Goal: Task Accomplishment & Management: Manage account settings

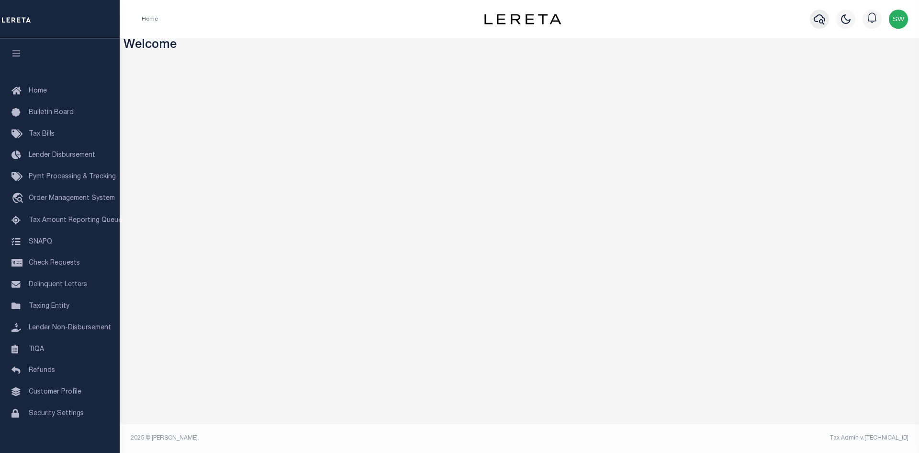
click at [822, 18] on icon "button" at bounding box center [819, 18] width 11 height 11
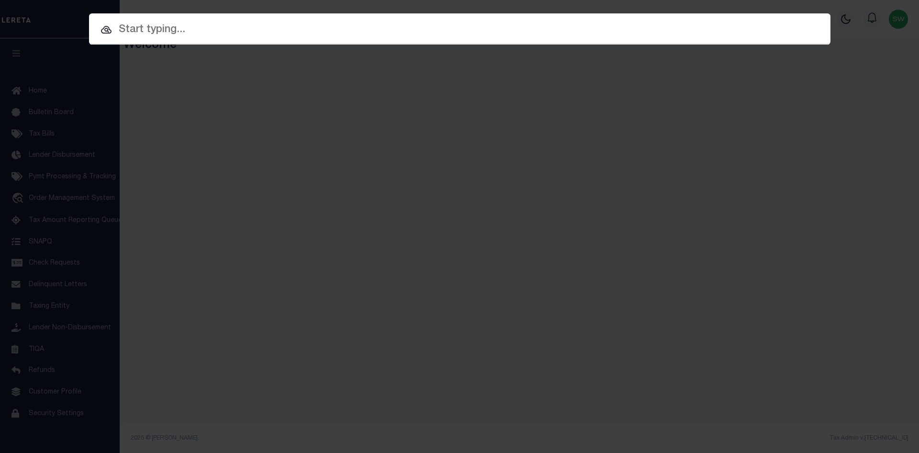
click at [133, 38] on input "text" at bounding box center [460, 30] width 742 height 17
paste input "3601250019085"
type input "3601250019085"
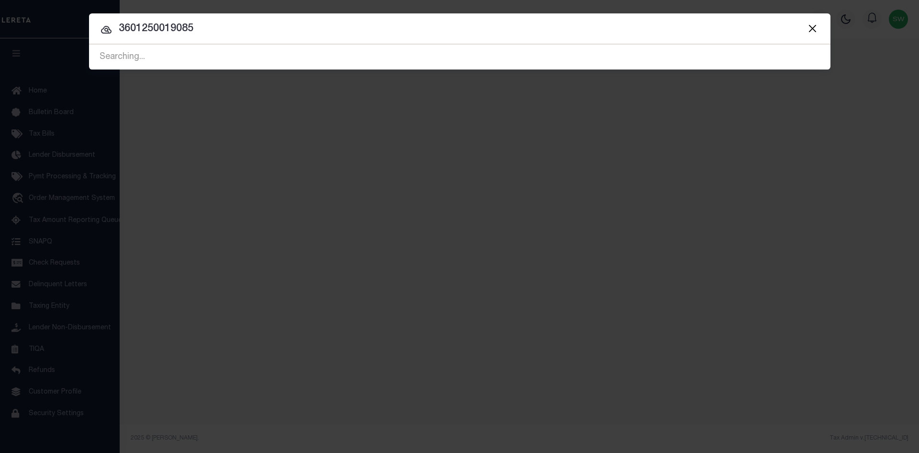
click at [229, 24] on input "3601250019085" at bounding box center [460, 29] width 742 height 17
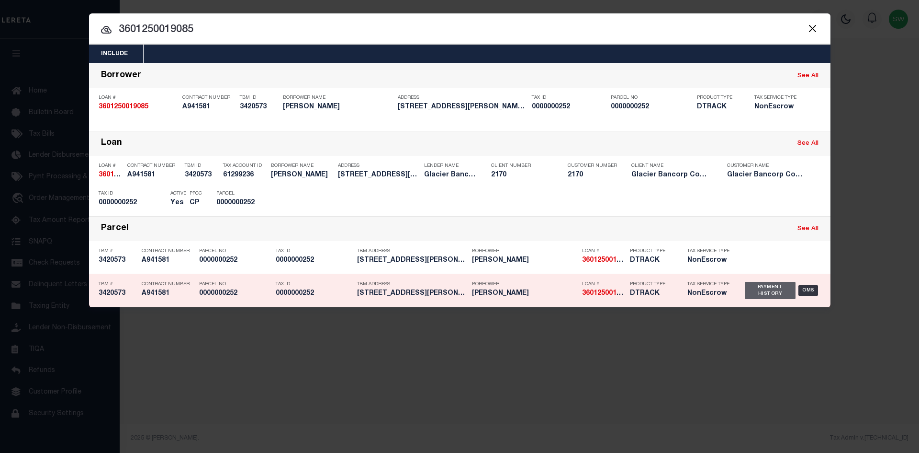
click at [771, 298] on div "Payment History" at bounding box center [770, 290] width 51 height 17
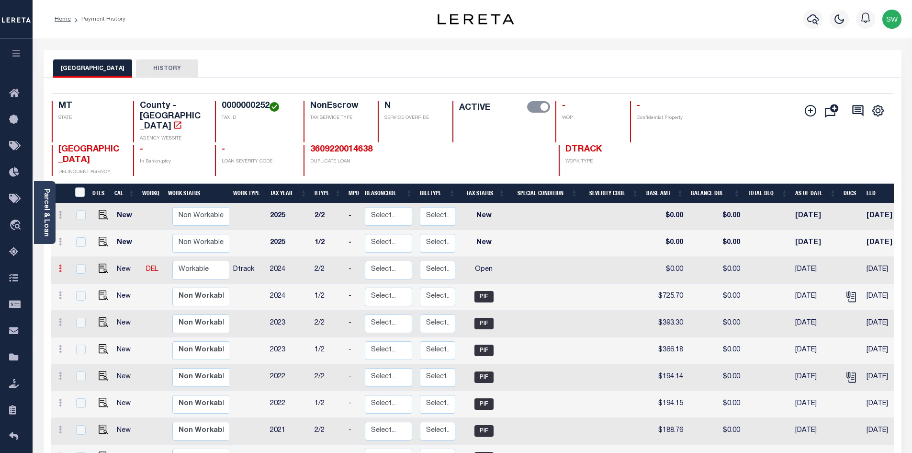
click at [60, 264] on icon at bounding box center [60, 268] width 3 height 8
click at [82, 296] on img at bounding box center [84, 301] width 10 height 10
select select "OP2"
type input "$0.00"
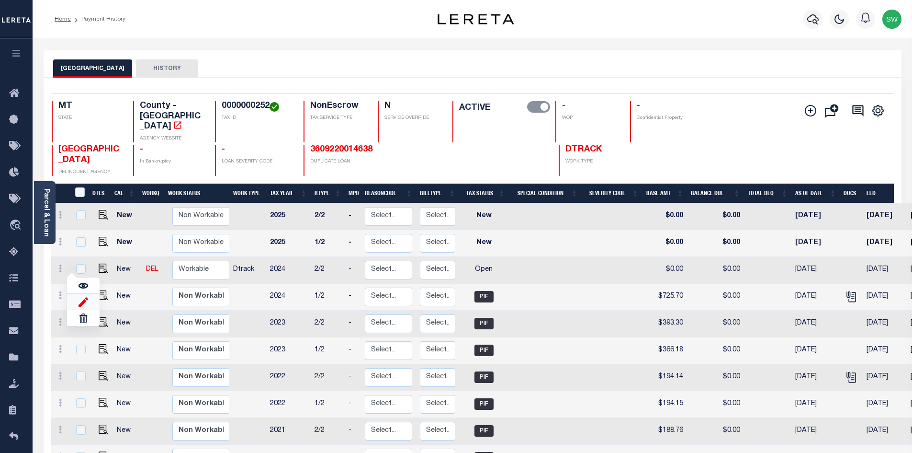
type input "[DATE]"
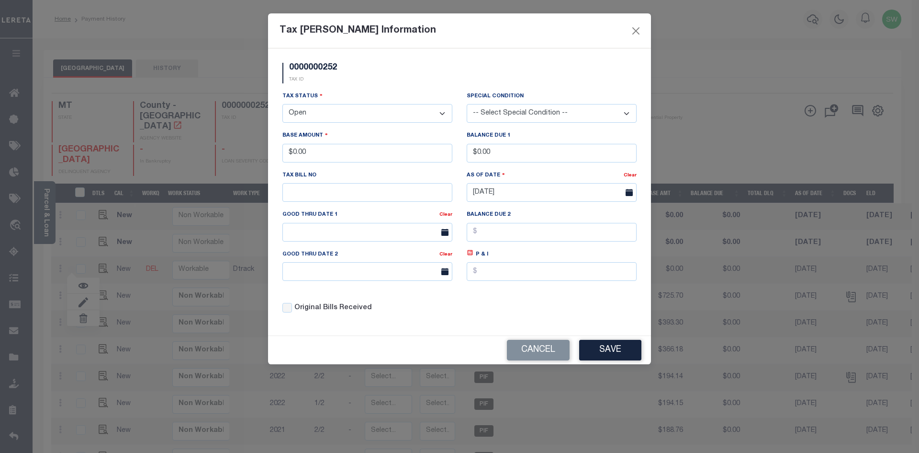
drag, startPoint x: 444, startPoint y: 113, endPoint x: 435, endPoint y: 115, distance: 9.3
click at [444, 113] on select "- Select Status - Open Due/Unpaid Paid Incomplete No Tax Due Internal Refund Pr…" at bounding box center [368, 113] width 170 height 19
click at [444, 112] on select "- Select Status - Open Due/Unpaid Paid Incomplete No Tax Due Internal Refund Pr…" at bounding box center [368, 113] width 170 height 19
select select "PYD"
click at [283, 104] on select "- Select Status - Open Due/Unpaid Paid Incomplete No Tax Due Internal Refund Pr…" at bounding box center [368, 113] width 170 height 19
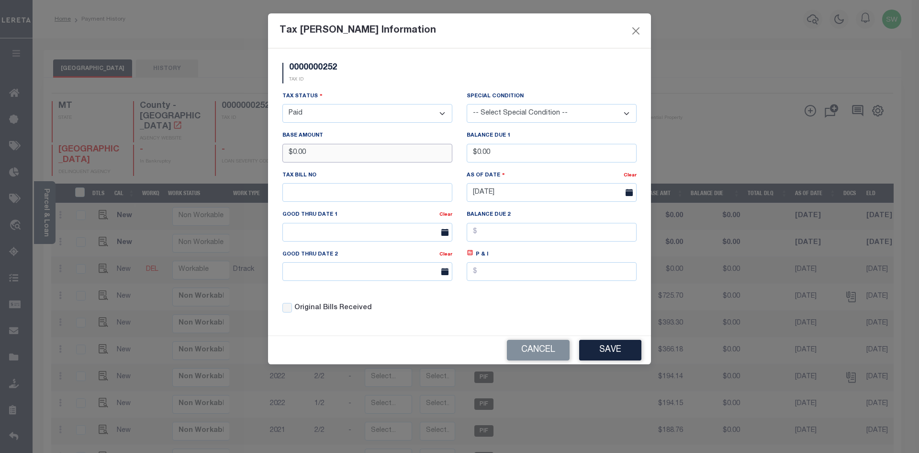
drag, startPoint x: 334, startPoint y: 155, endPoint x: 251, endPoint y: 150, distance: 83.0
click at [251, 150] on div "Tax Bill Amount Information 0000000252 TAX ID Installment: TaxID: 0000000252 Ta…" at bounding box center [459, 226] width 919 height 453
click at [524, 311] on div "Tax Status - Select Status - Open Due/Unpaid Paid Incomplete No Tax Due Interna…" at bounding box center [459, 206] width 369 height 230
drag, startPoint x: 230, startPoint y: 157, endPoint x: 221, endPoint y: 156, distance: 9.6
click at [221, 156] on div "Tax Bill Amount Information 0000000252 TAX ID Installment: TaxID: 0000000252 Ta…" at bounding box center [459, 226] width 919 height 453
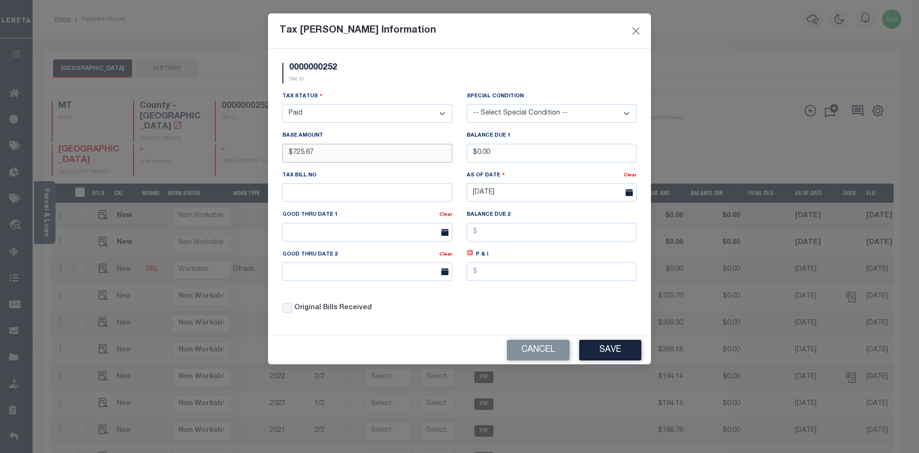
type input "$725.67"
click at [448, 309] on div "Original Bills Received" at bounding box center [368, 308] width 170 height 11
click at [473, 308] on div "Tax Status - Select Status - Open Due/Unpaid Paid Incomplete No Tax Due Interna…" at bounding box center [459, 206] width 369 height 230
click at [455, 318] on div "Original Bills Received" at bounding box center [367, 304] width 184 height 33
click at [562, 298] on div "Tax Status - Select Status - Open Due/Unpaid Paid Incomplete No Tax Due Interna…" at bounding box center [459, 206] width 369 height 230
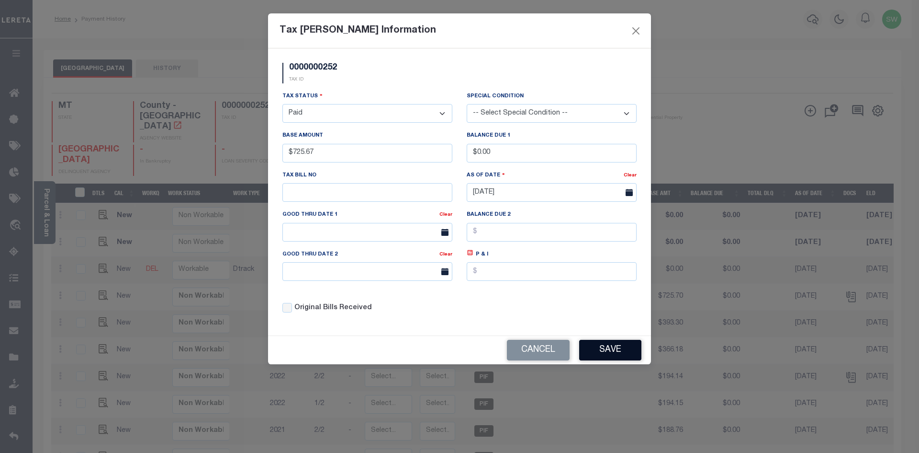
click at [602, 350] on button "Save" at bounding box center [610, 350] width 62 height 21
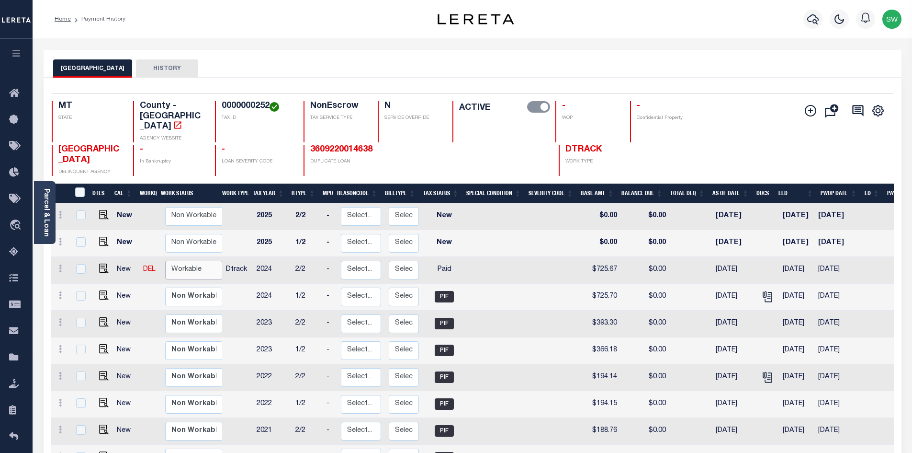
click at [192, 260] on select "Non Workable Workable" at bounding box center [193, 269] width 57 height 19
checkbox input "true"
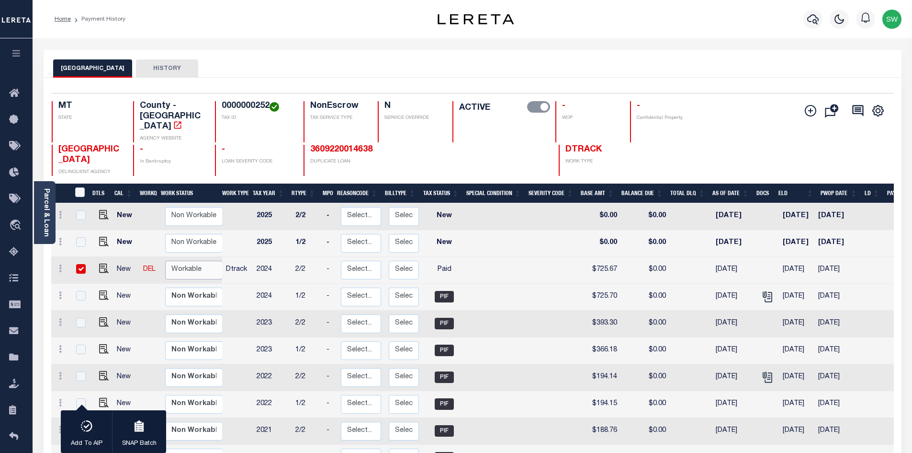
select select "true"
click at [165, 260] on select "Non Workable Workable" at bounding box center [193, 269] width 57 height 19
checkbox input "false"
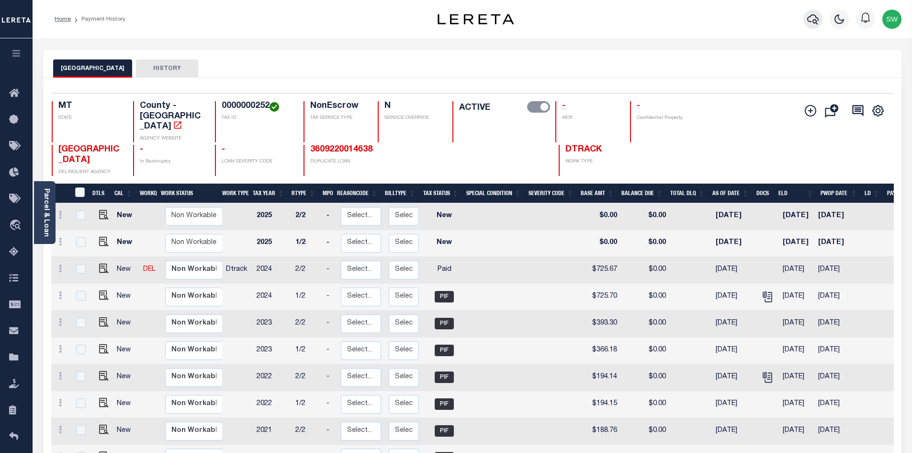
click at [813, 20] on icon "button" at bounding box center [812, 18] width 11 height 11
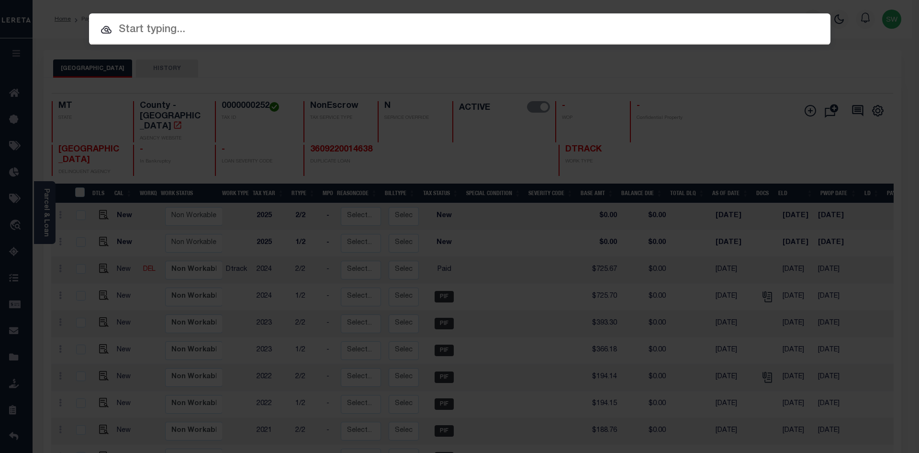
click at [125, 30] on input "text" at bounding box center [460, 30] width 742 height 17
paste input "3605200008008"
type input "3605200008008"
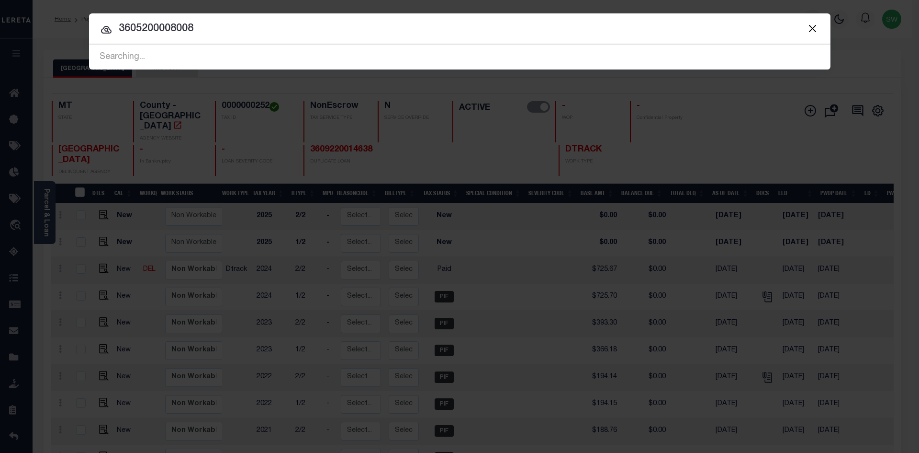
click at [228, 37] on div at bounding box center [460, 28] width 742 height 31
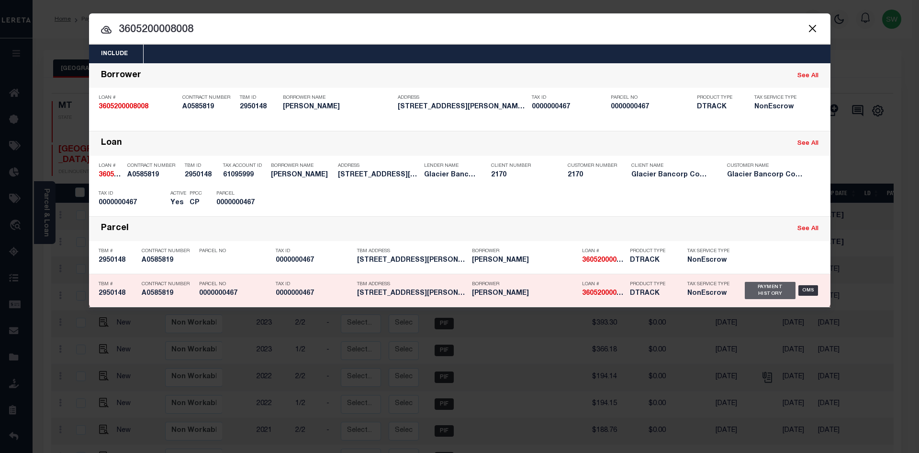
click at [760, 294] on div "Payment History" at bounding box center [770, 290] width 51 height 17
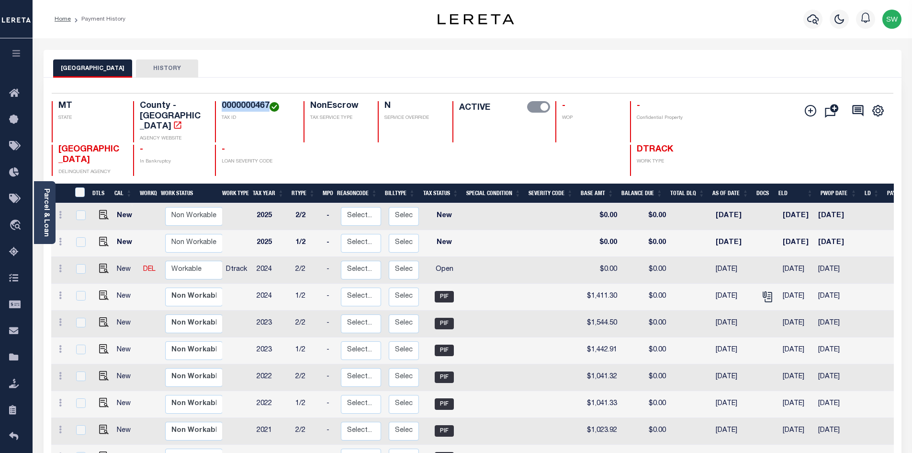
drag, startPoint x: 268, startPoint y: 106, endPoint x: 217, endPoint y: 98, distance: 51.4
click at [217, 98] on div "Selected 16 Results 1 Items per page 25 50 100 MT STATE County - MT AGENCY WEBS…" at bounding box center [472, 134] width 857 height 83
copy h4 "0000000467"
click at [299, 145] on div "JEFFERSON COUNTY DELINQUENT AGENCY - In Bankruptcy - LOAN SEVERITY CODE DTRACK …" at bounding box center [403, 160] width 702 height 31
drag, startPoint x: 269, startPoint y: 106, endPoint x: 222, endPoint y: 105, distance: 46.5
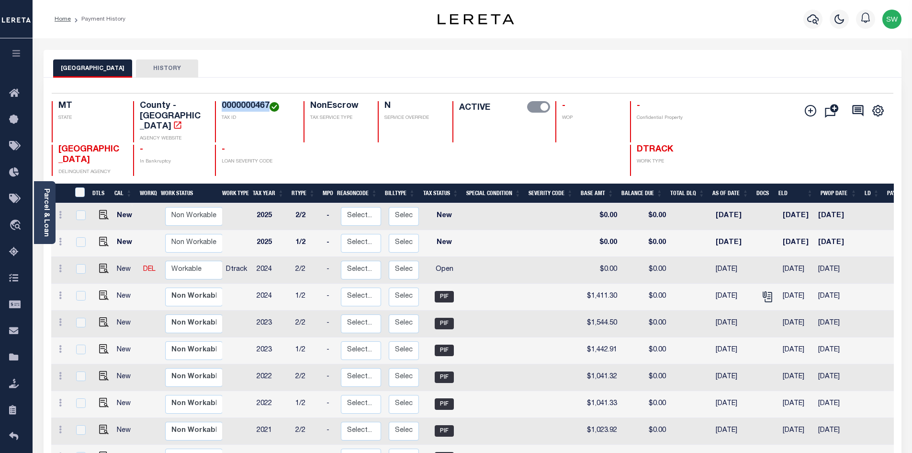
click at [222, 105] on h4 "0000000467" at bounding box center [257, 106] width 70 height 11
copy h4 "0000000467"
click at [60, 264] on icon at bounding box center [60, 268] width 3 height 8
click at [82, 296] on img at bounding box center [84, 301] width 10 height 10
select select "OP2"
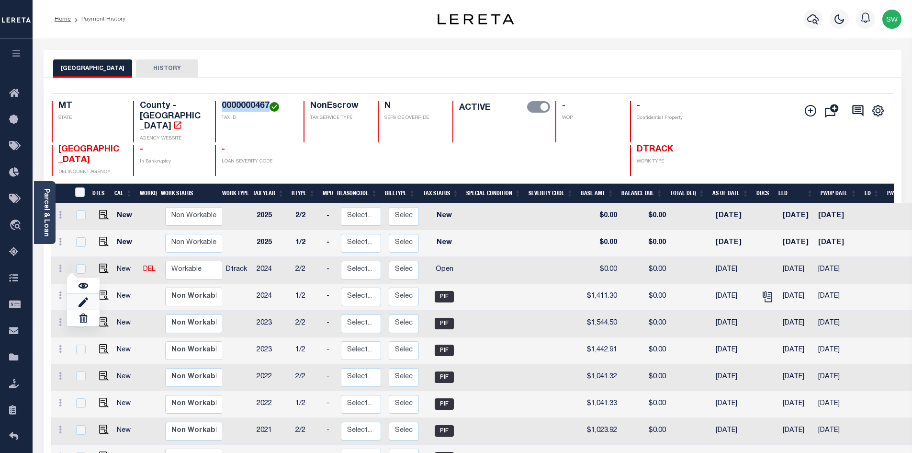
type input "$0.00"
type input "[DATE]"
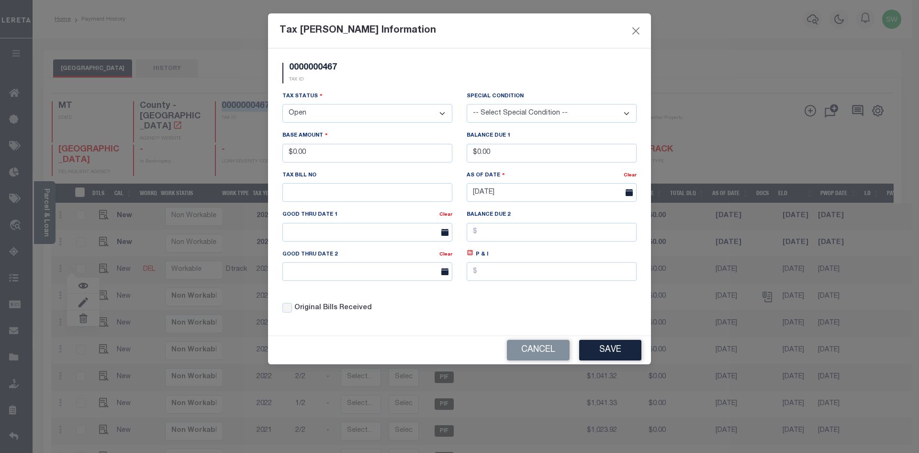
click at [443, 113] on select "- Select Status - Open Due/Unpaid Paid Incomplete No Tax Due Internal Refund Pr…" at bounding box center [368, 113] width 170 height 19
click at [442, 113] on select "- Select Status - Open Due/Unpaid Paid Incomplete No Tax Due Internal Refund Pr…" at bounding box center [368, 113] width 170 height 19
select select "PYD"
click at [283, 104] on select "- Select Status - Open Due/Unpaid Paid Incomplete No Tax Due Internal Refund Pr…" at bounding box center [368, 113] width 170 height 19
drag, startPoint x: 316, startPoint y: 155, endPoint x: 276, endPoint y: 150, distance: 40.5
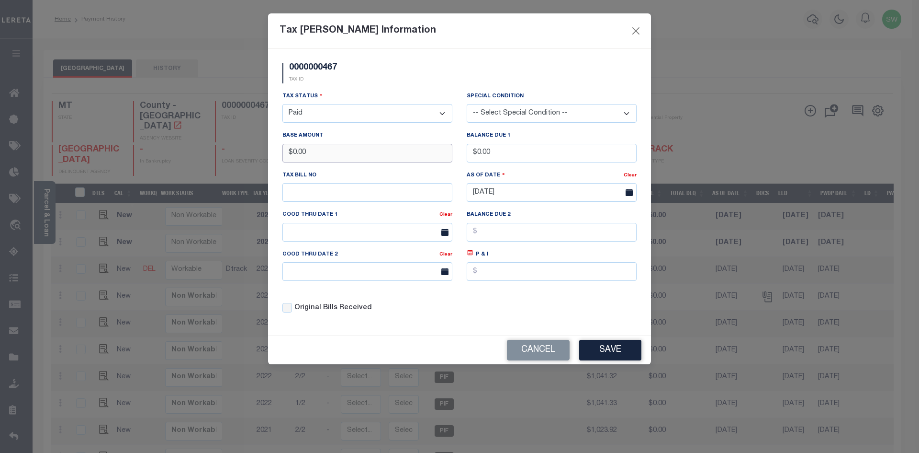
click at [276, 150] on div "Base Amount $0.00" at bounding box center [367, 149] width 184 height 39
paste input "1"
drag, startPoint x: 307, startPoint y: 152, endPoint x: 260, endPoint y: 151, distance: 46.5
click at [260, 151] on div "Tax Bill Amount Information 0000000467 TAX ID Installment: TaxID: 0000000467 Ta…" at bounding box center [459, 226] width 919 height 453
type input "$1,411.28"
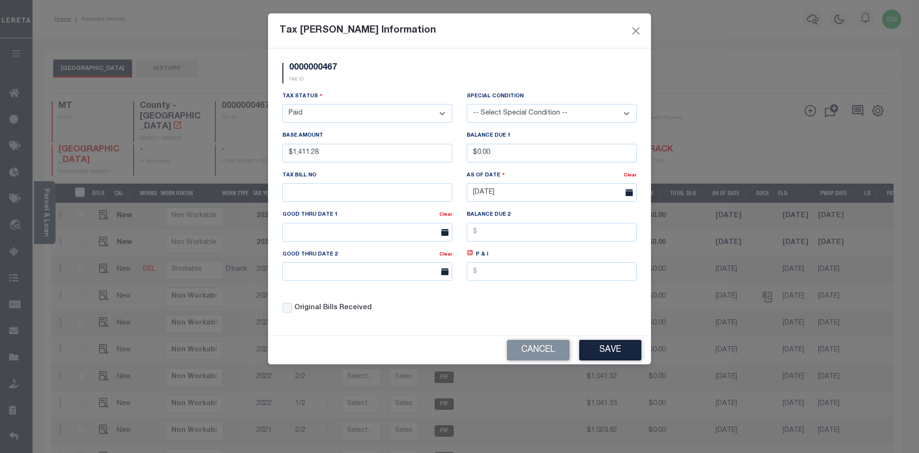
click at [469, 78] on div "0000000467 TAX ID" at bounding box center [459, 77] width 369 height 28
drag, startPoint x: 523, startPoint y: 323, endPoint x: 625, endPoint y: 346, distance: 104.4
click at [521, 323] on div "0000000467 TAX ID Installment: TaxID: 0000000467 Tax Status" at bounding box center [459, 191] width 383 height 287
drag, startPoint x: 624, startPoint y: 354, endPoint x: 630, endPoint y: 352, distance: 6.2
click at [624, 354] on button "Save" at bounding box center [610, 350] width 62 height 21
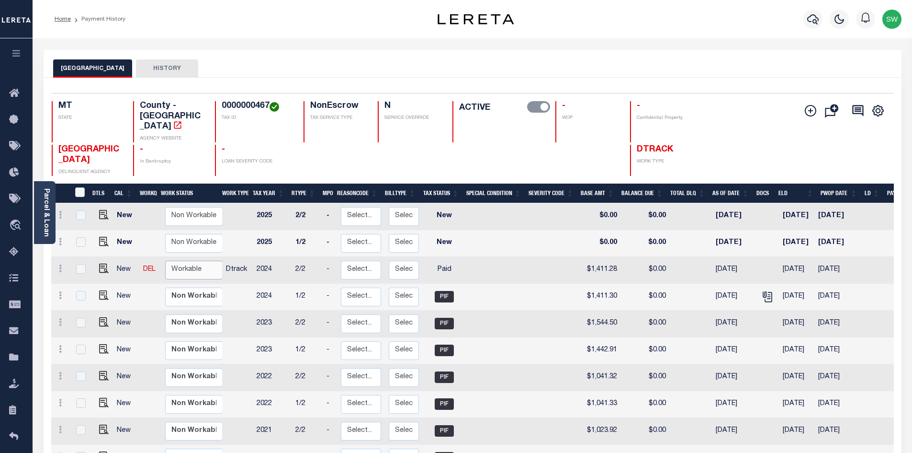
drag, startPoint x: 173, startPoint y: 250, endPoint x: 178, endPoint y: 249, distance: 5.4
click at [173, 260] on select "Non Workable Workable" at bounding box center [193, 269] width 57 height 19
checkbox input "true"
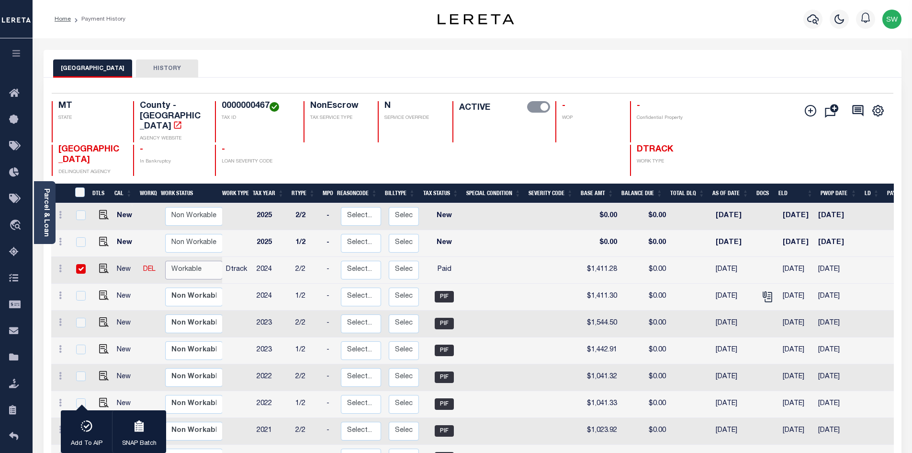
select select "true"
click at [165, 260] on select "Non Workable Workable" at bounding box center [193, 269] width 57 height 19
checkbox input "false"
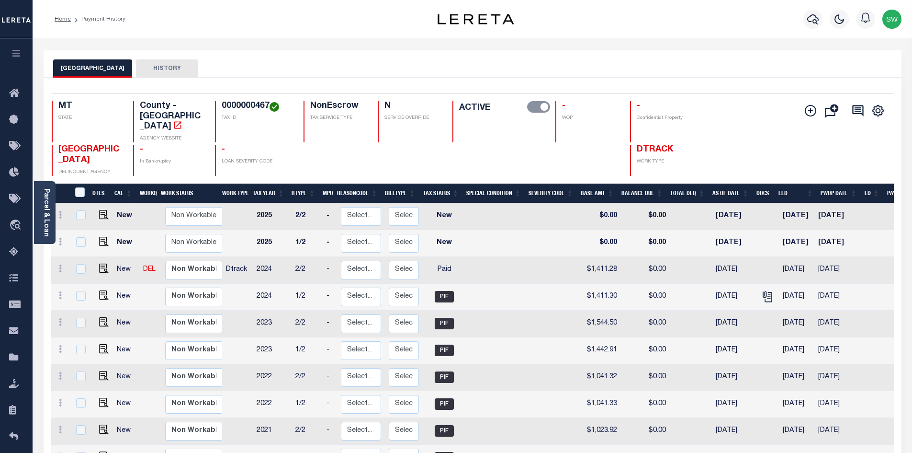
click at [711, 61] on div "JEFFERSON COUNTY HISTORY" at bounding box center [472, 68] width 839 height 18
click at [815, 20] on icon "button" at bounding box center [812, 19] width 11 height 10
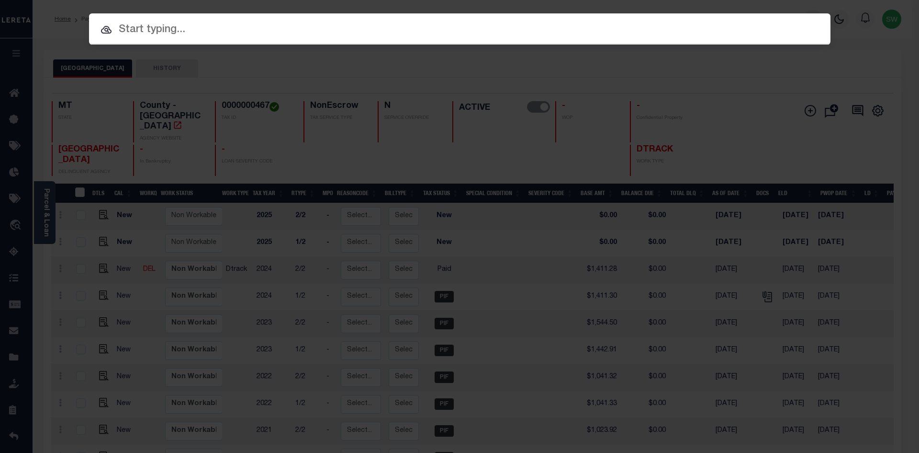
click at [123, 38] on input "text" at bounding box center [460, 30] width 742 height 17
paste input "512001148009"
type input "512001148009"
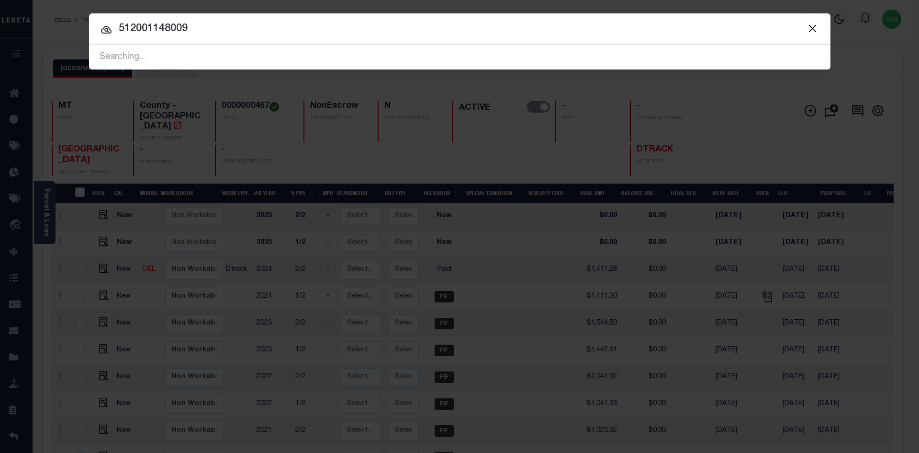
click at [211, 25] on input "512001148009" at bounding box center [460, 29] width 742 height 17
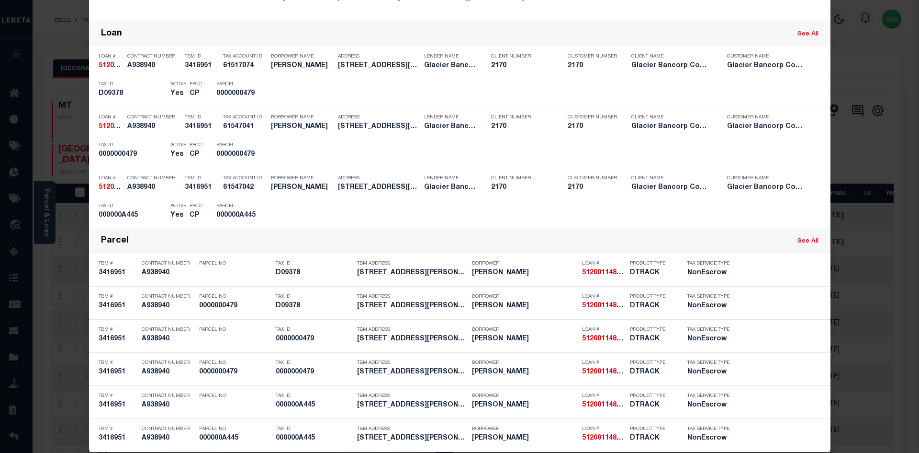
scroll to position [210, 0]
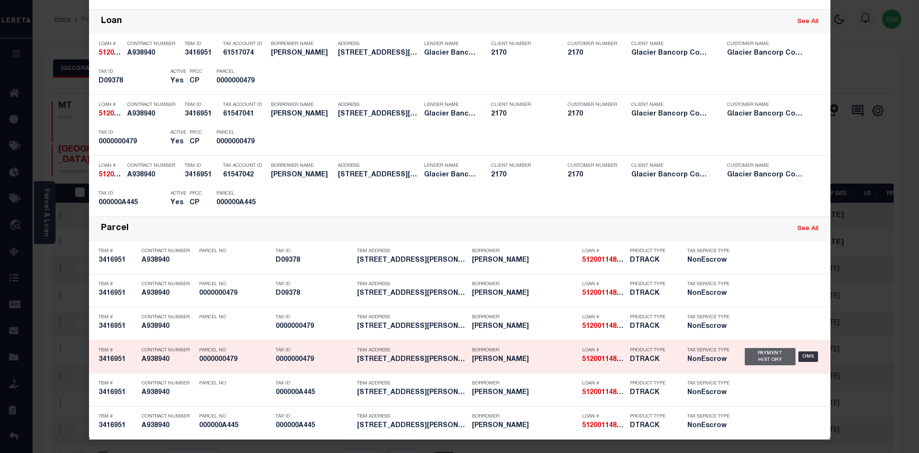
click at [763, 359] on div "Payment History" at bounding box center [770, 356] width 51 height 17
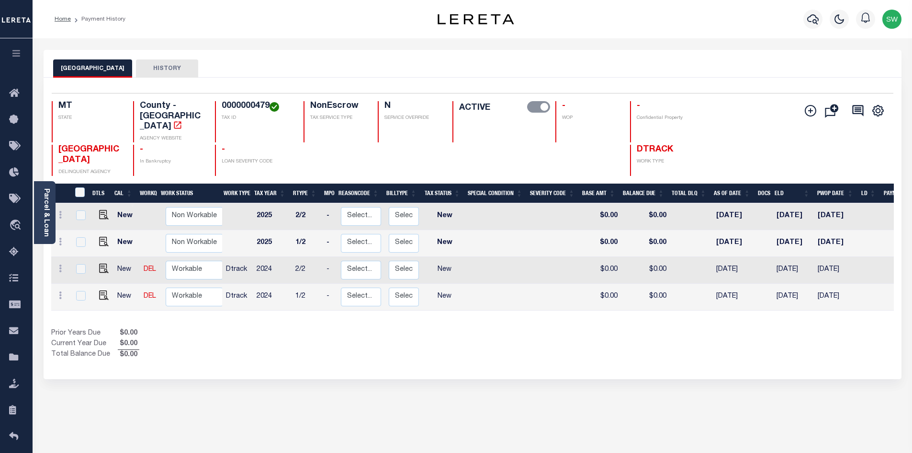
click at [348, 328] on div "Prior Years Due $0.00 Current Year Due $0.00 Total Balance Due $0.00" at bounding box center [261, 344] width 421 height 32
drag, startPoint x: 269, startPoint y: 103, endPoint x: 221, endPoint y: 106, distance: 48.0
click at [222, 106] on h4 "0000000479" at bounding box center [257, 106] width 70 height 11
copy h4 "0000000479"
click at [58, 293] on link at bounding box center [60, 297] width 11 height 8
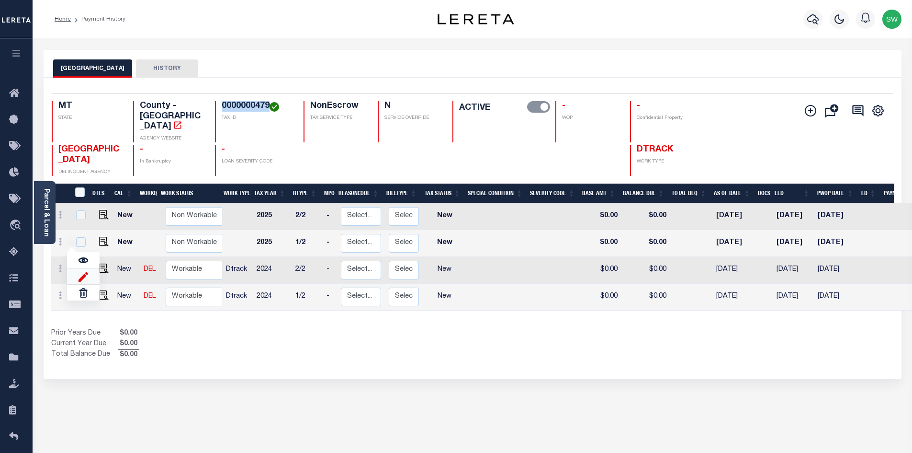
click at [79, 271] on img at bounding box center [84, 276] width 10 height 10
select select "NW2"
type input "$0.00"
type input "[DATE]"
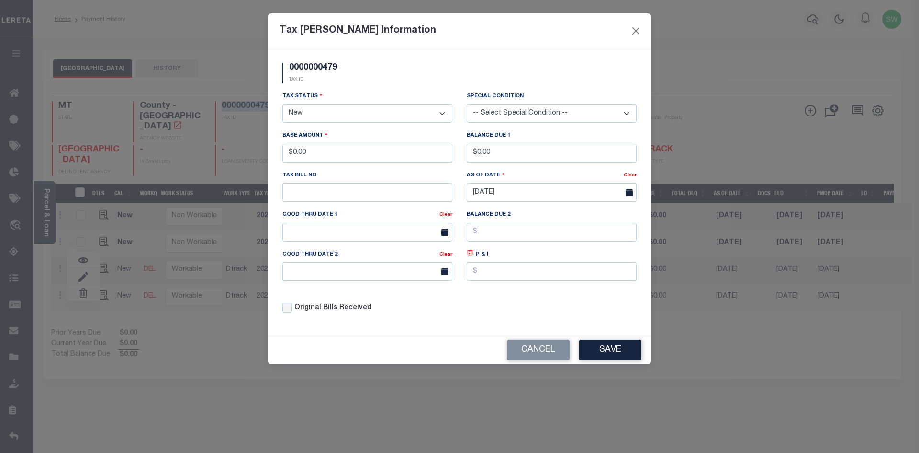
click at [445, 113] on select "- Select Status - Open Due/Unpaid Paid Incomplete No Tax Due Internal Refund Pr…" at bounding box center [368, 113] width 170 height 19
click at [442, 112] on select "- Select Status - Open Due/Unpaid Paid Incomplete No Tax Due Internal Refund Pr…" at bounding box center [368, 113] width 170 height 19
select select "PYD"
click at [283, 104] on select "- Select Status - Open Due/Unpaid Paid Incomplete No Tax Due Internal Refund Pr…" at bounding box center [368, 113] width 170 height 19
drag, startPoint x: 318, startPoint y: 153, endPoint x: 182, endPoint y: 157, distance: 136.0
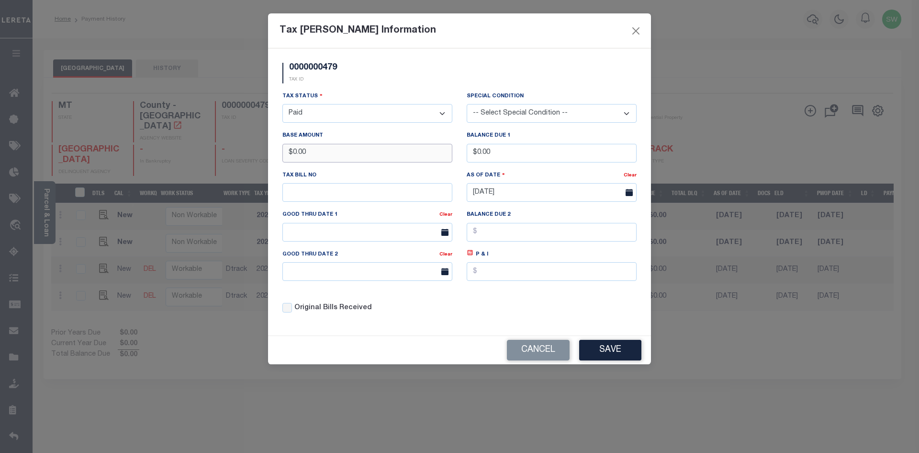
click at [182, 157] on div "Tax Bill Amount Information 0000000479 TAX ID Installment: TaxID: 0000000479 Ta…" at bounding box center [459, 226] width 919 height 453
type input "$7,246.63"
click at [366, 70] on div "0000000479 TAX ID" at bounding box center [459, 77] width 369 height 28
click at [413, 335] on div "0000000479 TAX ID Installment: TaxID: 0000000479 Tax Status" at bounding box center [459, 191] width 383 height 287
click at [407, 312] on div "Original Bills Received" at bounding box center [368, 308] width 170 height 11
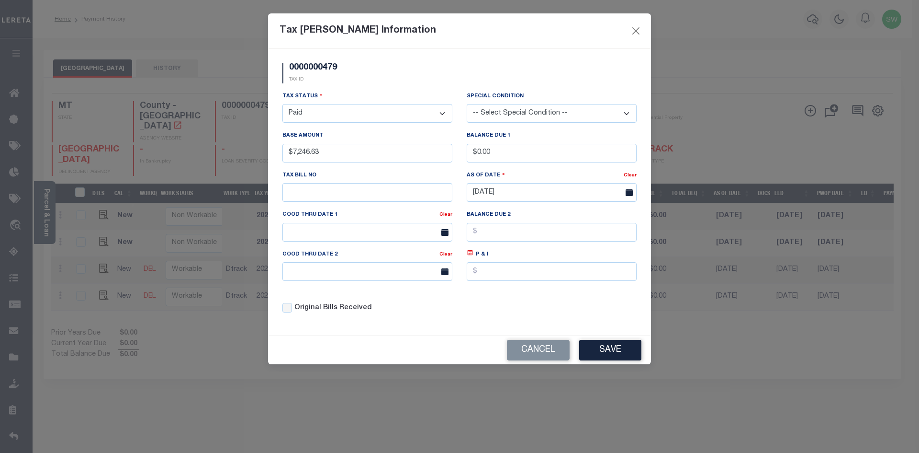
drag, startPoint x: 406, startPoint y: 313, endPoint x: 419, endPoint y: 317, distance: 13.8
click at [419, 317] on div "Original Bills Received" at bounding box center [367, 304] width 184 height 33
click at [616, 359] on button "Save" at bounding box center [610, 350] width 62 height 21
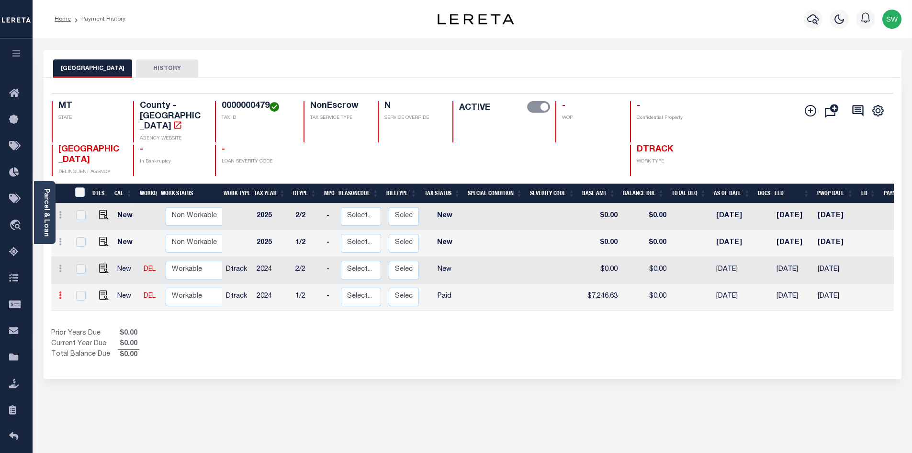
click at [57, 293] on link at bounding box center [60, 297] width 11 height 8
click at [85, 271] on img at bounding box center [84, 276] width 10 height 10
select select "PYD"
type input "$7,246.63"
type input "$0.00"
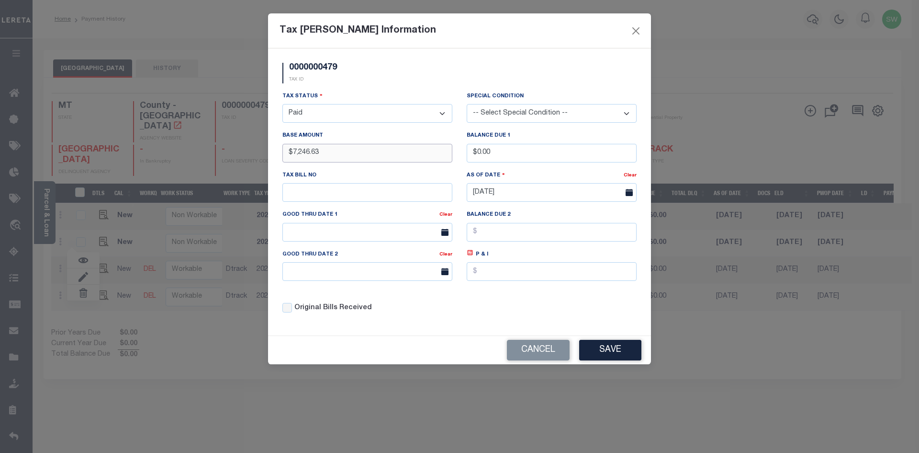
drag, startPoint x: 328, startPoint y: 157, endPoint x: 171, endPoint y: 158, distance: 156.6
click at [171, 158] on div "Tax Bill Amount Information 0000000479 TAX ID Installment: TaxID: 0000000479 Ta…" at bounding box center [459, 226] width 919 height 453
type input "$7,261.65"
click at [383, 81] on div "0000000479 TAX ID" at bounding box center [459, 77] width 369 height 28
drag, startPoint x: 465, startPoint y: 309, endPoint x: 602, endPoint y: 352, distance: 143.3
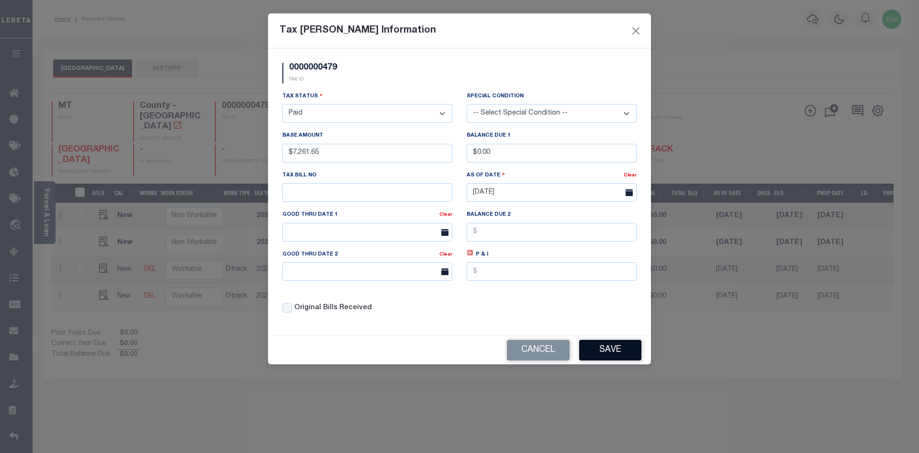
click at [472, 309] on div "Tax Status - Select Status - Open Due/Unpaid Paid Incomplete No Tax Due Interna…" at bounding box center [459, 206] width 369 height 230
click at [615, 355] on button "Save" at bounding box center [610, 350] width 62 height 21
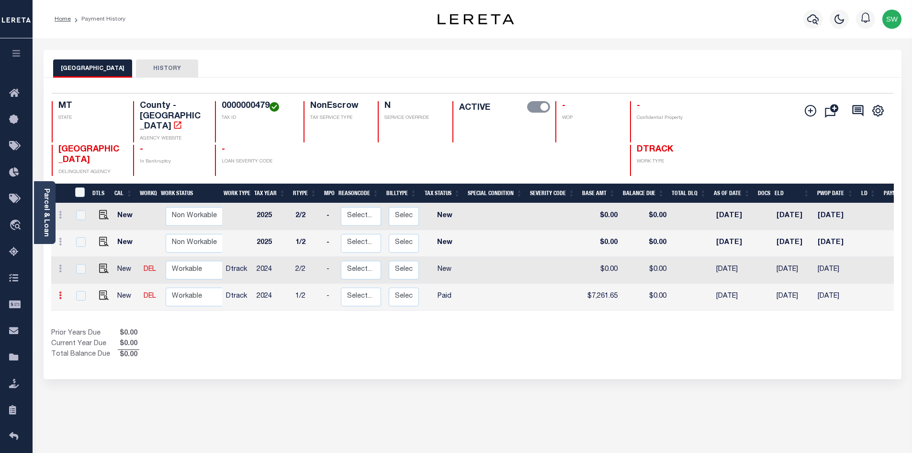
click at [60, 291] on icon at bounding box center [60, 295] width 3 height 8
click at [242, 330] on div "Prior Years Due $0.00 Current Year Due $0.00 Total Balance Due $0.00" at bounding box center [261, 344] width 421 height 32
click at [186, 287] on select "Non Workable Workable" at bounding box center [194, 296] width 57 height 19
checkbox input "true"
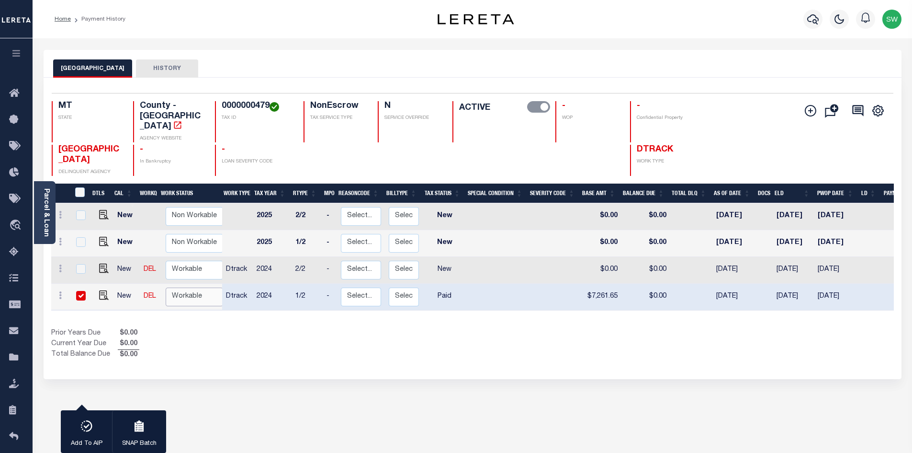
select select "true"
click at [166, 287] on select "Non Workable Workable" at bounding box center [194, 296] width 57 height 19
checkbox input "false"
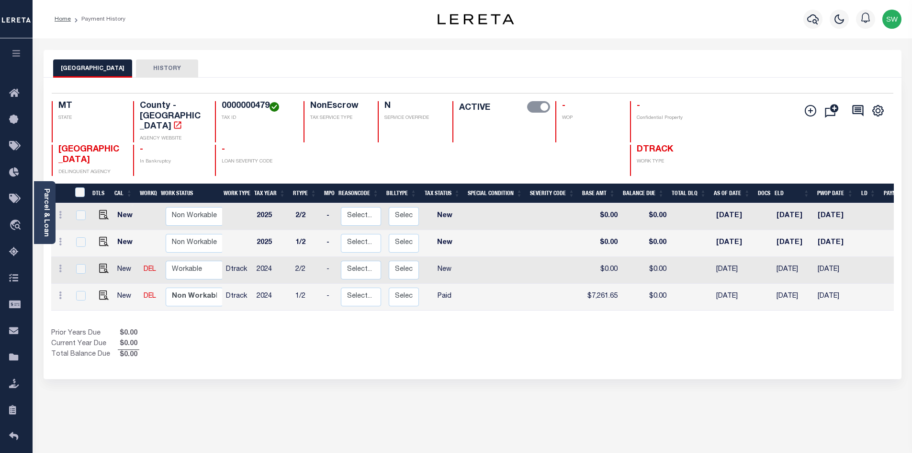
drag, startPoint x: 237, startPoint y: 362, endPoint x: 179, endPoint y: 310, distance: 77.3
click at [235, 362] on div "JEFFERSON COUNTY HISTORY 1 Selected 4 1" at bounding box center [472, 320] width 872 height 541
click at [58, 266] on link at bounding box center [60, 270] width 11 height 8
click at [80, 244] on img at bounding box center [84, 249] width 10 height 10
select select "NW2"
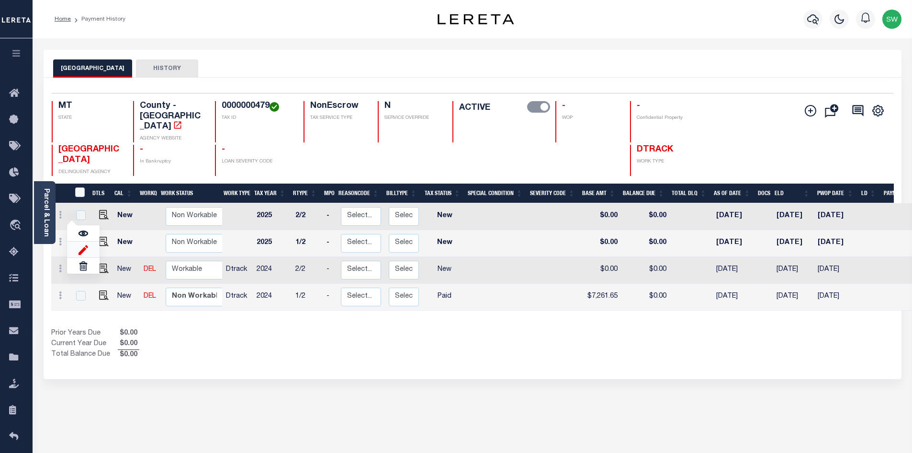
type input "$0.00"
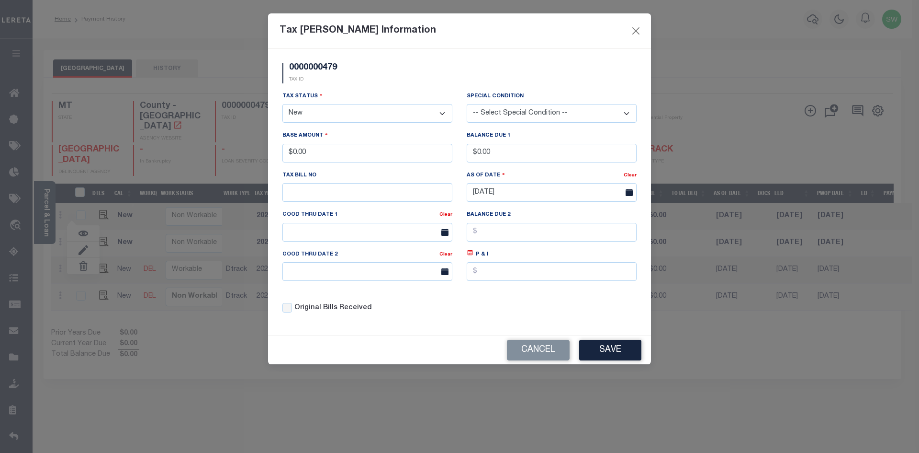
click at [444, 110] on select "- Select Status - Open Due/Unpaid Paid Incomplete No Tax Due Internal Refund Pr…" at bounding box center [368, 113] width 170 height 19
click at [446, 114] on select "- Select Status - Open Due/Unpaid Paid Incomplete No Tax Due Internal Refund Pr…" at bounding box center [368, 113] width 170 height 19
select select "PYD"
click at [283, 104] on select "- Select Status - Open Due/Unpaid Paid Incomplete No Tax Due Internal Refund Pr…" at bounding box center [368, 113] width 170 height 19
drag, startPoint x: 326, startPoint y: 156, endPoint x: 239, endPoint y: 152, distance: 86.8
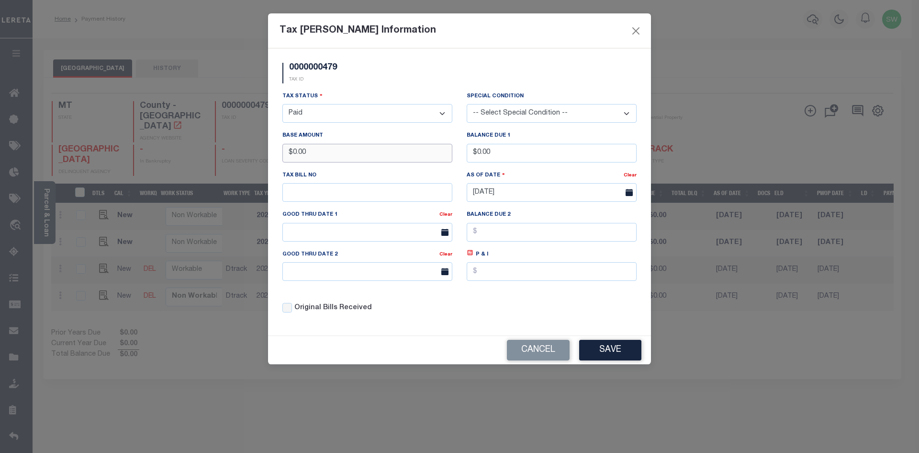
click at [239, 152] on div "Tax Bill Amount Information 0000000479 TAX ID Installment: TaxID: 0000000479 Ta…" at bounding box center [459, 226] width 919 height 453
type input "$7,246.63"
drag, startPoint x: 362, startPoint y: 87, endPoint x: 497, endPoint y: 140, distance: 144.2
click at [362, 87] on div "0000000479 TAX ID" at bounding box center [459, 77] width 369 height 28
click at [539, 302] on div "Tax Status - Select Status - Open Due/Unpaid Paid Incomplete No Tax Due Interna…" at bounding box center [459, 206] width 369 height 230
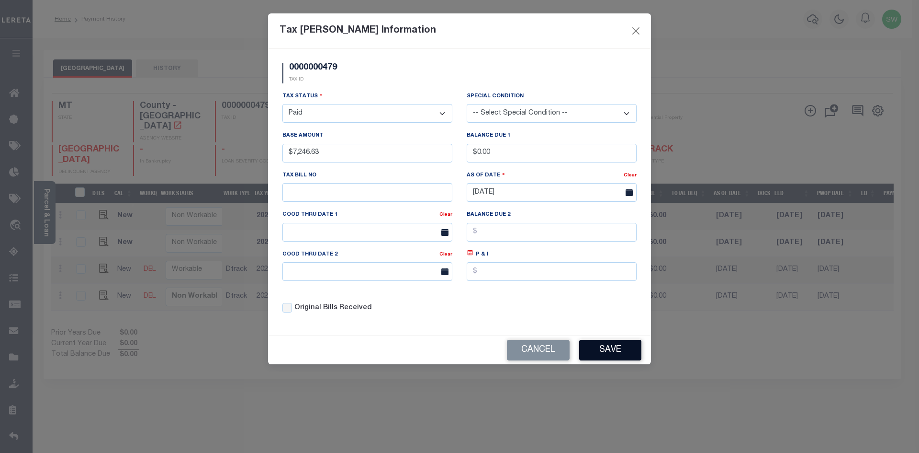
click at [615, 355] on button "Save" at bounding box center [610, 350] width 62 height 21
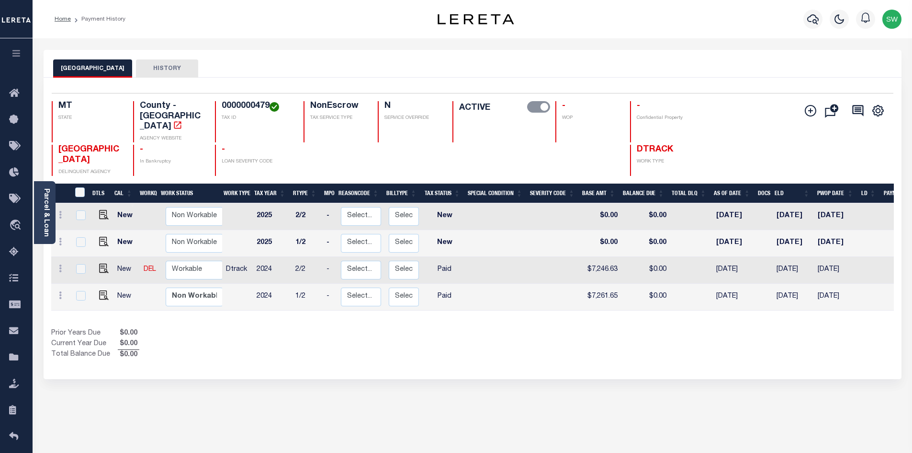
click at [357, 328] on div "Prior Years Due $0.00 Current Year Due $0.00 Total Balance Due $0.00" at bounding box center [261, 344] width 421 height 32
click at [191, 260] on select "Non Workable Workable" at bounding box center [194, 269] width 57 height 19
checkbox input "true"
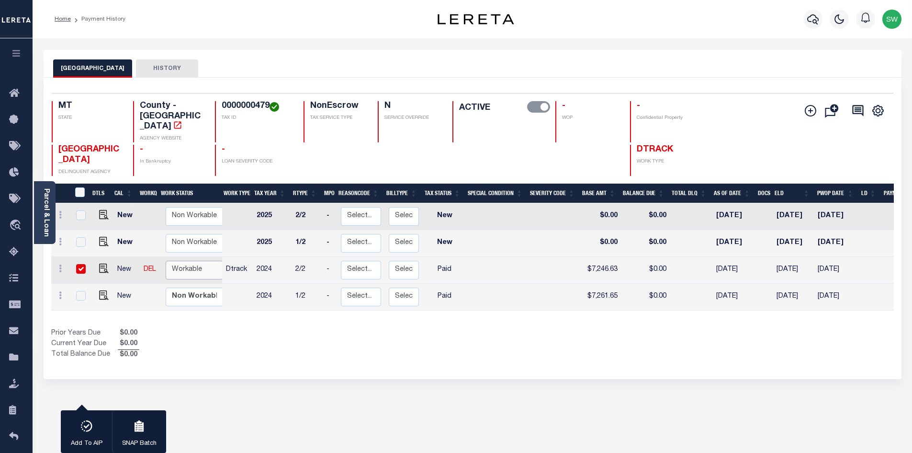
select select "true"
click at [166, 260] on select "Non Workable Workable" at bounding box center [194, 269] width 57 height 19
checkbox input "false"
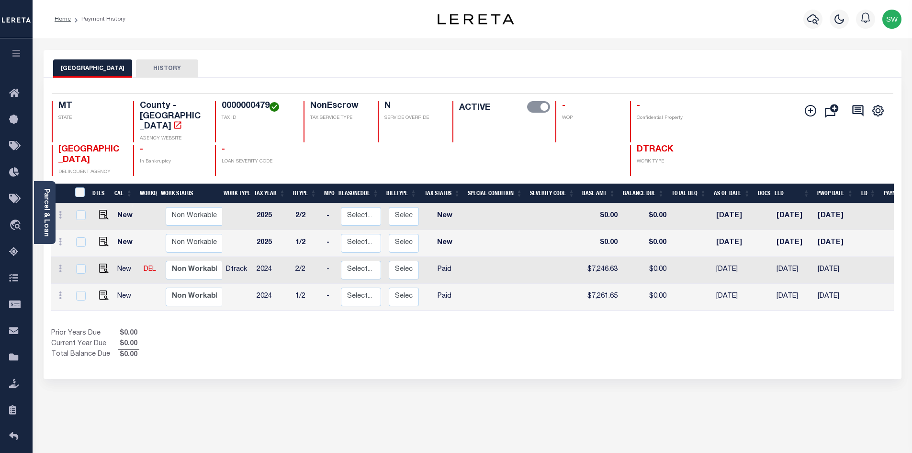
click at [276, 328] on div "Prior Years Due $0.00 Current Year Due $0.00 Total Balance Due $0.00" at bounding box center [261, 344] width 421 height 32
click at [814, 25] on icon "button" at bounding box center [812, 18] width 11 height 11
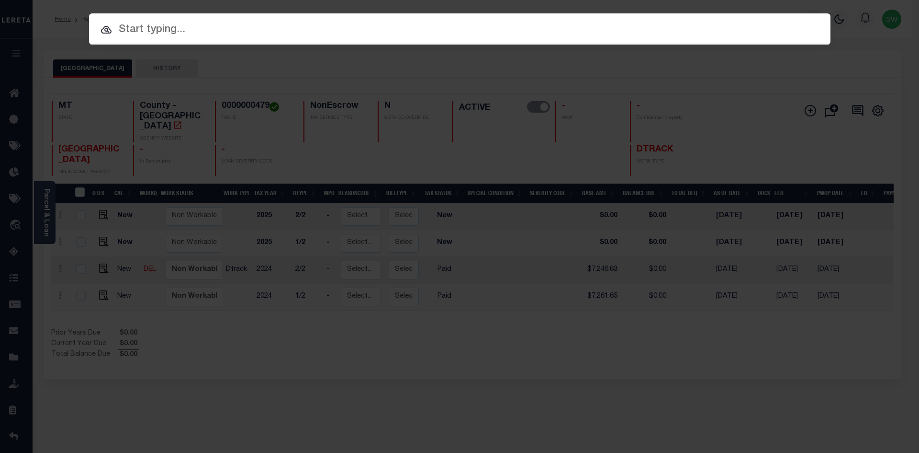
click at [159, 32] on input "text" at bounding box center [460, 30] width 742 height 17
paste input "3104180000021"
type input "3104180000021"
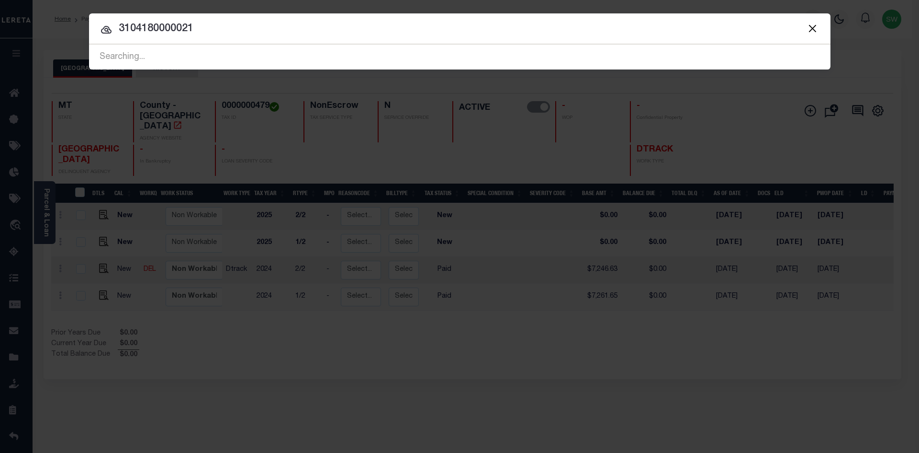
click at [206, 32] on input "3104180000021" at bounding box center [460, 29] width 742 height 17
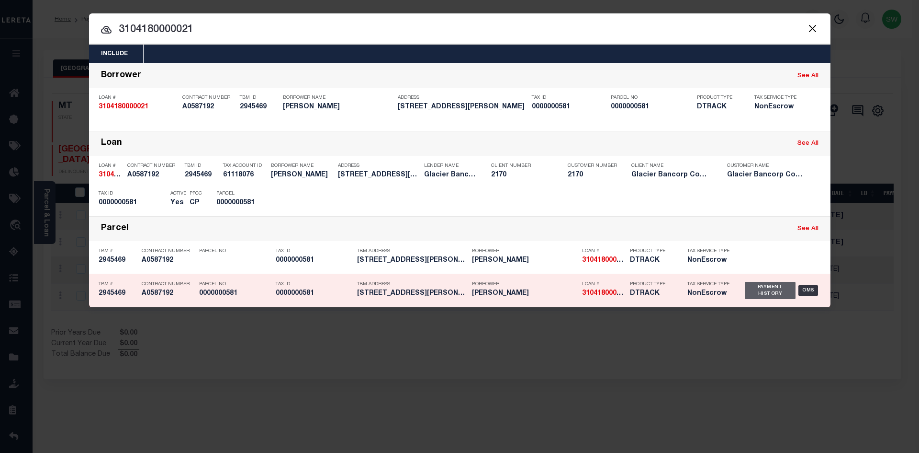
click at [767, 291] on div "Payment History" at bounding box center [770, 290] width 51 height 17
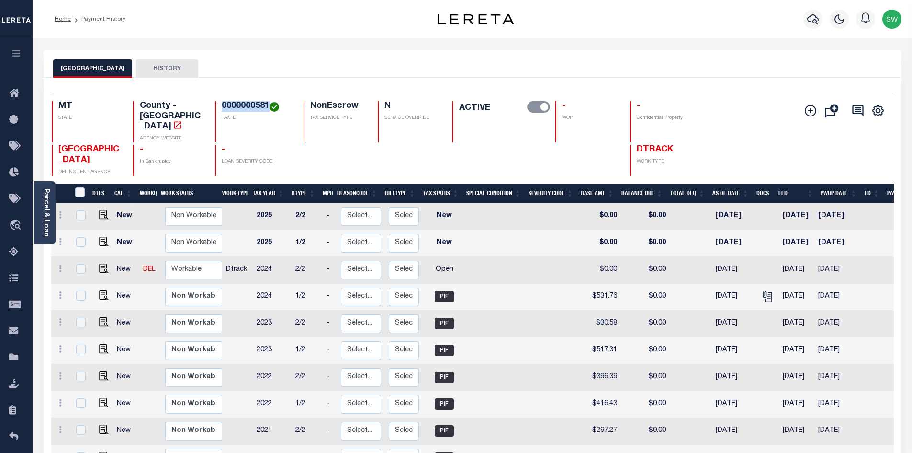
drag, startPoint x: 267, startPoint y: 104, endPoint x: 221, endPoint y: 106, distance: 46.5
click at [221, 106] on div "0000000581 TAX ID" at bounding box center [253, 121] width 77 height 41
copy h4 "0000000581"
click at [58, 266] on link at bounding box center [60, 270] width 11 height 8
click at [77, 294] on link at bounding box center [83, 302] width 33 height 16
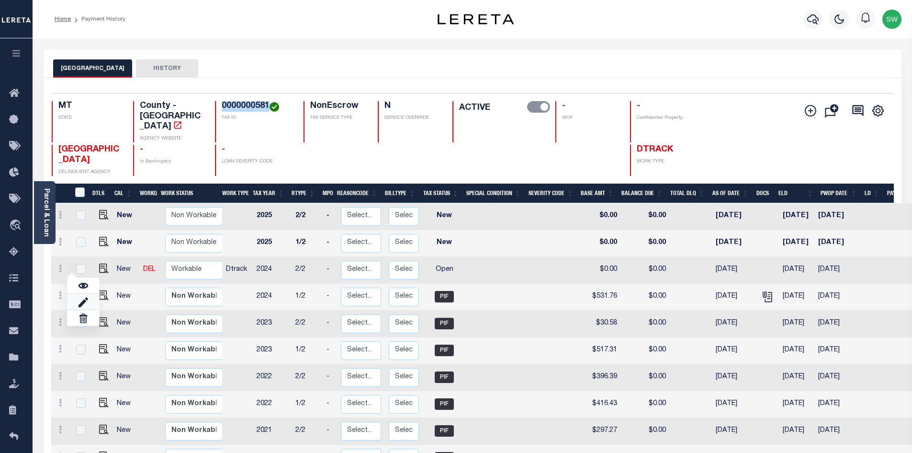
select select "OP2"
type input "$0.00"
type input "[DATE]"
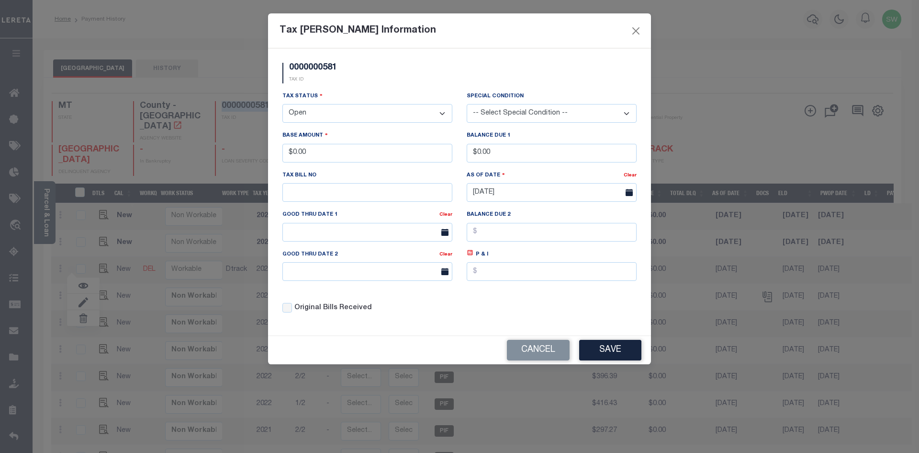
drag, startPoint x: 439, startPoint y: 112, endPoint x: 439, endPoint y: 118, distance: 6.7
click at [439, 112] on select "- Select Status - Open Due/Unpaid Paid Incomplete No Tax Due Internal Refund Pr…" at bounding box center [368, 113] width 170 height 19
click at [446, 113] on select "- Select Status - Open Due/Unpaid Paid Incomplete No Tax Due Internal Refund Pr…" at bounding box center [368, 113] width 170 height 19
select select "PYD"
click at [283, 104] on select "- Select Status - Open Due/Unpaid Paid Incomplete No Tax Due Internal Refund Pr…" at bounding box center [368, 113] width 170 height 19
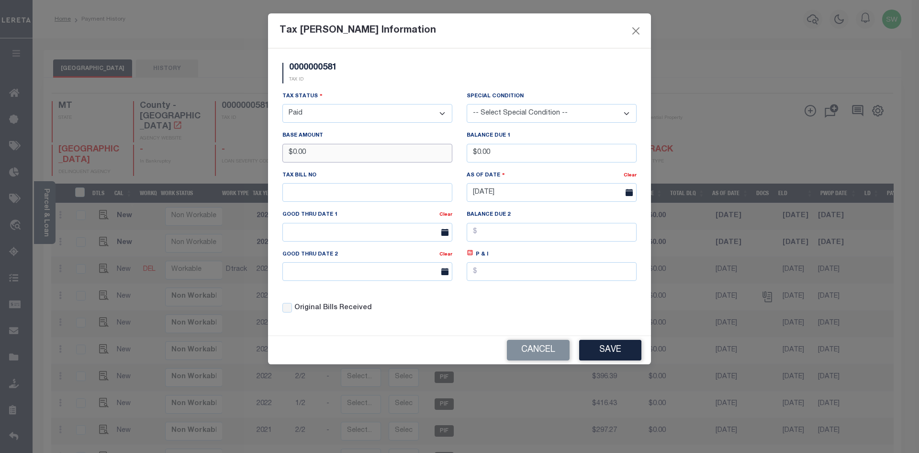
drag, startPoint x: 340, startPoint y: 155, endPoint x: 248, endPoint y: 157, distance: 92.4
click at [248, 157] on div "Tax [PERSON_NAME] Information 0000000581 TAX ID Installment: TaxID: 0000000581 …" at bounding box center [459, 226] width 919 height 453
type input "$511.73"
click at [383, 97] on div "Tax Status - Select Status - Open Due/Unpaid Paid Incomplete No Tax Due Interna…" at bounding box center [368, 107] width 170 height 32
drag, startPoint x: 544, startPoint y: 310, endPoint x: 550, endPoint y: 311, distance: 5.8
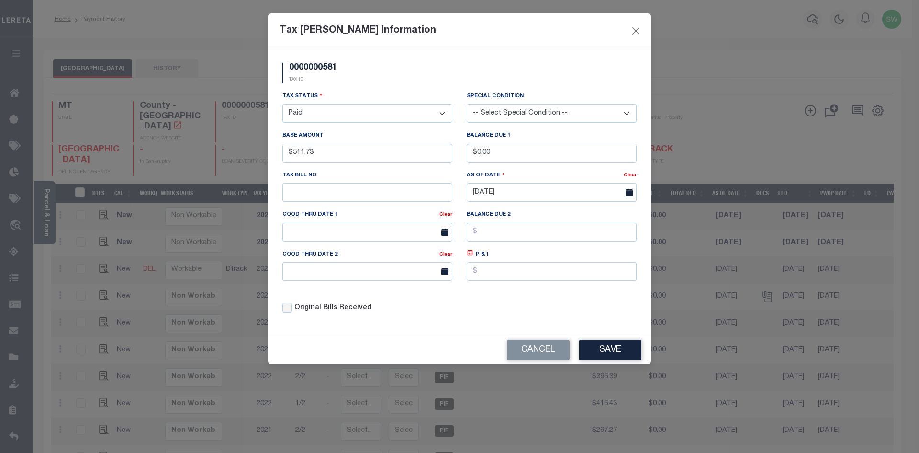
click at [545, 310] on div "Tax Status - Select Status - Open Due/Unpaid Paid Incomplete No Tax Due Interna…" at bounding box center [459, 206] width 369 height 230
click at [607, 354] on button "Save" at bounding box center [610, 350] width 62 height 21
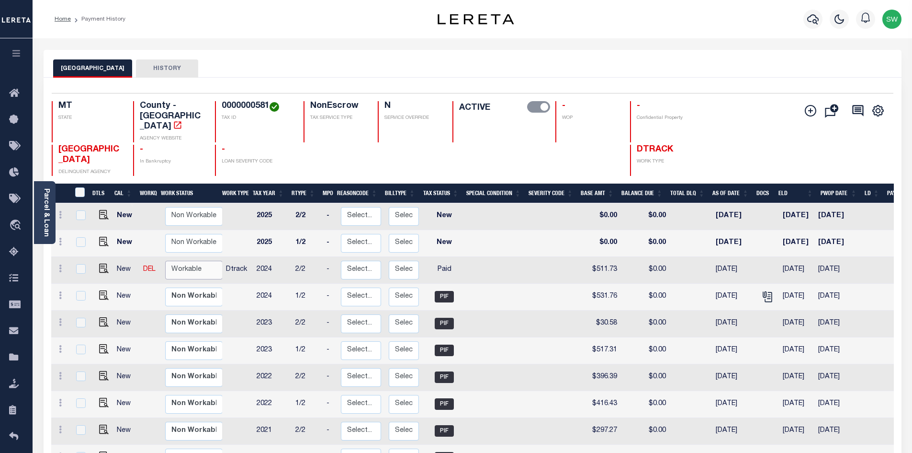
drag, startPoint x: 212, startPoint y: 270, endPoint x: 170, endPoint y: 252, distance: 45.7
click at [170, 260] on select "Non Workable Workable" at bounding box center [193, 269] width 57 height 19
checkbox input "true"
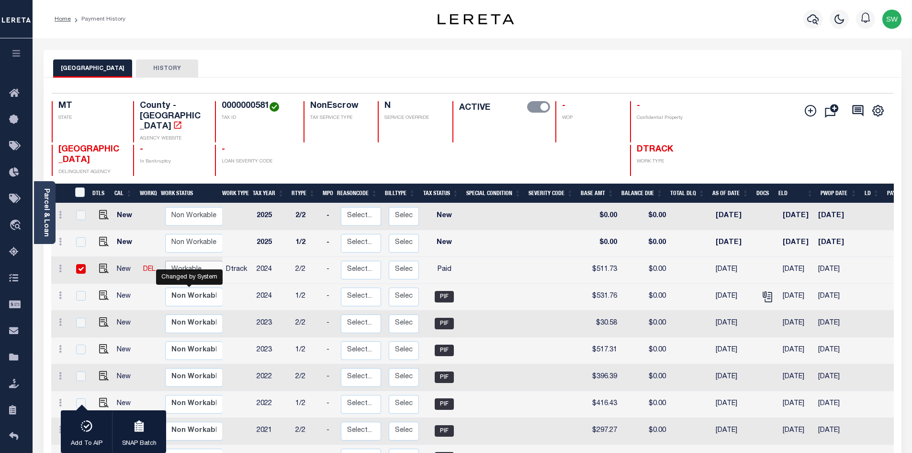
select select "true"
click at [165, 260] on select "Non Workable Workable" at bounding box center [193, 269] width 57 height 19
checkbox input "false"
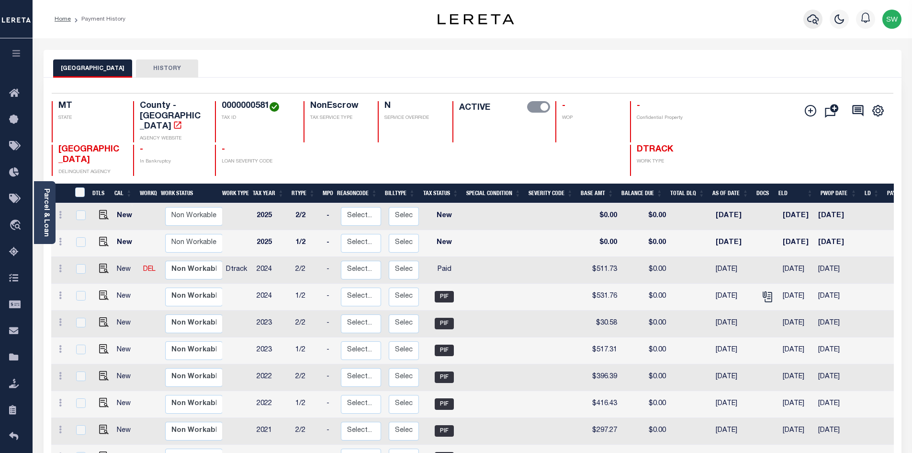
click at [811, 18] on icon "button" at bounding box center [812, 18] width 11 height 11
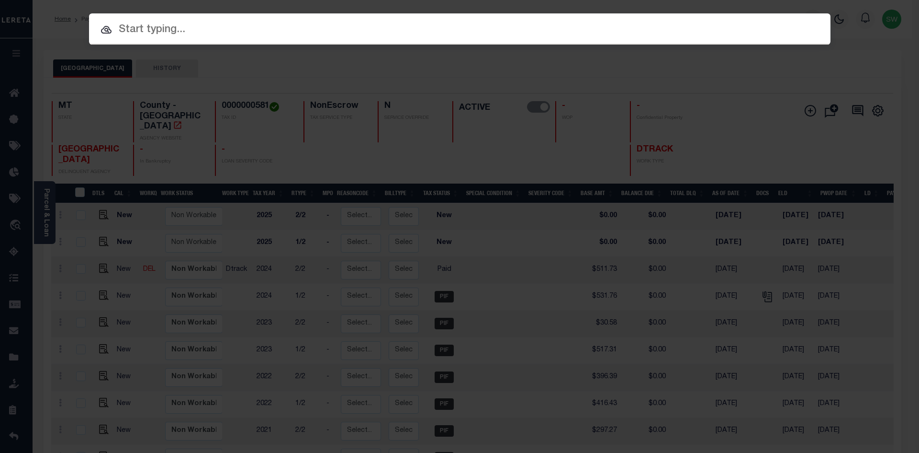
click at [144, 37] on input "text" at bounding box center [460, 30] width 742 height 17
paste input "3204229060437"
type input "3204229060437"
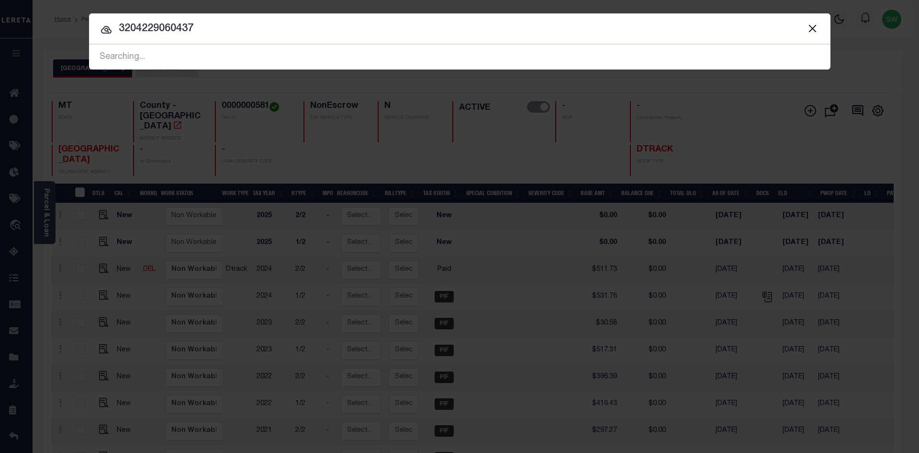
click at [195, 31] on input "3204229060437" at bounding box center [460, 29] width 742 height 17
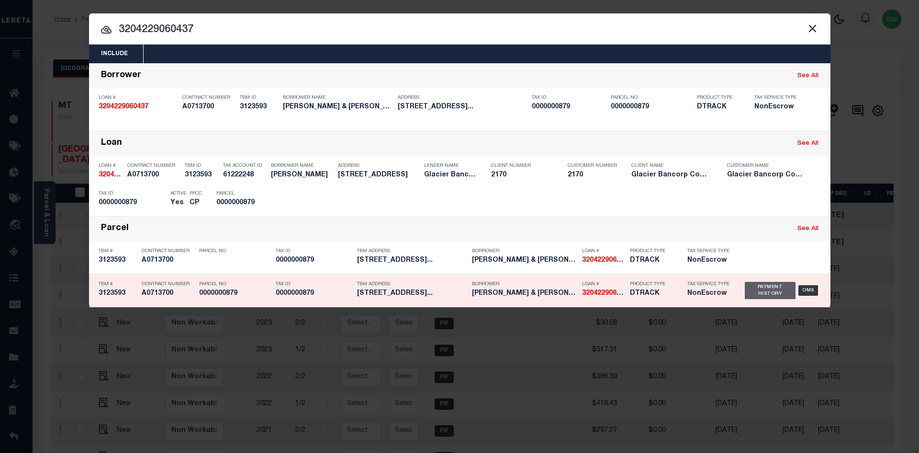
click at [755, 292] on div "Payment History" at bounding box center [770, 290] width 51 height 17
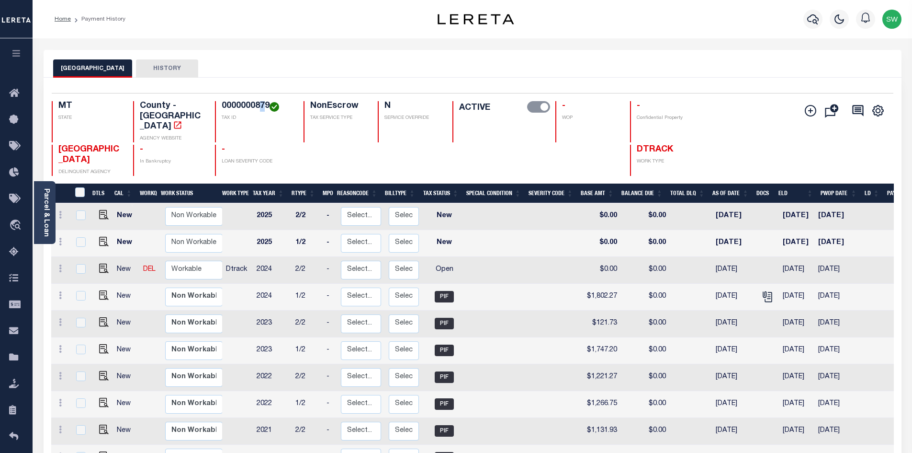
drag, startPoint x: 267, startPoint y: 104, endPoint x: 258, endPoint y: 106, distance: 9.3
click at [258, 106] on h4 "0000000879" at bounding box center [257, 106] width 70 height 11
drag, startPoint x: 269, startPoint y: 107, endPoint x: 223, endPoint y: 106, distance: 46.0
click at [223, 106] on h4 "0000000879" at bounding box center [257, 106] width 70 height 11
copy h4 "0000000879"
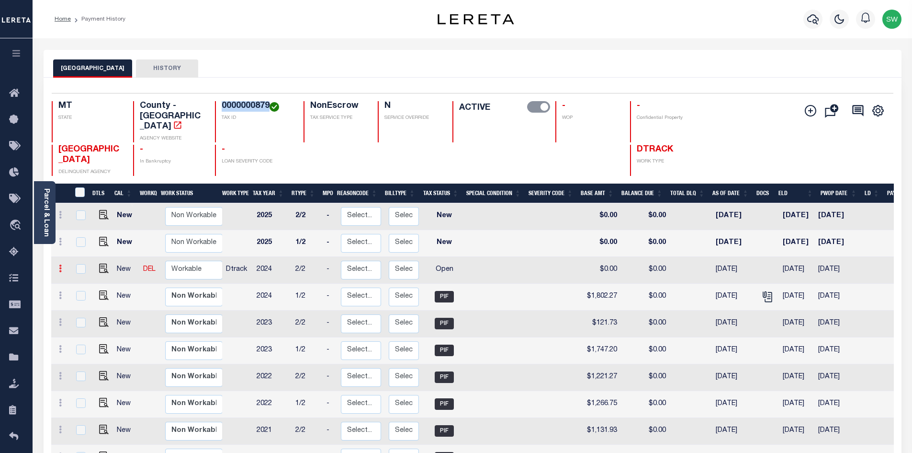
click at [60, 264] on icon at bounding box center [60, 268] width 3 height 8
click at [83, 296] on img at bounding box center [84, 301] width 10 height 10
select select "OP2"
type input "$0.00"
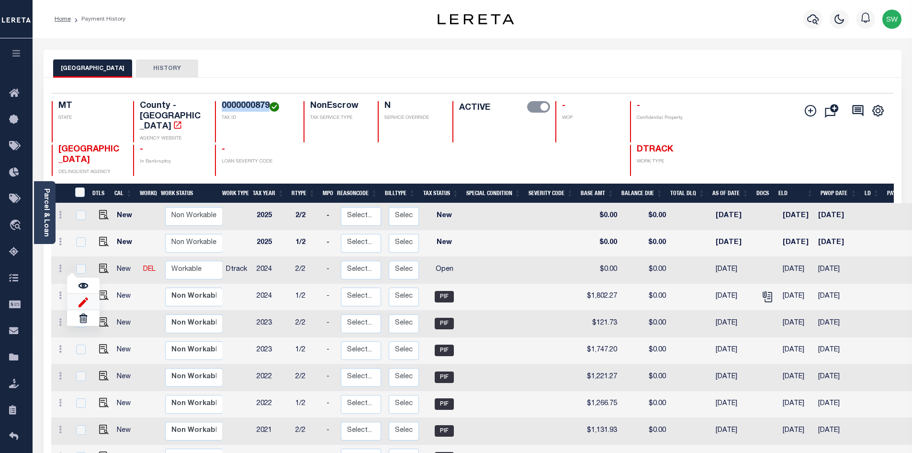
type input "[DATE]"
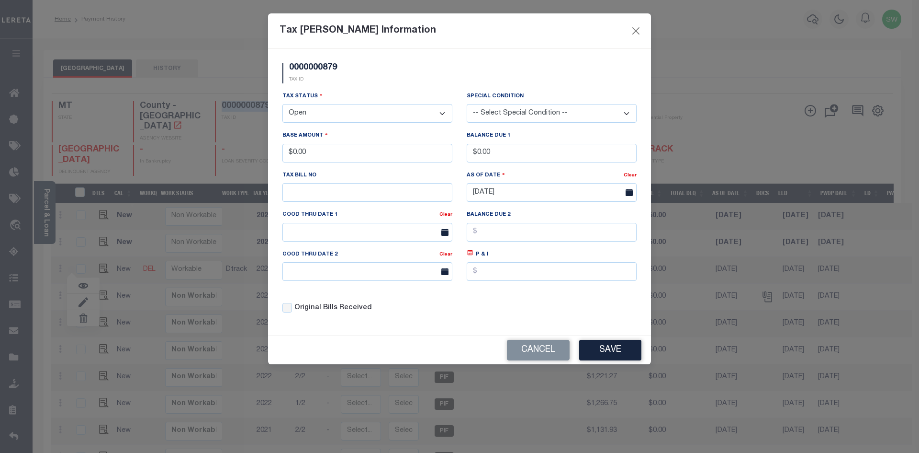
click at [341, 120] on select "- Select Status - Open Due/Unpaid Paid Incomplete No Tax Due Internal Refund Pr…" at bounding box center [368, 113] width 170 height 19
click at [324, 114] on select "- Select Status - Open Due/Unpaid Paid Incomplete No Tax Due Internal Refund Pr…" at bounding box center [368, 113] width 170 height 19
select select "PYD"
click at [283, 104] on select "- Select Status - Open Due/Unpaid Paid Incomplete No Tax Due Internal Refund Pr…" at bounding box center [368, 113] width 170 height 19
drag, startPoint x: 319, startPoint y: 155, endPoint x: 241, endPoint y: 156, distance: 78.1
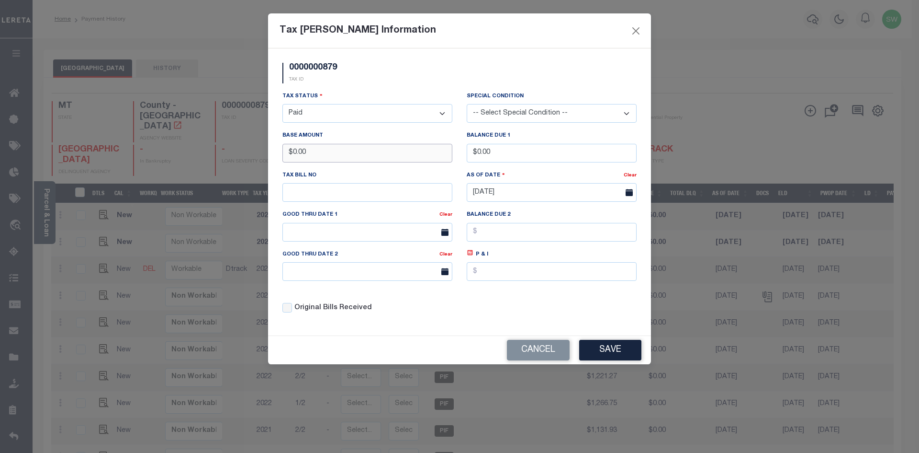
click at [241, 156] on div "Tax Bill Amount Information 0000000879 TAX ID Installment: TaxID: 0000000879 Ta…" at bounding box center [459, 226] width 919 height 453
drag, startPoint x: 337, startPoint y: 155, endPoint x: 281, endPoint y: 154, distance: 56.0
click at [281, 154] on div "Base Amount $1,754.24" at bounding box center [367, 149] width 184 height 39
type input "$1,752.24"
click at [389, 84] on div "0000000879 TAX ID" at bounding box center [459, 77] width 369 height 28
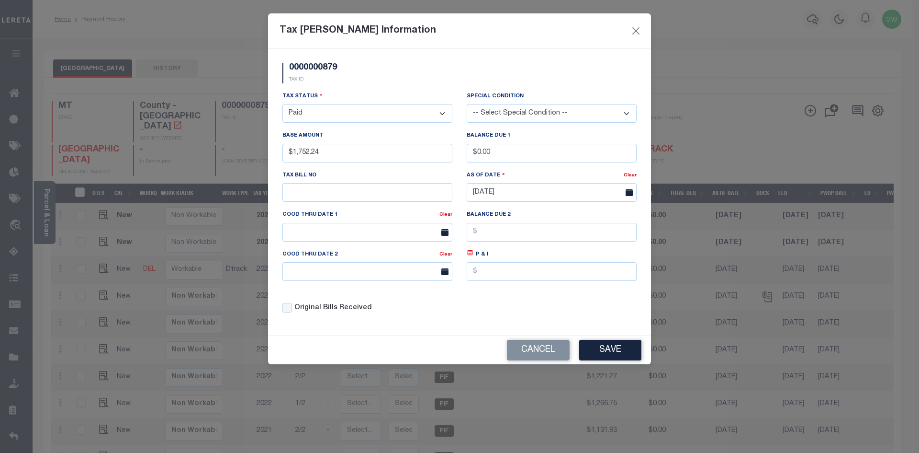
drag, startPoint x: 369, startPoint y: 85, endPoint x: 467, endPoint y: 102, distance: 99.7
click at [372, 84] on div "0000000879 TAX ID" at bounding box center [459, 77] width 369 height 28
click at [473, 312] on div "Tax Status - Select Status - Open Due/Unpaid Paid Incomplete No Tax Due Interna…" at bounding box center [459, 206] width 369 height 230
click at [416, 310] on div "Original Bills Received" at bounding box center [368, 308] width 170 height 11
click at [612, 354] on button "Save" at bounding box center [610, 350] width 62 height 21
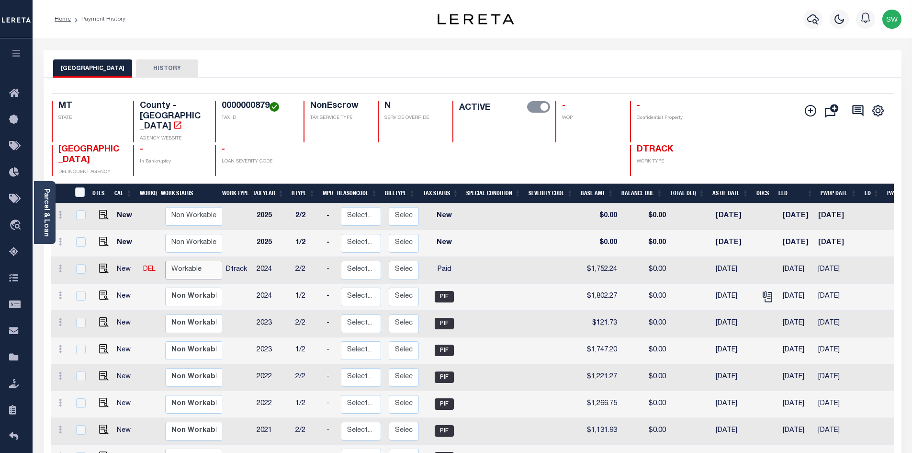
click at [201, 260] on select "Non Workable Workable" at bounding box center [193, 269] width 57 height 19
checkbox input "true"
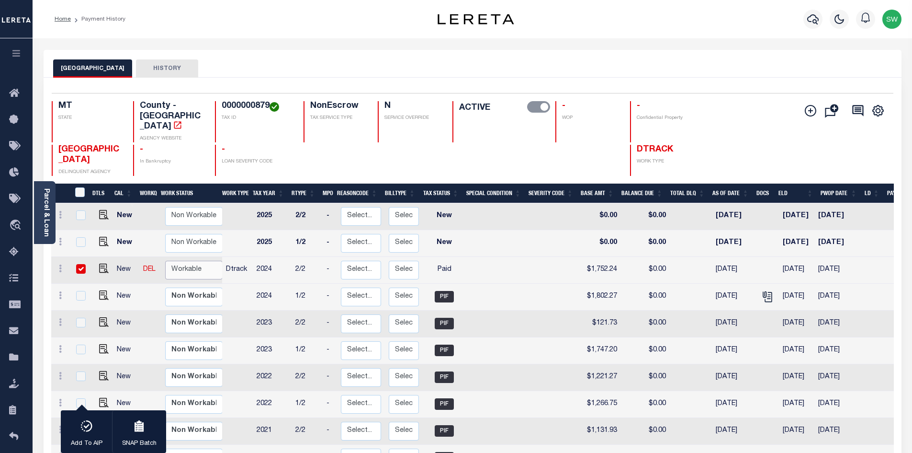
select select "true"
click at [165, 260] on select "Non Workable Workable" at bounding box center [193, 269] width 57 height 19
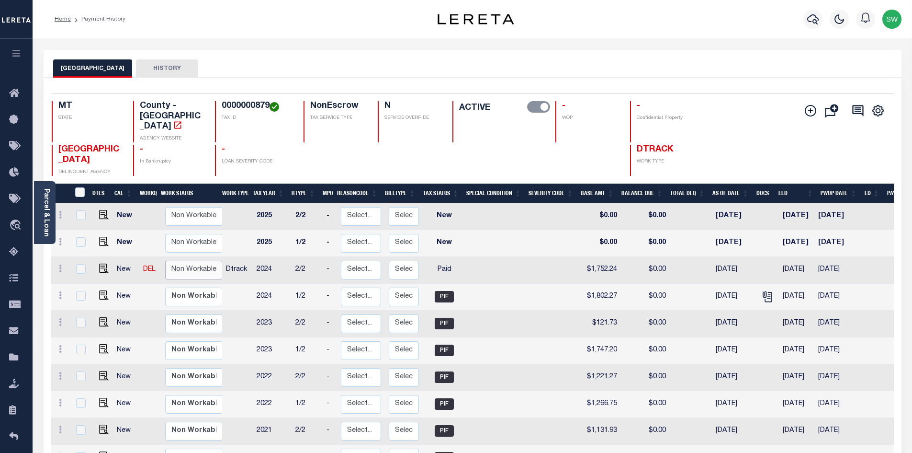
checkbox input "false"
click at [809, 16] on icon "button" at bounding box center [812, 18] width 11 height 11
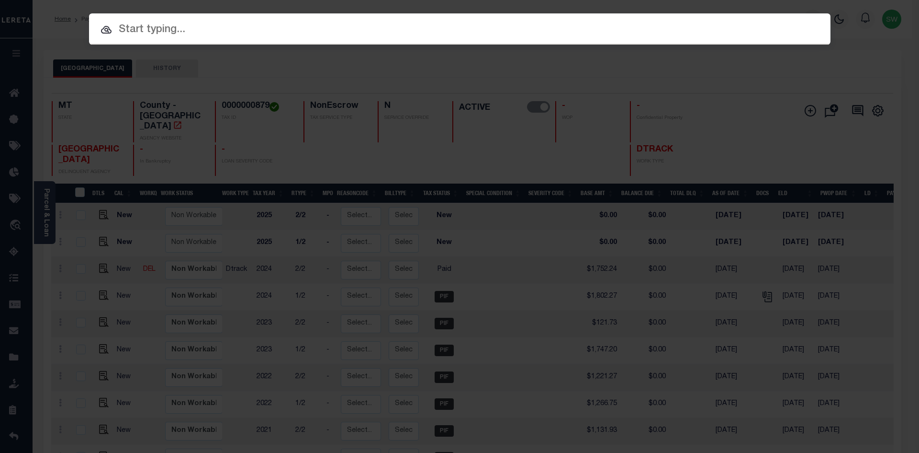
click at [127, 34] on input "text" at bounding box center [460, 30] width 742 height 17
paste input "3210195054713"
type input "3210195054713"
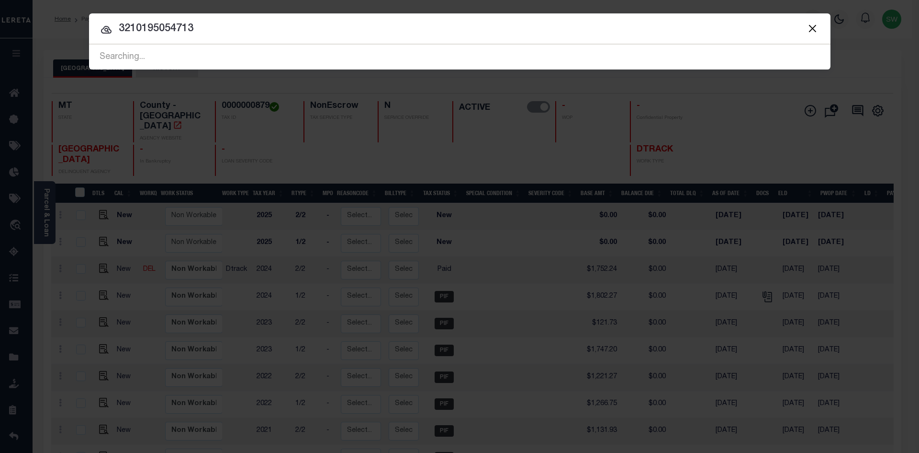
click at [209, 35] on input "3210195054713" at bounding box center [460, 29] width 742 height 17
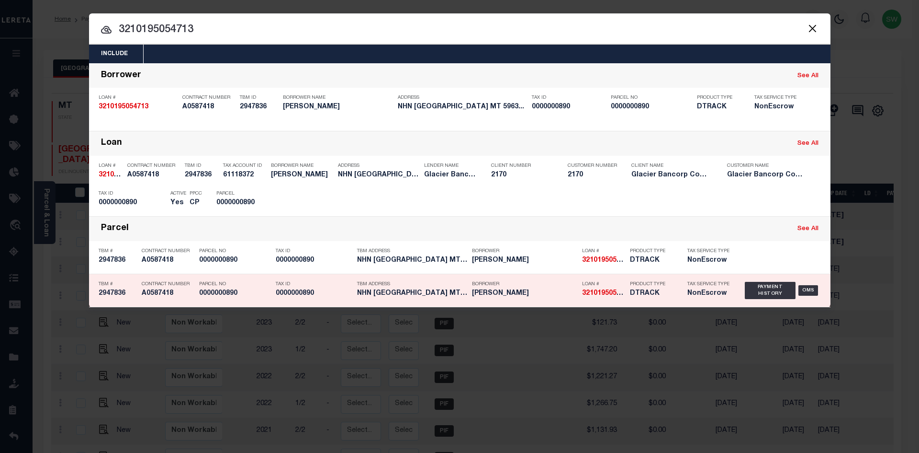
click at [298, 296] on h5 "0000000890" at bounding box center [314, 293] width 77 height 8
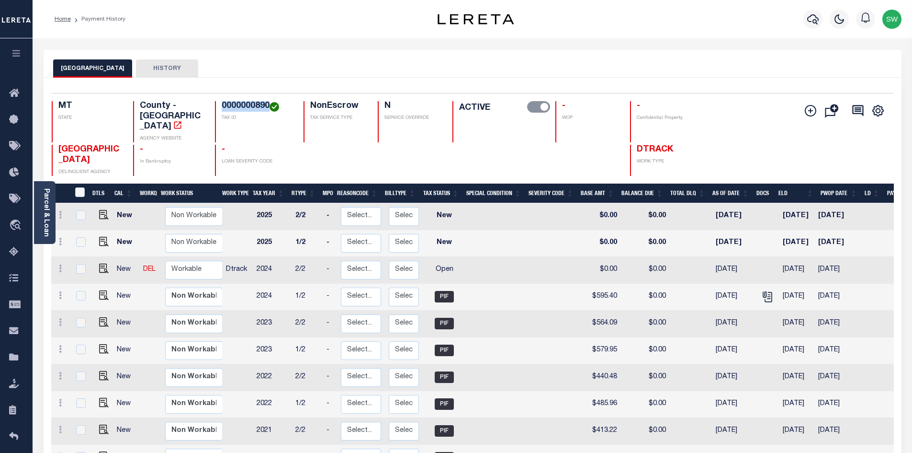
drag, startPoint x: 268, startPoint y: 106, endPoint x: 218, endPoint y: 104, distance: 49.8
click at [218, 104] on div "0000000890 TAX ID" at bounding box center [253, 121] width 77 height 41
copy h4 "0000000890"
click at [61, 264] on icon at bounding box center [60, 268] width 3 height 8
click at [81, 296] on img at bounding box center [84, 301] width 10 height 10
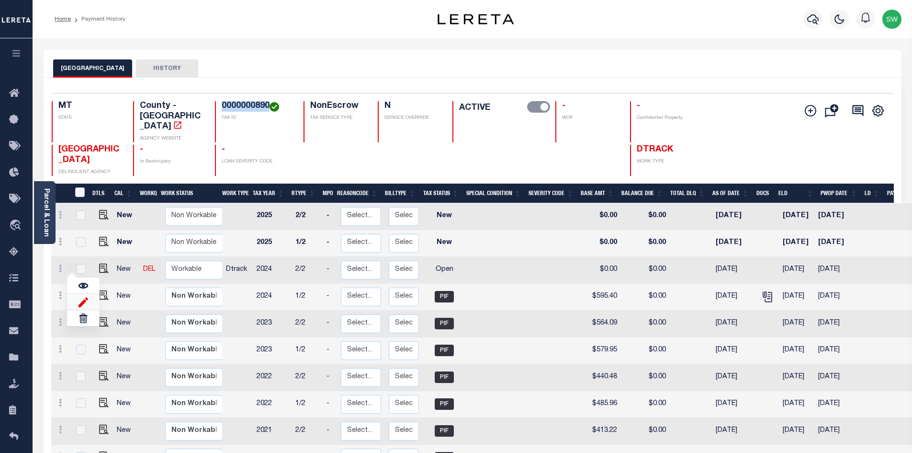
select select "OP2"
type input "$0.00"
type input "[DATE]"
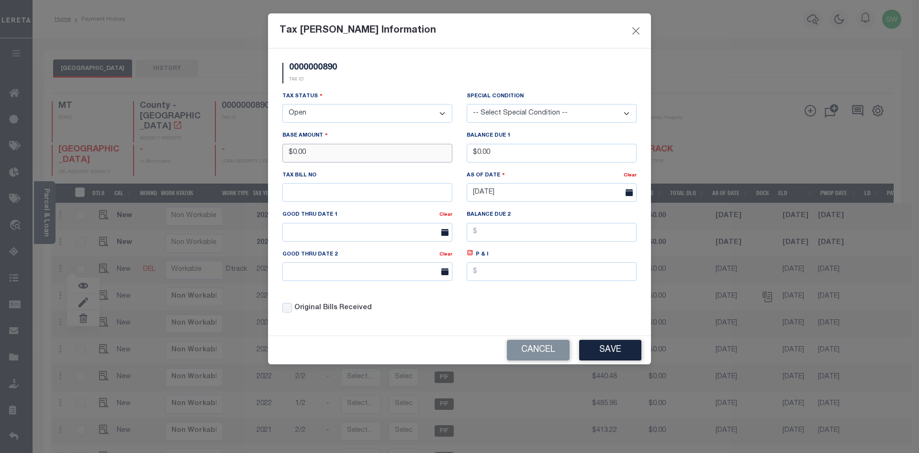
drag, startPoint x: 318, startPoint y: 151, endPoint x: 283, endPoint y: 153, distance: 34.5
click at [283, 153] on input "$0.00" at bounding box center [368, 153] width 170 height 19
click at [442, 113] on select "- Select Status - Open Due/Unpaid Paid Incomplete No Tax Due Internal Refund Pr…" at bounding box center [368, 113] width 170 height 19
select select "PYD"
click at [283, 104] on select "- Select Status - Open Due/Unpaid Paid Incomplete No Tax Due Internal Refund Pr…" at bounding box center [368, 113] width 170 height 19
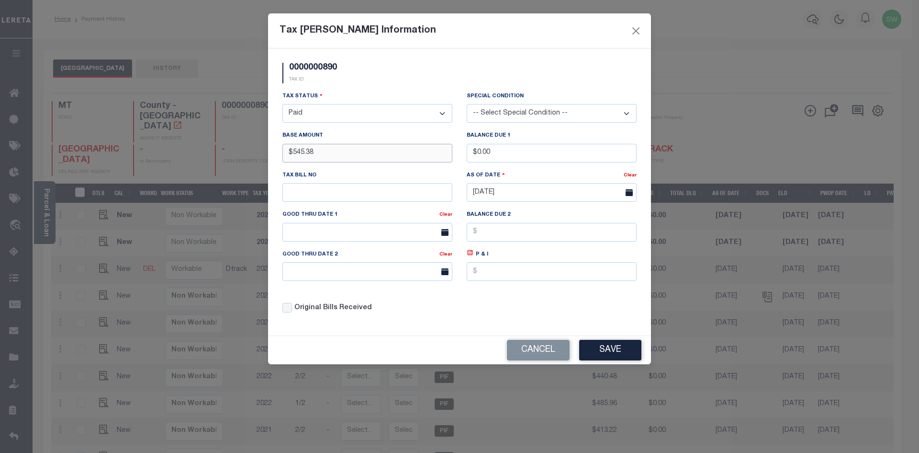
type input "$545.38"
drag, startPoint x: 401, startPoint y: 75, endPoint x: 549, endPoint y: 125, distance: 156.3
click at [403, 75] on div "0000000890 TAX ID" at bounding box center [459, 77] width 369 height 28
click at [520, 302] on div "Tax Status - Select Status - Open Due/Unpaid Paid Incomplete No Tax Due Interna…" at bounding box center [459, 206] width 369 height 230
click at [611, 351] on button "Save" at bounding box center [610, 350] width 62 height 21
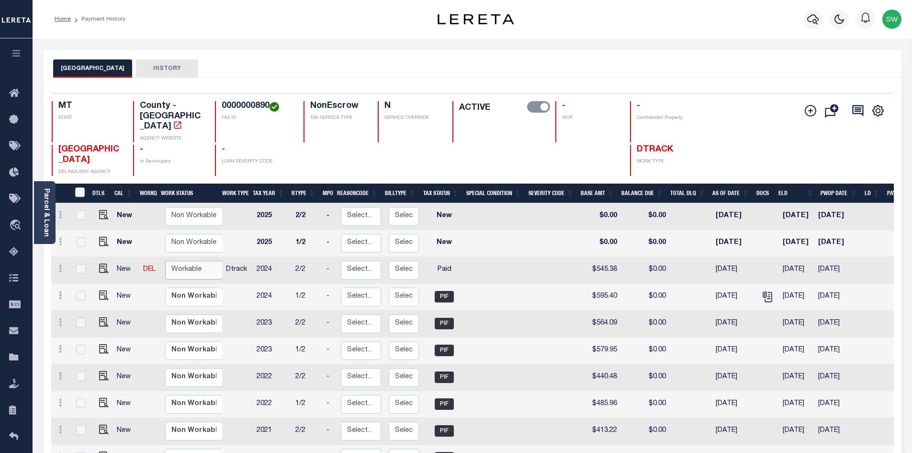
click at [169, 260] on select "Non Workable Workable" at bounding box center [193, 269] width 57 height 19
checkbox input "true"
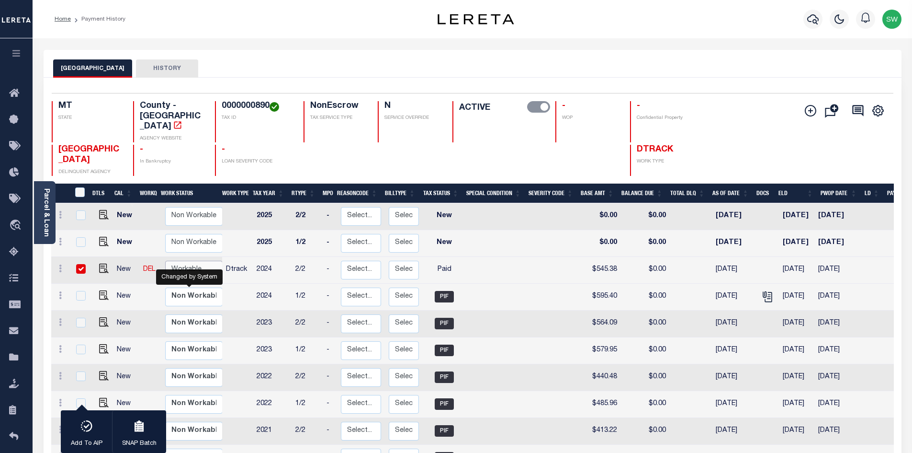
select select "true"
click at [165, 260] on select "Non Workable Workable" at bounding box center [193, 269] width 57 height 19
checkbox input "false"
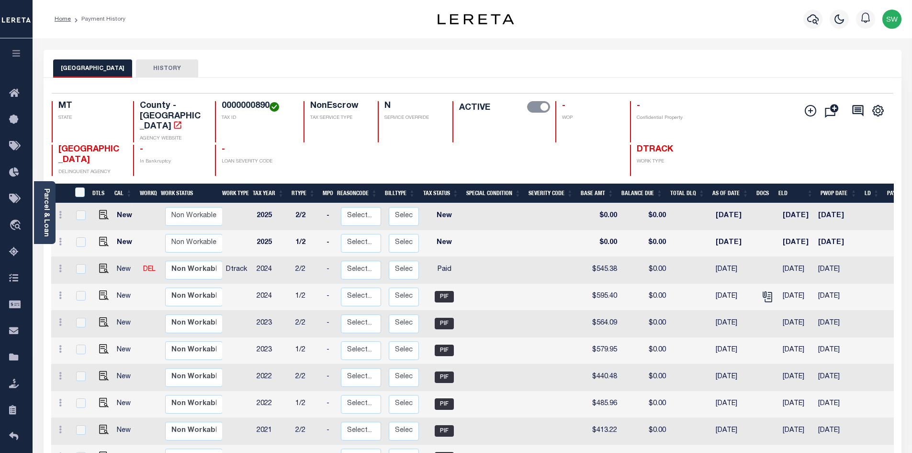
click at [342, 58] on div "JEFFERSON COUNTY HISTORY" at bounding box center [473, 64] width 858 height 28
click at [815, 21] on icon "button" at bounding box center [812, 19] width 11 height 10
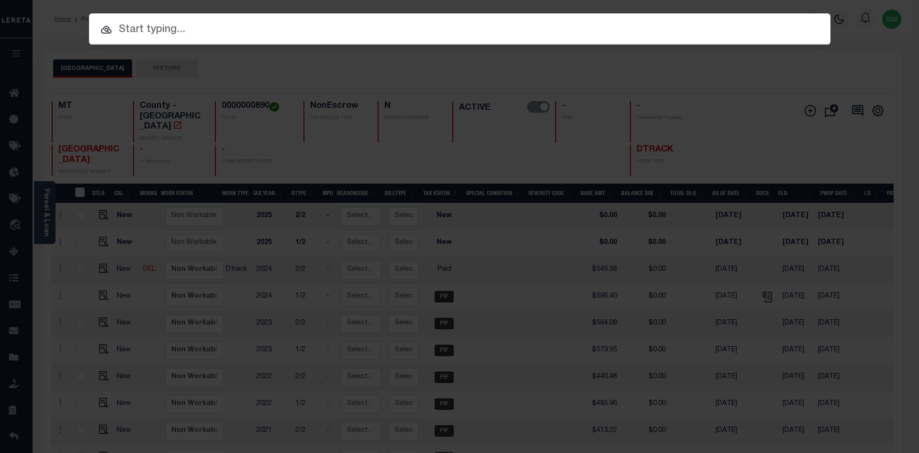
click at [129, 33] on input "text" at bounding box center [460, 30] width 742 height 17
paste input "5044896"
type input "5044896"
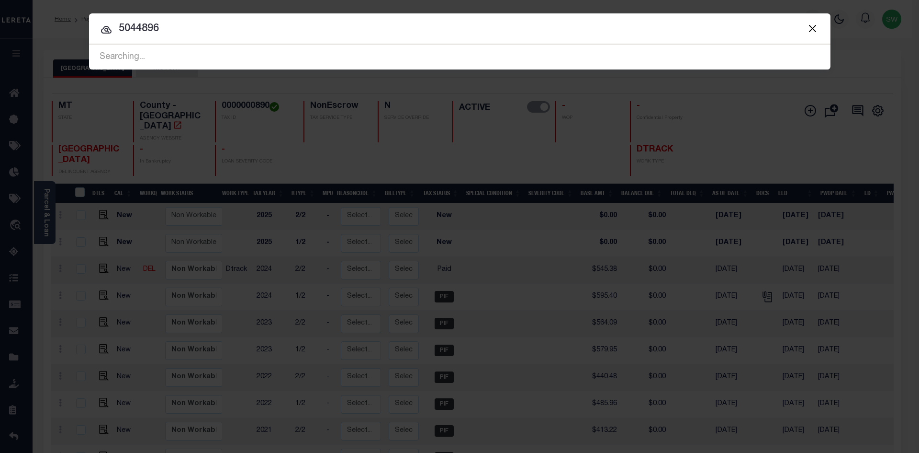
click at [191, 27] on input "5044896" at bounding box center [460, 29] width 742 height 17
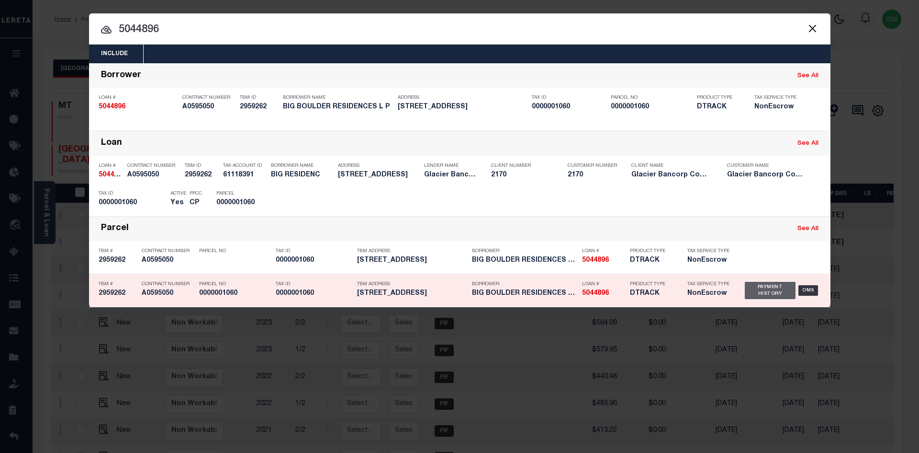
click at [767, 293] on div "Payment History" at bounding box center [770, 290] width 51 height 17
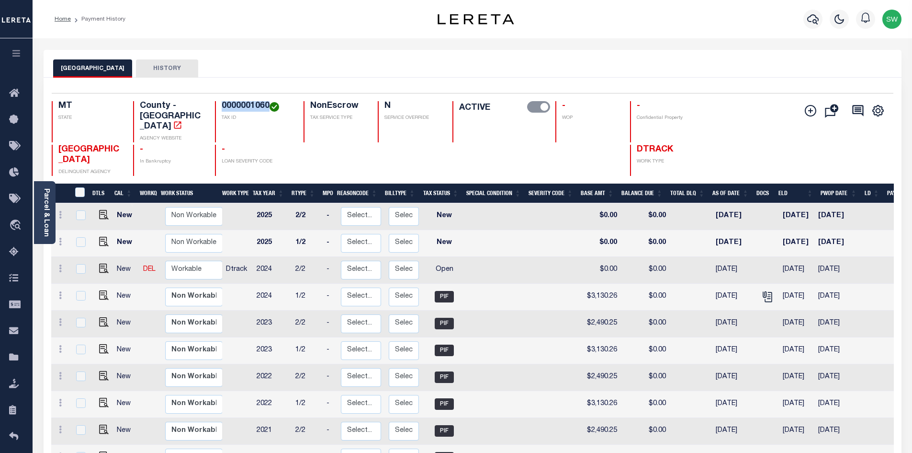
drag, startPoint x: 268, startPoint y: 102, endPoint x: 220, endPoint y: 106, distance: 48.1
click at [220, 106] on div "0000001060 TAX ID" at bounding box center [253, 121] width 77 height 41
copy h4 "0000001060"
click at [59, 264] on icon at bounding box center [60, 268] width 3 height 8
click at [82, 296] on img at bounding box center [84, 301] width 10 height 10
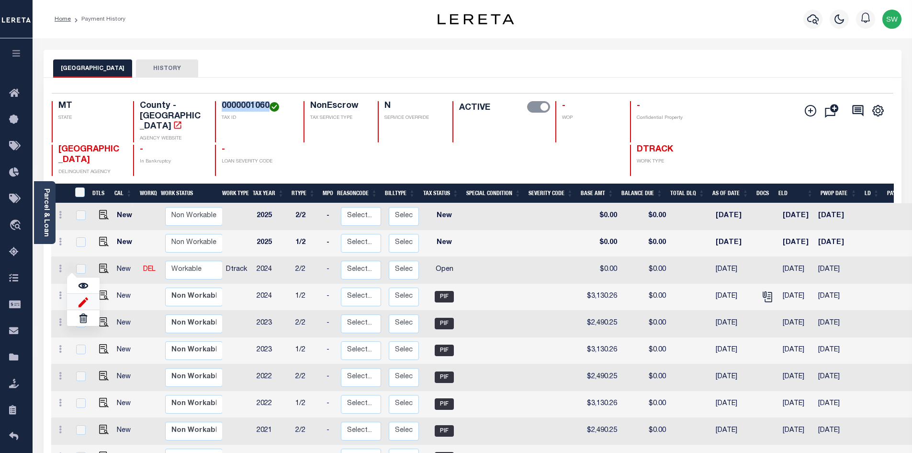
select select "OP2"
type input "$0.00"
type input "[DATE]"
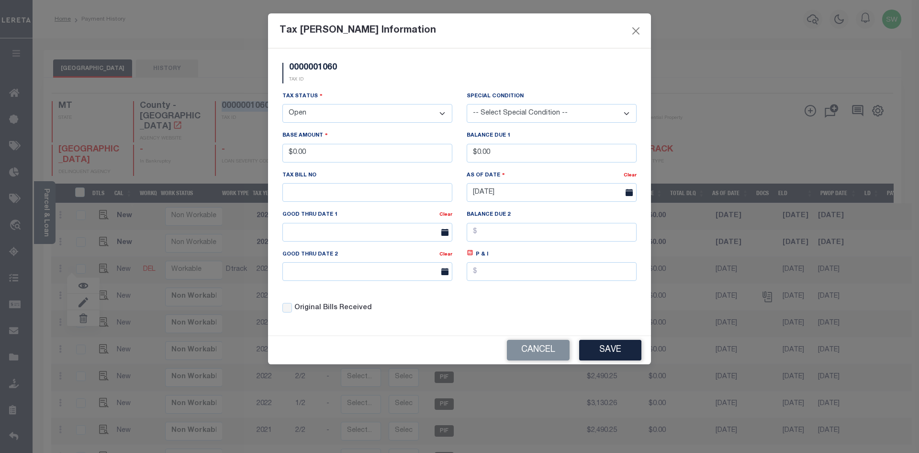
click at [442, 112] on select "- Select Status - Open Due/Unpaid Paid Incomplete No Tax Due Internal Refund Pr…" at bounding box center [368, 113] width 170 height 19
click at [440, 115] on select "- Select Status - Open Due/Unpaid Paid Incomplete No Tax Due Internal Refund Pr…" at bounding box center [368, 113] width 170 height 19
select select "PYD"
click at [283, 104] on select "- Select Status - Open Due/Unpaid Paid Incomplete No Tax Due Internal Refund Pr…" at bounding box center [368, 113] width 170 height 19
drag, startPoint x: 319, startPoint y: 153, endPoint x: 245, endPoint y: 155, distance: 74.2
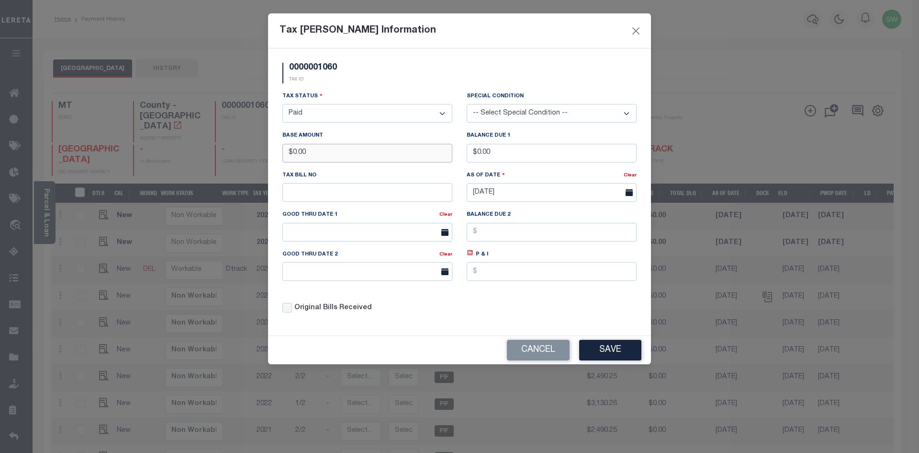
click at [245, 155] on div "Tax [PERSON_NAME] Information 0000001060 TAX ID Installment: TaxID: 0000001060 …" at bounding box center [459, 226] width 919 height 453
type input "$2,490.25"
click at [372, 89] on div "0000001060 TAX ID" at bounding box center [459, 77] width 369 height 28
click at [506, 335] on div "0000001060 TAX ID Installment: TaxID: 0000001060 Tax Status" at bounding box center [459, 191] width 383 height 287
click at [606, 346] on button "Save" at bounding box center [610, 350] width 62 height 21
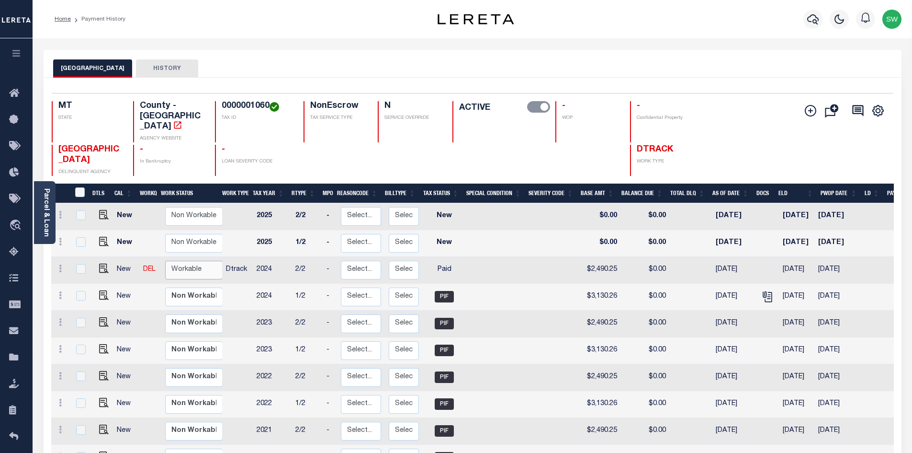
click at [174, 260] on select "Non Workable Workable" at bounding box center [193, 269] width 57 height 19
checkbox input "true"
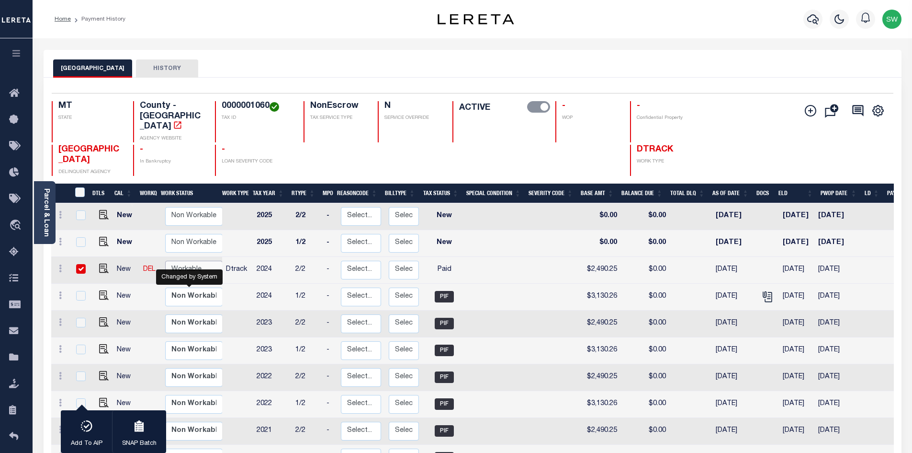
select select "true"
click at [165, 260] on select "Non Workable Workable" at bounding box center [193, 269] width 57 height 19
checkbox input "false"
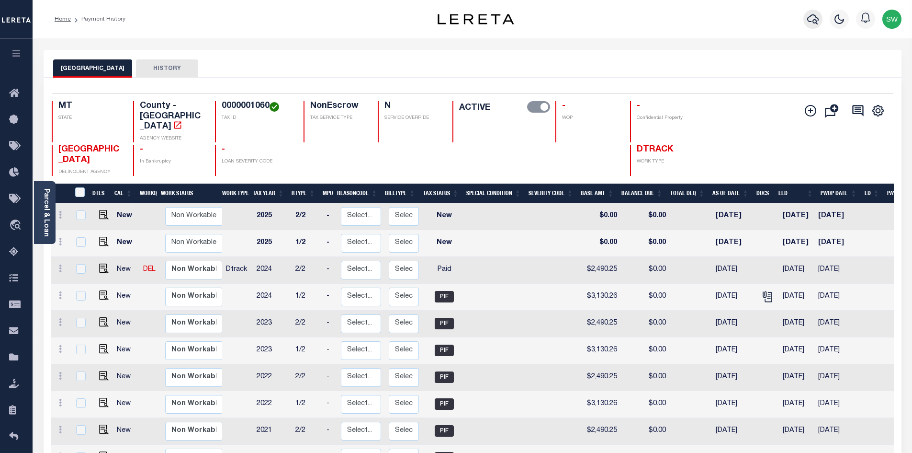
click at [808, 20] on icon "button" at bounding box center [812, 19] width 11 height 10
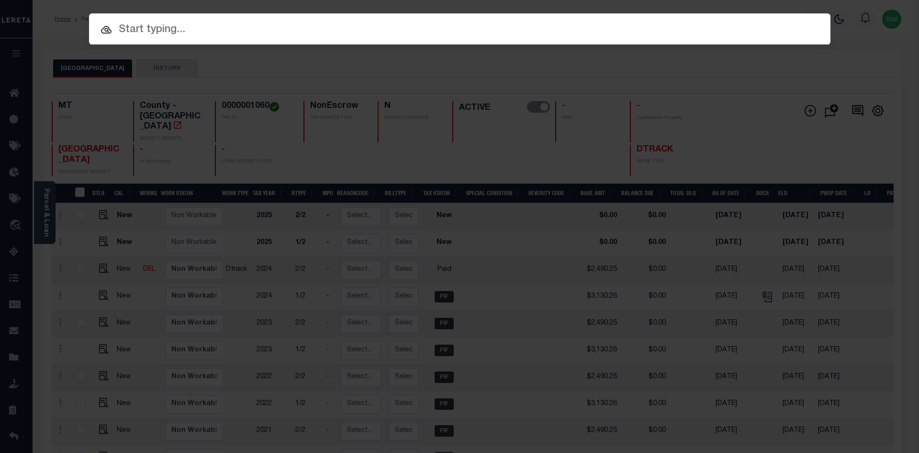
click at [137, 28] on input "text" at bounding box center [460, 30] width 742 height 17
paste input "3206235061405"
type input "3206235061405"
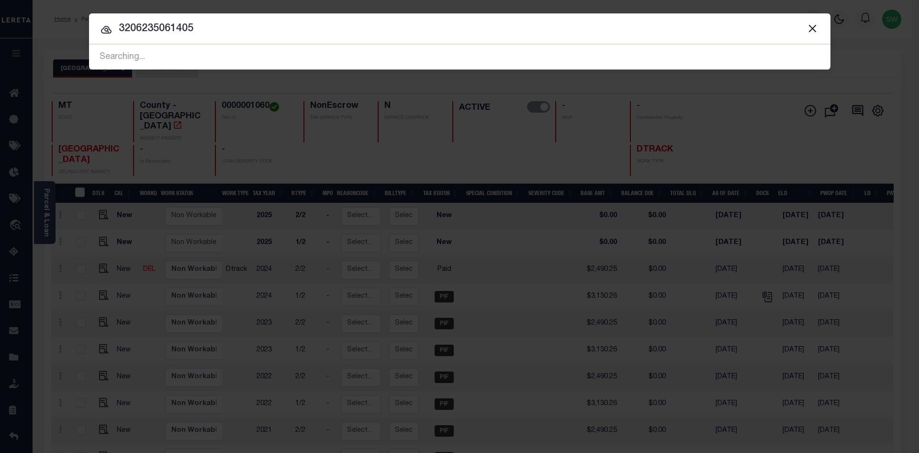
click at [197, 33] on input "3206235061405" at bounding box center [460, 29] width 742 height 17
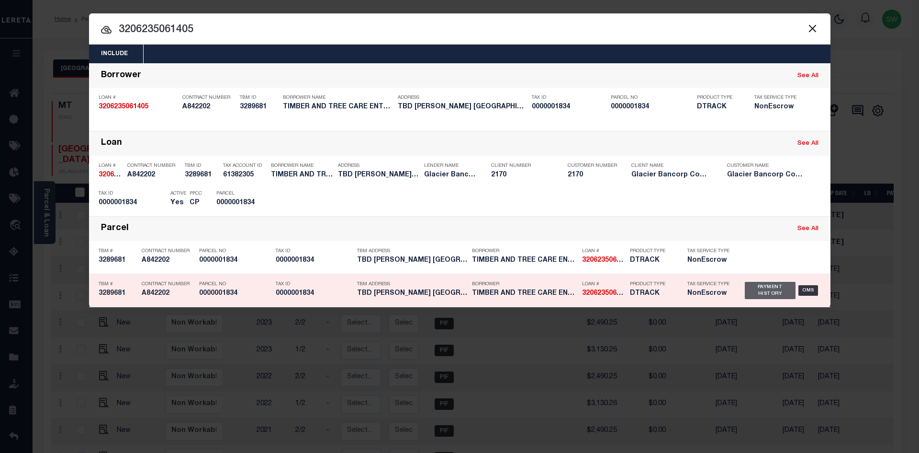
click at [770, 293] on div "Payment History" at bounding box center [770, 290] width 51 height 17
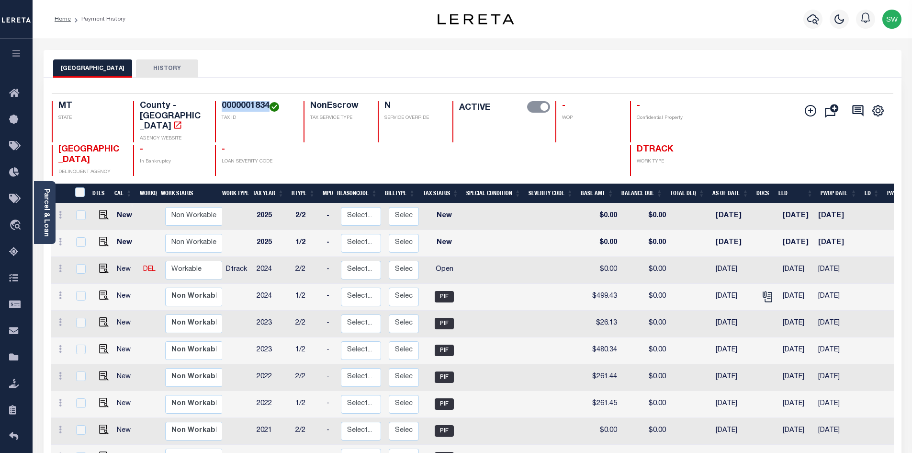
drag, startPoint x: 269, startPoint y: 105, endPoint x: 222, endPoint y: 102, distance: 47.0
click at [222, 102] on h4 "0000001834" at bounding box center [257, 106] width 70 height 11
copy h4 "0000001834"
click at [59, 264] on icon at bounding box center [60, 268] width 3 height 8
click at [82, 296] on img at bounding box center [84, 301] width 10 height 10
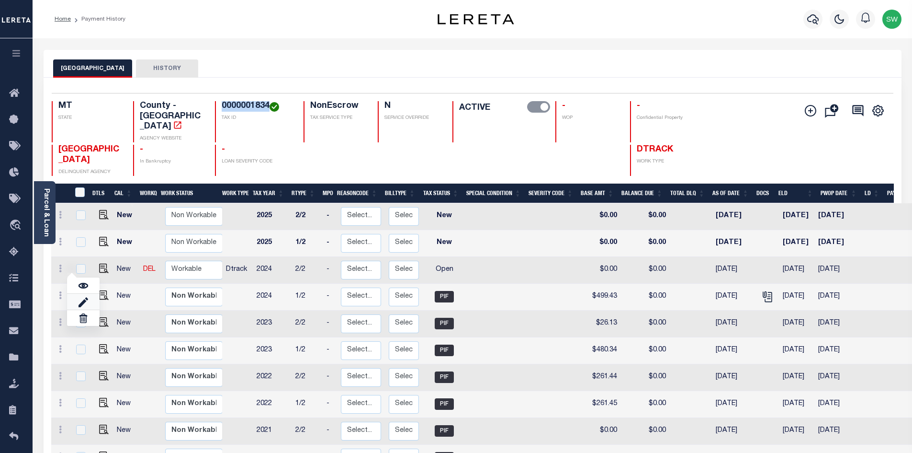
select select "OP2"
type input "$0.00"
type input "[DATE]"
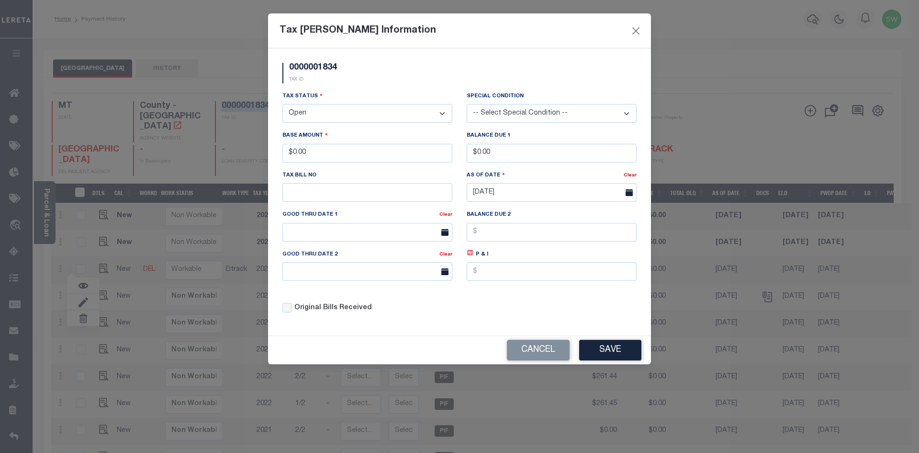
click at [446, 113] on select "- Select Status - Open Due/Unpaid Paid Incomplete No Tax Due Internal Refund Pr…" at bounding box center [368, 113] width 170 height 19
click at [438, 113] on select "- Select Status - Open Due/Unpaid Paid Incomplete No Tax Due Internal Refund Pr…" at bounding box center [368, 113] width 170 height 19
select select "PYD"
click at [283, 104] on select "- Select Status - Open Due/Unpaid Paid Incomplete No Tax Due Internal Refund Pr…" at bounding box center [368, 113] width 170 height 19
drag, startPoint x: 317, startPoint y: 149, endPoint x: 266, endPoint y: 156, distance: 51.2
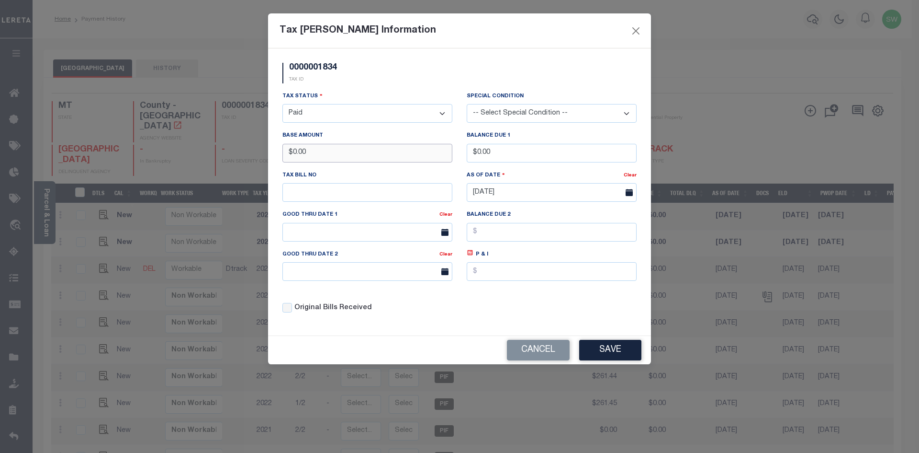
click at [266, 156] on div "Tax [PERSON_NAME] Information 0000001834 TAX ID Installment: TaxID: 0000001834 …" at bounding box center [459, 226] width 919 height 453
type input "$499.43"
click at [363, 79] on div "0000001834 TAX ID" at bounding box center [459, 77] width 369 height 28
click at [604, 349] on button "Save" at bounding box center [610, 350] width 62 height 21
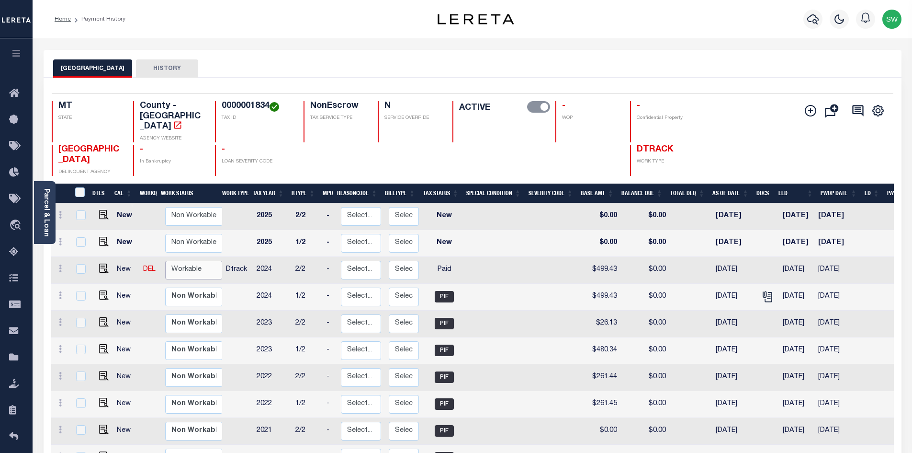
click at [184, 260] on select "Non Workable Workable" at bounding box center [193, 269] width 57 height 19
checkbox input "true"
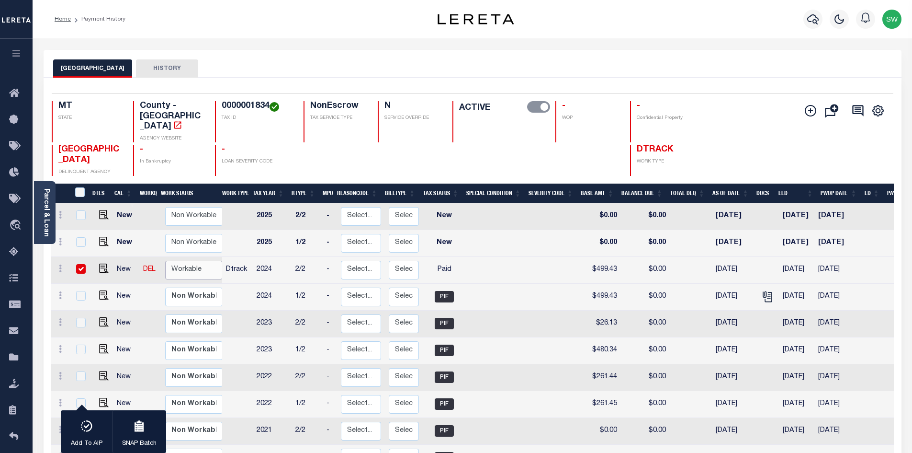
select select "true"
click at [165, 260] on select "Non Workable Workable" at bounding box center [193, 269] width 57 height 19
checkbox input "false"
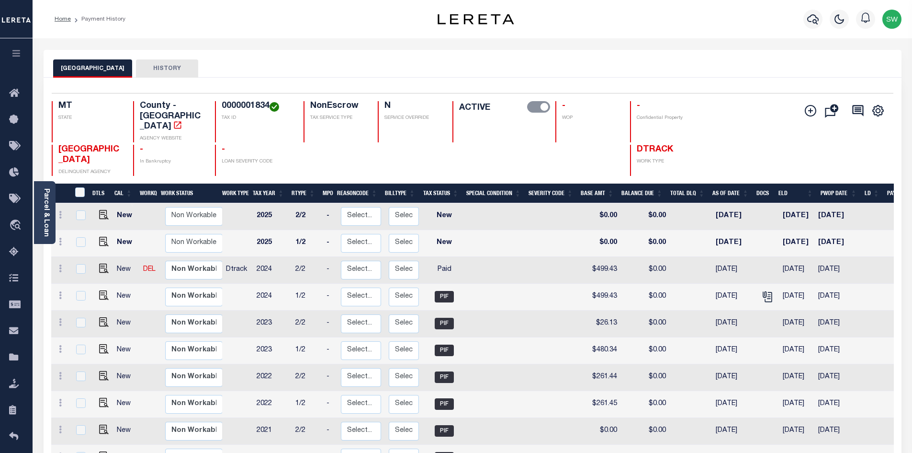
click at [340, 78] on div "1 Selected 12 Results 1 Items per page 25 50 100 MT STATE TAX ID" at bounding box center [473, 335] width 858 height 515
click at [809, 21] on icon "button" at bounding box center [812, 18] width 11 height 11
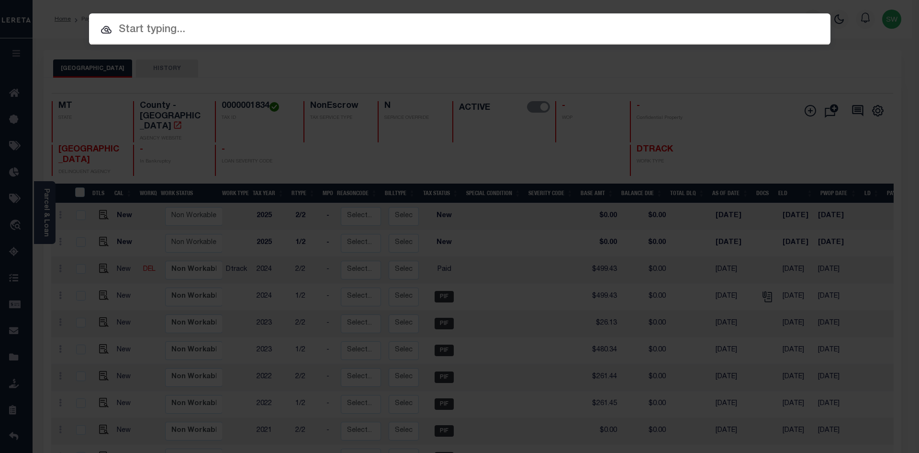
click at [138, 34] on input "text" at bounding box center [460, 30] width 742 height 17
paste input "3207215058846"
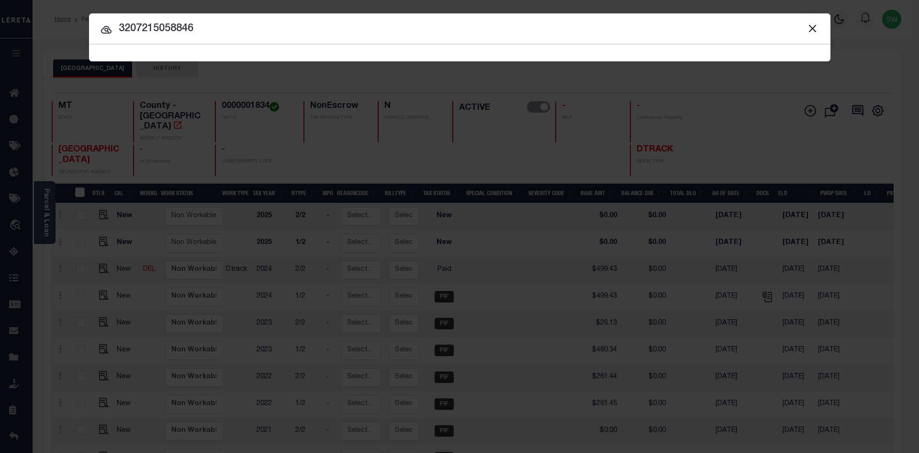
click at [229, 25] on input "3207215058846" at bounding box center [460, 29] width 742 height 17
type input "3207215058846"
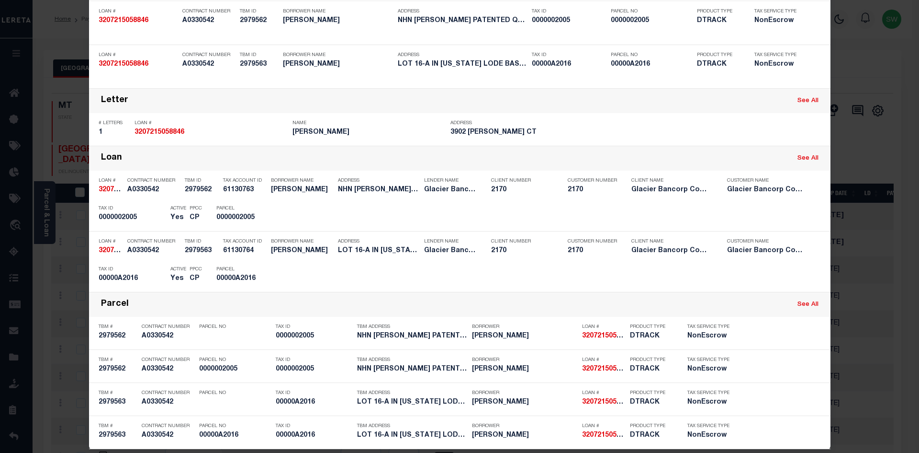
scroll to position [98, 0]
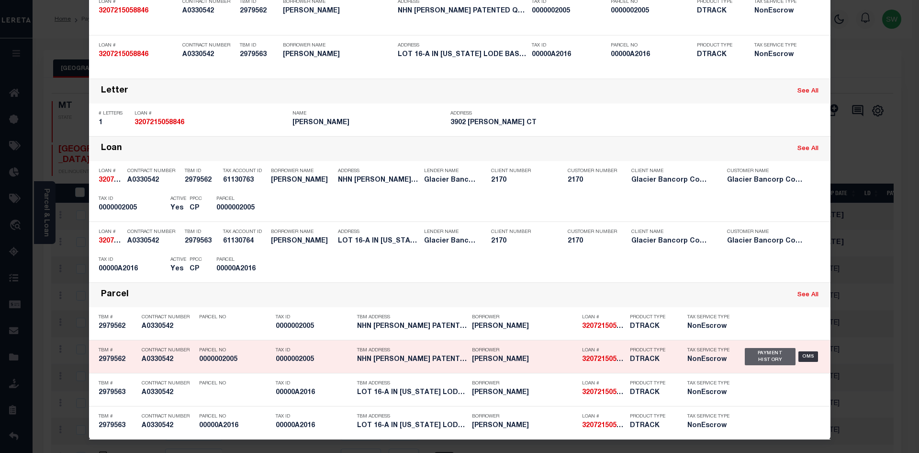
click at [760, 357] on div "Payment History" at bounding box center [770, 356] width 51 height 17
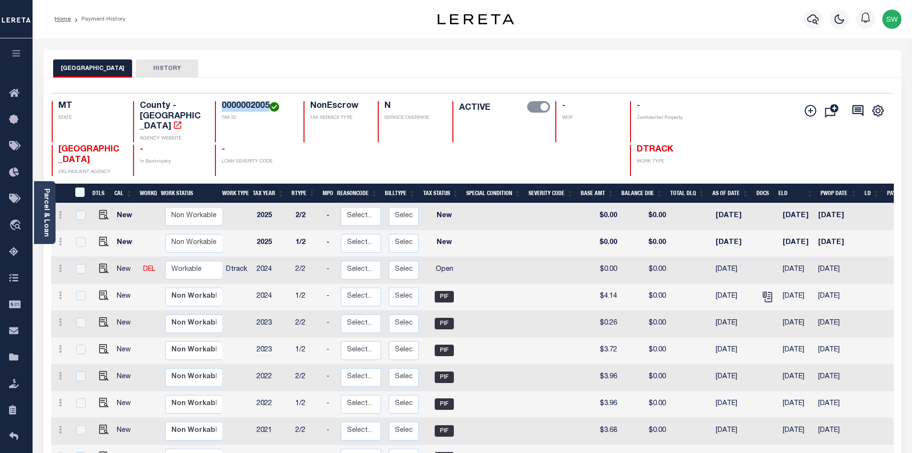
drag, startPoint x: 268, startPoint y: 105, endPoint x: 220, endPoint y: 104, distance: 47.9
click at [220, 104] on div "0000002005 TAX ID" at bounding box center [253, 121] width 77 height 41
copy h4 "0000002005"
click at [63, 266] on link at bounding box center [60, 270] width 11 height 8
click at [60, 264] on icon at bounding box center [60, 268] width 3 height 8
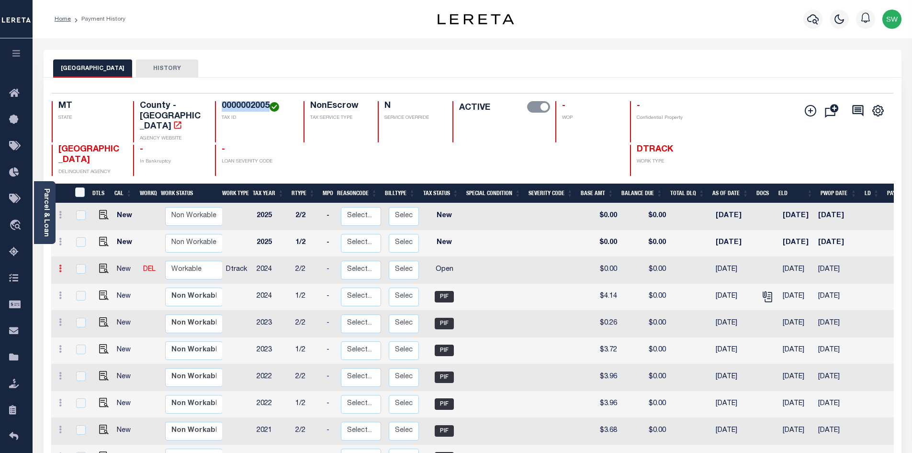
click at [62, 266] on link at bounding box center [60, 270] width 11 height 8
click at [84, 296] on img at bounding box center [84, 301] width 10 height 10
select select "OP2"
type input "$0.00"
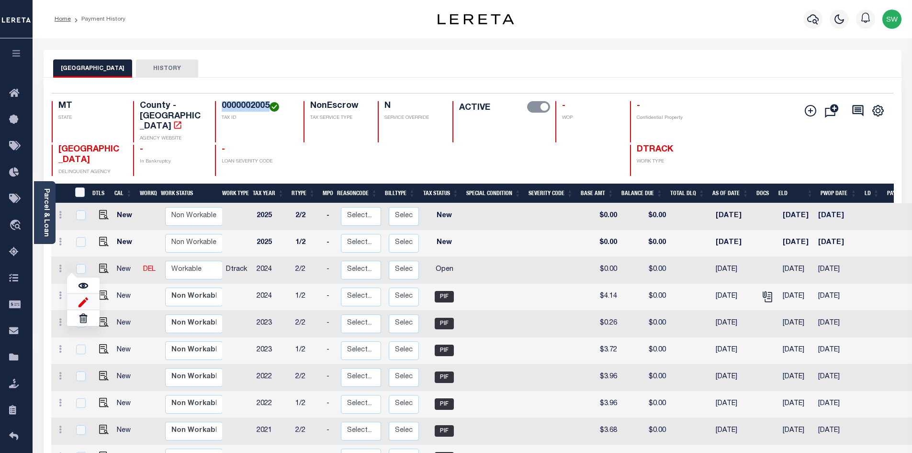
type input "[DATE]"
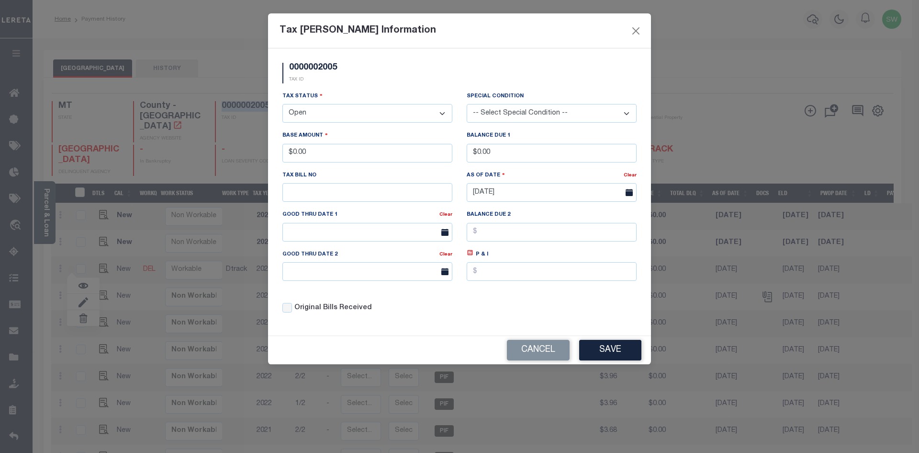
click at [441, 114] on select "- Select Status - Open Due/Unpaid Paid Incomplete No Tax Due Internal Refund Pr…" at bounding box center [368, 113] width 170 height 19
drag, startPoint x: 441, startPoint y: 115, endPoint x: 430, endPoint y: 121, distance: 12.4
click at [441, 115] on select "- Select Status - Open Due/Unpaid Paid Incomplete No Tax Due Internal Refund Pr…" at bounding box center [368, 113] width 170 height 19
select select "PYD"
click at [283, 104] on select "- Select Status - Open Due/Unpaid Paid Incomplete No Tax Due Internal Refund Pr…" at bounding box center [368, 113] width 170 height 19
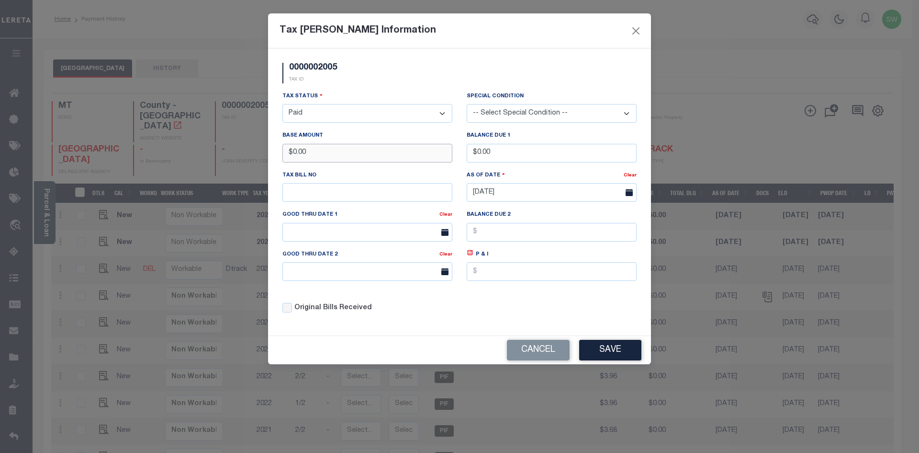
drag, startPoint x: 310, startPoint y: 154, endPoint x: 248, endPoint y: 159, distance: 62.4
click at [248, 159] on div "Tax [PERSON_NAME] Information 0000002005 TAX ID Installment: TaxID: 0000002005 …" at bounding box center [459, 226] width 919 height 453
type input "$4.14"
click at [343, 68] on div "0000002005 TAX ID" at bounding box center [309, 73] width 69 height 21
click at [618, 352] on button "Save" at bounding box center [610, 350] width 62 height 21
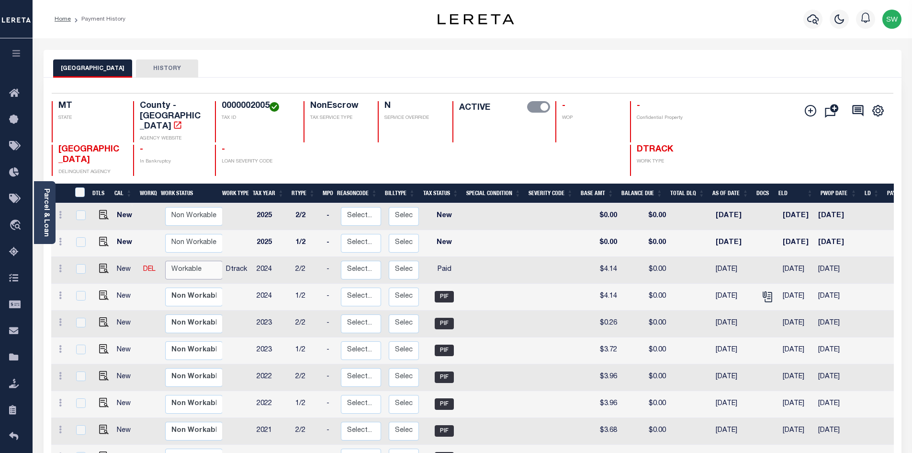
click at [195, 260] on select "Non Workable Workable" at bounding box center [193, 269] width 57 height 19
checkbox input "true"
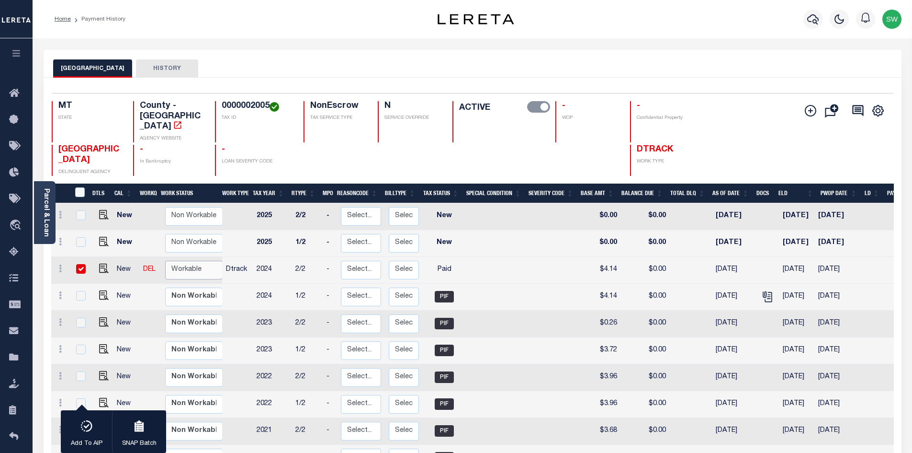
select select "true"
click at [165, 260] on select "Non Workable Workable" at bounding box center [193, 269] width 57 height 19
checkbox input "false"
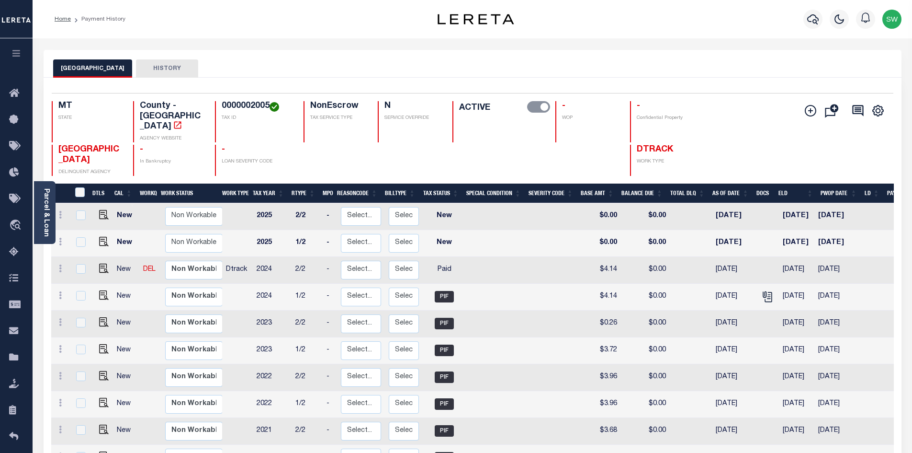
click at [273, 30] on div "Home Payment History Profile" at bounding box center [473, 19] width 880 height 38
click at [814, 21] on icon "button" at bounding box center [812, 18] width 11 height 11
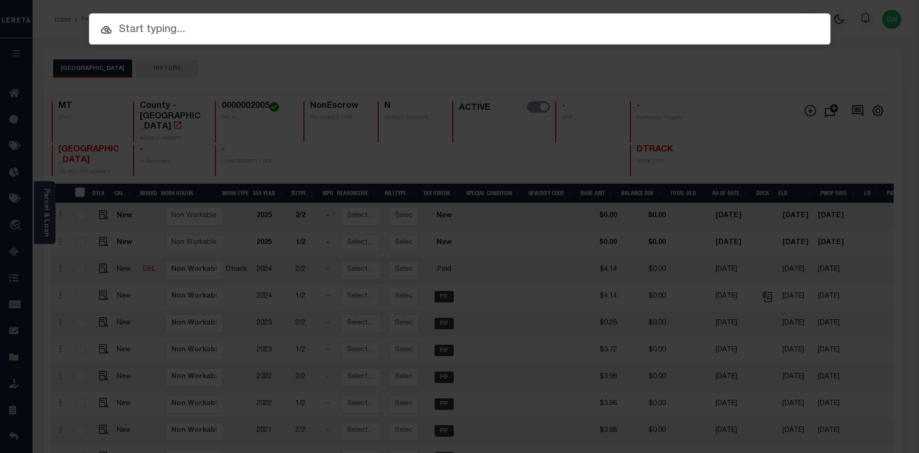
click at [151, 40] on div at bounding box center [460, 28] width 742 height 31
click at [150, 35] on input "text" at bounding box center [460, 30] width 742 height 17
paste input "3105210000014"
type input "3105210000014"
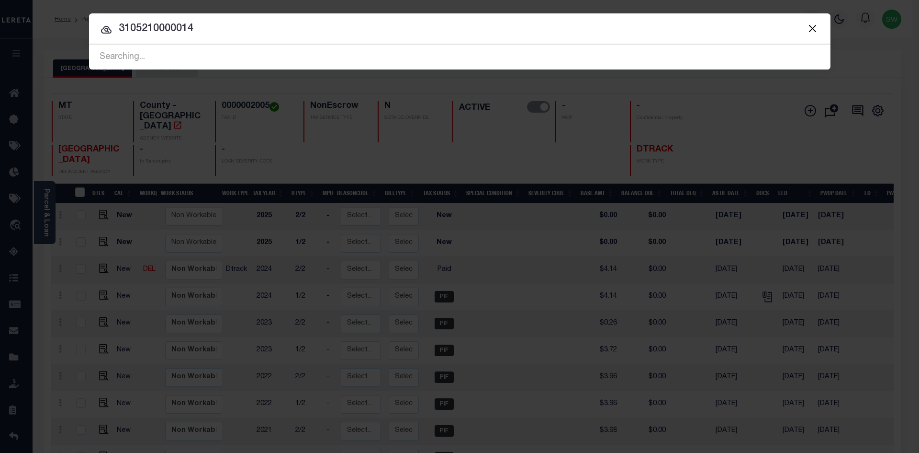
click at [218, 34] on input "3105210000014" at bounding box center [460, 29] width 742 height 17
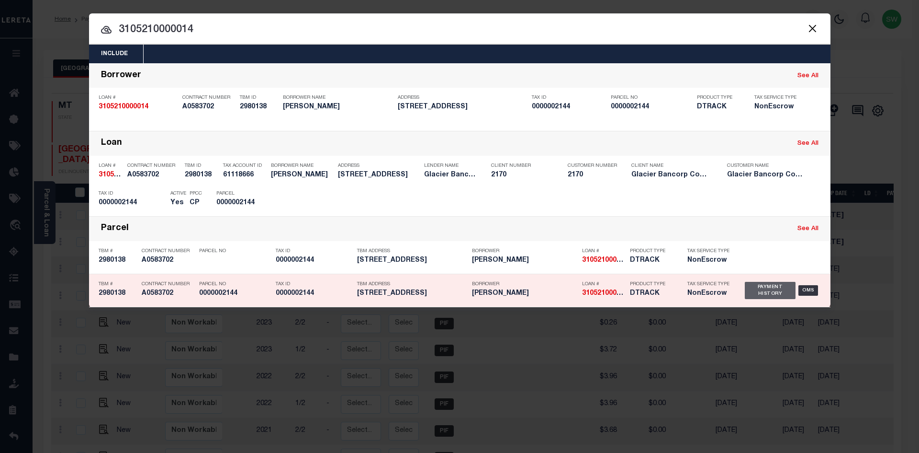
click at [764, 294] on div "Payment History" at bounding box center [770, 290] width 51 height 17
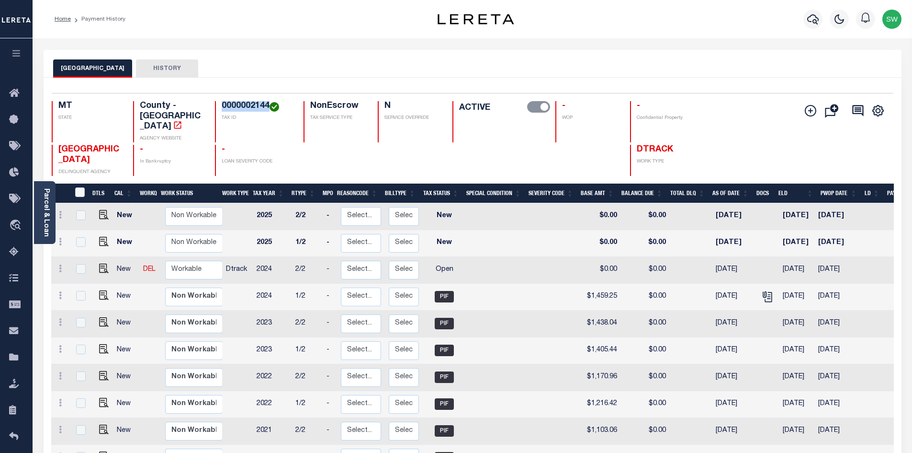
drag, startPoint x: 268, startPoint y: 105, endPoint x: 223, endPoint y: 102, distance: 45.6
click at [223, 102] on h4 "0000002144" at bounding box center [257, 106] width 70 height 11
copy h4 "0000002144"
click at [59, 264] on icon at bounding box center [60, 268] width 3 height 8
click at [82, 296] on img at bounding box center [84, 301] width 10 height 10
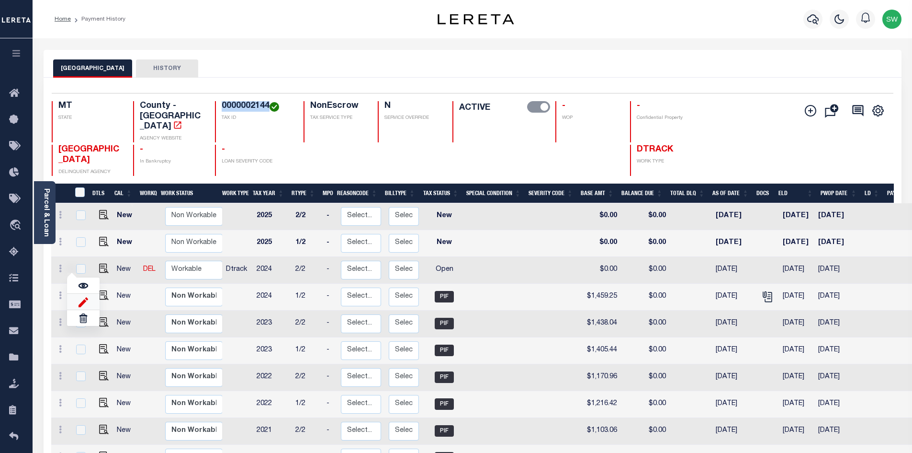
select select "OP2"
type input "$0.00"
type input "[DATE]"
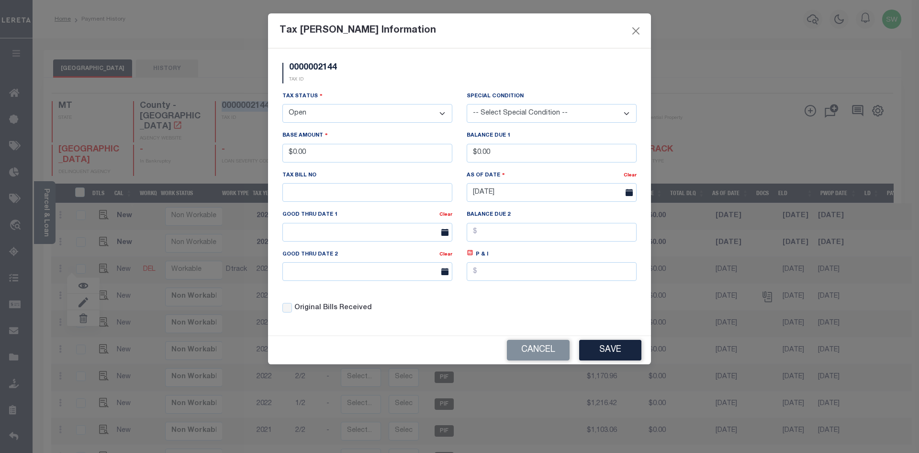
click at [440, 114] on select "- Select Status - Open Due/Unpaid Paid Incomplete No Tax Due Internal Refund Pr…" at bounding box center [368, 113] width 170 height 19
click at [442, 113] on select "- Select Status - Open Due/Unpaid Paid Incomplete No Tax Due Internal Refund Pr…" at bounding box center [368, 113] width 170 height 19
select select "PYD"
click at [283, 104] on select "- Select Status - Open Due/Unpaid Paid Incomplete No Tax Due Internal Refund Pr…" at bounding box center [368, 113] width 170 height 19
drag, startPoint x: 346, startPoint y: 151, endPoint x: 191, endPoint y: 151, distance: 155.6
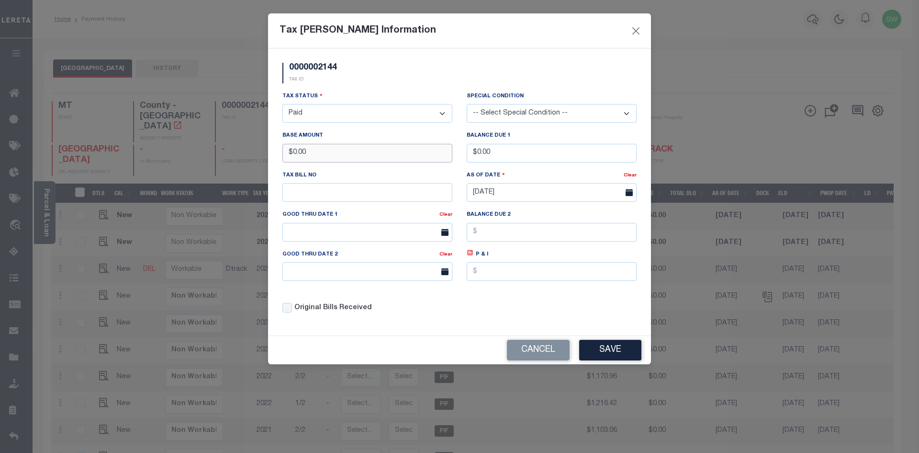
click at [191, 151] on div "Tax Bill Amount Information 0000002144 TAX ID Installment: TaxID: 0000002144 Ta…" at bounding box center [459, 226] width 919 height 453
type input "$1,409.22"
click at [578, 313] on div "Tax Status - Select Status - Open Due/Unpaid Paid Incomplete No Tax Due Interna…" at bounding box center [459, 206] width 369 height 230
click at [621, 351] on button "Save" at bounding box center [610, 350] width 62 height 21
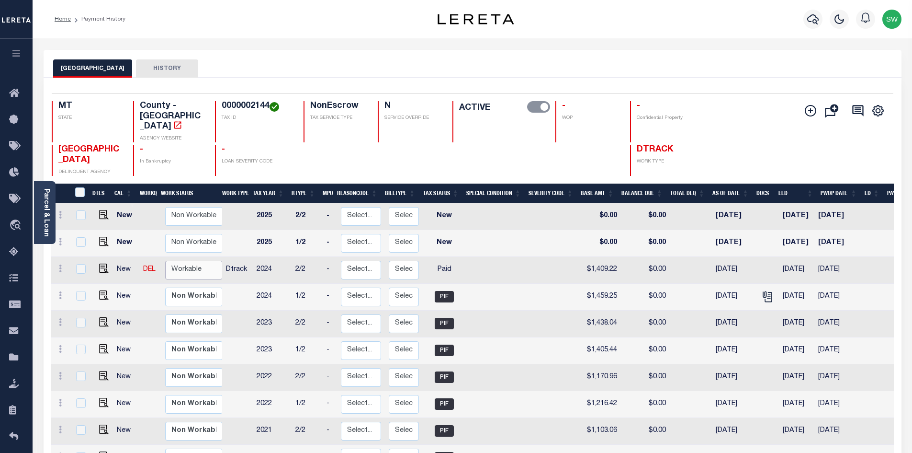
click at [186, 260] on select "Non Workable Workable" at bounding box center [193, 269] width 57 height 19
checkbox input "true"
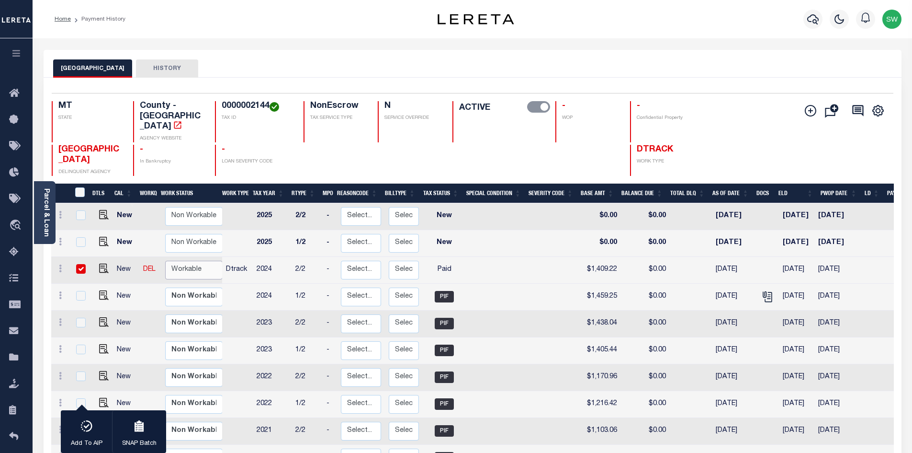
select select "true"
click at [165, 260] on select "Non Workable Workable" at bounding box center [193, 269] width 57 height 19
checkbox input "false"
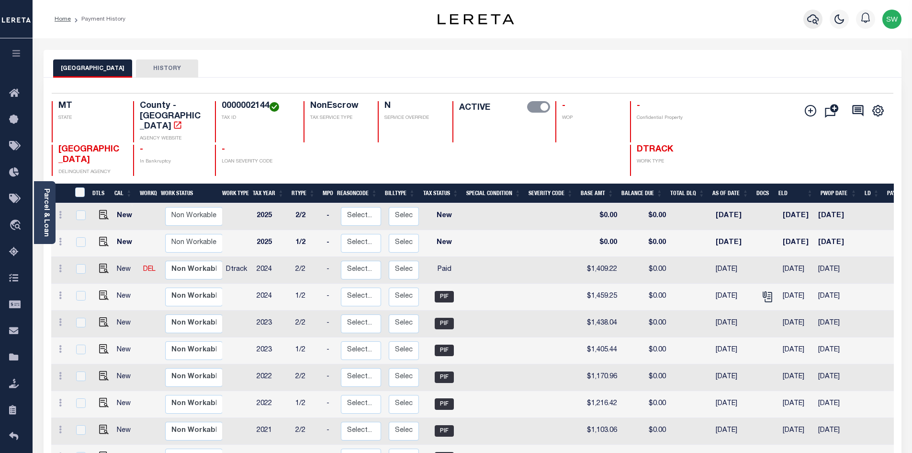
click at [815, 15] on icon "button" at bounding box center [812, 18] width 11 height 11
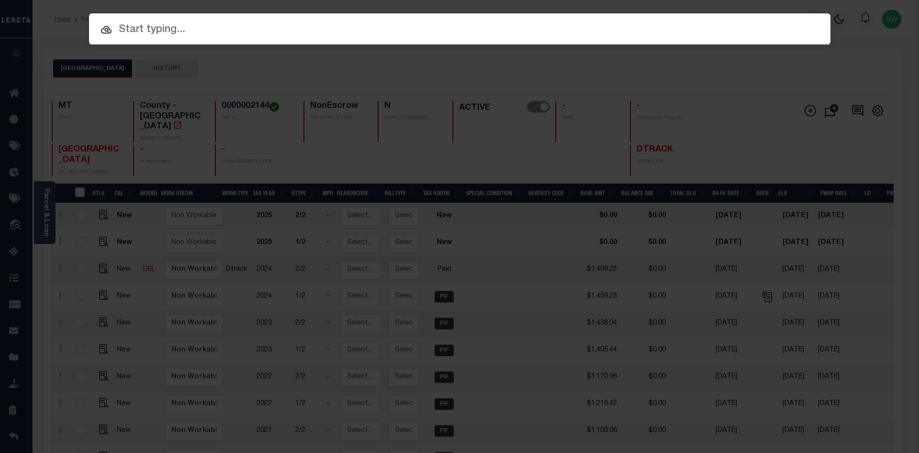
click at [143, 35] on input "text" at bounding box center [460, 30] width 742 height 17
paste input "3111324030845"
type input "3111324030845"
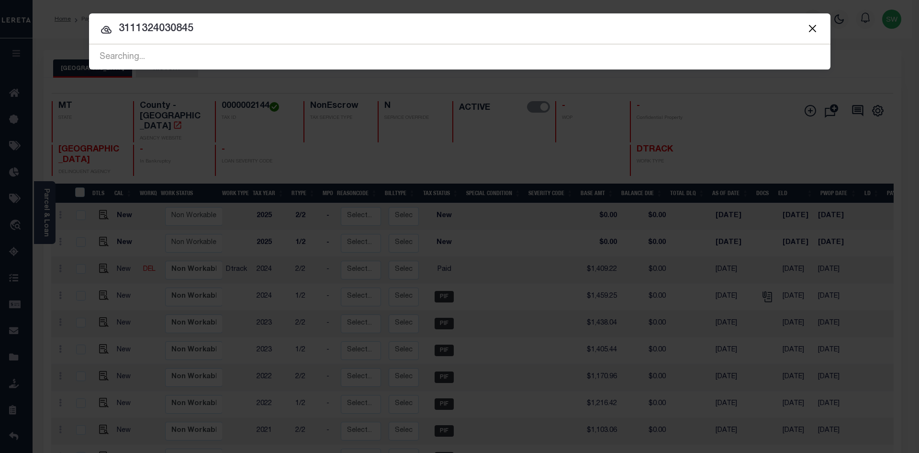
click at [212, 33] on input "3111324030845" at bounding box center [460, 29] width 742 height 17
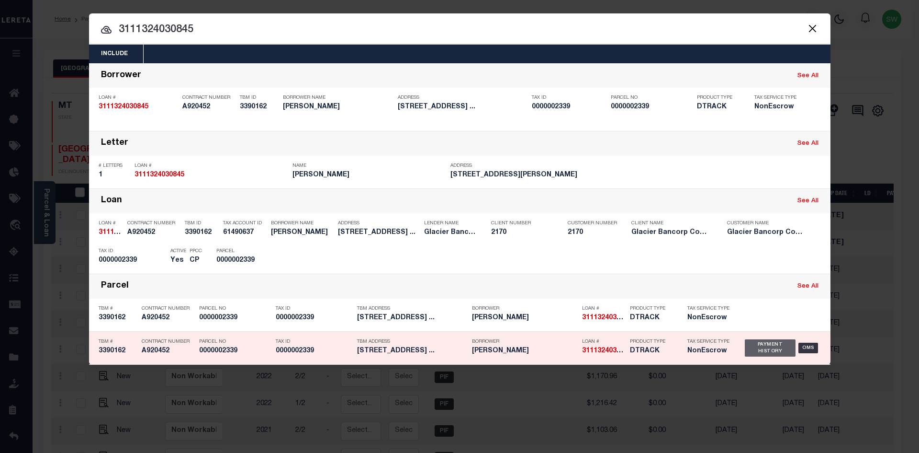
click at [754, 350] on div "Payment History" at bounding box center [770, 347] width 51 height 17
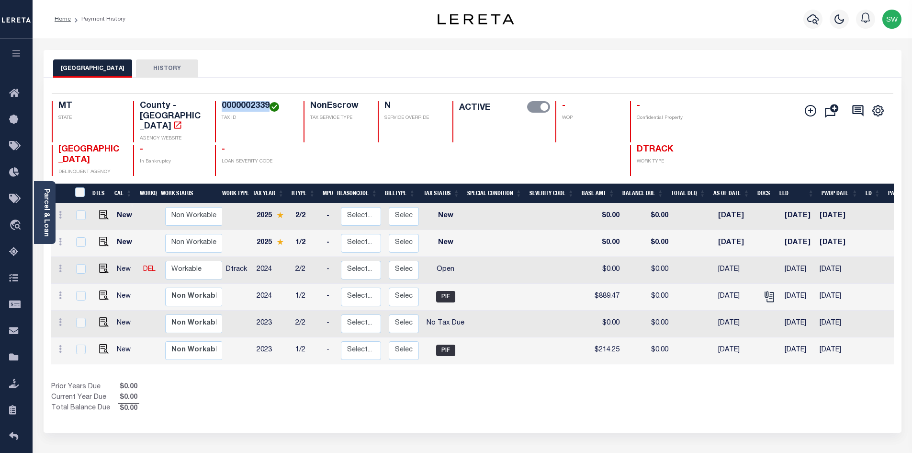
drag, startPoint x: 268, startPoint y: 109, endPoint x: 213, endPoint y: 105, distance: 55.2
click at [213, 105] on div "MT STATE County - MT AGENCY WEBSITE 0000002339 TAX ID NonEscrow TAX SERVICE TYP…" at bounding box center [403, 121] width 702 height 41
copy h4 "0000002339"
click at [468, 382] on div "Prior Years Due $0.00 Current Year Due $0.00 Total Balance Due $0.00" at bounding box center [261, 398] width 421 height 32
click at [59, 264] on icon at bounding box center [60, 268] width 3 height 8
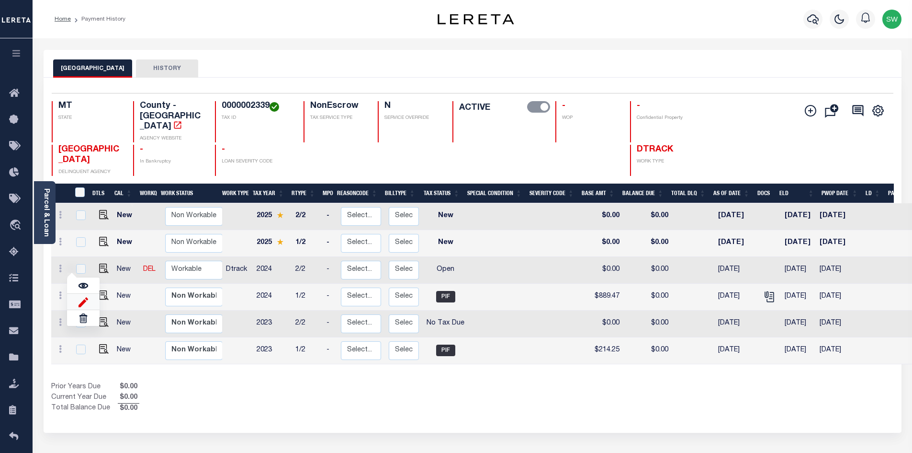
click at [86, 296] on img at bounding box center [84, 301] width 10 height 10
select select "OP2"
type input "$0.00"
type input "[DATE]"
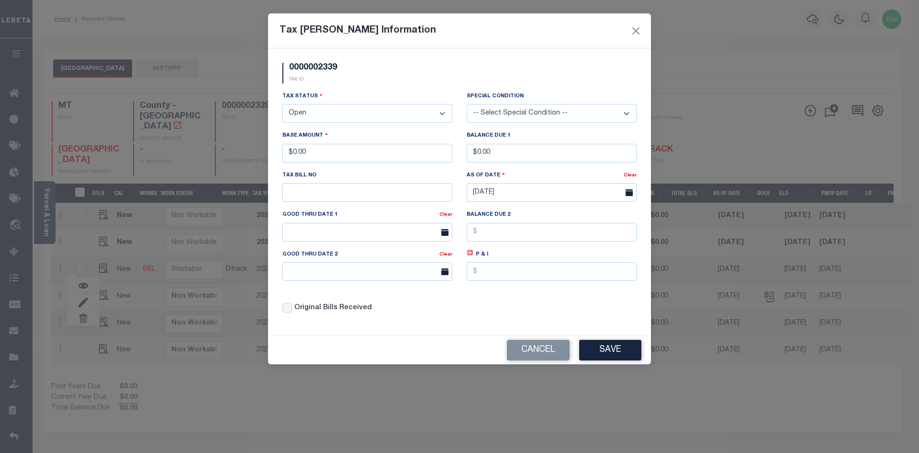
click at [442, 113] on select "- Select Status - Open Due/Unpaid Paid Incomplete No Tax Due Internal Refund Pr…" at bounding box center [368, 113] width 170 height 19
click at [446, 113] on select "- Select Status - Open Due/Unpaid Paid Incomplete No Tax Due Internal Refund Pr…" at bounding box center [368, 113] width 170 height 19
select select "PYD"
click at [283, 104] on select "- Select Status - Open Due/Unpaid Paid Incomplete No Tax Due Internal Refund Pr…" at bounding box center [368, 113] width 170 height 19
drag, startPoint x: 324, startPoint y: 153, endPoint x: 249, endPoint y: 155, distance: 75.7
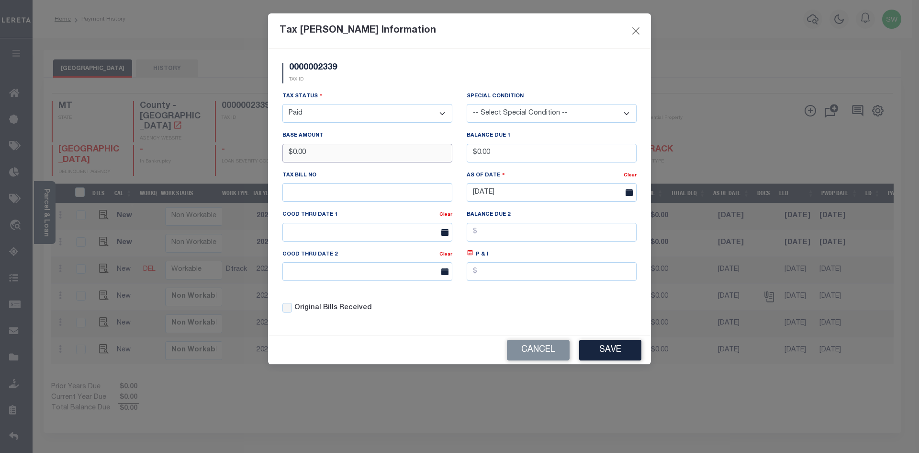
click at [249, 155] on div "Tax [PERSON_NAME] Information 0000002339 TAX ID Installment: TaxID: 0000002339 …" at bounding box center [459, 226] width 919 height 453
type input "$839.46"
drag, startPoint x: 391, startPoint y: 91, endPoint x: 398, endPoint y: 93, distance: 7.0
click at [392, 91] on div "Tax Status - Select Status - Open Due/Unpaid Paid Incomplete No Tax Due Interna…" at bounding box center [368, 107] width 170 height 32
drag, startPoint x: 541, startPoint y: 303, endPoint x: 623, endPoint y: 322, distance: 83.5
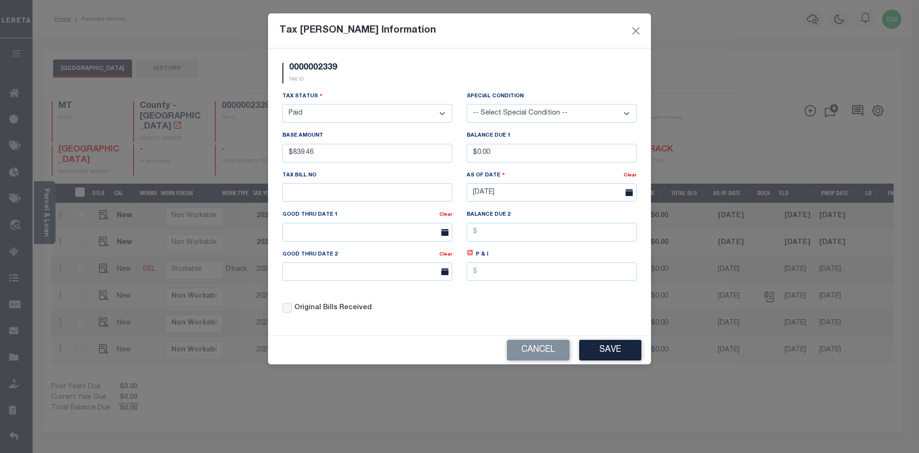
click at [552, 303] on div "Tax Status - Select Status - Open Due/Unpaid Paid Incomplete No Tax Due Interna…" at bounding box center [459, 206] width 369 height 230
click at [611, 349] on button "Save" at bounding box center [610, 350] width 62 height 21
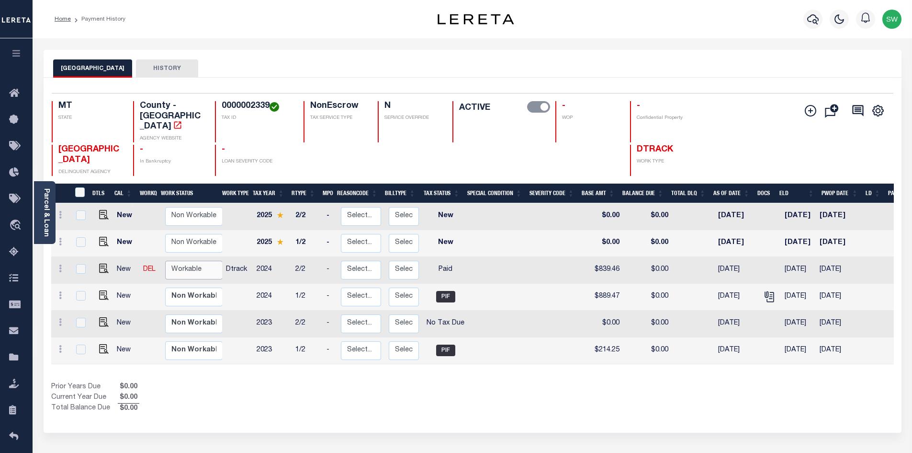
click at [191, 260] on select "Non Workable Workable" at bounding box center [193, 269] width 57 height 19
checkbox input "true"
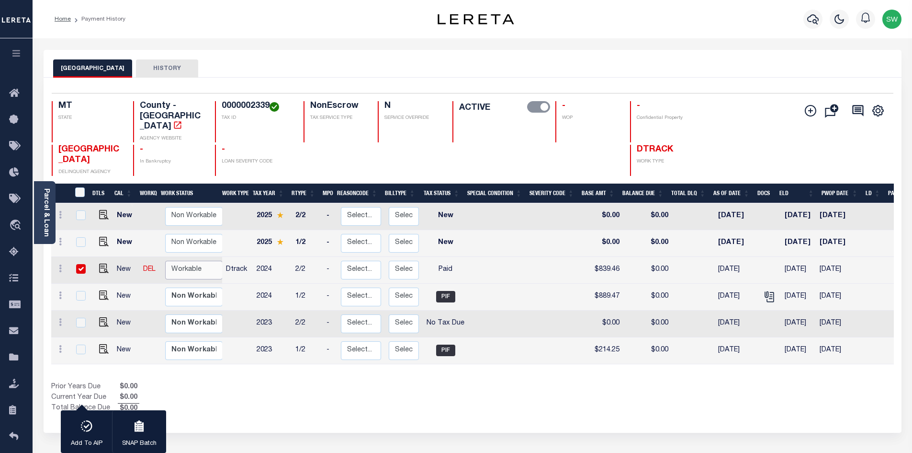
select select "true"
click at [165, 260] on select "Non Workable Workable" at bounding box center [193, 269] width 57 height 19
checkbox input "false"
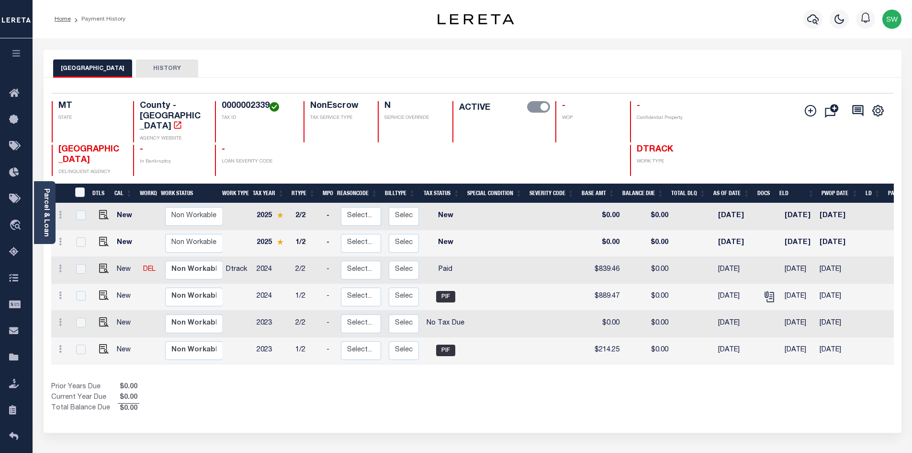
click at [253, 383] on div "Prior Years Due $0.00 Current Year Due $0.00 Total Balance Due $0.00" at bounding box center [261, 398] width 421 height 32
click at [543, 382] on div "Show Tax Lines before Bill Release Date Prior Years Due $0.00 Current Year Due …" at bounding box center [472, 398] width 843 height 32
click at [811, 21] on icon "button" at bounding box center [812, 18] width 11 height 11
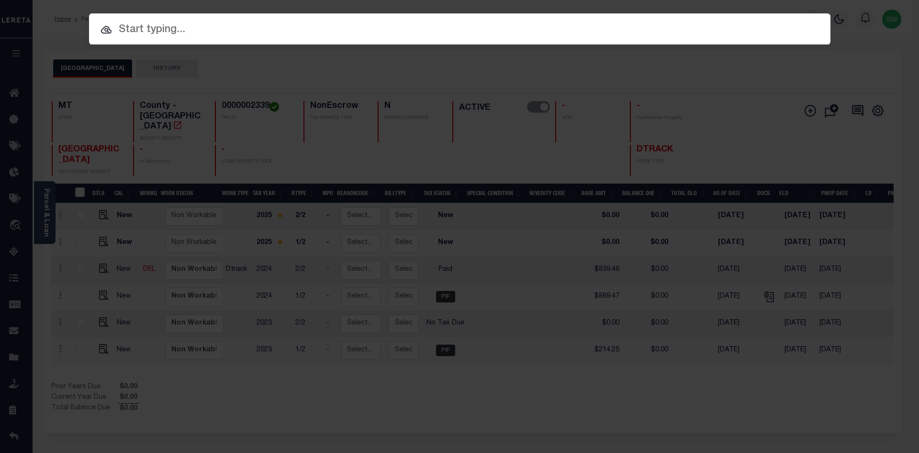
click at [147, 27] on input "text" at bounding box center [460, 30] width 742 height 17
paste input "3110220000042"
type input "3110220000042"
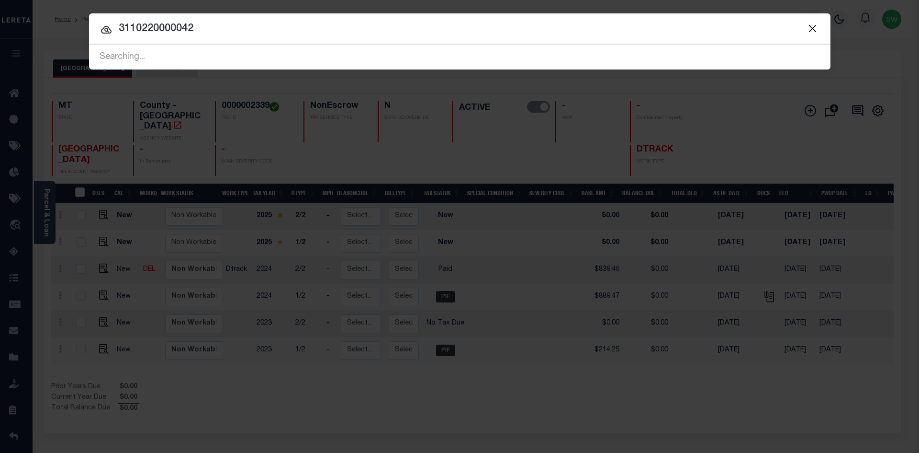
click at [199, 31] on input "3110220000042" at bounding box center [460, 29] width 742 height 17
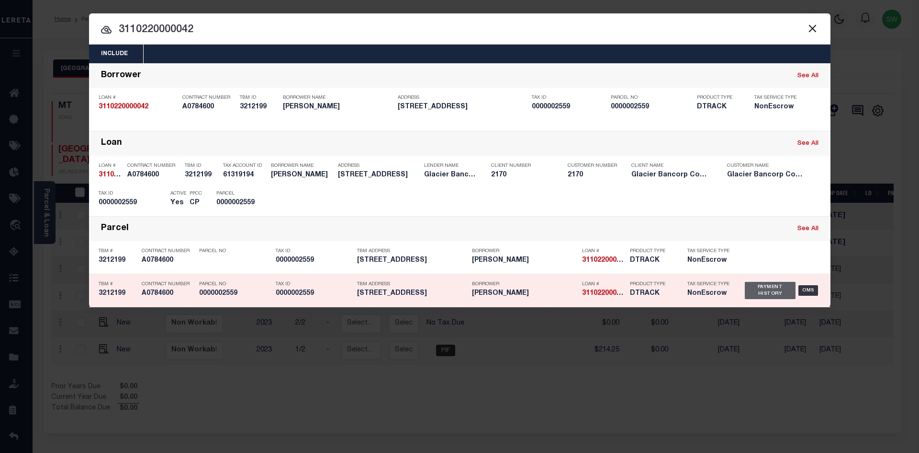
click at [766, 292] on div "Payment History" at bounding box center [770, 290] width 51 height 17
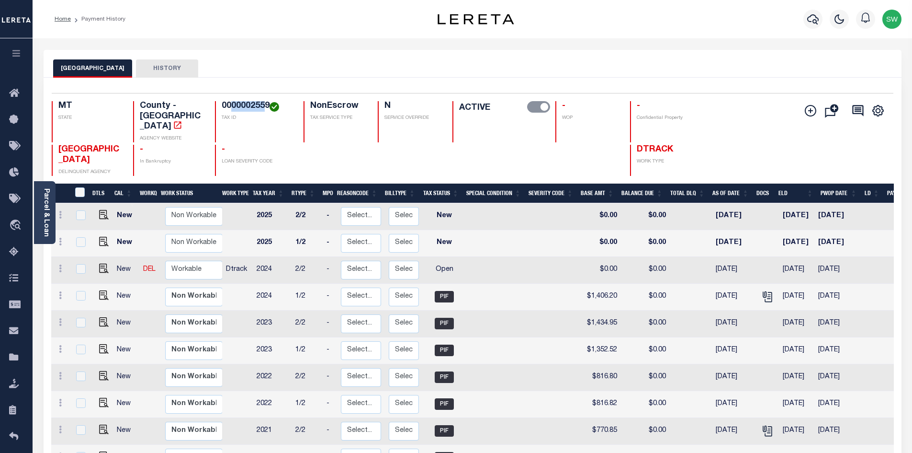
drag, startPoint x: 267, startPoint y: 105, endPoint x: 231, endPoint y: 104, distance: 35.4
click at [231, 104] on h4 "0000002559" at bounding box center [257, 106] width 70 height 11
drag, startPoint x: 268, startPoint y: 107, endPoint x: 220, endPoint y: 102, distance: 48.1
click at [220, 102] on div "0000002559 TAX ID" at bounding box center [253, 121] width 77 height 41
copy h4 "0000002559"
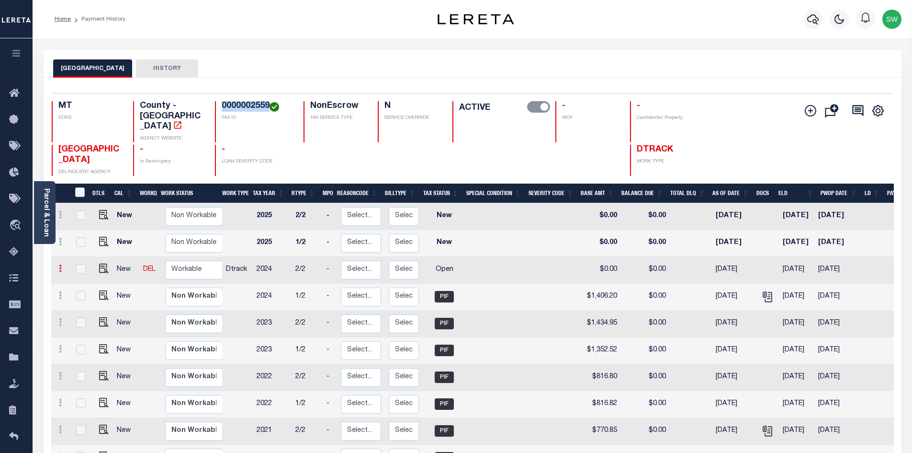
click at [59, 264] on icon at bounding box center [60, 268] width 3 height 8
click at [89, 294] on link at bounding box center [83, 302] width 33 height 16
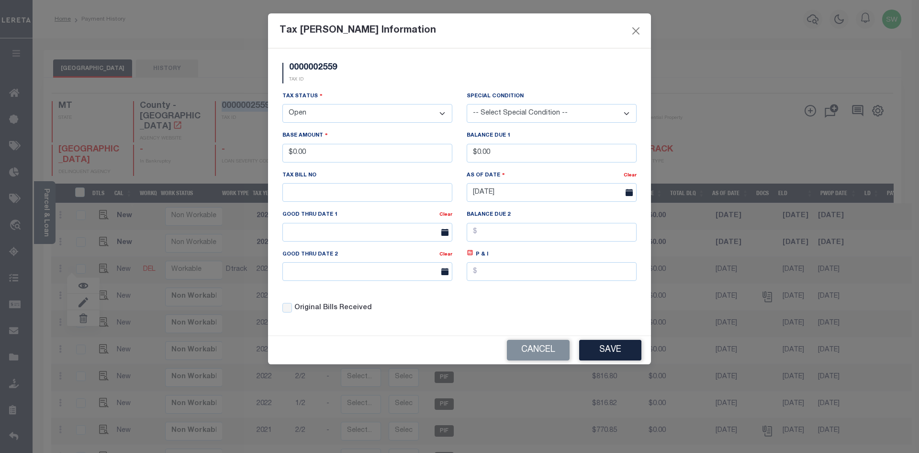
drag, startPoint x: 441, startPoint y: 113, endPoint x: 438, endPoint y: 130, distance: 17.5
click at [441, 113] on select "- Select Status - Open Due/Unpaid Paid Incomplete No Tax Due Internal Refund Pr…" at bounding box center [368, 113] width 170 height 19
click at [441, 114] on select "- Select Status - Open Due/Unpaid Paid Incomplete No Tax Due Internal Refund Pr…" at bounding box center [368, 113] width 170 height 19
select select "PYD"
click at [283, 104] on select "- Select Status - Open Due/Unpaid Paid Incomplete No Tax Due Internal Refund Pr…" at bounding box center [368, 113] width 170 height 19
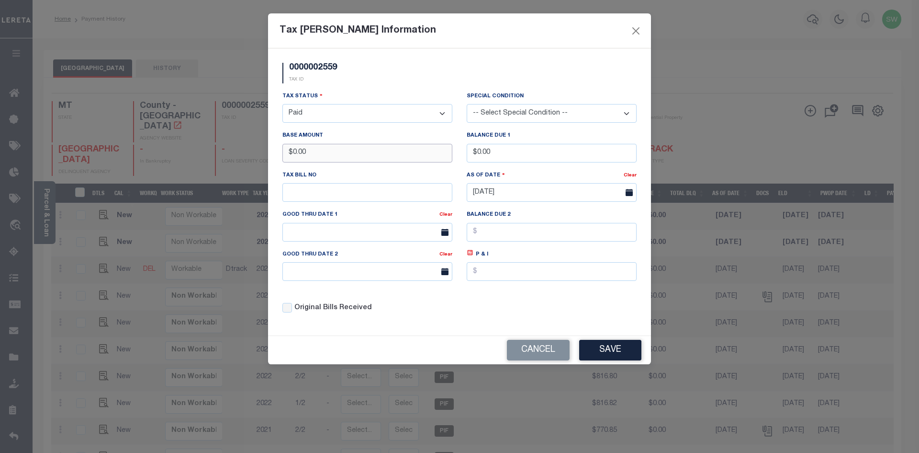
drag, startPoint x: 335, startPoint y: 154, endPoint x: 219, endPoint y: 152, distance: 115.4
click at [219, 152] on div "Tax Bill Amount Information 0000002559 TAX ID Installment: TaxID: 0000002559 Ta…" at bounding box center [459, 226] width 919 height 453
type input "$1,406.19"
click at [544, 304] on div "Tax Status - Select Status - Open Due/Unpaid Paid Incomplete No Tax Due Interna…" at bounding box center [459, 206] width 369 height 230
click at [625, 353] on button "Save" at bounding box center [610, 350] width 62 height 21
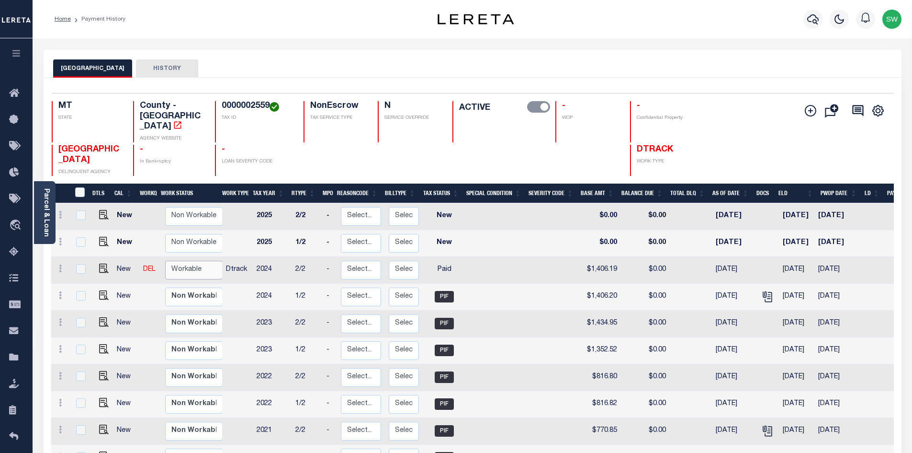
click at [192, 260] on select "Non Workable Workable" at bounding box center [193, 269] width 57 height 19
checkbox input "true"
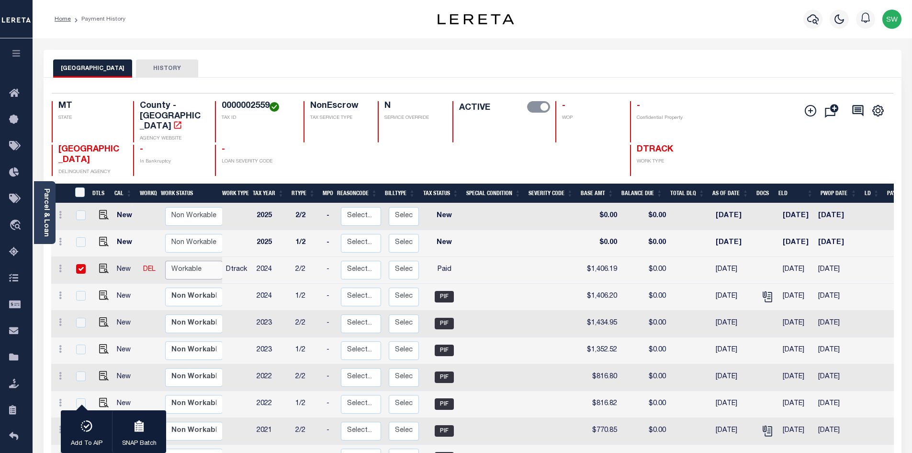
select select "true"
click at [165, 260] on select "Non Workable Workable" at bounding box center [193, 269] width 57 height 19
checkbox input "false"
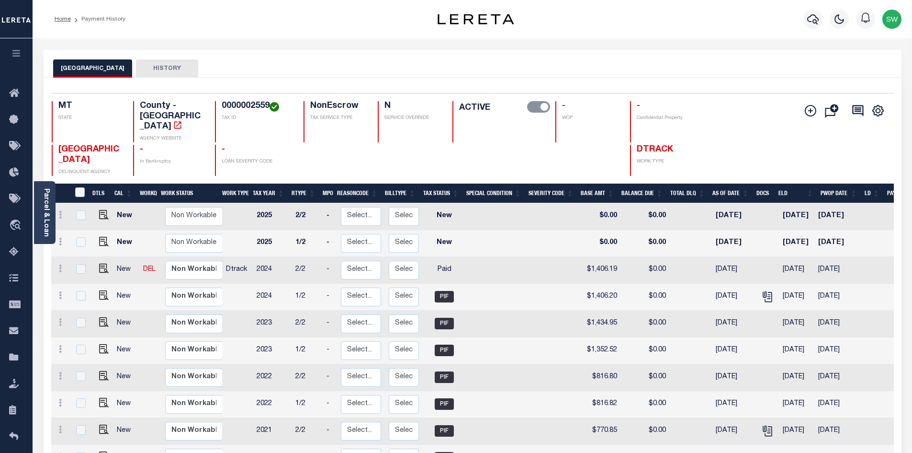
click at [339, 64] on div "JEFFERSON COUNTY HISTORY" at bounding box center [472, 68] width 839 height 18
click at [815, 20] on icon "button" at bounding box center [812, 19] width 11 height 10
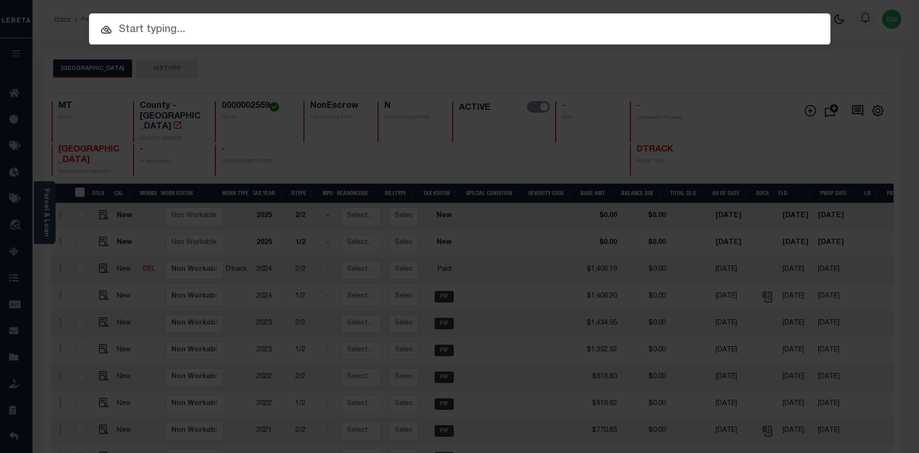
click at [132, 32] on input "text" at bounding box center [460, 30] width 742 height 17
paste input "3204255064554"
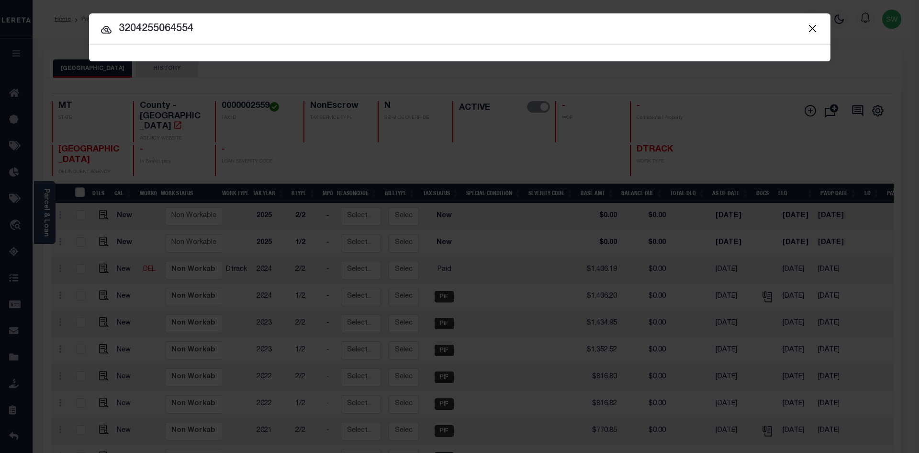
click at [205, 34] on input "3204255064554" at bounding box center [460, 29] width 742 height 17
type input "3204255064554"
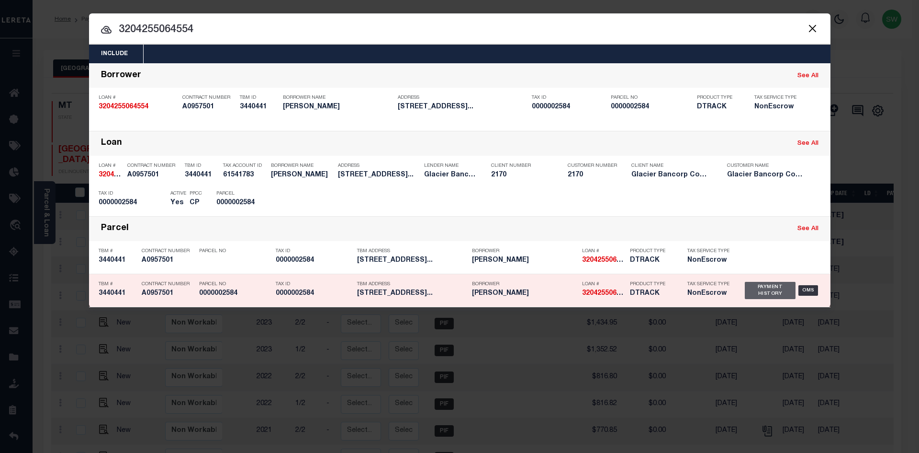
click at [784, 292] on div "Payment History" at bounding box center [770, 290] width 51 height 17
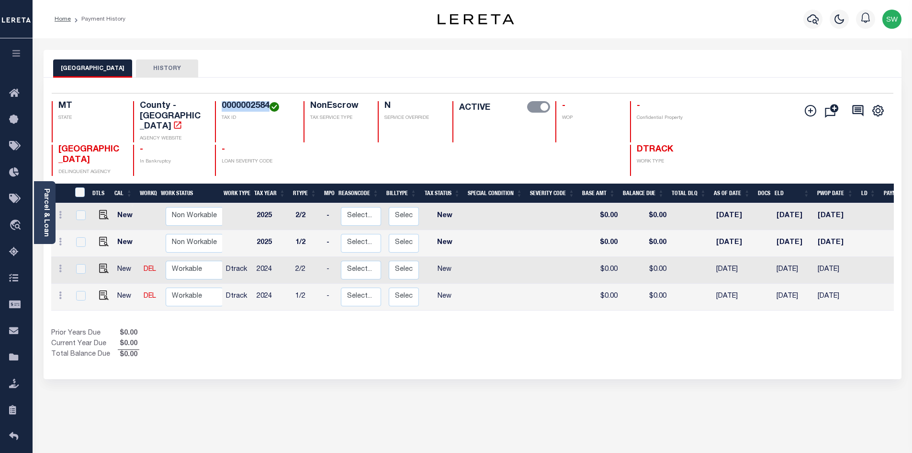
drag, startPoint x: 269, startPoint y: 105, endPoint x: 220, endPoint y: 102, distance: 49.4
click at [220, 102] on div "0000002584 TAX ID" at bounding box center [253, 121] width 77 height 41
copy h4 "0000002584"
drag, startPoint x: 396, startPoint y: 334, endPoint x: 412, endPoint y: 329, distance: 17.1
click at [396, 334] on div "Prior Years Due $0.00 Current Year Due $0.00 Total Balance Due $0.00" at bounding box center [261, 344] width 421 height 32
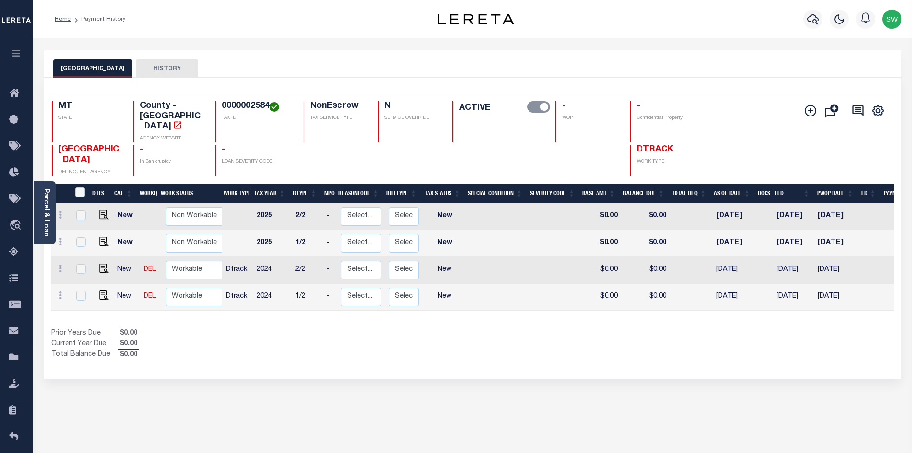
click at [365, 328] on div "Prior Years Due $0.00 Current Year Due $0.00 Total Balance Due $0.00" at bounding box center [261, 344] width 421 height 32
click at [60, 291] on icon at bounding box center [60, 295] width 3 height 8
click at [82, 271] on img at bounding box center [84, 276] width 10 height 10
select select "NW2"
type input "$0.00"
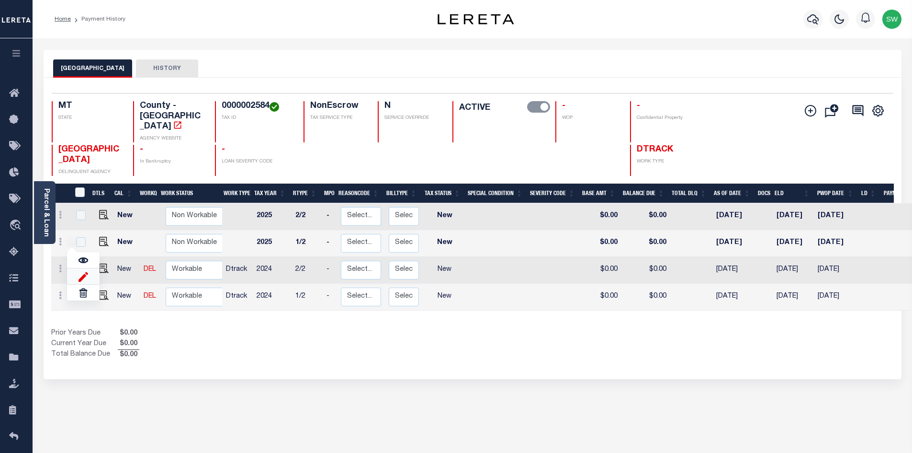
type input "$0.00"
type input "[DATE]"
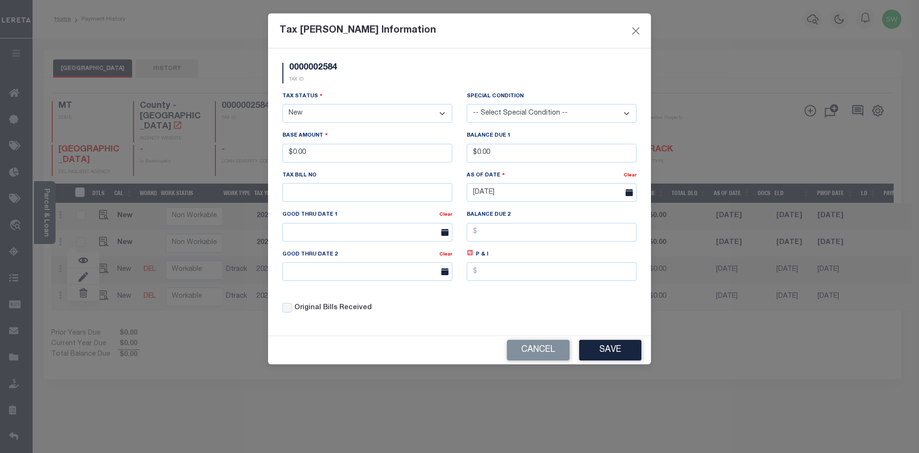
click at [445, 113] on select "- Select Status - Open Due/Unpaid Paid Incomplete No Tax Due Internal Refund Pr…" at bounding box center [368, 113] width 170 height 19
click at [443, 113] on select "- Select Status - Open Due/Unpaid Paid Incomplete No Tax Due Internal Refund Pr…" at bounding box center [368, 113] width 170 height 19
select select "PYD"
click at [283, 104] on select "- Select Status - Open Due/Unpaid Paid Incomplete No Tax Due Internal Refund Pr…" at bounding box center [368, 113] width 170 height 19
drag, startPoint x: 329, startPoint y: 155, endPoint x: 152, endPoint y: 154, distance: 177.2
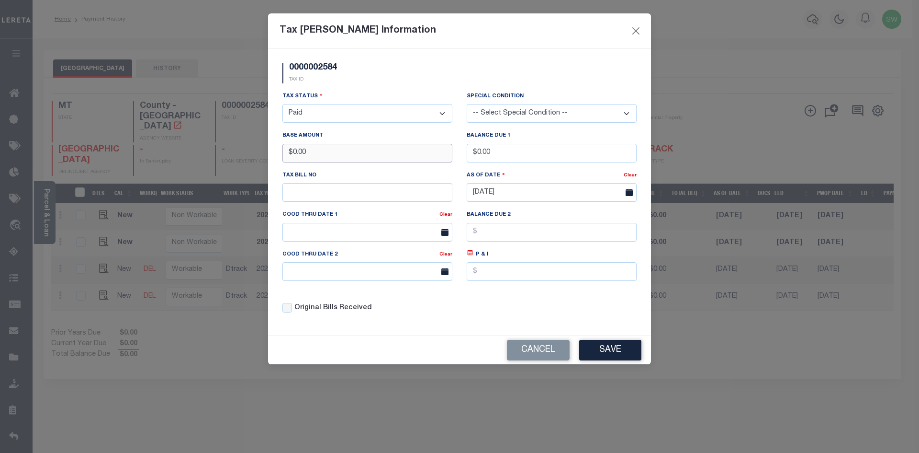
click at [152, 154] on div "Tax [PERSON_NAME] Information 0000002584 TAX ID Installment: TaxID: 0000002584 …" at bounding box center [459, 226] width 919 height 453
type input "$403.45"
click at [428, 88] on div "0000002584 TAX ID" at bounding box center [459, 77] width 369 height 28
click at [538, 305] on div "Tax Status - Select Status - Open Due/Unpaid Paid Incomplete No Tax Due Interna…" at bounding box center [459, 206] width 369 height 230
click at [621, 352] on button "Save" at bounding box center [610, 350] width 62 height 21
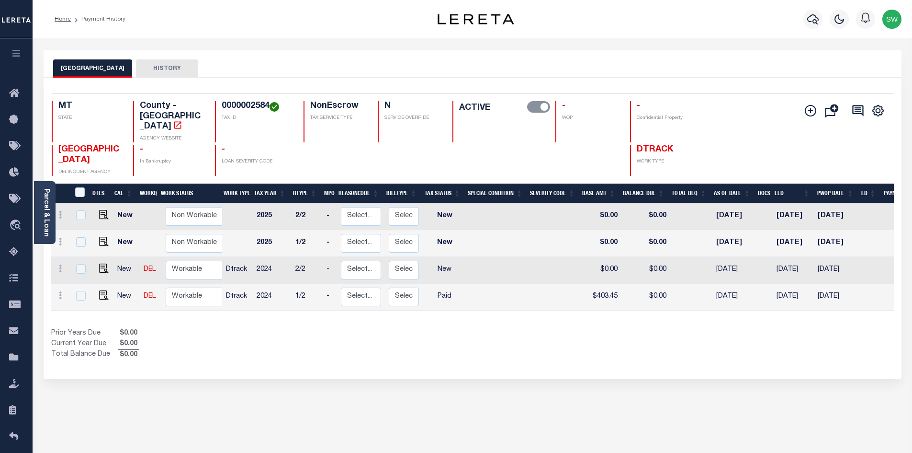
click at [549, 344] on div "Selected 4 Results 1 Items per page 25 50 100 MT STATE TAX ID N" at bounding box center [473, 228] width 858 height 301
drag, startPoint x: 176, startPoint y: 278, endPoint x: 181, endPoint y: 282, distance: 6.5
click at [177, 287] on select "Non Workable Workable" at bounding box center [194, 296] width 57 height 19
checkbox input "true"
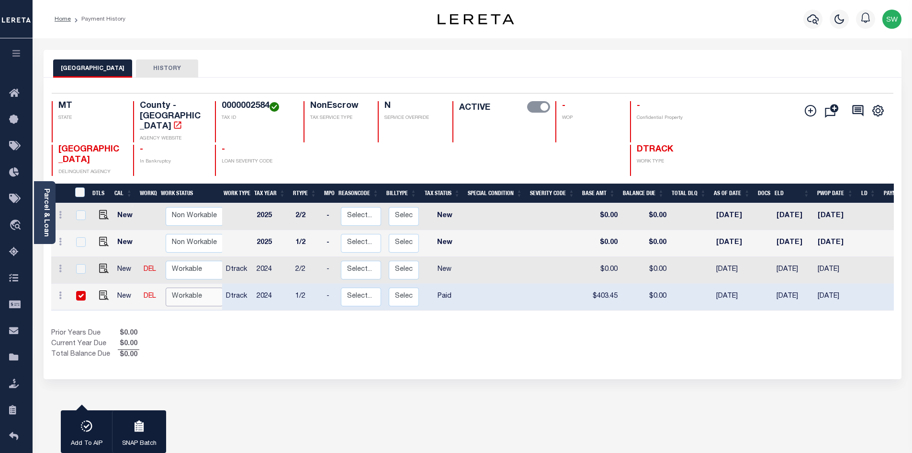
select select "true"
click at [166, 287] on select "Non Workable Workable" at bounding box center [194, 296] width 57 height 19
checkbox input "false"
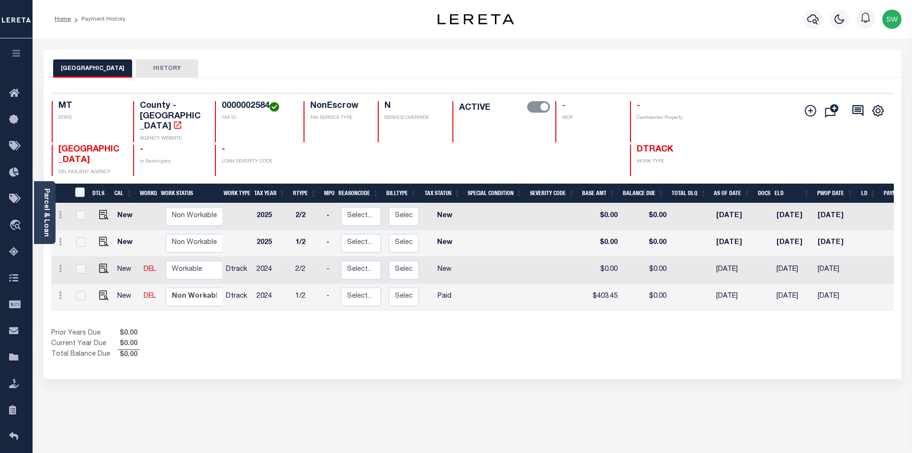
click at [358, 328] on div "Prior Years Due $0.00 Current Year Due $0.00 Total Balance Due $0.00" at bounding box center [261, 344] width 421 height 32
click at [60, 264] on icon at bounding box center [60, 268] width 3 height 8
click at [85, 244] on img at bounding box center [84, 249] width 10 height 10
type input "$0.00"
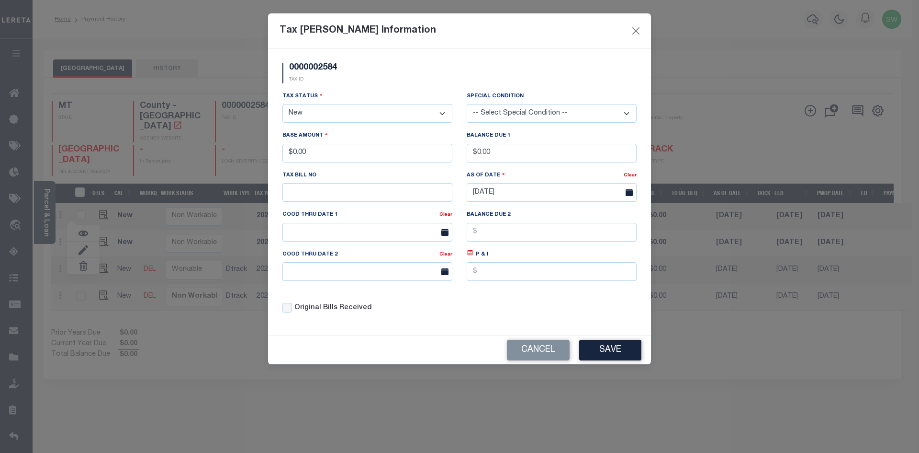
click at [440, 116] on select "- Select Status - Open Due/Unpaid Paid Incomplete No Tax Due Internal Refund Pr…" at bounding box center [368, 113] width 170 height 19
click at [441, 112] on select "- Select Status - Open Due/Unpaid Paid Incomplete No Tax Due Internal Refund Pr…" at bounding box center [368, 113] width 170 height 19
select select "PYD"
click at [283, 104] on select "- Select Status - Open Due/Unpaid Paid Incomplete No Tax Due Internal Refund Pr…" at bounding box center [368, 113] width 170 height 19
drag, startPoint x: 284, startPoint y: 157, endPoint x: 215, endPoint y: 157, distance: 69.0
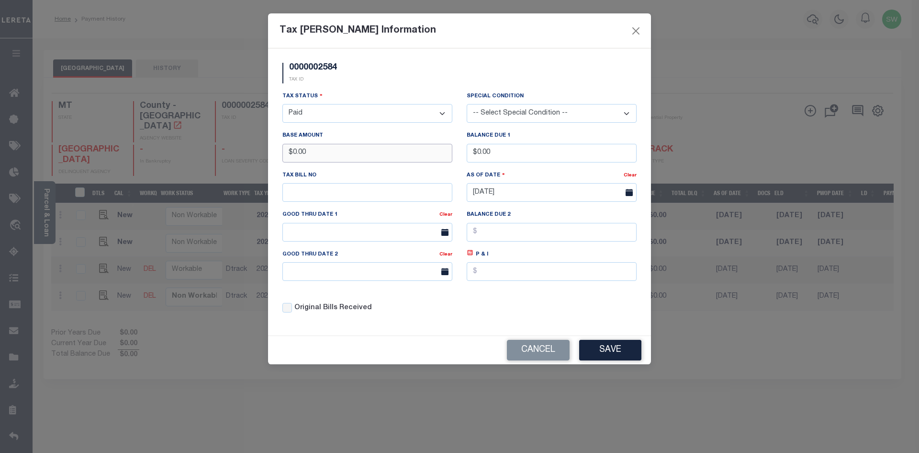
click at [215, 157] on div "Tax [PERSON_NAME] Information 0000002584 TAX ID Installment: TaxID: 0000002584 …" at bounding box center [459, 226] width 919 height 453
type input "$395.43"
click at [387, 77] on div "0000002584 TAX ID" at bounding box center [459, 77] width 369 height 28
click at [516, 304] on div "Tax Status - Select Status - Open Due/Unpaid Paid Incomplete No Tax Due Interna…" at bounding box center [459, 206] width 369 height 230
drag, startPoint x: 622, startPoint y: 351, endPoint x: 654, endPoint y: 348, distance: 32.2
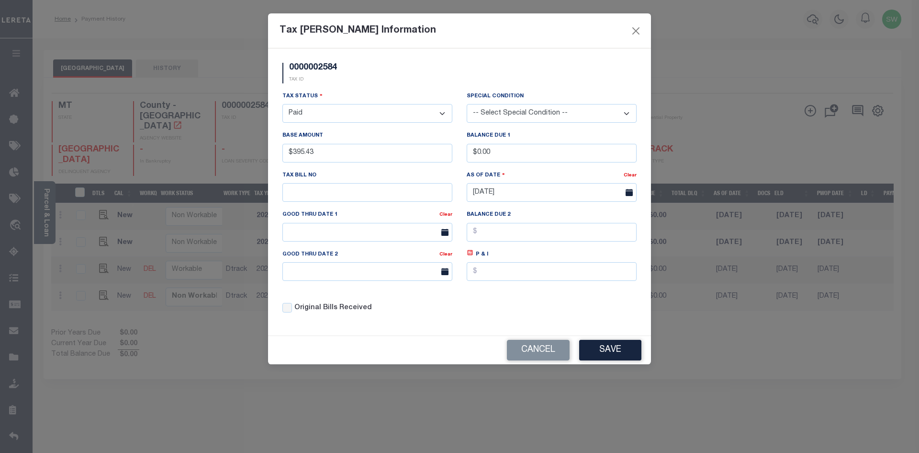
click at [623, 351] on button "Save" at bounding box center [610, 350] width 62 height 21
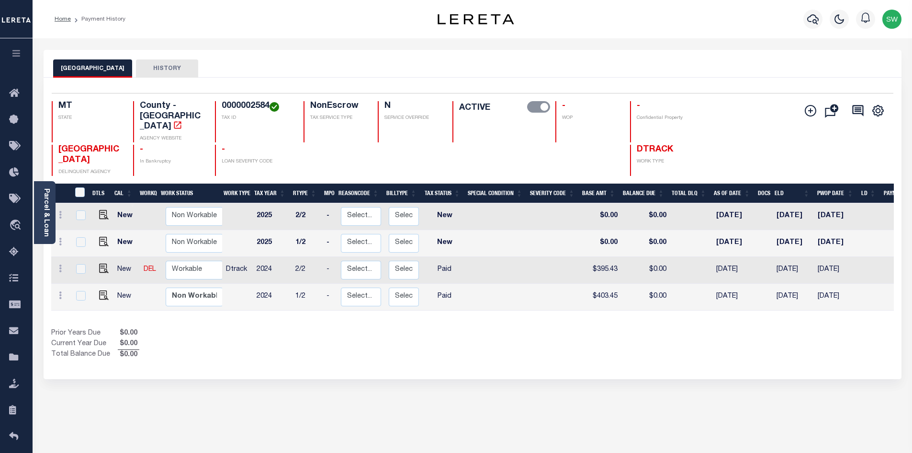
click at [461, 331] on div "Prior Years Due $0.00 Current Year Due $0.00 Total Balance Due $0.00" at bounding box center [261, 344] width 421 height 32
click at [204, 260] on select "Non Workable Workable" at bounding box center [194, 269] width 57 height 19
checkbox input "true"
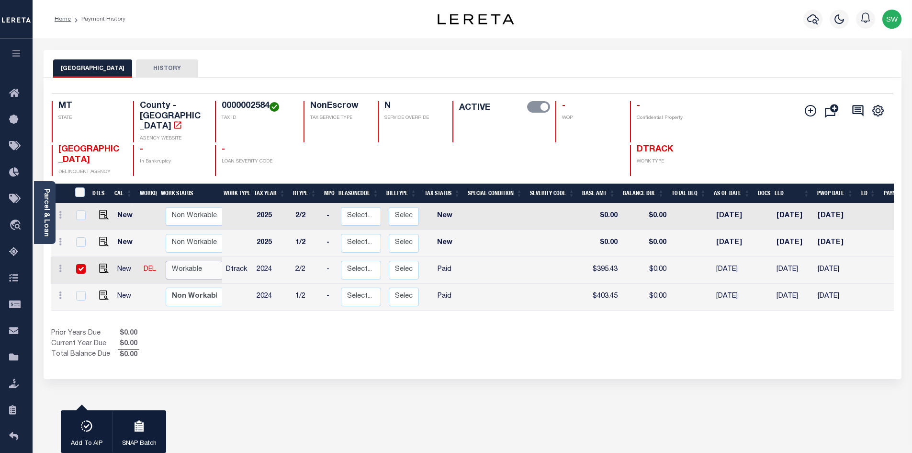
select select "true"
click at [166, 260] on select "Non Workable Workable" at bounding box center [194, 269] width 57 height 19
checkbox input "false"
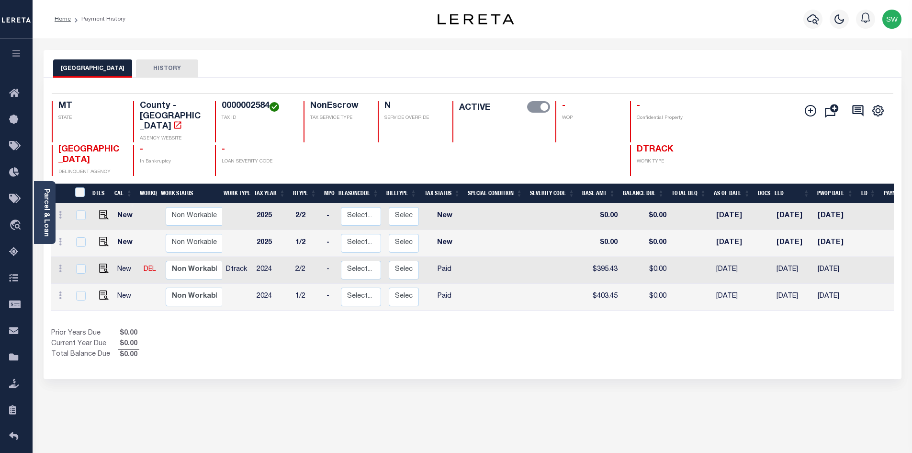
click at [267, 328] on div "Prior Years Due $0.00 Current Year Due $0.00 Total Balance Due $0.00" at bounding box center [261, 344] width 421 height 32
drag, startPoint x: 342, startPoint y: 323, endPoint x: 374, endPoint y: 243, distance: 85.5
click at [343, 328] on div "Prior Years Due $0.00 Current Year Due $0.00 Total Balance Due $0.00" at bounding box center [261, 344] width 421 height 32
click at [811, 25] on icon "button" at bounding box center [812, 18] width 11 height 11
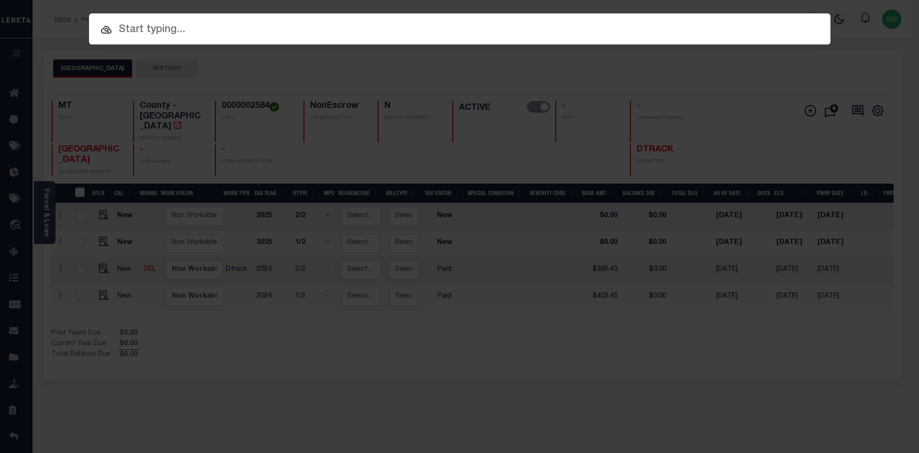
click at [127, 31] on input "text" at bounding box center [460, 30] width 742 height 17
paste input "3205199054618"
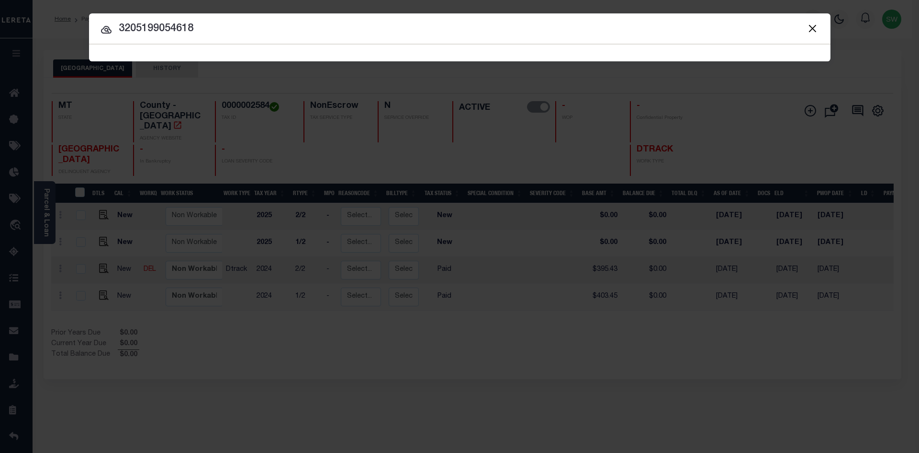
click at [219, 27] on input "3205199054618" at bounding box center [460, 29] width 742 height 17
type input "3205199054618"
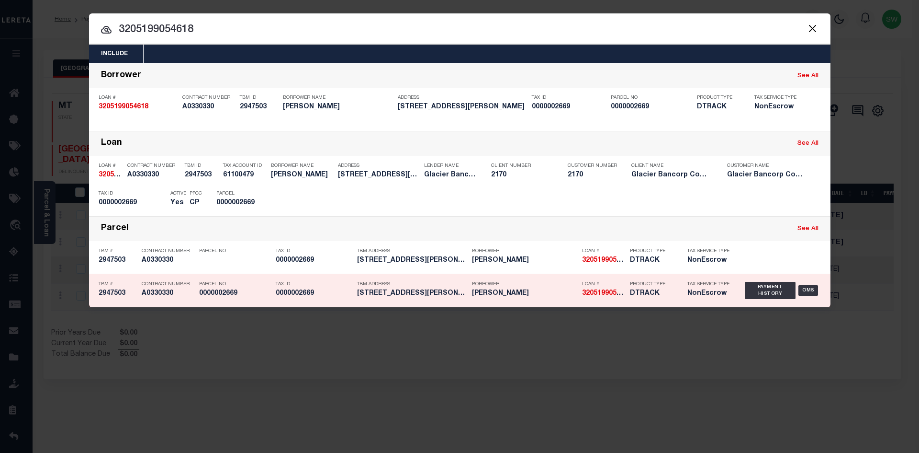
click at [798, 294] on div "Payment History OMS" at bounding box center [783, 290] width 76 height 28
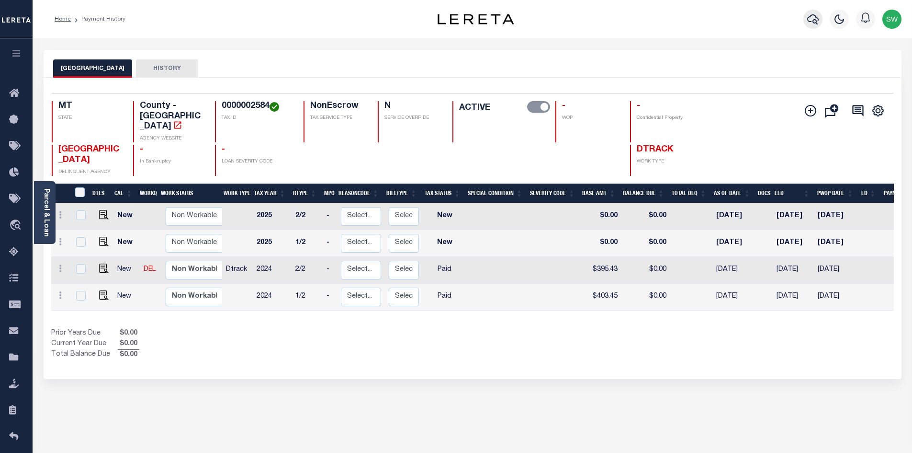
click at [809, 21] on icon "button" at bounding box center [812, 18] width 11 height 11
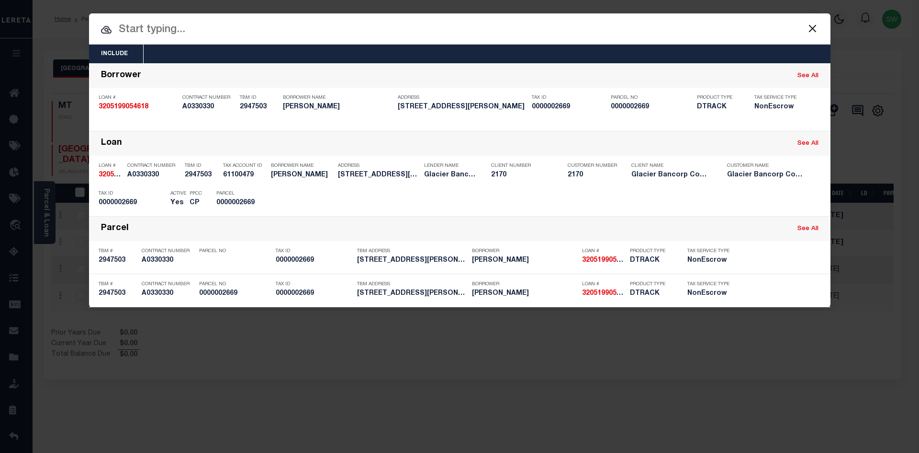
click at [134, 33] on input "text" at bounding box center [460, 30] width 742 height 17
paste input "3205199054618"
type input "3205199054618"
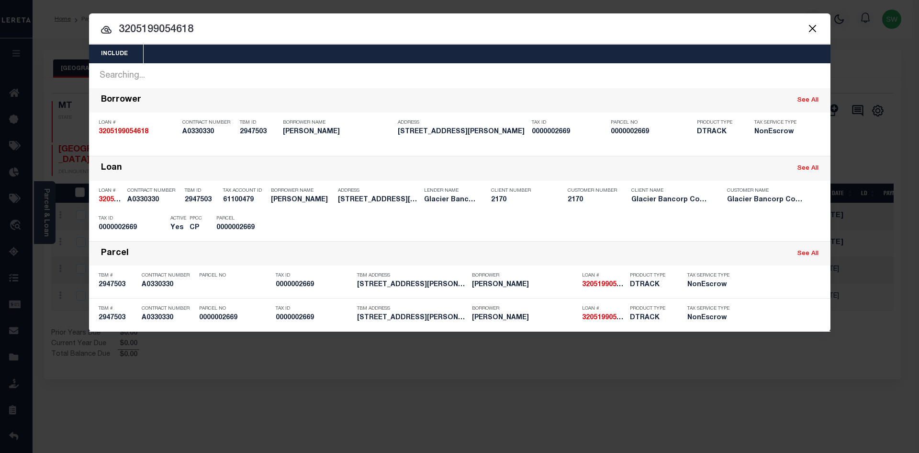
click at [250, 37] on input "3205199054618" at bounding box center [460, 30] width 742 height 17
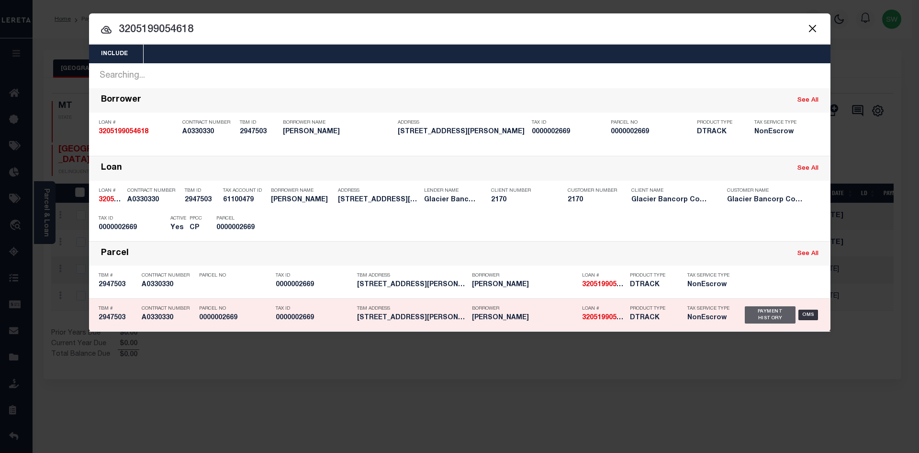
click at [783, 314] on div "Payment History" at bounding box center [770, 314] width 51 height 17
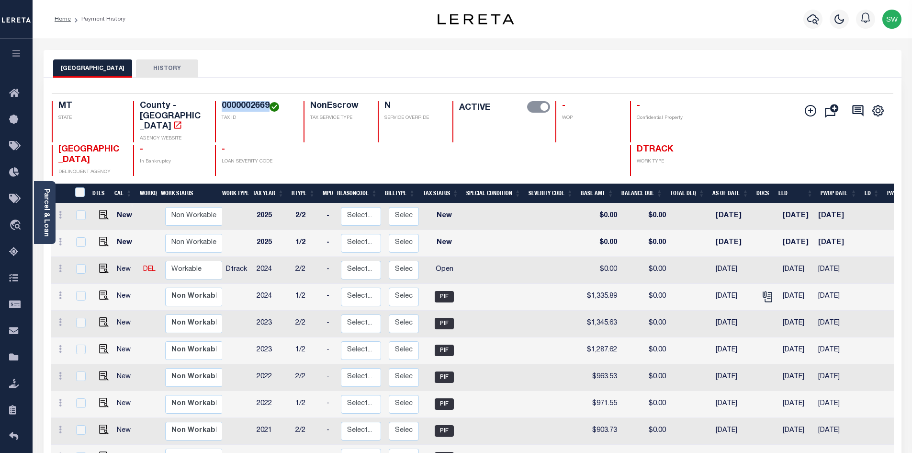
drag, startPoint x: 267, startPoint y: 102, endPoint x: 223, endPoint y: 104, distance: 44.1
click at [223, 104] on h4 "0000002669" at bounding box center [257, 106] width 70 height 11
copy h4 "0000002669"
click at [62, 266] on link at bounding box center [60, 270] width 11 height 8
click at [85, 296] on img at bounding box center [84, 301] width 10 height 10
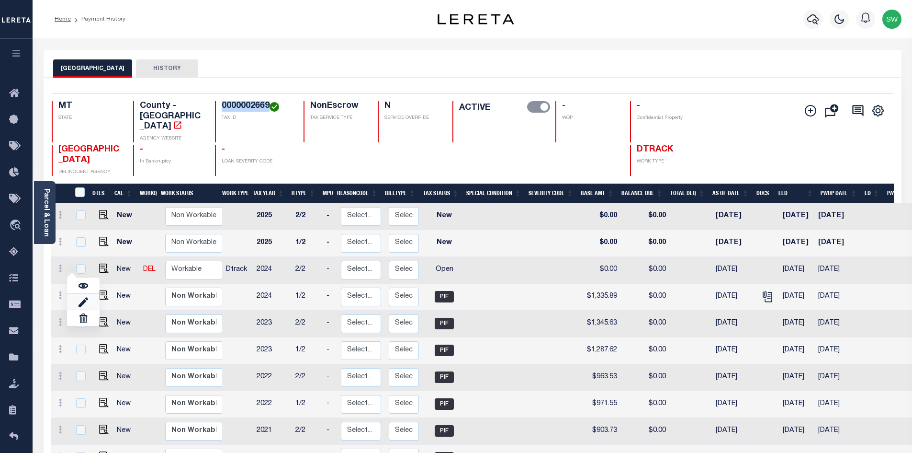
select select "OP2"
type input "$0.00"
type input "[DATE]"
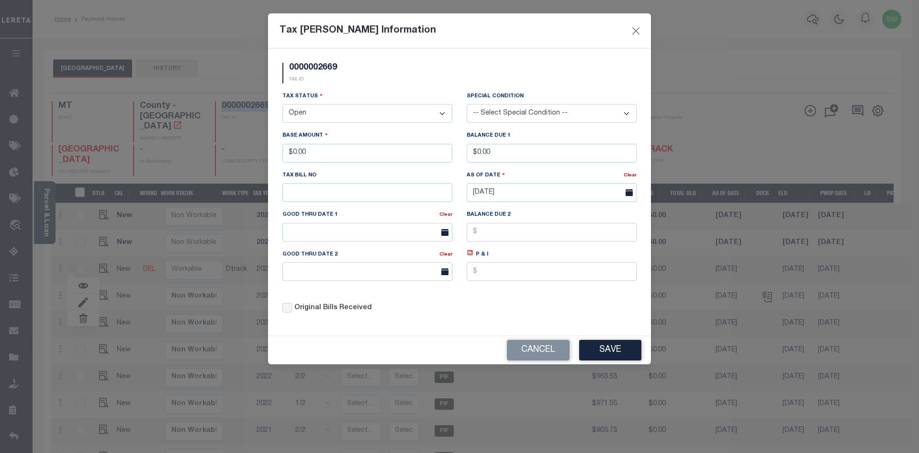
click at [446, 110] on select "- Select Status - Open Due/Unpaid Paid Incomplete No Tax Due Internal Refund Pr…" at bounding box center [368, 113] width 170 height 19
click at [444, 114] on select "- Select Status - Open Due/Unpaid Paid Incomplete No Tax Due Internal Refund Pr…" at bounding box center [368, 113] width 170 height 19
select select "PYD"
click at [283, 104] on select "- Select Status - Open Due/Unpaid Paid Incomplete No Tax Due Internal Refund Pr…" at bounding box center [368, 113] width 170 height 19
click at [323, 155] on input "$0.00" at bounding box center [368, 153] width 170 height 19
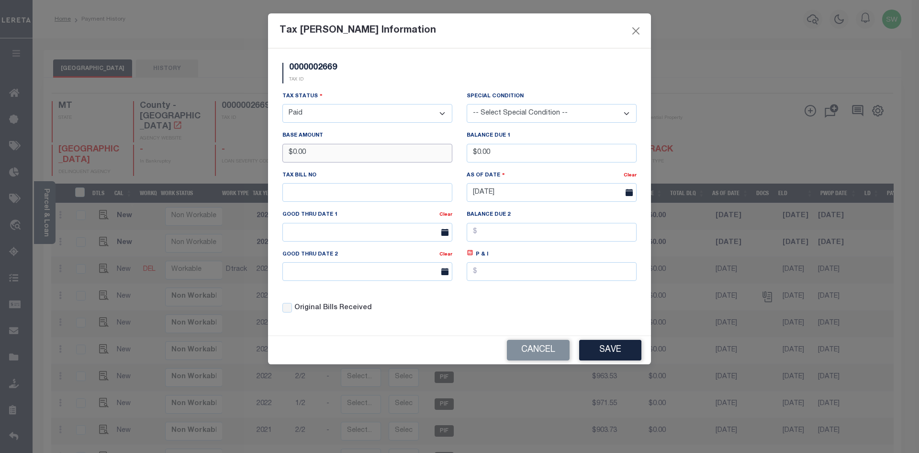
drag, startPoint x: 323, startPoint y: 155, endPoint x: 251, endPoint y: 154, distance: 71.8
click at [251, 154] on div "Tax Bill Amount Information 0000002669 TAX ID Installment: TaxID: 0000002669 Ta…" at bounding box center [459, 226] width 919 height 453
paste input "1"
drag, startPoint x: 312, startPoint y: 155, endPoint x: 183, endPoint y: 156, distance: 128.3
click at [183, 156] on div "Tax Bill Amount Information 0000002669 TAX ID Installment: TaxID: 0000002669 Ta…" at bounding box center [459, 226] width 919 height 453
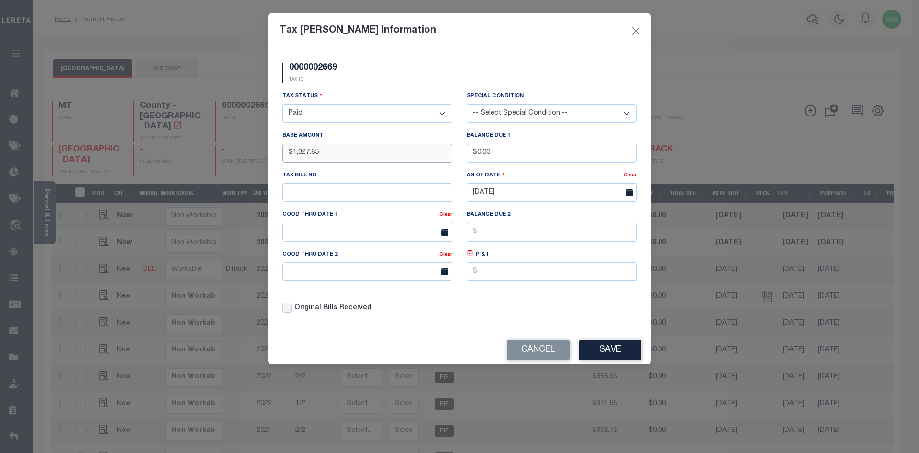
type input "$1,327.85"
click at [399, 77] on div "0000002669 TAX ID" at bounding box center [459, 77] width 369 height 28
click at [425, 321] on div "Original Bills Received" at bounding box center [367, 304] width 184 height 33
click at [617, 351] on button "Save" at bounding box center [610, 350] width 62 height 21
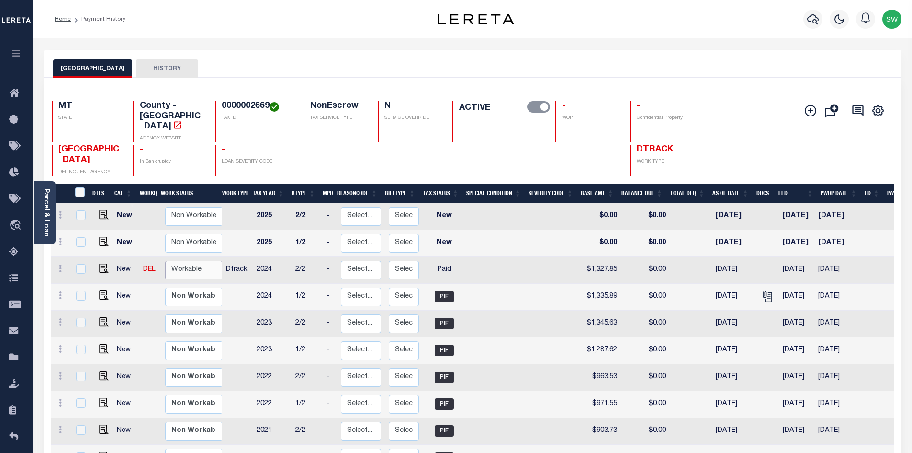
click at [183, 260] on select "Non Workable Workable" at bounding box center [193, 269] width 57 height 19
checkbox input "true"
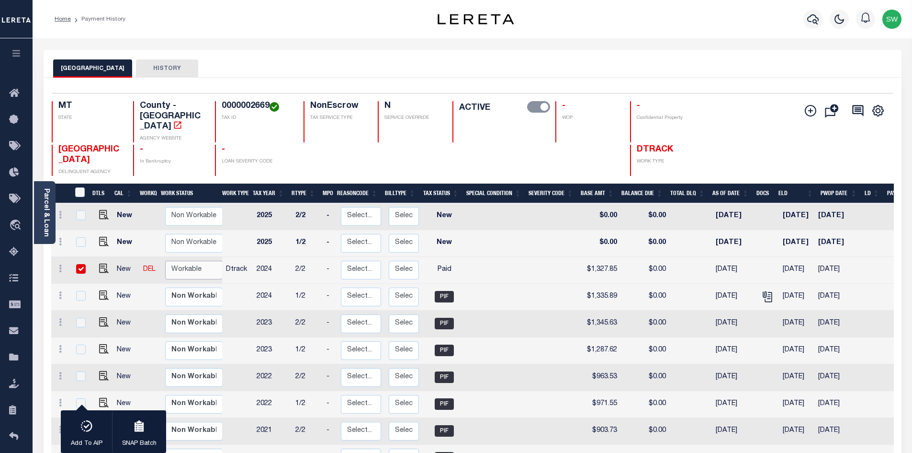
select select "true"
click at [165, 260] on select "Non Workable Workable" at bounding box center [193, 269] width 57 height 19
checkbox input "false"
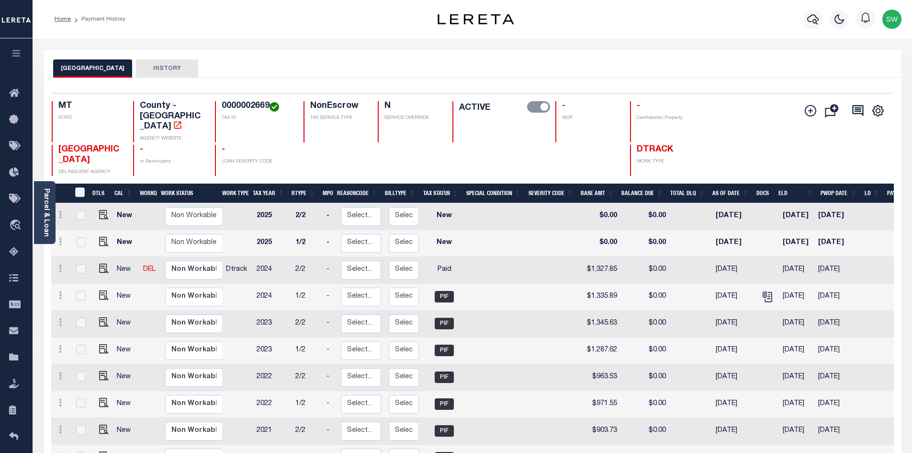
click at [292, 61] on div "JEFFERSON COUNTY HISTORY" at bounding box center [472, 68] width 839 height 18
click at [817, 24] on icon "button" at bounding box center [812, 18] width 11 height 11
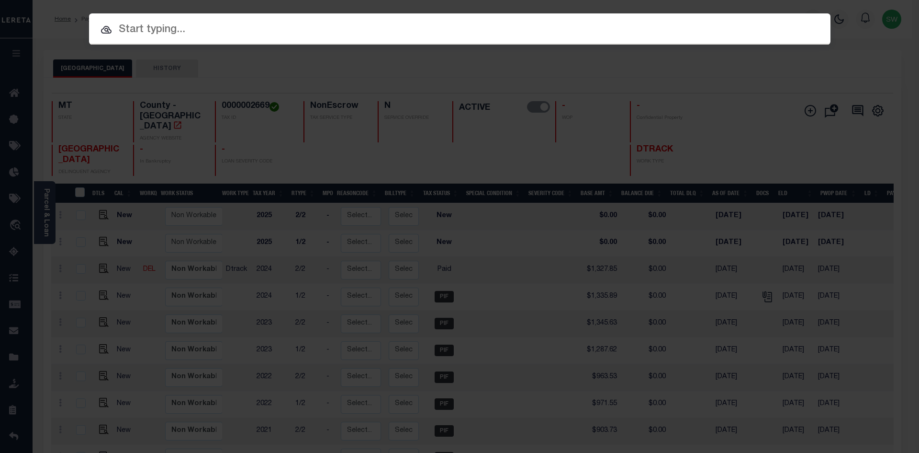
click at [133, 28] on input "text" at bounding box center [460, 30] width 742 height 17
paste input "3210229061271"
type input "3210229061271"
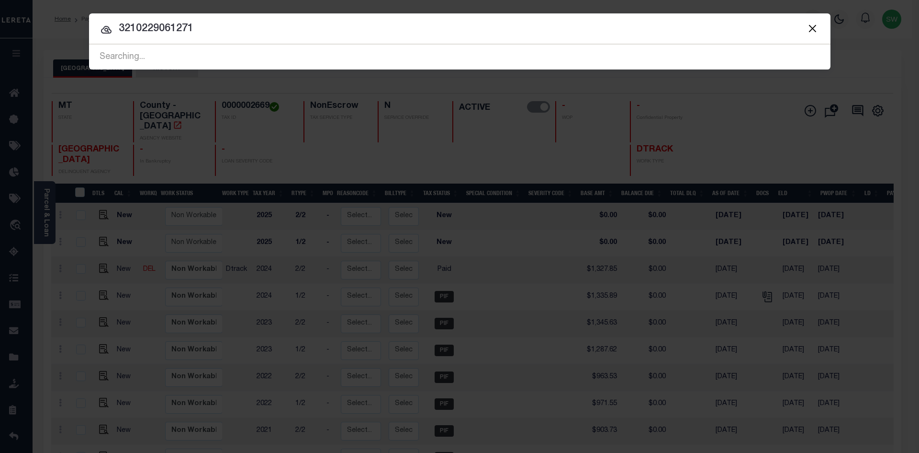
click at [200, 35] on input "3210229061271" at bounding box center [460, 29] width 742 height 17
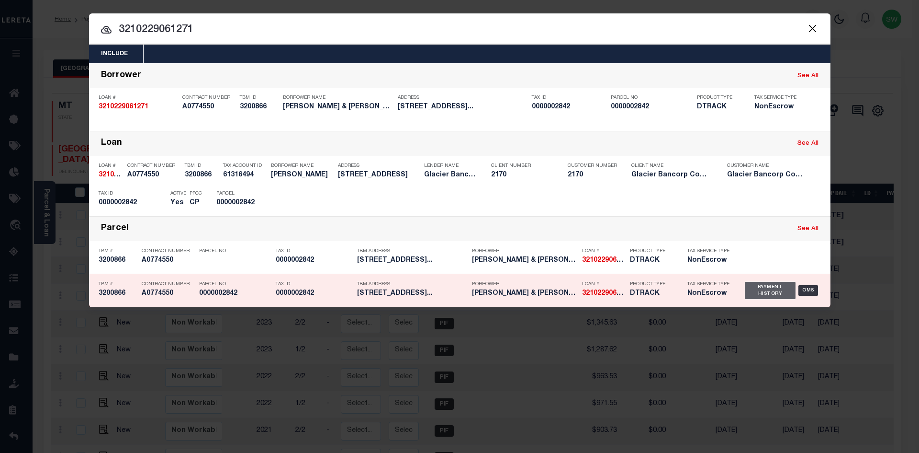
click at [771, 291] on div "Payment History" at bounding box center [770, 290] width 51 height 17
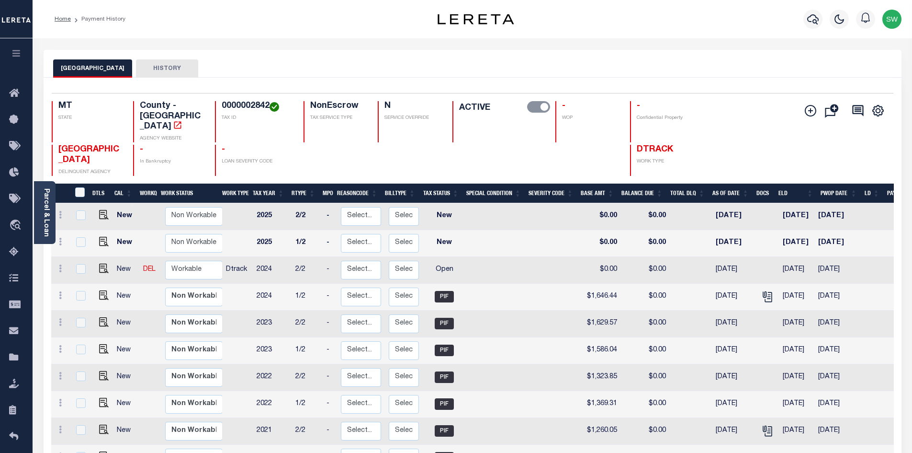
click at [246, 122] on p "TAX ID" at bounding box center [257, 117] width 70 height 7
drag, startPoint x: 270, startPoint y: 104, endPoint x: 212, endPoint y: 103, distance: 58.0
click at [212, 103] on div "MT STATE County - MT AGENCY WEBSITE 0000002842 TAX ID NonEscrow TAX SERVICE TYP…" at bounding box center [403, 121] width 702 height 41
copy h4 "0000002842"
click at [60, 264] on icon at bounding box center [60, 268] width 3 height 8
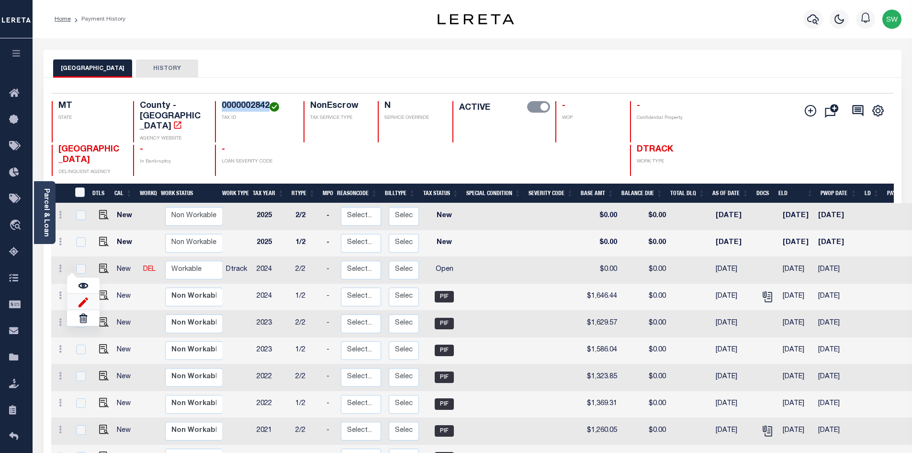
drag, startPoint x: 82, startPoint y: 286, endPoint x: 192, endPoint y: 282, distance: 109.7
click at [83, 296] on img at bounding box center [84, 301] width 10 height 10
select select "OP2"
type input "$0.00"
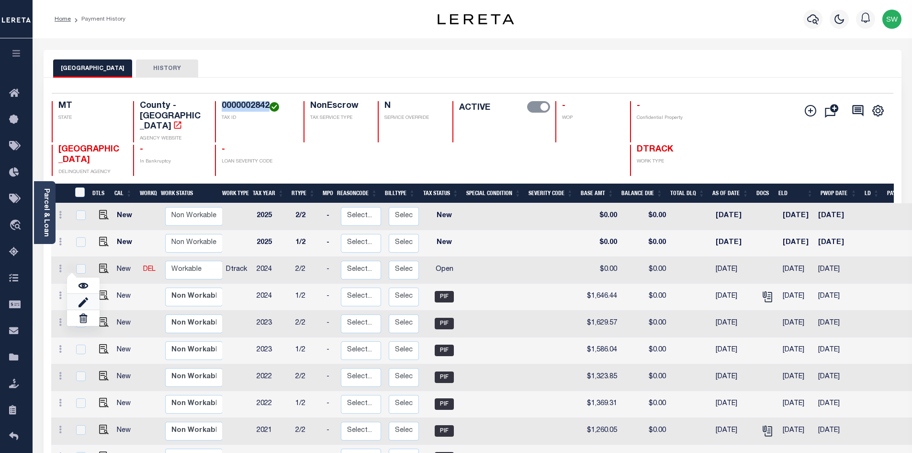
type input "[DATE]"
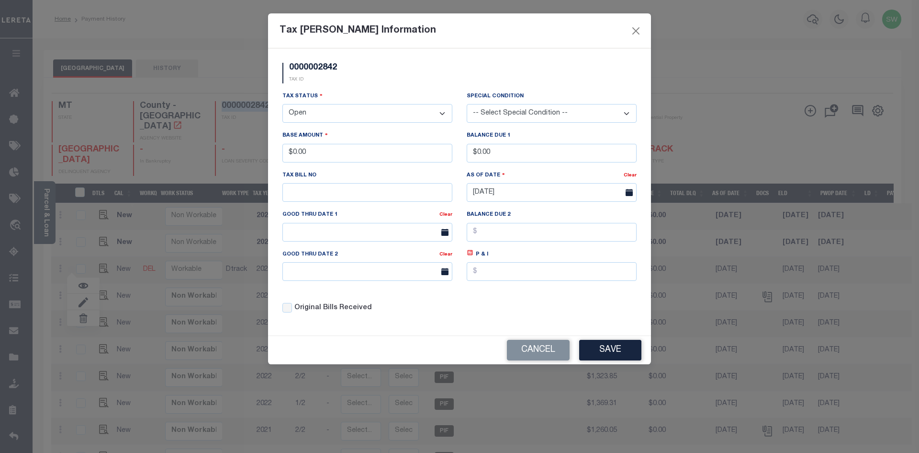
click at [445, 114] on select "- Select Status - Open Due/Unpaid Paid Incomplete No Tax Due Internal Refund Pr…" at bounding box center [368, 113] width 170 height 19
click at [439, 113] on select "- Select Status - Open Due/Unpaid Paid Incomplete No Tax Due Internal Refund Pr…" at bounding box center [368, 113] width 170 height 19
select select "PYD"
click at [283, 104] on select "- Select Status - Open Due/Unpaid Paid Incomplete No Tax Due Internal Refund Pr…" at bounding box center [368, 113] width 170 height 19
drag, startPoint x: 335, startPoint y: 156, endPoint x: 222, endPoint y: 156, distance: 113.0
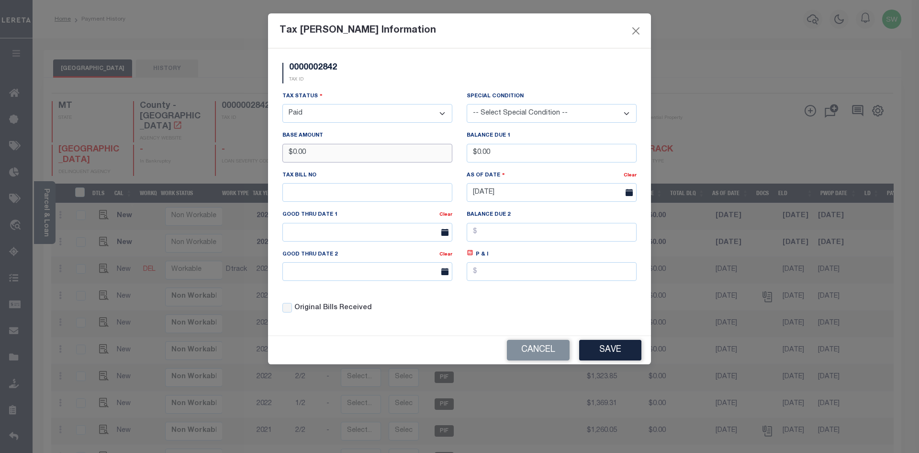
click at [222, 156] on div "Tax [PERSON_NAME] Information 0000002842 TAX ID Installment: TaxID: 0000002842 …" at bounding box center [459, 226] width 919 height 453
type input "$1,596.41"
click at [349, 86] on div "0000002842 TAX ID" at bounding box center [459, 77] width 369 height 28
click at [358, 83] on div "0000002842 TAX ID" at bounding box center [459, 77] width 369 height 28
drag, startPoint x: 477, startPoint y: 310, endPoint x: 412, endPoint y: 220, distance: 111.1
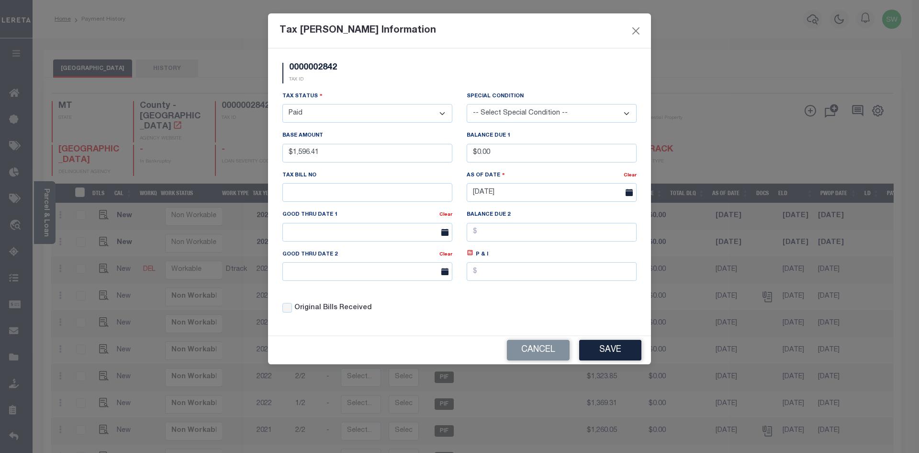
click at [476, 310] on div "Tax Status - Select Status - Open Due/Unpaid Paid Incomplete No Tax Due Interna…" at bounding box center [459, 206] width 369 height 230
click at [452, 308] on div "Original Bills Received" at bounding box center [368, 308] width 170 height 11
click at [618, 353] on button "Save" at bounding box center [610, 350] width 62 height 21
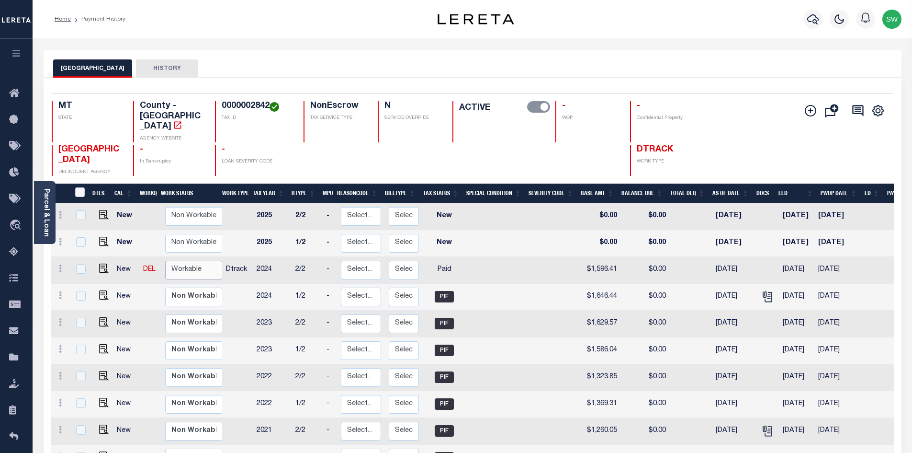
click at [190, 260] on select "Non Workable Workable" at bounding box center [193, 269] width 57 height 19
checkbox input "true"
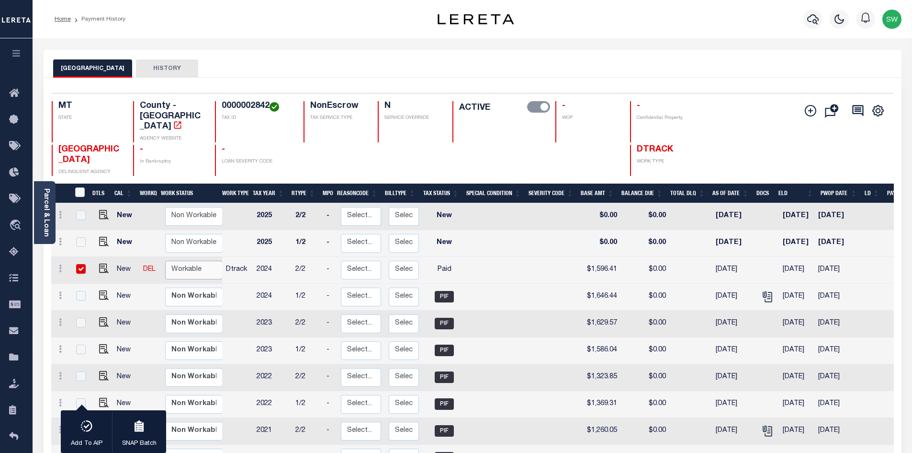
select select "true"
click at [165, 260] on select "Non Workable Workable" at bounding box center [193, 269] width 57 height 19
checkbox input "false"
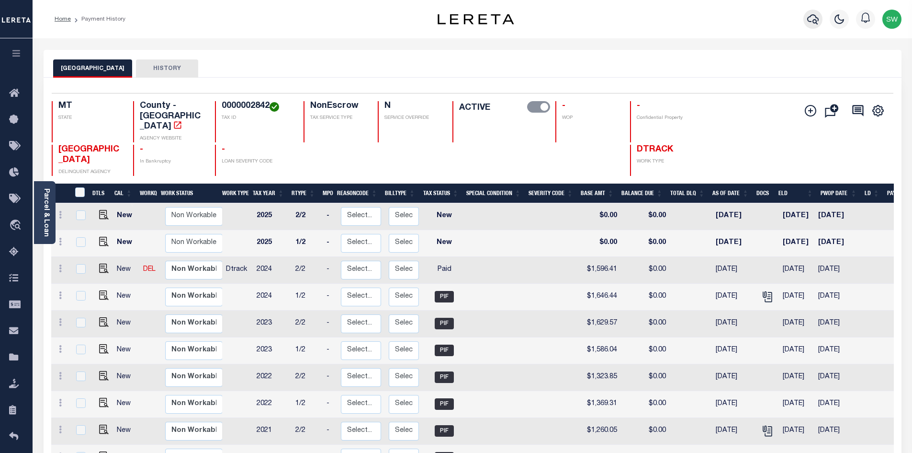
click at [815, 21] on icon "button" at bounding box center [812, 18] width 11 height 11
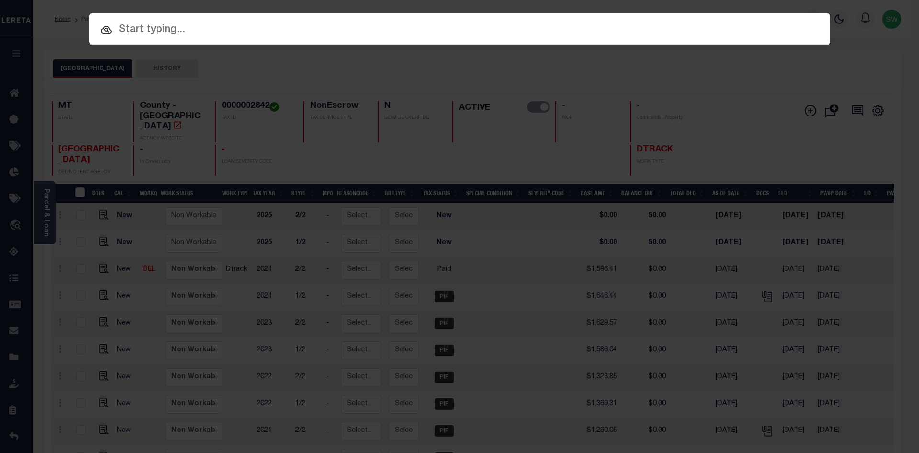
click at [147, 30] on input "text" at bounding box center [460, 30] width 742 height 17
paste input "5045049"
type input "5045049"
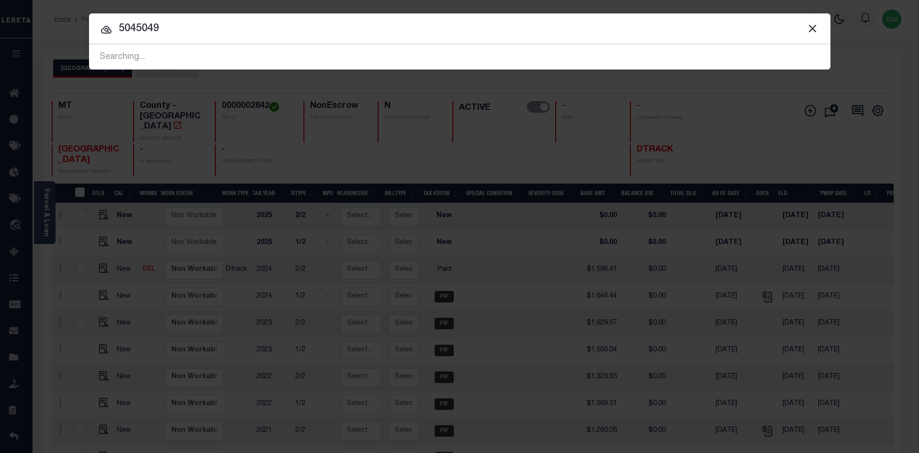
click at [184, 30] on input "5045049" at bounding box center [460, 29] width 742 height 17
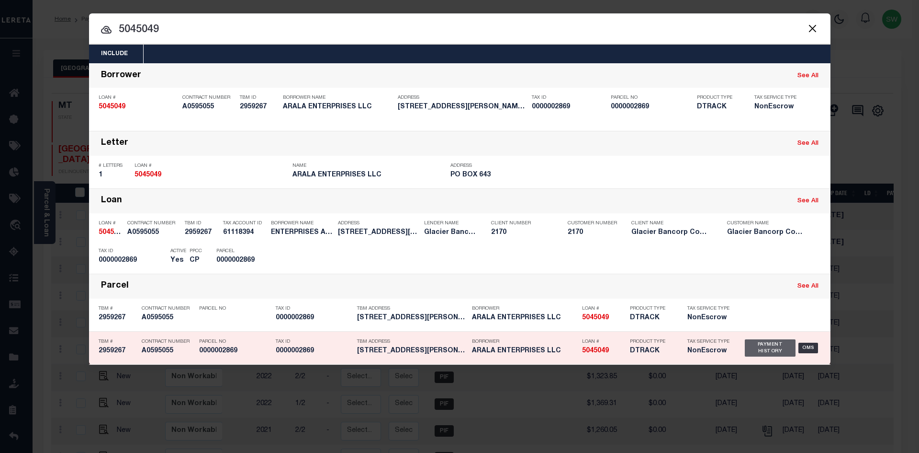
click at [766, 350] on div "Payment History" at bounding box center [770, 347] width 51 height 17
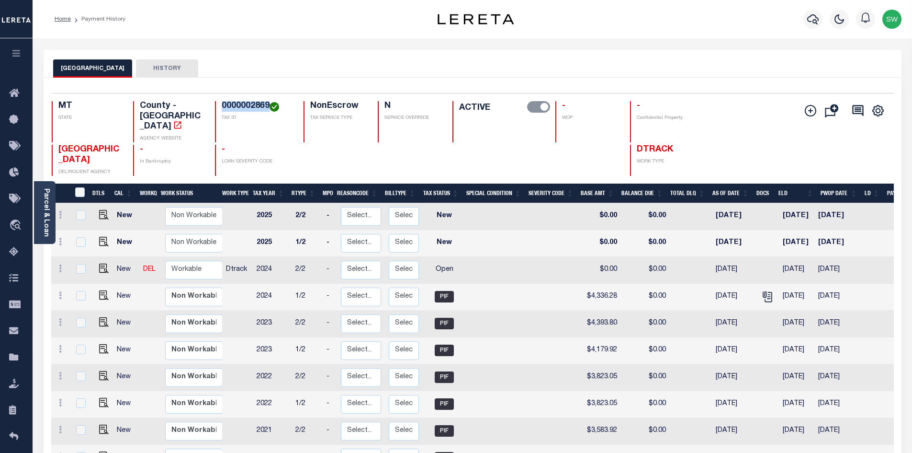
drag, startPoint x: 268, startPoint y: 105, endPoint x: 220, endPoint y: 104, distance: 47.9
click at [220, 104] on div "0000002869 TAX ID" at bounding box center [253, 121] width 77 height 41
copy h4 "0000002869"
click at [59, 264] on icon at bounding box center [60, 268] width 3 height 8
click at [80, 296] on img at bounding box center [84, 301] width 10 height 10
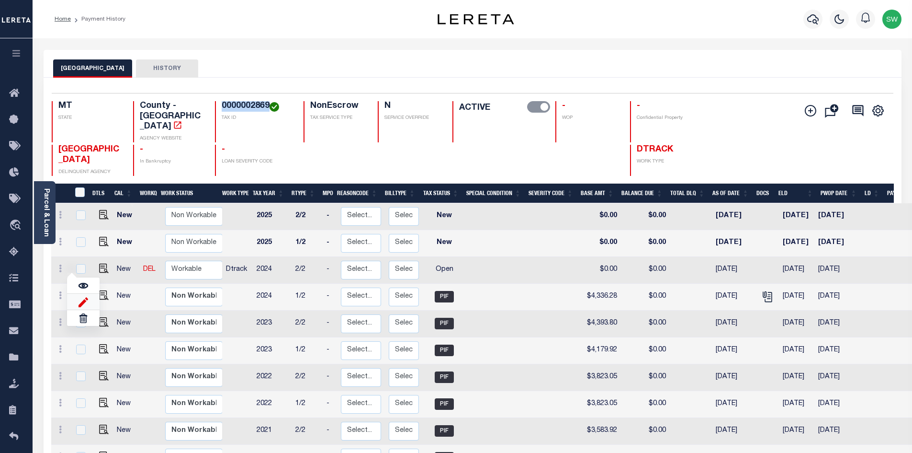
select select "OP2"
type input "$0.00"
type input "[DATE]"
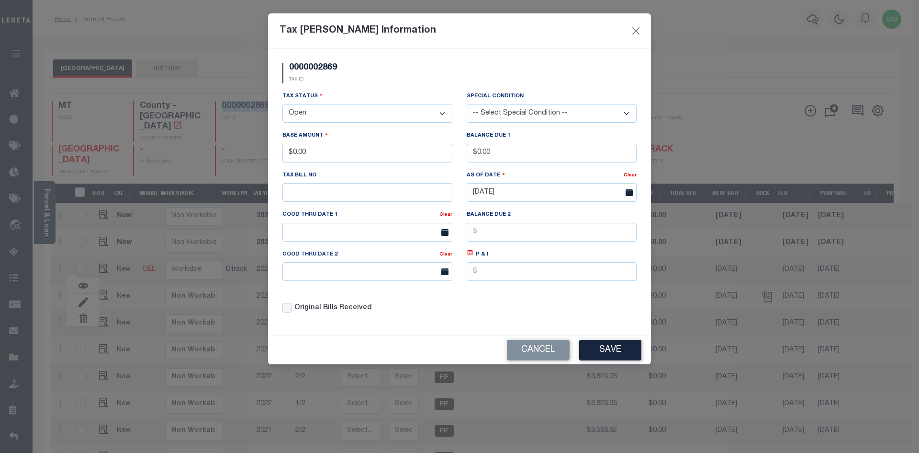
click at [444, 113] on select "- Select Status - Open Due/Unpaid Paid Incomplete No Tax Due Internal Refund Pr…" at bounding box center [368, 113] width 170 height 19
click at [442, 113] on select "- Select Status - Open Due/Unpaid Paid Incomplete No Tax Due Internal Refund Pr…" at bounding box center [368, 113] width 170 height 19
select select "PYD"
click at [283, 104] on select "- Select Status - Open Due/Unpaid Paid Incomplete No Tax Due Internal Refund Pr…" at bounding box center [368, 113] width 170 height 19
drag, startPoint x: 324, startPoint y: 152, endPoint x: 187, endPoint y: 159, distance: 137.1
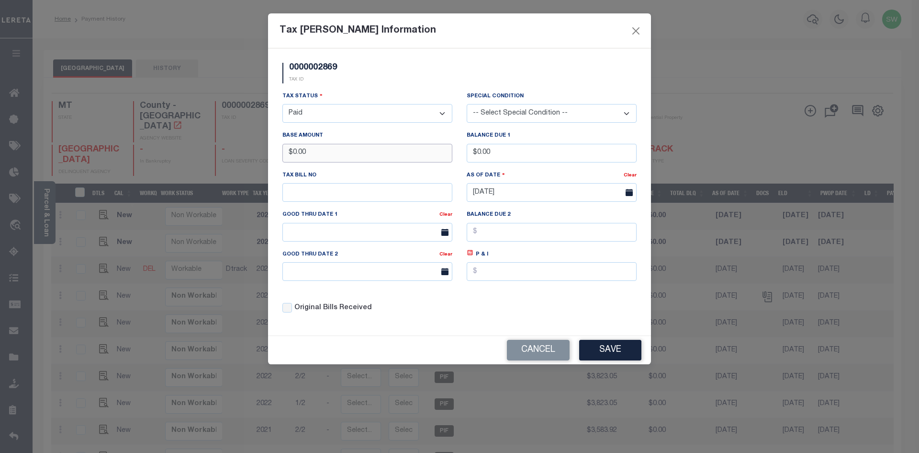
click at [187, 159] on div "Tax [PERSON_NAME] Information 0000002869 TAX ID Installment: TaxID: 0000002869 …" at bounding box center [459, 226] width 919 height 453
type input "$4,336.26"
click at [419, 320] on div "Original Bills Received" at bounding box center [367, 304] width 184 height 33
click at [623, 350] on button "Save" at bounding box center [610, 350] width 62 height 21
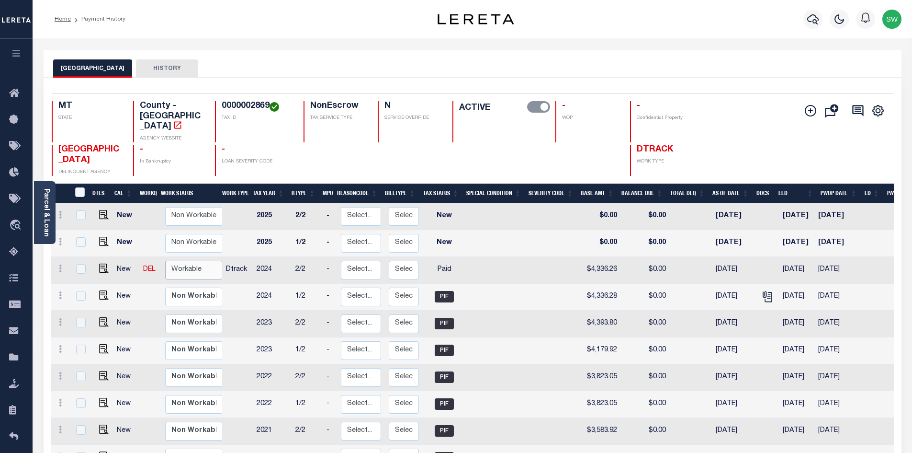
click at [199, 260] on select "Non Workable Workable" at bounding box center [193, 269] width 57 height 19
checkbox input "true"
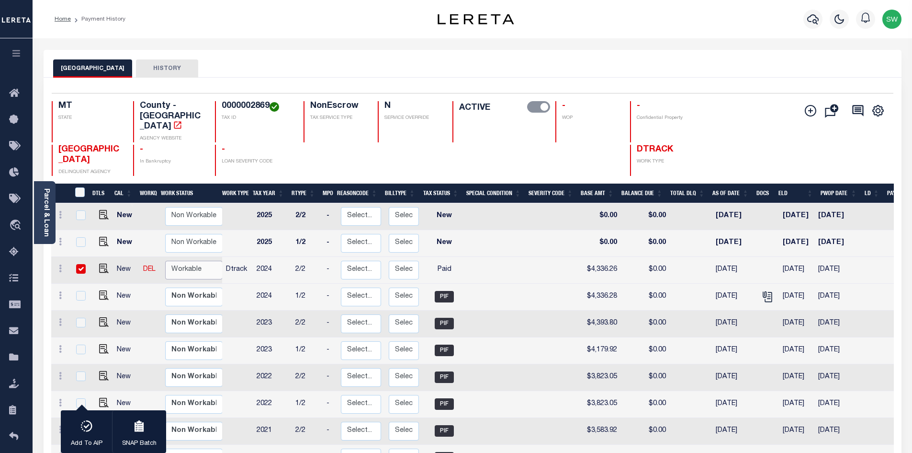
select select "true"
click at [165, 260] on select "Non Workable Workable" at bounding box center [193, 269] width 57 height 19
checkbox input "false"
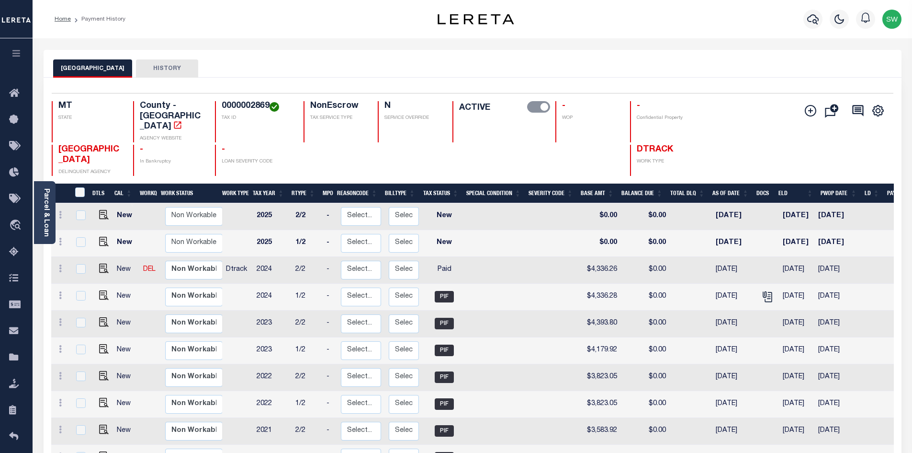
click at [314, 22] on div "Home Payment History" at bounding box center [226, 19] width 358 height 20
click at [813, 19] on icon "button" at bounding box center [812, 18] width 11 height 11
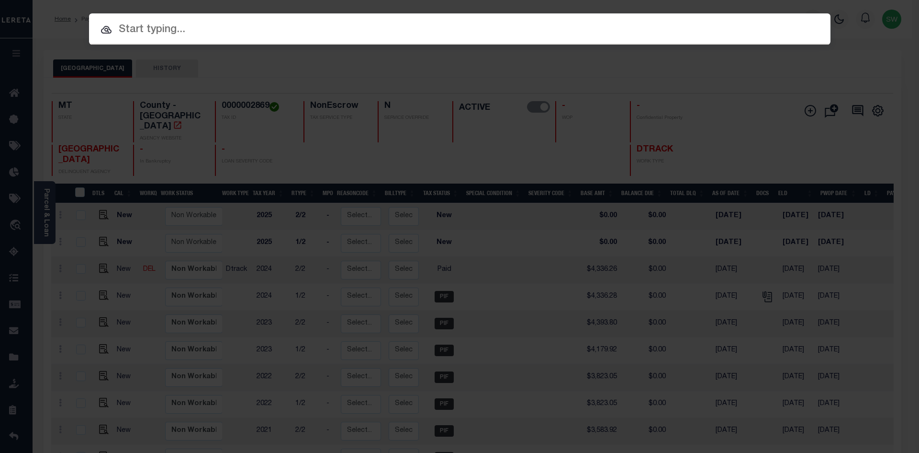
click at [121, 33] on input "text" at bounding box center [460, 30] width 742 height 17
paste input "3111230000051"
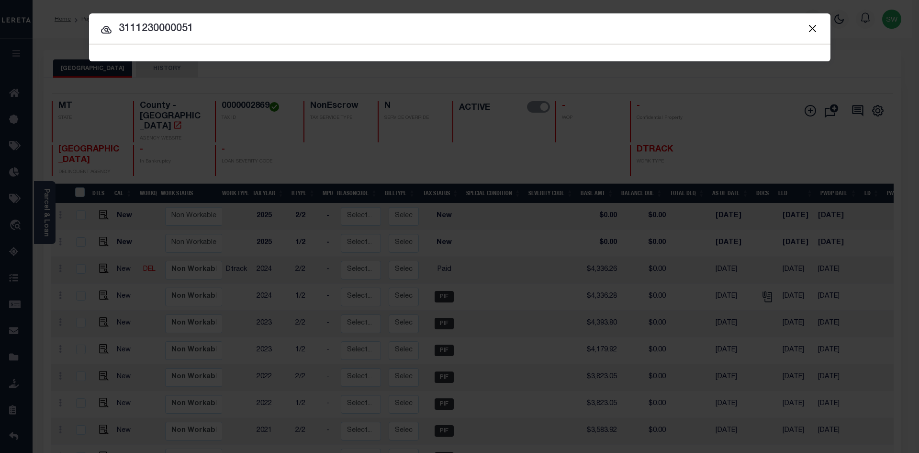
type input "3111230000051"
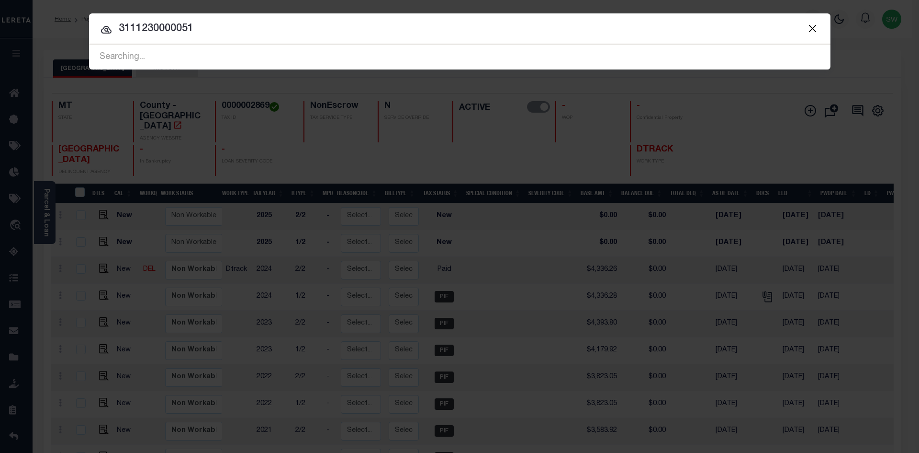
click at [208, 32] on input "3111230000051" at bounding box center [460, 29] width 742 height 17
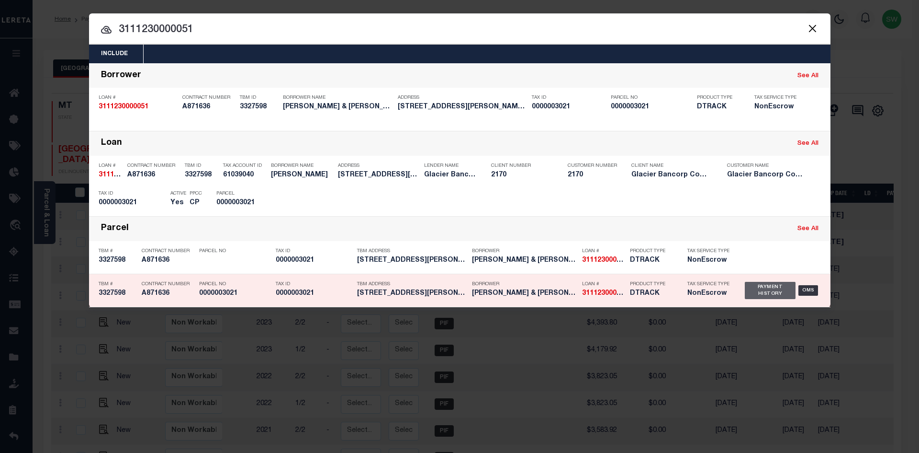
click at [770, 294] on div "Payment History" at bounding box center [770, 290] width 51 height 17
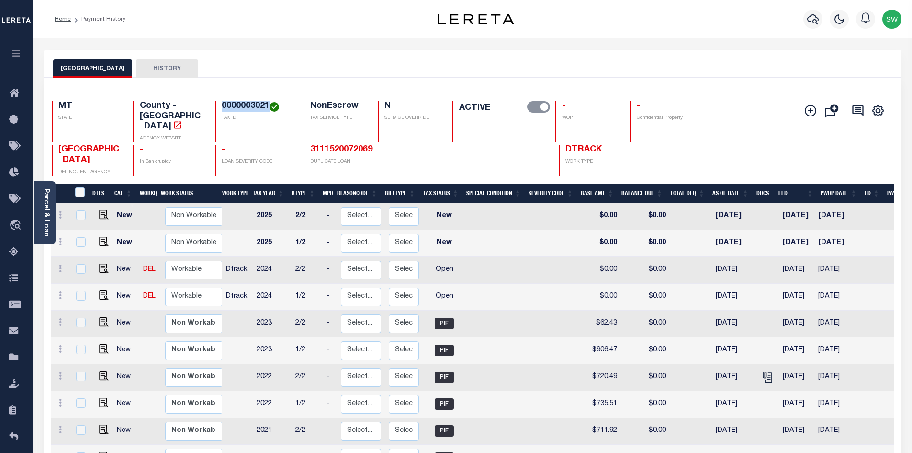
drag, startPoint x: 268, startPoint y: 106, endPoint x: 224, endPoint y: 105, distance: 44.1
click at [224, 105] on h4 "0000003021" at bounding box center [257, 106] width 70 height 11
copy h4 "0000003021"
click at [59, 291] on icon at bounding box center [60, 295] width 3 height 8
click at [61, 291] on icon at bounding box center [60, 295] width 3 height 8
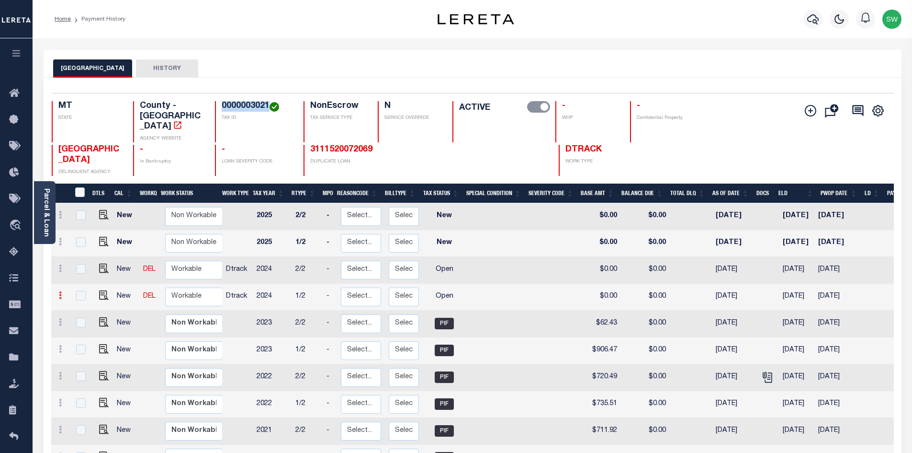
click at [59, 291] on icon at bounding box center [60, 295] width 3 height 8
click at [80, 323] on img at bounding box center [84, 328] width 10 height 10
select select "OP2"
type input "$0.00"
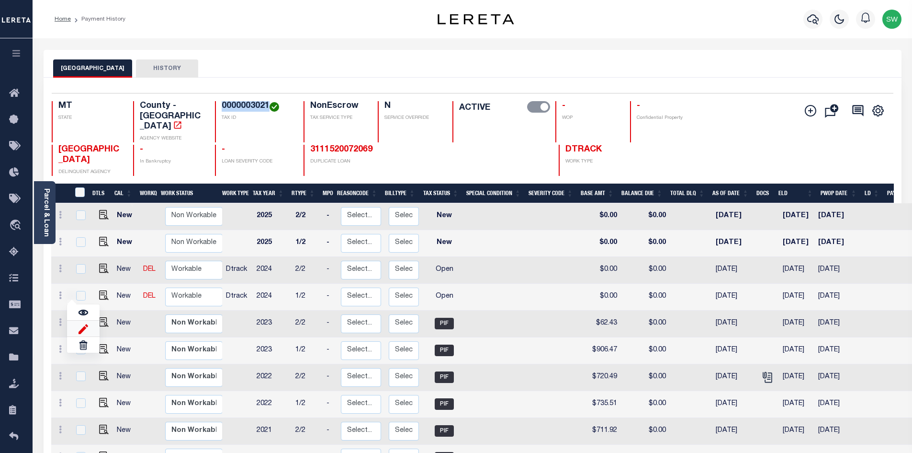
type input "[DATE]"
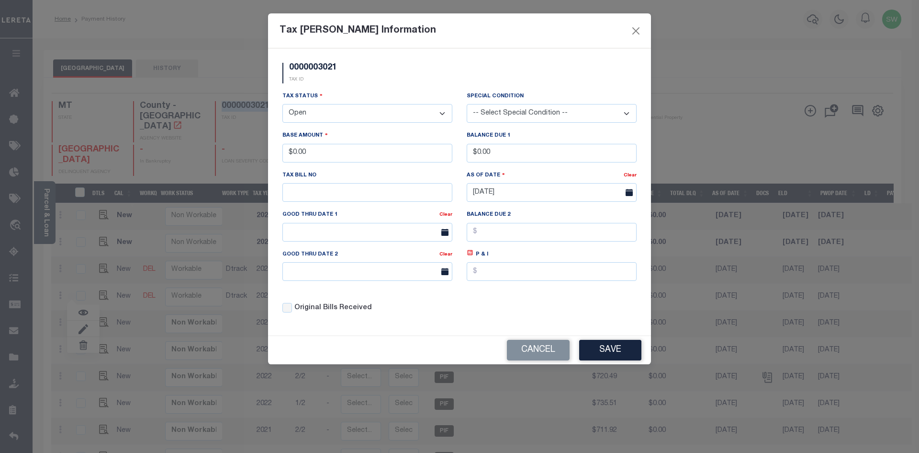
click at [440, 114] on select "- Select Status - Open Due/Unpaid Paid Incomplete No Tax Due Internal Refund Pr…" at bounding box center [368, 113] width 170 height 19
click at [442, 114] on select "- Select Status - Open Due/Unpaid Paid Incomplete No Tax Due Internal Refund Pr…" at bounding box center [368, 113] width 170 height 19
select select "PYD"
click at [283, 104] on select "- Select Status - Open Due/Unpaid Paid Incomplete No Tax Due Internal Refund Pr…" at bounding box center [368, 113] width 170 height 19
drag, startPoint x: 302, startPoint y: 153, endPoint x: 205, endPoint y: 153, distance: 96.2
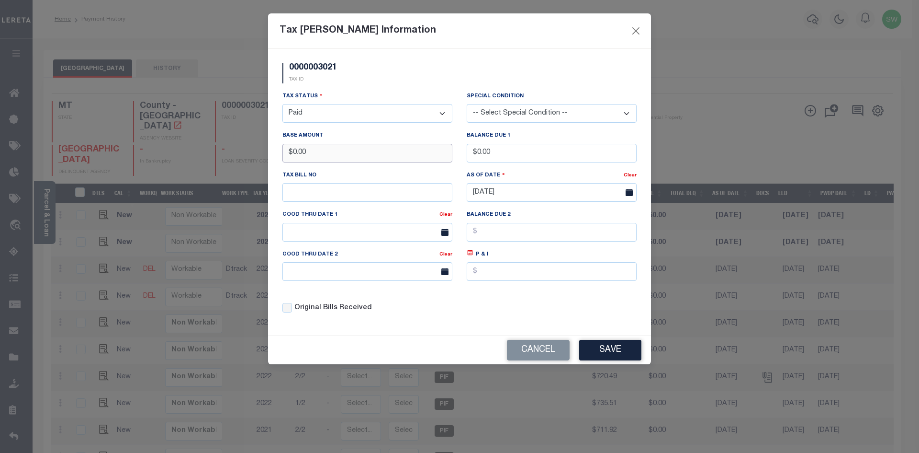
click at [205, 153] on div "Tax Bill Amount Information 0000003021 TAX ID Installment: TaxID: 0000003021 Ta…" at bounding box center [459, 226] width 919 height 453
click at [383, 79] on div "0000003021 TAX ID" at bounding box center [459, 77] width 369 height 28
drag, startPoint x: 324, startPoint y: 157, endPoint x: 234, endPoint y: 159, distance: 90.5
click at [234, 159] on div "Tax Bill Amount Information 0000003021 TAX ID Installment: TaxID: 0000003021 Ta…" at bounding box center [459, 226] width 919 height 453
type input "$887.35"
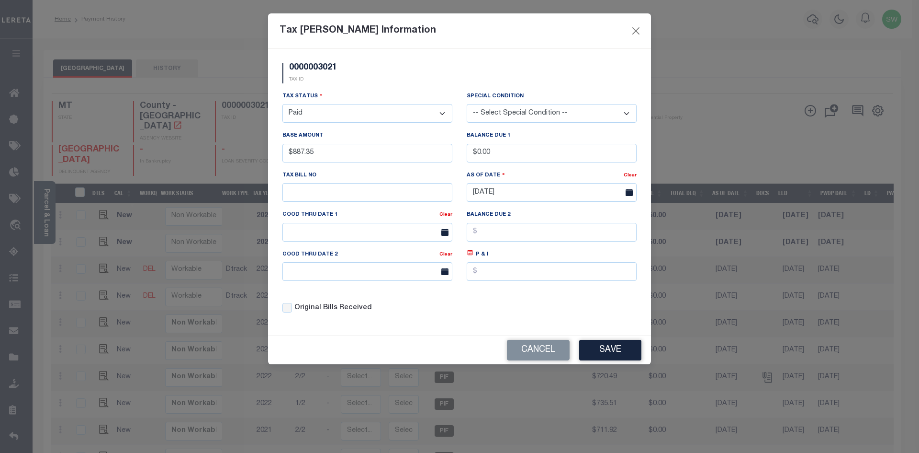
drag, startPoint x: 344, startPoint y: 93, endPoint x: 365, endPoint y: 95, distance: 20.7
click at [349, 93] on div "Tax Status - Select Status - Open Due/Unpaid Paid Incomplete No Tax Due Interna…" at bounding box center [368, 107] width 170 height 32
click at [594, 348] on button "Save" at bounding box center [610, 350] width 62 height 21
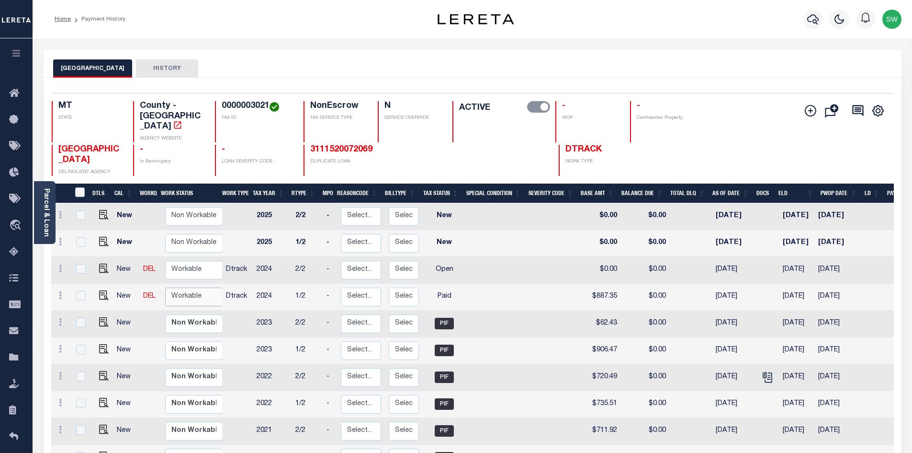
click at [179, 287] on select "Non Workable Workable" at bounding box center [193, 296] width 57 height 19
checkbox input "true"
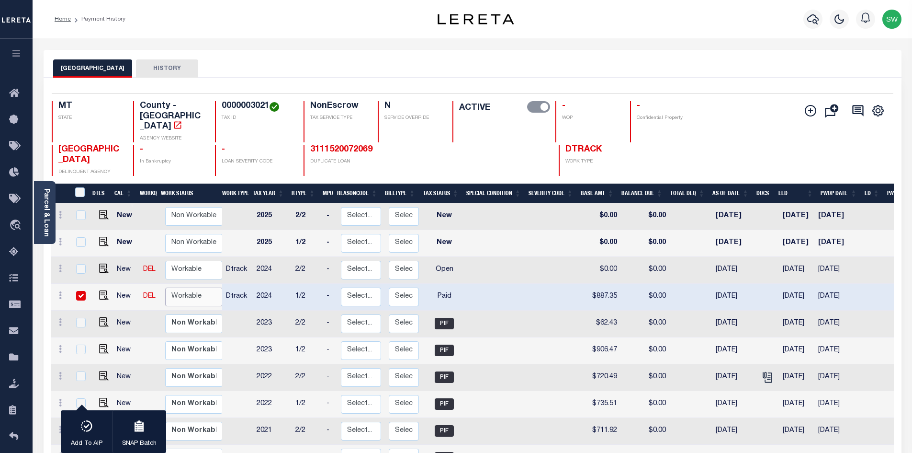
select select "true"
click at [165, 287] on select "Non Workable Workable" at bounding box center [193, 296] width 57 height 19
checkbox input "false"
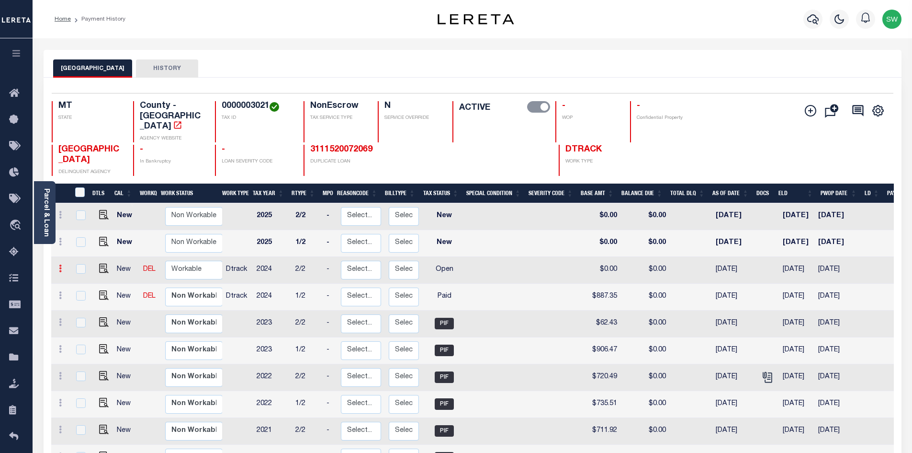
click at [61, 264] on icon at bounding box center [60, 268] width 3 height 8
click at [82, 296] on img at bounding box center [84, 301] width 10 height 10
type input "$0.00"
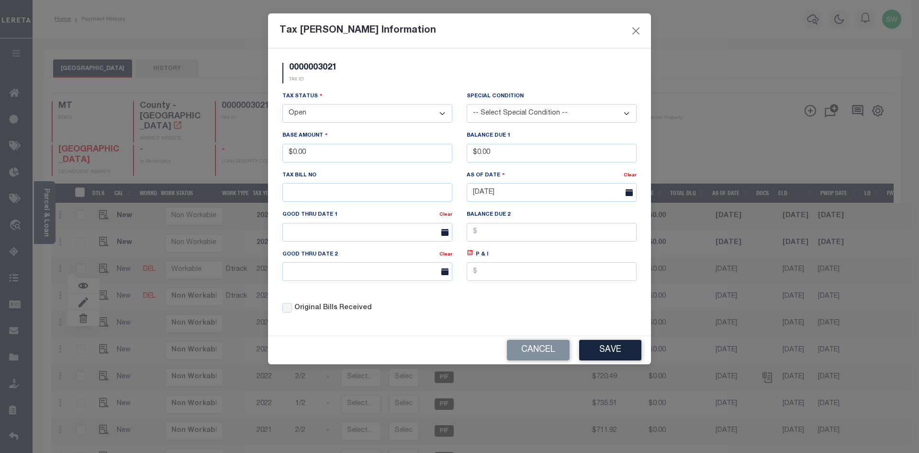
click at [442, 112] on select "- Select Status - Open Due/Unpaid Paid Incomplete No Tax Due Internal Refund Pr…" at bounding box center [368, 113] width 170 height 19
click at [444, 111] on select "- Select Status - Open Due/Unpaid Paid Incomplete No Tax Due Internal Refund Pr…" at bounding box center [368, 113] width 170 height 19
select select "PYD"
click at [283, 104] on select "- Select Status - Open Due/Unpaid Paid Incomplete No Tax Due Internal Refund Pr…" at bounding box center [368, 113] width 170 height 19
drag, startPoint x: 324, startPoint y: 156, endPoint x: 203, endPoint y: 157, distance: 121.2
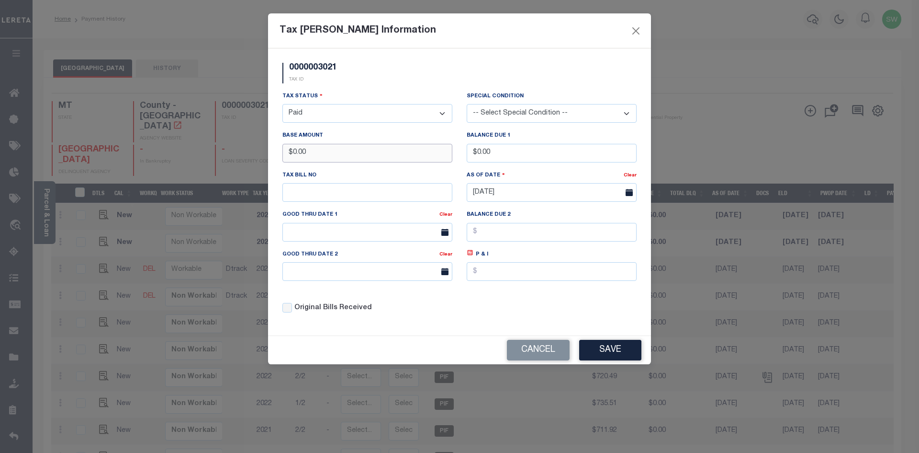
click at [203, 157] on div "Tax Bill Amount Information 0000003021 TAX ID Installment: TaxID: 0000003021 Ta…" at bounding box center [459, 226] width 919 height 453
type input "$872.33"
click at [351, 89] on div "0000003021 TAX ID" at bounding box center [459, 77] width 369 height 28
click at [543, 307] on div "Tax Status - Select Status - Open Due/Unpaid Paid Incomplete No Tax Due Interna…" at bounding box center [459, 206] width 369 height 230
drag, startPoint x: 617, startPoint y: 344, endPoint x: 731, endPoint y: 340, distance: 113.6
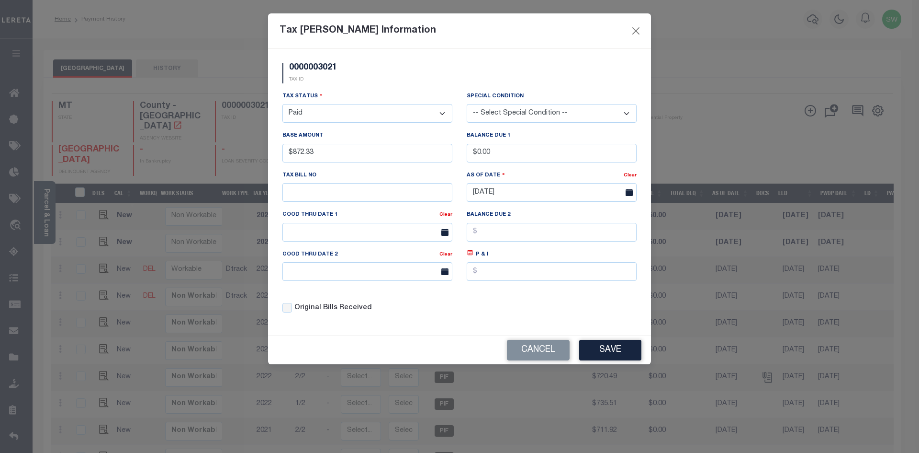
click at [618, 344] on button "Save" at bounding box center [610, 350] width 62 height 21
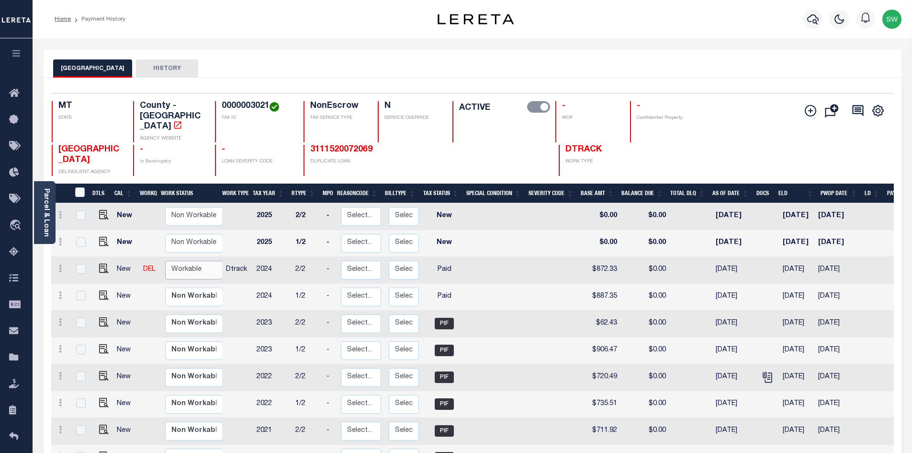
click at [179, 260] on select "Non Workable Workable" at bounding box center [193, 269] width 57 height 19
checkbox input "true"
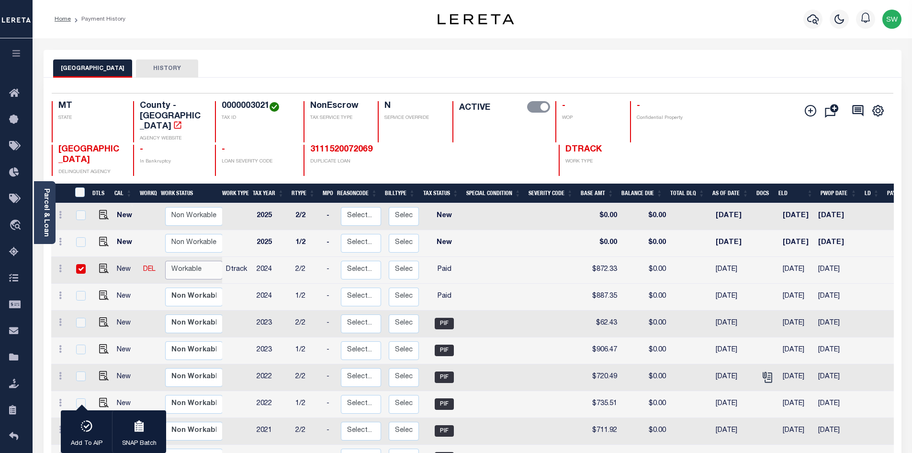
select select "true"
click at [165, 260] on select "Non Workable Workable" at bounding box center [193, 269] width 57 height 19
checkbox input "false"
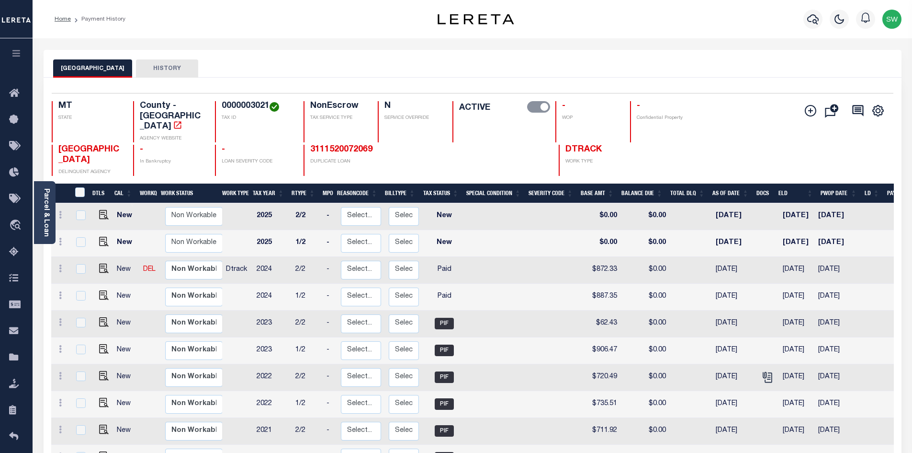
click at [310, 58] on div "JEFFERSON COUNTY HISTORY" at bounding box center [473, 64] width 858 height 28
click at [815, 18] on icon "button" at bounding box center [812, 18] width 11 height 11
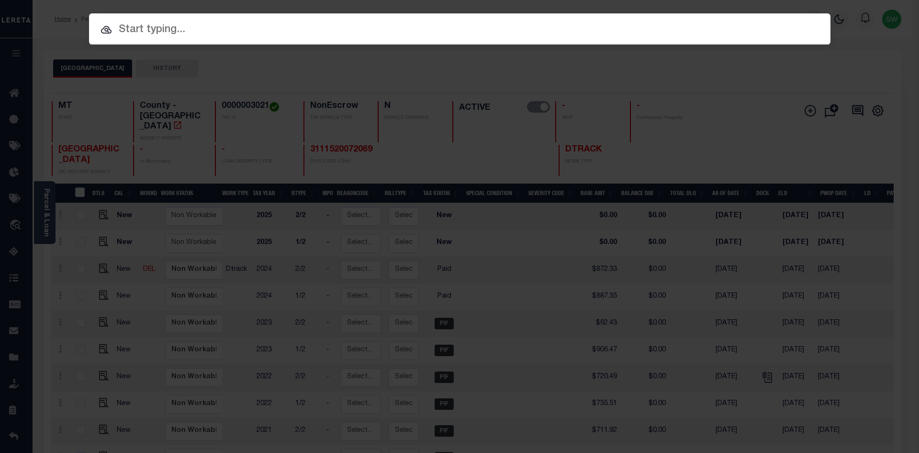
click at [125, 32] on input "text" at bounding box center [460, 30] width 742 height 17
paste input "3212225061340"
type input "3212225061340"
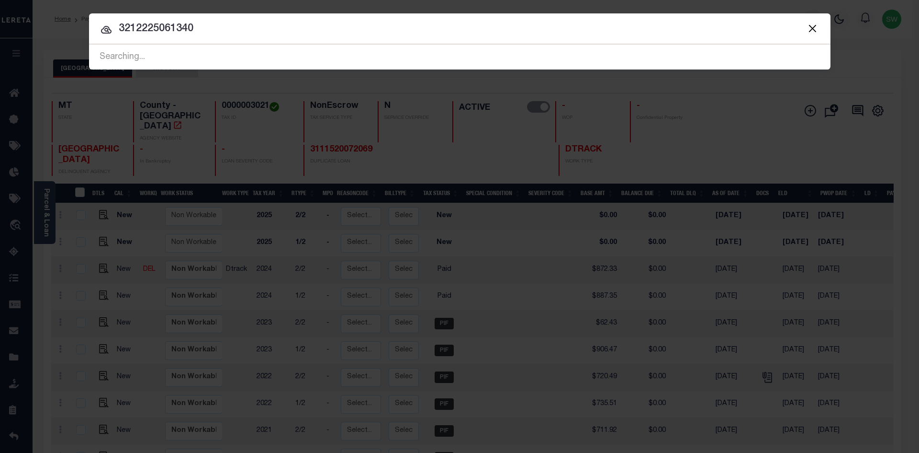
click at [228, 35] on input "3212225061340" at bounding box center [460, 29] width 742 height 17
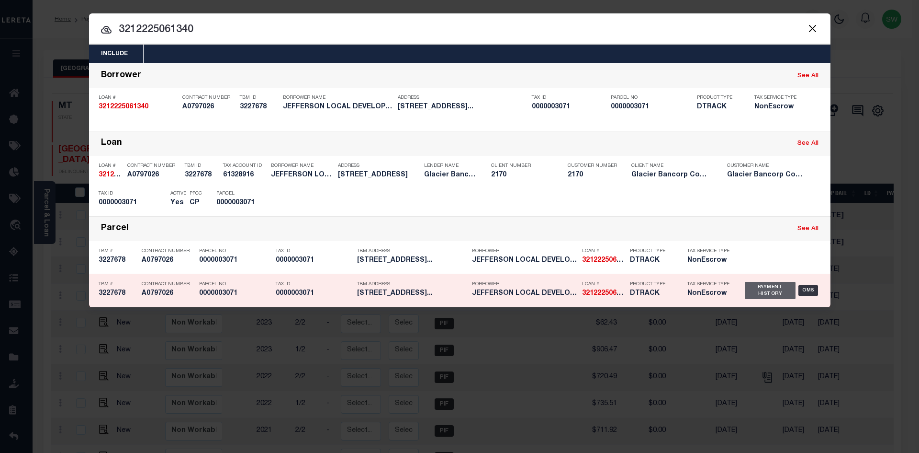
click at [761, 294] on div "Payment History" at bounding box center [770, 290] width 51 height 17
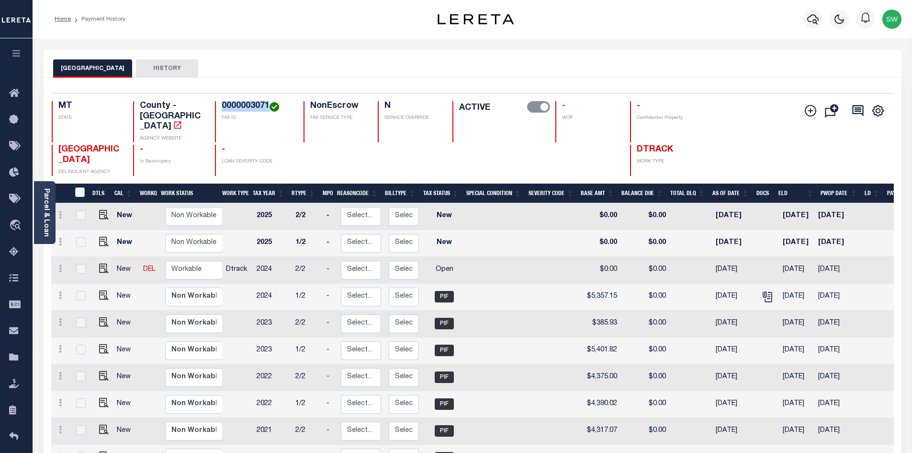
drag, startPoint x: 267, startPoint y: 107, endPoint x: 220, endPoint y: 106, distance: 46.9
click at [220, 106] on div "0000003071 TAX ID" at bounding box center [253, 121] width 77 height 41
copy h4 "0000003071"
click at [57, 266] on link at bounding box center [60, 270] width 11 height 8
click at [82, 296] on img at bounding box center [84, 301] width 10 height 10
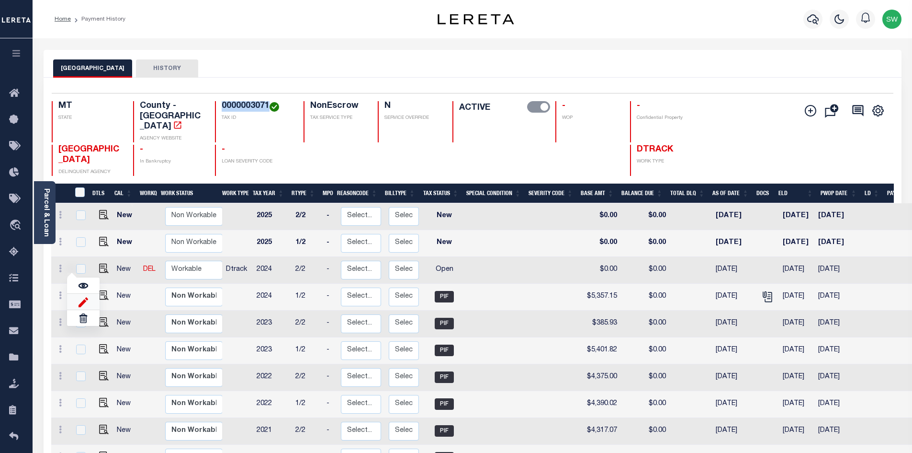
select select "OP2"
type input "$0.00"
type input "[DATE]"
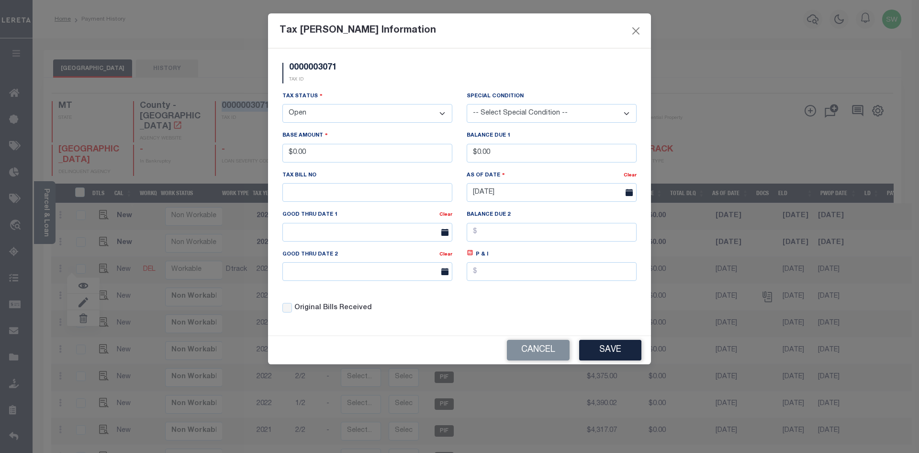
drag, startPoint x: 333, startPoint y: 114, endPoint x: 265, endPoint y: 109, distance: 68.2
click at [265, 109] on div "Tax Bill Amount Information 0000003071 TAX ID Installment: TaxID: 0000003071 Ta…" at bounding box center [459, 226] width 919 height 453
click at [440, 116] on select "- Select Status - Open Due/Unpaid Paid Incomplete No Tax Due Internal Refund Pr…" at bounding box center [368, 113] width 170 height 19
select select "PYD"
click at [283, 104] on select "- Select Status - Open Due/Unpaid Paid Incomplete No Tax Due Internal Refund Pr…" at bounding box center [368, 113] width 170 height 19
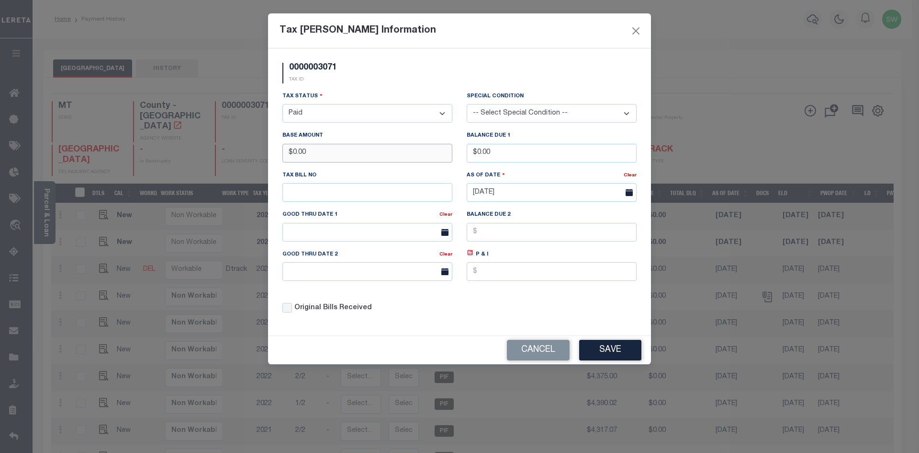
drag, startPoint x: 319, startPoint y: 155, endPoint x: 248, endPoint y: 151, distance: 71.9
click at [248, 151] on div "Tax Bill Amount Information 0000003071 TAX ID Installment: TaxID: 0000003071 Ta…" at bounding box center [459, 226] width 919 height 453
type input "$5,342.13"
click at [633, 346] on button "Save" at bounding box center [610, 350] width 62 height 21
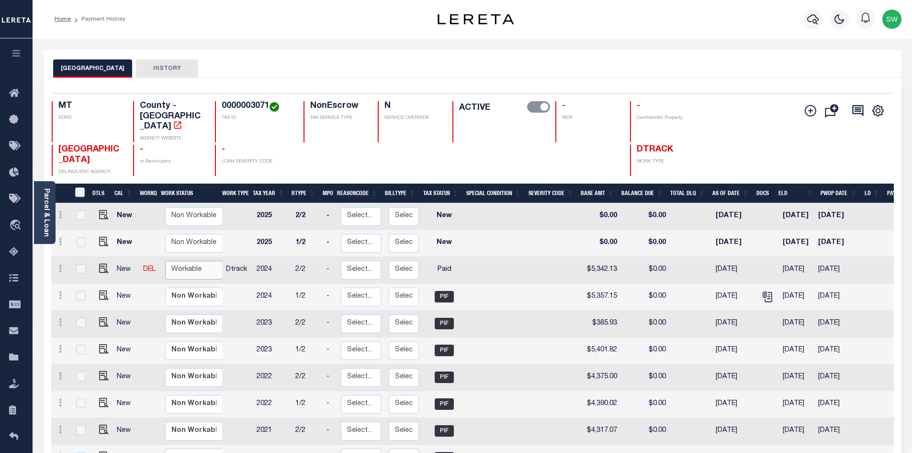
click at [180, 260] on select "Non Workable Workable" at bounding box center [193, 269] width 57 height 19
checkbox input "true"
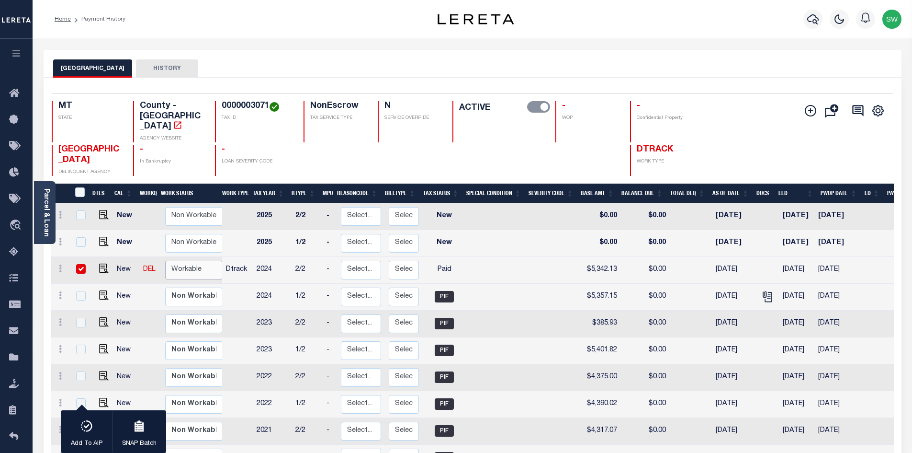
select select "true"
click at [165, 260] on select "Non Workable Workable" at bounding box center [193, 269] width 57 height 19
checkbox input "false"
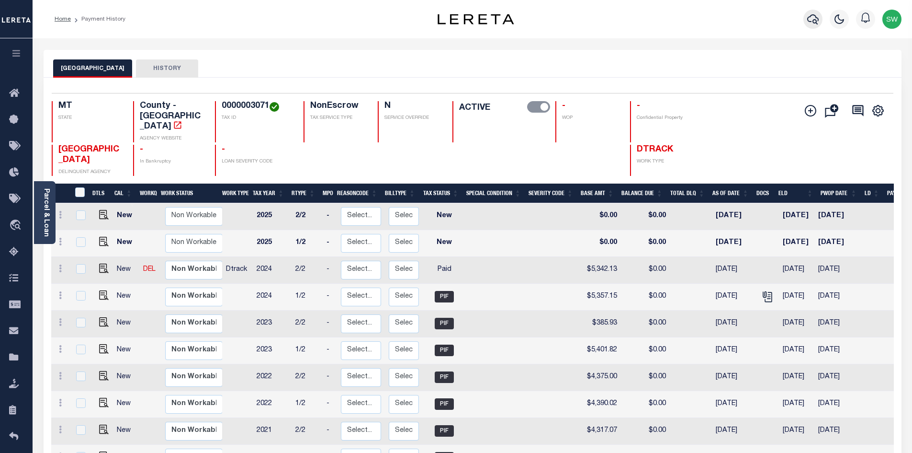
click at [815, 22] on icon "button" at bounding box center [812, 18] width 11 height 11
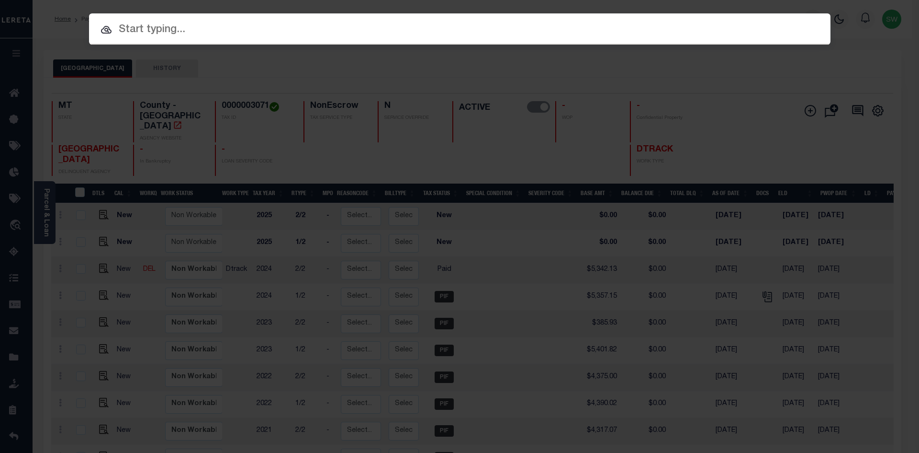
click at [126, 30] on input "text" at bounding box center [460, 30] width 742 height 17
paste input "3103230000058"
type input "3103230000058"
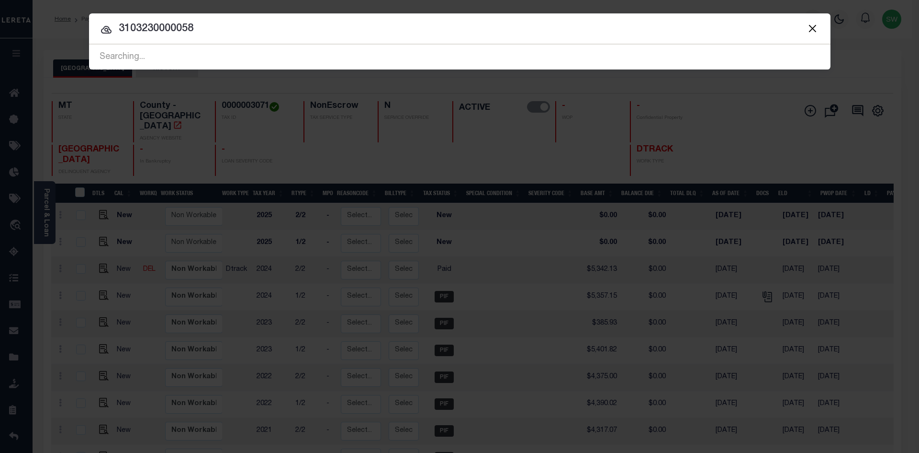
click at [215, 32] on input "3103230000058" at bounding box center [460, 29] width 742 height 17
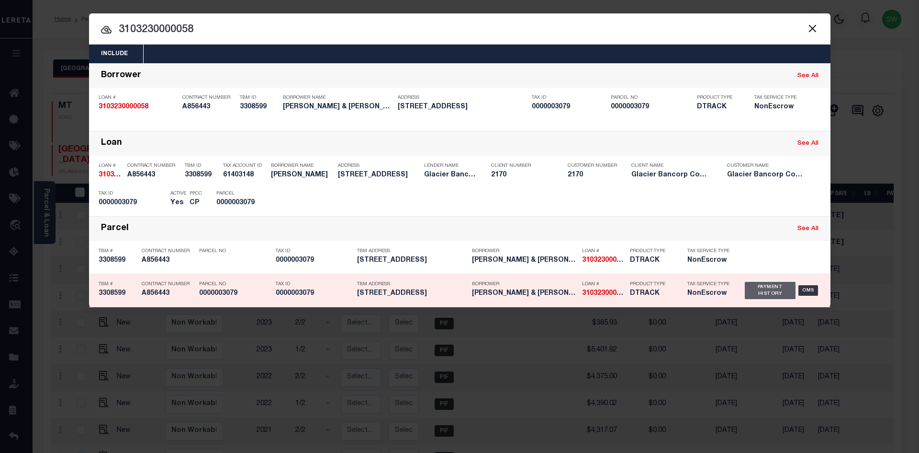
click at [760, 297] on div "Payment History" at bounding box center [770, 290] width 51 height 17
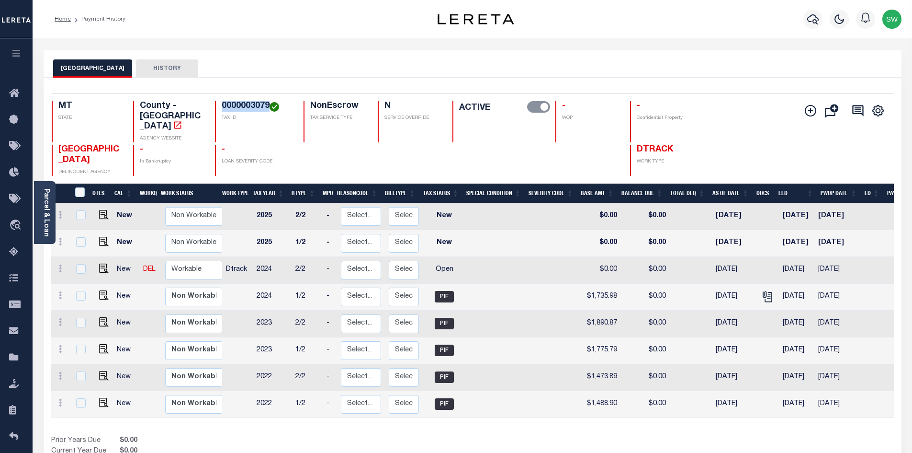
drag, startPoint x: 268, startPoint y: 106, endPoint x: 222, endPoint y: 105, distance: 46.0
click at [222, 105] on h4 "0000003079" at bounding box center [257, 106] width 70 height 11
copy h4 "0000003079"
click at [60, 264] on icon at bounding box center [60, 268] width 3 height 8
click at [79, 296] on img at bounding box center [84, 301] width 10 height 10
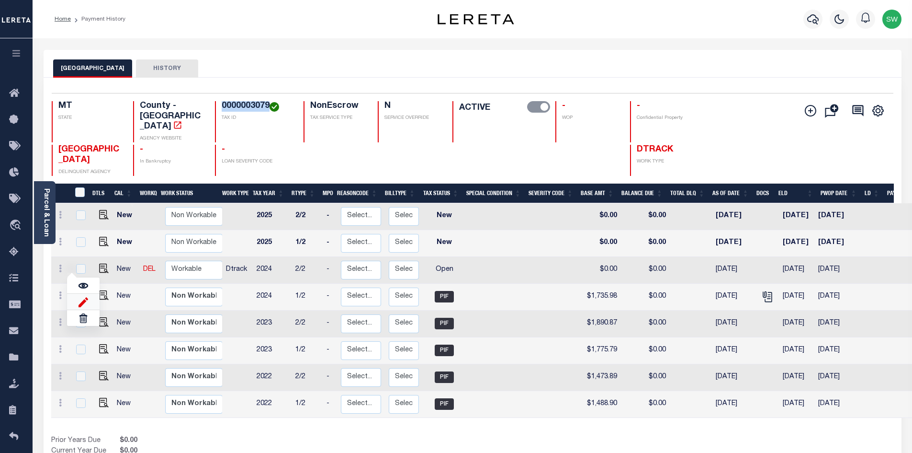
select select "OP2"
type input "$0.00"
type input "[DATE]"
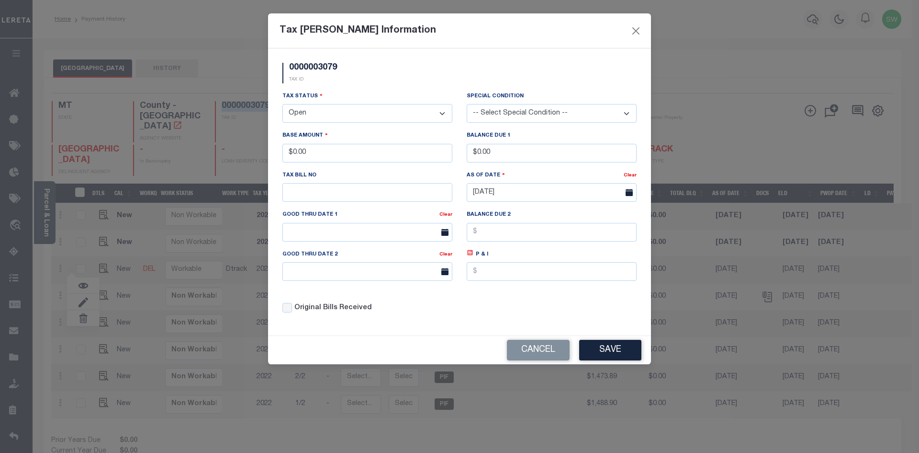
click at [442, 116] on select "- Select Status - Open Due/Unpaid Paid Incomplete No Tax Due Internal Refund Pr…" at bounding box center [368, 113] width 170 height 19
click at [444, 113] on select "- Select Status - Open Due/Unpaid Paid Incomplete No Tax Due Internal Refund Pr…" at bounding box center [368, 113] width 170 height 19
select select "PYD"
click at [283, 104] on select "- Select Status - Open Due/Unpaid Paid Incomplete No Tax Due Internal Refund Pr…" at bounding box center [368, 113] width 170 height 19
drag, startPoint x: 336, startPoint y: 151, endPoint x: 149, endPoint y: 151, distance: 187.2
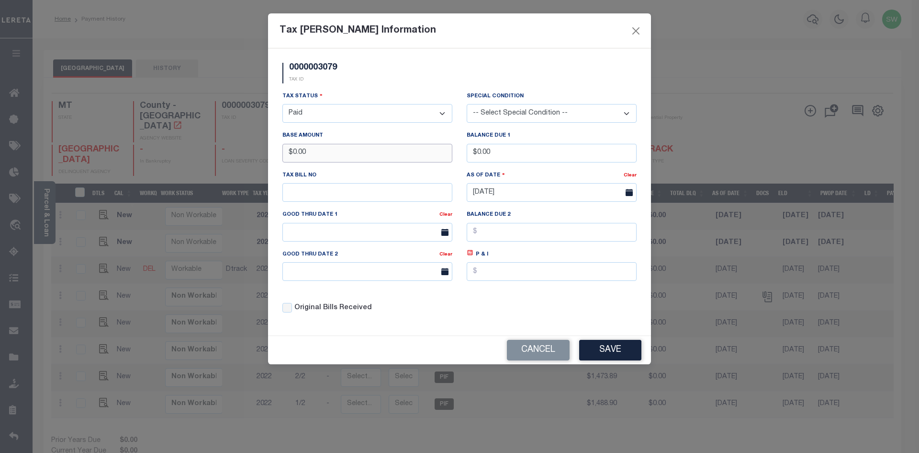
click at [149, 151] on div "Tax [PERSON_NAME] Information 0000003079 TAX ID Installment: TaxID: 0000003079 …" at bounding box center [459, 226] width 919 height 453
type input "$1,720.94"
click at [437, 334] on div "0000003079 TAX ID Installment: TaxID: 0000003079 Tax Status" at bounding box center [459, 191] width 383 height 287
click at [605, 353] on button "Save" at bounding box center [610, 350] width 62 height 21
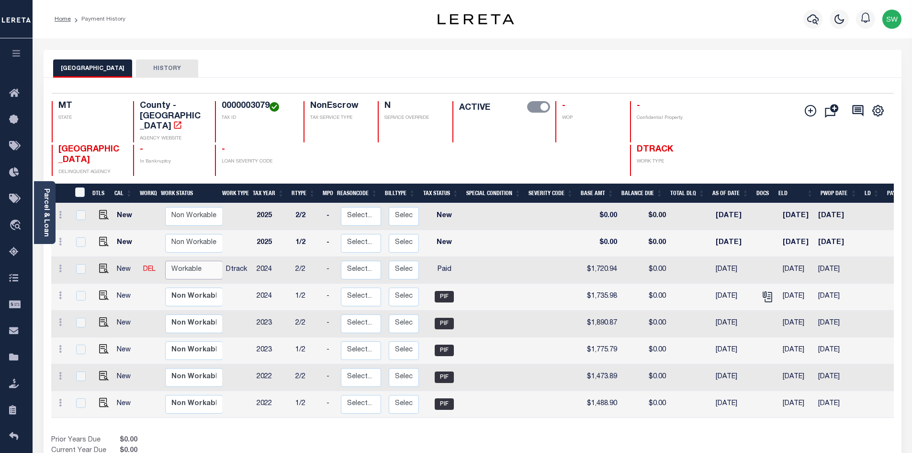
click at [199, 260] on select "Non Workable Workable" at bounding box center [193, 269] width 57 height 19
checkbox input "true"
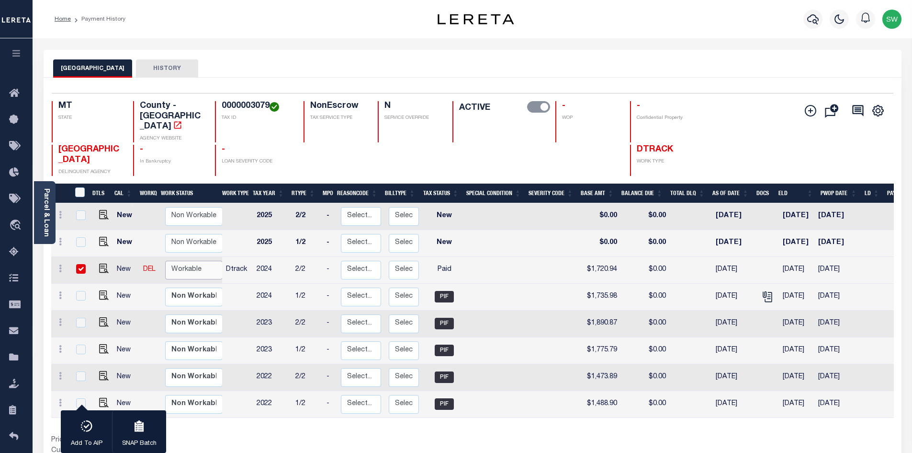
select select "true"
click at [165, 260] on select "Non Workable Workable" at bounding box center [193, 269] width 57 height 19
checkbox input "false"
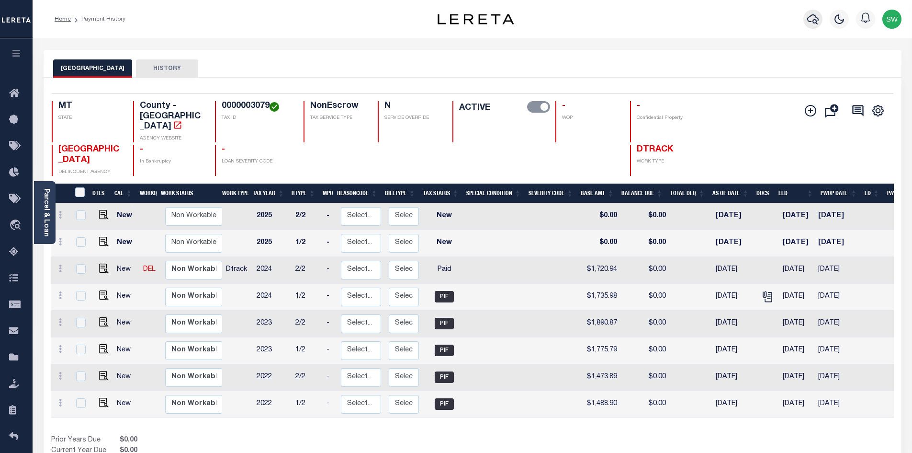
click at [810, 24] on icon "button" at bounding box center [812, 18] width 11 height 11
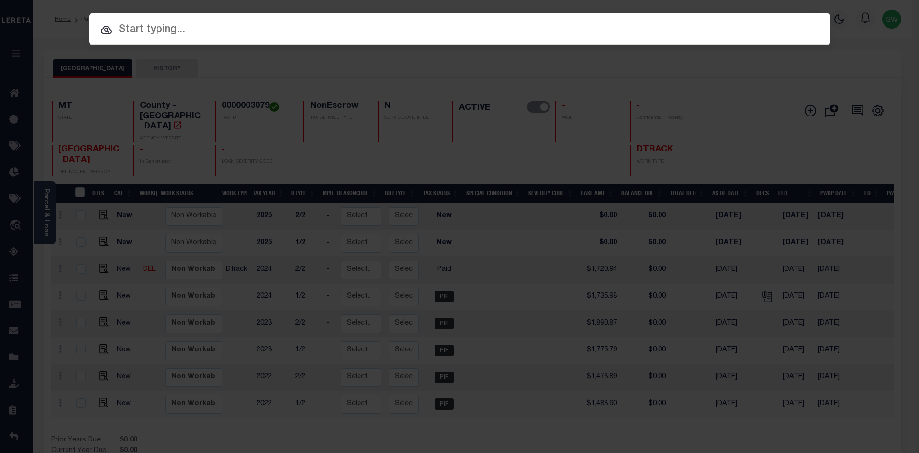
click at [122, 31] on input "text" at bounding box center [460, 30] width 742 height 17
paste input "3208215058785"
type input "3208215058785"
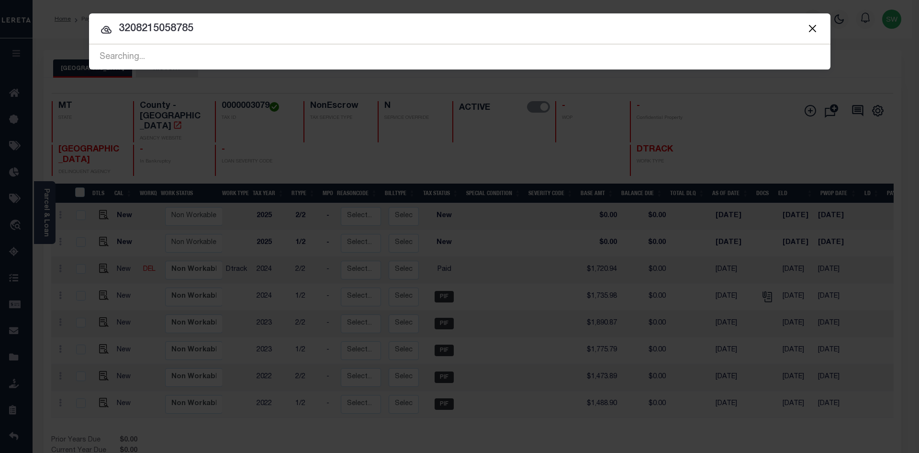
click at [210, 33] on input "3208215058785" at bounding box center [460, 29] width 742 height 17
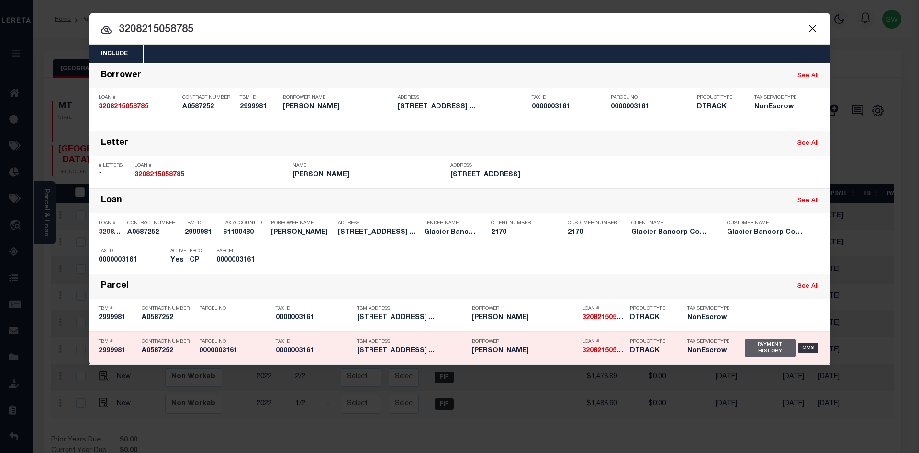
click at [764, 349] on div "Payment History" at bounding box center [770, 347] width 51 height 17
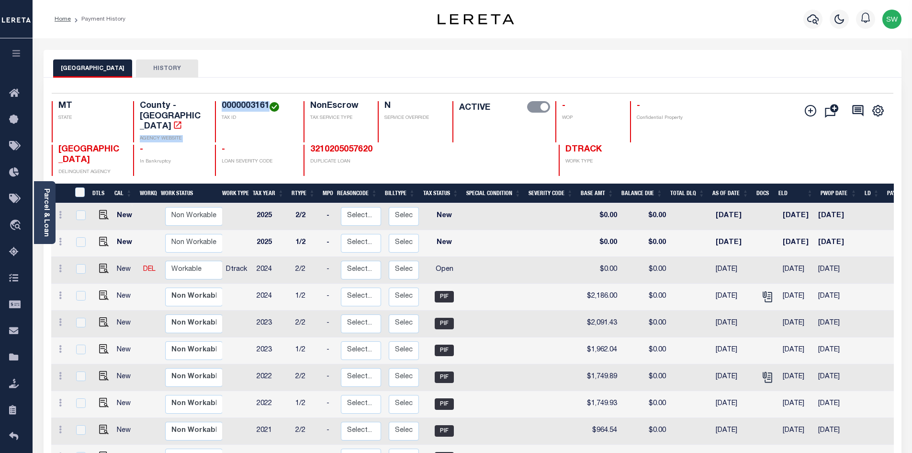
drag, startPoint x: 270, startPoint y: 104, endPoint x: 205, endPoint y: 104, distance: 64.6
click at [205, 104] on div "MT STATE County - MT AGENCY WEBSITE 0000003161 TAX ID NonEscrow TAX SERVICE TYP…" at bounding box center [403, 121] width 702 height 41
drag, startPoint x: 269, startPoint y: 107, endPoint x: 217, endPoint y: 107, distance: 52.2
click at [217, 107] on div "0000003161 TAX ID" at bounding box center [253, 121] width 77 height 41
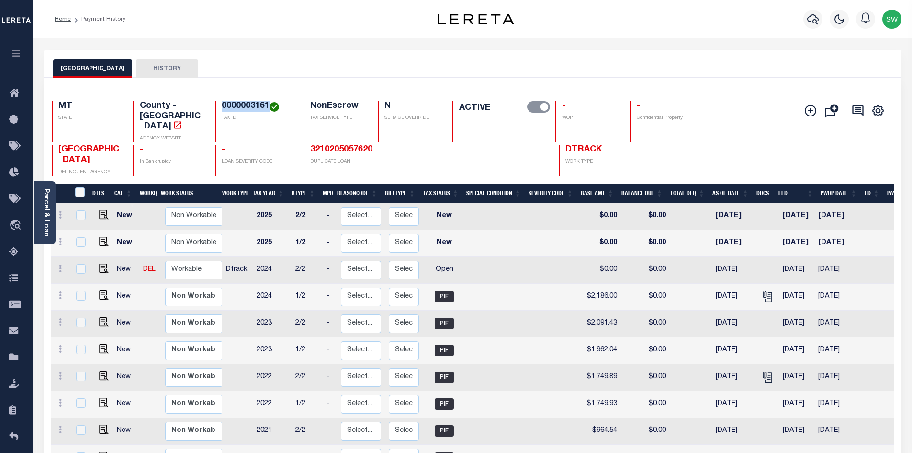
copy h4 "0000003161"
click at [59, 264] on icon at bounding box center [60, 268] width 3 height 8
click at [79, 296] on img at bounding box center [84, 301] width 10 height 10
select select "OP2"
type input "$0.00"
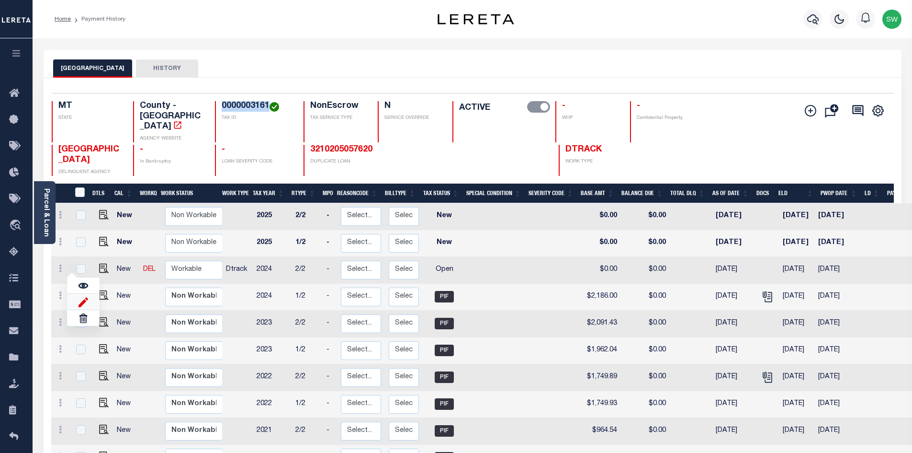
type input "$0.00"
type input "[DATE]"
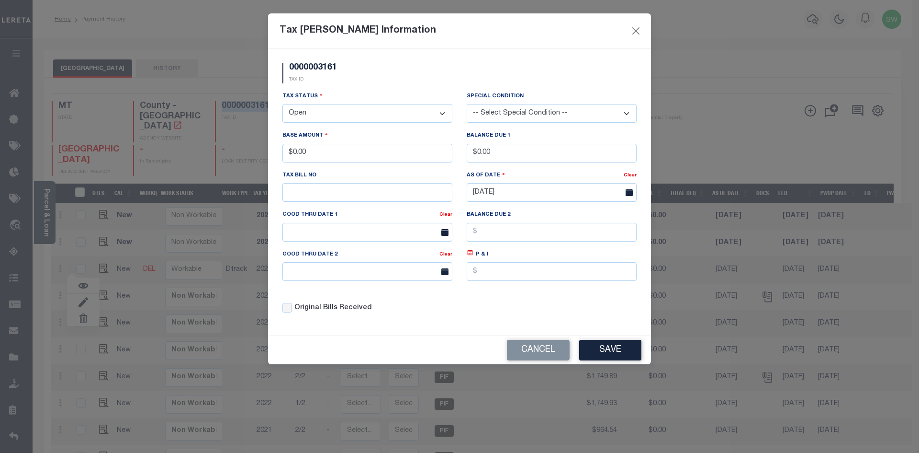
click at [440, 116] on select "- Select Status - Open Due/Unpaid Paid Incomplete No Tax Due Internal Refund Pr…" at bounding box center [368, 113] width 170 height 19
click at [442, 114] on select "- Select Status - Open Due/Unpaid Paid Incomplete No Tax Due Internal Refund Pr…" at bounding box center [368, 113] width 170 height 19
select select "PYD"
click at [283, 104] on select "- Select Status - Open Due/Unpaid Paid Incomplete No Tax Due Internal Refund Pr…" at bounding box center [368, 113] width 170 height 19
click at [388, 85] on div "0000003161 TAX ID" at bounding box center [459, 77] width 369 height 28
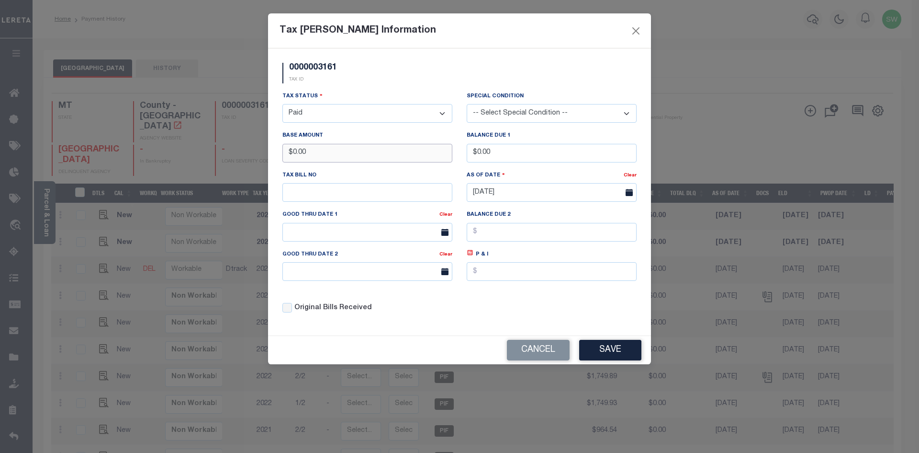
drag, startPoint x: 317, startPoint y: 153, endPoint x: 226, endPoint y: 153, distance: 91.0
click at [226, 153] on div "Tax Bill Amount Information 0000003161 TAX ID Installment: TaxID: 0000003161 Ta…" at bounding box center [459, 226] width 919 height 453
type input "$2,185.97"
drag, startPoint x: 477, startPoint y: 323, endPoint x: 629, endPoint y: 357, distance: 155.1
click at [502, 319] on div "Tax Status - Select Status - Open Due/Unpaid Paid Incomplete No Tax Due Interna…" at bounding box center [459, 206] width 369 height 230
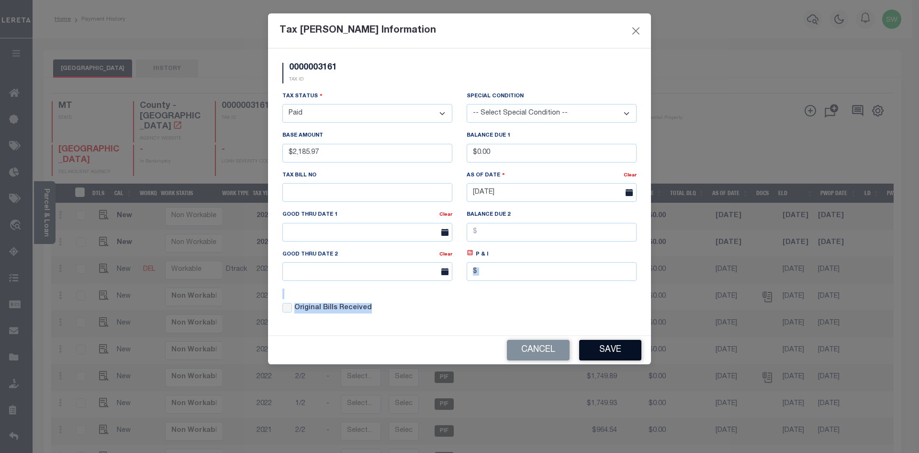
click at [626, 356] on button "Save" at bounding box center [610, 350] width 62 height 21
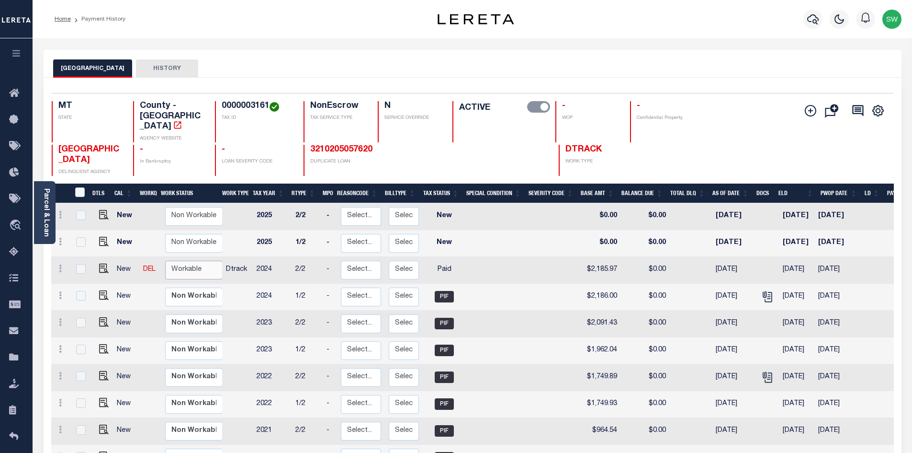
click at [174, 260] on select "Non Workable Workable" at bounding box center [193, 269] width 57 height 19
checkbox input "true"
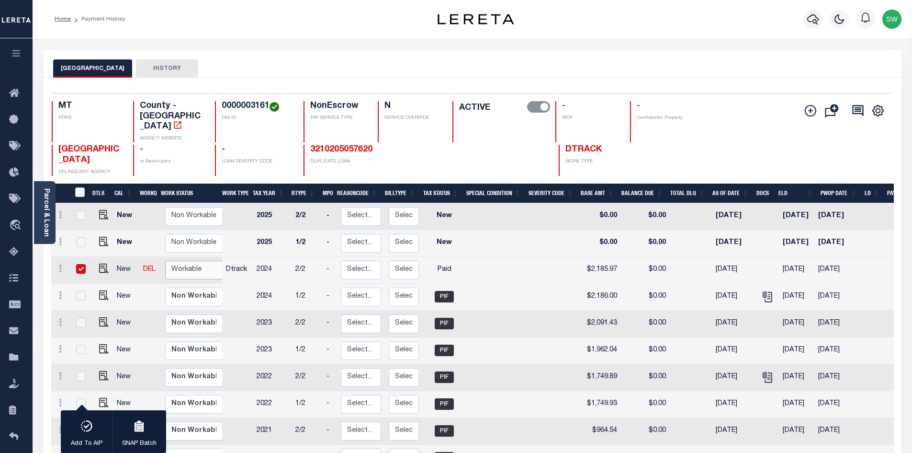
select select "true"
click at [165, 260] on select "Non Workable Workable" at bounding box center [193, 269] width 57 height 19
checkbox input "false"
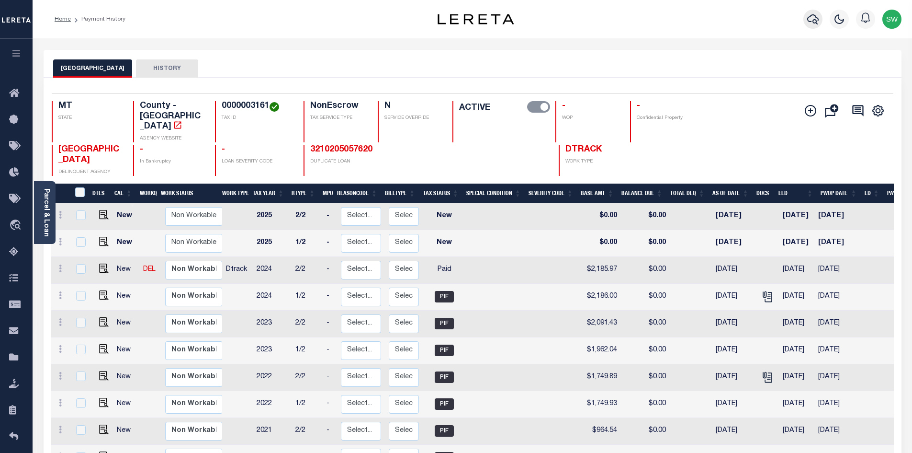
click at [812, 20] on icon "button" at bounding box center [812, 18] width 11 height 11
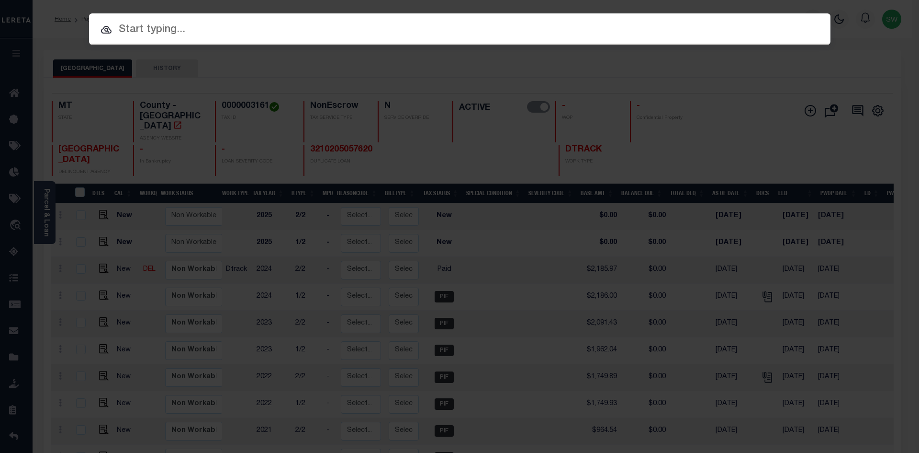
click at [161, 26] on input "text" at bounding box center [460, 30] width 742 height 17
paste input "511386292"
type input "511386292"
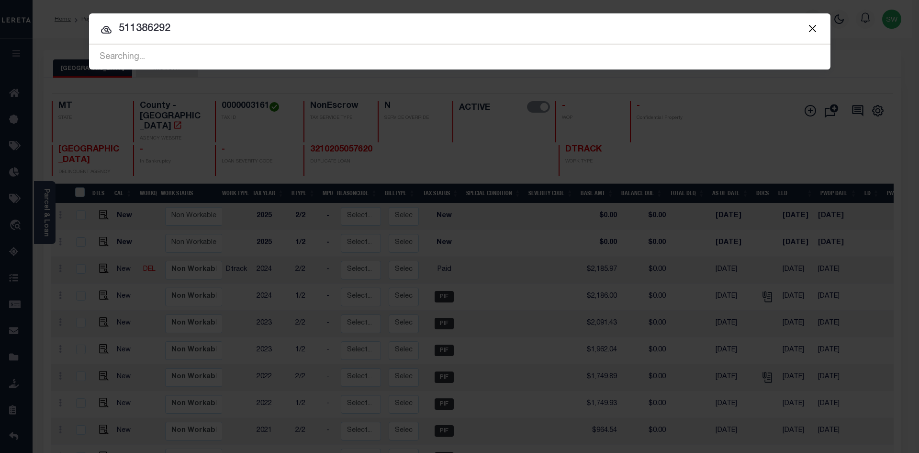
click at [192, 34] on input "511386292" at bounding box center [460, 29] width 742 height 17
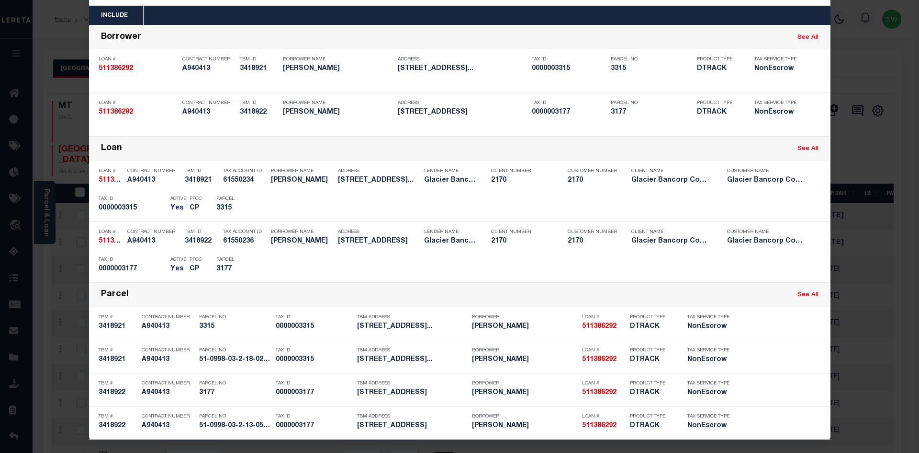
scroll to position [40, 0]
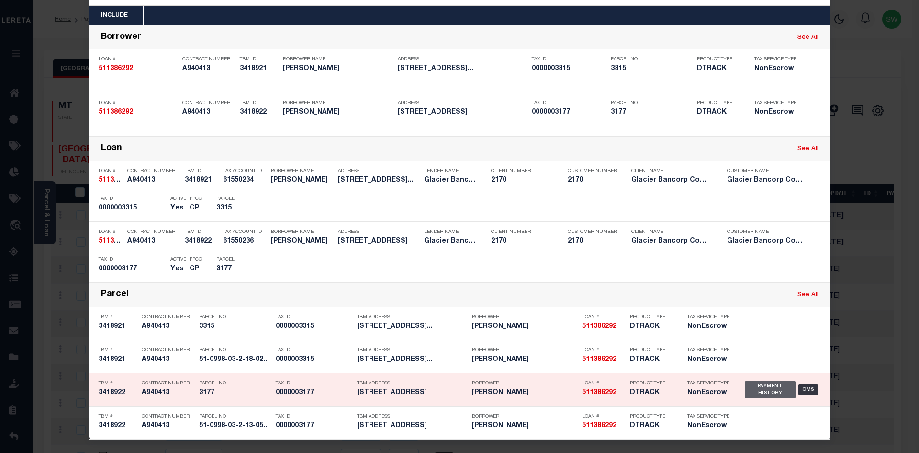
click at [755, 389] on div "Payment History" at bounding box center [770, 389] width 51 height 17
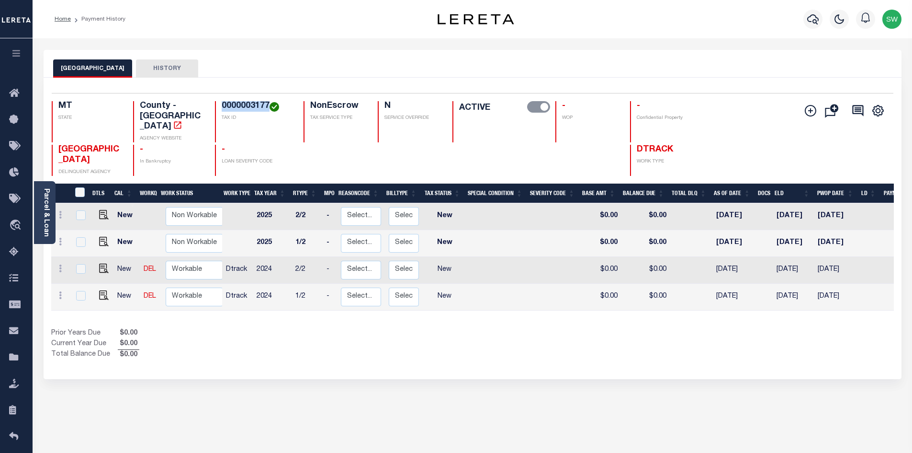
drag, startPoint x: 268, startPoint y: 104, endPoint x: 218, endPoint y: 104, distance: 50.3
click at [218, 104] on div "0000003177 TAX ID" at bounding box center [253, 121] width 77 height 41
copy h4 "0000003177"
click at [350, 328] on div "Prior Years Due $0.00 Current Year Due $0.00 Total Balance Due $0.00" at bounding box center [261, 344] width 421 height 32
click at [394, 334] on div "Prior Years Due $0.00 Current Year Due $0.00 Total Balance Due $0.00" at bounding box center [261, 344] width 421 height 32
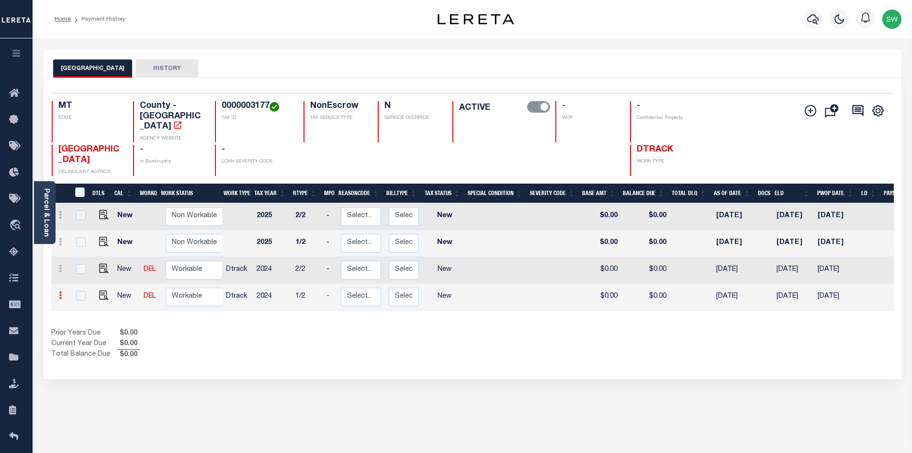
click at [60, 291] on icon at bounding box center [60, 295] width 3 height 8
click at [79, 271] on img at bounding box center [84, 276] width 10 height 10
select select "NW2"
type input "$0.00"
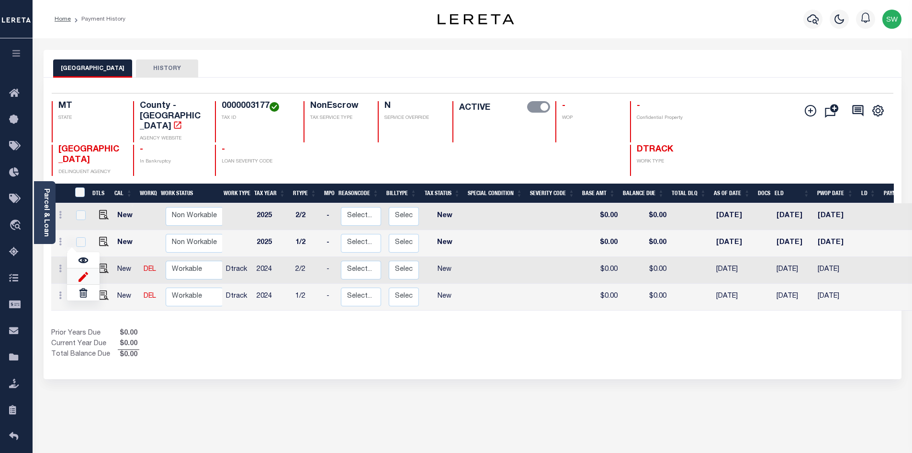
type input "[DATE]"
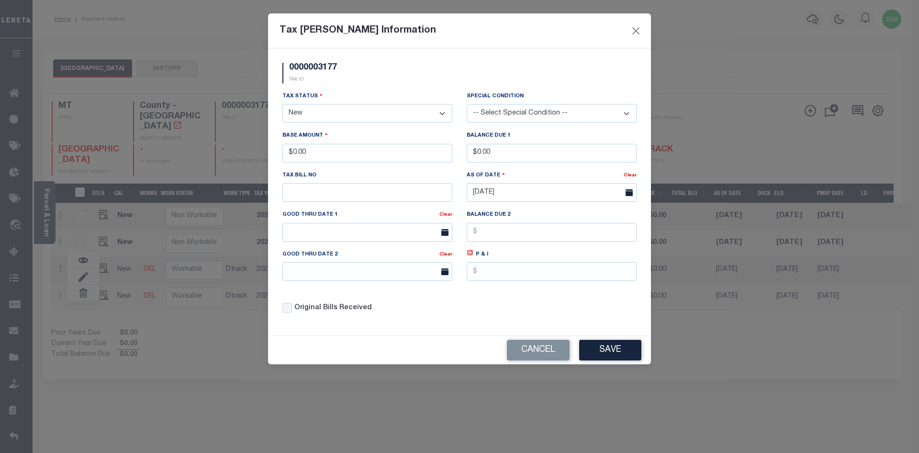
click at [445, 111] on select "- Select Status - Open Due/Unpaid Paid Incomplete No Tax Due Internal Refund Pr…" at bounding box center [368, 113] width 170 height 19
drag, startPoint x: 444, startPoint y: 114, endPoint x: 429, endPoint y: 120, distance: 16.4
click at [444, 114] on select "- Select Status - Open Due/Unpaid Paid Incomplete No Tax Due Internal Refund Pr…" at bounding box center [368, 113] width 170 height 19
select select "PYD"
click at [283, 104] on select "- Select Status - Open Due/Unpaid Paid Incomplete No Tax Due Internal Refund Pr…" at bounding box center [368, 113] width 170 height 19
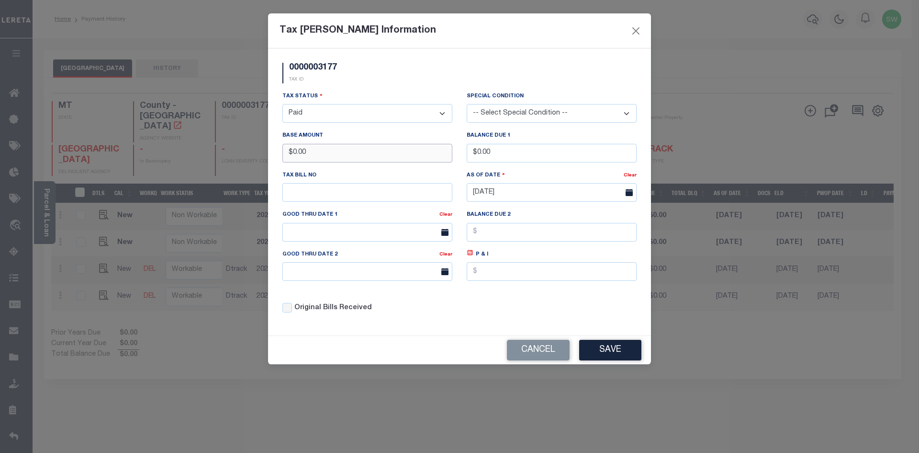
drag, startPoint x: 328, startPoint y: 147, endPoint x: 240, endPoint y: 151, distance: 88.2
click at [240, 151] on div "Tax [PERSON_NAME] Information 0000003177 TAX ID Installment: TaxID: 0000003177 …" at bounding box center [459, 226] width 919 height 453
type input "$1,210.57"
click at [460, 67] on div "0000003177 TAX ID" at bounding box center [459, 77] width 369 height 28
click at [507, 307] on div "Tax Status - Select Status - Open Due/Unpaid Paid Incomplete No Tax Due Interna…" at bounding box center [459, 206] width 369 height 230
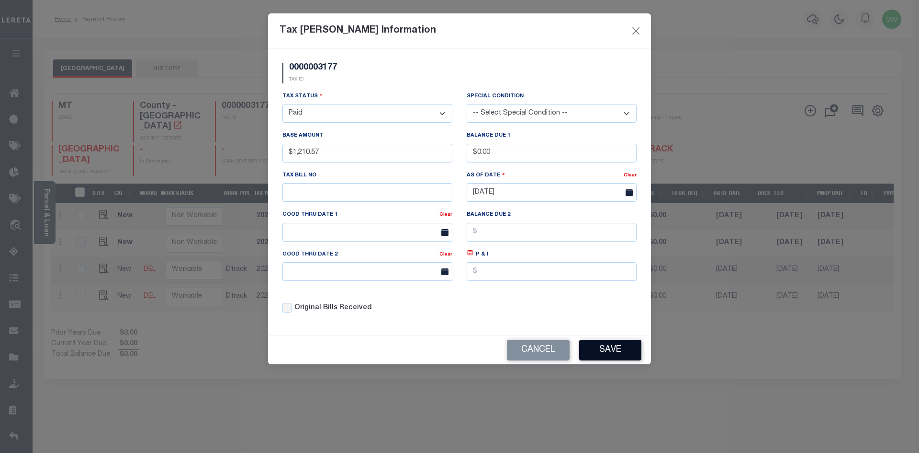
click at [617, 351] on button "Save" at bounding box center [610, 350] width 62 height 21
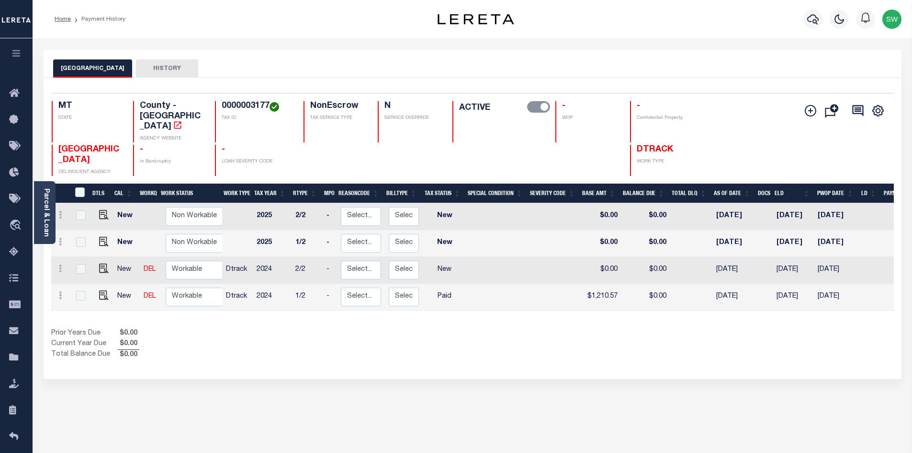
click at [464, 328] on div "Prior Years Due $0.00 Current Year Due $0.00 Total Balance Due $0.00" at bounding box center [261, 344] width 421 height 32
click at [419, 328] on div "Prior Years Due $0.00 Current Year Due $0.00 Total Balance Due $0.00" at bounding box center [261, 344] width 421 height 32
drag, startPoint x: 59, startPoint y: 277, endPoint x: 78, endPoint y: 279, distance: 18.8
click at [59, 291] on icon at bounding box center [60, 295] width 3 height 8
click at [91, 268] on link at bounding box center [83, 276] width 33 height 16
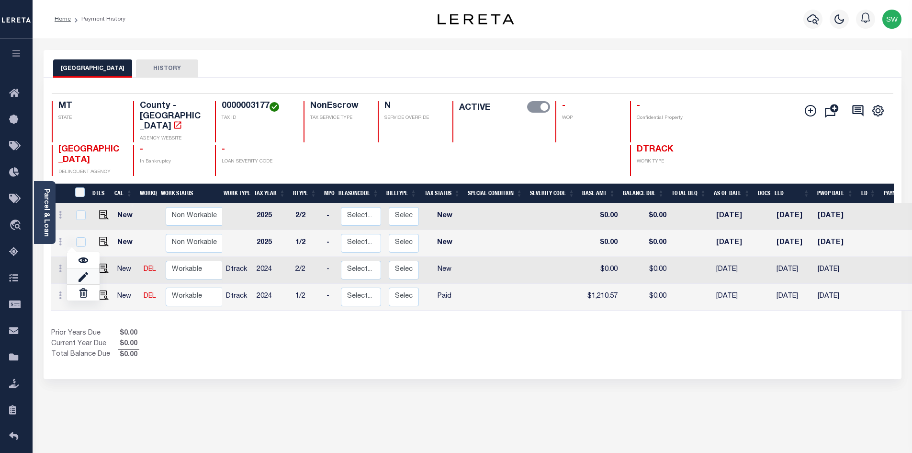
select select "PYD"
type input "$1,210.57"
type input "$0.00"
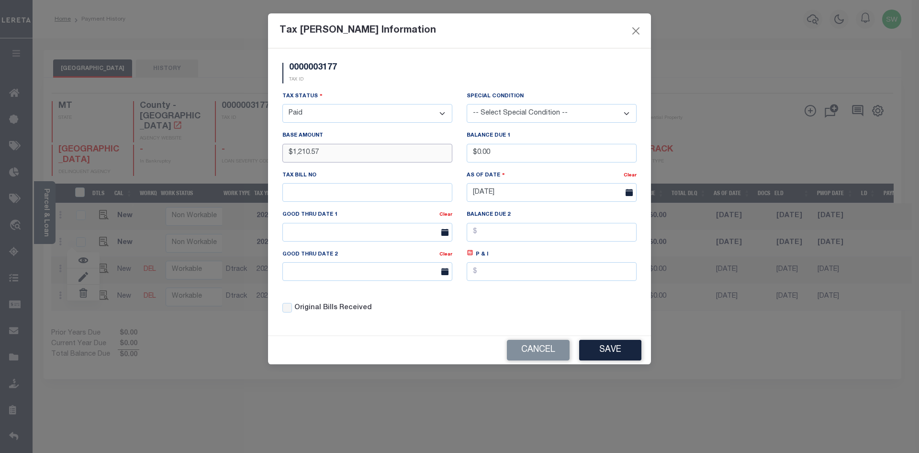
drag, startPoint x: 340, startPoint y: 154, endPoint x: 205, endPoint y: 151, distance: 134.6
click at [205, 151] on div "Tax [PERSON_NAME] Information 0000003177 TAX ID Installment: TaxID: 0000003177 …" at bounding box center [459, 226] width 919 height 453
type input "$1,225.58"
click at [383, 94] on div "Tax Status - Select Status - Open Due/Unpaid Paid Incomplete No Tax Due Interna…" at bounding box center [368, 107] width 170 height 32
click at [528, 293] on div "Tax Status - Select Status - Open Due/Unpaid Paid Incomplete No Tax Due Interna…" at bounding box center [459, 206] width 369 height 230
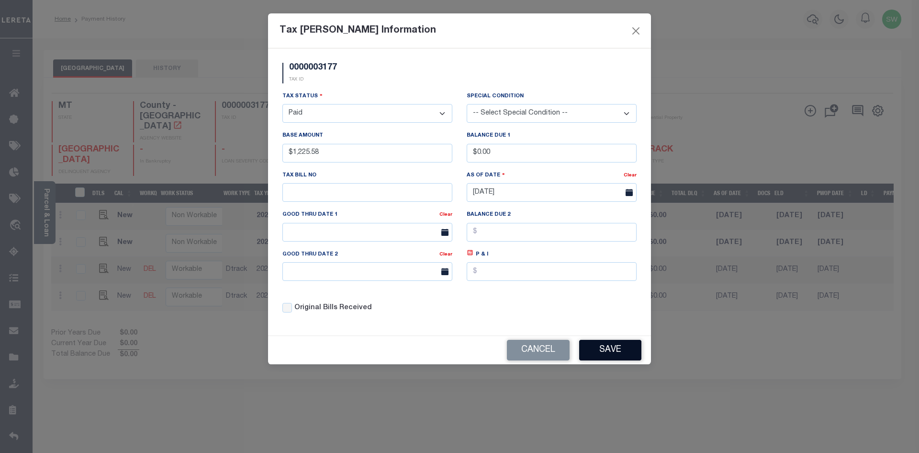
click at [599, 346] on button "Save" at bounding box center [610, 350] width 62 height 21
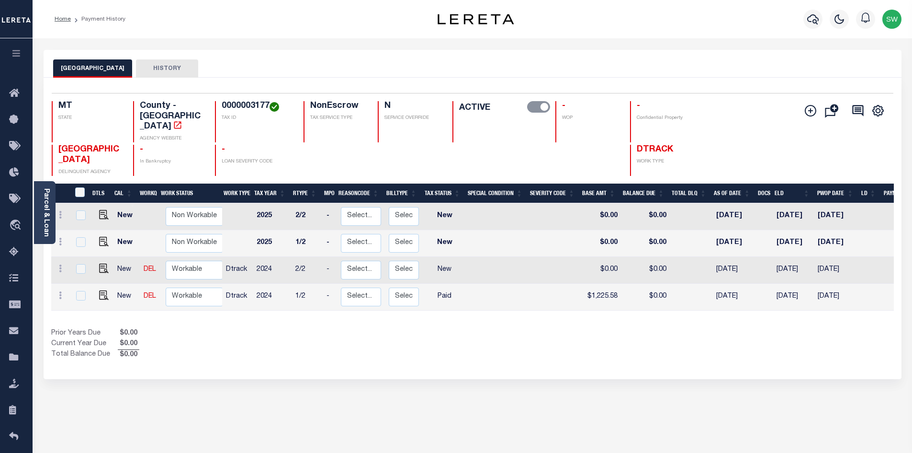
click at [418, 328] on div "Prior Years Due $0.00 Current Year Due $0.00 Total Balance Due $0.00" at bounding box center [261, 344] width 421 height 32
click at [187, 287] on select "Non Workable Workable" at bounding box center [194, 296] width 57 height 19
checkbox input "true"
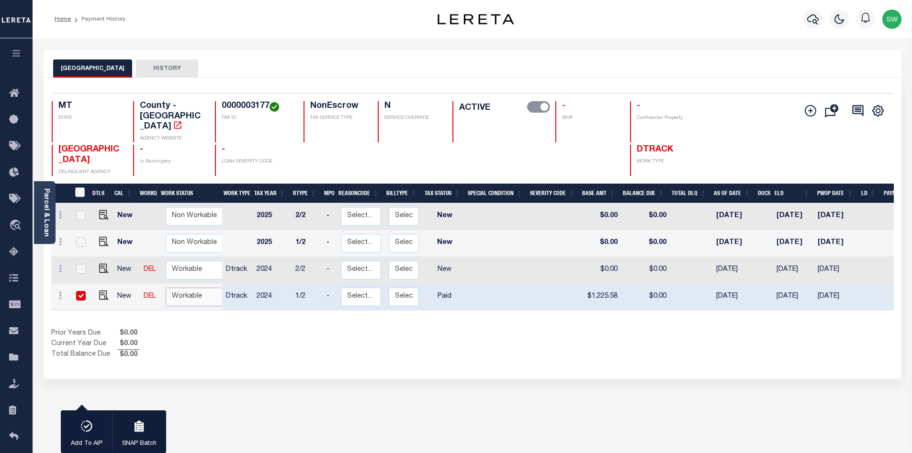
select select "true"
click at [166, 287] on select "Non Workable Workable" at bounding box center [194, 296] width 57 height 19
checkbox input "false"
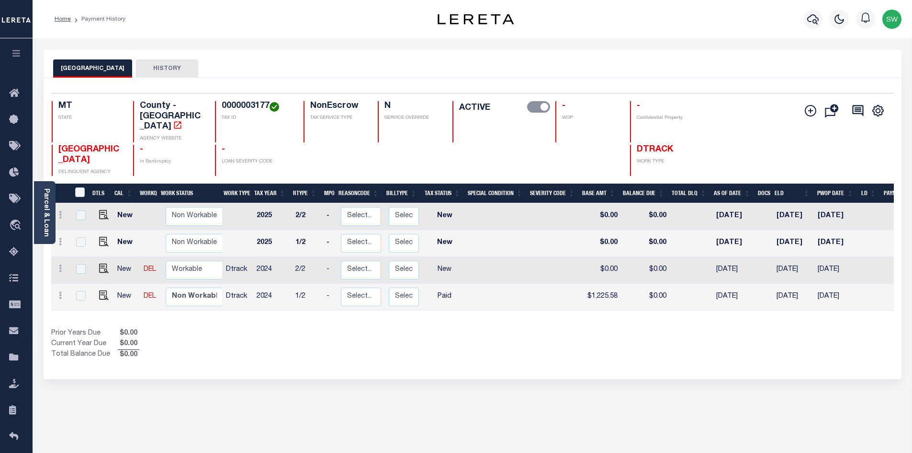
click at [219, 328] on div "Prior Years Due $0.00 Current Year Due $0.00 Total Balance Due $0.00" at bounding box center [261, 344] width 421 height 32
click at [60, 264] on icon at bounding box center [60, 268] width 3 height 8
click at [83, 244] on img at bounding box center [84, 249] width 10 height 10
select select "NW2"
type input "$0.00"
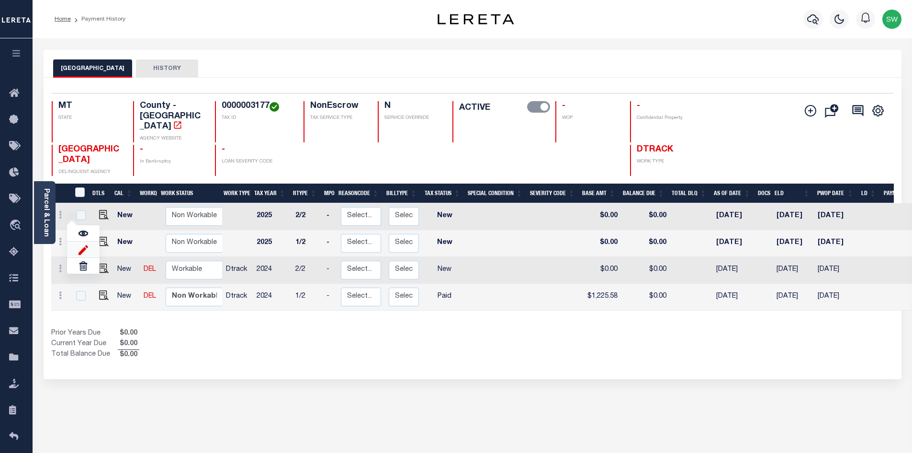
type input "$0.00"
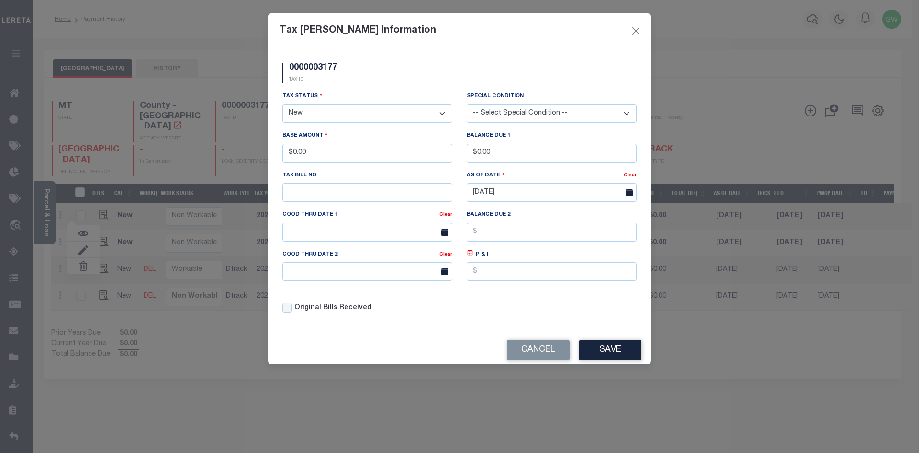
click at [444, 112] on select "- Select Status - Open Due/Unpaid Paid Incomplete No Tax Due Internal Refund Pr…" at bounding box center [368, 113] width 170 height 19
click at [441, 114] on select "- Select Status - Open Due/Unpaid Paid Incomplete No Tax Due Internal Refund Pr…" at bounding box center [368, 113] width 170 height 19
select select "PYD"
click at [283, 104] on select "- Select Status - Open Due/Unpaid Paid Incomplete No Tax Due Internal Refund Pr…" at bounding box center [368, 113] width 170 height 19
drag, startPoint x: 294, startPoint y: 157, endPoint x: 151, endPoint y: 157, distance: 142.2
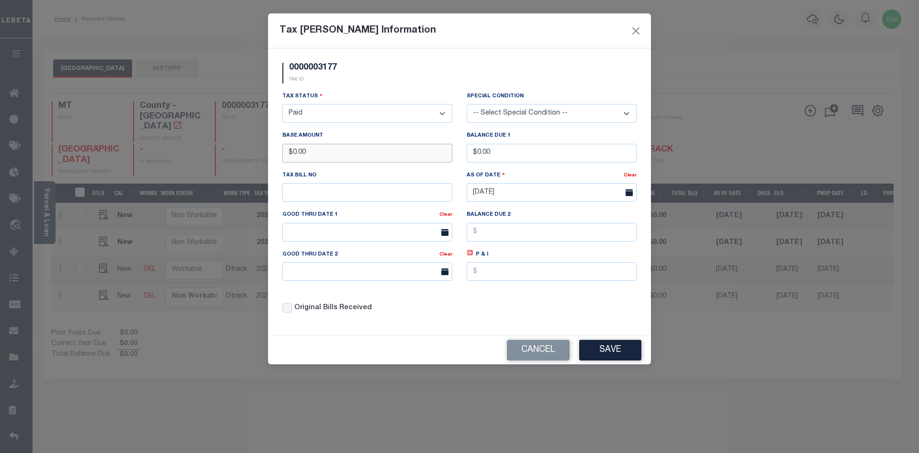
click at [151, 157] on div "Tax [PERSON_NAME] Information 0000003177 TAX ID Installment: TaxID: 0000003177 …" at bounding box center [459, 226] width 919 height 453
type input "$1,210.57"
click at [444, 58] on div "0000003177 TAX ID Installment: TaxID: 0000003177 Tax Status" at bounding box center [459, 191] width 383 height 287
click at [598, 347] on button "Save" at bounding box center [610, 350] width 62 height 21
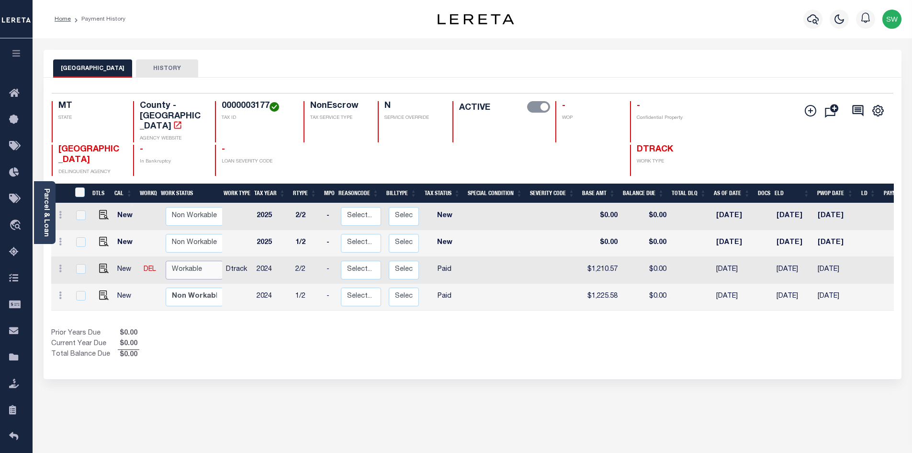
click at [194, 260] on select "Non Workable Workable" at bounding box center [194, 269] width 57 height 19
checkbox input "true"
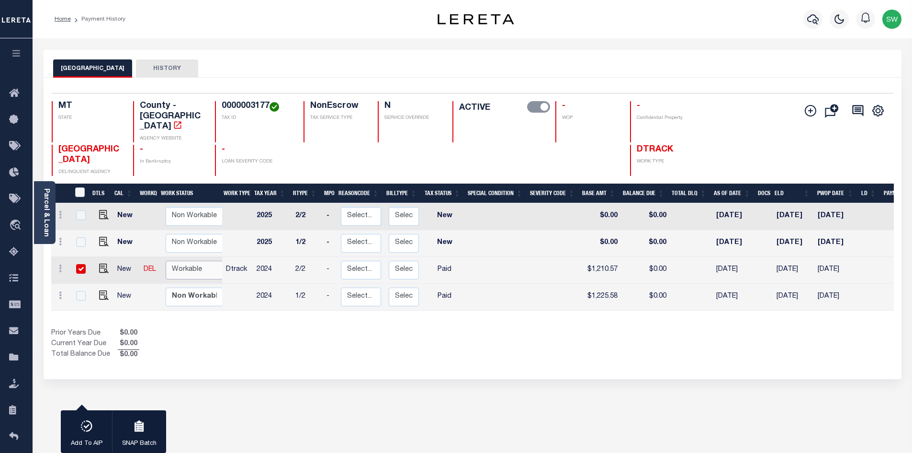
select select "true"
click at [166, 260] on select "Non Workable Workable" at bounding box center [194, 269] width 57 height 19
checkbox input "false"
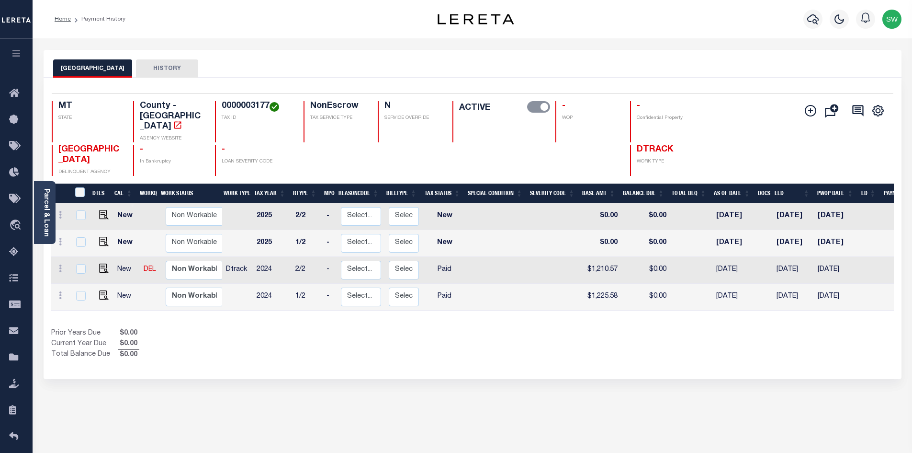
click at [300, 328] on div "Prior Years Due $0.00 Current Year Due $0.00 Total Balance Due $0.00" at bounding box center [261, 344] width 421 height 32
click at [396, 346] on div "1 Selected 4 Results 1 Items per page 25 50 100 MT STATE TAX ID" at bounding box center [473, 228] width 858 height 301
click at [815, 18] on icon "button" at bounding box center [812, 19] width 11 height 10
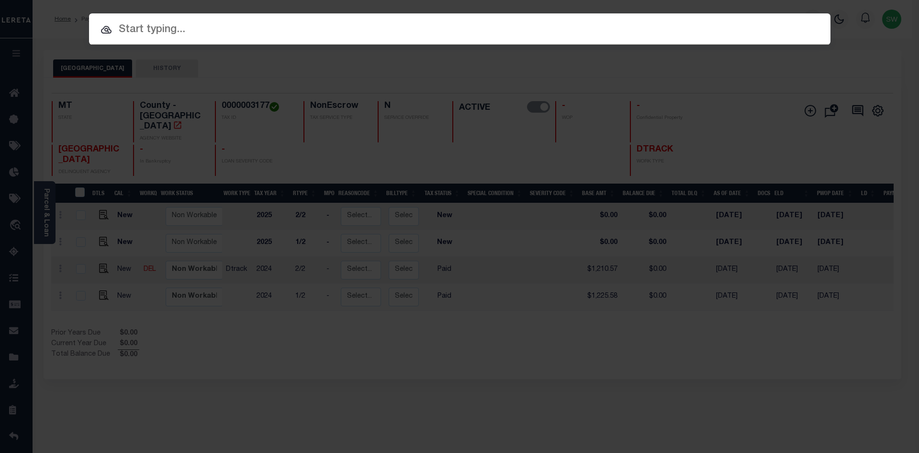
click at [117, 33] on input "text" at bounding box center [460, 30] width 742 height 17
paste input "3204259064674"
type input "3204259064674"
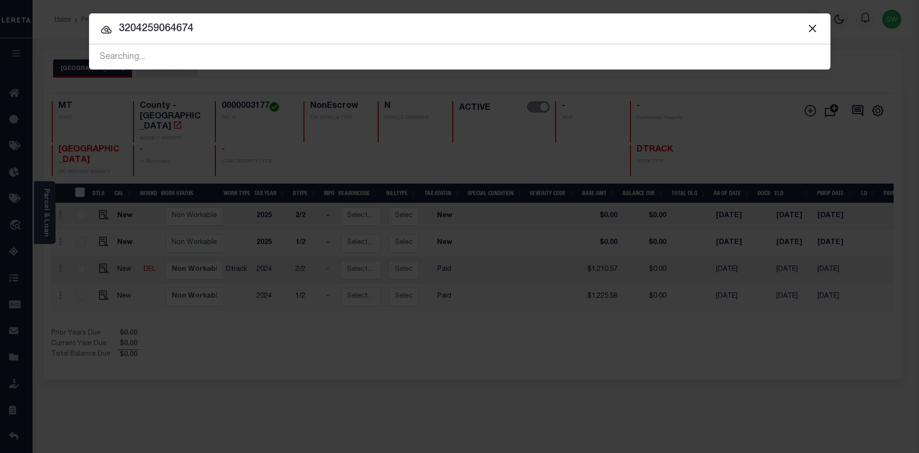
click at [217, 32] on input "3204259064674" at bounding box center [460, 29] width 742 height 17
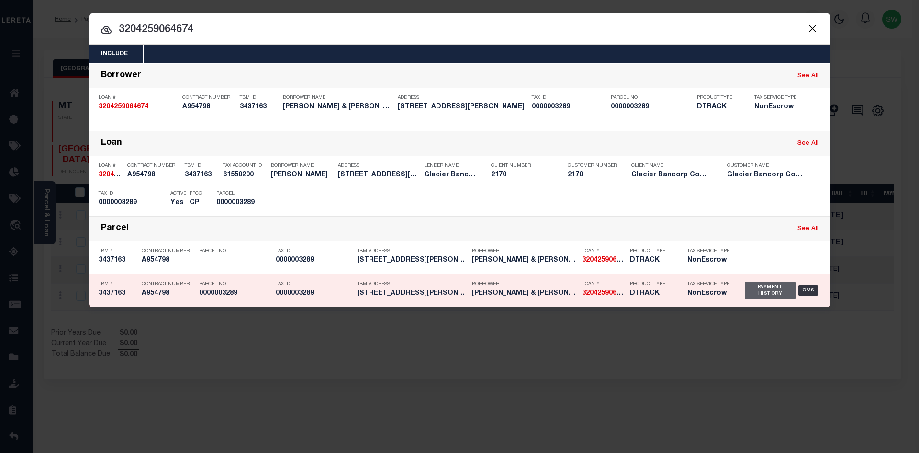
click at [771, 295] on div "Payment History" at bounding box center [770, 290] width 51 height 17
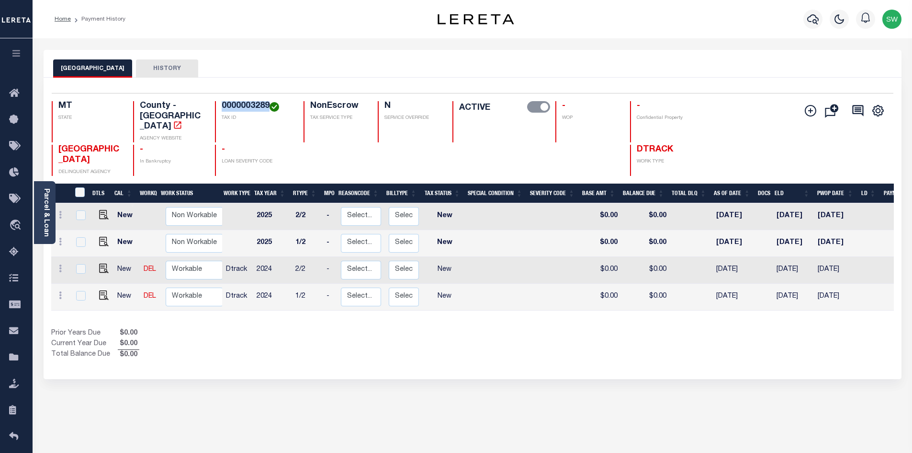
drag, startPoint x: 270, startPoint y: 106, endPoint x: 224, endPoint y: 104, distance: 46.5
click at [224, 104] on h4 "0000003289" at bounding box center [257, 106] width 70 height 11
copy h4 "0000003289"
click at [436, 328] on div "Prior Years Due $0.00 Current Year Due $0.00 Total Balance Due $0.00" at bounding box center [261, 344] width 421 height 32
click at [60, 291] on icon at bounding box center [60, 295] width 3 height 8
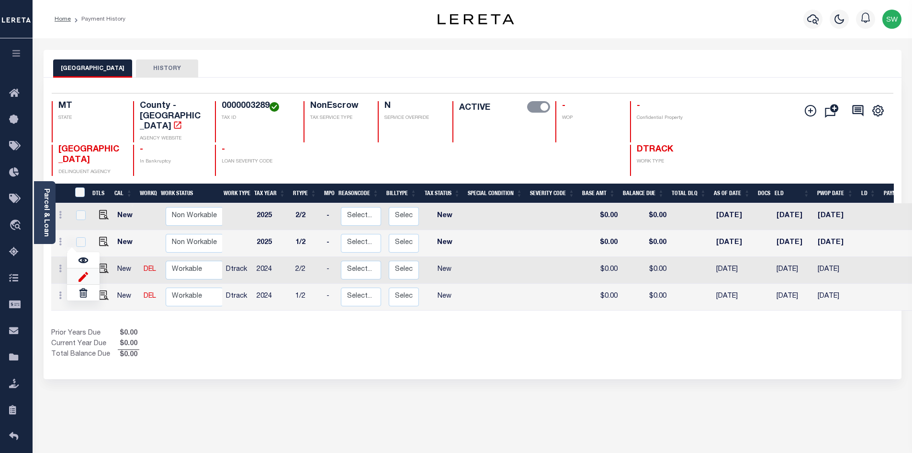
drag, startPoint x: 78, startPoint y: 257, endPoint x: 83, endPoint y: 254, distance: 6.0
click at [79, 271] on img at bounding box center [84, 276] width 10 height 10
select select "NW2"
type input "$0.00"
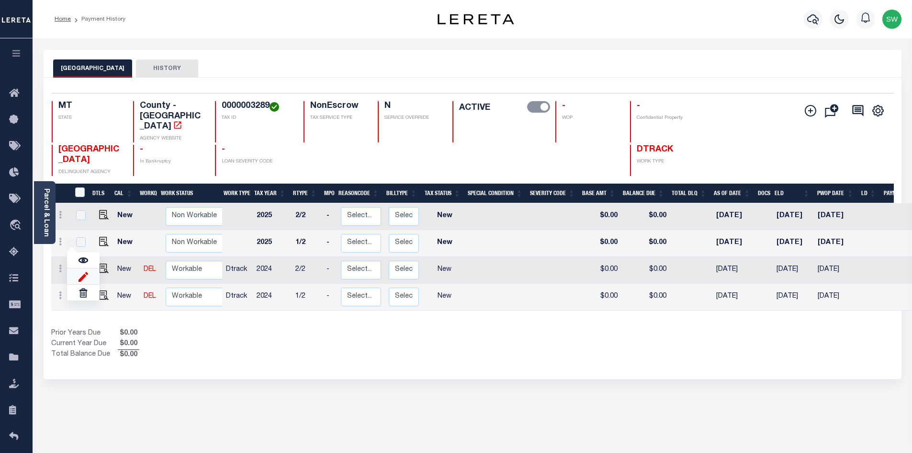
type input "[DATE]"
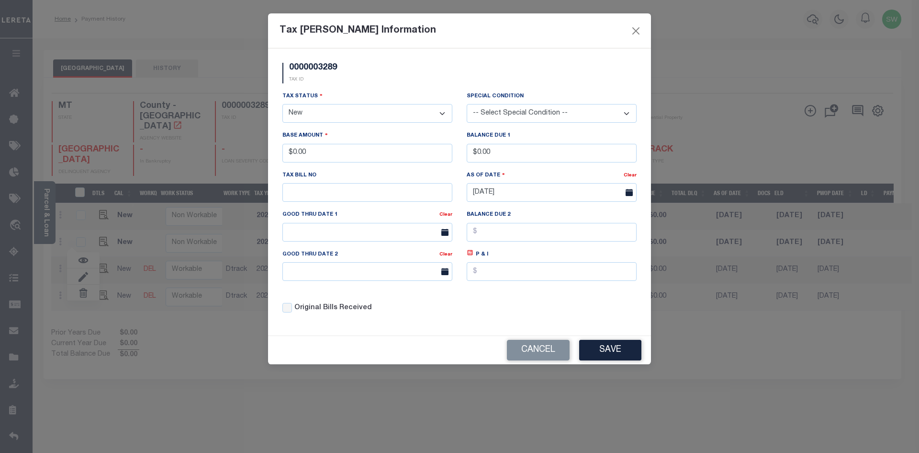
click at [443, 114] on select "- Select Status - Open Due/Unpaid Paid Incomplete No Tax Due Internal Refund Pr…" at bounding box center [368, 113] width 170 height 19
click at [442, 112] on select "- Select Status - Open Due/Unpaid Paid Incomplete No Tax Due Internal Refund Pr…" at bounding box center [368, 113] width 170 height 19
select select "PYD"
click at [283, 104] on select "- Select Status - Open Due/Unpaid Paid Incomplete No Tax Due Internal Refund Pr…" at bounding box center [368, 113] width 170 height 19
drag, startPoint x: 333, startPoint y: 152, endPoint x: 173, endPoint y: 145, distance: 160.1
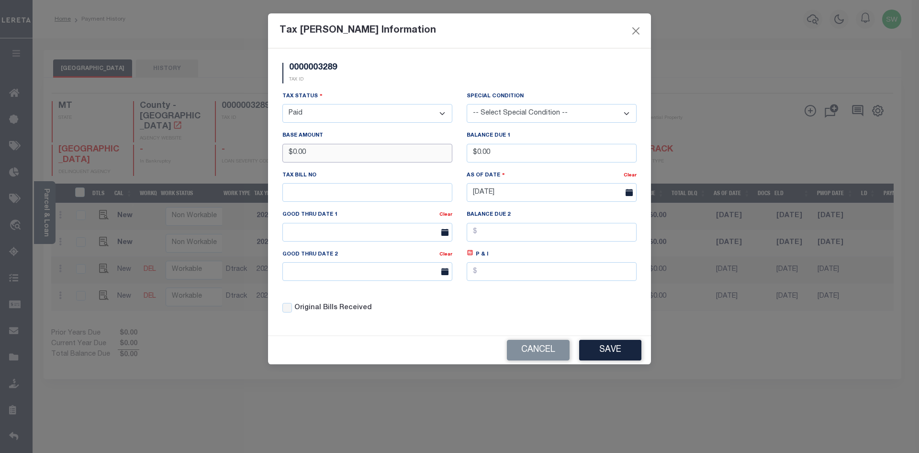
click at [173, 145] on div "Tax Bill Amount Information 0000003289 TAX ID Installment: TaxID: 0000003289 Ta…" at bounding box center [459, 226] width 919 height 453
type input "$2,707.77"
click at [414, 323] on div "0000003289 TAX ID Installment: TaxID: 0000003289 Tax Status" at bounding box center [459, 191] width 383 height 287
click at [629, 352] on button "Save" at bounding box center [610, 350] width 62 height 21
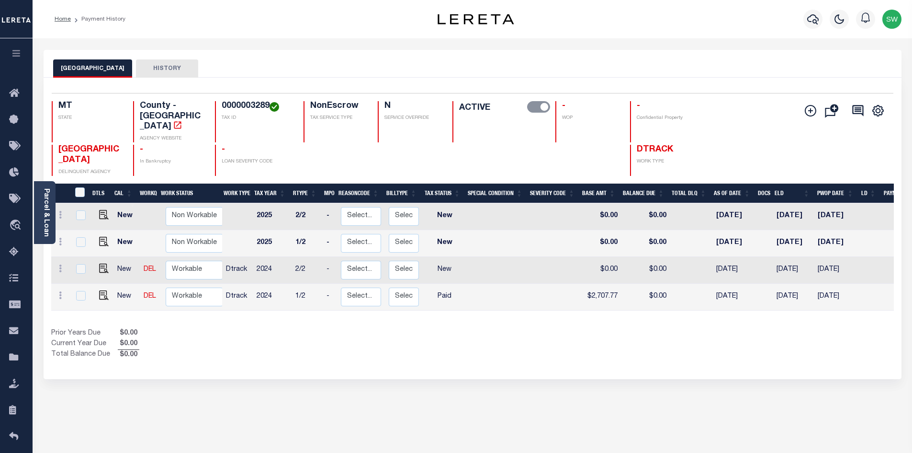
click at [450, 328] on div "Prior Years Due $0.00 Current Year Due $0.00 Total Balance Due $0.00" at bounding box center [261, 344] width 421 height 32
drag, startPoint x: 172, startPoint y: 281, endPoint x: 243, endPoint y: 287, distance: 71.2
click at [174, 287] on select "Non Workable Workable" at bounding box center [194, 296] width 57 height 19
checkbox input "true"
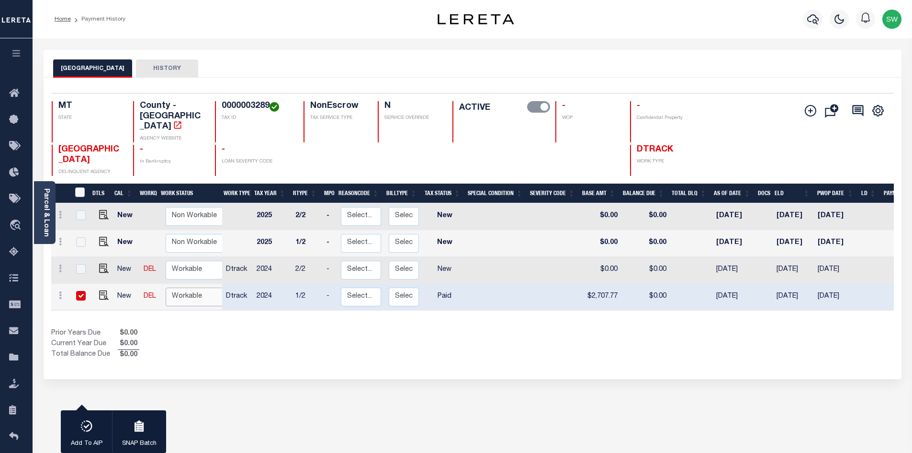
select select "true"
click at [166, 287] on select "Non Workable Workable" at bounding box center [194, 296] width 57 height 19
checkbox input "false"
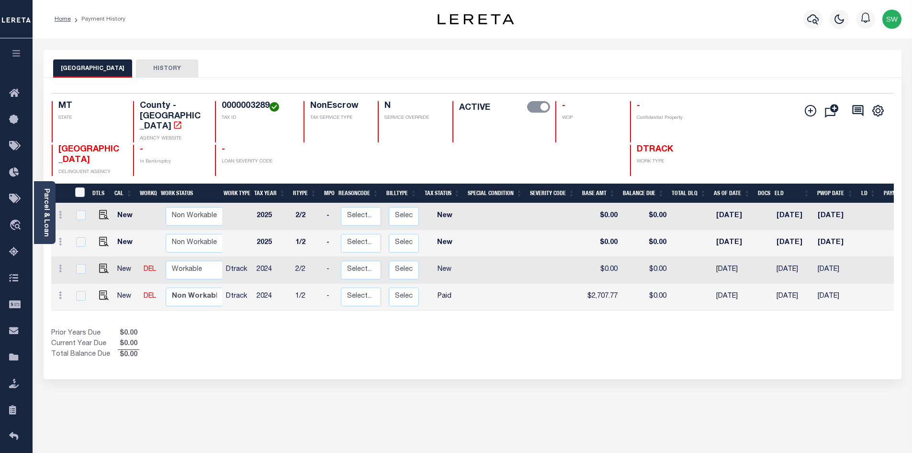
drag, startPoint x: 230, startPoint y: 324, endPoint x: 251, endPoint y: 312, distance: 24.0
click at [231, 328] on div "Prior Years Due $0.00 Current Year Due $0.00 Total Balance Due $0.00" at bounding box center [261, 344] width 421 height 32
click at [465, 328] on div "Prior Years Due $0.00 Current Year Due $0.00 Total Balance Due $0.00" at bounding box center [261, 344] width 421 height 32
click at [358, 328] on div "Prior Years Due $0.00 Current Year Due $0.00 Total Balance Due $0.00" at bounding box center [261, 344] width 421 height 32
click at [57, 266] on link at bounding box center [60, 270] width 11 height 8
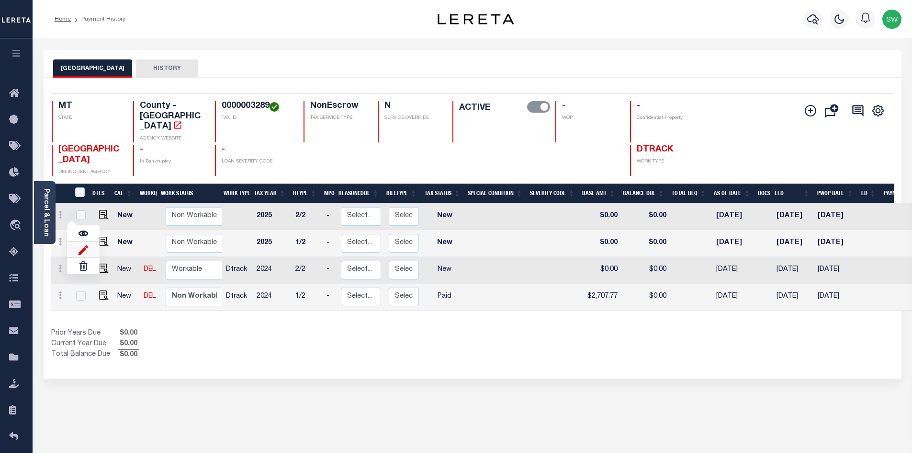
click at [83, 244] on img at bounding box center [84, 249] width 10 height 10
type input "$0.00"
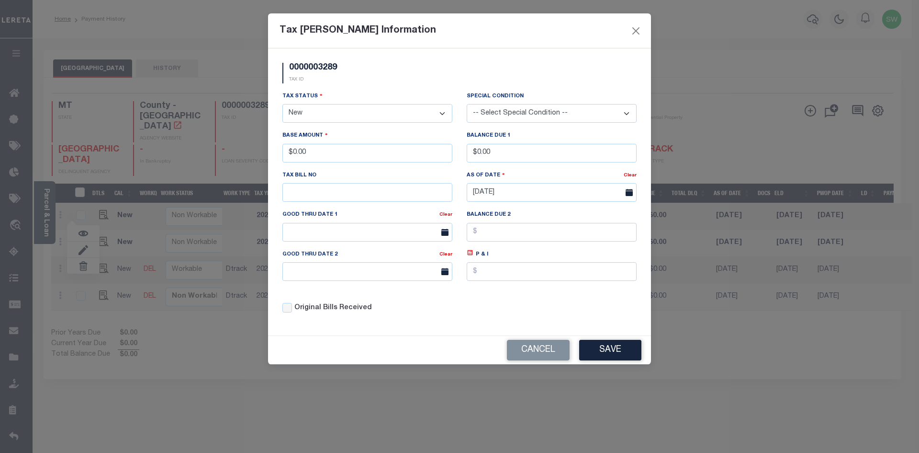
click at [442, 113] on select "- Select Status - Open Due/Unpaid Paid Incomplete No Tax Due Internal Refund Pr…" at bounding box center [368, 113] width 170 height 19
drag, startPoint x: 443, startPoint y: 114, endPoint x: 439, endPoint y: 118, distance: 5.8
click at [443, 114] on select "- Select Status - Open Due/Unpaid Paid Incomplete No Tax Due Internal Refund Pr…" at bounding box center [368, 113] width 170 height 19
select select "PYD"
click at [283, 104] on select "- Select Status - Open Due/Unpaid Paid Incomplete No Tax Due Internal Refund Pr…" at bounding box center [368, 113] width 170 height 19
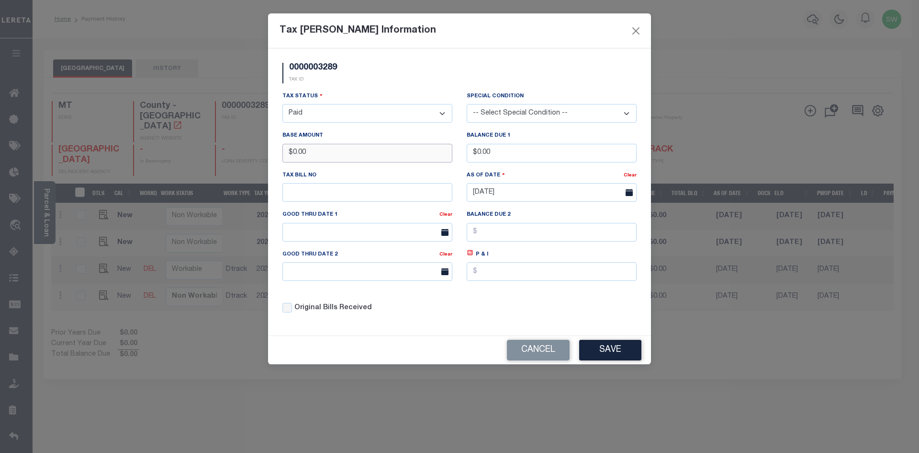
drag, startPoint x: 319, startPoint y: 151, endPoint x: 231, endPoint y: 150, distance: 88.1
click at [231, 150] on div "Tax Bill Amount Information 0000003289 TAX ID Installment: TaxID: 0000003289 Ta…" at bounding box center [459, 226] width 919 height 453
type input "$2,692.75"
click at [393, 83] on div "0000003289 TAX ID" at bounding box center [459, 77] width 369 height 28
click at [479, 317] on div "Tax Status - Select Status - Open Due/Unpaid Paid Incomplete No Tax Due Interna…" at bounding box center [459, 206] width 369 height 230
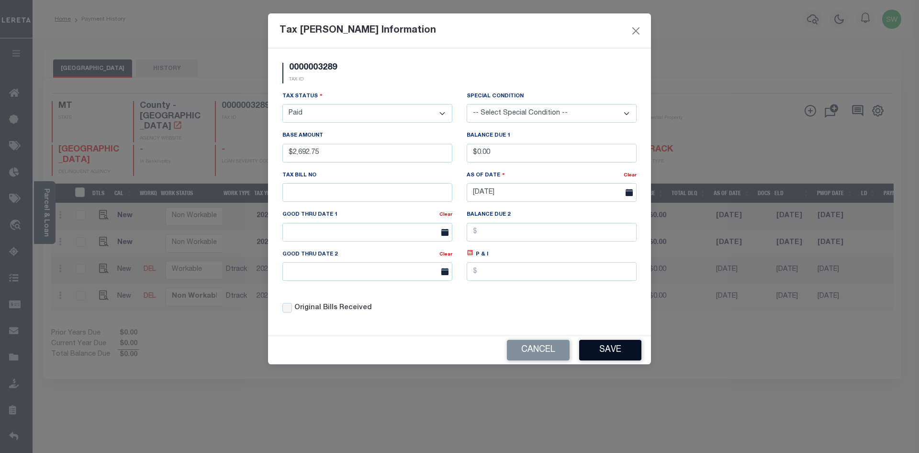
click at [603, 347] on button "Save" at bounding box center [610, 350] width 62 height 21
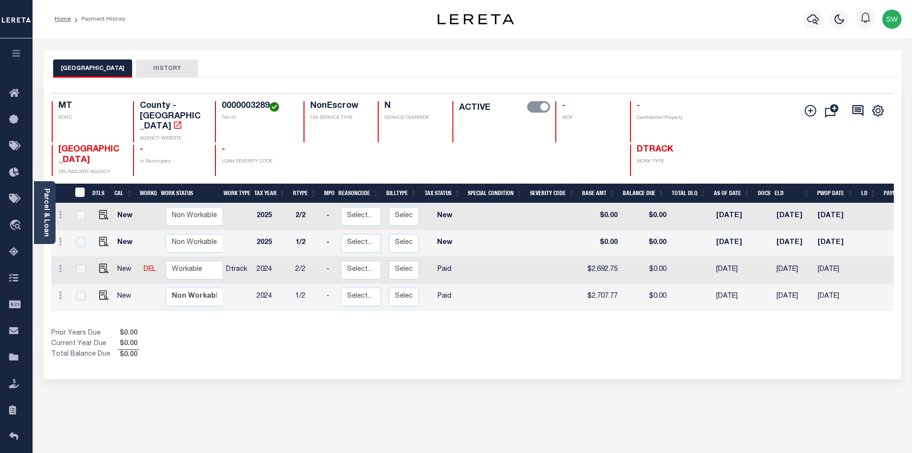
drag, startPoint x: 474, startPoint y: 358, endPoint x: 327, endPoint y: 306, distance: 156.6
click at [473, 356] on div "1 Selected 4 Results 1 Items per page 25 50 100 MT STATE TAX ID" at bounding box center [473, 228] width 858 height 301
drag, startPoint x: 192, startPoint y: 253, endPoint x: 204, endPoint y: 253, distance: 12.0
click at [192, 260] on select "Non Workable Workable" at bounding box center [194, 269] width 57 height 19
checkbox input "true"
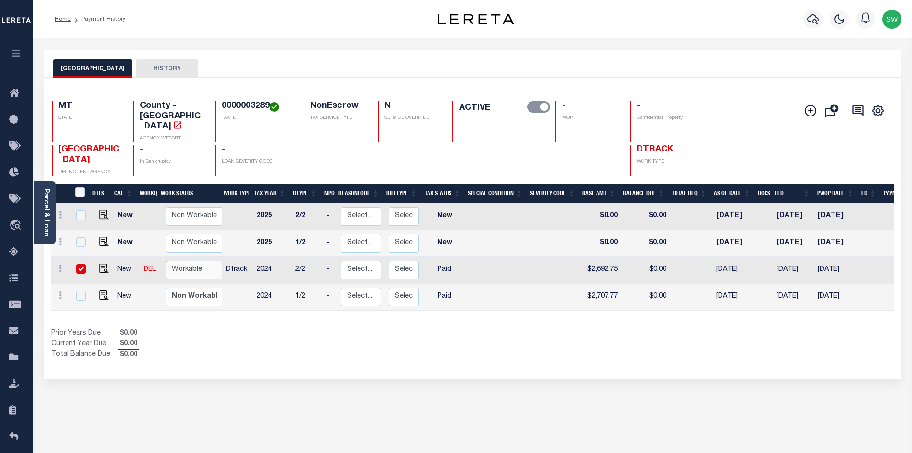
checkbox input "true"
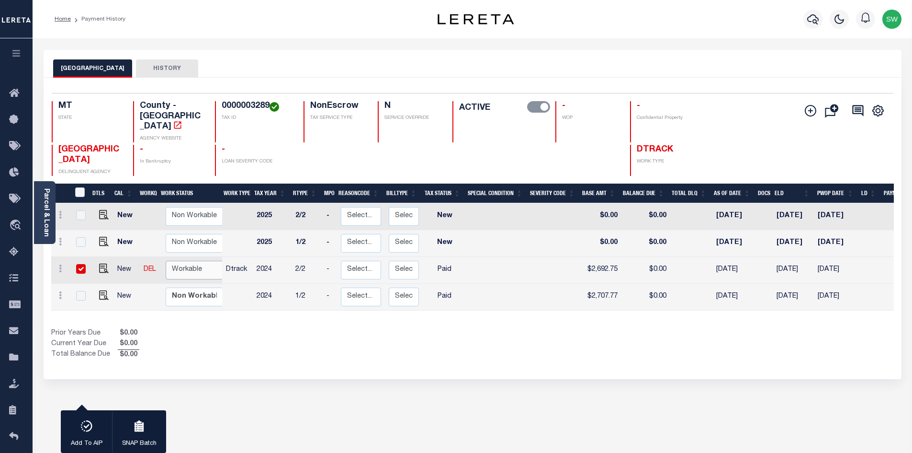
select select "true"
click at [166, 260] on select "Non Workable Workable" at bounding box center [194, 269] width 57 height 19
checkbox input "false"
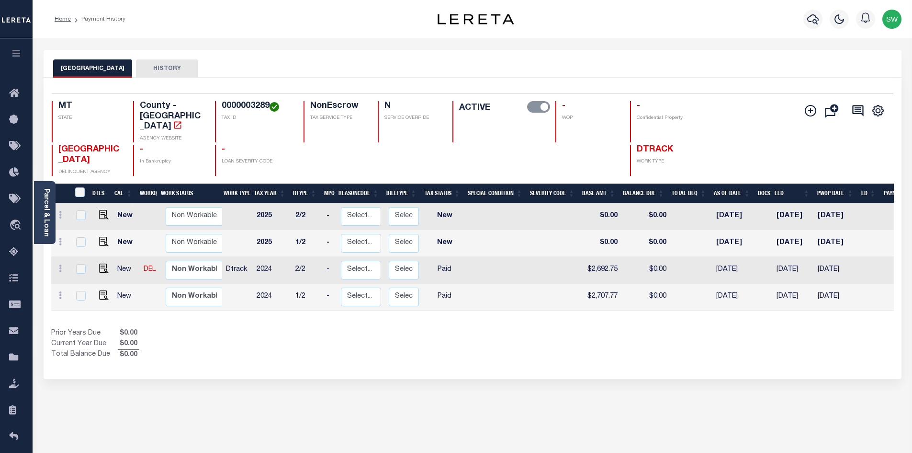
click at [254, 328] on div "Prior Years Due $0.00 Current Year Due $0.00 Total Balance Due $0.00" at bounding box center [261, 344] width 421 height 32
click at [301, 328] on div "Prior Years Due $0.00 Current Year Due $0.00 Total Balance Due $0.00" at bounding box center [261, 344] width 421 height 32
click at [814, 21] on icon "button" at bounding box center [812, 18] width 11 height 11
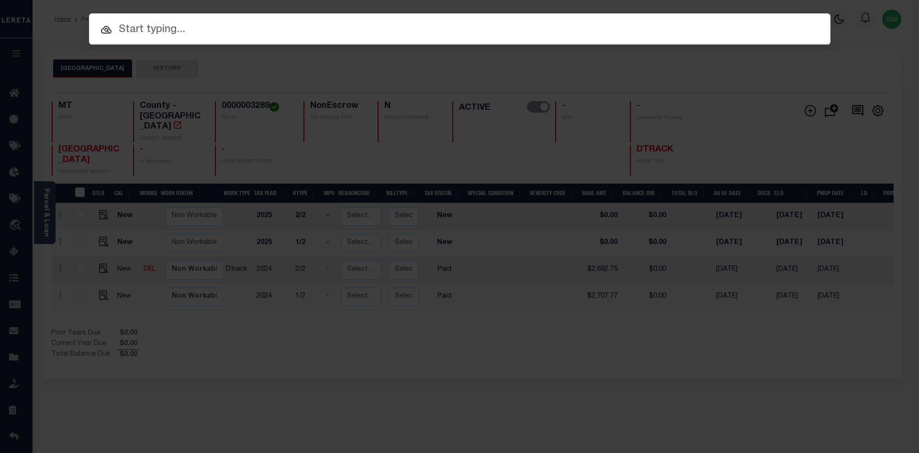
click at [147, 34] on input "text" at bounding box center [460, 30] width 742 height 17
paste input "512222873"
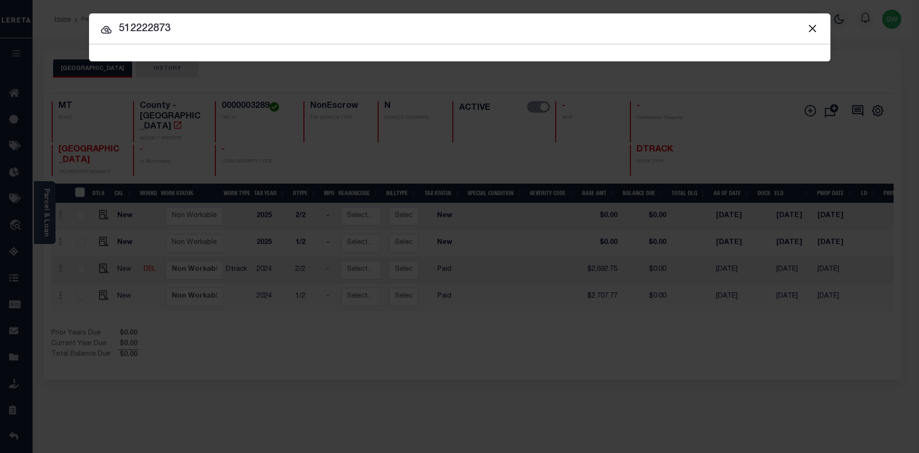
click at [187, 29] on input "512222873" at bounding box center [460, 29] width 742 height 17
type input "512222873"
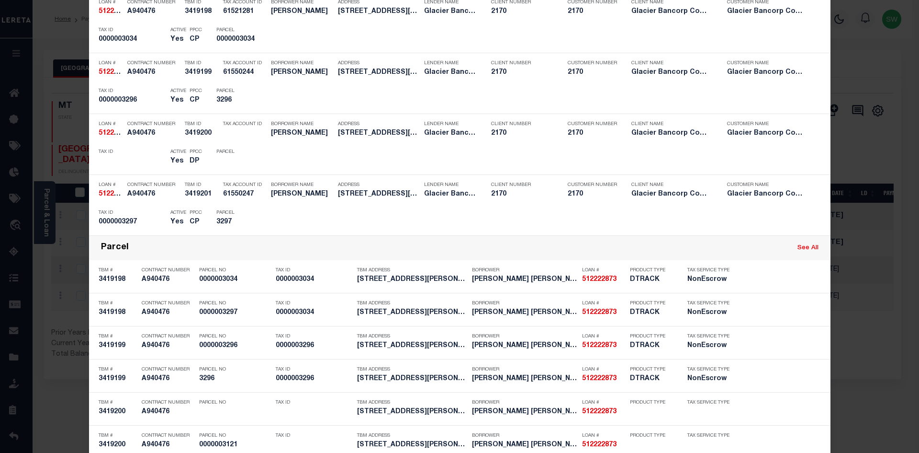
scroll to position [268, 0]
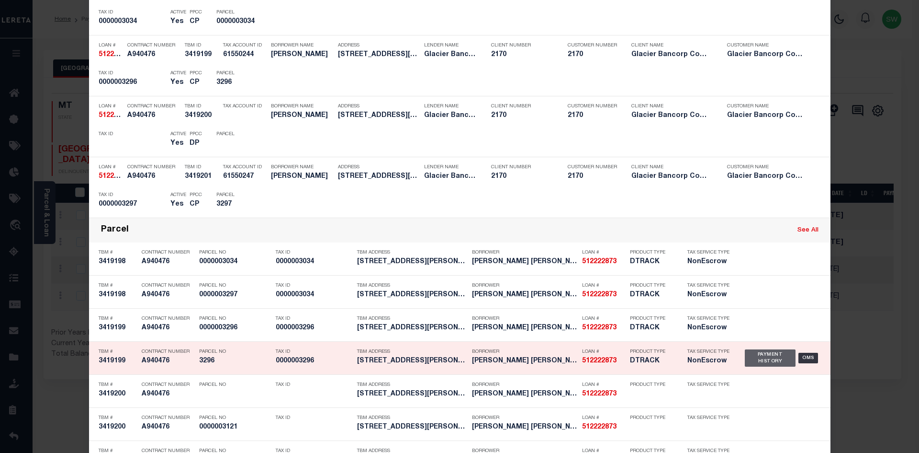
click at [759, 363] on div "Payment History" at bounding box center [770, 357] width 51 height 17
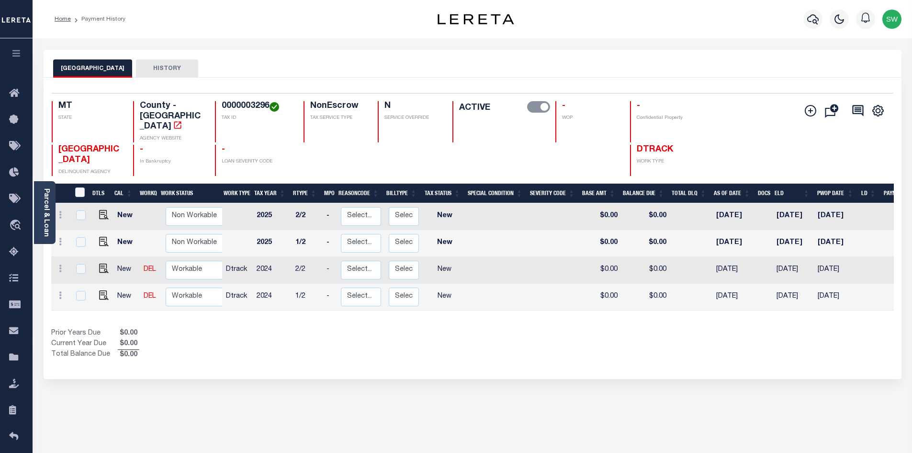
click at [447, 349] on div "Selected 4 Results 1 Items per page 25 50 100 MT STATE TAX ID N" at bounding box center [473, 228] width 858 height 301
drag, startPoint x: 268, startPoint y: 104, endPoint x: 216, endPoint y: 103, distance: 51.7
click at [216, 103] on div "0000003296 TAX ID" at bounding box center [253, 121] width 77 height 41
copy h4 "0000003296"
drag, startPoint x: 429, startPoint y: 339, endPoint x: 481, endPoint y: 336, distance: 52.3
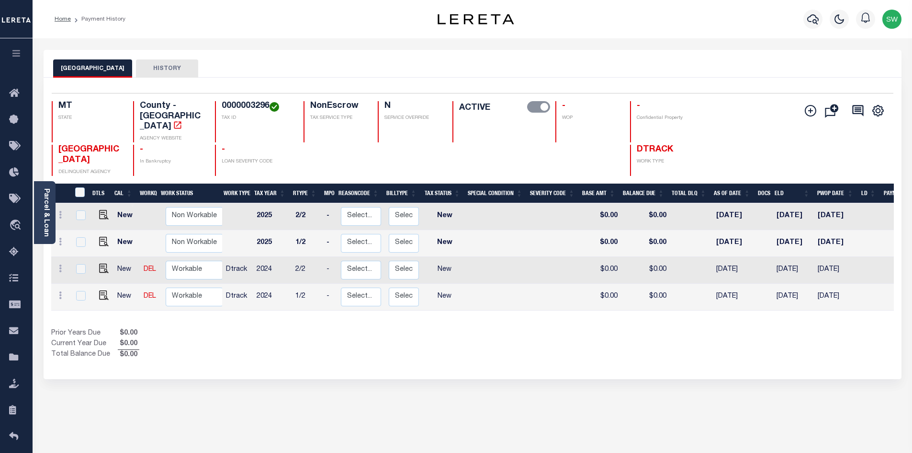
click at [442, 337] on div "Prior Years Due $0.00 Current Year Due $0.00 Total Balance Due $0.00" at bounding box center [261, 344] width 421 height 32
click at [340, 329] on div "Prior Years Due $0.00 Current Year Due $0.00 Total Balance Due $0.00" at bounding box center [261, 344] width 421 height 32
click at [57, 293] on link at bounding box center [60, 297] width 11 height 8
click at [82, 271] on img at bounding box center [84, 276] width 10 height 10
select select "NW2"
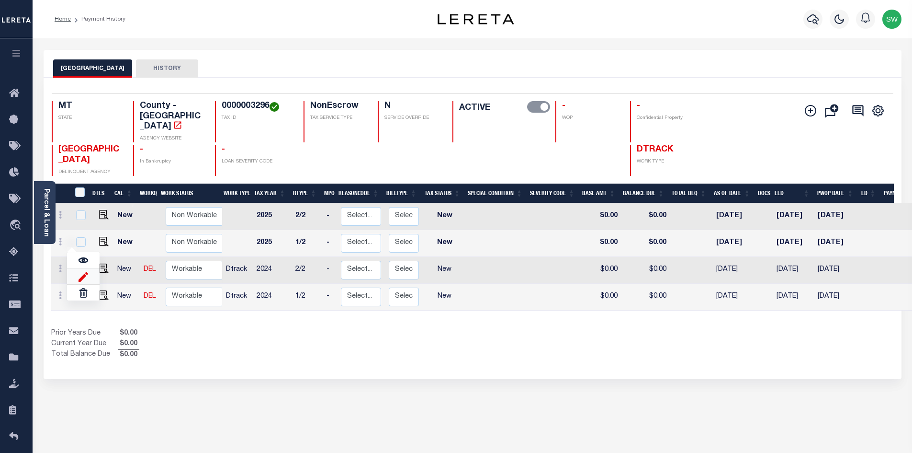
type input "$0.00"
type input "[DATE]"
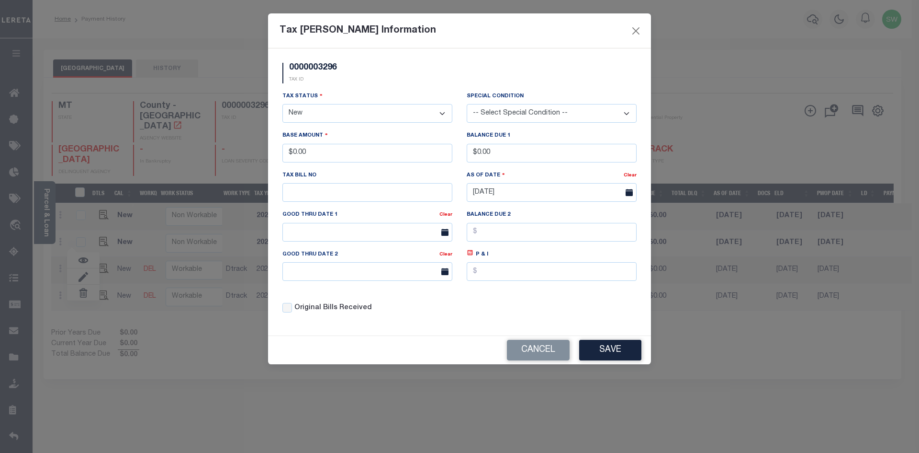
click at [440, 113] on select "- Select Status - Open Due/Unpaid Paid Incomplete No Tax Due Internal Refund Pr…" at bounding box center [368, 113] width 170 height 19
click at [442, 113] on select "- Select Status - Open Due/Unpaid Paid Incomplete No Tax Due Internal Refund Pr…" at bounding box center [368, 113] width 170 height 19
select select "PYD"
click at [283, 104] on select "- Select Status - Open Due/Unpaid Paid Incomplete No Tax Due Internal Refund Pr…" at bounding box center [368, 113] width 170 height 19
drag, startPoint x: 328, startPoint y: 151, endPoint x: 194, endPoint y: 150, distance: 134.1
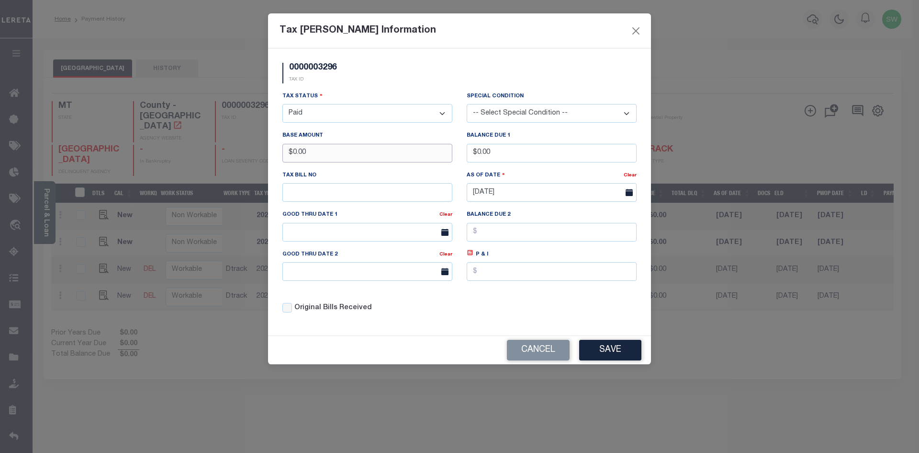
click at [194, 150] on div "Tax Bill Amount Information 0000003296 TAX ID Installment: TaxID: 0000003296 Ta…" at bounding box center [459, 226] width 919 height 453
type input "$109.38"
click at [418, 79] on div "0000003296 TAX ID" at bounding box center [459, 77] width 369 height 28
click at [560, 313] on div "Tax Status - Select Status - Open Due/Unpaid Paid Incomplete No Tax Due Interna…" at bounding box center [459, 206] width 369 height 230
click at [620, 355] on button "Save" at bounding box center [610, 350] width 62 height 21
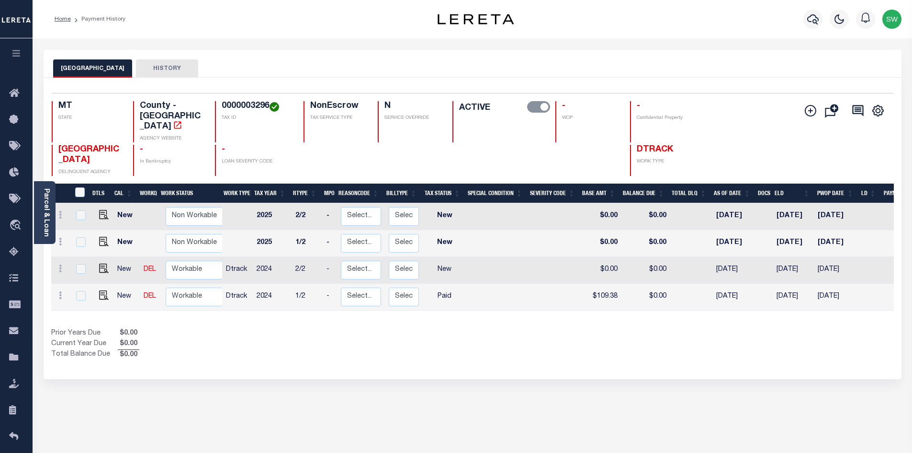
drag, startPoint x: 395, startPoint y: 342, endPoint x: 217, endPoint y: 287, distance: 185.9
click at [391, 341] on div "Selected 4 Results 1 Items per page 25 50 100 MT STATE TAX ID N" at bounding box center [473, 228] width 858 height 301
click at [201, 287] on select "Non Workable Workable" at bounding box center [194, 296] width 57 height 19
checkbox input "true"
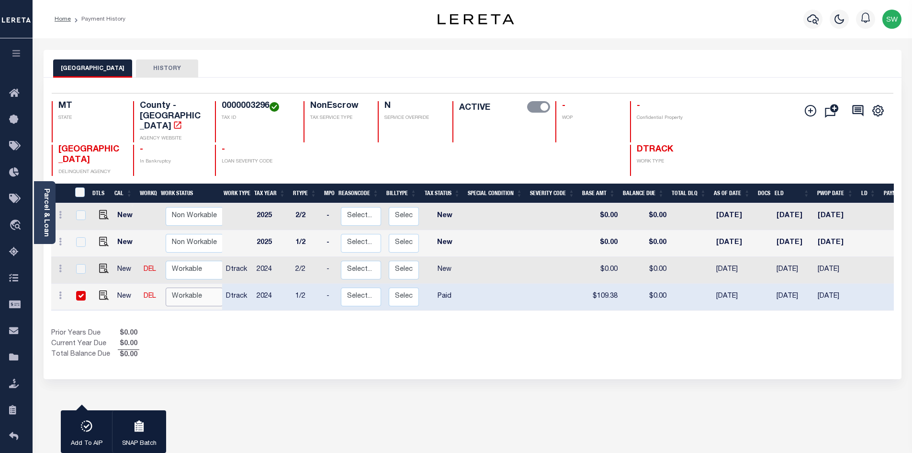
select select "true"
click at [166, 287] on select "Non Workable Workable" at bounding box center [194, 296] width 57 height 19
checkbox input "false"
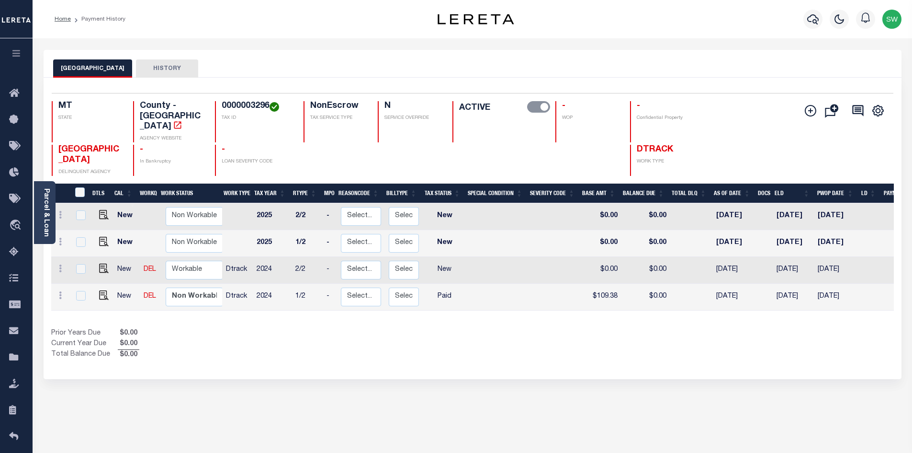
click at [220, 328] on div "Prior Years Due $0.00 Current Year Due $0.00 Total Balance Due $0.00" at bounding box center [261, 344] width 421 height 32
click at [61, 264] on icon at bounding box center [60, 268] width 3 height 8
click at [87, 244] on img at bounding box center [84, 249] width 10 height 10
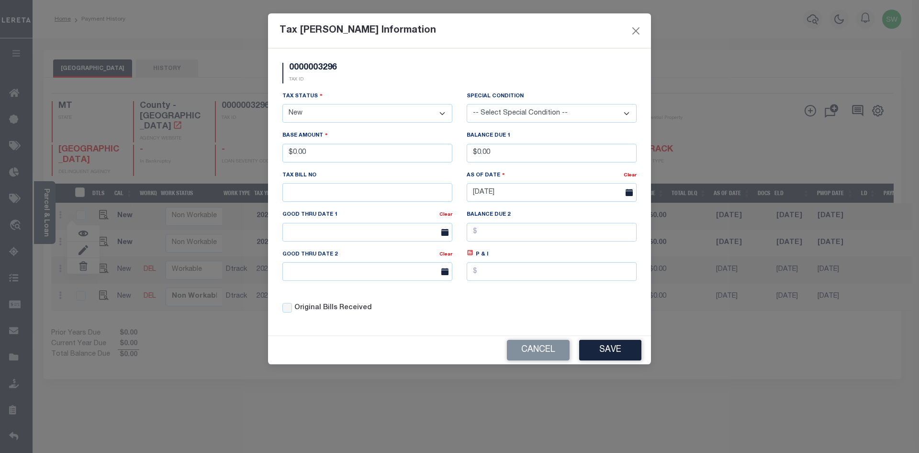
click at [442, 114] on select "- Select Status - Open Due/Unpaid Paid Incomplete No Tax Due Internal Refund Pr…" at bounding box center [368, 113] width 170 height 19
click at [445, 112] on select "- Select Status - Open Due/Unpaid Paid Incomplete No Tax Due Internal Refund Pr…" at bounding box center [368, 113] width 170 height 19
select select "PYD"
click at [283, 104] on select "- Select Status - Open Due/Unpaid Paid Incomplete No Tax Due Internal Refund Pr…" at bounding box center [368, 113] width 170 height 19
drag, startPoint x: 326, startPoint y: 152, endPoint x: 251, endPoint y: 157, distance: 75.3
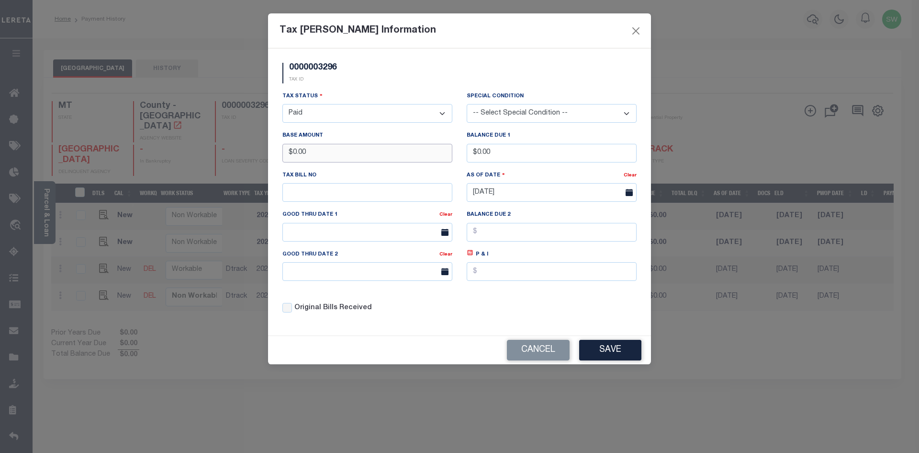
click at [251, 157] on div "Tax Bill Amount Information 0000003296 TAX ID Installment: TaxID: 0000003296 Ta…" at bounding box center [459, 226] width 919 height 453
type input "$109.37"
drag, startPoint x: 366, startPoint y: 88, endPoint x: 536, endPoint y: 153, distance: 181.6
click at [374, 90] on div "0000003296 TAX ID" at bounding box center [459, 77] width 369 height 28
click at [542, 313] on div "Tax Status - Select Status - Open Due/Unpaid Paid Incomplete No Tax Due Interna…" at bounding box center [459, 206] width 369 height 230
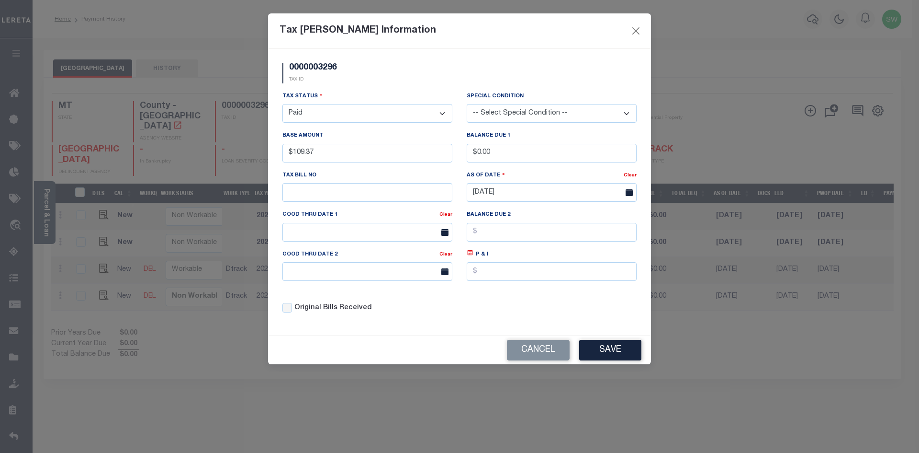
click at [596, 340] on div "Cancel Save" at bounding box center [459, 350] width 383 height 28
click at [598, 346] on button "Save" at bounding box center [610, 350] width 62 height 21
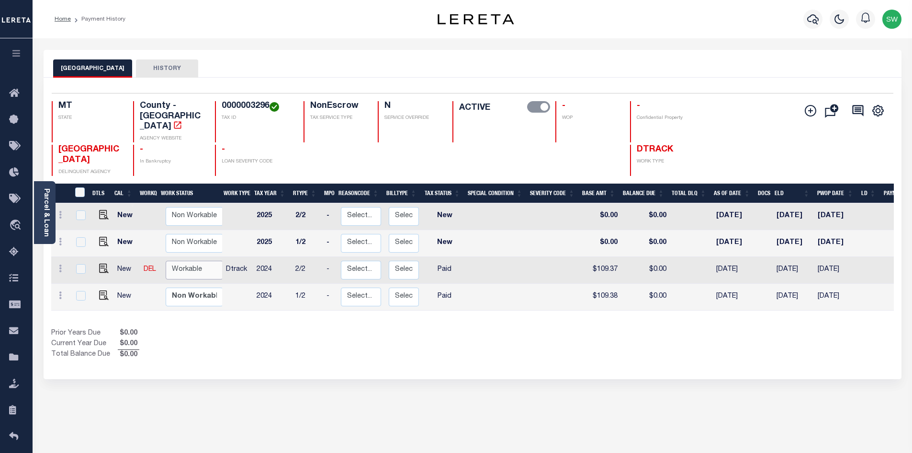
click at [194, 260] on select "Non Workable Workable" at bounding box center [194, 269] width 57 height 19
checkbox input "true"
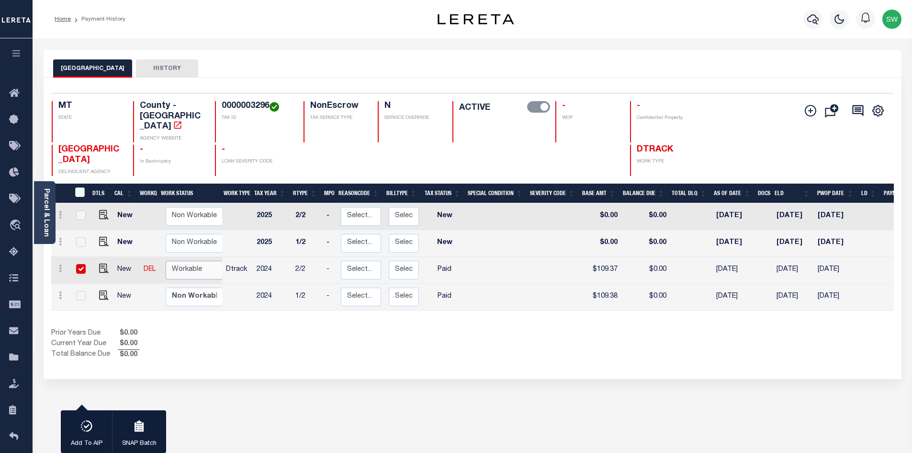
select select "true"
click at [166, 260] on select "Non Workable Workable" at bounding box center [194, 269] width 57 height 19
checkbox input "false"
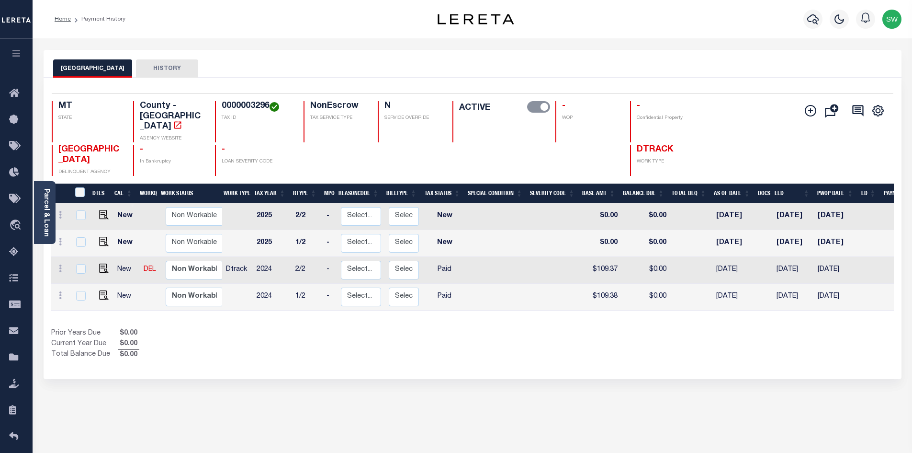
click at [224, 328] on div "Prior Years Due $0.00 Current Year Due $0.00 Total Balance Due $0.00" at bounding box center [261, 344] width 421 height 32
drag, startPoint x: 216, startPoint y: 312, endPoint x: 217, endPoint y: 294, distance: 18.2
click at [214, 328] on div "Prior Years Due $0.00 Current Year Due $0.00 Total Balance Due $0.00" at bounding box center [261, 344] width 421 height 32
click at [809, 21] on icon "button" at bounding box center [812, 18] width 11 height 11
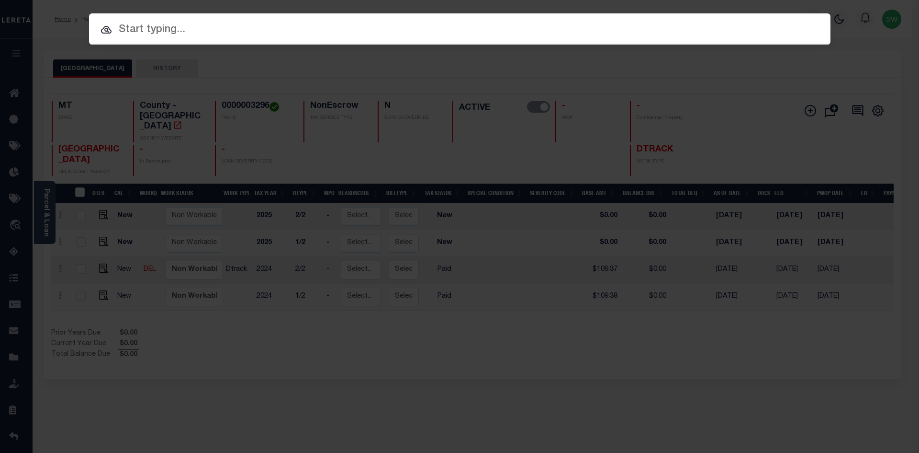
click at [125, 24] on input "text" at bounding box center [460, 30] width 742 height 17
paste input "0000003297"
type input "0000003297"
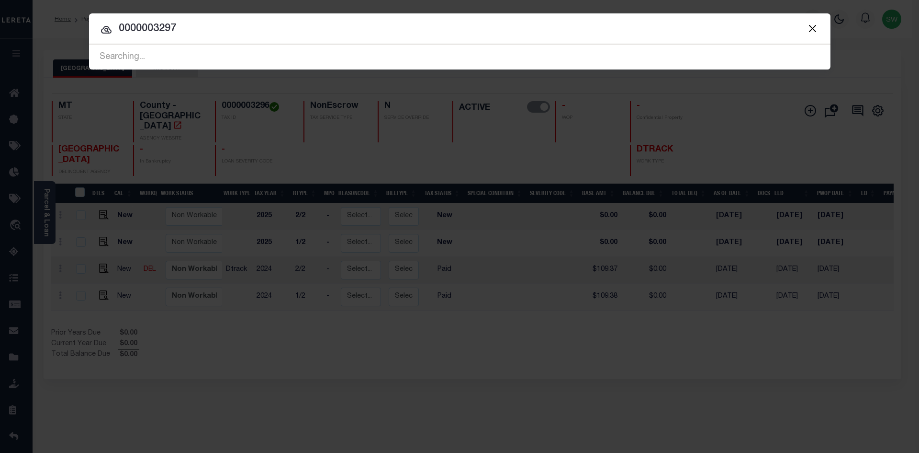
click at [200, 35] on input "0000003297" at bounding box center [460, 29] width 742 height 17
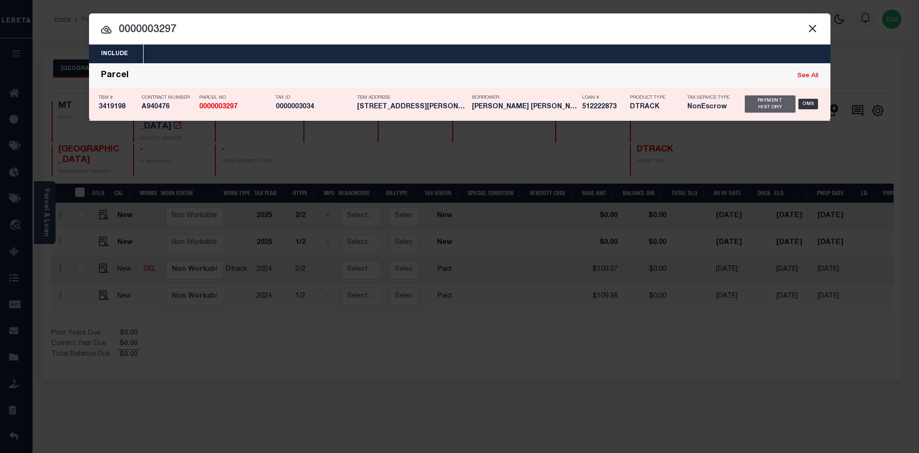
click at [752, 104] on div "Payment History" at bounding box center [770, 103] width 51 height 17
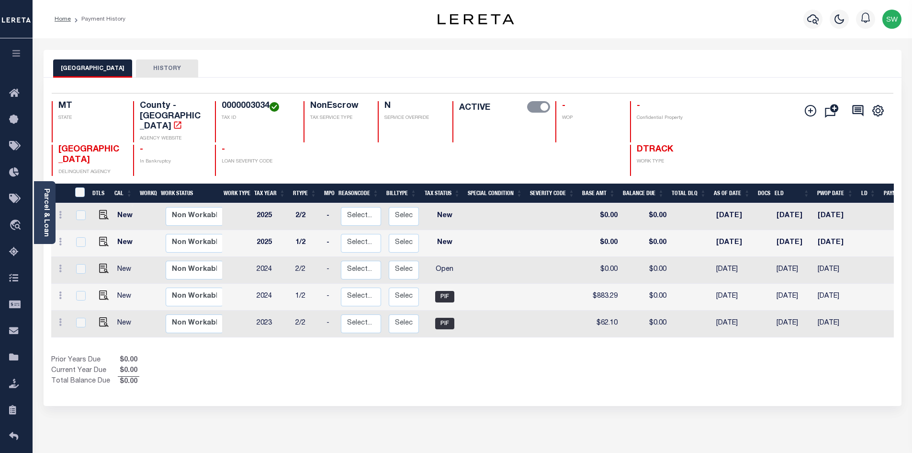
click at [652, 355] on div "Show Tax Lines before Bill Release Date Prior Years Due $0.00 Current Year Due …" at bounding box center [472, 371] width 843 height 32
drag, startPoint x: 269, startPoint y: 105, endPoint x: 224, endPoint y: 104, distance: 45.0
click at [224, 104] on h4 "0000003034" at bounding box center [257, 106] width 70 height 11
copy h4 "0000003034"
click at [376, 390] on div "JEFFERSON COUNTY HISTORY Selected 5 Results" at bounding box center [472, 320] width 872 height 541
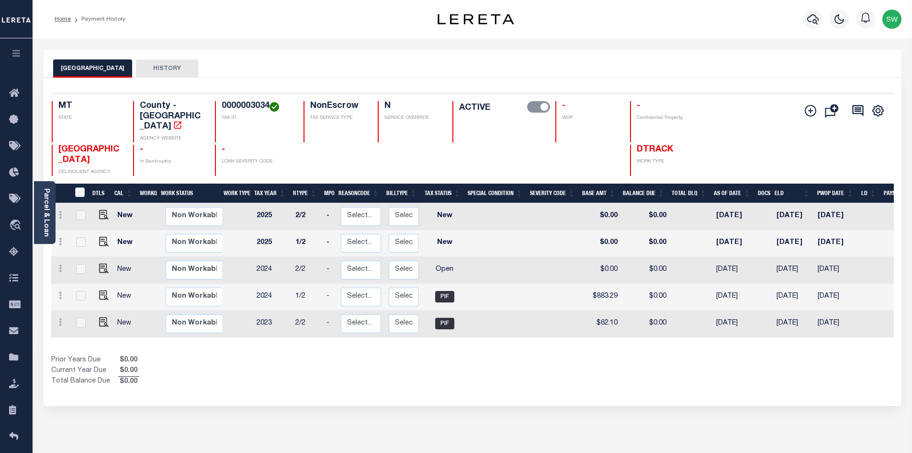
drag, startPoint x: 499, startPoint y: 359, endPoint x: 244, endPoint y: 322, distance: 257.9
click at [500, 359] on div "Show Tax Lines before Bill Release Date Prior Years Due $0.00 Current Year Due …" at bounding box center [472, 371] width 843 height 32
click at [57, 266] on link at bounding box center [60, 270] width 11 height 8
click at [61, 264] on icon at bounding box center [60, 268] width 3 height 8
click at [59, 264] on icon at bounding box center [60, 268] width 3 height 8
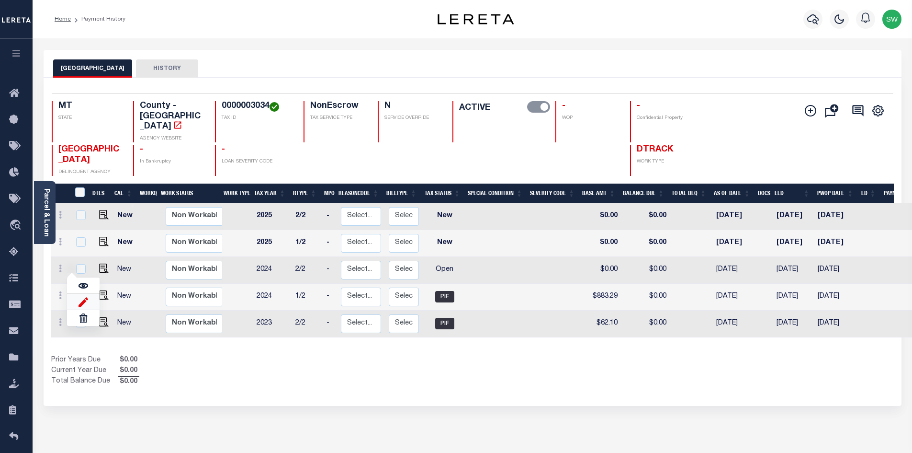
click at [84, 296] on img at bounding box center [84, 301] width 10 height 10
select select "OP2"
type input "$0.00"
type input "[DATE]"
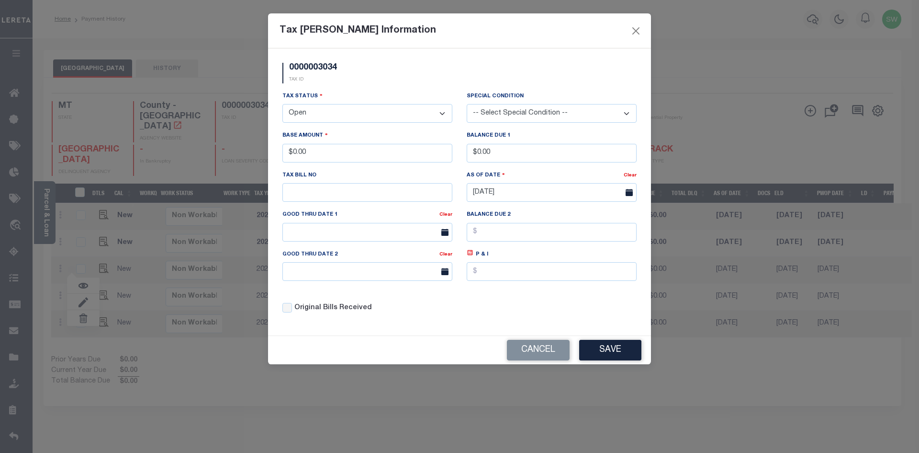
click at [439, 115] on select "- Select Status - Open Due/Unpaid Paid Incomplete No Tax Due Internal Refund Pr…" at bounding box center [368, 113] width 170 height 19
click at [442, 112] on select "- Select Status - Open Due/Unpaid Paid Incomplete No Tax Due Internal Refund Pr…" at bounding box center [368, 113] width 170 height 19
select select "PYD"
click at [283, 104] on select "- Select Status - Open Due/Unpaid Paid Incomplete No Tax Due Internal Refund Pr…" at bounding box center [368, 113] width 170 height 19
drag, startPoint x: 327, startPoint y: 162, endPoint x: 246, endPoint y: 163, distance: 81.4
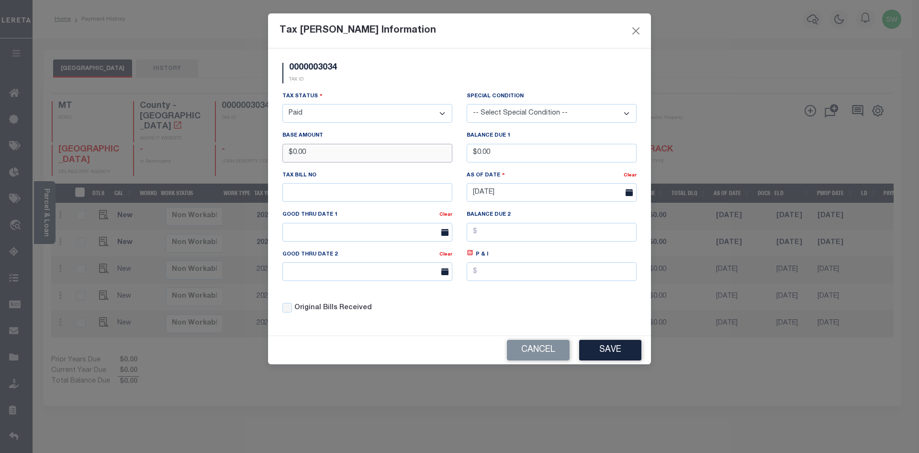
click at [246, 163] on div "Tax Bill Amount Information 0000003034 TAX ID Installment: TaxID: 0000003034 Ta…" at bounding box center [459, 226] width 919 height 453
type input "$868.24"
click at [365, 84] on div "0000003034 TAX ID" at bounding box center [459, 77] width 369 height 28
click at [525, 321] on div "Tax Status - Select Status - Open Due/Unpaid Paid Incomplete No Tax Due Interna…" at bounding box center [459, 206] width 369 height 230
drag, startPoint x: 612, startPoint y: 357, endPoint x: 684, endPoint y: 344, distance: 73.0
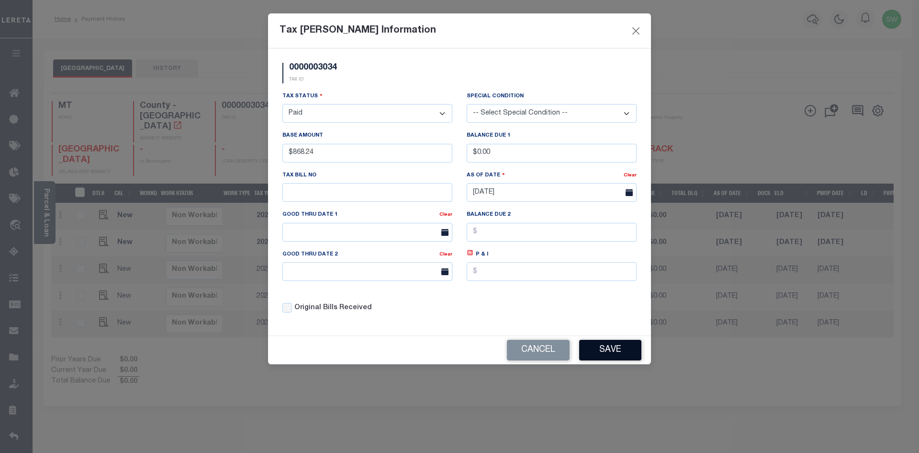
click at [611, 357] on button "Save" at bounding box center [610, 350] width 62 height 21
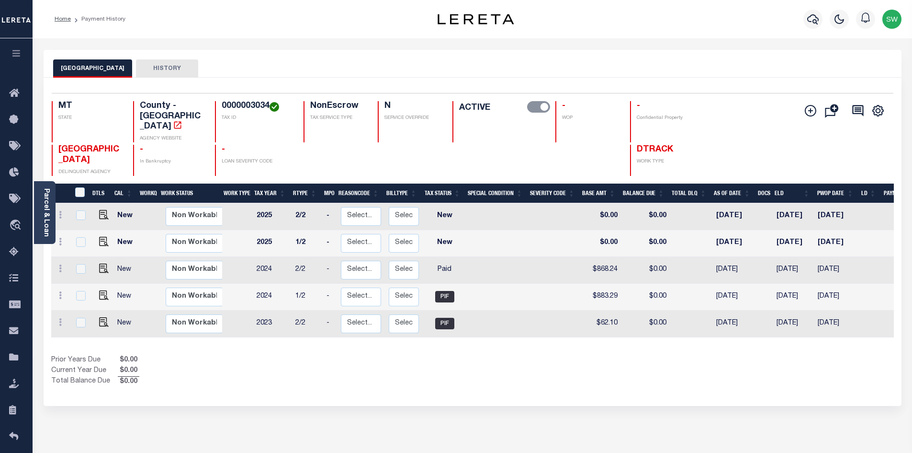
click at [537, 355] on div "Show Tax Lines before Bill Release Date Prior Years Due $0.00 Current Year Due …" at bounding box center [472, 371] width 843 height 32
click at [561, 355] on div "Show Tax Lines before Bill Release Date Prior Years Due $0.00 Current Year Due …" at bounding box center [472, 371] width 843 height 32
click at [810, 19] on icon "button" at bounding box center [812, 18] width 11 height 11
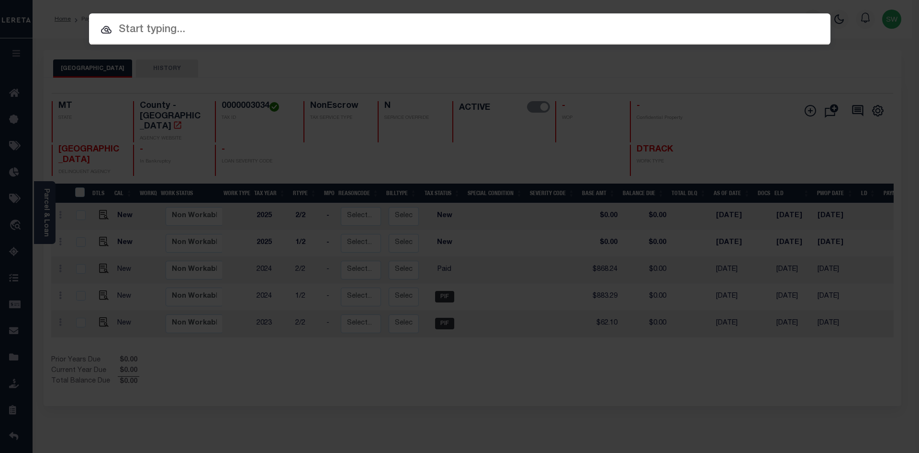
click at [133, 26] on input "text" at bounding box center [460, 30] width 742 height 17
paste input "512222873"
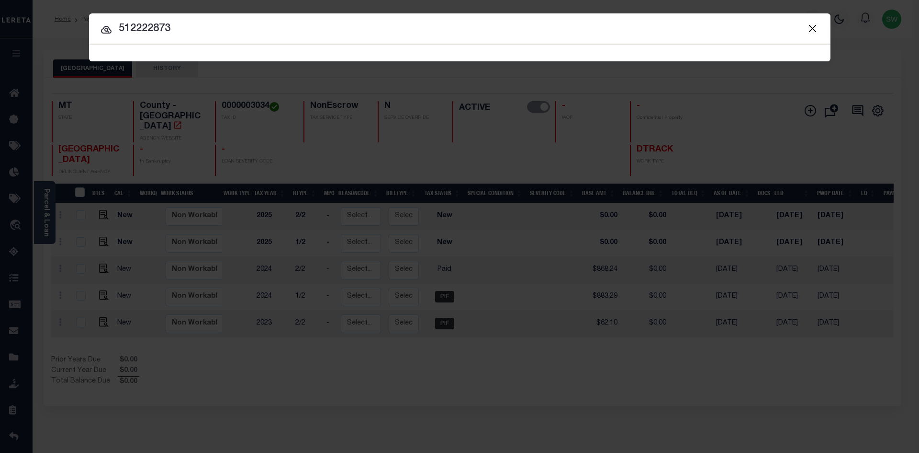
click at [177, 31] on input "512222873" at bounding box center [460, 29] width 742 height 17
type input "512222873"
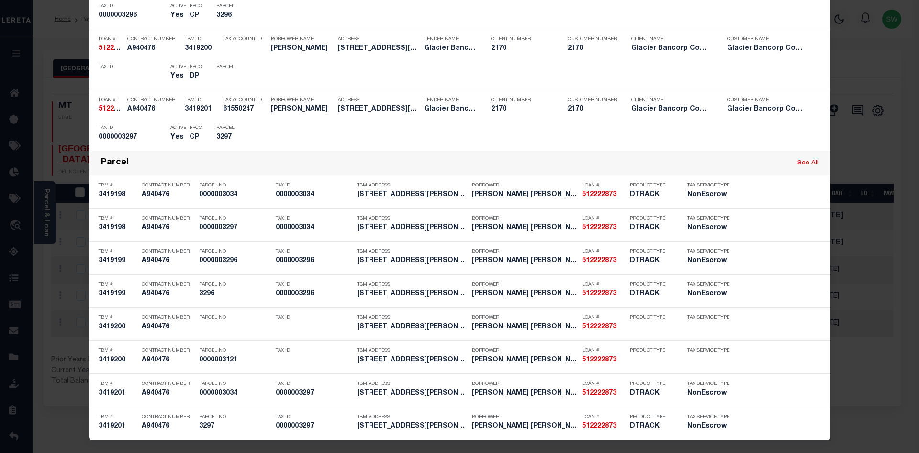
scroll to position [337, 0]
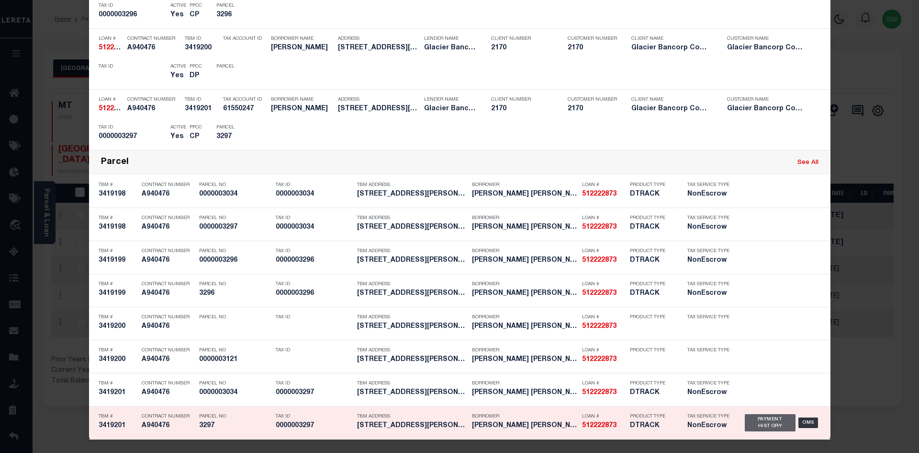
click at [758, 420] on div "Payment History" at bounding box center [770, 422] width 51 height 17
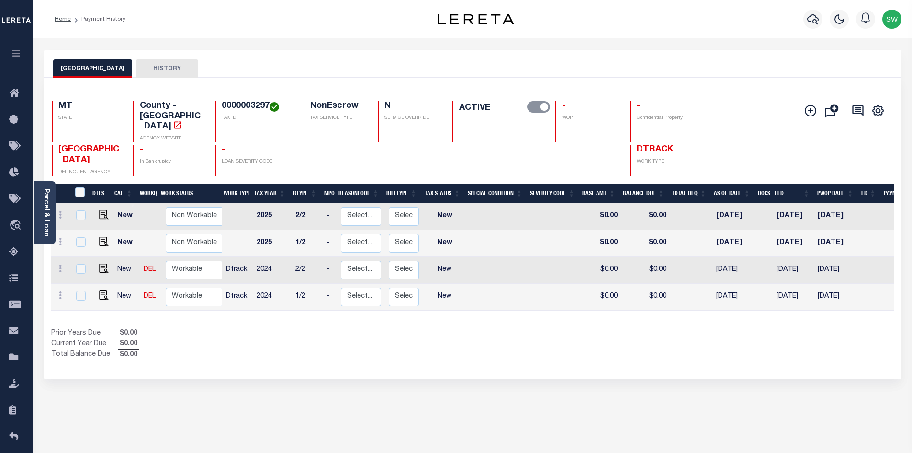
click at [269, 125] on div "MT STATE County - MT AGENCY WEBSITE 0000003297 TAX ID NonEscrow TAX SERVICE TYP…" at bounding box center [403, 138] width 702 height 75
drag, startPoint x: 268, startPoint y: 107, endPoint x: 223, endPoint y: 104, distance: 44.6
click at [223, 104] on h4 "0000003297" at bounding box center [257, 106] width 70 height 11
copy h4 "0000003297"
click at [57, 293] on link at bounding box center [60, 297] width 11 height 8
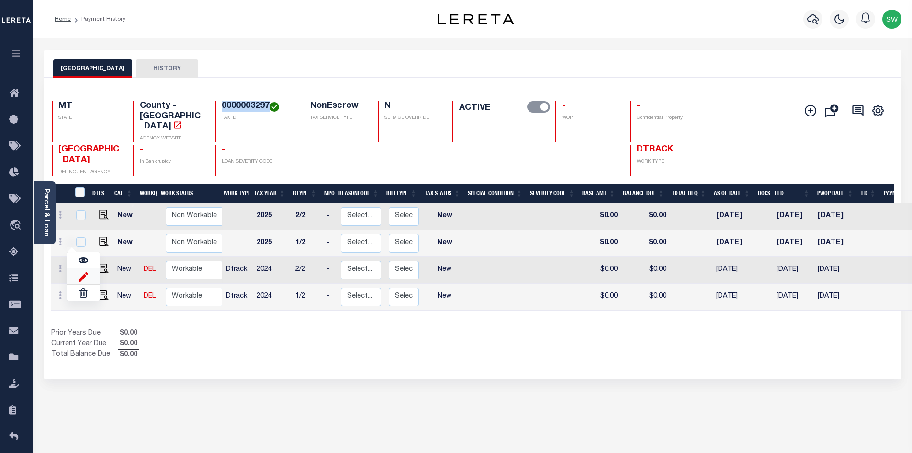
click at [85, 271] on img at bounding box center [84, 276] width 10 height 10
select select "NW2"
type input "$0.00"
type input "[DATE]"
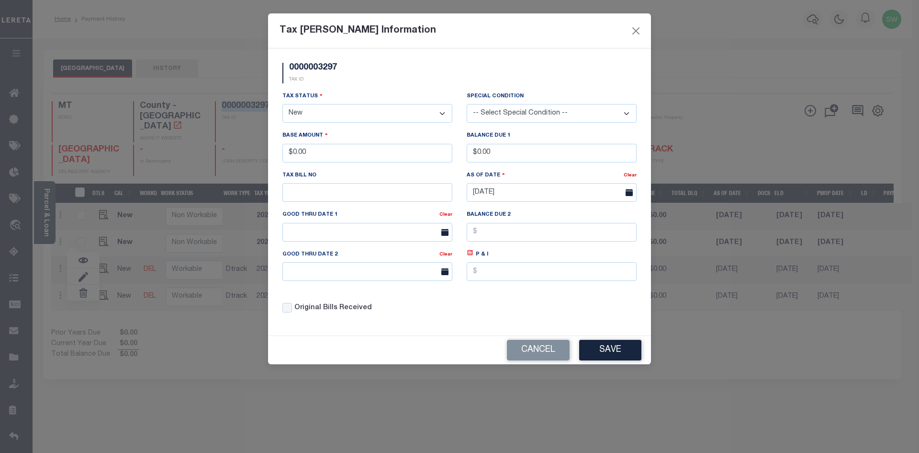
click at [442, 114] on select "- Select Status - Open Due/Unpaid Paid Incomplete No Tax Due Internal Refund Pr…" at bounding box center [368, 113] width 170 height 19
click at [442, 112] on select "- Select Status - Open Due/Unpaid Paid Incomplete No Tax Due Internal Refund Pr…" at bounding box center [368, 113] width 170 height 19
select select "PYD"
click at [283, 104] on select "- Select Status - Open Due/Unpaid Paid Incomplete No Tax Due Internal Refund Pr…" at bounding box center [368, 113] width 170 height 19
drag, startPoint x: 252, startPoint y: 154, endPoint x: 235, endPoint y: 154, distance: 17.2
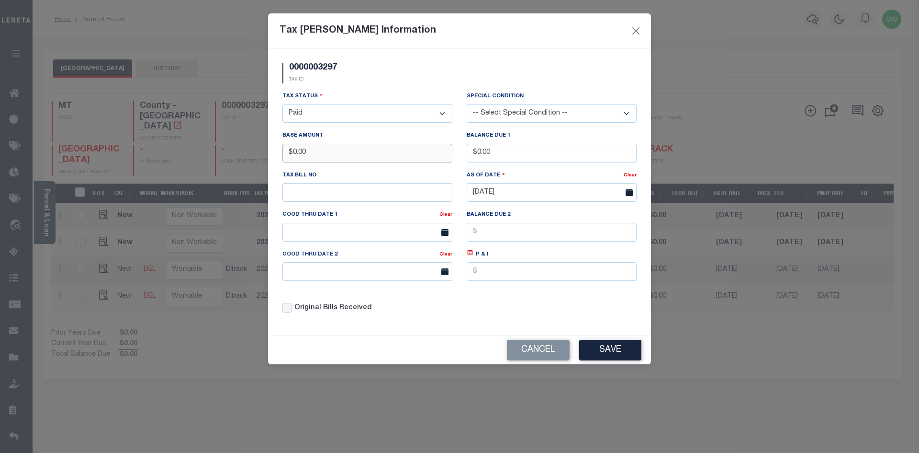
click at [235, 154] on div "Tax [PERSON_NAME] Information 0000003297 TAX ID Installment: TaxID: 0000003297 …" at bounding box center [459, 226] width 919 height 453
type input "$5.37"
click at [373, 90] on div "0000003297 TAX ID Installment: TaxID: 0000003297 Tax Status" at bounding box center [459, 191] width 383 height 287
drag, startPoint x: 408, startPoint y: 322, endPoint x: 605, endPoint y: 342, distance: 198.3
click at [423, 321] on div "Original Bills Received" at bounding box center [367, 304] width 184 height 33
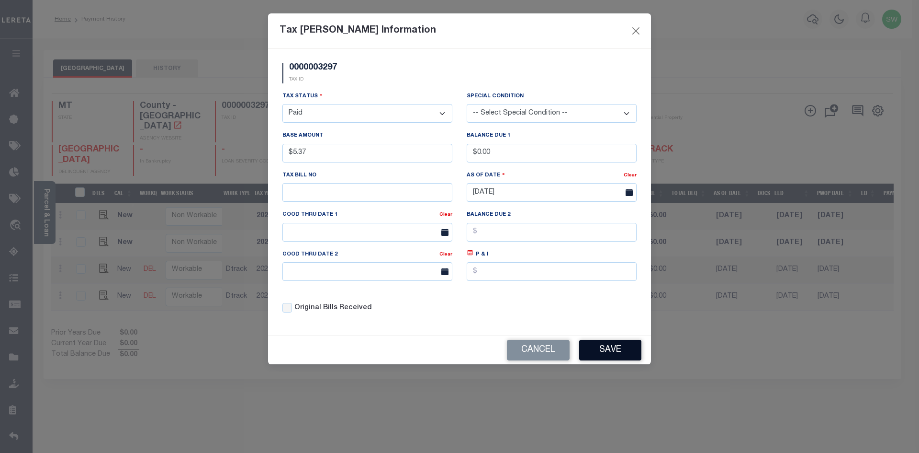
click at [611, 349] on button "Save" at bounding box center [610, 350] width 62 height 21
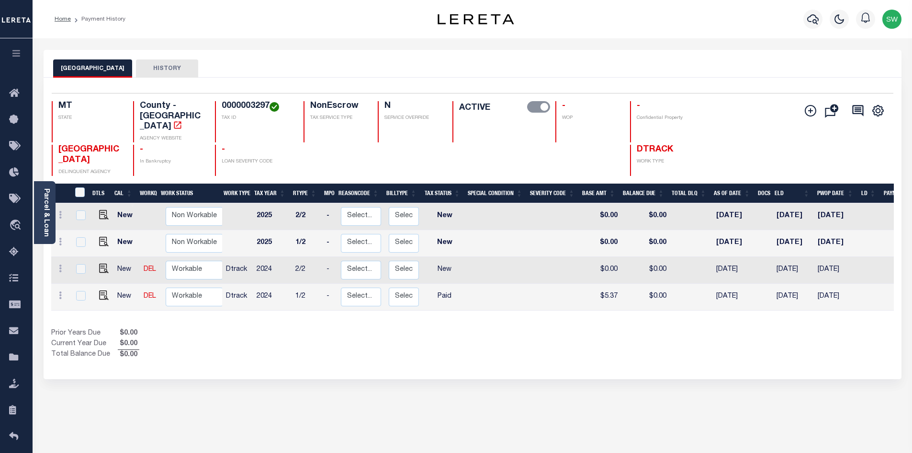
drag, startPoint x: 483, startPoint y: 316, endPoint x: 527, endPoint y: 306, distance: 44.5
click at [496, 328] on div "Show Tax Lines before Bill Release Date Prior Years Due $0.00 Current Year Due …" at bounding box center [472, 344] width 843 height 32
click at [177, 287] on select "Non Workable Workable" at bounding box center [194, 296] width 57 height 19
checkbox input "true"
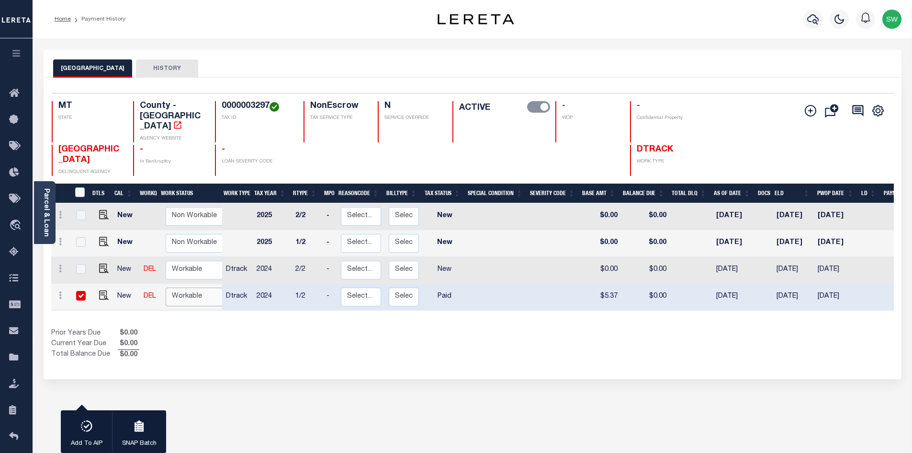
select select "true"
click at [166, 287] on select "Non Workable Workable" at bounding box center [194, 296] width 57 height 19
checkbox input "false"
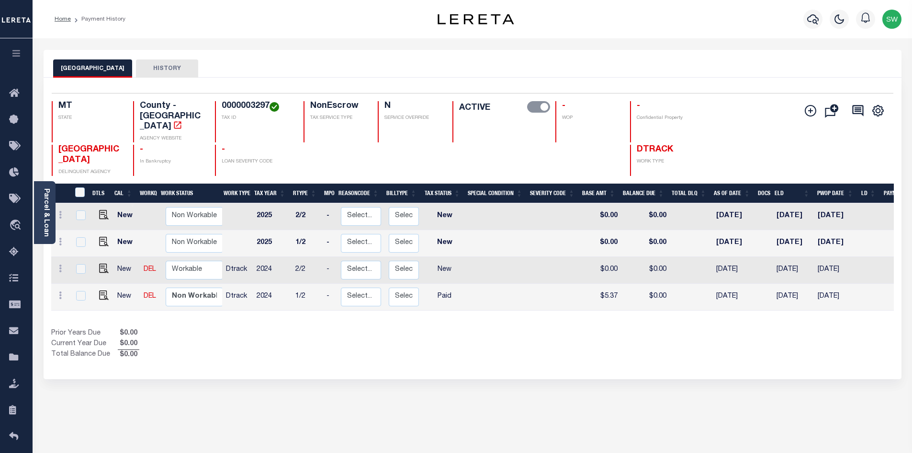
drag, startPoint x: 212, startPoint y: 321, endPoint x: 234, endPoint y: 283, distance: 43.6
click at [211, 328] on div "Prior Years Due $0.00 Current Year Due $0.00 Total Balance Due $0.00" at bounding box center [261, 344] width 421 height 32
click at [60, 264] on icon at bounding box center [60, 268] width 3 height 8
click at [84, 244] on img at bounding box center [84, 249] width 10 height 10
type input "$0.00"
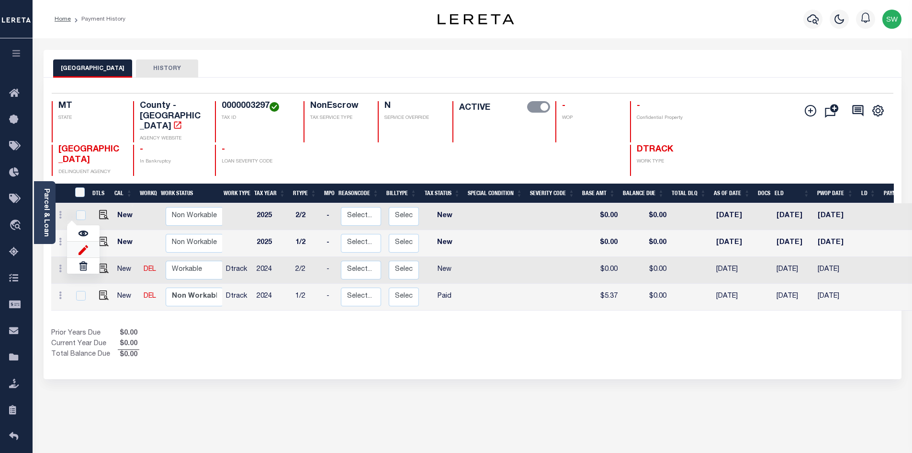
type input "$0.00"
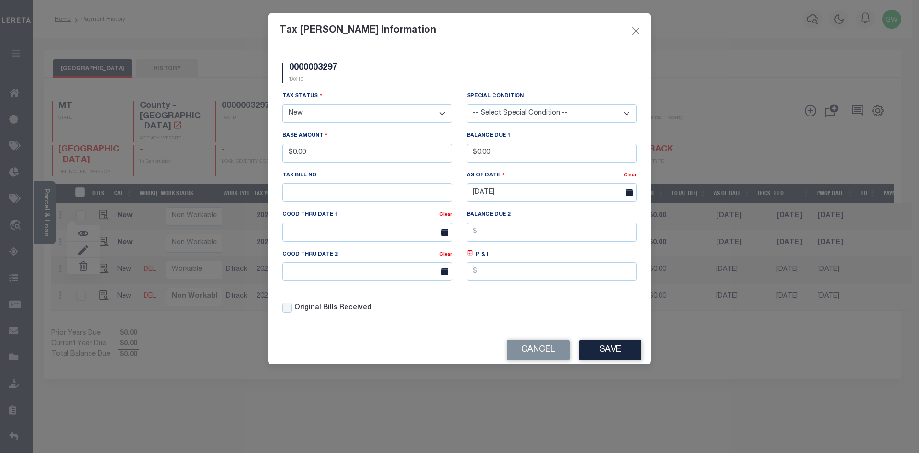
click at [440, 116] on select "- Select Status - Open Due/Unpaid Paid Incomplete No Tax Due Internal Refund Pr…" at bounding box center [368, 113] width 170 height 19
click at [442, 109] on select "- Select Status - Open Due/Unpaid Paid Incomplete No Tax Due Internal Refund Pr…" at bounding box center [368, 113] width 170 height 19
select select "PYD"
click at [283, 104] on select "- Select Status - Open Due/Unpaid Paid Incomplete No Tax Due Internal Refund Pr…" at bounding box center [368, 113] width 170 height 19
drag, startPoint x: 325, startPoint y: 155, endPoint x: 273, endPoint y: 157, distance: 51.8
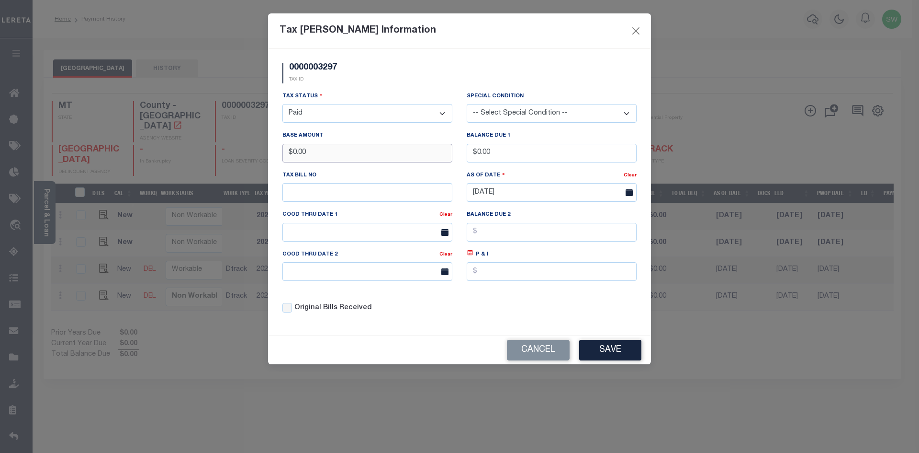
click at [273, 157] on div "0000003297 TAX ID Installment: TaxID: 0000003297 Tax Status" at bounding box center [459, 191] width 383 height 287
type input "$5.36"
click at [571, 310] on div "Tax Status - Select Status - Open Due/Unpaid Paid Incomplete No Tax Due Interna…" at bounding box center [459, 206] width 369 height 230
click at [615, 353] on button "Save" at bounding box center [610, 350] width 62 height 21
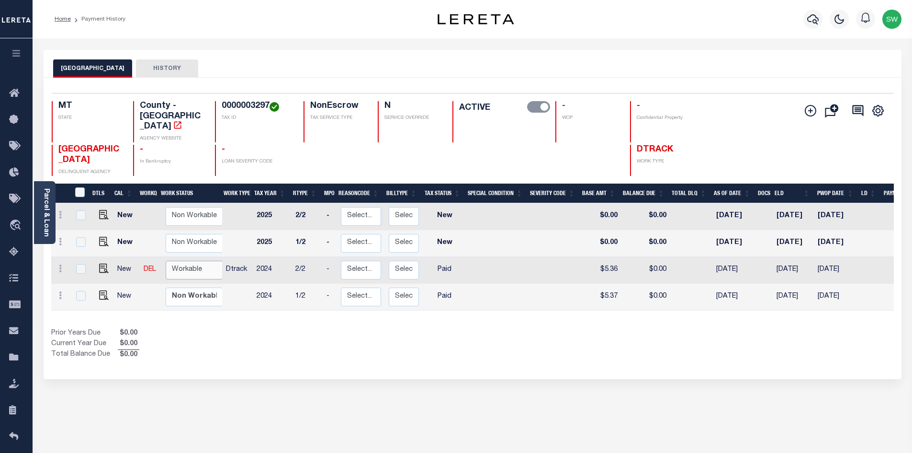
click at [178, 260] on select "Non Workable Workable" at bounding box center [194, 269] width 57 height 19
checkbox input "true"
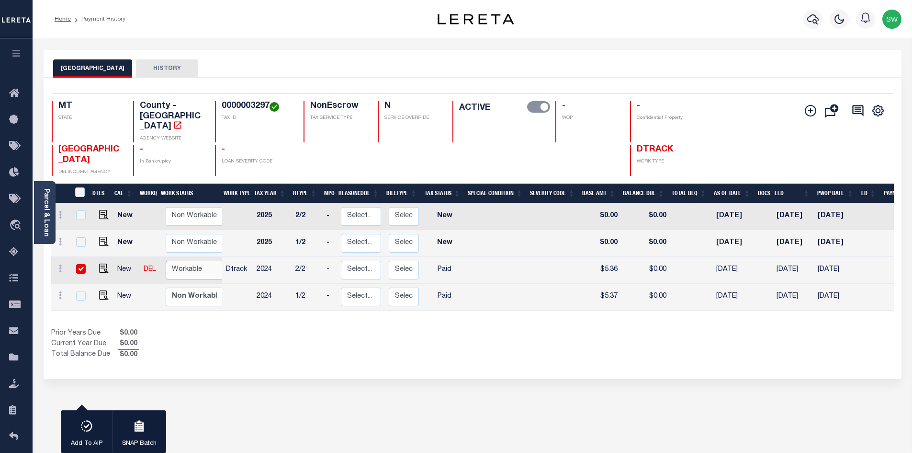
select select "true"
click at [166, 260] on select "Non Workable Workable" at bounding box center [194, 269] width 57 height 19
checkbox input "false"
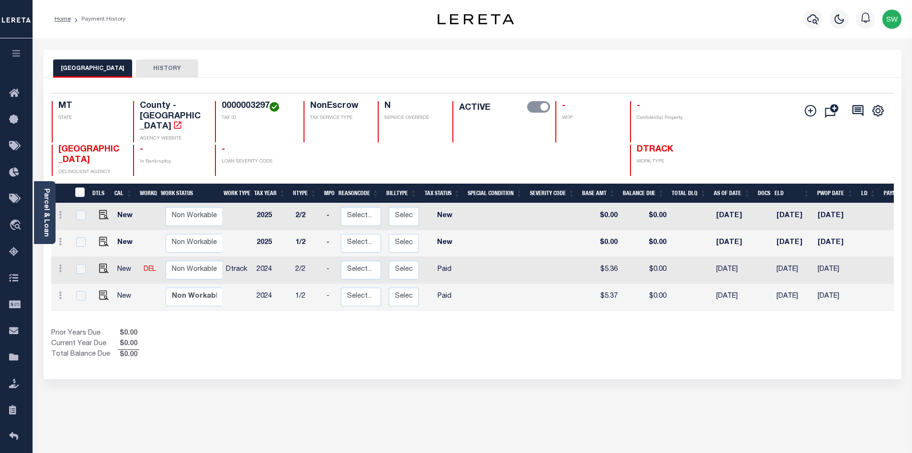
drag, startPoint x: 233, startPoint y: 317, endPoint x: 259, endPoint y: 310, distance: 27.2
click at [236, 328] on div "Prior Years Due $0.00 Current Year Due $0.00 Total Balance Due $0.00" at bounding box center [261, 344] width 421 height 32
click at [476, 332] on div "Show Tax Lines before Bill Release Date Prior Years Due $0.00 Current Year Due …" at bounding box center [472, 344] width 843 height 32
drag, startPoint x: 198, startPoint y: 317, endPoint x: 280, endPoint y: 248, distance: 107.0
click at [198, 328] on div "Prior Years Due $0.00 Current Year Due $0.00 Total Balance Due $0.00" at bounding box center [261, 344] width 421 height 32
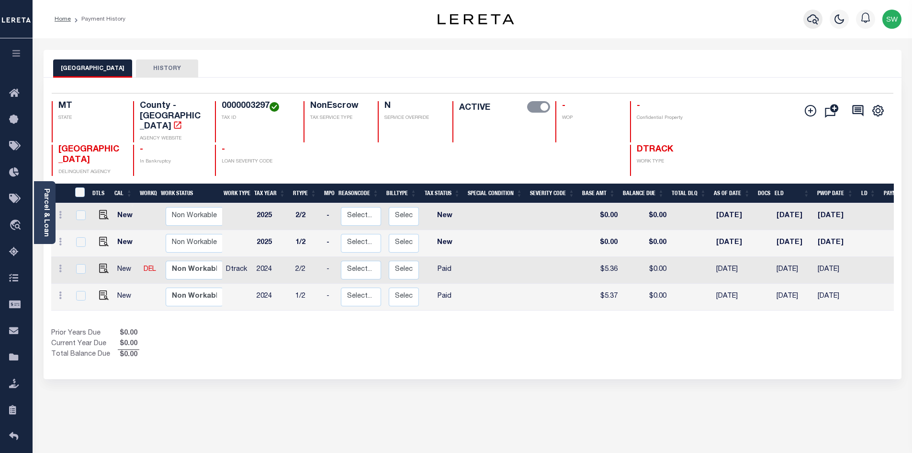
click at [813, 25] on icon "button" at bounding box center [812, 18] width 11 height 11
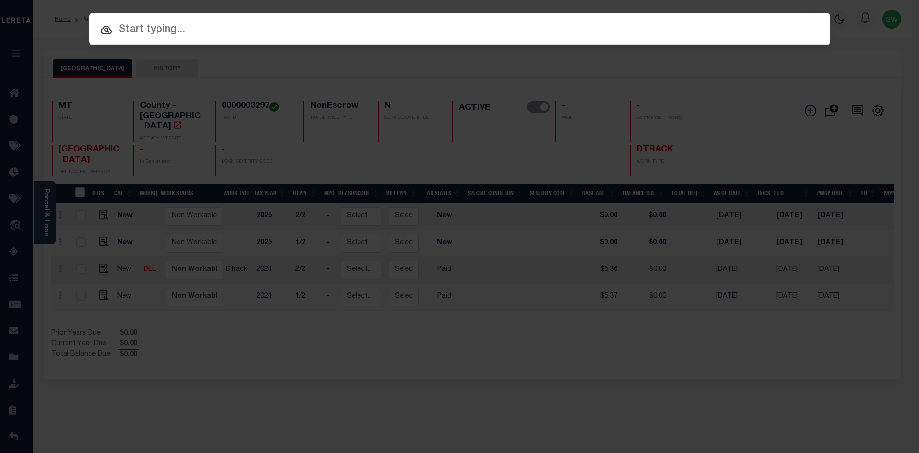
click at [136, 32] on input "text" at bounding box center [460, 30] width 742 height 17
paste input "511386292"
type input "511386292"
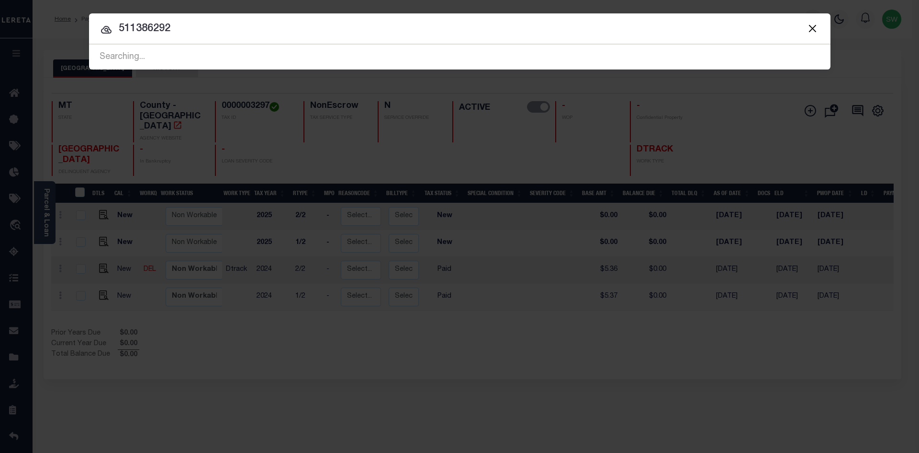
click at [182, 29] on input "511386292" at bounding box center [460, 29] width 742 height 17
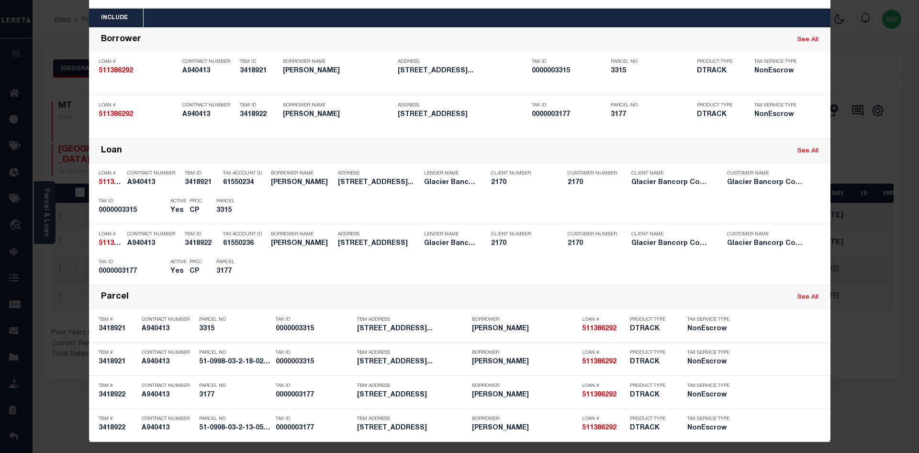
scroll to position [38, 0]
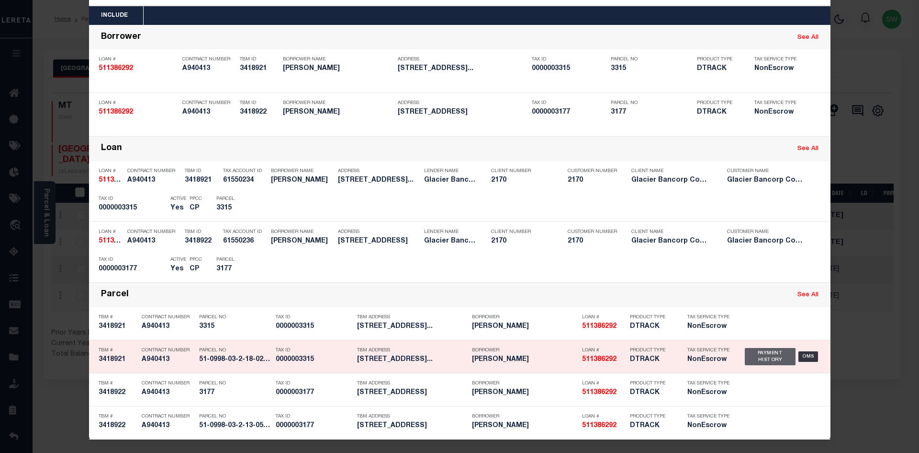
click at [773, 359] on div "Payment History" at bounding box center [770, 356] width 51 height 17
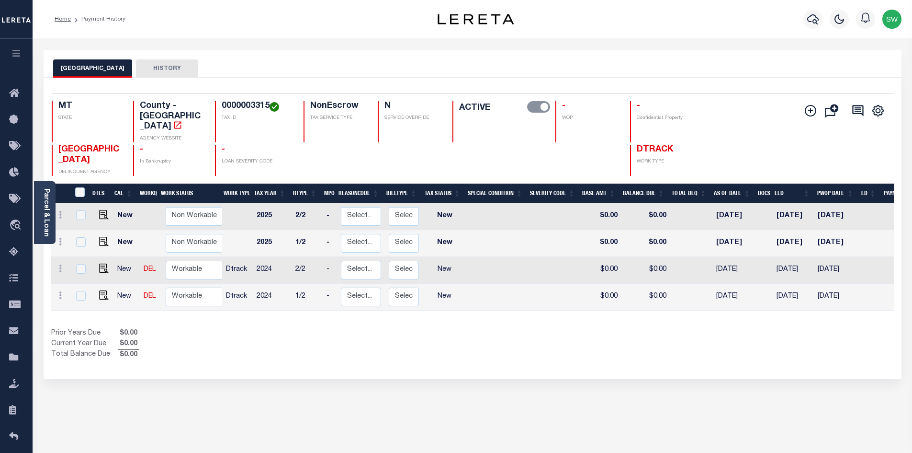
click at [468, 328] on div "Prior Years Due $0.00 Current Year Due $0.00 Total Balance Due $0.00" at bounding box center [261, 344] width 421 height 32
click at [409, 328] on div "Prior Years Due $0.00 Current Year Due $0.00 Total Balance Due $0.00" at bounding box center [261, 344] width 421 height 32
drag, startPoint x: 269, startPoint y: 106, endPoint x: 211, endPoint y: 102, distance: 58.0
click at [211, 102] on div "MT STATE County - MT AGENCY WEBSITE 0000003315 TAX ID NonEscrow TAX SERVICE TYP…" at bounding box center [403, 121] width 702 height 41
copy h4 "0000003315"
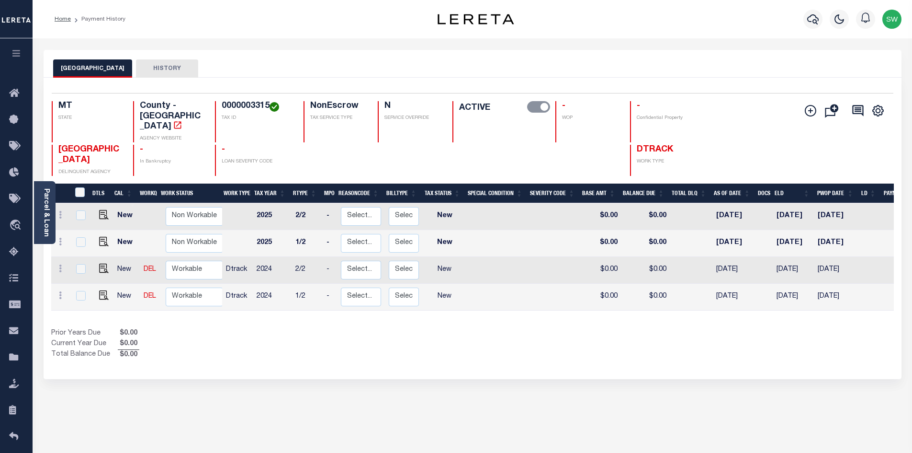
click at [299, 328] on div "Prior Years Due $0.00 Current Year Due $0.00 Total Balance Due $0.00" at bounding box center [261, 344] width 421 height 32
drag, startPoint x: 464, startPoint y: 342, endPoint x: 471, endPoint y: 337, distance: 8.5
click at [464, 342] on div "Selected 4 Results 1 Items per page 25 50 100 MT STATE TAX ID N" at bounding box center [473, 228] width 858 height 301
click at [340, 331] on div "Prior Years Due $0.00 Current Year Due $0.00 Total Balance Due $0.00" at bounding box center [261, 344] width 421 height 32
drag, startPoint x: 348, startPoint y: 342, endPoint x: 173, endPoint y: 287, distance: 183.1
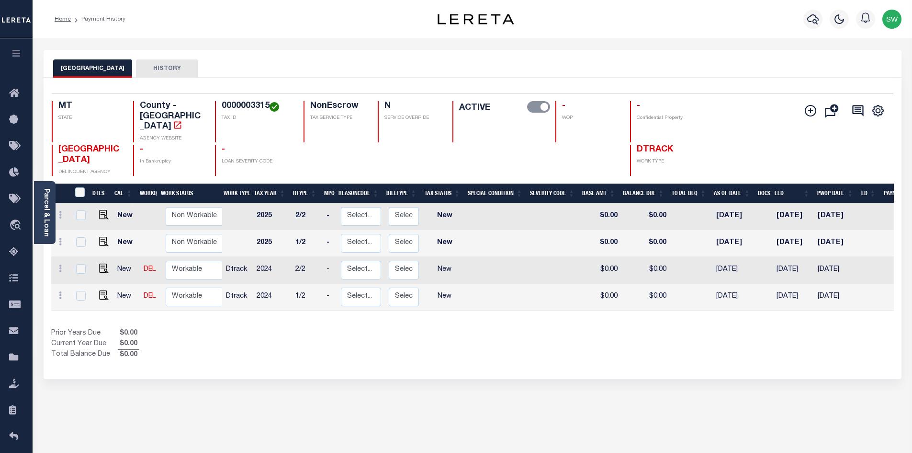
click at [348, 341] on div "Selected 4 Results 1 Items per page 25 50 100 MT STATE TAX ID N" at bounding box center [473, 228] width 858 height 301
click at [57, 293] on link at bounding box center [60, 297] width 11 height 8
click at [83, 271] on img at bounding box center [84, 276] width 10 height 10
select select "NW2"
type input "$0.00"
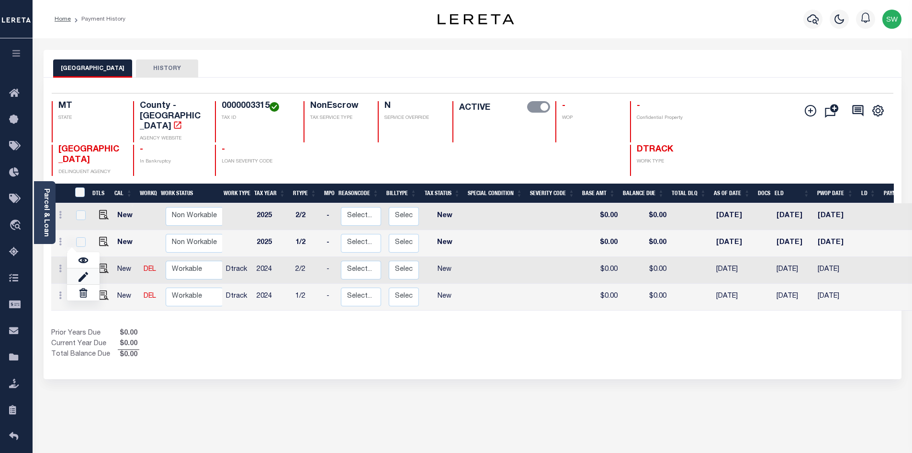
type input "$0.00"
type input "[DATE]"
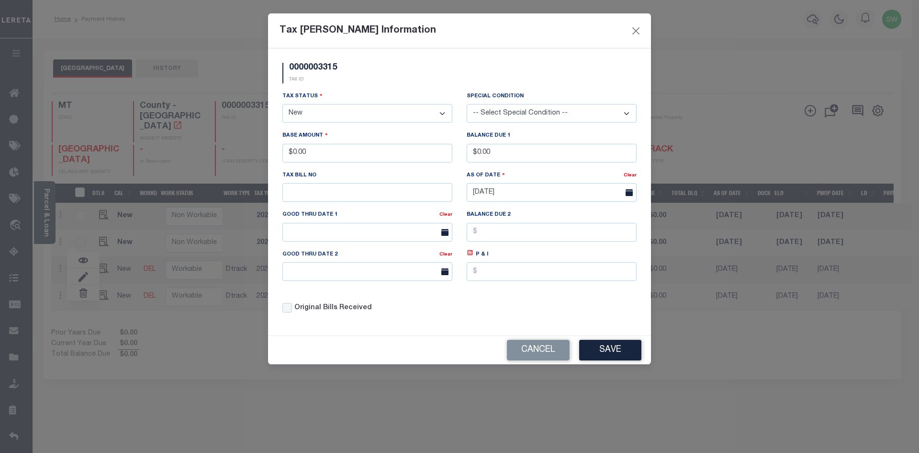
click at [446, 111] on select "- Select Status - Open Due/Unpaid Paid Incomplete No Tax Due Internal Refund Pr…" at bounding box center [368, 113] width 170 height 19
click at [444, 112] on select "- Select Status - Open Due/Unpaid Paid Incomplete No Tax Due Internal Refund Pr…" at bounding box center [368, 113] width 170 height 19
select select "PYD"
click at [283, 104] on select "- Select Status - Open Due/Unpaid Paid Incomplete No Tax Due Internal Refund Pr…" at bounding box center [368, 113] width 170 height 19
drag, startPoint x: 333, startPoint y: 156, endPoint x: 228, endPoint y: 156, distance: 104.9
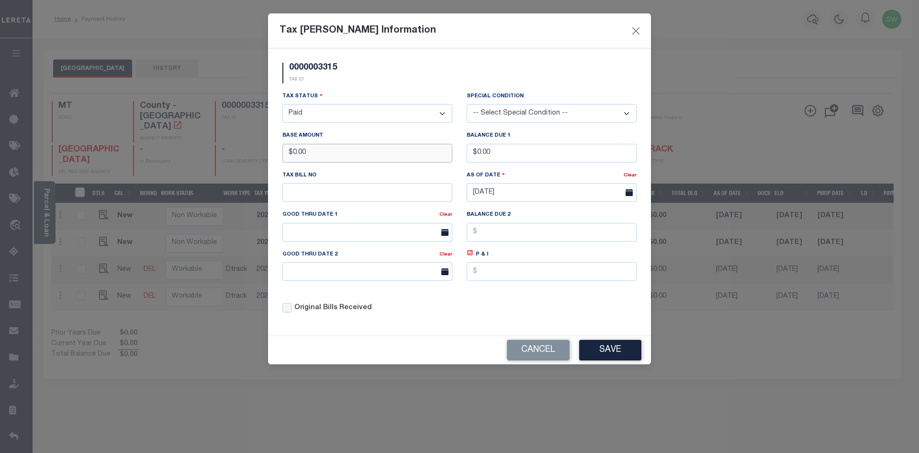
click at [228, 156] on div "Tax Bill Amount Information 0000003315 TAX ID Installment: TaxID: 0000003315 Ta…" at bounding box center [459, 226] width 919 height 453
drag, startPoint x: 335, startPoint y: 155, endPoint x: 150, endPoint y: 141, distance: 184.9
click at [150, 141] on div "Tax Bill Amount Information 0000003315 TAX ID Installment: TaxID: 0000003315 Ta…" at bounding box center [459, 226] width 919 height 453
type input "$1,587.36"
click at [351, 96] on div "Tax Status - Select Status - Open Due/Unpaid Paid Incomplete No Tax Due Interna…" at bounding box center [368, 107] width 170 height 32
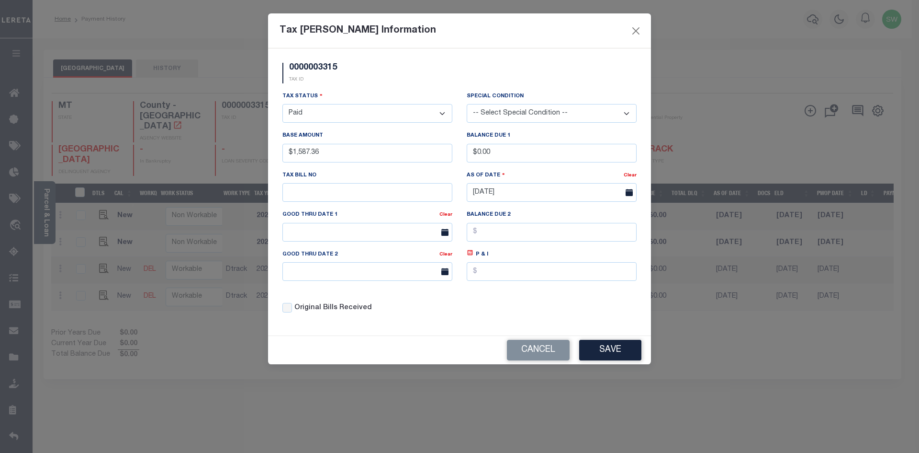
click at [527, 304] on div "Tax Status - Select Status - Open Due/Unpaid Paid Incomplete No Tax Due Interna…" at bounding box center [459, 206] width 369 height 230
click at [615, 349] on button "Save" at bounding box center [610, 350] width 62 height 21
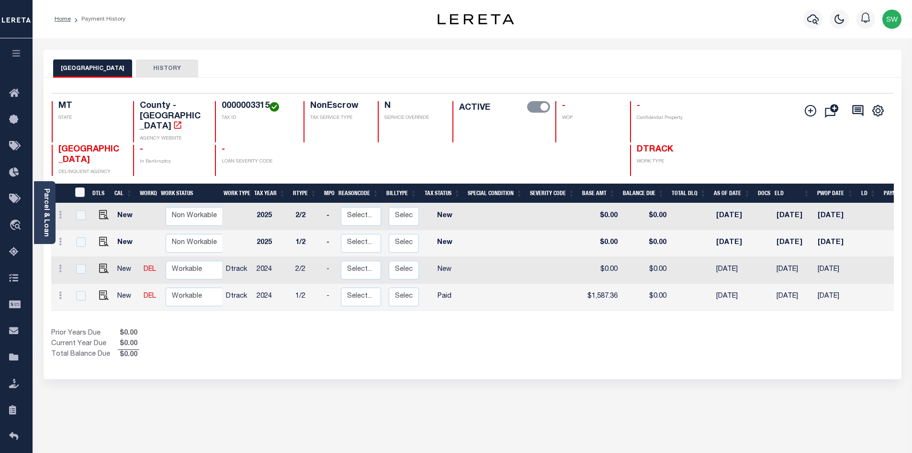
click at [464, 301] on div "DTLS CAL WorkQ Work Status Work Type Tax Year RType MPO ReasonCode BillType Tax…" at bounding box center [472, 271] width 843 height 177
drag, startPoint x: 171, startPoint y: 277, endPoint x: 215, endPoint y: 279, distance: 43.6
click at [171, 287] on select "Non Workable Workable" at bounding box center [194, 296] width 57 height 19
checkbox input "true"
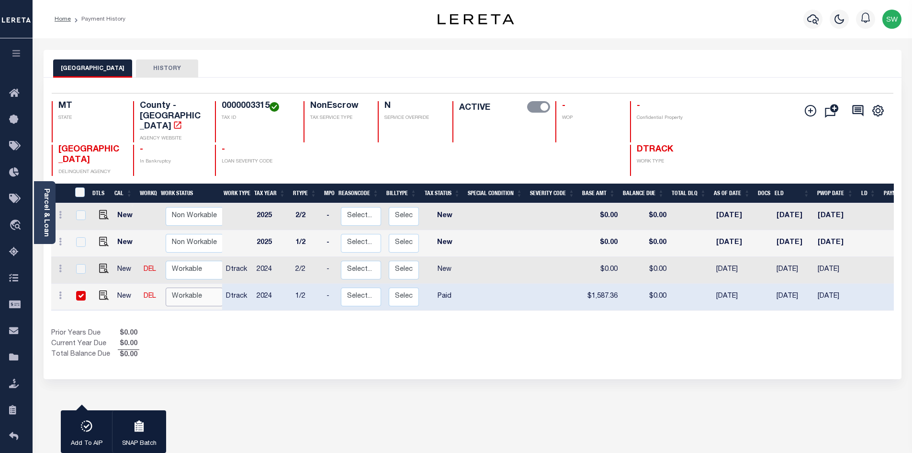
select select "true"
click at [166, 287] on select "Non Workable Workable" at bounding box center [194, 296] width 57 height 19
checkbox input "false"
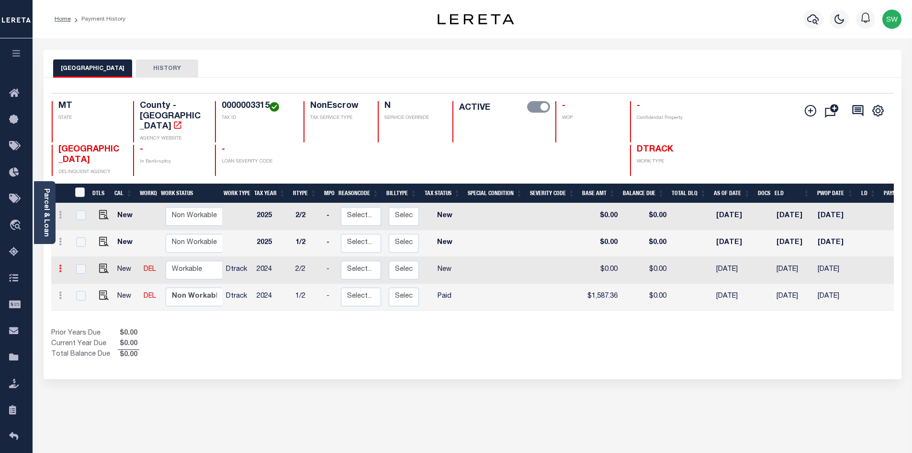
click at [59, 264] on icon at bounding box center [60, 268] width 3 height 8
click at [86, 244] on img at bounding box center [84, 249] width 10 height 10
type input "$0.00"
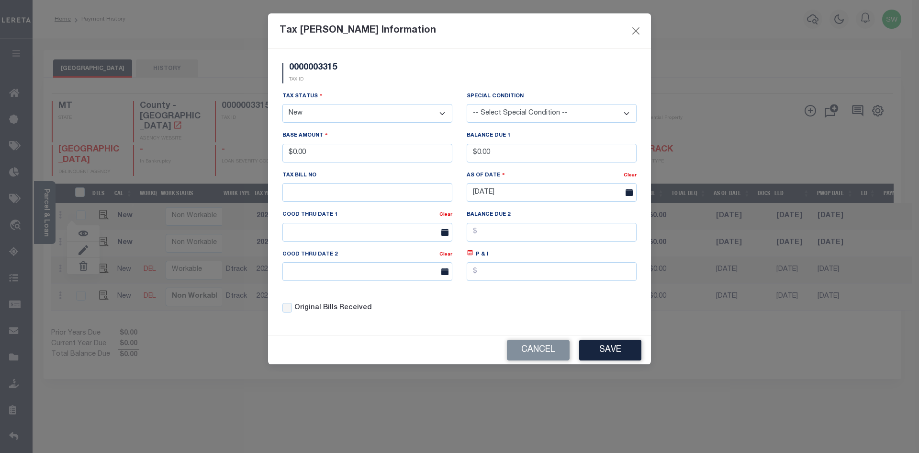
click at [440, 113] on select "- Select Status - Open Due/Unpaid Paid Incomplete No Tax Due Internal Refund Pr…" at bounding box center [368, 113] width 170 height 19
click at [441, 114] on select "- Select Status - Open Due/Unpaid Paid Incomplete No Tax Due Internal Refund Pr…" at bounding box center [368, 113] width 170 height 19
select select "PYD"
click at [283, 104] on select "- Select Status - Open Due/Unpaid Paid Incomplete No Tax Due Internal Refund Pr…" at bounding box center [368, 113] width 170 height 19
drag, startPoint x: 332, startPoint y: 154, endPoint x: 233, endPoint y: 154, distance: 99.1
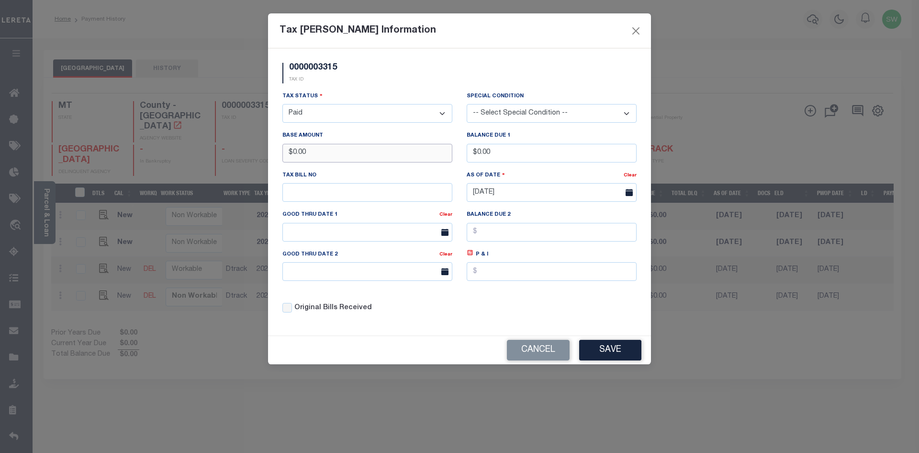
click at [233, 154] on div "Tax Bill Amount Information 0000003315 TAX ID Installment: TaxID: 0000003315 Ta…" at bounding box center [459, 226] width 919 height 453
type input "$1,572.34"
click at [376, 85] on div "0000003315 TAX ID" at bounding box center [459, 77] width 369 height 28
drag, startPoint x: 589, startPoint y: 343, endPoint x: 646, endPoint y: 346, distance: 57.0
click at [589, 343] on button "Save" at bounding box center [610, 350] width 62 height 21
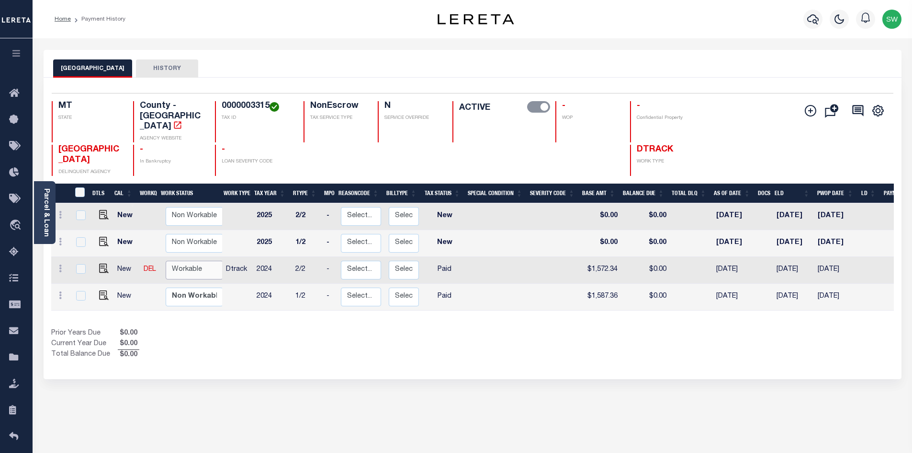
click at [186, 260] on select "Non Workable Workable" at bounding box center [194, 269] width 57 height 19
checkbox input "true"
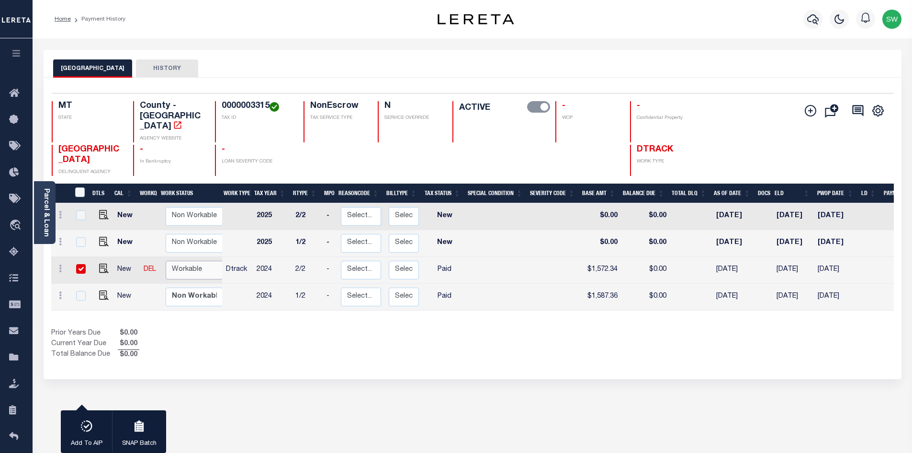
select select "true"
click at [166, 260] on select "Non Workable Workable" at bounding box center [194, 269] width 57 height 19
checkbox input "false"
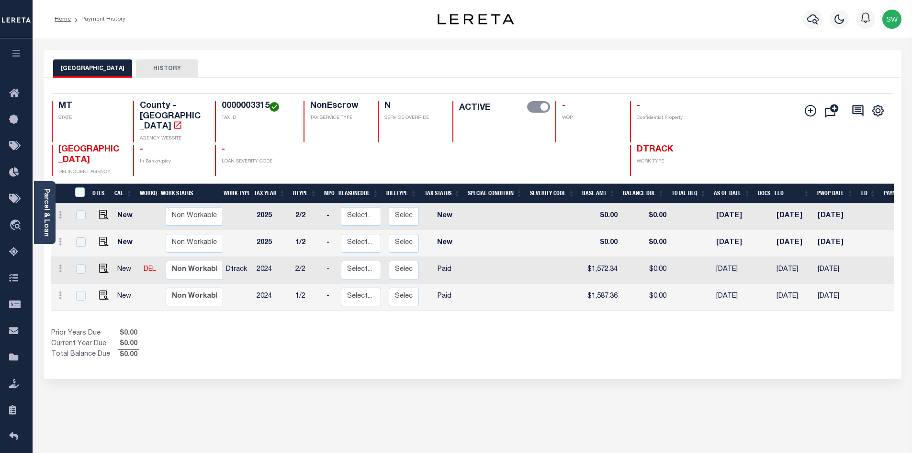
drag, startPoint x: 228, startPoint y: 306, endPoint x: 266, endPoint y: 284, distance: 43.1
click at [229, 306] on div "DTLS CAL WorkQ Work Status Work Type Tax Year RType MPO ReasonCode BillType Tax…" at bounding box center [472, 271] width 843 height 177
drag, startPoint x: 380, startPoint y: 328, endPoint x: 375, endPoint y: 314, distance: 14.7
click at [379, 328] on div "Prior Years Due $0.00 Current Year Due $0.00 Total Balance Due $0.00" at bounding box center [261, 344] width 421 height 32
click at [813, 21] on icon "button" at bounding box center [812, 19] width 11 height 10
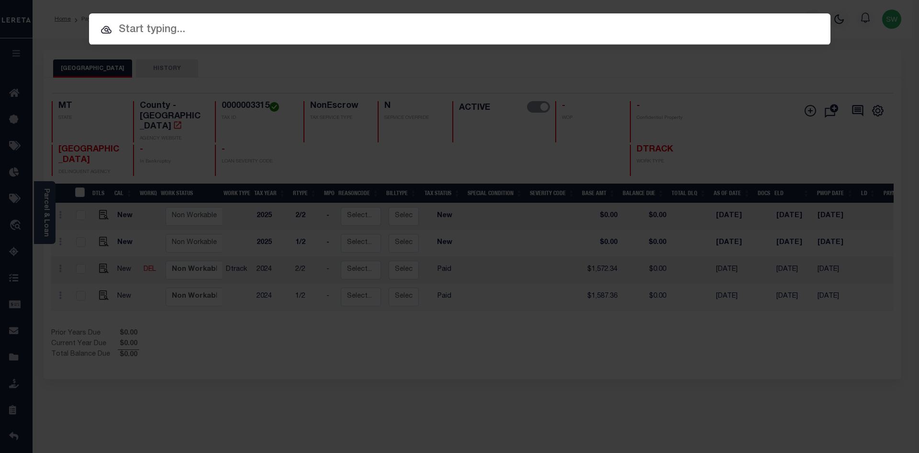
click at [127, 29] on input "text" at bounding box center [460, 30] width 742 height 17
paste input "3602200007374"
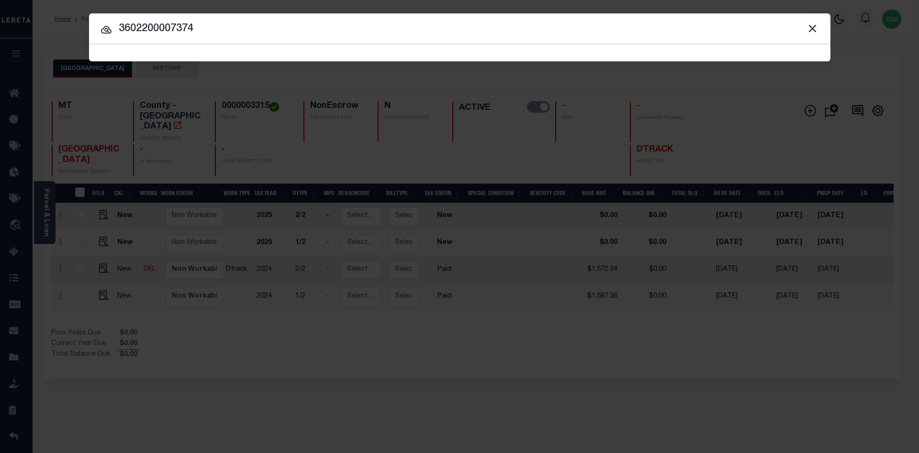
type input "3602200007374"
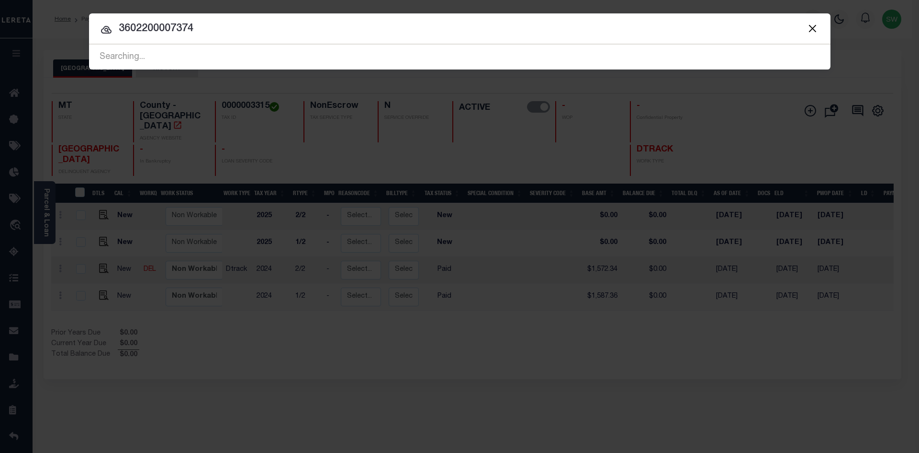
click at [203, 28] on input "3602200007374" at bounding box center [460, 29] width 742 height 17
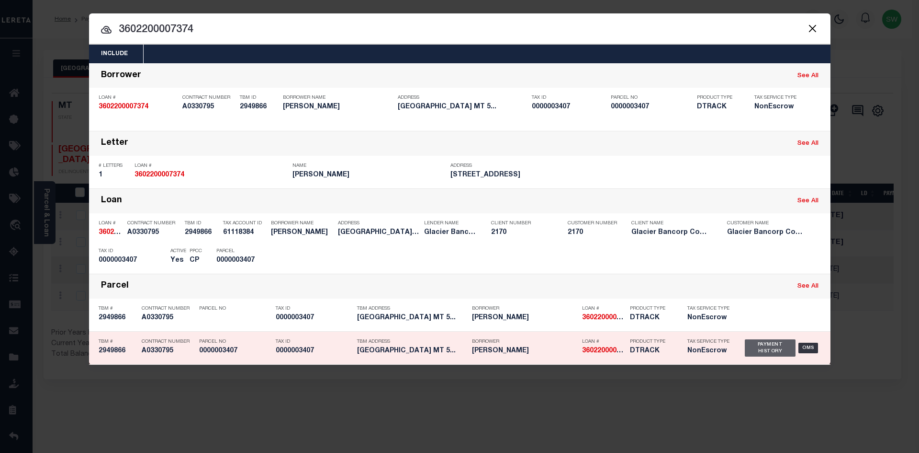
click at [769, 351] on div "Payment History" at bounding box center [770, 347] width 51 height 17
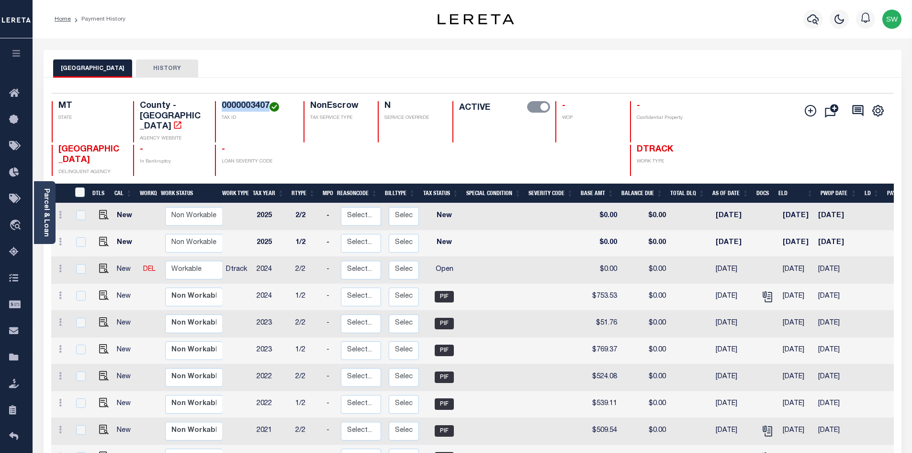
drag, startPoint x: 269, startPoint y: 102, endPoint x: 221, endPoint y: 102, distance: 47.9
click at [221, 102] on div "0000003407 TAX ID" at bounding box center [253, 121] width 77 height 41
copy h4 "0000003407"
drag, startPoint x: 278, startPoint y: 128, endPoint x: 270, endPoint y: 125, distance: 8.8
click at [275, 145] on h4 "-" at bounding box center [257, 150] width 70 height 11
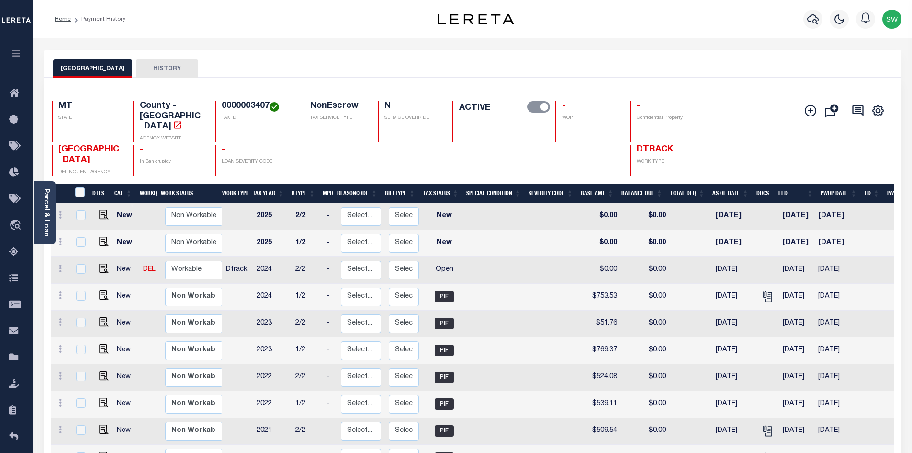
click at [264, 105] on h4 "0000003407" at bounding box center [257, 106] width 70 height 11
drag, startPoint x: 268, startPoint y: 105, endPoint x: 205, endPoint y: 116, distance: 63.1
click at [205, 116] on div "MT STATE County - MT AGENCY WEBSITE 0000003407 TAX ID NonEscrow TAX SERVICE TYP…" at bounding box center [403, 121] width 702 height 41
copy div "0000003407"
click at [58, 266] on link at bounding box center [60, 270] width 11 height 8
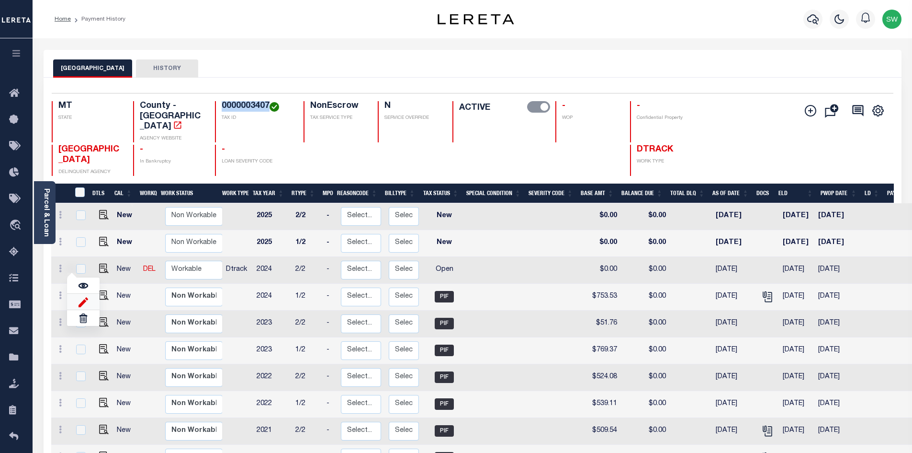
click at [84, 296] on img at bounding box center [84, 301] width 10 height 10
select select "OP2"
type input "$0.00"
type input "[DATE]"
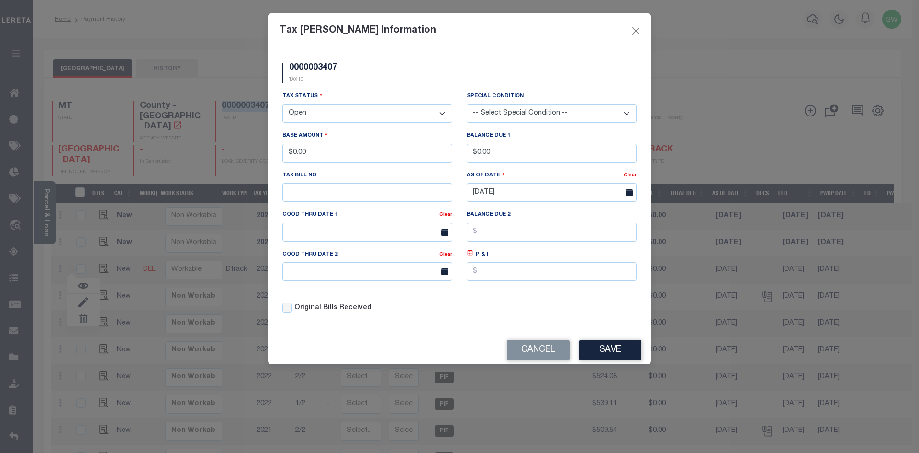
click at [442, 115] on select "- Select Status - Open Due/Unpaid Paid Incomplete No Tax Due Internal Refund Pr…" at bounding box center [368, 113] width 170 height 19
click at [441, 113] on select "- Select Status - Open Due/Unpaid Paid Incomplete No Tax Due Internal Refund Pr…" at bounding box center [368, 113] width 170 height 19
select select "PYD"
click at [283, 104] on select "- Select Status - Open Due/Unpaid Paid Incomplete No Tax Due Internal Refund Pr…" at bounding box center [368, 113] width 170 height 19
drag, startPoint x: 324, startPoint y: 154, endPoint x: 167, endPoint y: 159, distance: 157.1
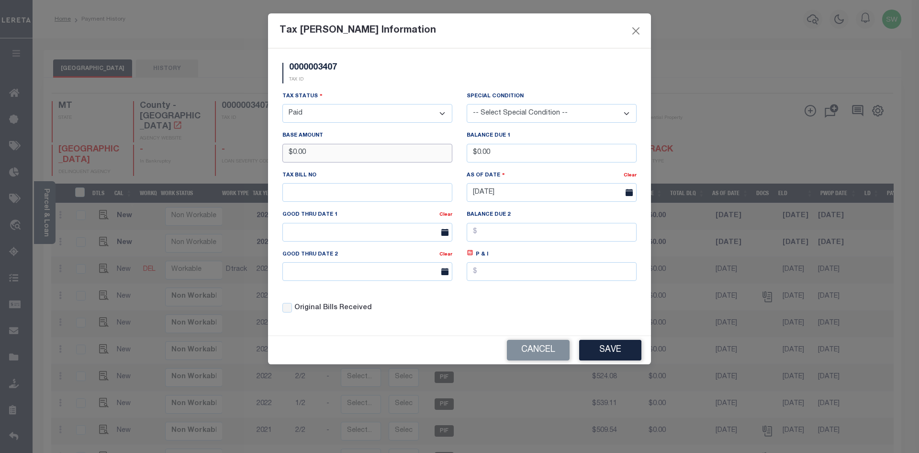
click at [167, 159] on div "Tax Bill Amount Information 0000003407 TAX ID Installment: TaxID: 0000003407 Ta…" at bounding box center [459, 226] width 919 height 453
type input "$738.50"
click at [606, 356] on button "Save" at bounding box center [610, 350] width 62 height 21
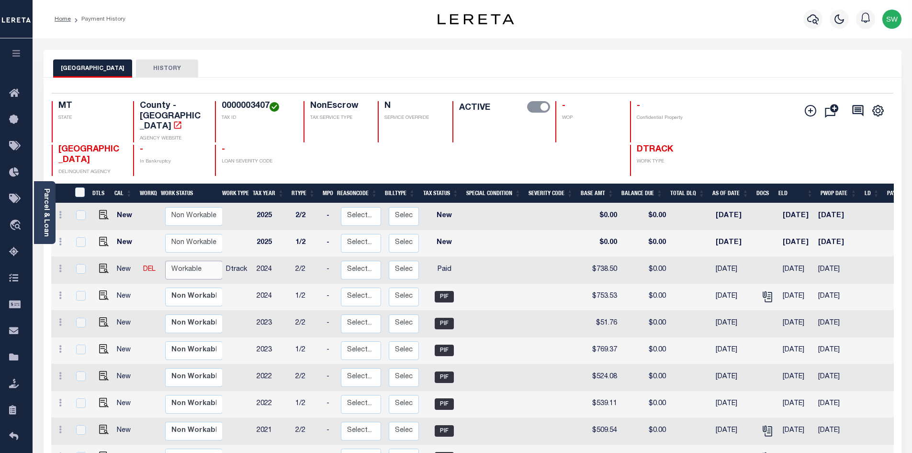
click at [191, 260] on select "Non Workable Workable" at bounding box center [193, 269] width 57 height 19
checkbox input "true"
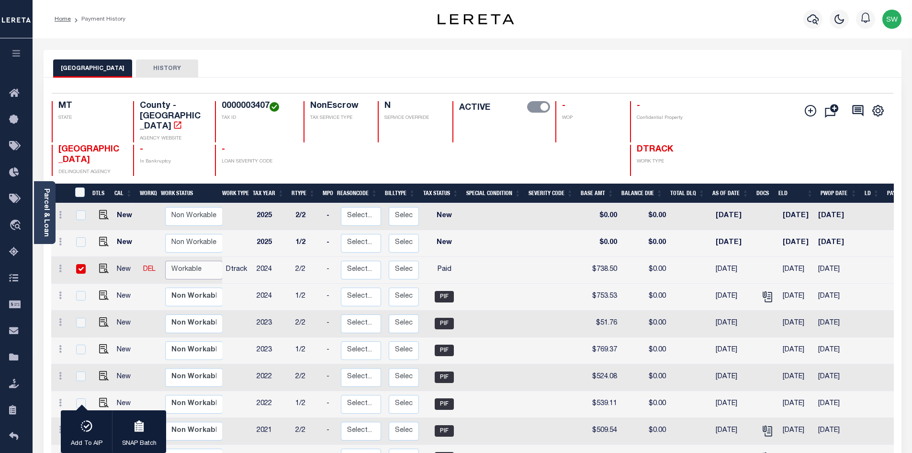
select select "true"
click at [165, 260] on select "Non Workable Workable" at bounding box center [193, 269] width 57 height 19
checkbox input "false"
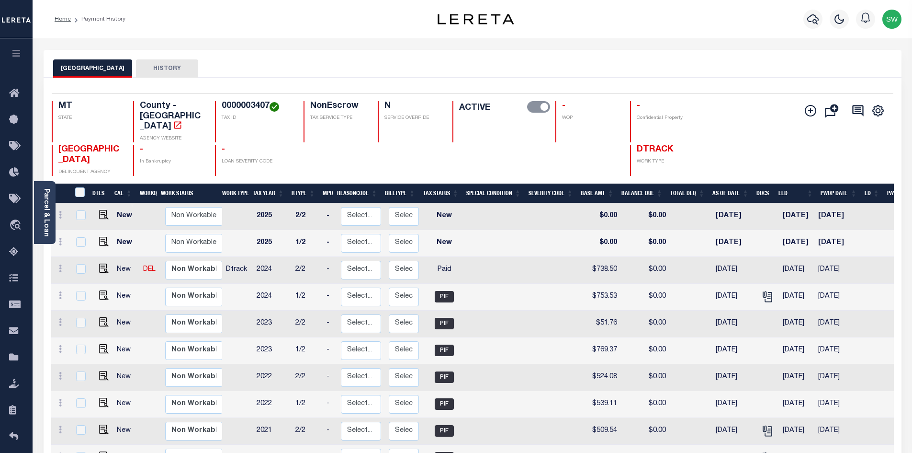
click at [338, 68] on div "JEFFERSON COUNTY HISTORY" at bounding box center [472, 68] width 839 height 18
click at [808, 19] on icon "button" at bounding box center [812, 19] width 11 height 10
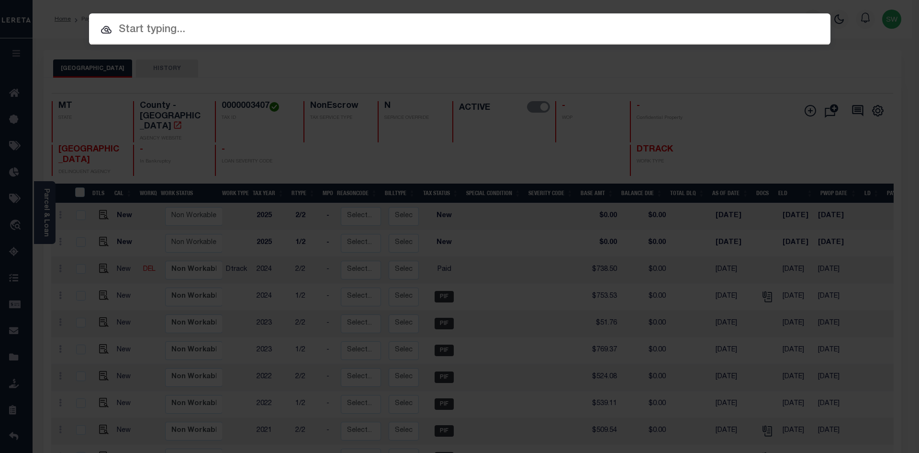
click at [123, 34] on input "text" at bounding box center [460, 30] width 742 height 17
paste input "5121087103"
type input "5121087103"
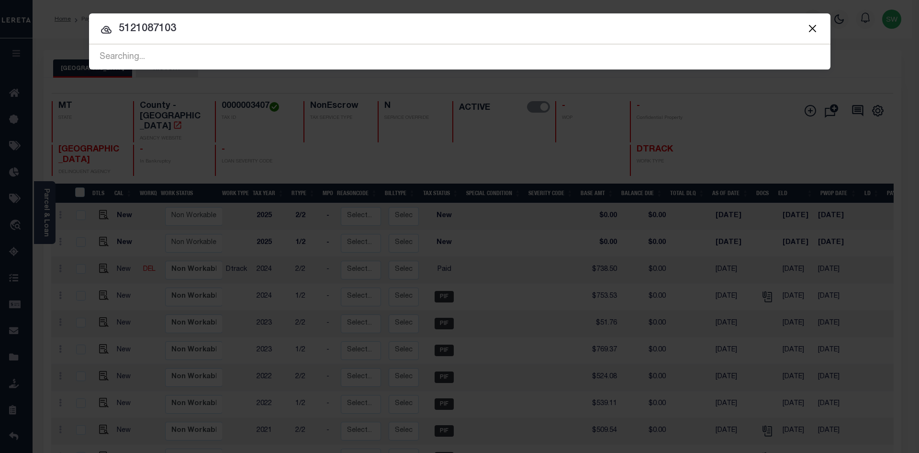
click at [198, 32] on input "5121087103" at bounding box center [460, 29] width 742 height 17
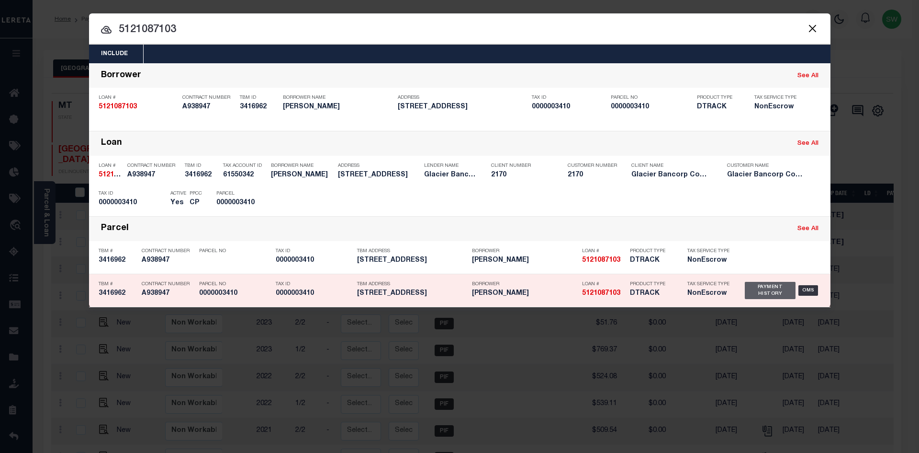
click at [765, 294] on div "Payment History" at bounding box center [770, 290] width 51 height 17
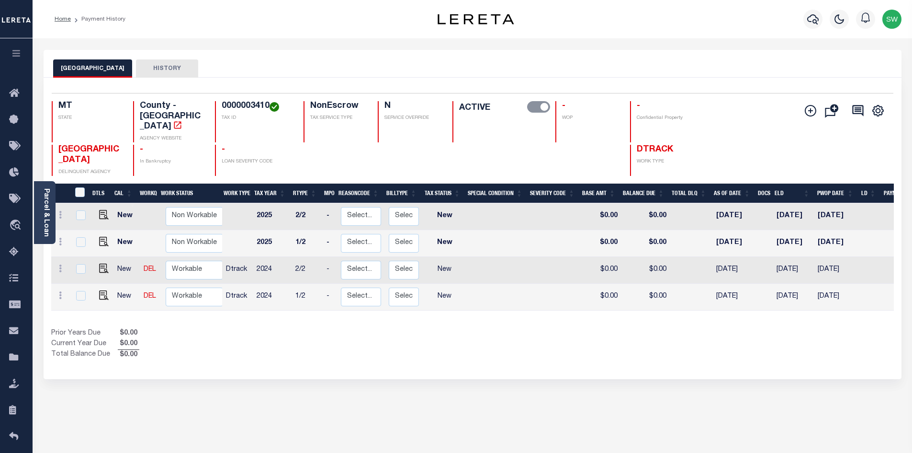
click at [378, 328] on div "Prior Years Due $0.00 Current Year Due $0.00 Total Balance Due $0.00" at bounding box center [261, 344] width 421 height 32
drag, startPoint x: 269, startPoint y: 103, endPoint x: 223, endPoint y: 102, distance: 46.0
click at [223, 102] on h4 "0000003410" at bounding box center [257, 106] width 70 height 11
copy h4 "0000003410"
click at [288, 331] on div "Prior Years Due $0.00 Current Year Due $0.00 Total Balance Due $0.00" at bounding box center [261, 344] width 421 height 32
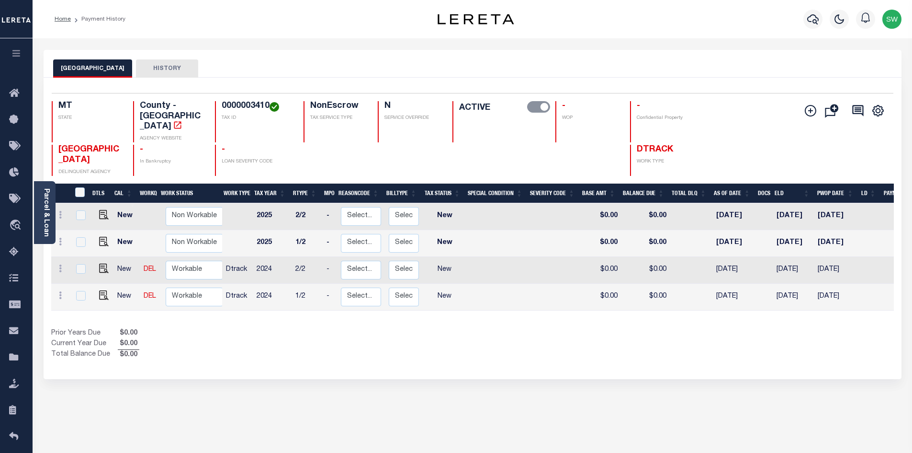
drag, startPoint x: 263, startPoint y: 323, endPoint x: 164, endPoint y: 312, distance: 99.7
click at [261, 328] on div "Prior Years Due $0.00 Current Year Due $0.00 Total Balance Due $0.00" at bounding box center [261, 344] width 421 height 32
click at [59, 291] on icon at bounding box center [60, 295] width 3 height 8
click at [79, 271] on img at bounding box center [84, 276] width 10 height 10
select select "NW2"
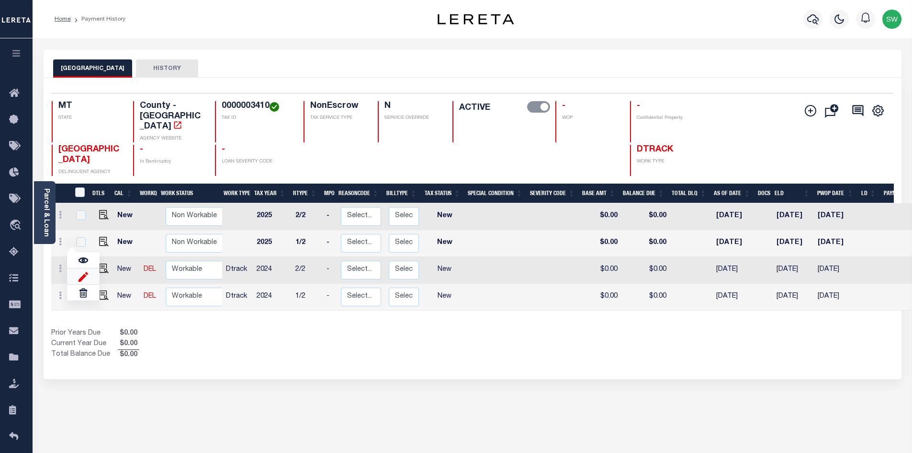
type input "$0.00"
type input "[DATE]"
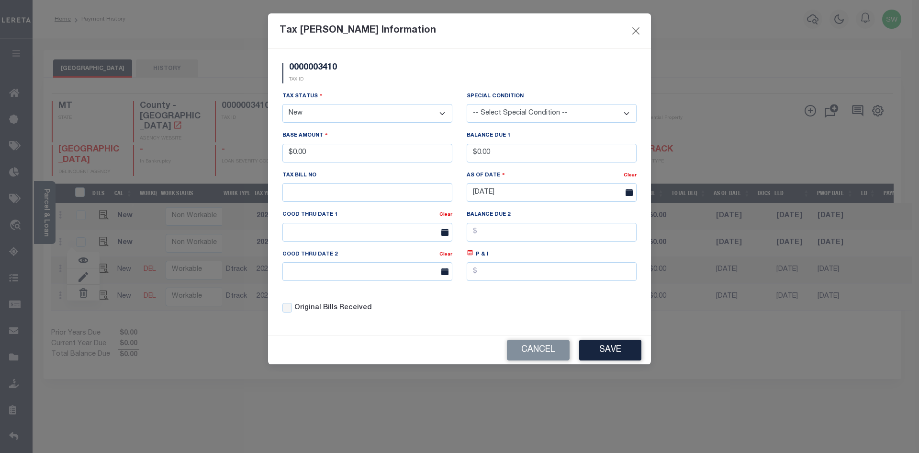
click at [440, 115] on select "- Select Status - Open Due/Unpaid Paid Incomplete No Tax Due Internal Refund Pr…" at bounding box center [368, 113] width 170 height 19
click at [440, 113] on select "- Select Status - Open Due/Unpaid Paid Incomplete No Tax Due Internal Refund Pr…" at bounding box center [368, 113] width 170 height 19
select select "PYD"
click at [283, 104] on select "- Select Status - Open Due/Unpaid Paid Incomplete No Tax Due Internal Refund Pr…" at bounding box center [368, 113] width 170 height 19
drag, startPoint x: 341, startPoint y: 158, endPoint x: 244, endPoint y: 158, distance: 96.7
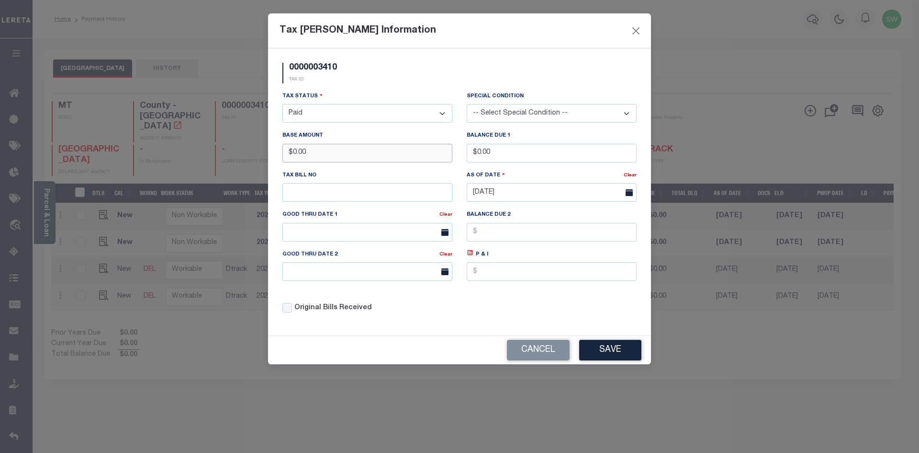
click at [244, 158] on div "Tax Bill Amount Information 0000003410 TAX ID Installment: TaxID: 0000003410 Ta…" at bounding box center [459, 226] width 919 height 453
type input "$1,255.50"
click at [382, 89] on div "0000003410 TAX ID" at bounding box center [459, 77] width 369 height 28
click at [615, 353] on button "Save" at bounding box center [610, 350] width 62 height 21
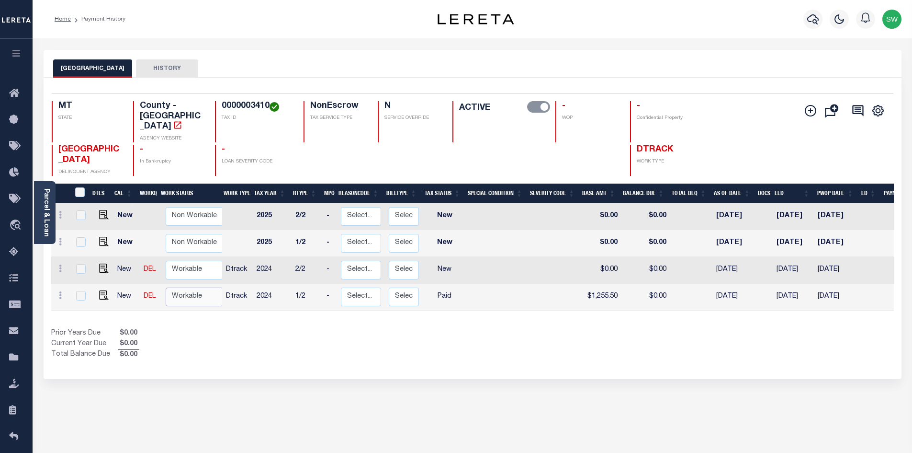
click at [192, 287] on select "Non Workable Workable" at bounding box center [194, 296] width 57 height 19
checkbox input "true"
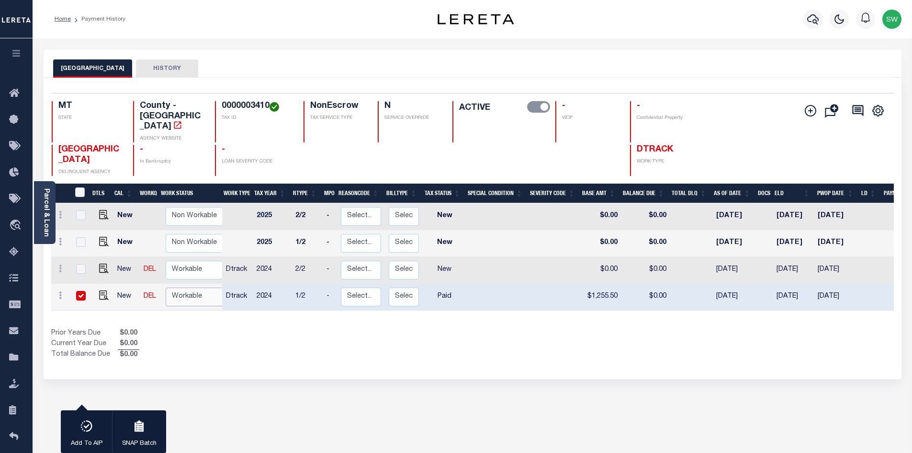
select select "true"
click at [166, 287] on select "Non Workable Workable" at bounding box center [194, 296] width 57 height 19
checkbox input "false"
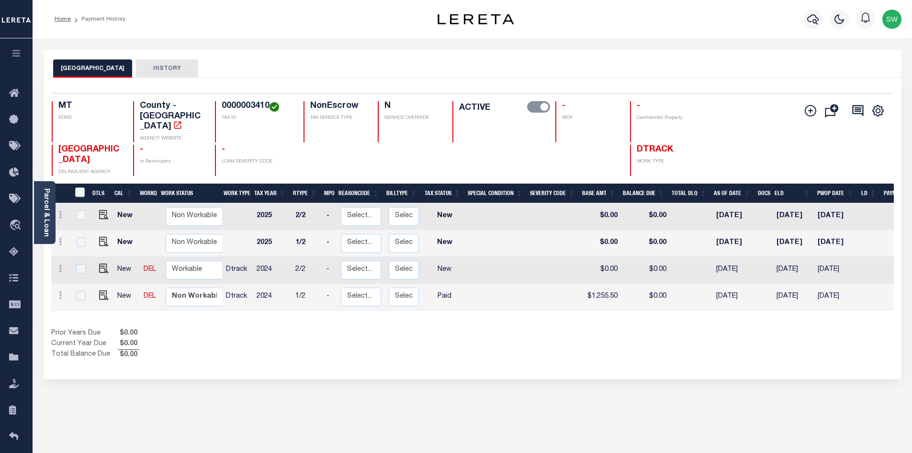
drag, startPoint x: 219, startPoint y: 319, endPoint x: 226, endPoint y: 316, distance: 7.7
click at [219, 328] on div "Prior Years Due $0.00 Current Year Due $0.00 Total Balance Due $0.00" at bounding box center [261, 344] width 421 height 32
click at [332, 330] on div "Prior Years Due $0.00 Current Year Due $0.00 Total Balance Due $0.00" at bounding box center [261, 344] width 421 height 32
click at [62, 266] on link at bounding box center [60, 270] width 11 height 8
click at [82, 244] on img at bounding box center [84, 249] width 10 height 10
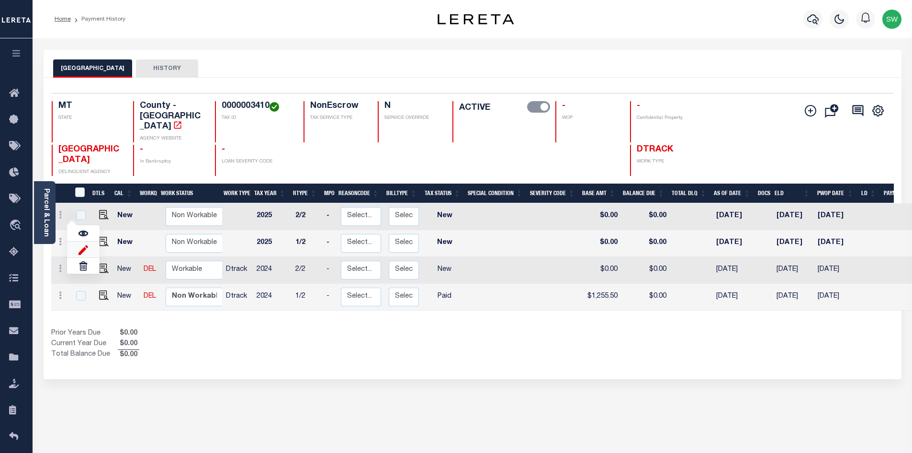
type input "$0.00"
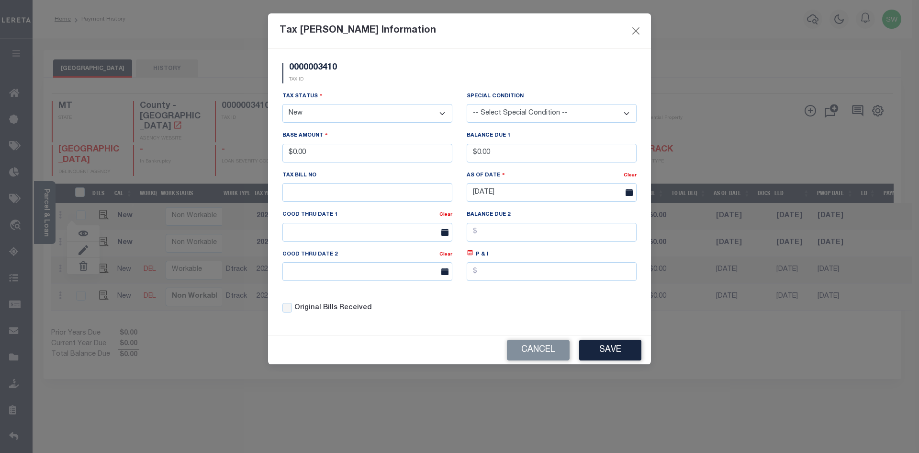
click at [443, 116] on select "- Select Status - Open Due/Unpaid Paid Incomplete No Tax Due Internal Refund Pr…" at bounding box center [368, 113] width 170 height 19
click at [442, 114] on select "- Select Status - Open Due/Unpaid Paid Incomplete No Tax Due Internal Refund Pr…" at bounding box center [368, 113] width 170 height 19
select select "DUE"
click at [283, 104] on select "- Select Status - Open Due/Unpaid Paid Incomplete No Tax Due Internal Refund Pr…" at bounding box center [368, 113] width 170 height 19
drag, startPoint x: 314, startPoint y: 155, endPoint x: 172, endPoint y: 153, distance: 141.3
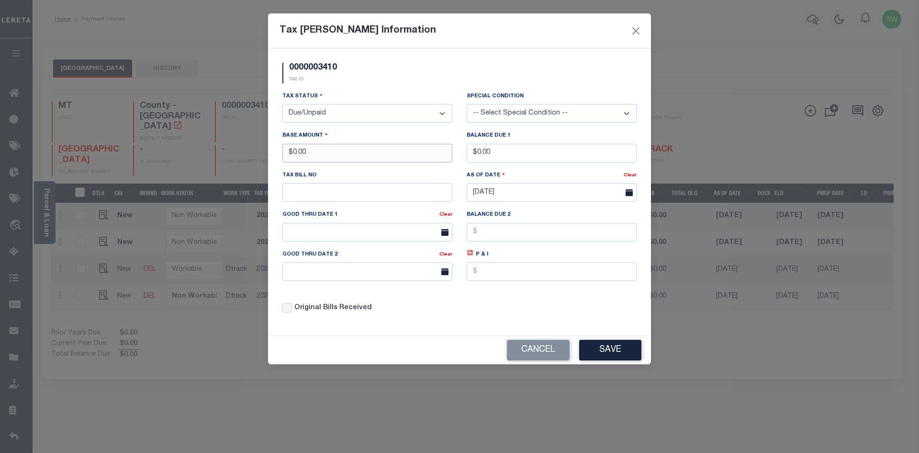
click at [172, 153] on div "Tax Bill Amount Information 0000003410 TAX ID Installment: TaxID: 0000003410 Ta…" at bounding box center [459, 226] width 919 height 453
type input "$1,240.49"
click at [510, 273] on input "text" at bounding box center [552, 271] width 170 height 19
type input "$55.37"
drag, startPoint x: 507, startPoint y: 155, endPoint x: 469, endPoint y: 156, distance: 37.9
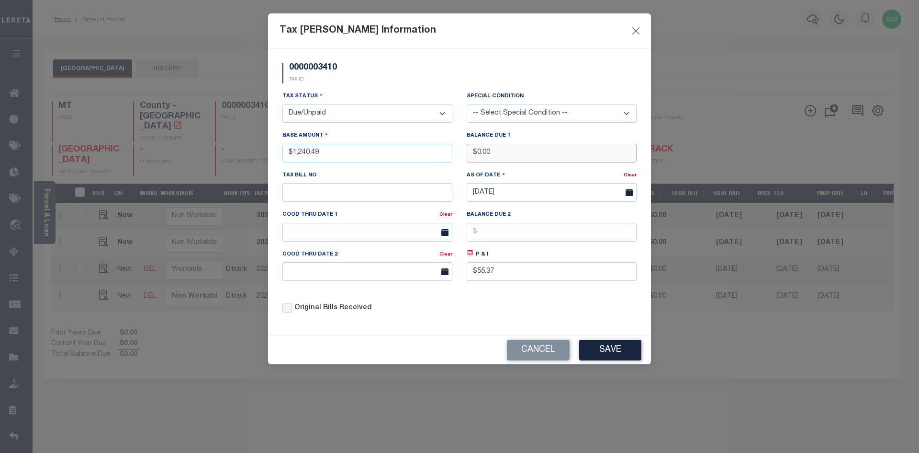
click at [469, 156] on input "$0.00" at bounding box center [552, 153] width 170 height 19
type input "$1,295.86"
click at [304, 236] on input "text" at bounding box center [368, 232] width 170 height 19
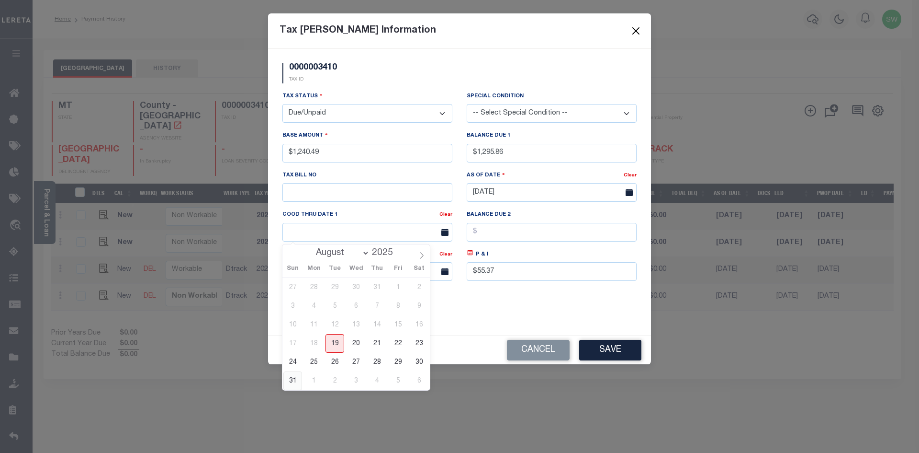
click at [294, 378] on span "31" at bounding box center [292, 380] width 19 height 19
type input "08/31/2025"
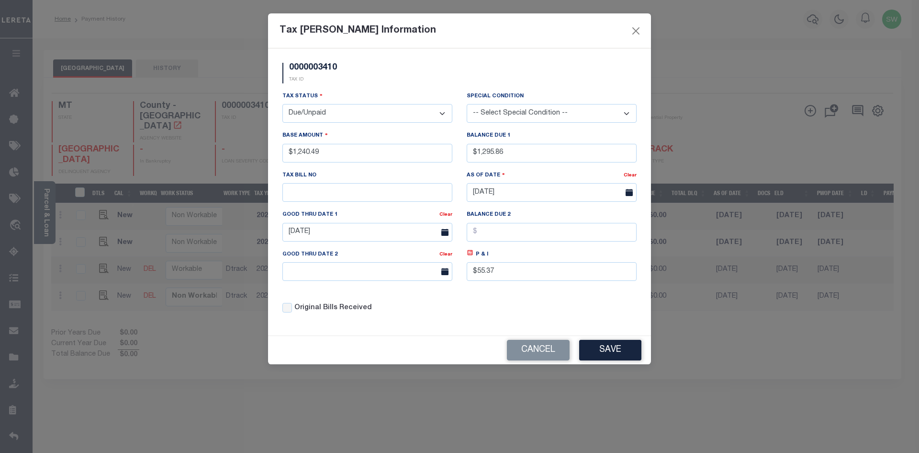
click at [419, 335] on div "0000003410 TAX ID Installment: TaxID: 0000003410 Tax Status" at bounding box center [459, 191] width 383 height 287
drag, startPoint x: 440, startPoint y: 311, endPoint x: 458, endPoint y: 310, distance: 17.8
click at [441, 311] on div "Original Bills Received" at bounding box center [368, 308] width 170 height 11
click at [607, 349] on button "Save" at bounding box center [610, 350] width 62 height 21
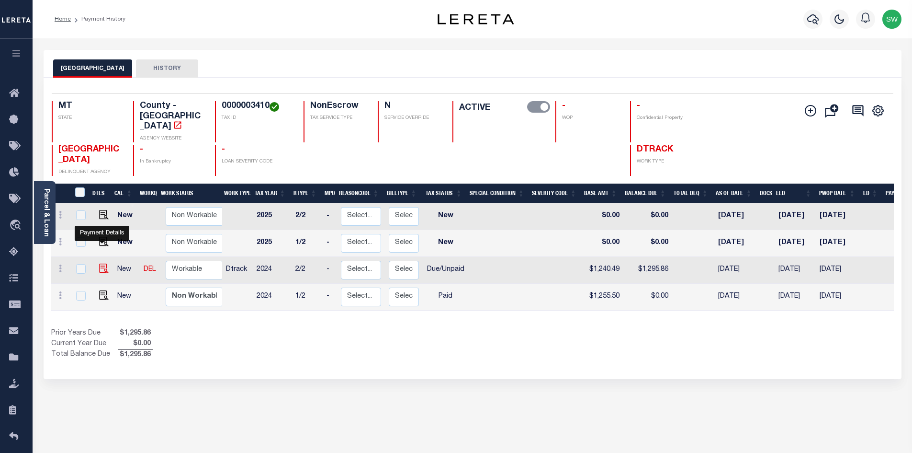
click at [101, 263] on img at bounding box center [104, 268] width 10 height 10
checkbox input "true"
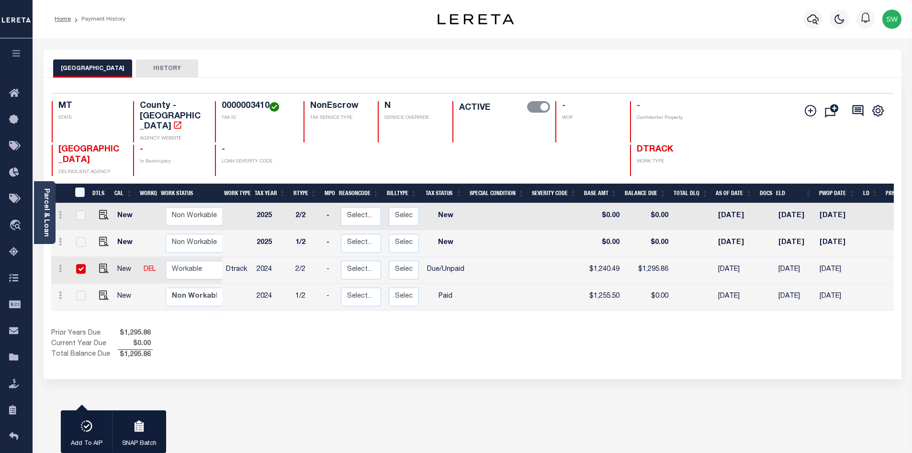
click at [349, 328] on div "Prior Years Due $1,295.86 Current Year Due $0.00 Total Balance Due $1,295.86" at bounding box center [261, 344] width 421 height 32
click at [197, 260] on select "Non Workable Workable" at bounding box center [194, 269] width 57 height 19
checkbox input "false"
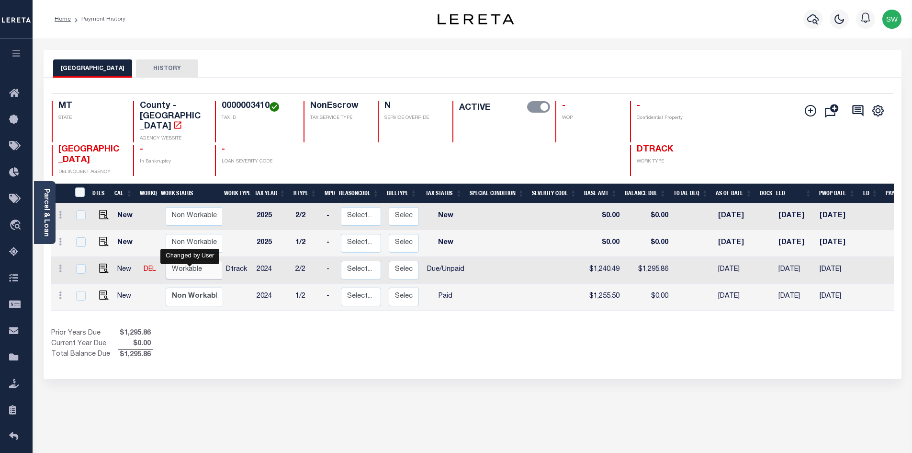
select select "true"
click at [166, 260] on select "Non Workable Workable" at bounding box center [194, 269] width 57 height 19
checkbox input "true"
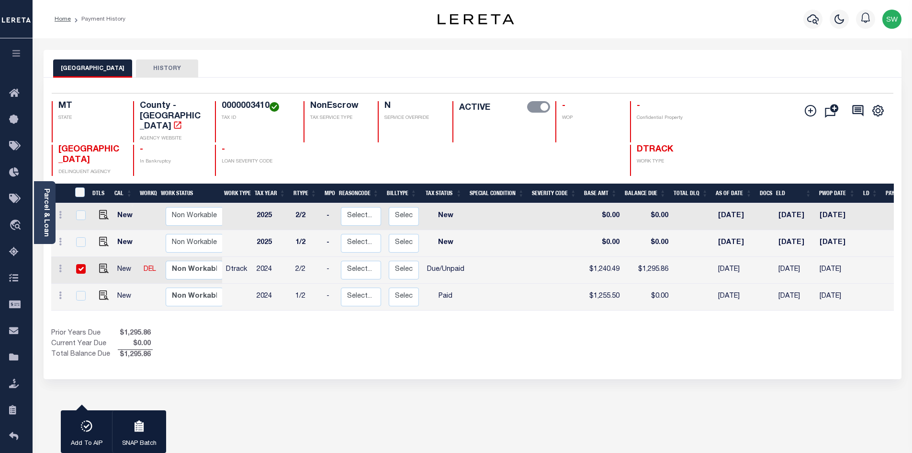
click at [214, 328] on div "Prior Years Due $1,295.86 Current Year Due $0.00 Total Balance Due $1,295.86" at bounding box center [261, 344] width 421 height 32
click at [201, 328] on div "Prior Years Due $1,295.86 Current Year Due $0.00 Total Balance Due $1,295.86" at bounding box center [261, 344] width 421 height 32
drag, startPoint x: 291, startPoint y: 336, endPoint x: 309, endPoint y: 319, distance: 24.4
click at [291, 335] on div "Prior Years Due $1,295.86 Current Year Due $0.00 Total Balance Due $1,295.86" at bounding box center [261, 344] width 421 height 32
click at [278, 328] on div "Prior Years Due $1,295.86 Current Year Due $0.00 Total Balance Due $1,295.86" at bounding box center [261, 344] width 421 height 32
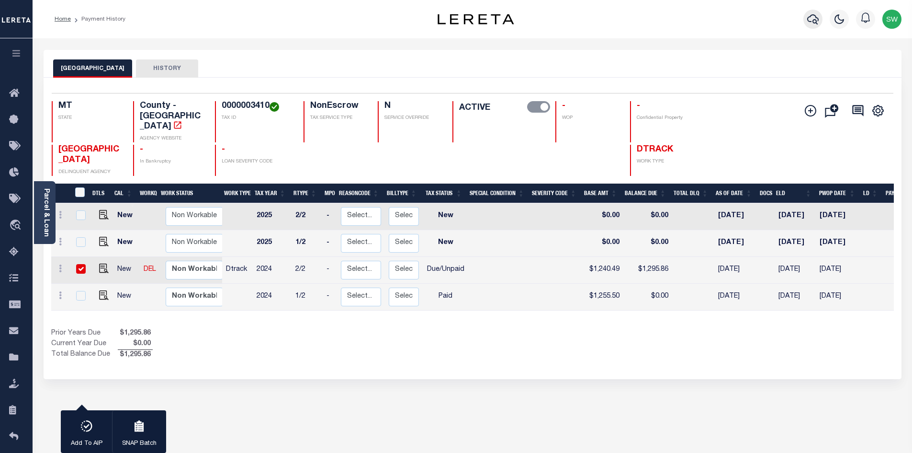
click at [812, 24] on icon "button" at bounding box center [812, 18] width 11 height 11
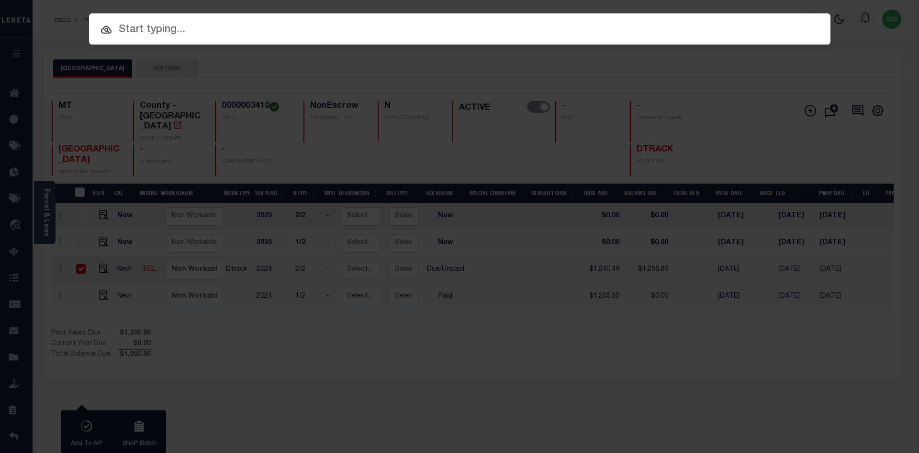
click at [164, 34] on input "text" at bounding box center [460, 30] width 742 height 17
paste input "5121087103"
type input "5121087103"
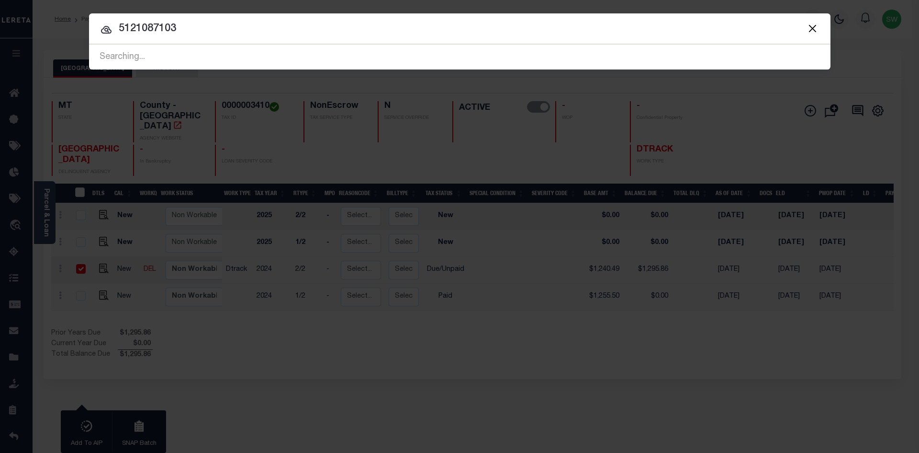
click at [218, 33] on input "5121087103" at bounding box center [460, 29] width 742 height 17
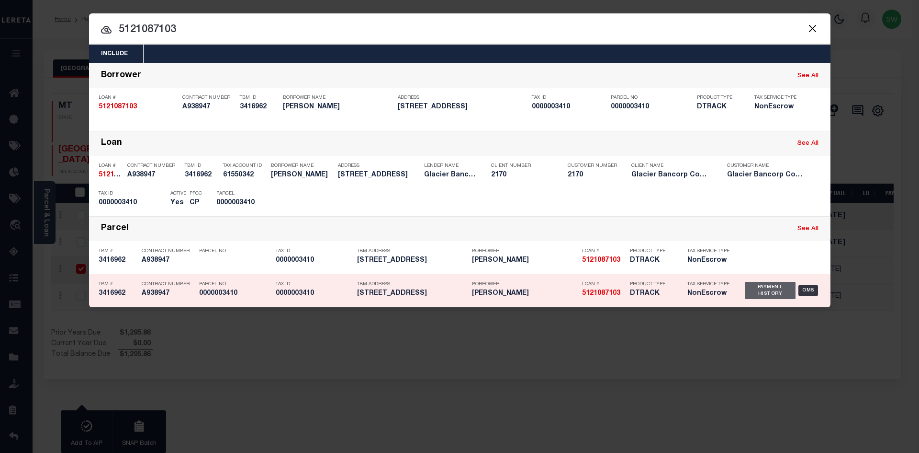
drag, startPoint x: 755, startPoint y: 292, endPoint x: 759, endPoint y: 291, distance: 4.8
click at [756, 292] on div "Payment History" at bounding box center [770, 290] width 51 height 17
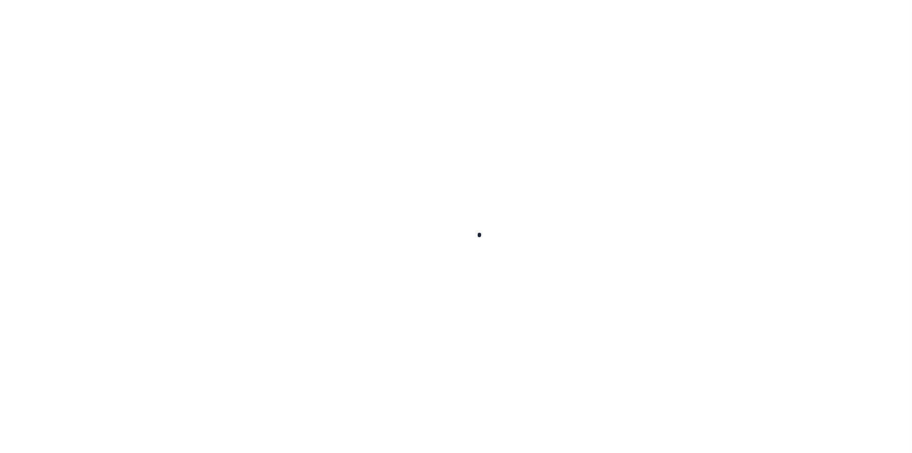
checkbox input "false"
type input "[DATE]"
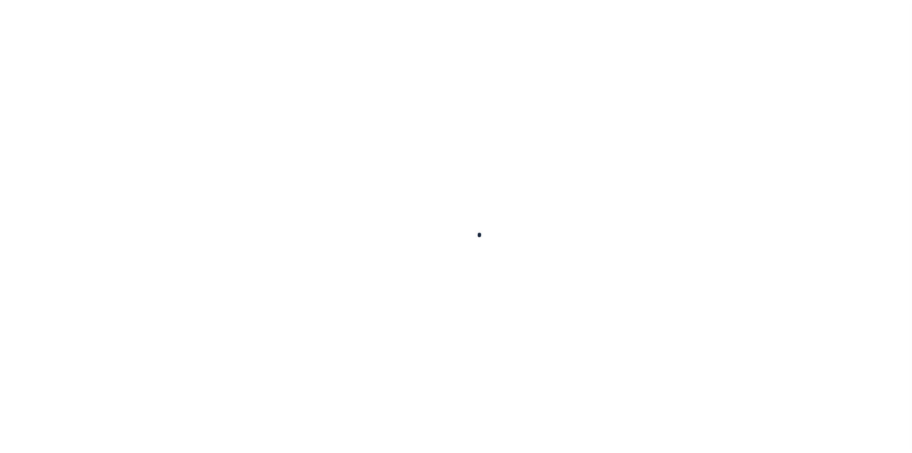
select select "DUE"
type input "$1,240.49"
type input "$55.37"
type input "$1,295.86"
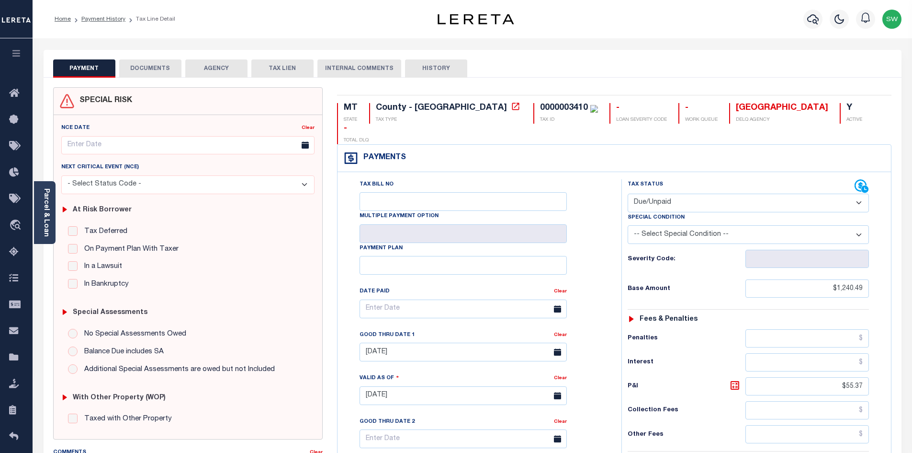
click at [160, 70] on button "DOCUMENTS" at bounding box center [150, 68] width 62 height 18
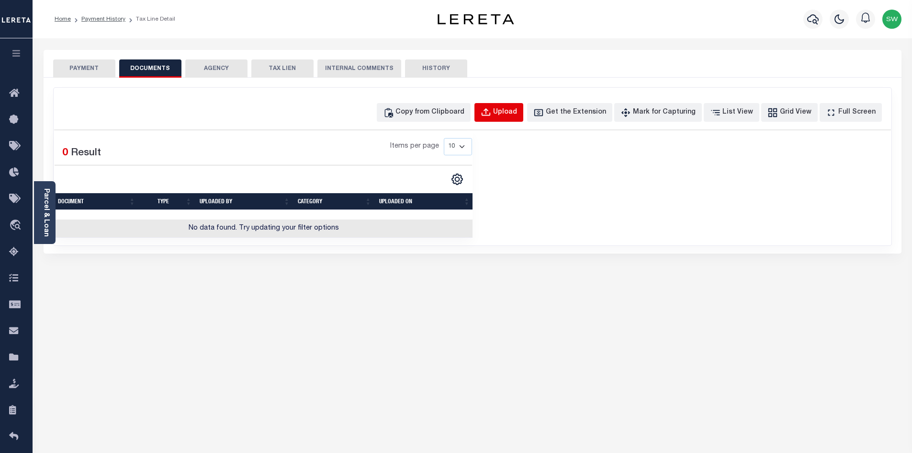
click at [517, 112] on div "Upload" at bounding box center [505, 112] width 24 height 11
select select "POP"
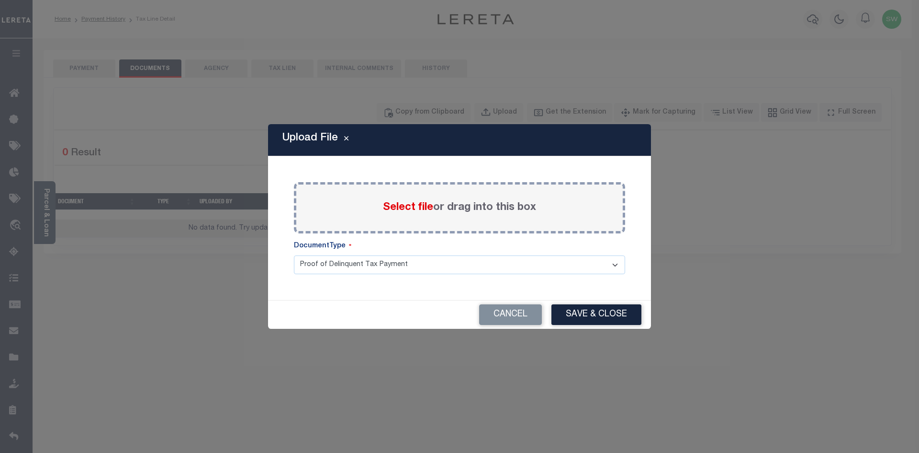
click at [374, 213] on div "Select file or drag into this box" at bounding box center [459, 207] width 331 height 51
click at [371, 208] on div "Select file or drag into this box" at bounding box center [459, 207] width 331 height 51
click at [392, 209] on span "Select file" at bounding box center [408, 207] width 50 height 11
click at [0, 0] on input "Select file or drag into this box" at bounding box center [0, 0] width 0 height 0
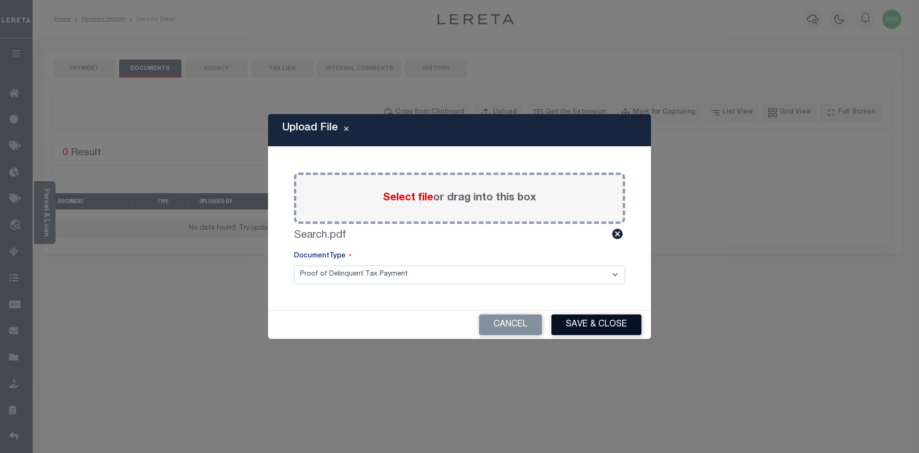
click at [601, 332] on button "Save & Close" at bounding box center [597, 324] width 90 height 21
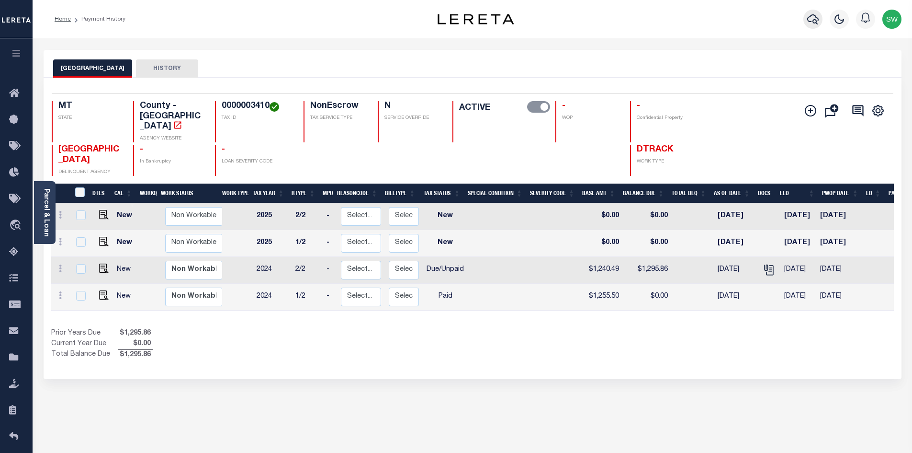
click at [813, 21] on icon "button" at bounding box center [812, 19] width 11 height 10
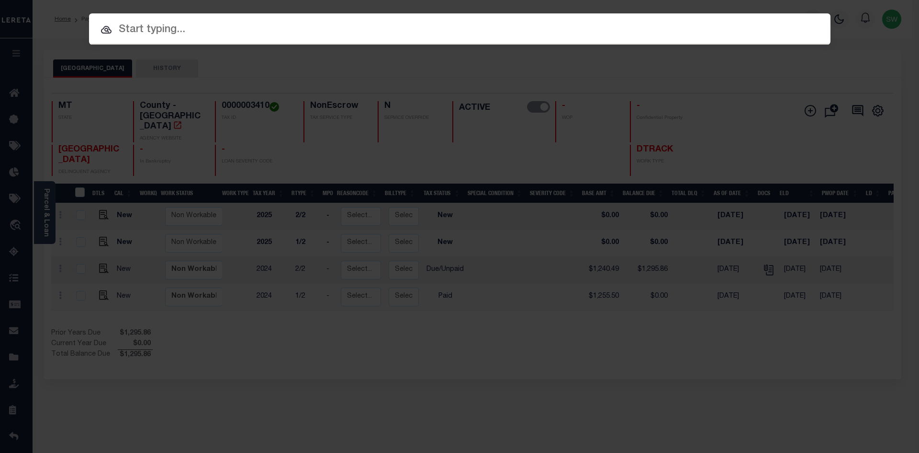
click at [132, 32] on input "text" at bounding box center [460, 30] width 742 height 17
paste input "161960001142"
type input "161960001142"
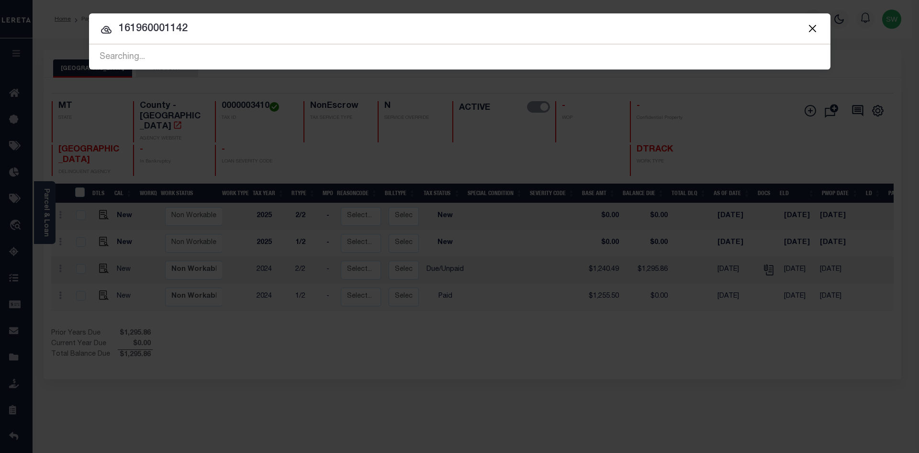
click at [199, 27] on input "161960001142" at bounding box center [460, 29] width 742 height 17
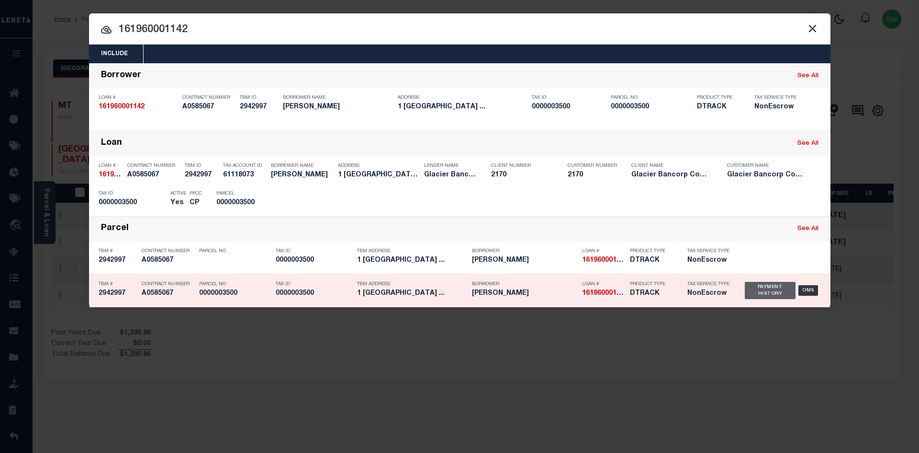
click at [777, 294] on div "Payment History" at bounding box center [770, 290] width 51 height 17
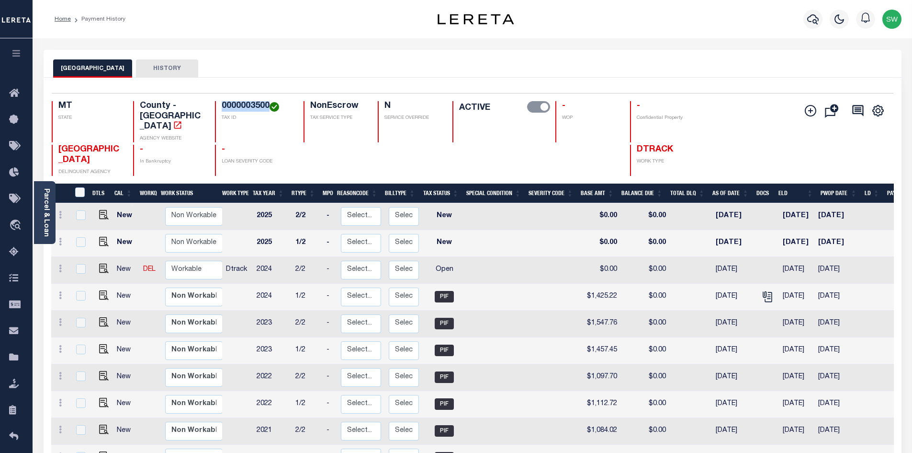
drag, startPoint x: 266, startPoint y: 105, endPoint x: 223, endPoint y: 105, distance: 43.6
click at [223, 105] on h4 "0000003500" at bounding box center [257, 106] width 70 height 11
copy h4 "0000003500"
click at [58, 266] on link at bounding box center [60, 270] width 11 height 8
click at [82, 296] on img at bounding box center [84, 301] width 10 height 10
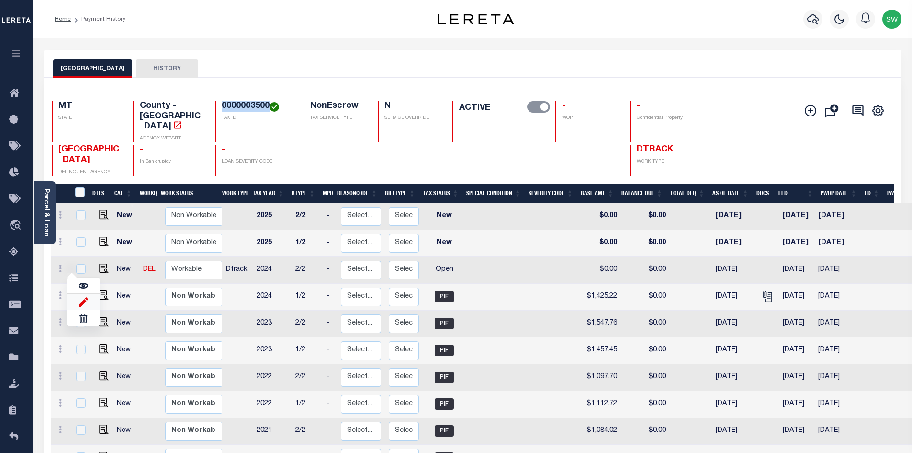
select select "OP2"
type input "$0.00"
type input "[DATE]"
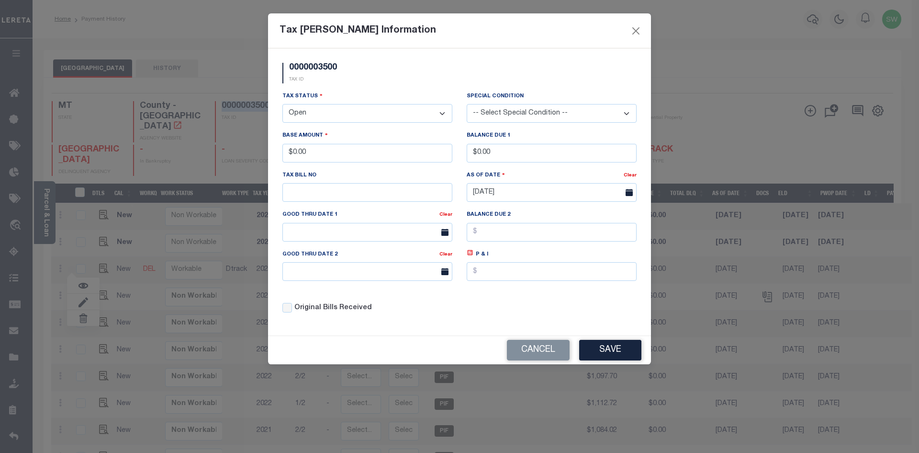
click at [439, 114] on select "- Select Status - Open Due/Unpaid Paid Incomplete No Tax Due Internal Refund Pr…" at bounding box center [368, 113] width 170 height 19
click at [444, 114] on select "- Select Status - Open Due/Unpaid Paid Incomplete No Tax Due Internal Refund Pr…" at bounding box center [368, 113] width 170 height 19
select select "PYD"
click at [283, 104] on select "- Select Status - Open Due/Unpaid Paid Incomplete No Tax Due Internal Refund Pr…" at bounding box center [368, 113] width 170 height 19
drag, startPoint x: 325, startPoint y: 155, endPoint x: 250, endPoint y: 156, distance: 74.7
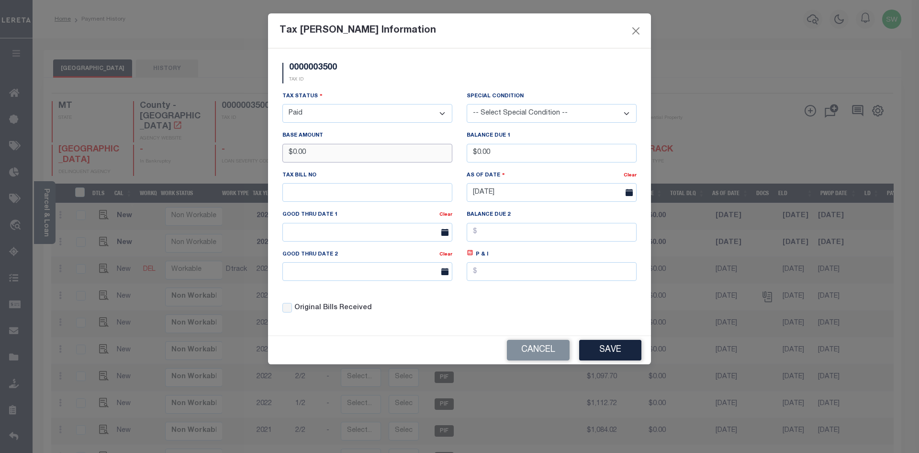
click at [250, 156] on div "Tax Bill Amount Information 0000003500 TAX ID Installment: TaxID: 0000003500 Ta…" at bounding box center [459, 226] width 919 height 453
type input "$1,410.19"
drag, startPoint x: 398, startPoint y: 70, endPoint x: 509, endPoint y: 192, distance: 165.4
click at [408, 71] on div "0000003500 TAX ID" at bounding box center [459, 77] width 369 height 28
click at [545, 321] on div "Tax Status - Select Status - Open Due/Unpaid Paid Incomplete No Tax Due Interna…" at bounding box center [459, 206] width 369 height 230
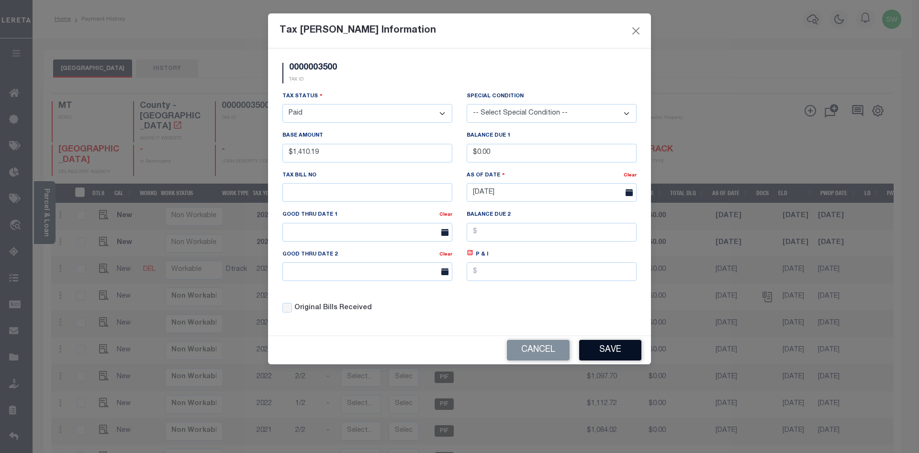
click at [605, 348] on button "Save" at bounding box center [610, 350] width 62 height 21
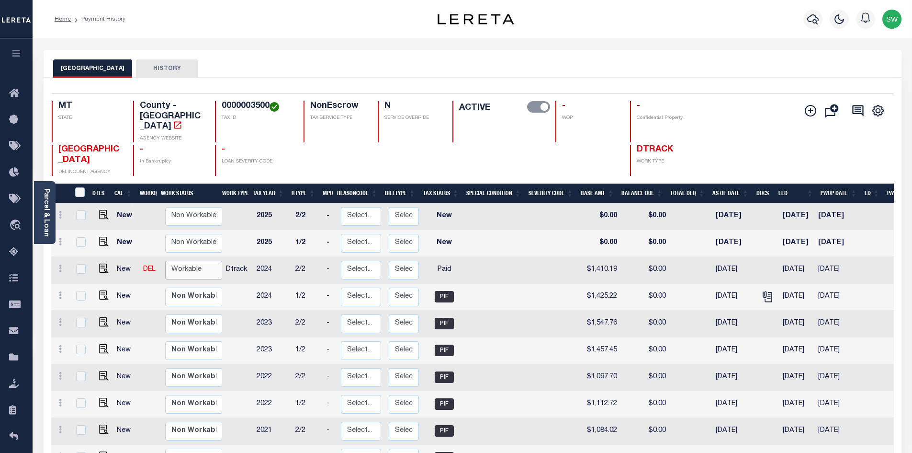
click at [186, 260] on select "Non Workable Workable" at bounding box center [193, 269] width 57 height 19
checkbox input "true"
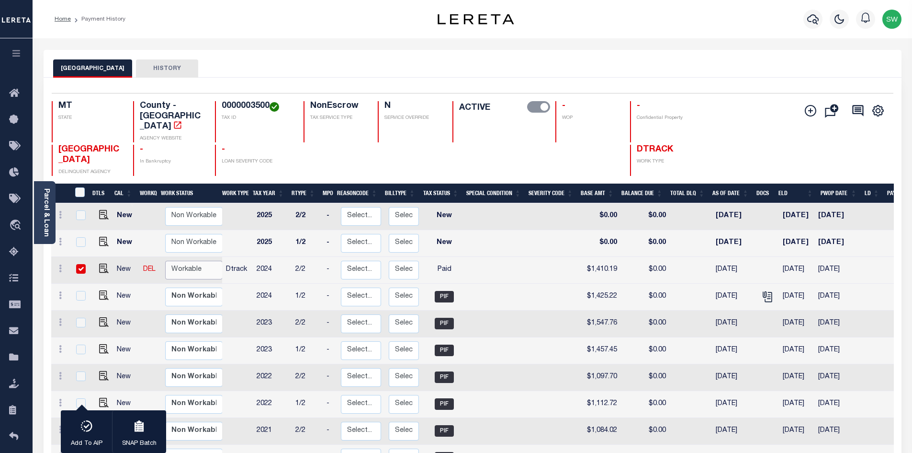
select select "true"
click at [165, 260] on select "Non Workable Workable" at bounding box center [193, 269] width 57 height 19
checkbox input "false"
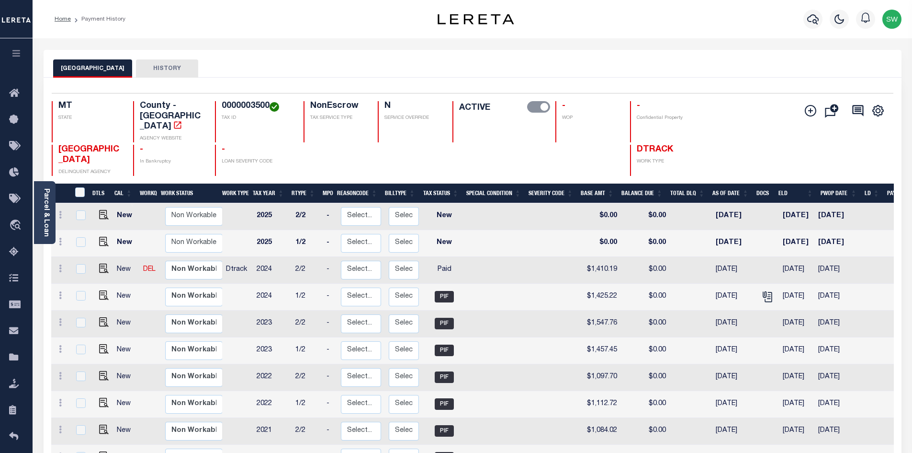
click at [318, 67] on div "JEFFERSON COUNTY HISTORY" at bounding box center [472, 68] width 839 height 18
click at [816, 17] on icon "button" at bounding box center [812, 18] width 11 height 11
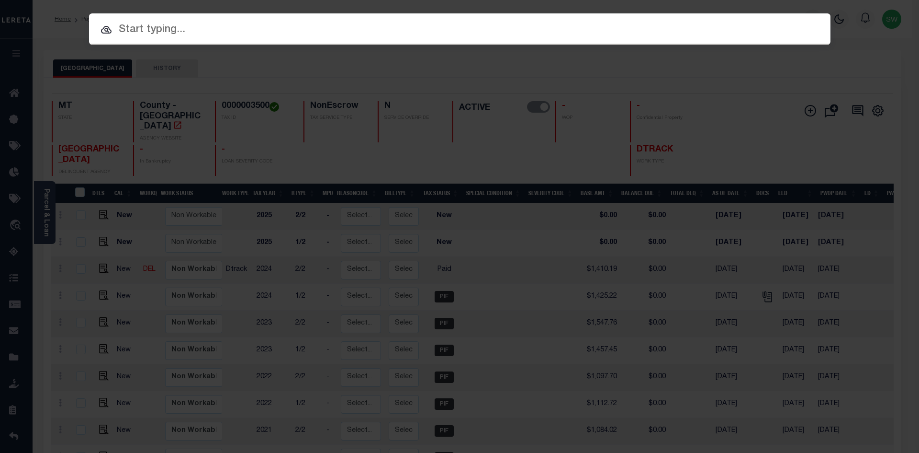
click at [148, 32] on input "text" at bounding box center [460, 30] width 742 height 17
paste input "3208185053200"
type input "3208185053200"
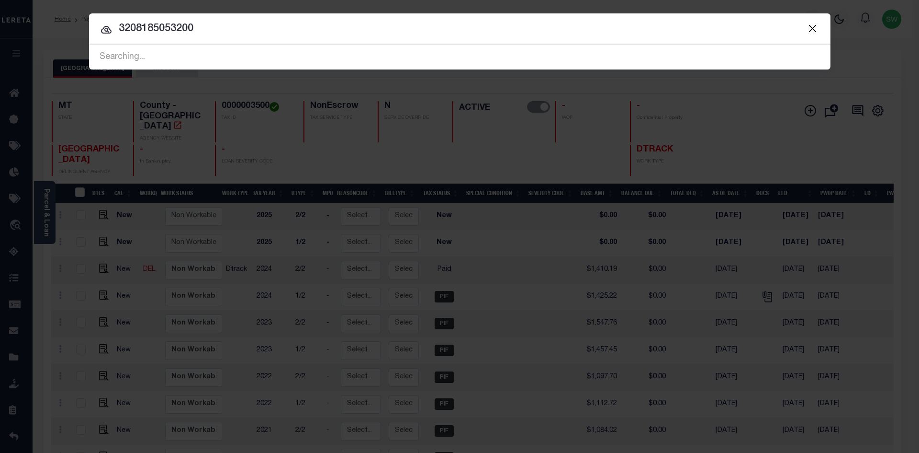
click at [206, 27] on input "3208185053200" at bounding box center [460, 29] width 742 height 17
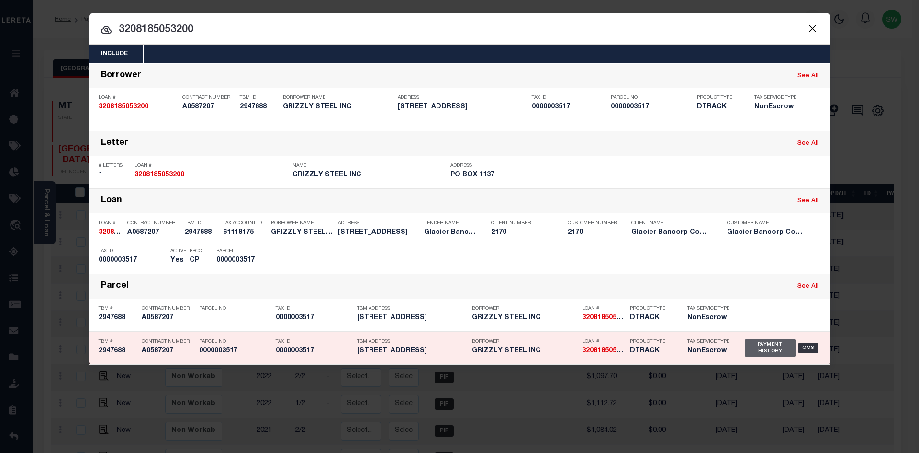
click at [770, 349] on div "Payment History" at bounding box center [770, 347] width 51 height 17
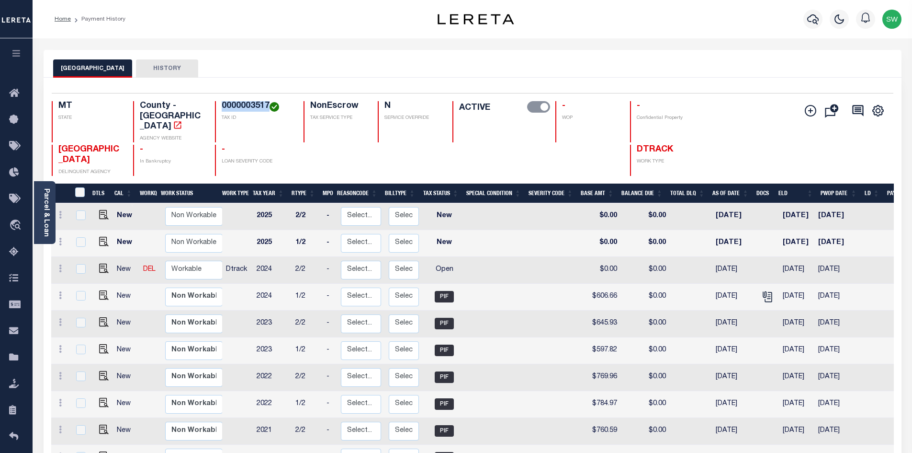
drag, startPoint x: 268, startPoint y: 105, endPoint x: 220, endPoint y: 103, distance: 47.4
click at [220, 103] on div "0000003517 TAX ID" at bounding box center [253, 121] width 77 height 41
copy h4 "0000003517"
click at [59, 264] on icon at bounding box center [60, 268] width 3 height 8
click at [88, 294] on link at bounding box center [83, 302] width 33 height 16
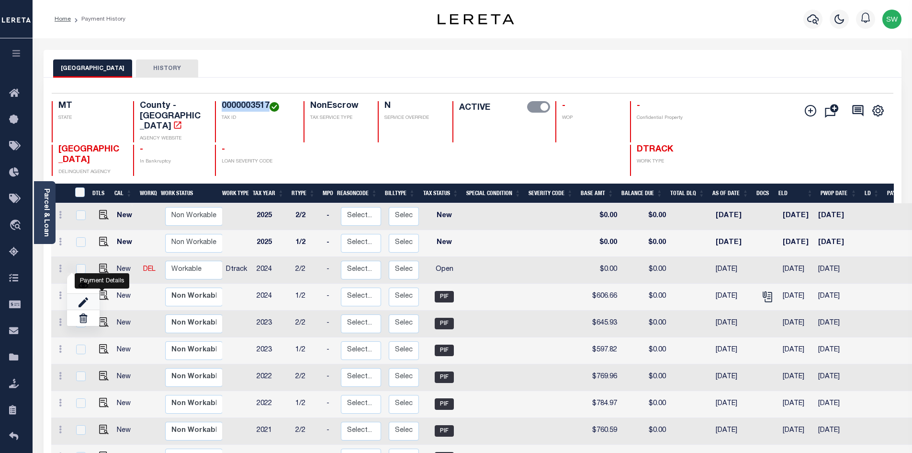
select select "OP2"
type input "$0.00"
type input "[DATE]"
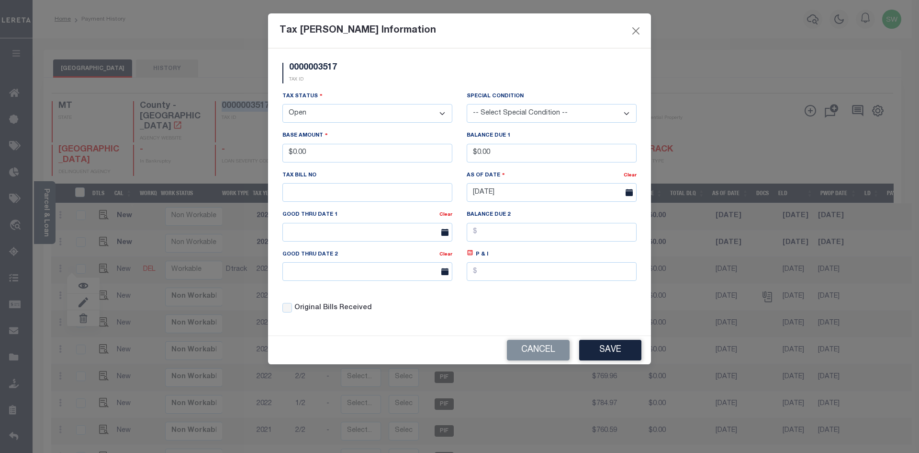
click at [442, 113] on select "- Select Status - Open Due/Unpaid Paid Incomplete No Tax Due Internal Refund Pr…" at bounding box center [368, 113] width 170 height 19
click at [442, 114] on select "- Select Status - Open Due/Unpaid Paid Incomplete No Tax Due Internal Refund Pr…" at bounding box center [368, 113] width 170 height 19
select select "PYD"
click at [283, 104] on select "- Select Status - Open Due/Unpaid Paid Incomplete No Tax Due Internal Refund Pr…" at bounding box center [368, 113] width 170 height 19
drag, startPoint x: 321, startPoint y: 158, endPoint x: 227, endPoint y: 161, distance: 93.9
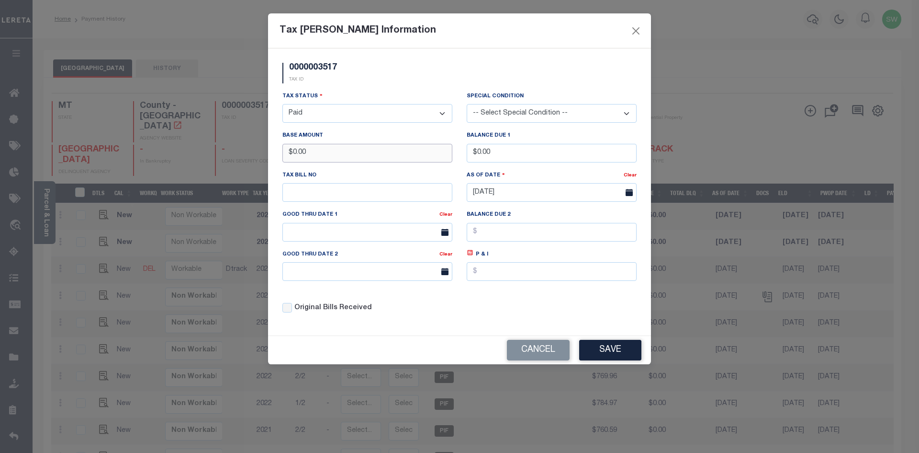
click at [227, 161] on div "Tax [PERSON_NAME] Information 0000003517 TAX ID Installment: TaxID: 0000003517 …" at bounding box center [459, 226] width 919 height 453
type input "$591.64"
click at [395, 79] on div "0000003517 TAX ID" at bounding box center [459, 77] width 369 height 28
drag, startPoint x: 527, startPoint y: 306, endPoint x: 577, endPoint y: 335, distance: 57.7
click at [528, 306] on div "Tax Status - Select Status - Open Due/Unpaid Paid Incomplete No Tax Due Interna…" at bounding box center [459, 206] width 369 height 230
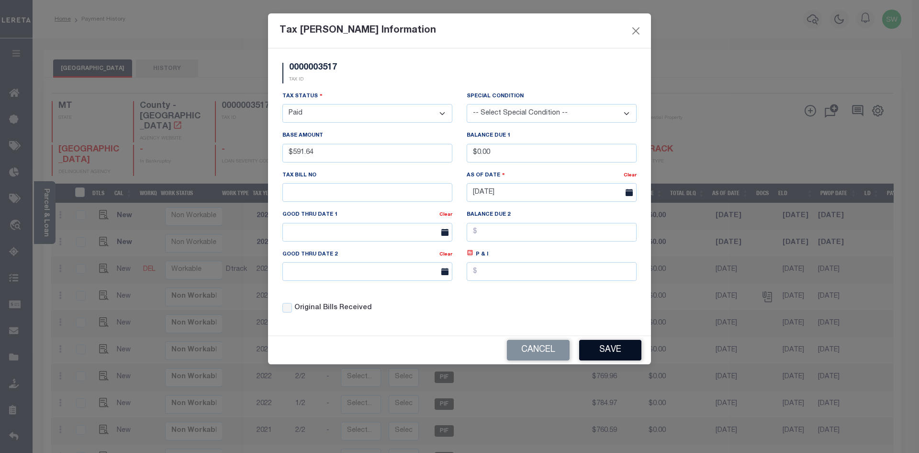
click at [592, 348] on button "Save" at bounding box center [610, 350] width 62 height 21
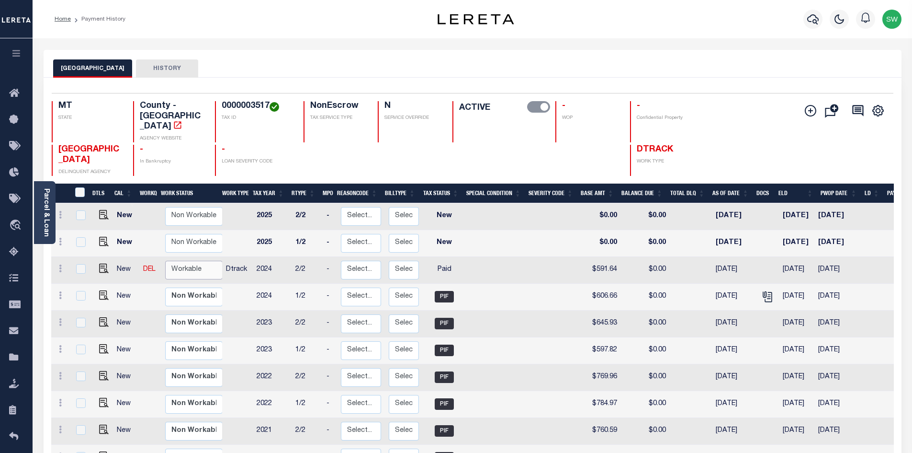
click at [180, 260] on select "Non Workable Workable" at bounding box center [193, 269] width 57 height 19
checkbox input "true"
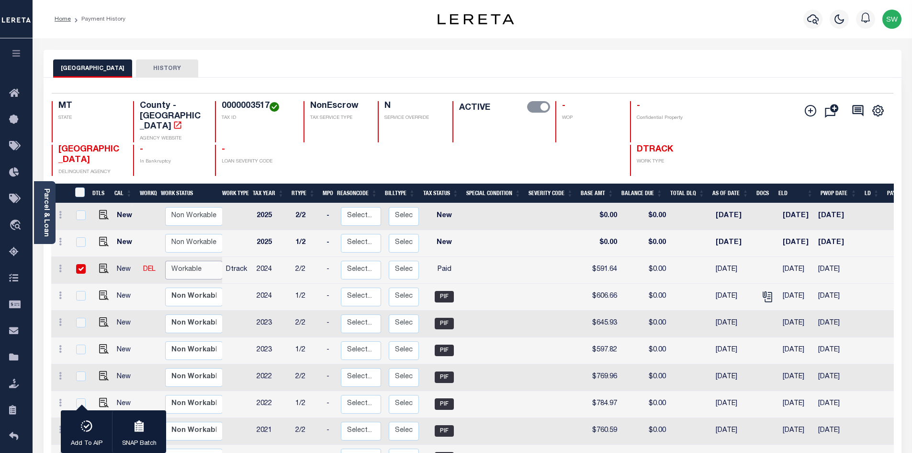
select select "true"
click at [165, 260] on select "Non Workable Workable" at bounding box center [193, 269] width 57 height 19
checkbox input "false"
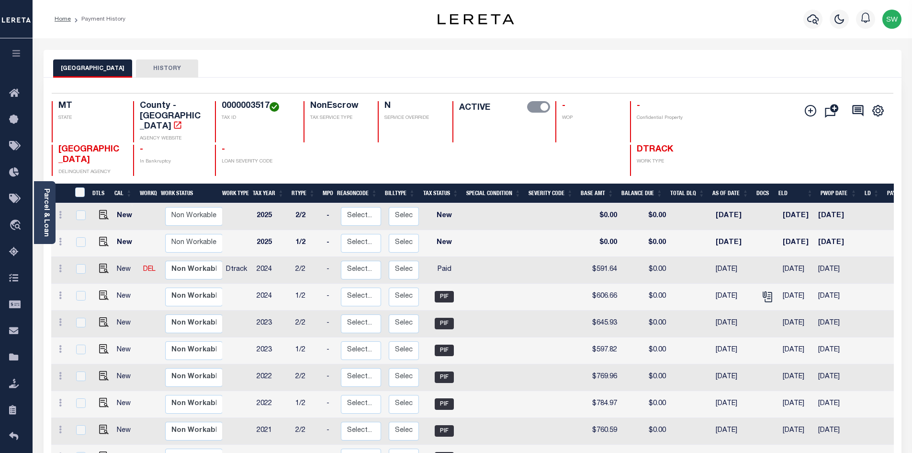
click at [328, 67] on div "JEFFERSON COUNTY HISTORY" at bounding box center [472, 68] width 839 height 18
click at [813, 18] on icon "button" at bounding box center [812, 18] width 11 height 11
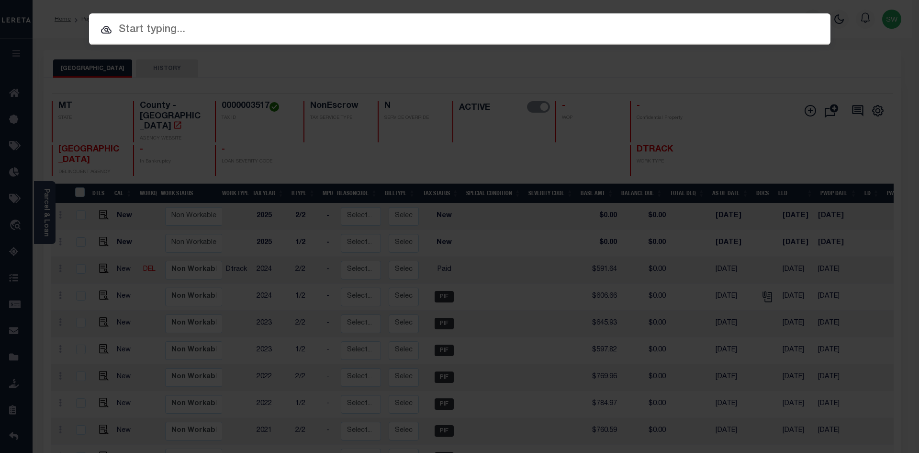
click at [147, 22] on input "text" at bounding box center [460, 30] width 742 height 17
paste input "171975001755"
type input "171975001755"
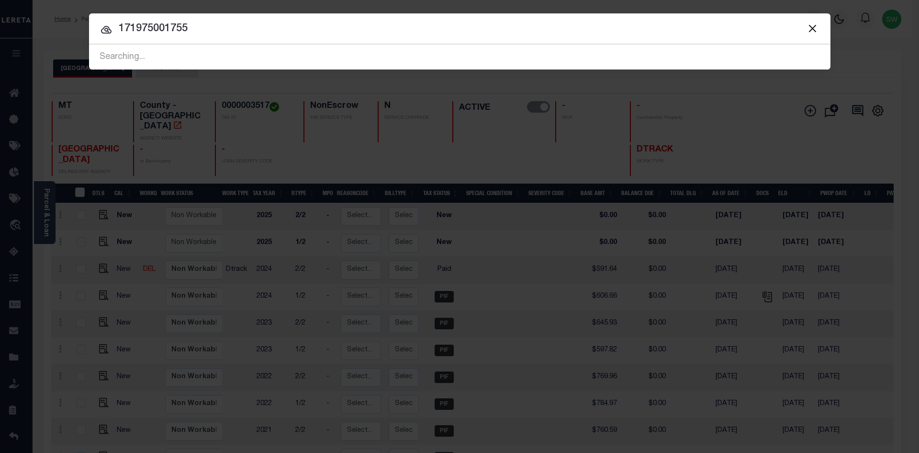
click at [213, 35] on input "171975001755" at bounding box center [460, 29] width 742 height 17
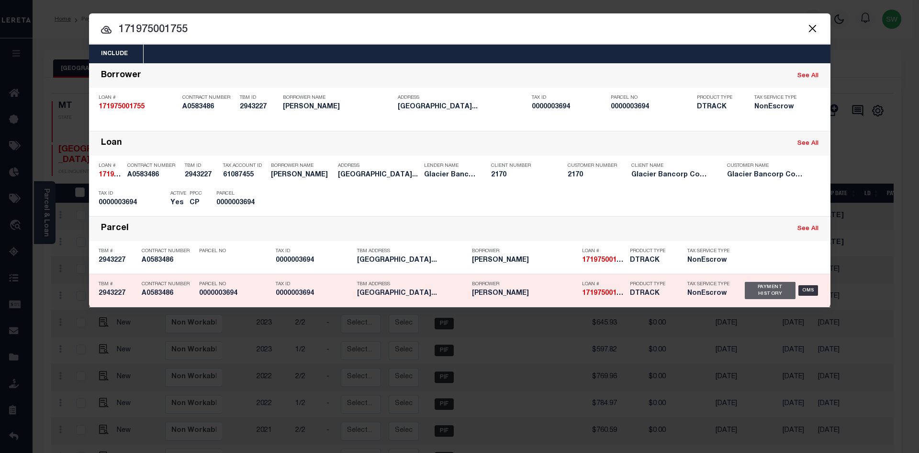
click at [783, 294] on div "Payment History" at bounding box center [770, 290] width 51 height 17
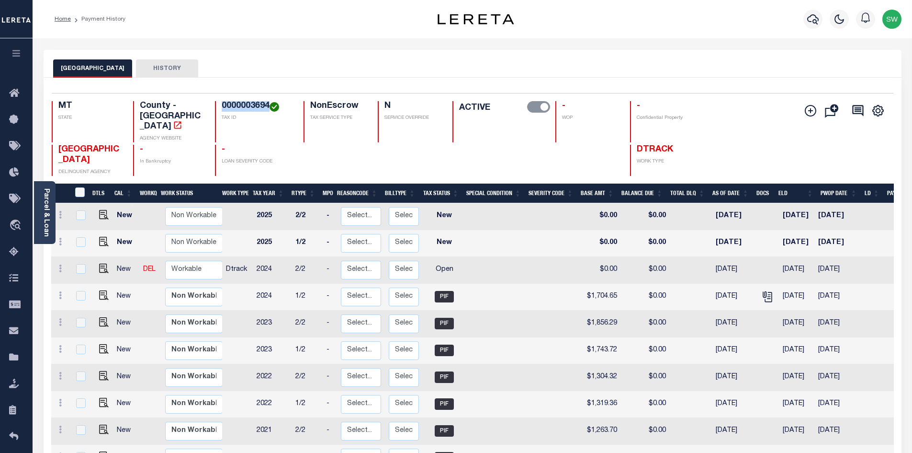
drag, startPoint x: 268, startPoint y: 105, endPoint x: 220, endPoint y: 103, distance: 47.9
click at [220, 103] on div "0000003694 TAX ID" at bounding box center [253, 121] width 77 height 41
copy h4 "0000003694"
click at [61, 264] on icon at bounding box center [60, 268] width 3 height 8
click at [81, 296] on img at bounding box center [84, 301] width 10 height 10
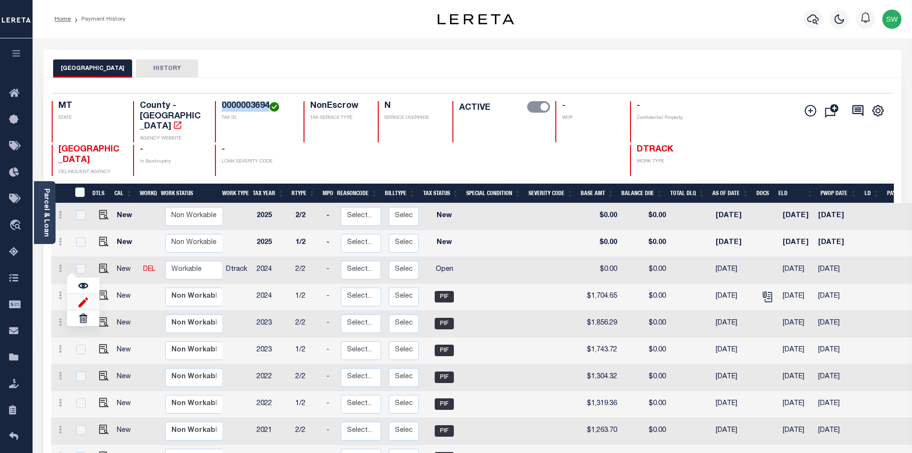
select select "OP2"
type input "$0.00"
type input "[DATE]"
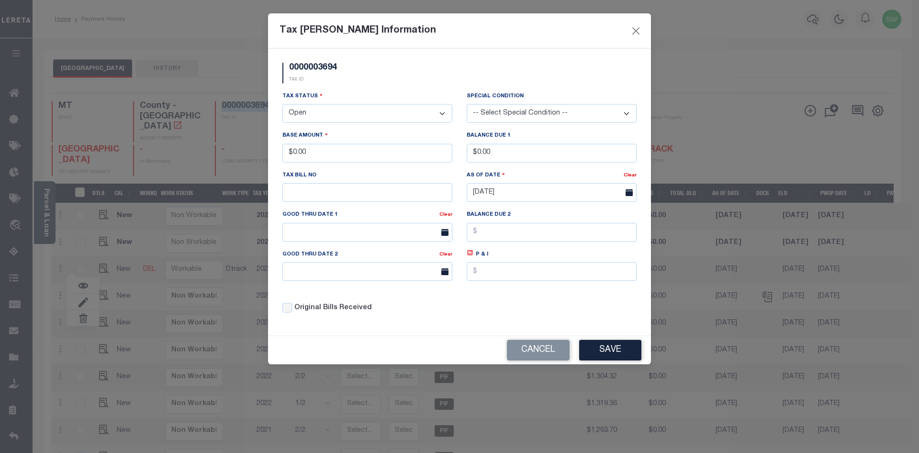
click at [444, 114] on select "- Select Status - Open Due/Unpaid Paid Incomplete No Tax Due Internal Refund Pr…" at bounding box center [368, 113] width 170 height 19
click at [440, 113] on select "- Select Status - Open Due/Unpaid Paid Incomplete No Tax Due Internal Refund Pr…" at bounding box center [368, 113] width 170 height 19
select select "PYD"
click at [283, 104] on select "- Select Status - Open Due/Unpaid Paid Incomplete No Tax Due Internal Refund Pr…" at bounding box center [368, 113] width 170 height 19
drag, startPoint x: 334, startPoint y: 151, endPoint x: 234, endPoint y: 155, distance: 100.2
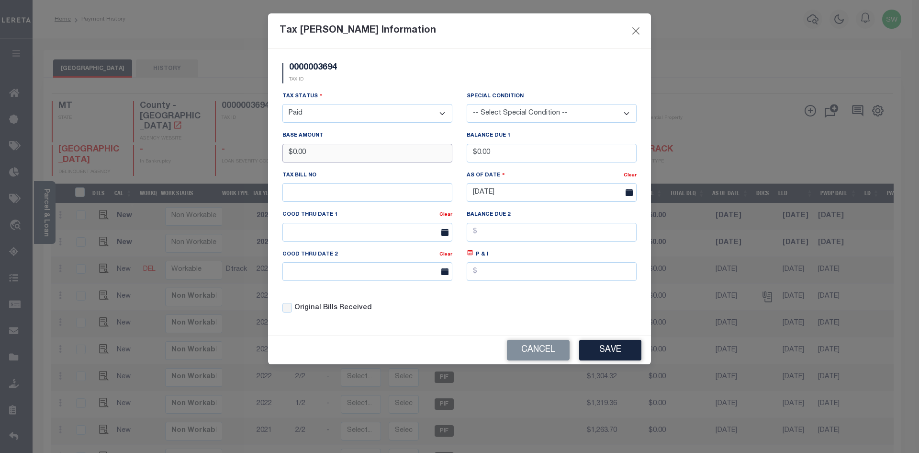
click at [234, 155] on div "Tax Bill Amount Information 0000003694 TAX ID Installment: TaxID: 0000003694 Ta…" at bounding box center [459, 226] width 919 height 453
type input "$1,689.64"
click at [379, 94] on div "Tax Status - Select Status - Open Due/Unpaid Paid Incomplete No Tax Due Interna…" at bounding box center [368, 107] width 170 height 32
click at [533, 304] on div "Tax Status - Select Status - Open Due/Unpaid Paid Incomplete No Tax Due Interna…" at bounding box center [459, 206] width 369 height 230
click at [602, 353] on button "Save" at bounding box center [610, 350] width 62 height 21
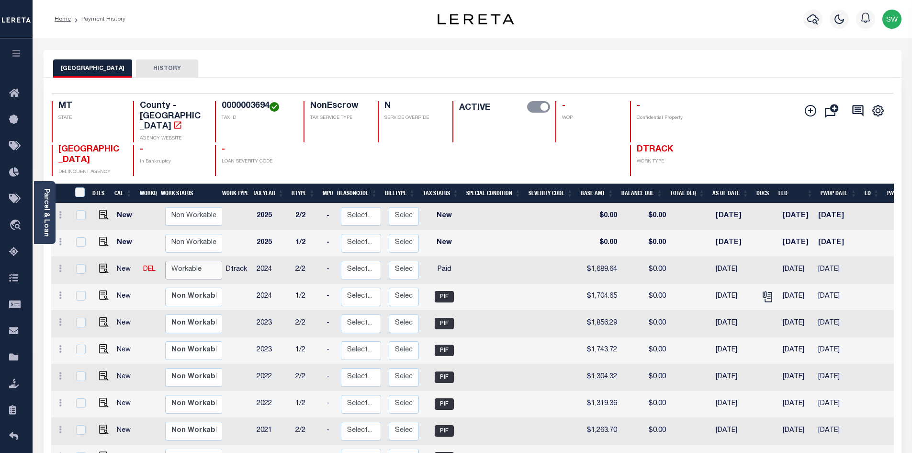
click at [193, 260] on select "Non Workable Workable" at bounding box center [193, 269] width 57 height 19
checkbox input "true"
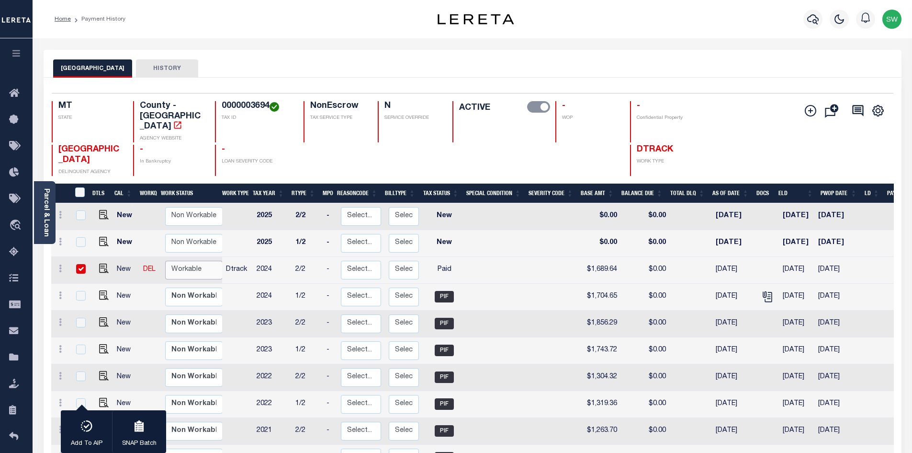
select select "true"
click at [165, 260] on select "Non Workable Workable" at bounding box center [193, 269] width 57 height 19
checkbox input "false"
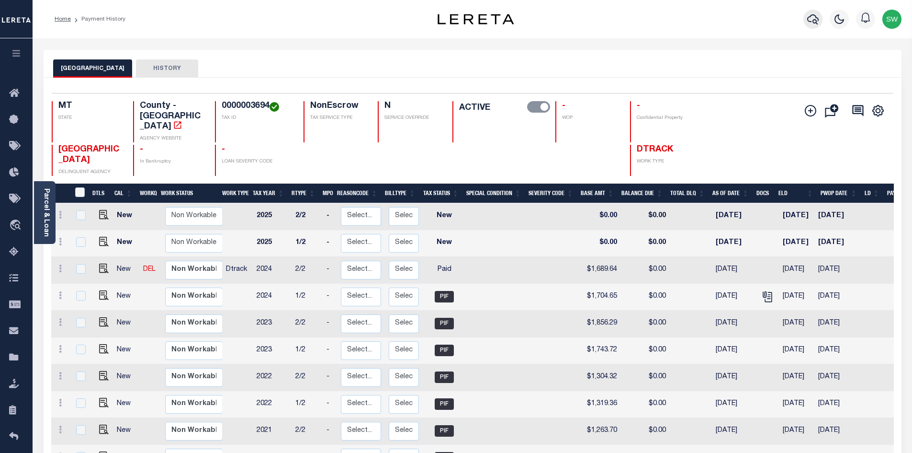
click at [815, 22] on icon "button" at bounding box center [812, 18] width 11 height 11
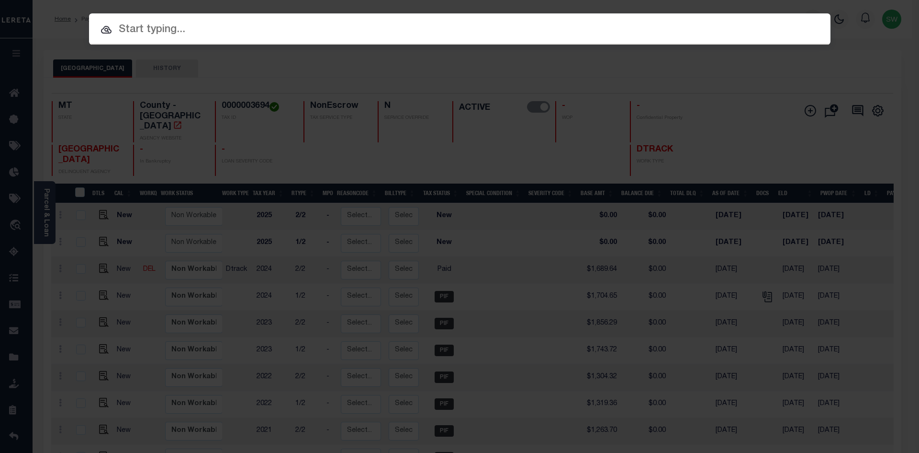
click at [137, 30] on input "text" at bounding box center [460, 30] width 742 height 17
paste input "3207249063552"
type input "3207249063552"
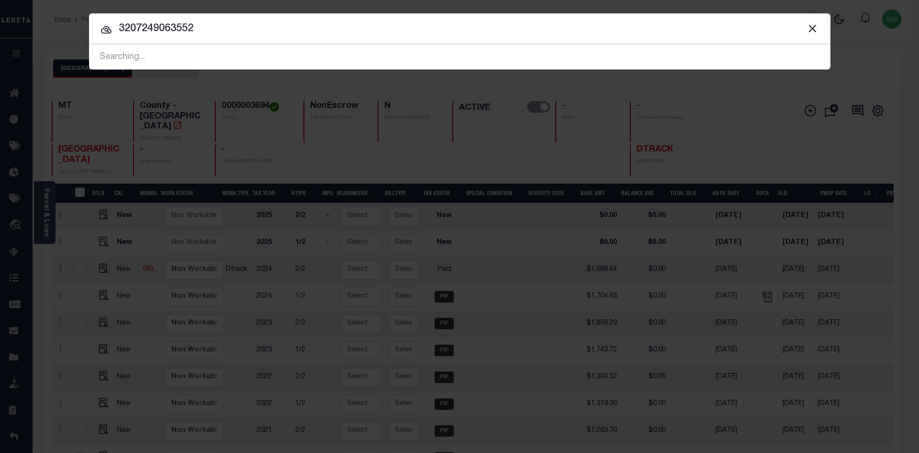
click at [215, 32] on input "3207249063552" at bounding box center [460, 29] width 742 height 17
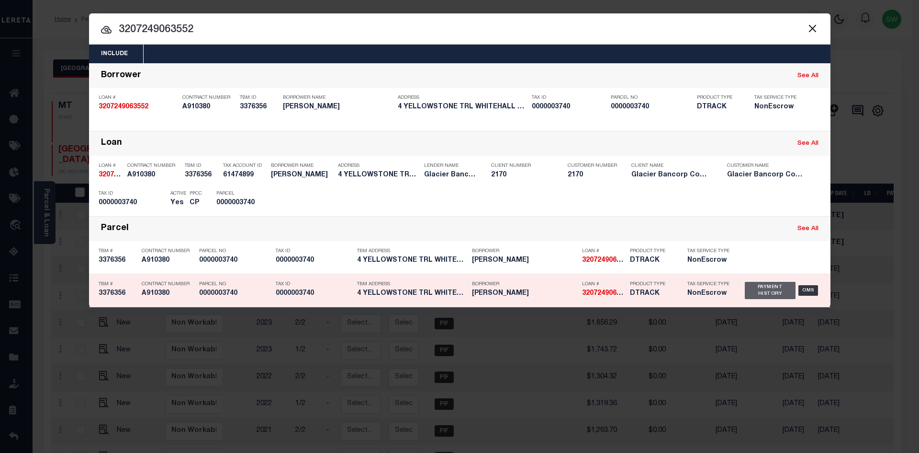
click at [783, 295] on div "Payment History" at bounding box center [770, 290] width 51 height 17
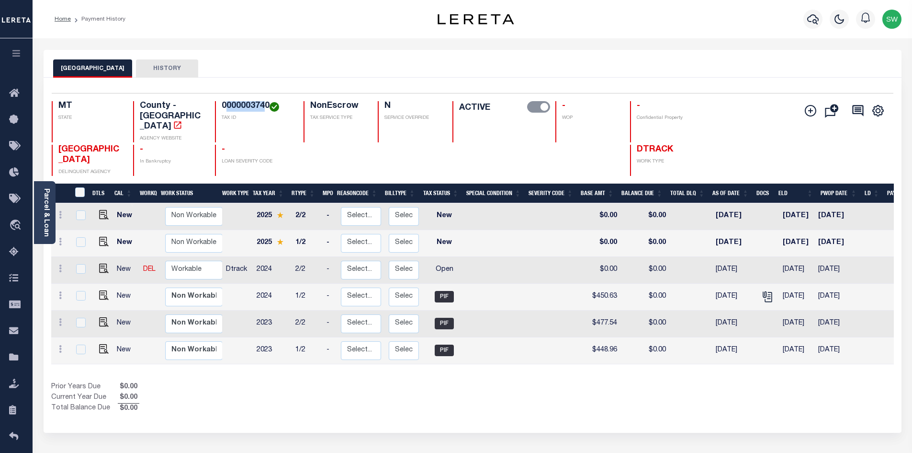
drag, startPoint x: 267, startPoint y: 104, endPoint x: 261, endPoint y: 107, distance: 5.8
click at [227, 108] on h4 "0000003740" at bounding box center [257, 106] width 70 height 11
drag, startPoint x: 269, startPoint y: 106, endPoint x: 215, endPoint y: 110, distance: 53.7
click at [215, 110] on div "0000003740 TAX ID" at bounding box center [253, 121] width 77 height 41
copy h4 "0000003740"
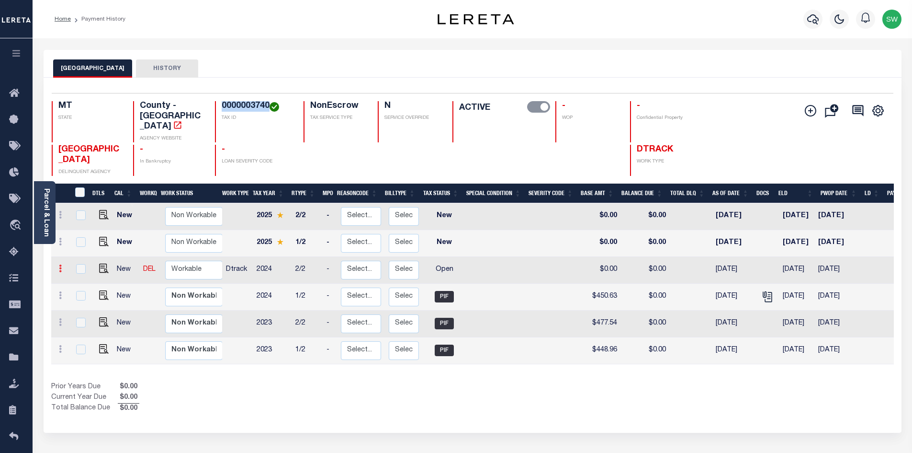
click at [59, 264] on icon at bounding box center [60, 268] width 3 height 8
click at [275, 382] on div "Prior Years Due $0.00 Current Year Due $0.00 Total Balance Due $0.00" at bounding box center [261, 398] width 421 height 32
click at [60, 264] on icon at bounding box center [60, 268] width 3 height 8
click at [86, 296] on img at bounding box center [84, 301] width 10 height 10
select select "OP2"
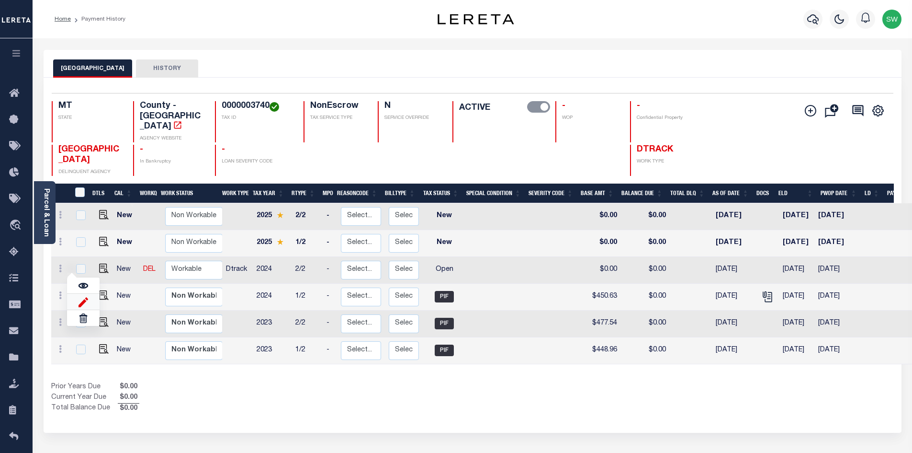
type input "$0.00"
type input "[DATE]"
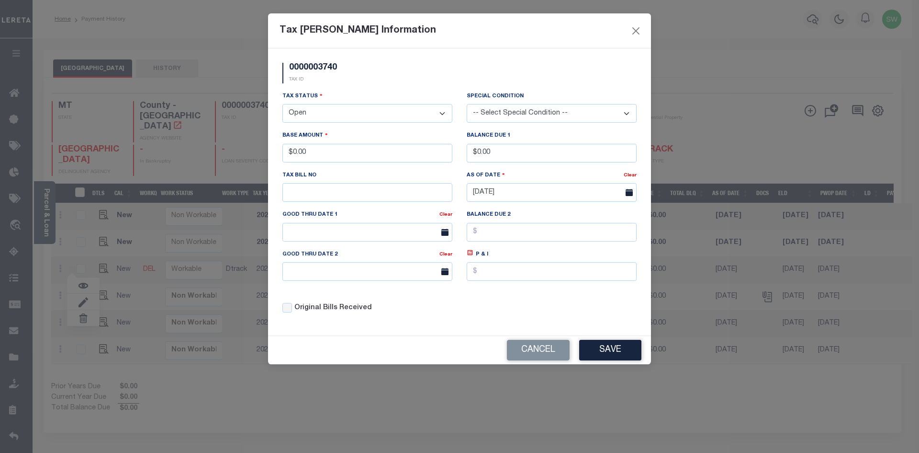
click at [443, 113] on select "- Select Status - Open Due/Unpaid Paid Incomplete No Tax Due Internal Refund Pr…" at bounding box center [368, 113] width 170 height 19
click at [444, 111] on select "- Select Status - Open Due/Unpaid Paid Incomplete No Tax Due Internal Refund Pr…" at bounding box center [368, 113] width 170 height 19
select select "PYD"
click at [283, 104] on select "- Select Status - Open Due/Unpaid Paid Incomplete No Tax Due Internal Refund Pr…" at bounding box center [368, 113] width 170 height 19
drag, startPoint x: 330, startPoint y: 158, endPoint x: 265, endPoint y: 155, distance: 64.7
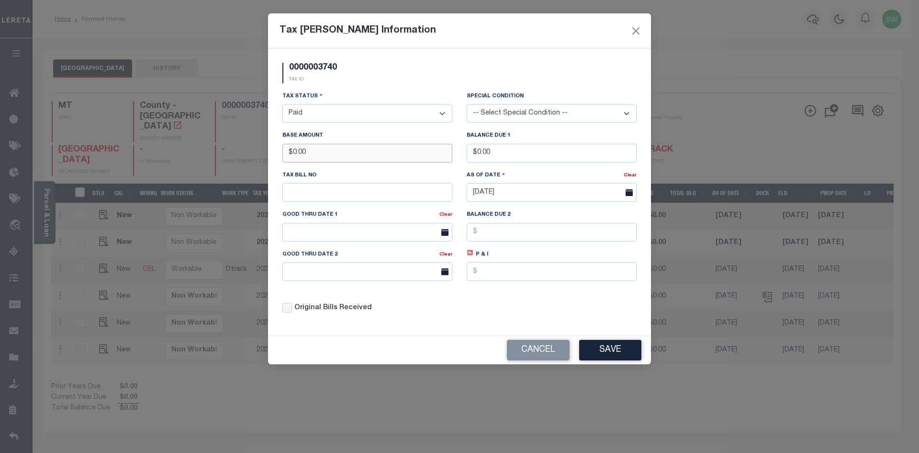
click at [265, 155] on div "Tax Bill Amount Information 0000003740 TAX ID Installment: TaxID: 0000003740 Ta…" at bounding box center [459, 226] width 919 height 453
type input "$435.61"
click at [396, 74] on div "0000003740 TAX ID" at bounding box center [459, 77] width 369 height 28
click at [543, 324] on div "0000003740 TAX ID Installment: TaxID: 0000003740 Tax Status" at bounding box center [459, 191] width 383 height 287
click at [606, 351] on button "Save" at bounding box center [610, 350] width 62 height 21
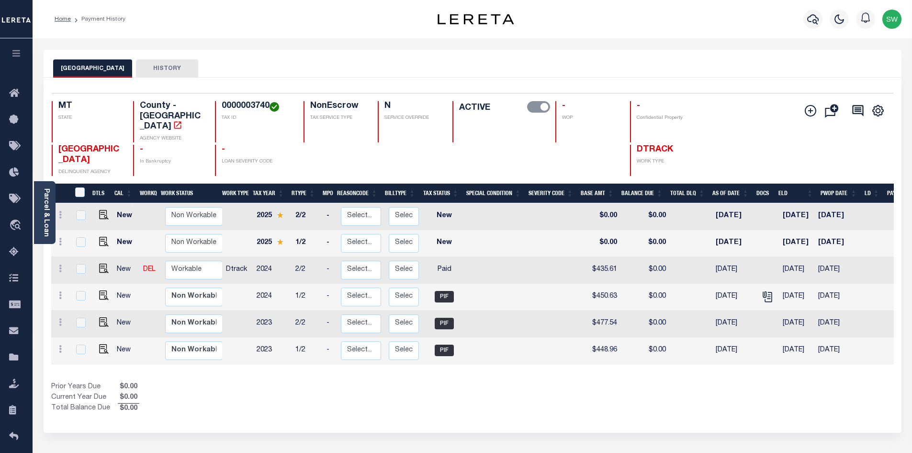
click at [441, 384] on div "Prior Years Due $0.00 Current Year Due $0.00 Total Balance Due $0.00" at bounding box center [261, 398] width 421 height 32
drag, startPoint x: 181, startPoint y: 251, endPoint x: 194, endPoint y: 256, distance: 14.7
click at [181, 260] on select "Non Workable Workable" at bounding box center [193, 269] width 57 height 19
checkbox input "true"
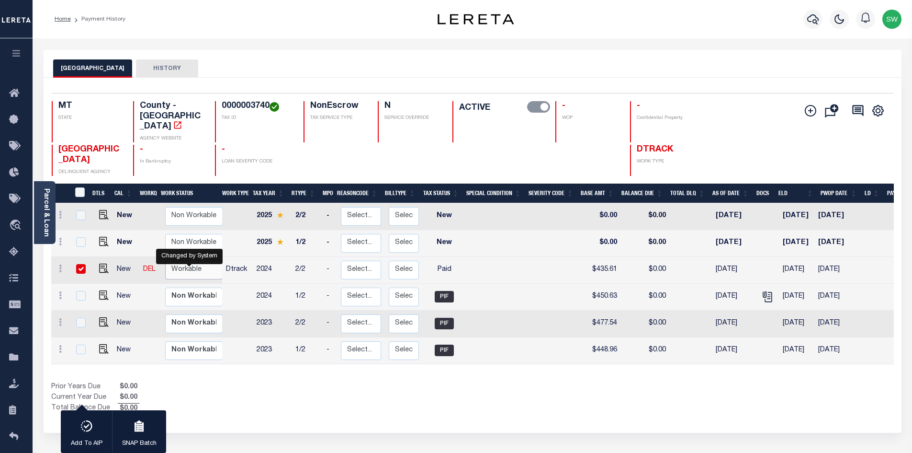
select select "true"
click at [165, 260] on select "Non Workable Workable" at bounding box center [193, 269] width 57 height 19
checkbox input "false"
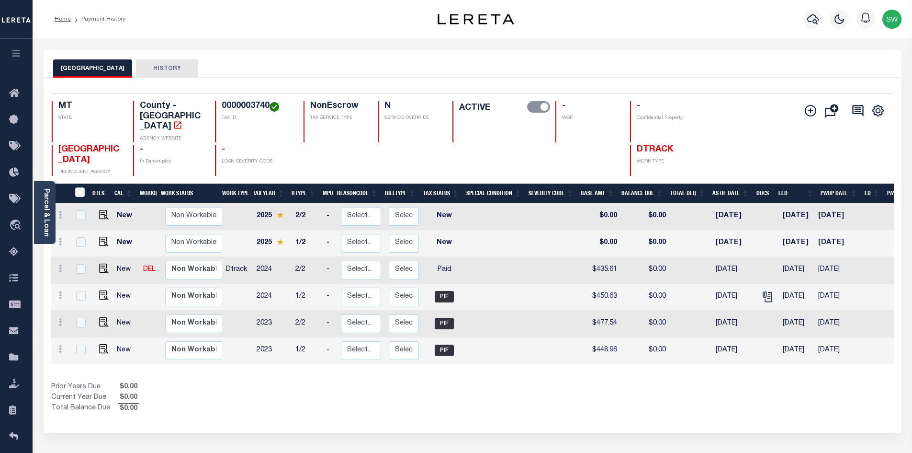
click at [270, 384] on div "Prior Years Due $0.00 Current Year Due $0.00 Total Balance Due $0.00" at bounding box center [261, 398] width 421 height 32
click at [810, 22] on icon "button" at bounding box center [812, 19] width 11 height 10
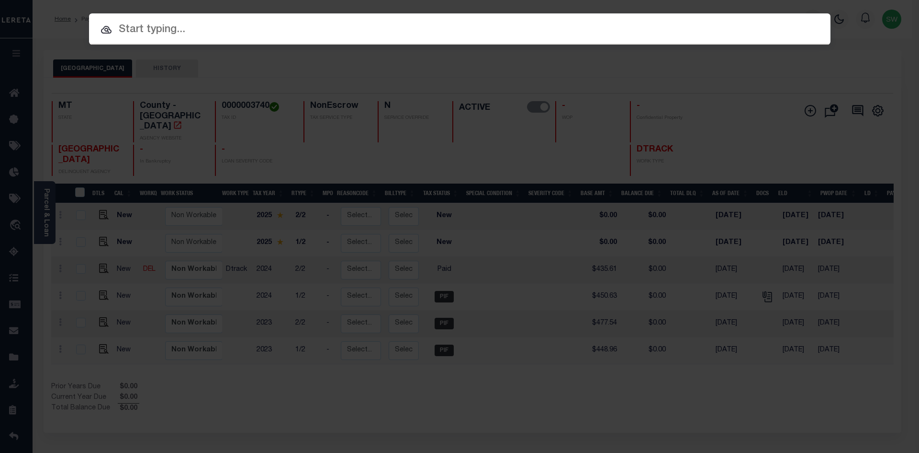
click at [138, 34] on input "text" at bounding box center [460, 30] width 742 height 17
paste input "300938012"
type input "300938012"
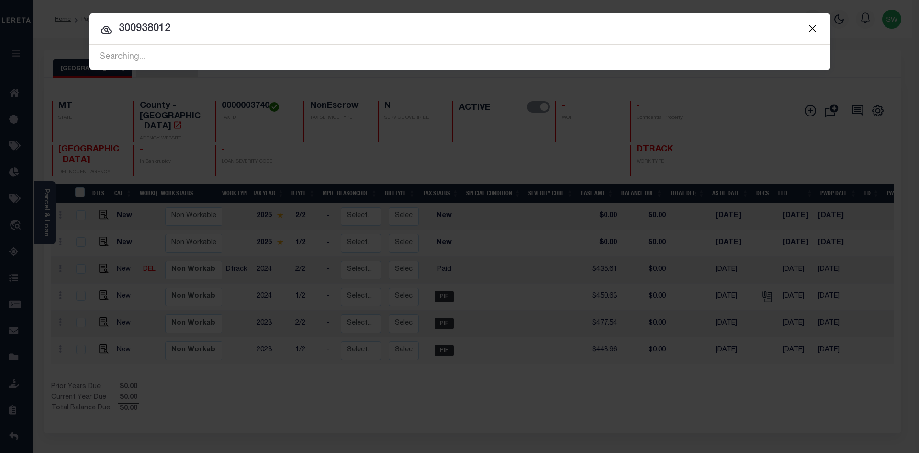
click at [191, 38] on div at bounding box center [460, 28] width 742 height 31
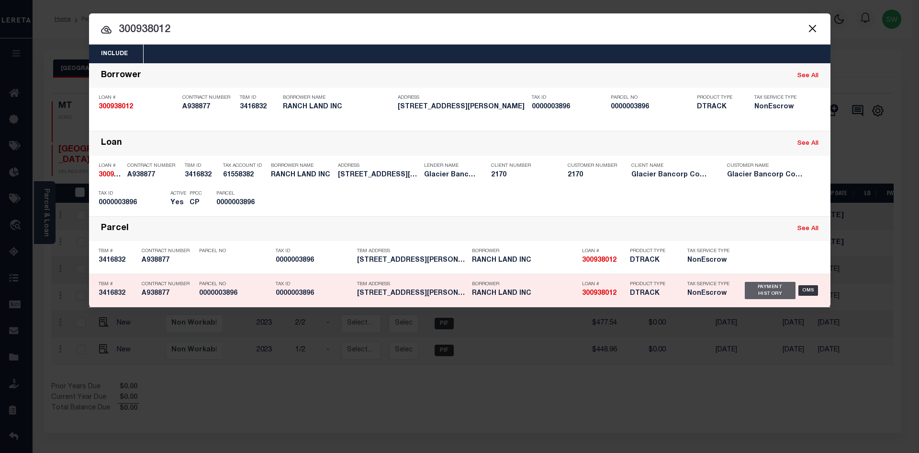
drag, startPoint x: 764, startPoint y: 293, endPoint x: 767, endPoint y: 287, distance: 6.4
click at [764, 293] on div "Payment History" at bounding box center [770, 290] width 51 height 17
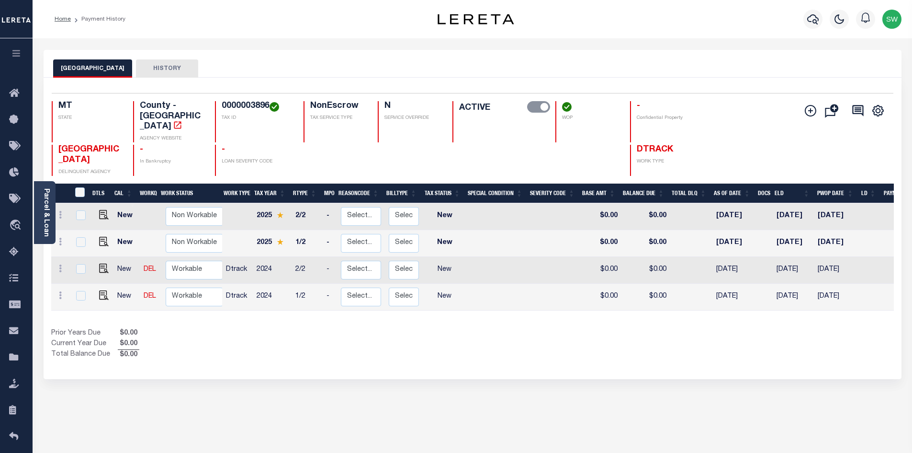
click at [438, 328] on div "Prior Years Due $0.00 Current Year Due $0.00 Total Balance Due $0.00" at bounding box center [261, 344] width 421 height 32
click at [59, 291] on icon at bounding box center [60, 295] width 3 height 8
click at [58, 293] on link at bounding box center [60, 297] width 11 height 8
click at [59, 291] on icon at bounding box center [60, 295] width 3 height 8
click at [85, 271] on img at bounding box center [84, 276] width 10 height 10
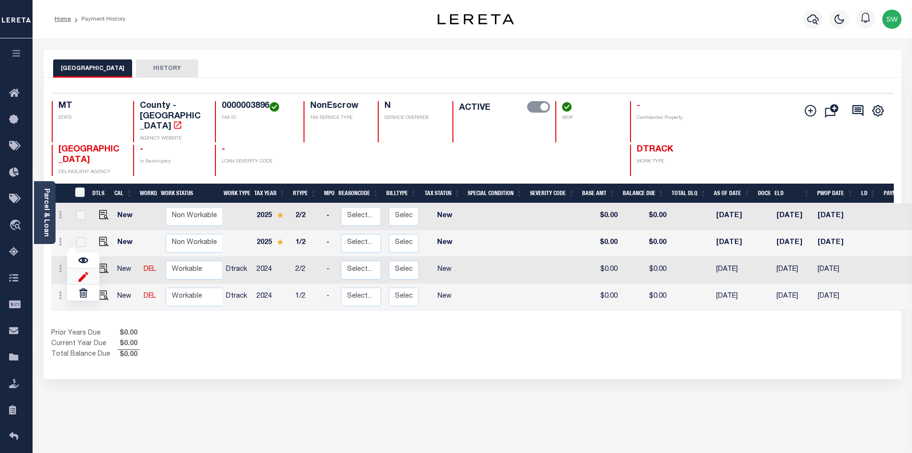
select select "NW2"
type input "$0.00"
type input "[DATE]"
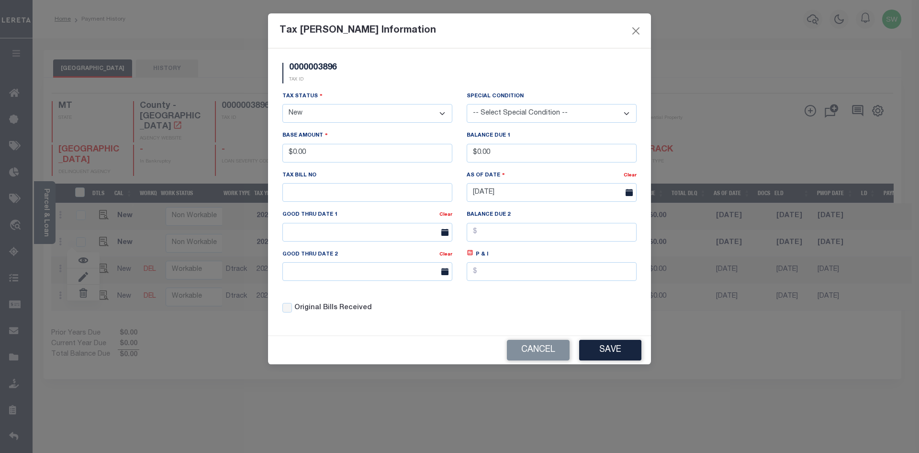
click at [445, 113] on select "- Select Status - Open Due/Unpaid Paid Incomplete No Tax Due Internal Refund Pr…" at bounding box center [368, 113] width 170 height 19
click at [441, 114] on select "- Select Status - Open Due/Unpaid Paid Incomplete No Tax Due Internal Refund Pr…" at bounding box center [368, 113] width 170 height 19
select select "PYD"
click at [283, 104] on select "- Select Status - Open Due/Unpaid Paid Incomplete No Tax Due Internal Refund Pr…" at bounding box center [368, 113] width 170 height 19
drag, startPoint x: 322, startPoint y: 151, endPoint x: 267, endPoint y: 154, distance: 55.6
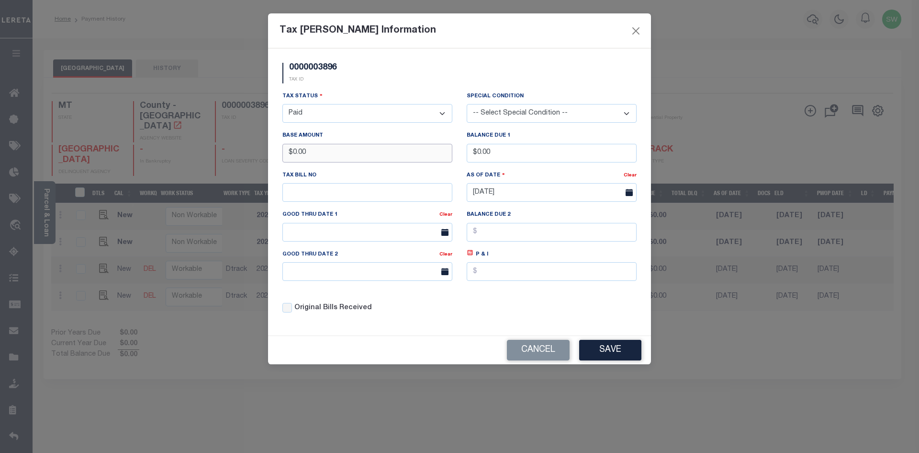
click at [267, 154] on div "Tax [PERSON_NAME] Information 0000003896 TAX ID Installment: TaxID: 0000003896 …" at bounding box center [459, 226] width 919 height 453
type input "$3,481.56"
drag, startPoint x: 371, startPoint y: 88, endPoint x: 476, endPoint y: 178, distance: 138.2
click at [373, 88] on div "0000003896 TAX ID" at bounding box center [459, 77] width 369 height 28
click at [496, 303] on div "Tax Status - Select Status - Open Due/Unpaid Paid Incomplete No Tax Due Interna…" at bounding box center [459, 206] width 369 height 230
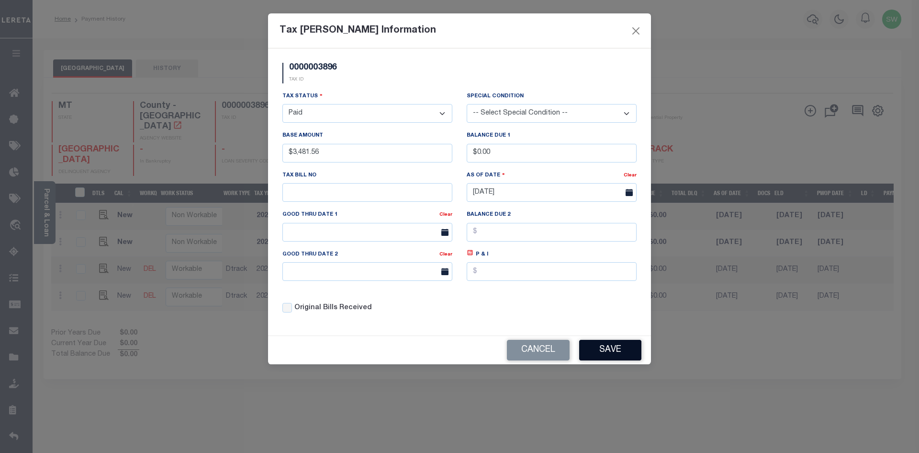
click at [612, 346] on button "Save" at bounding box center [610, 350] width 62 height 21
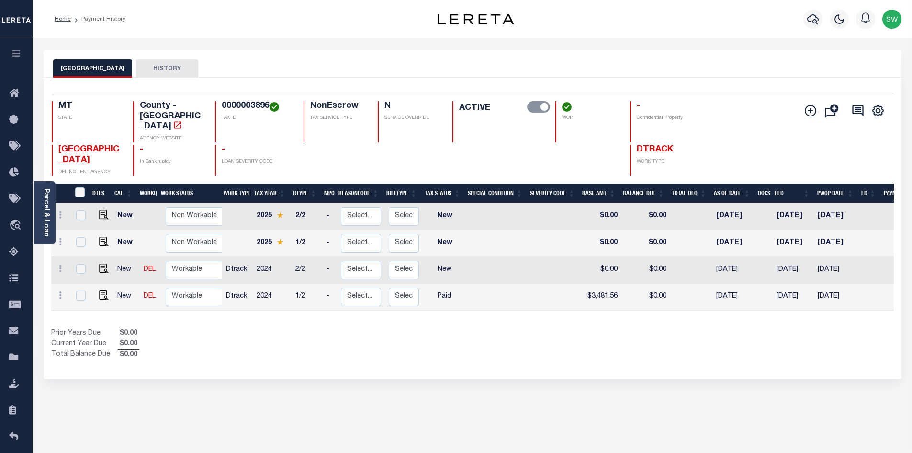
click at [437, 328] on div "Prior Years Due $0.00 Current Year Due $0.00 Total Balance Due $0.00" at bounding box center [261, 344] width 421 height 32
click at [272, 328] on div "Prior Years Due $0.00 Current Year Due $0.00 Total Balance Due $0.00" at bounding box center [261, 344] width 421 height 32
click at [181, 287] on select "Non Workable Workable" at bounding box center [194, 296] width 57 height 19
checkbox input "true"
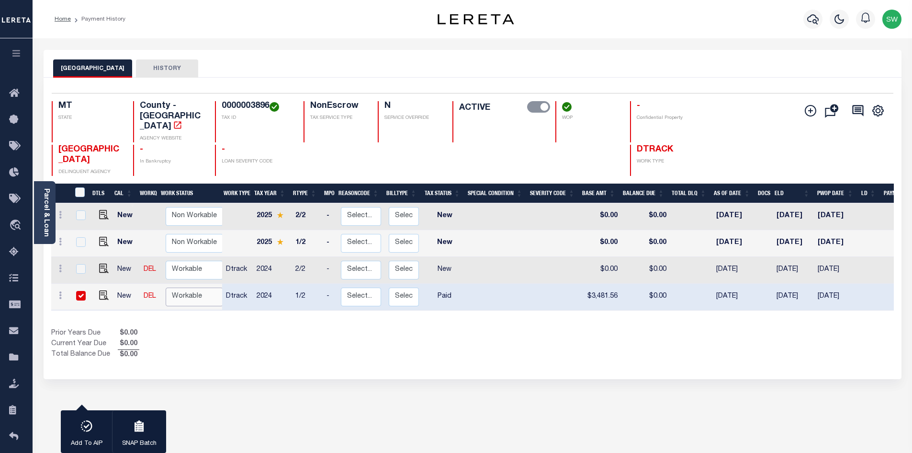
select select "true"
click at [166, 287] on select "Non Workable Workable" at bounding box center [194, 296] width 57 height 19
checkbox input "false"
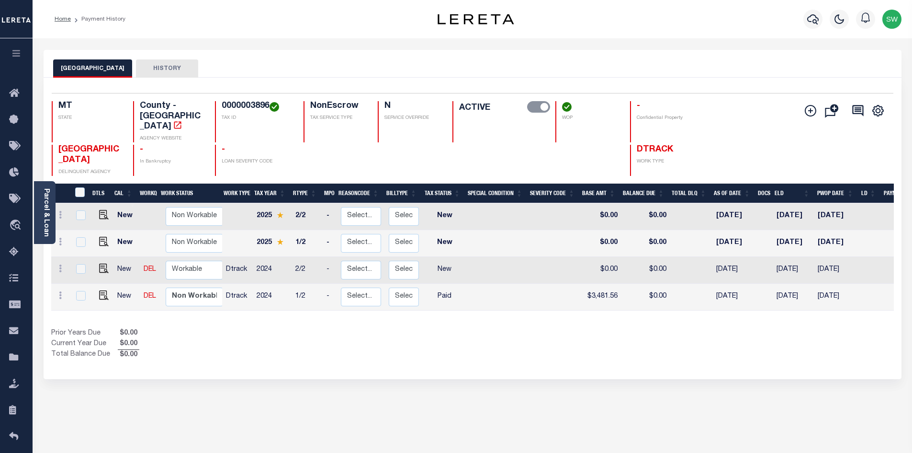
click at [257, 337] on div "Prior Years Due $0.00 Current Year Due $0.00 Total Balance Due $0.00" at bounding box center [261, 344] width 421 height 32
drag, startPoint x: 501, startPoint y: 308, endPoint x: 458, endPoint y: 298, distance: 44.4
click at [501, 328] on div "Show Tax Lines before Bill Release Date Prior Years Due $0.00 Current Year Due …" at bounding box center [472, 344] width 843 height 32
click at [60, 264] on icon at bounding box center [60, 268] width 3 height 8
click at [83, 244] on img at bounding box center [84, 249] width 10 height 10
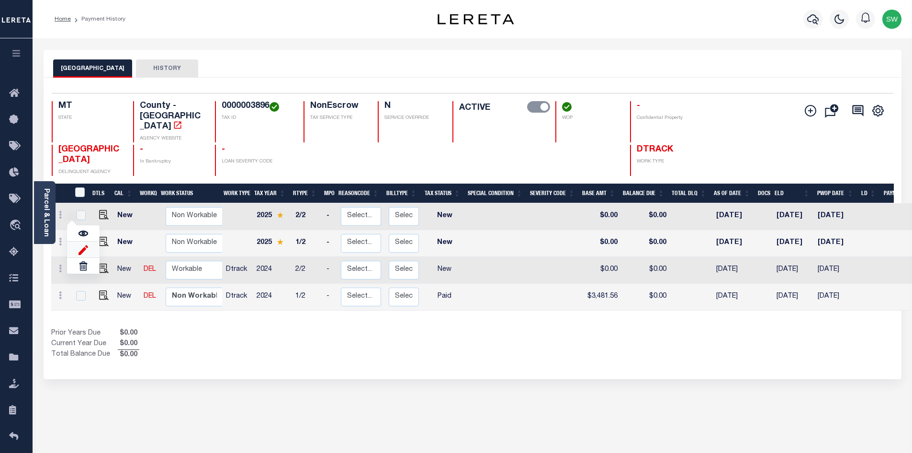
type input "$0.00"
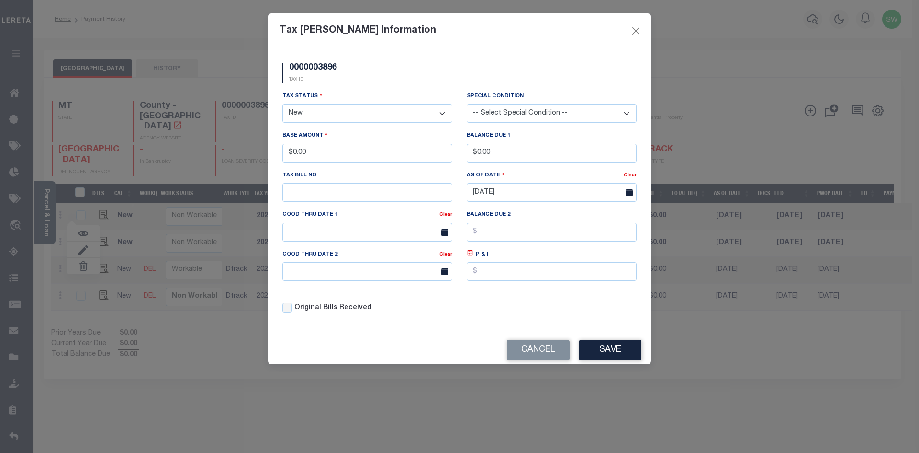
click at [440, 115] on select "- Select Status - Open Due/Unpaid Paid Incomplete No Tax Due Internal Refund Pr…" at bounding box center [368, 113] width 170 height 19
click at [445, 112] on select "- Select Status - Open Due/Unpaid Paid Incomplete No Tax Due Internal Refund Pr…" at bounding box center [368, 113] width 170 height 19
select select "PYD"
click at [283, 104] on select "- Select Status - Open Due/Unpaid Paid Incomplete No Tax Due Internal Refund Pr…" at bounding box center [368, 113] width 170 height 19
drag, startPoint x: 333, startPoint y: 156, endPoint x: 279, endPoint y: 158, distance: 54.1
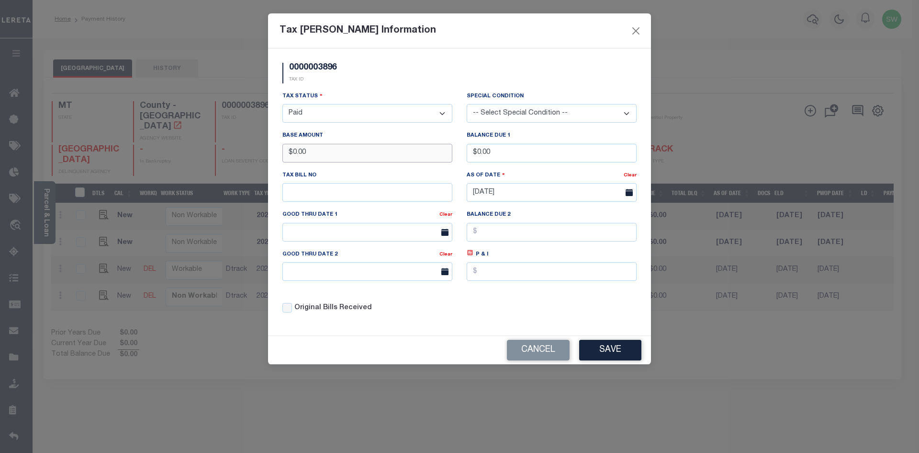
click at [279, 158] on div "Base Amount $0.00" at bounding box center [367, 149] width 184 height 39
type input "$3,466.50"
click at [372, 89] on div "0000003896 TAX ID" at bounding box center [459, 77] width 369 height 28
drag, startPoint x: 576, startPoint y: 329, endPoint x: 590, endPoint y: 328, distance: 14.5
click at [575, 329] on div "0000003896 TAX ID Installment: TaxID: 0000003896 Tax Status" at bounding box center [459, 191] width 383 height 287
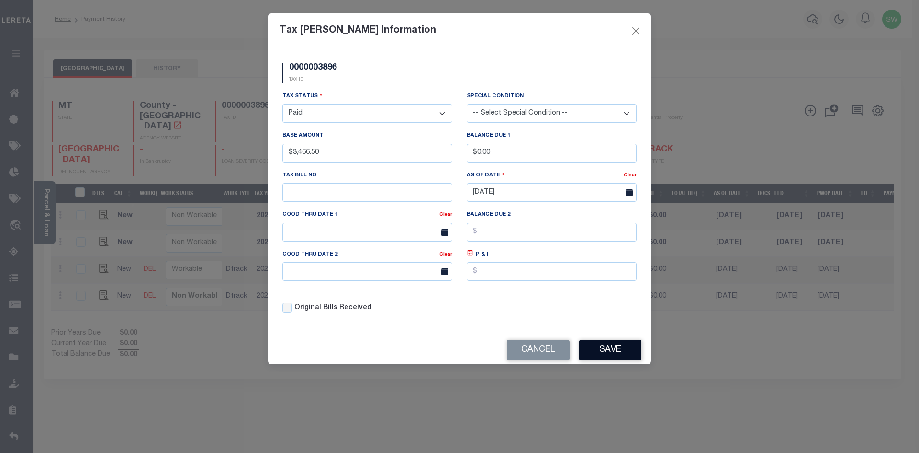
click at [610, 352] on button "Save" at bounding box center [610, 350] width 62 height 21
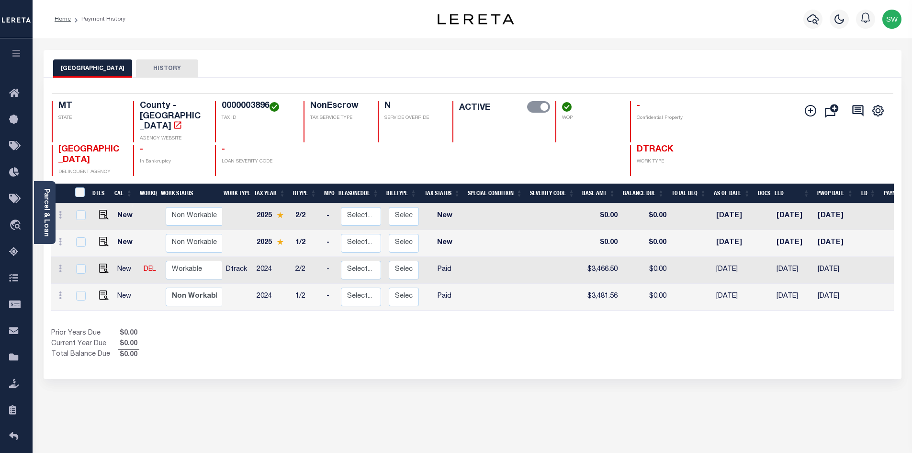
drag, startPoint x: 438, startPoint y: 317, endPoint x: 191, endPoint y: 267, distance: 252.1
click at [437, 328] on div "Prior Years Due $0.00 Current Year Due $0.00 Total Balance Due $0.00" at bounding box center [261, 344] width 421 height 32
click at [187, 260] on select "Non Workable Workable" at bounding box center [194, 269] width 57 height 19
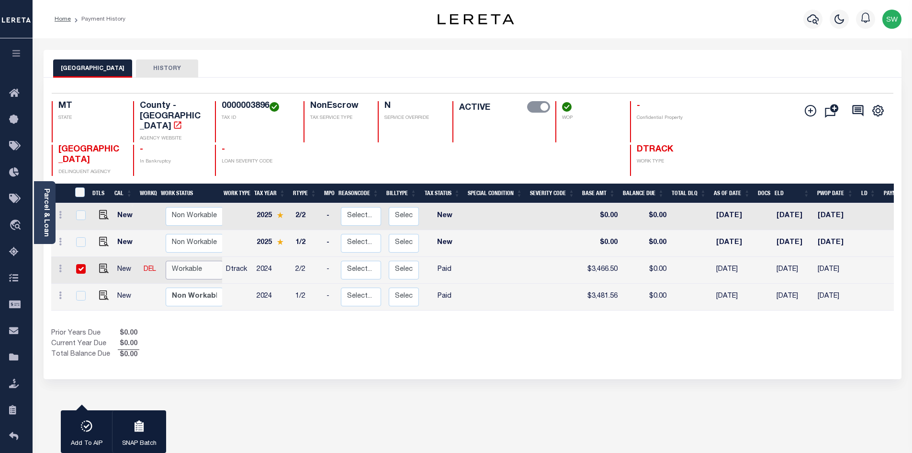
checkbox input "true"
select select "true"
click at [166, 260] on select "Non Workable Workable" at bounding box center [194, 269] width 57 height 19
checkbox input "false"
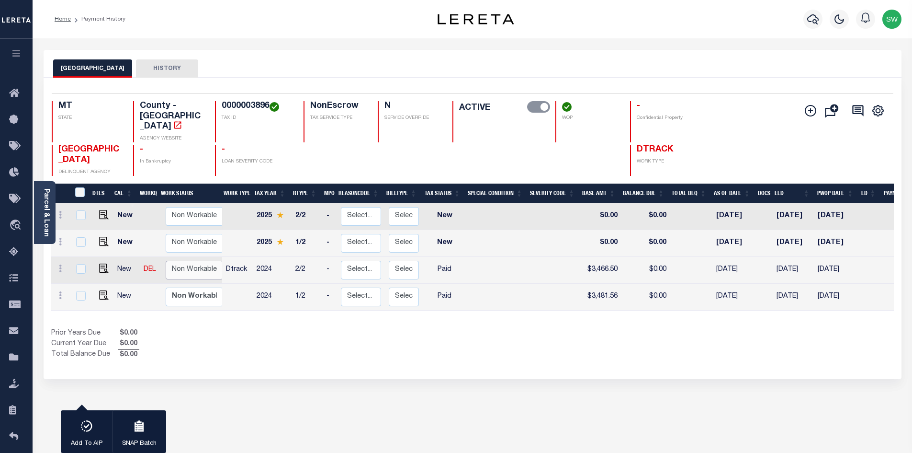
checkbox input "false"
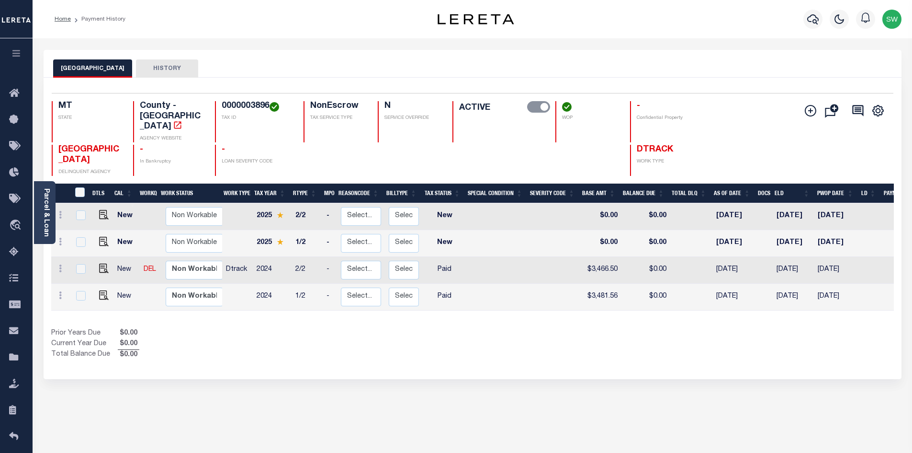
drag, startPoint x: 246, startPoint y: 332, endPoint x: 274, endPoint y: 306, distance: 38.3
click at [250, 331] on div "Prior Years Due $0.00 Current Year Due $0.00 Total Balance Due $0.00" at bounding box center [261, 344] width 421 height 32
click at [413, 328] on div "Prior Years Due $0.00 Current Year Due $0.00 Total Balance Due $0.00" at bounding box center [261, 344] width 421 height 32
click at [809, 18] on icon "button" at bounding box center [812, 18] width 11 height 11
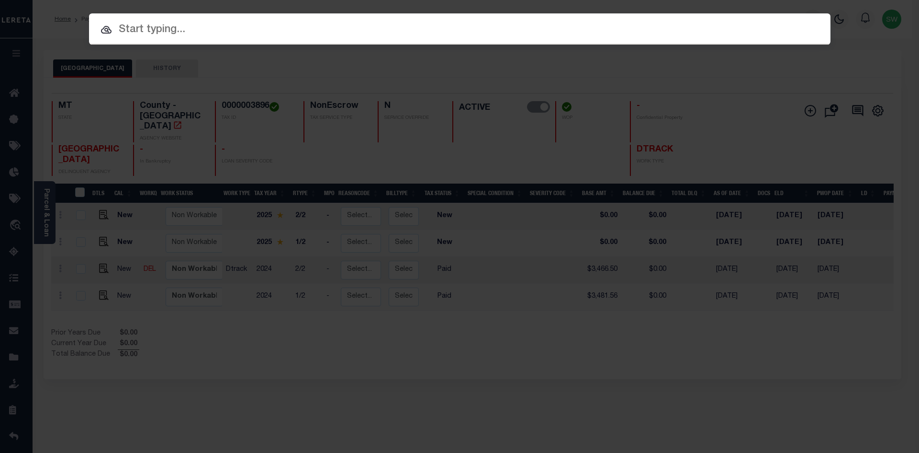
click at [127, 35] on input "text" at bounding box center [460, 30] width 742 height 17
paste input "3105240000046"
type input "3105240000046"
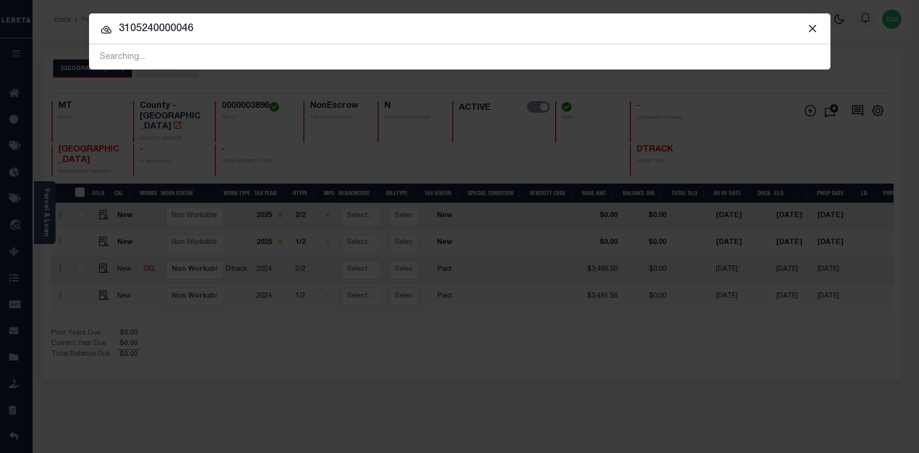
click at [221, 26] on input "3105240000046" at bounding box center [460, 29] width 742 height 17
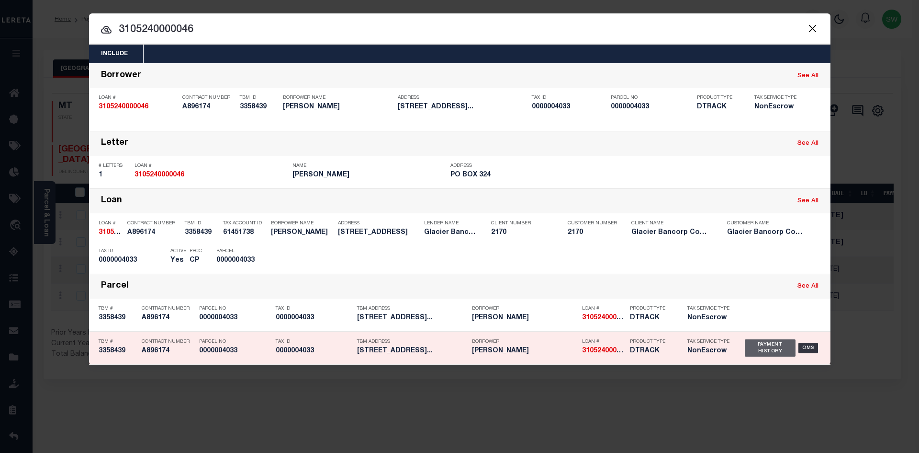
click at [764, 353] on div "Payment History" at bounding box center [770, 347] width 51 height 17
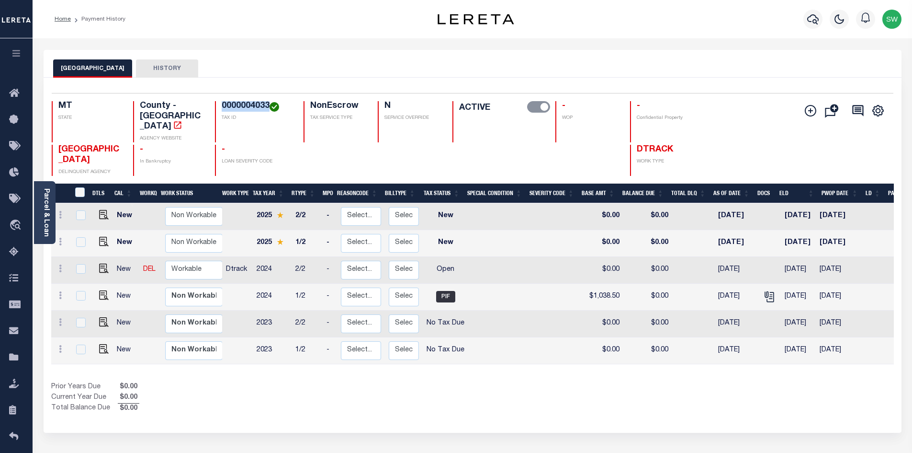
drag, startPoint x: 271, startPoint y: 107, endPoint x: 215, endPoint y: 104, distance: 55.1
click at [215, 104] on div "0000004033 TAX ID" at bounding box center [253, 121] width 77 height 41
copy h4 "0000004033"
click at [419, 401] on div "Selected 6 Results 1 Items per page 25 50 100 MT STATE TAX ID N" at bounding box center [473, 255] width 858 height 355
click at [61, 264] on icon at bounding box center [60, 268] width 3 height 8
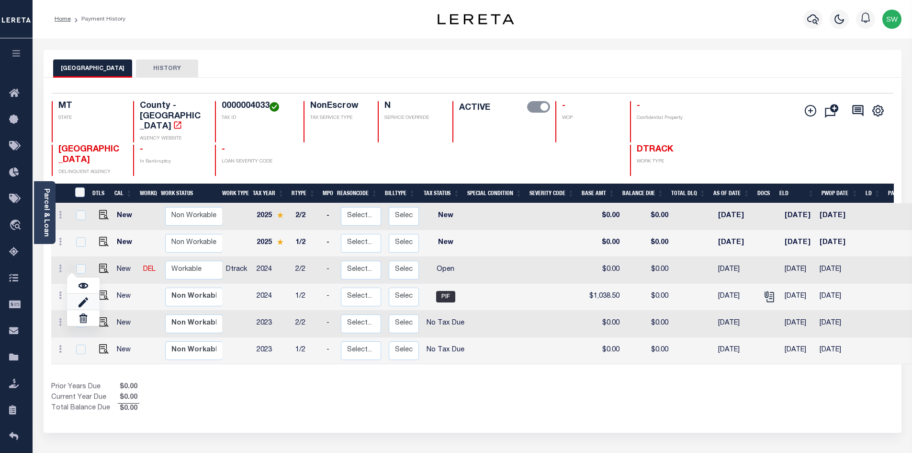
click at [86, 294] on link at bounding box center [83, 302] width 33 height 16
select select "OP2"
type input "$0.00"
type input "[DATE]"
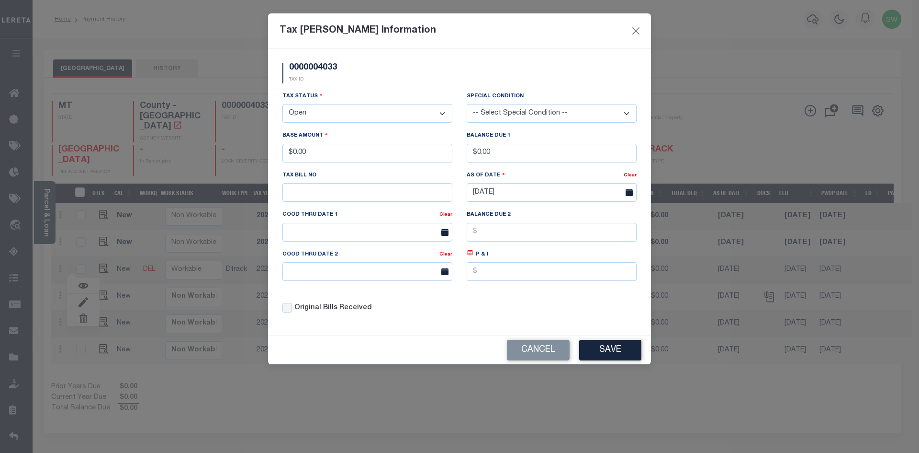
click at [84, 283] on div "Tax Bill Amount Information 0000004033 TAX ID Installment: TaxID: 0000004033 Ta…" at bounding box center [459, 226] width 919 height 453
click at [441, 112] on select "- Select Status - Open Due/Unpaid Paid Incomplete No Tax Due Internal Refund Pr…" at bounding box center [368, 113] width 170 height 19
select select "PYD"
click at [283, 104] on select "- Select Status - Open Due/Unpaid Paid Incomplete No Tax Due Internal Refund Pr…" at bounding box center [368, 113] width 170 height 19
drag, startPoint x: 320, startPoint y: 152, endPoint x: 256, endPoint y: 155, distance: 64.3
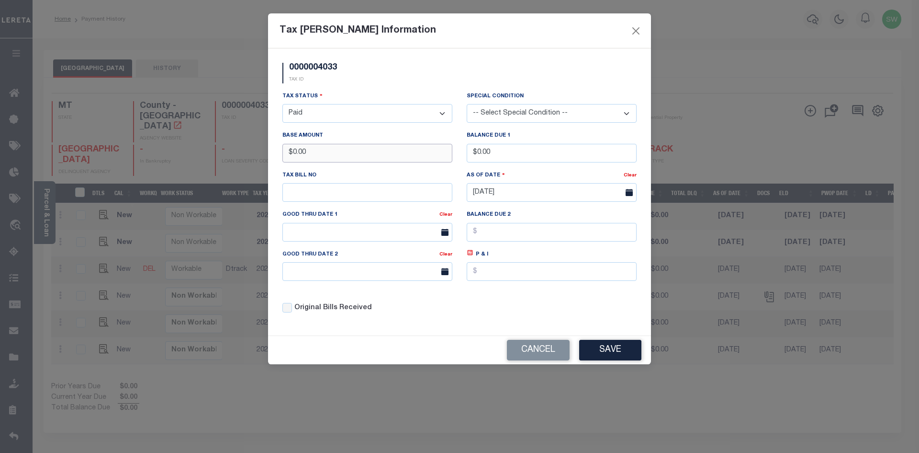
click at [256, 155] on div "Tax Bill Amount Information 0000004033 TAX ID Installment: TaxID: 0000004033 Ta…" at bounding box center [459, 226] width 919 height 453
click at [543, 354] on button "Cancel" at bounding box center [538, 350] width 63 height 21
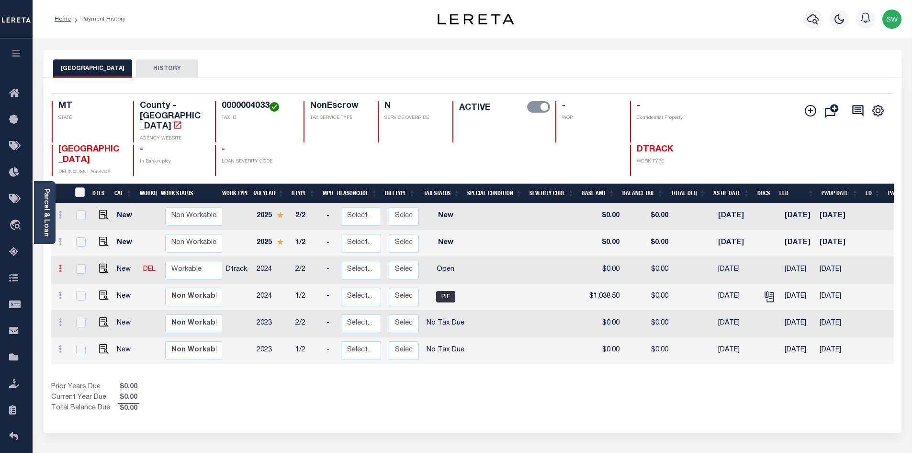
click at [57, 266] on link at bounding box center [60, 270] width 11 height 8
click at [82, 296] on img at bounding box center [84, 301] width 10 height 10
type input "$0.00"
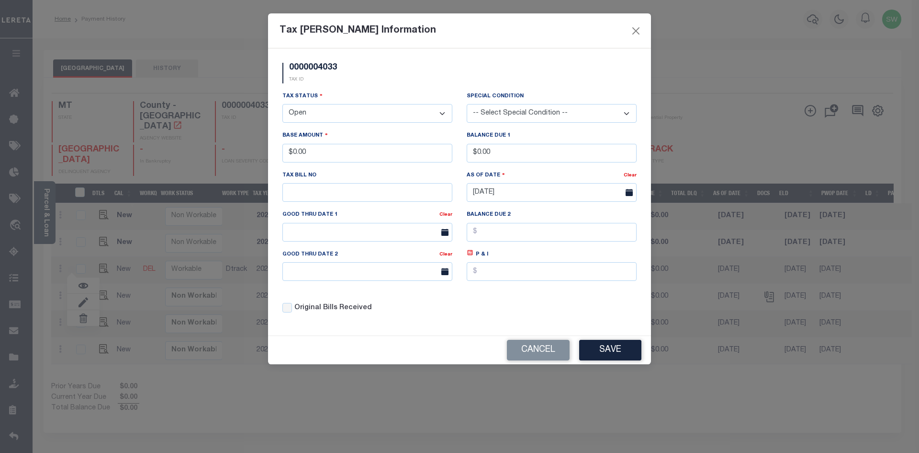
click at [442, 115] on select "- Select Status - Open Due/Unpaid Paid Incomplete No Tax Due Internal Refund Pr…" at bounding box center [368, 113] width 170 height 19
click at [440, 113] on select "- Select Status - Open Due/Unpaid Paid Incomplete No Tax Due Internal Refund Pr…" at bounding box center [368, 113] width 170 height 19
select select "PYD"
click at [283, 104] on select "- Select Status - Open Due/Unpaid Paid Incomplete No Tax Due Internal Refund Pr…" at bounding box center [368, 113] width 170 height 19
drag, startPoint x: 339, startPoint y: 160, endPoint x: 216, endPoint y: 159, distance: 122.1
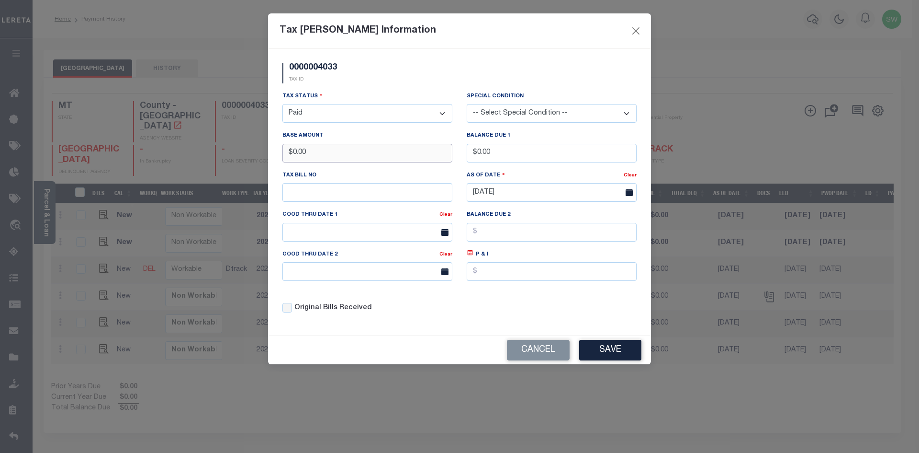
click at [216, 159] on div "Tax Bill Amount Information 0000004033 TAX ID Installment: TaxID: 0000004033 Ta…" at bounding box center [459, 226] width 919 height 453
type input "$1,023.48"
drag, startPoint x: 404, startPoint y: 90, endPoint x: 458, endPoint y: 98, distance: 54.2
click at [405, 90] on div "0000004033 TAX ID" at bounding box center [459, 77] width 369 height 28
click at [600, 352] on button "Save" at bounding box center [610, 350] width 62 height 21
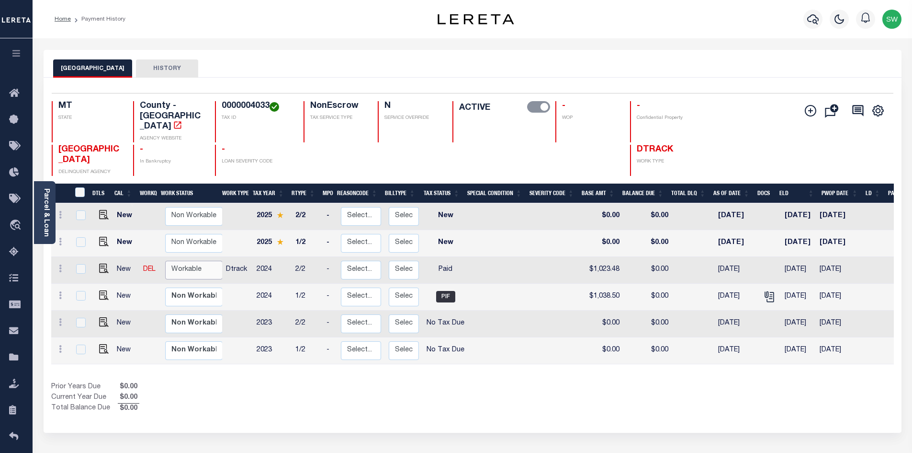
click at [198, 260] on select "Non Workable Workable" at bounding box center [193, 269] width 57 height 19
checkbox input "true"
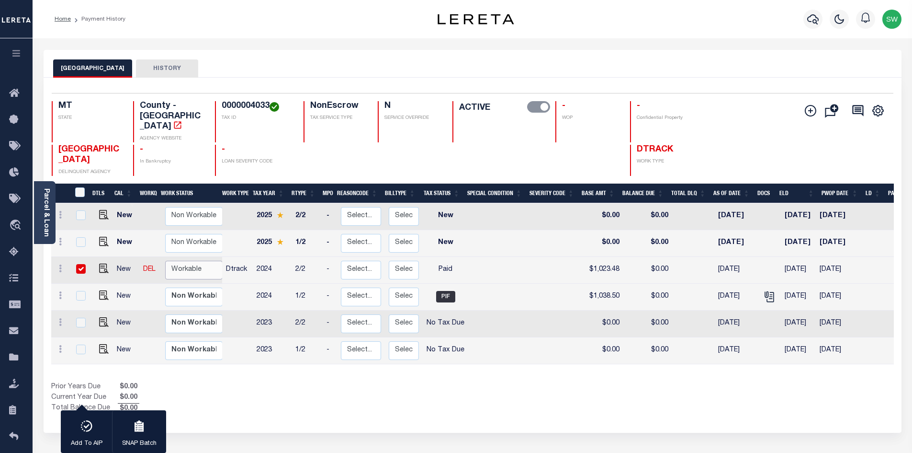
select select "true"
click at [165, 260] on select "Non Workable Workable" at bounding box center [193, 269] width 57 height 19
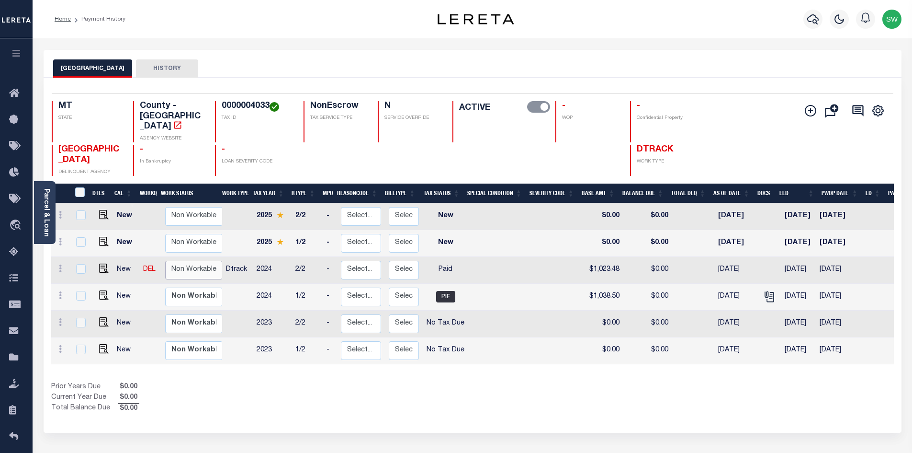
checkbox input "false"
click at [811, 21] on icon "button" at bounding box center [812, 18] width 11 height 11
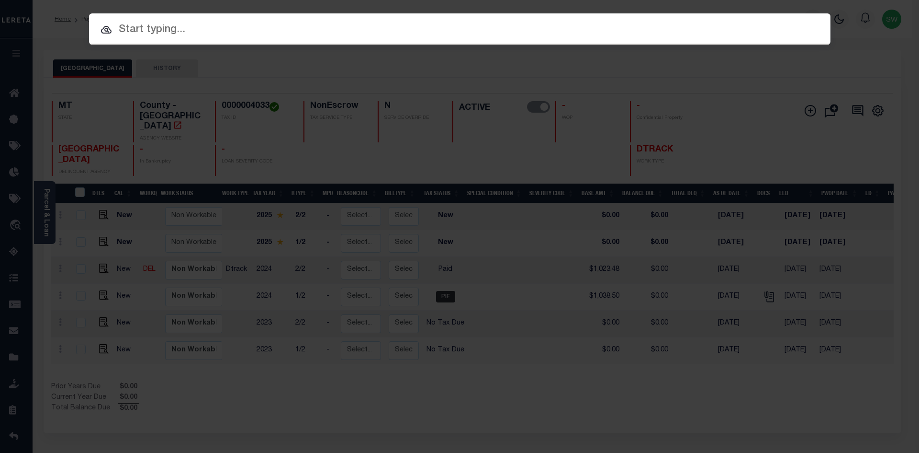
click at [139, 26] on input "text" at bounding box center [460, 30] width 742 height 17
paste input "3202205055308"
type input "3202205055308"
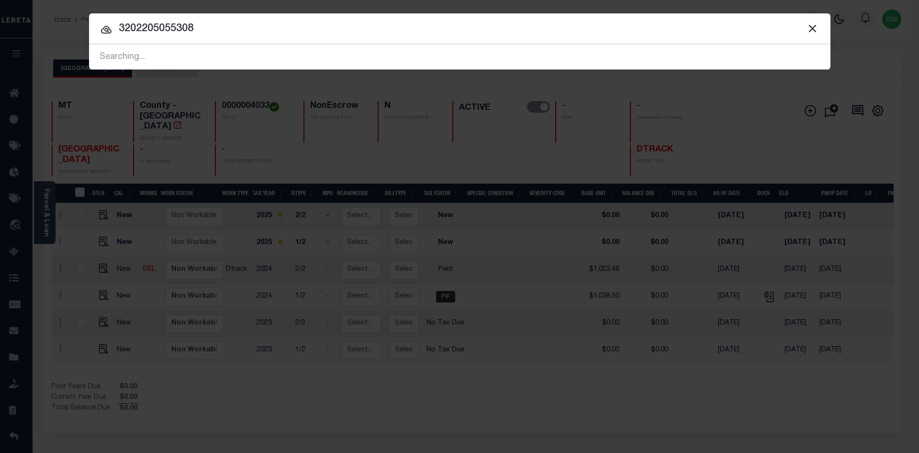
click at [208, 31] on input "3202205055308" at bounding box center [460, 29] width 742 height 17
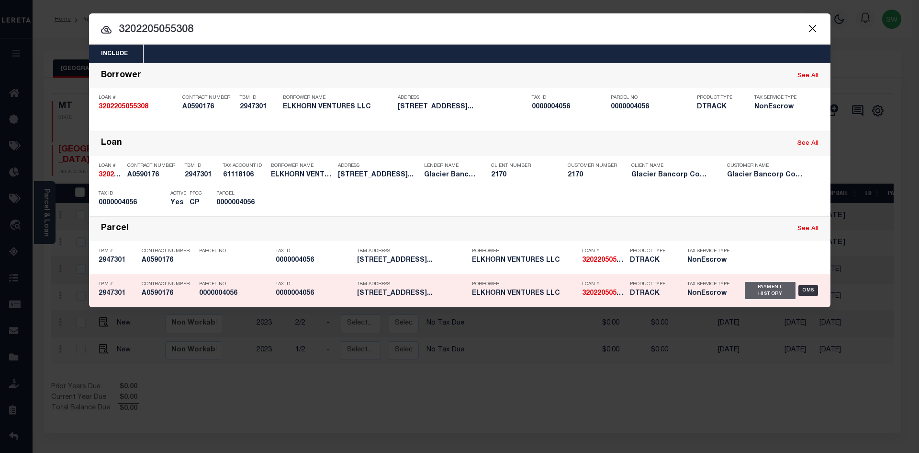
click at [755, 293] on div "Payment History" at bounding box center [770, 290] width 51 height 17
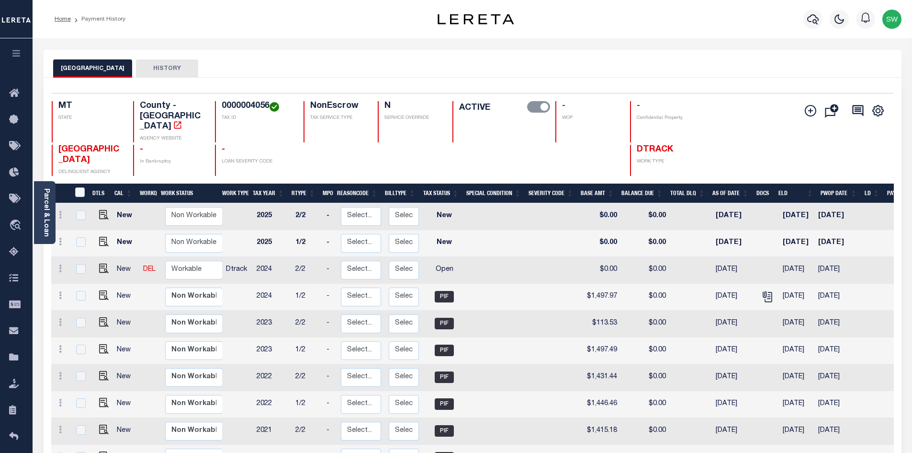
click at [267, 104] on h4 "0000004056" at bounding box center [257, 106] width 70 height 11
click at [270, 105] on h4 "0000004056" at bounding box center [257, 106] width 70 height 11
drag, startPoint x: 269, startPoint y: 104, endPoint x: 223, endPoint y: 110, distance: 46.3
click at [223, 110] on h4 "0000004056" at bounding box center [257, 106] width 70 height 11
copy h4 "0000004056"
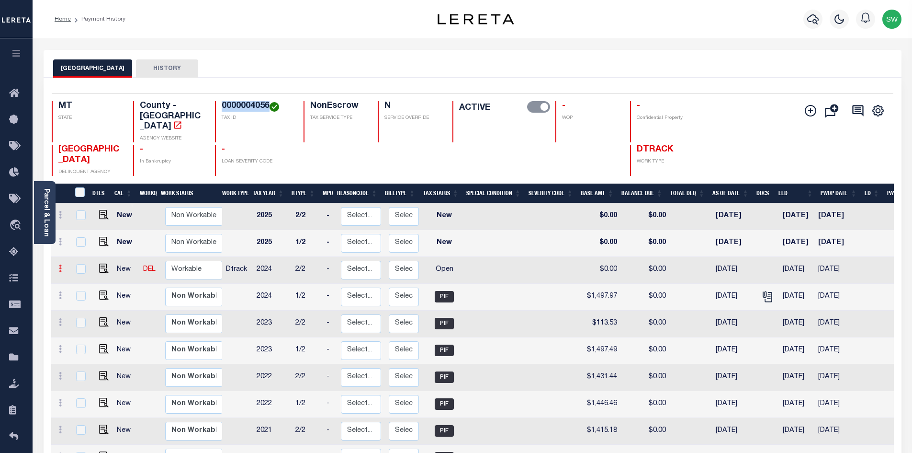
click at [60, 264] on icon at bounding box center [60, 268] width 3 height 8
click at [86, 296] on img at bounding box center [84, 301] width 10 height 10
select select "OP2"
type input "$0.00"
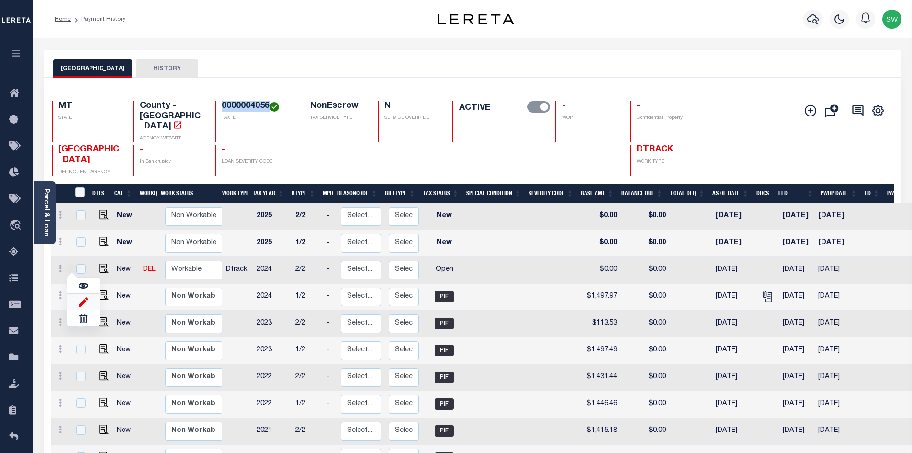
type input "[DATE]"
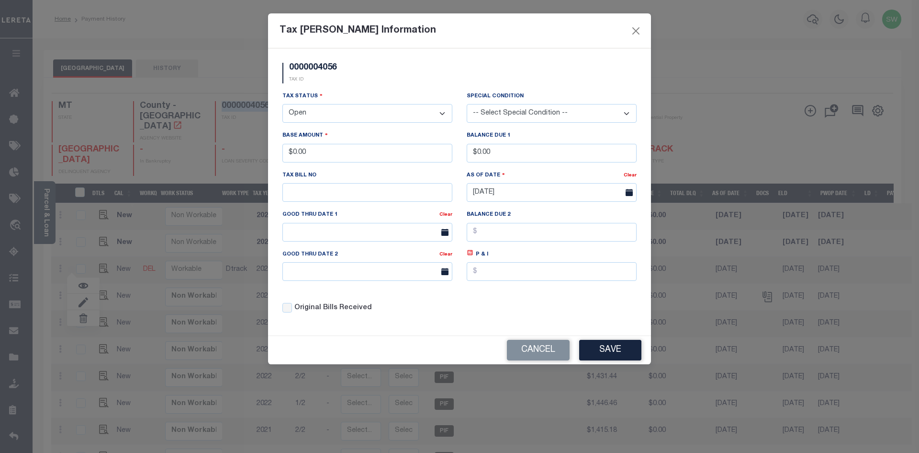
click at [446, 112] on select "- Select Status - Open Due/Unpaid Paid Incomplete No Tax Due Internal Refund Pr…" at bounding box center [368, 113] width 170 height 19
click at [443, 114] on select "- Select Status - Open Due/Unpaid Paid Incomplete No Tax Due Internal Refund Pr…" at bounding box center [368, 113] width 170 height 19
select select "PYD"
click at [283, 104] on select "- Select Status - Open Due/Unpaid Paid Incomplete No Tax Due Internal Refund Pr…" at bounding box center [368, 113] width 170 height 19
drag, startPoint x: 347, startPoint y: 160, endPoint x: 277, endPoint y: 158, distance: 69.9
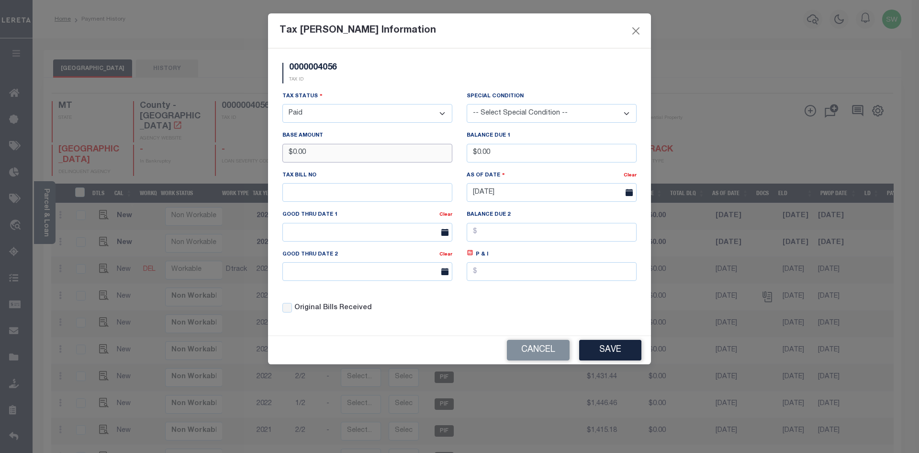
click at [277, 158] on div "Base Amount $0.00" at bounding box center [367, 149] width 184 height 39
type input "$1,482.96"
click at [392, 68] on div "0000004056 TAX ID" at bounding box center [459, 77] width 369 height 28
click at [538, 314] on div "Tax Status - Select Status - Open Due/Unpaid Paid Incomplete No Tax Due Interna…" at bounding box center [459, 206] width 369 height 230
click at [613, 353] on button "Save" at bounding box center [610, 350] width 62 height 21
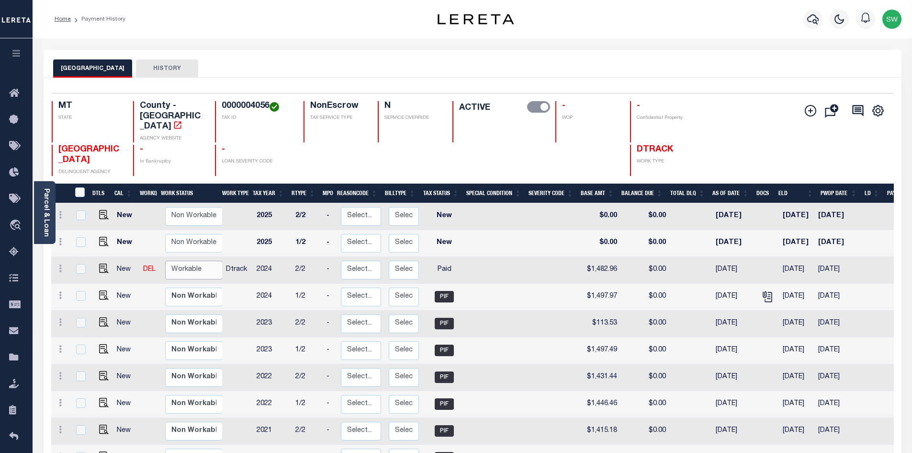
click at [176, 260] on select "Non Workable Workable" at bounding box center [193, 269] width 57 height 19
checkbox input "true"
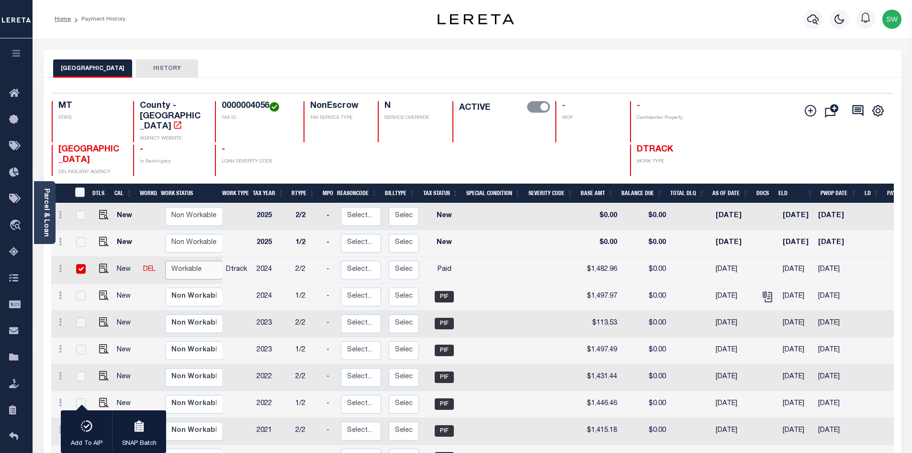
select select "true"
click at [165, 260] on select "Non Workable Workable" at bounding box center [193, 269] width 57 height 19
checkbox input "false"
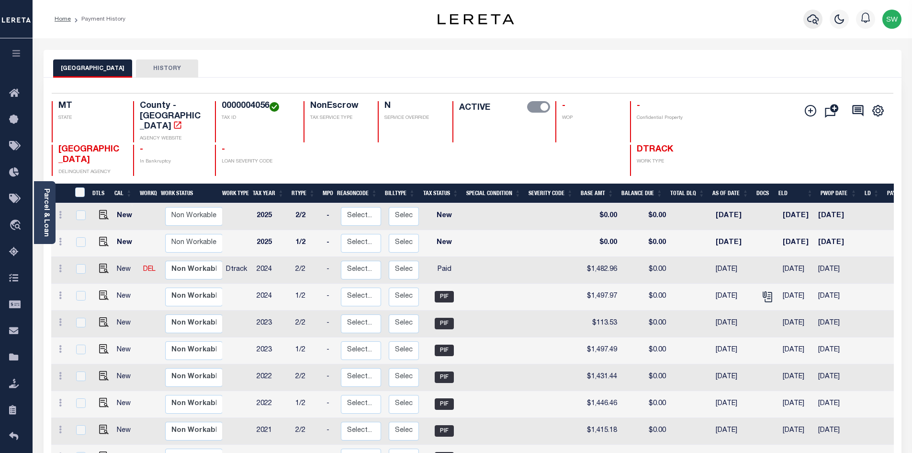
click at [817, 16] on icon "button" at bounding box center [812, 18] width 11 height 11
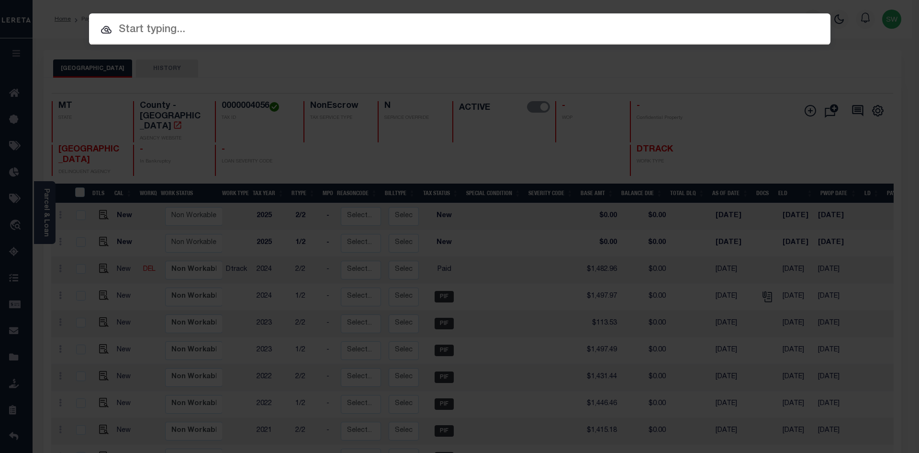
click at [120, 30] on input "text" at bounding box center [460, 30] width 742 height 17
paste input "3107220000040"
type input "3107220000040"
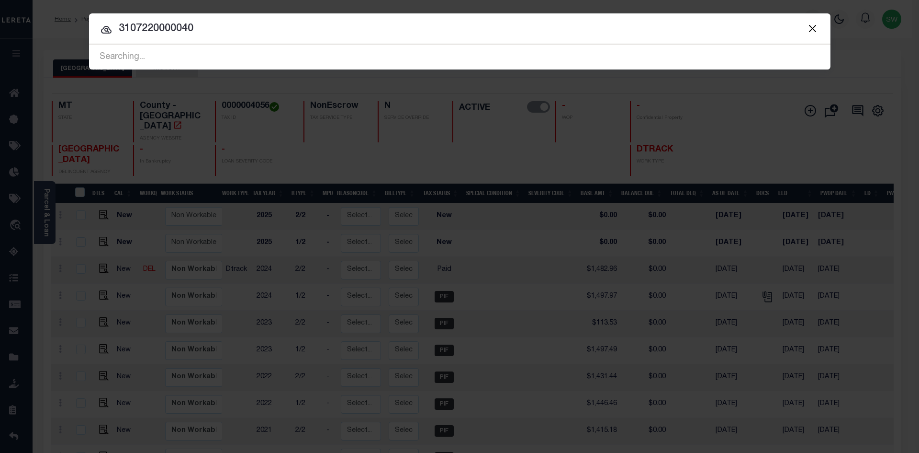
click at [216, 28] on input "3107220000040" at bounding box center [460, 29] width 742 height 17
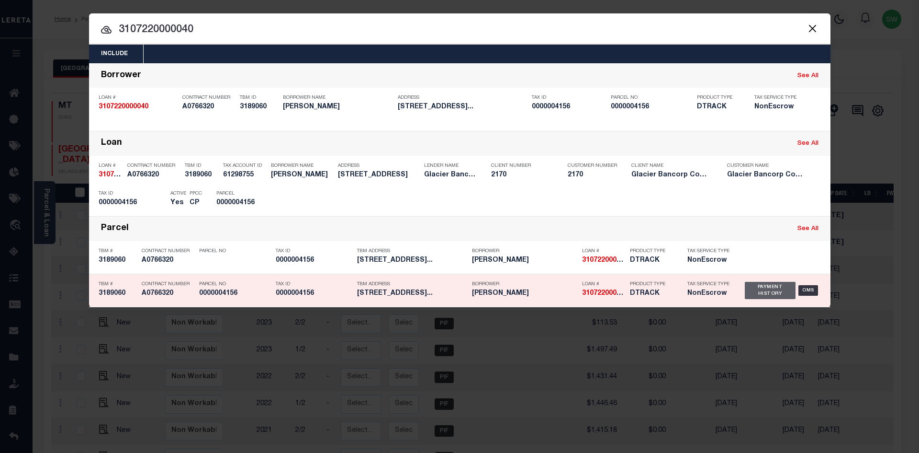
click at [754, 295] on div "Payment History" at bounding box center [770, 290] width 51 height 17
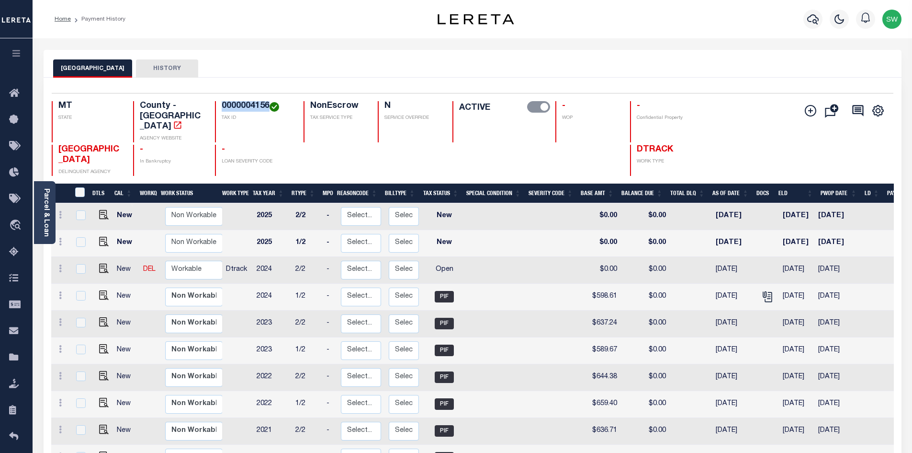
drag, startPoint x: 268, startPoint y: 101, endPoint x: 220, endPoint y: 102, distance: 47.9
click at [220, 102] on div "0000004156 TAX ID" at bounding box center [253, 121] width 77 height 41
copy h4 "0000004156"
click at [63, 266] on link at bounding box center [60, 270] width 11 height 8
click at [58, 266] on link at bounding box center [60, 270] width 11 height 8
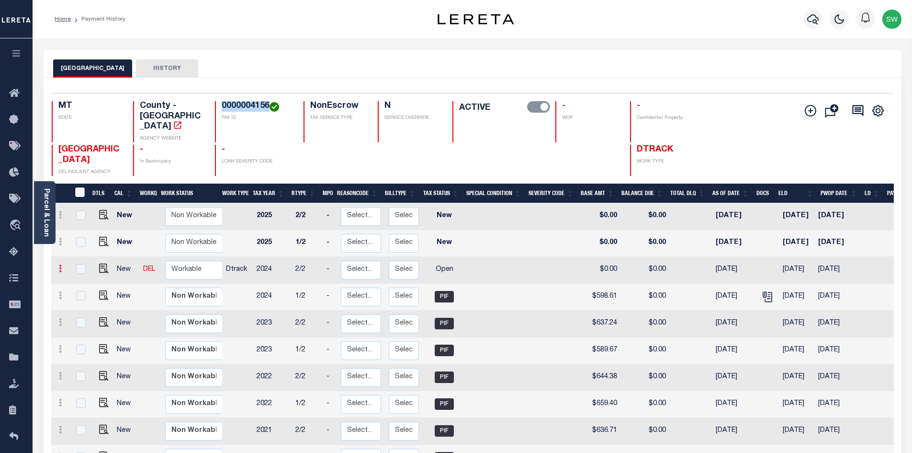
click at [58, 266] on link at bounding box center [60, 270] width 11 height 8
click at [80, 296] on img at bounding box center [84, 301] width 10 height 10
select select "OP2"
type input "$0.00"
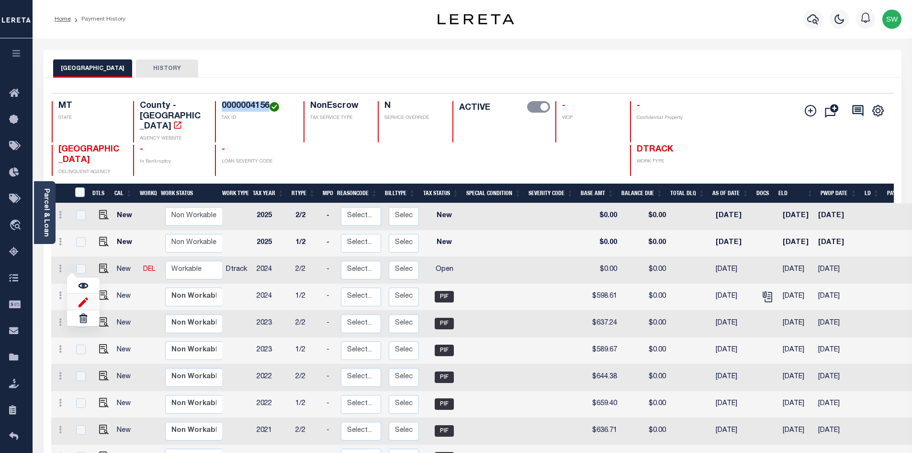
type input "[DATE]"
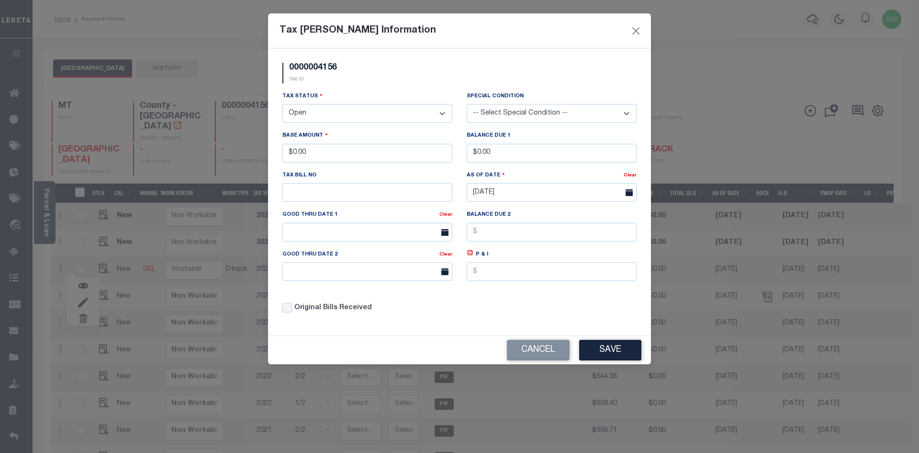
click at [514, 311] on div "Tax Status - Select Status - Open Due/Unpaid Paid Incomplete No Tax Due Interna…" at bounding box center [459, 206] width 369 height 230
drag, startPoint x: 342, startPoint y: 65, endPoint x: 288, endPoint y: 66, distance: 54.6
click at [288, 66] on div "0000004156 TAX ID" at bounding box center [309, 73] width 69 height 21
copy h5 "0000004156"
click at [437, 113] on select "- Select Status - Open Due/Unpaid Paid Incomplete No Tax Due Internal Refund Pr…" at bounding box center [368, 113] width 170 height 19
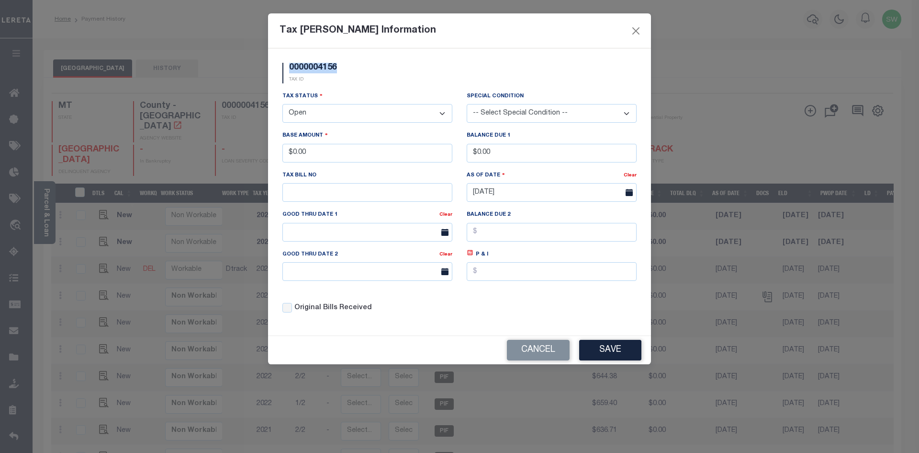
select select "PYD"
click at [283, 104] on select "- Select Status - Open Due/Unpaid Paid Incomplete No Tax Due Internal Refund Pr…" at bounding box center [368, 113] width 170 height 19
drag, startPoint x: 319, startPoint y: 157, endPoint x: 234, endPoint y: 158, distance: 84.8
click at [234, 158] on div "Tax Bill Amount Information 0000004156 TAX ID Installment: TaxID: 0000004156 Ta…" at bounding box center [459, 226] width 919 height 453
type input "$583.58"
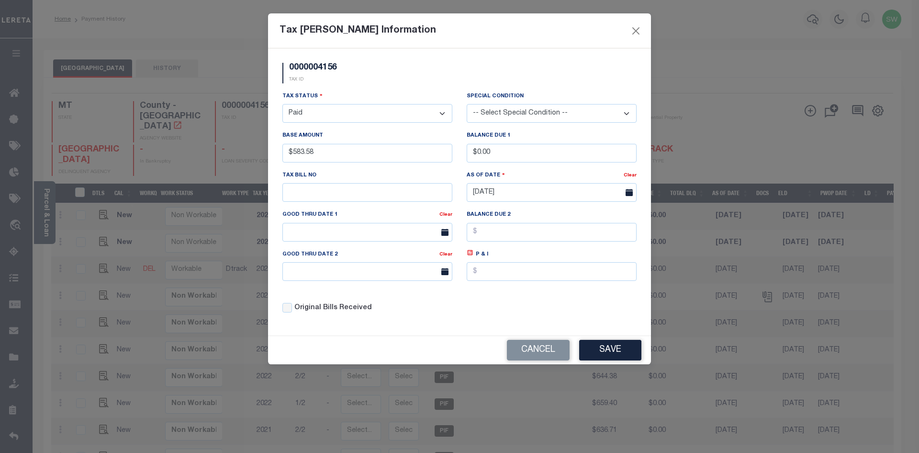
click at [365, 87] on div "0000004156 TAX ID" at bounding box center [459, 77] width 369 height 28
click at [567, 315] on div "Tax Status - Select Status - Open Due/Unpaid Paid Incomplete No Tax Due Interna…" at bounding box center [459, 206] width 369 height 230
click at [630, 353] on button "Save" at bounding box center [610, 350] width 62 height 21
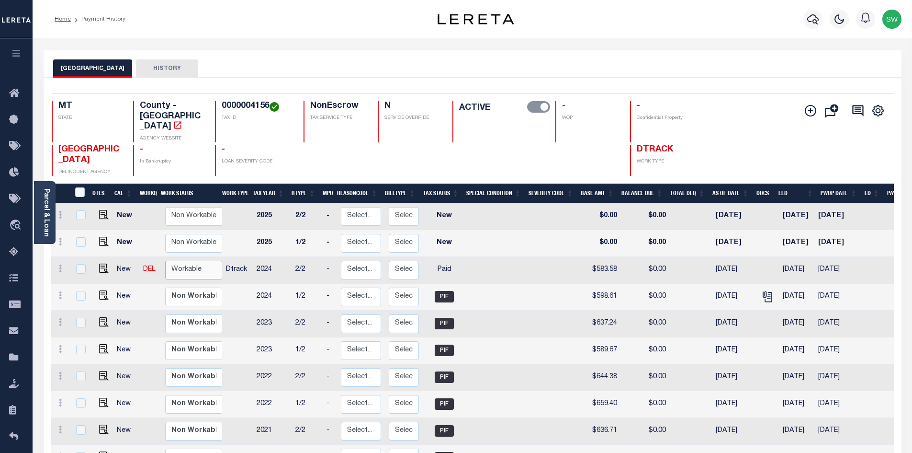
click at [167, 260] on select "Non Workable Workable" at bounding box center [193, 269] width 57 height 19
checkbox input "true"
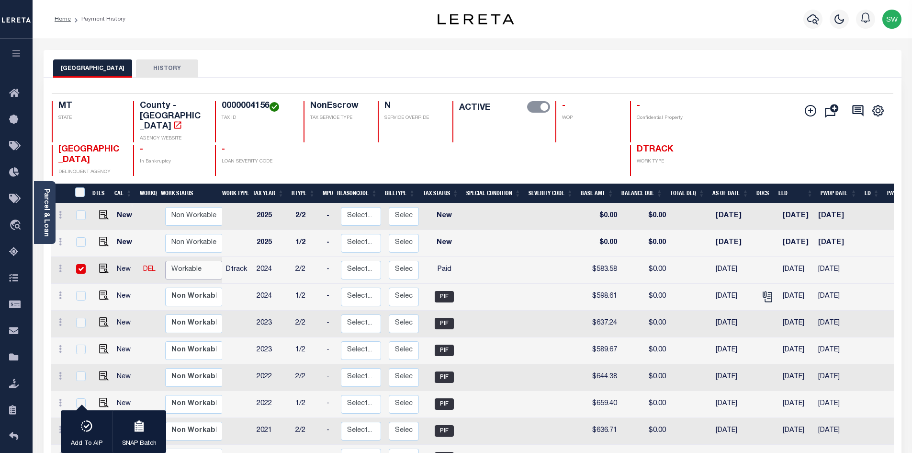
select select "true"
click at [165, 260] on select "Non Workable Workable" at bounding box center [193, 269] width 57 height 19
checkbox input "false"
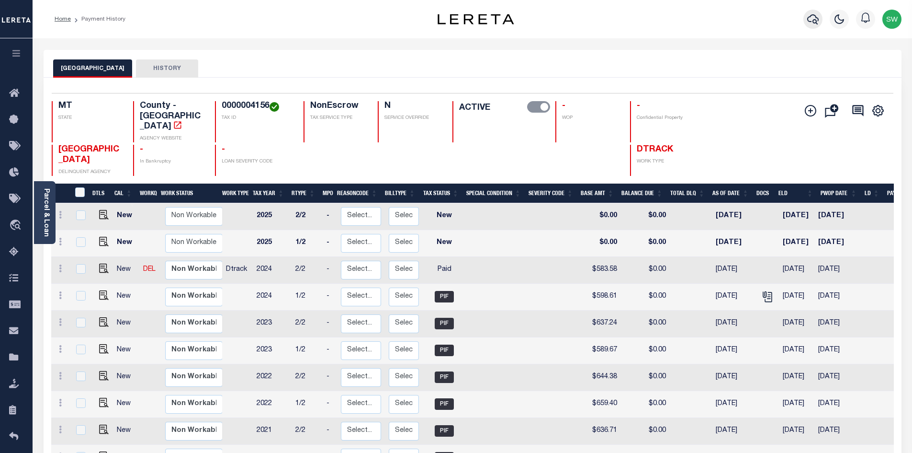
click at [813, 20] on icon "button" at bounding box center [812, 18] width 11 height 11
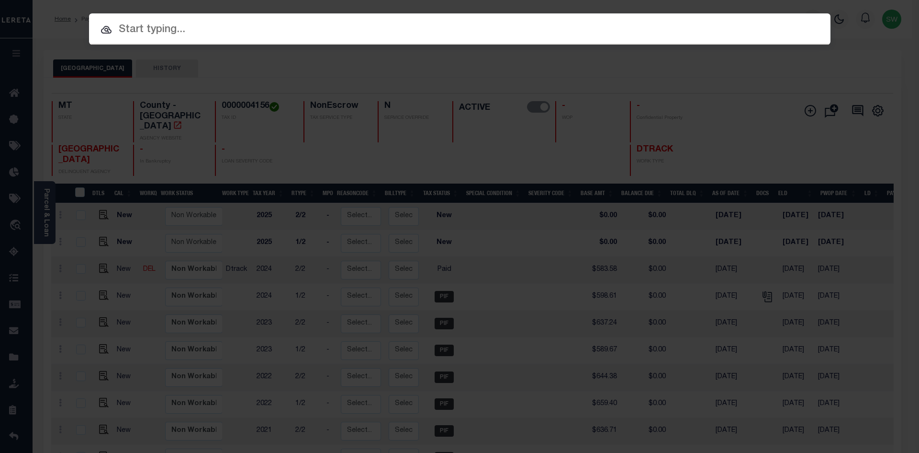
click at [145, 22] on input "text" at bounding box center [460, 30] width 742 height 17
paste input "512218457"
type input "512218457"
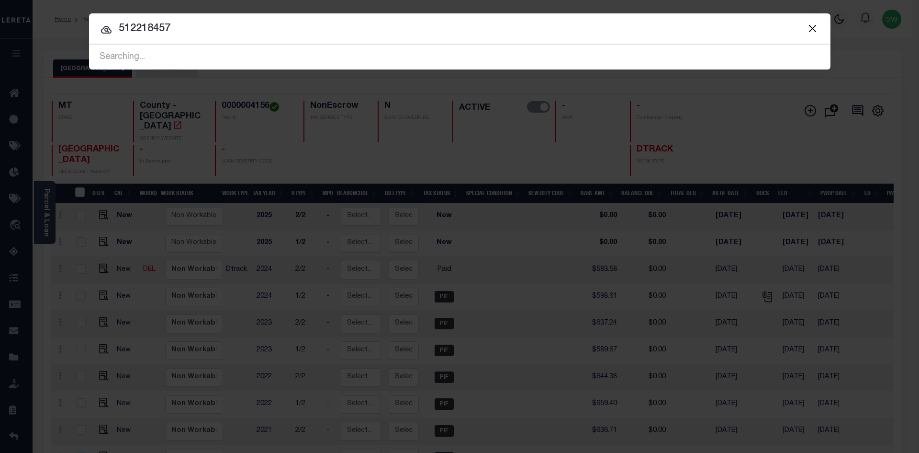
click at [205, 30] on input "512218457" at bounding box center [460, 29] width 742 height 17
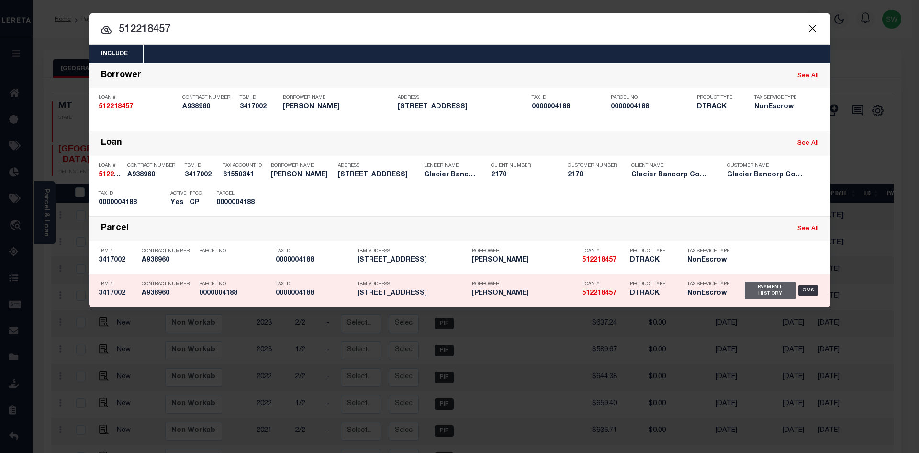
click at [774, 295] on div "Payment History" at bounding box center [770, 290] width 51 height 17
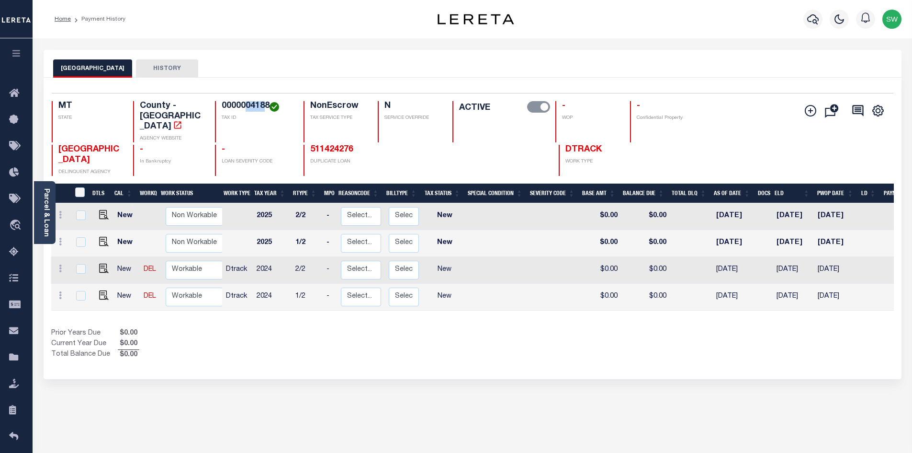
drag, startPoint x: 267, startPoint y: 105, endPoint x: 244, endPoint y: 103, distance: 22.6
click at [244, 103] on h4 "0000004188" at bounding box center [257, 106] width 70 height 11
drag, startPoint x: 269, startPoint y: 105, endPoint x: 223, endPoint y: 104, distance: 46.0
click at [223, 104] on h4 "0000004188" at bounding box center [257, 106] width 70 height 11
copy h4 "0000004188"
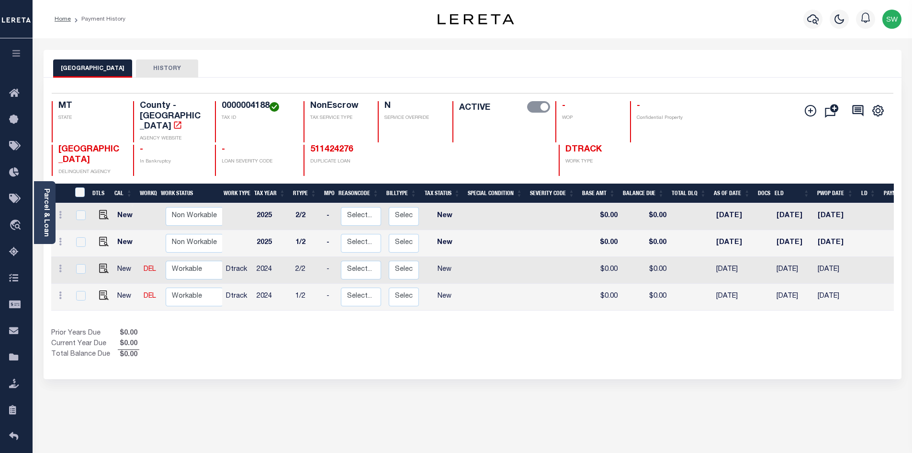
click at [368, 337] on div "Prior Years Due $0.00 Current Year Due $0.00 Total Balance Due $0.00" at bounding box center [261, 344] width 421 height 32
click at [57, 293] on link at bounding box center [60, 297] width 11 height 8
click at [86, 271] on img at bounding box center [84, 276] width 10 height 10
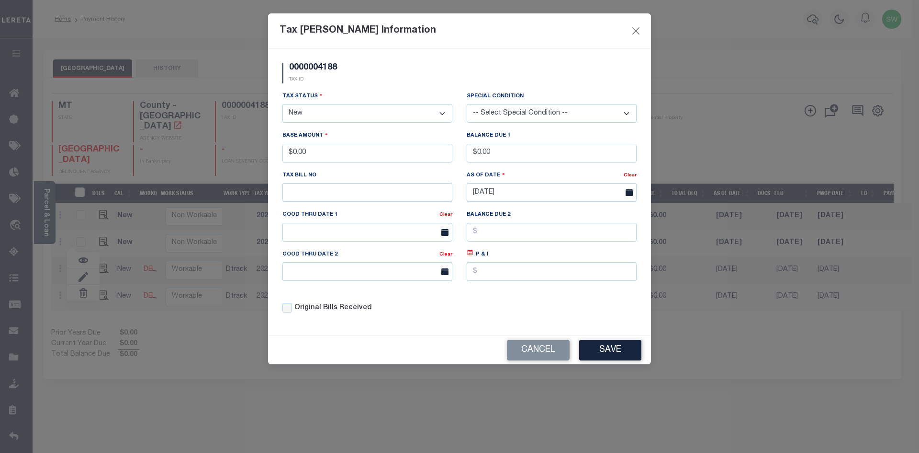
click at [443, 113] on select "- Select Status - Open Due/Unpaid Paid Incomplete No Tax Due Internal Refund Pr…" at bounding box center [368, 113] width 170 height 19
click at [442, 114] on select "- Select Status - Open Due/Unpaid Paid Incomplete No Tax Due Internal Refund Pr…" at bounding box center [368, 113] width 170 height 19
select select "DUE"
click at [283, 104] on select "- Select Status - Open Due/Unpaid Paid Incomplete No Tax Due Internal Refund Pr…" at bounding box center [368, 113] width 170 height 19
click at [364, 93] on div "Tax Status - Select Status - Open Due/Unpaid Paid Incomplete No Tax Due Interna…" at bounding box center [368, 107] width 170 height 32
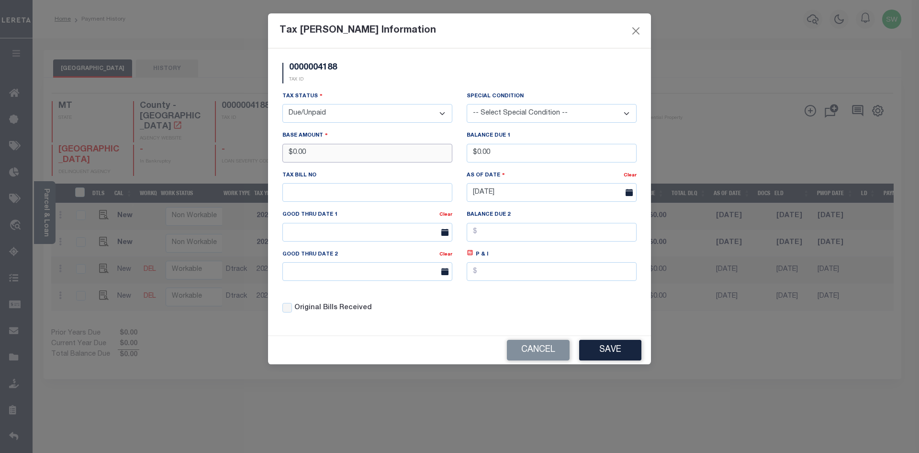
drag, startPoint x: 313, startPoint y: 153, endPoint x: 280, endPoint y: 155, distance: 33.1
click at [280, 155] on div "Base Amount $0.00" at bounding box center [367, 149] width 184 height 39
type input "$3,120.94"
click at [404, 68] on div "0000004188 TAX ID" at bounding box center [459, 77] width 369 height 28
click at [491, 272] on input "text" at bounding box center [552, 271] width 170 height 19
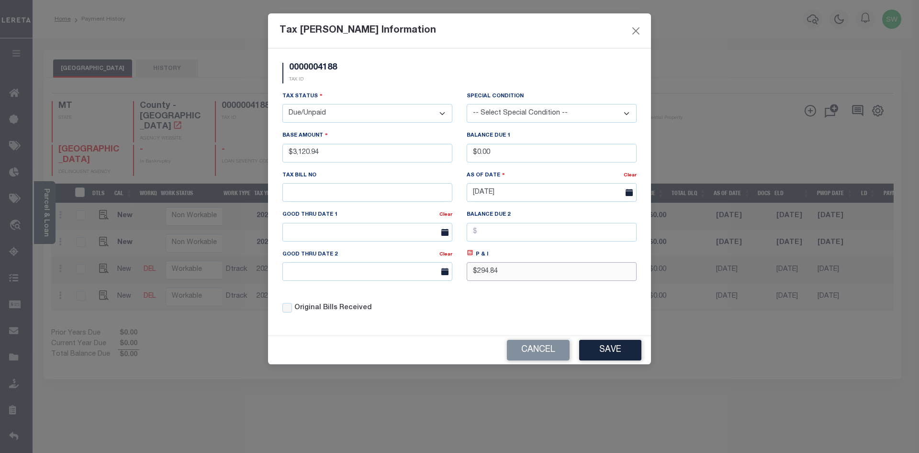
type input "$294.84"
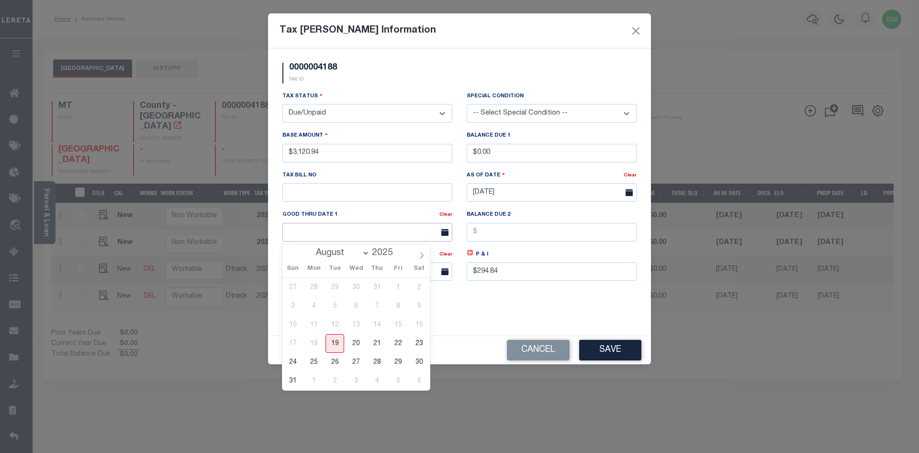
click at [321, 232] on input "text" at bounding box center [368, 232] width 170 height 19
click at [289, 378] on span "31" at bounding box center [292, 380] width 19 height 19
type input "[DATE]"
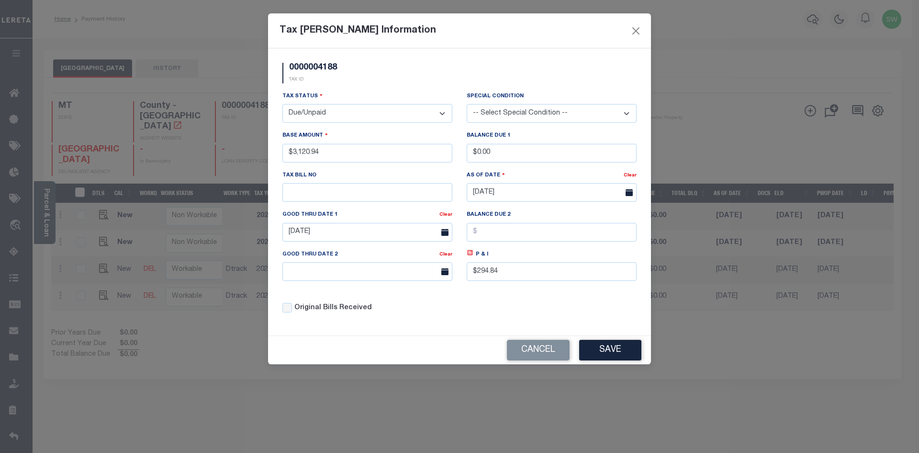
click at [505, 313] on div "Tax Status - Select Status - Open Due/Unpaid Paid Incomplete No Tax Due Interna…" at bounding box center [459, 206] width 369 height 230
drag, startPoint x: 509, startPoint y: 155, endPoint x: 412, endPoint y: 156, distance: 97.2
click at [412, 156] on div "Tax Status - Select Status - Open Due/Unpaid Paid Incomplete No Tax Due Interna…" at bounding box center [459, 206] width 369 height 230
type input "$3,415.78"
click at [463, 308] on div "Tax Status - Select Status - Open Due/Unpaid Paid Incomplete No Tax Due Interna…" at bounding box center [459, 206] width 369 height 230
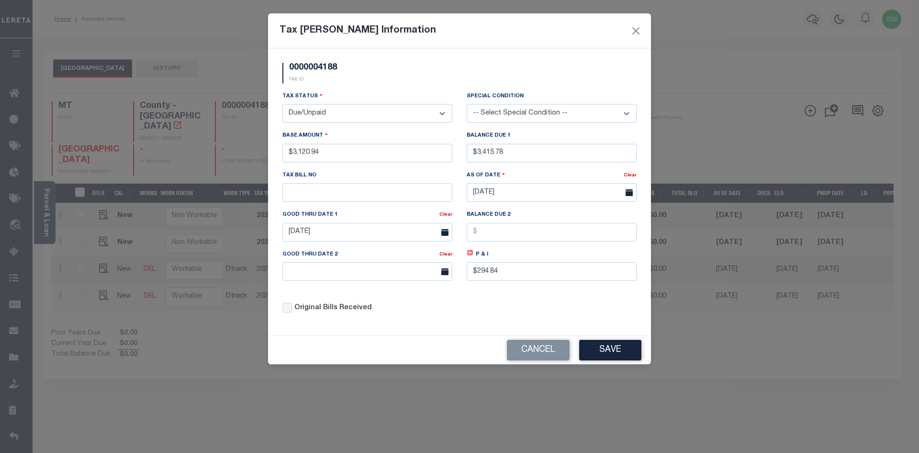
drag, startPoint x: 419, startPoint y: 326, endPoint x: 520, endPoint y: 334, distance: 101.4
click at [419, 325] on div "0000004188 TAX ID Installment: TaxID: 0000004188 Tax Status" at bounding box center [459, 191] width 383 height 287
click at [605, 350] on button "Save" at bounding box center [610, 350] width 62 height 21
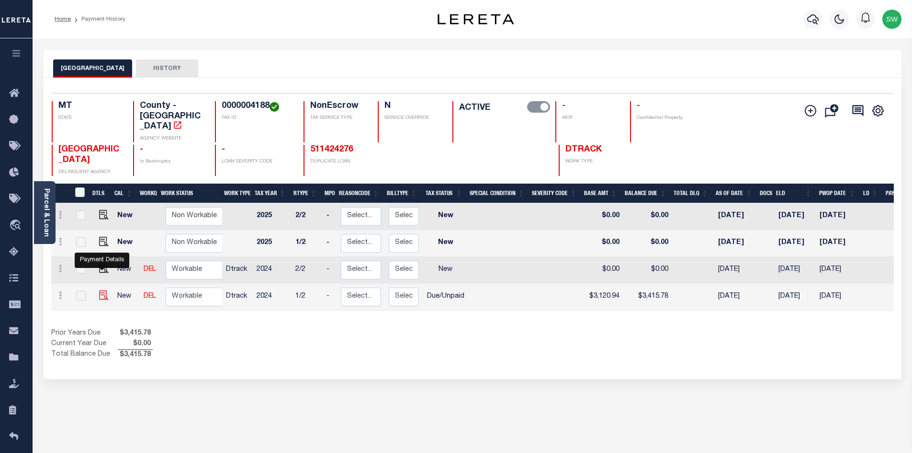
click at [99, 290] on img at bounding box center [104, 295] width 10 height 10
checkbox input "true"
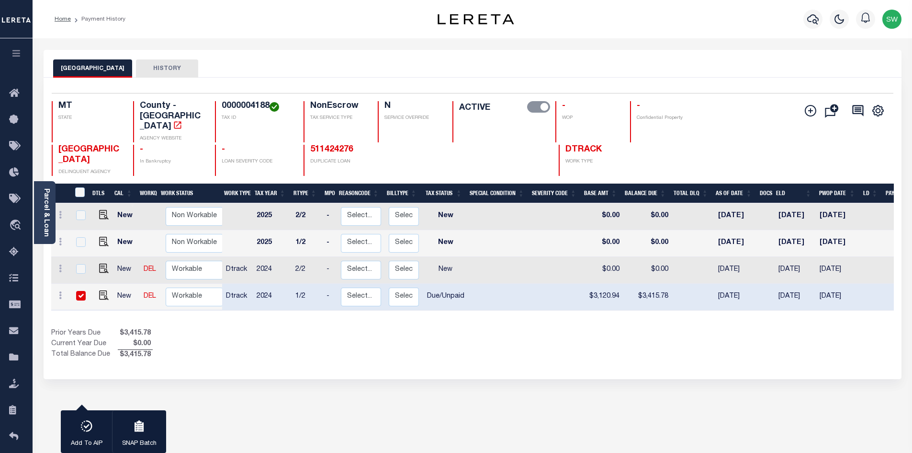
click at [449, 328] on div "Prior Years Due $3,415.78 Current Year Due $0.00 Total Balance Due $3,415.78" at bounding box center [261, 344] width 421 height 32
click at [191, 287] on select "Non Workable Workable" at bounding box center [194, 296] width 57 height 19
checkbox input "false"
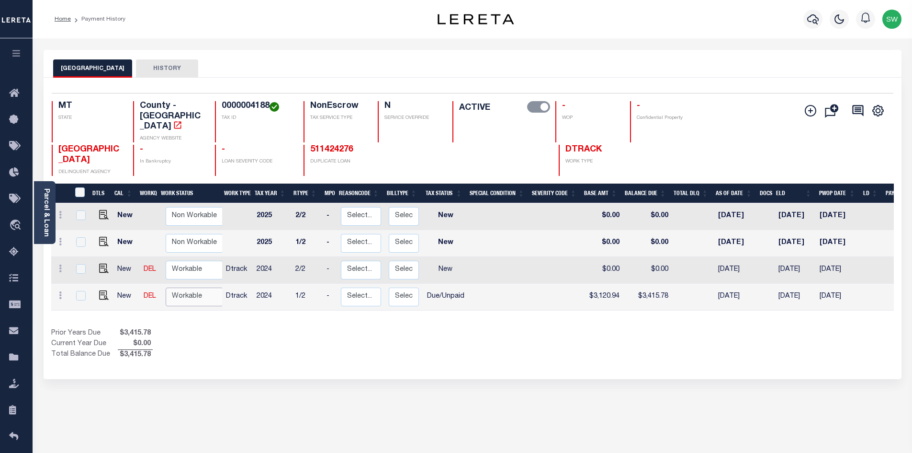
select select "true"
click at [166, 287] on select "Non Workable Workable" at bounding box center [194, 296] width 57 height 19
checkbox input "true"
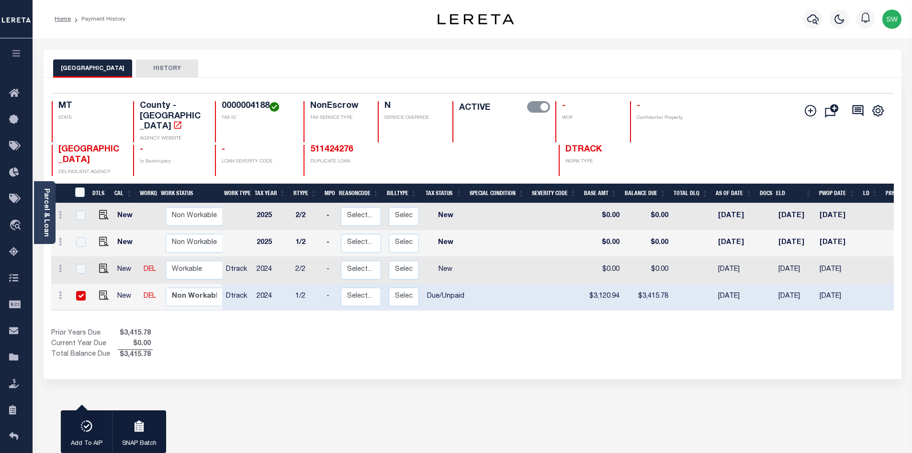
click at [248, 328] on div "Prior Years Due $3,415.78 Current Year Due $0.00 Total Balance Due $3,415.78" at bounding box center [261, 344] width 421 height 32
click at [538, 329] on div "Show Tax Lines before Bill Release Date Prior Years Due $3,415.78 Current Year …" at bounding box center [472, 344] width 843 height 32
drag, startPoint x: 527, startPoint y: 330, endPoint x: 536, endPoint y: 326, distance: 10.5
click at [528, 330] on div "Show Tax Lines before Bill Release Date Prior Years Due $3,415.78 Current Year …" at bounding box center [472, 344] width 843 height 32
click at [61, 264] on icon at bounding box center [60, 268] width 3 height 8
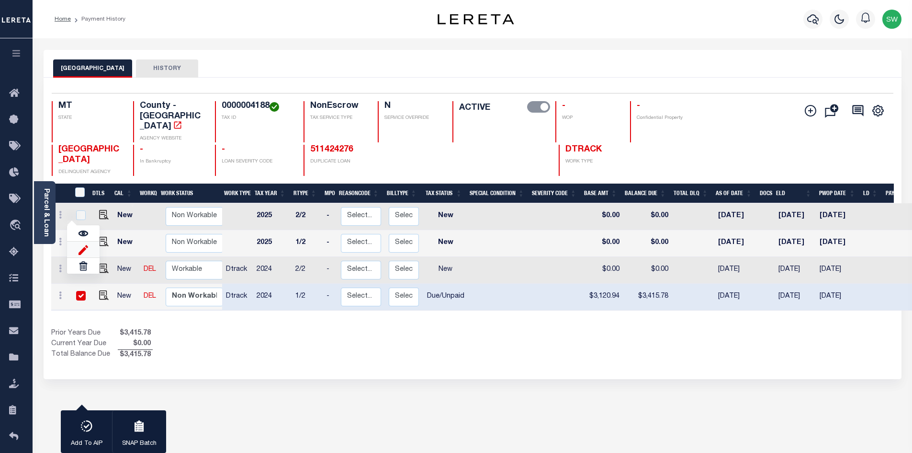
click at [85, 244] on img at bounding box center [84, 249] width 10 height 10
type input "$0.00"
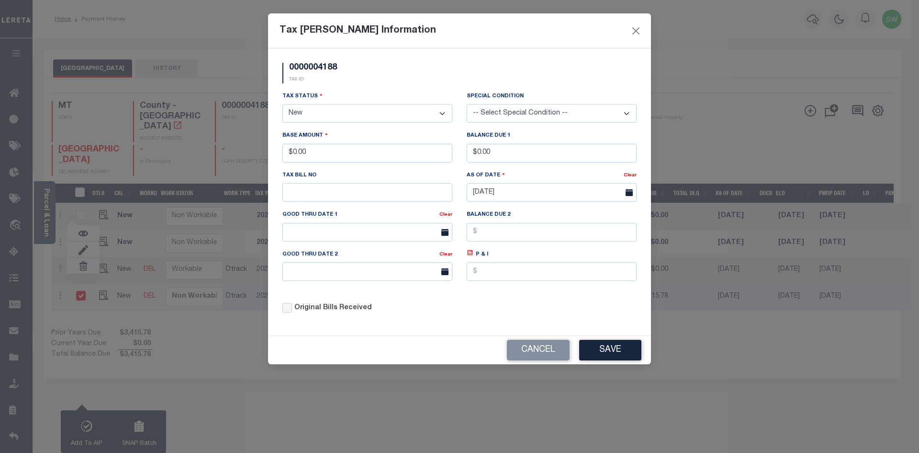
click at [443, 113] on select "- Select Status - Open Due/Unpaid Paid Incomplete No Tax Due Internal Refund Pr…" at bounding box center [368, 113] width 170 height 19
click at [444, 113] on select "- Select Status - Open Due/Unpaid Paid Incomplete No Tax Due Internal Refund Pr…" at bounding box center [368, 113] width 170 height 19
select select "DUE"
click at [283, 104] on select "- Select Status - Open Due/Unpaid Paid Incomplete No Tax Due Internal Refund Pr…" at bounding box center [368, 113] width 170 height 19
drag, startPoint x: 322, startPoint y: 156, endPoint x: 242, endPoint y: 157, distance: 80.0
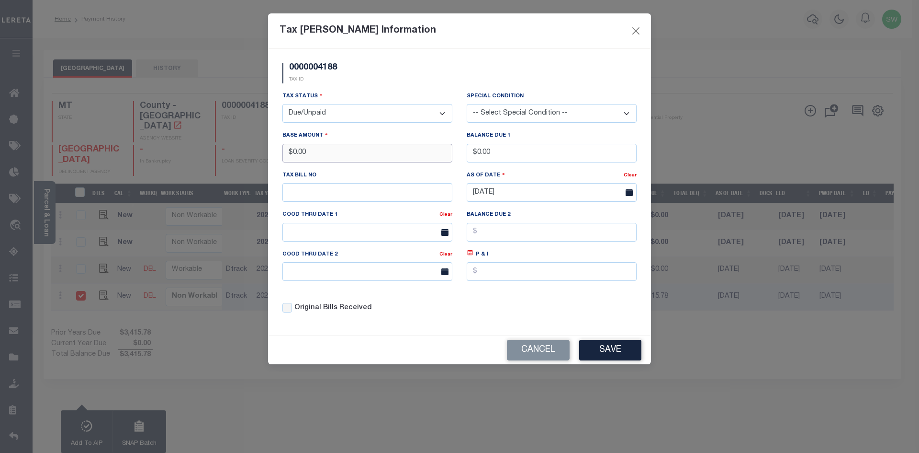
click at [242, 157] on div "Tax Bill Amount Information 0000004188 TAX ID Installment: TaxID: 0000004188 Ta…" at bounding box center [459, 226] width 919 height 453
type input "$3,090.93"
click at [520, 277] on input "text" at bounding box center [552, 271] width 170 height 19
type input "$137.97"
drag, startPoint x: 504, startPoint y: 152, endPoint x: 427, endPoint y: 157, distance: 77.2
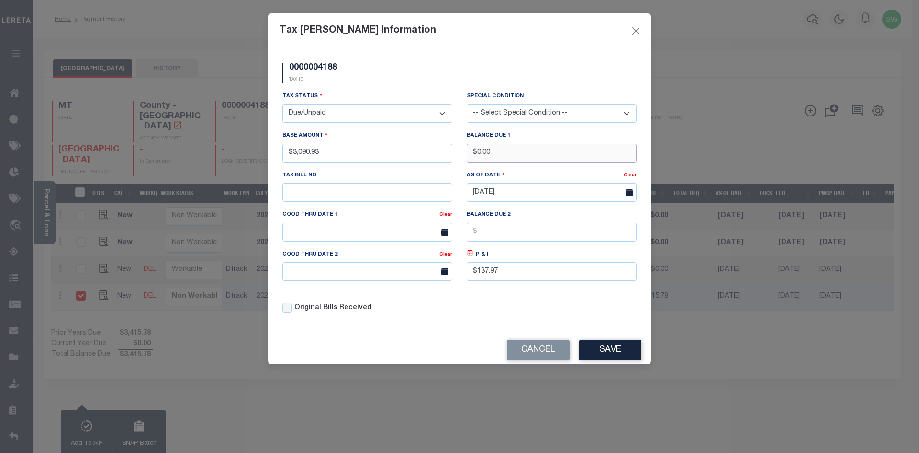
click at [427, 157] on div "Tax Status - Select Status - Open Due/Unpaid Paid Incomplete No Tax Due Interna…" at bounding box center [459, 206] width 369 height 230
type input "$3,228.90"
click at [297, 228] on input "text" at bounding box center [368, 232] width 170 height 19
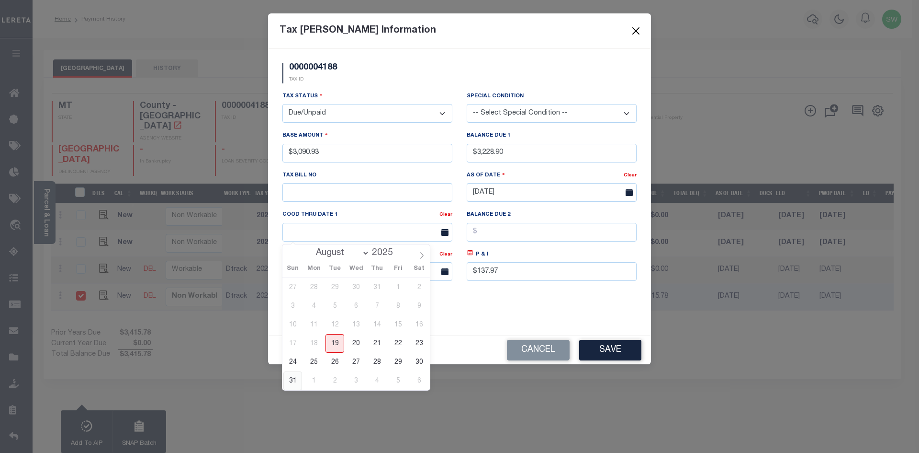
click at [297, 377] on span "31" at bounding box center [292, 380] width 19 height 19
type input "08/31/2025"
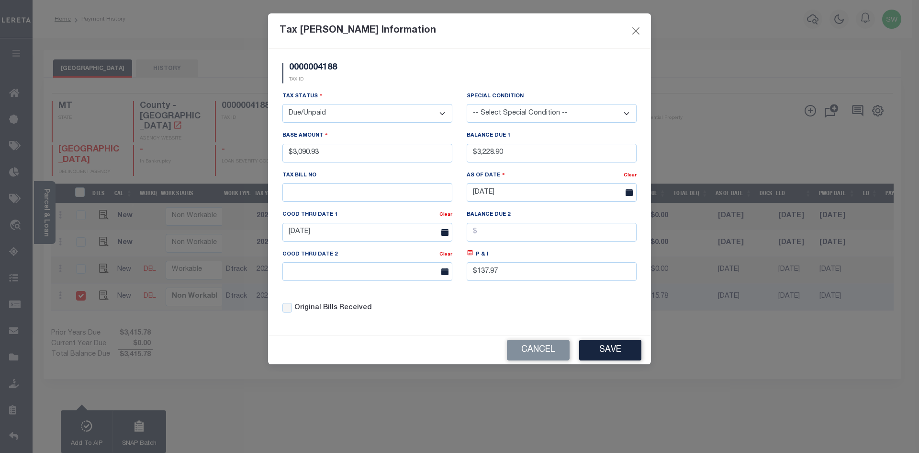
click at [420, 320] on div "Original Bills Received" at bounding box center [367, 304] width 184 height 33
click at [475, 317] on div "Tax Status - Select Status - Open Due/Unpaid Paid Incomplete No Tax Due Interna…" at bounding box center [459, 206] width 369 height 230
click at [631, 356] on button "Save" at bounding box center [610, 350] width 62 height 21
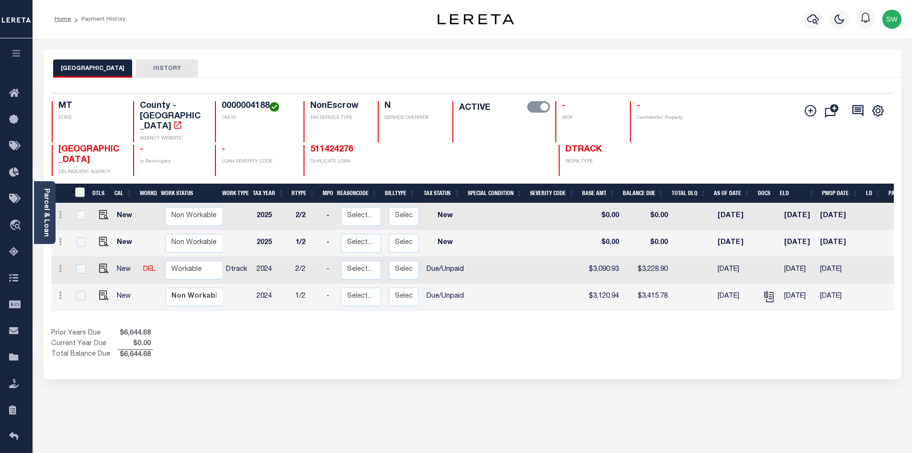
click at [548, 328] on div "Show Tax Lines before Bill Release Date Prior Years Due $6,644.68 Current Year …" at bounding box center [472, 344] width 843 height 32
click at [57, 266] on link at bounding box center [60, 270] width 11 height 8
click at [82, 244] on img at bounding box center [84, 249] width 10 height 10
select select "DUE"
type input "$3,090.93"
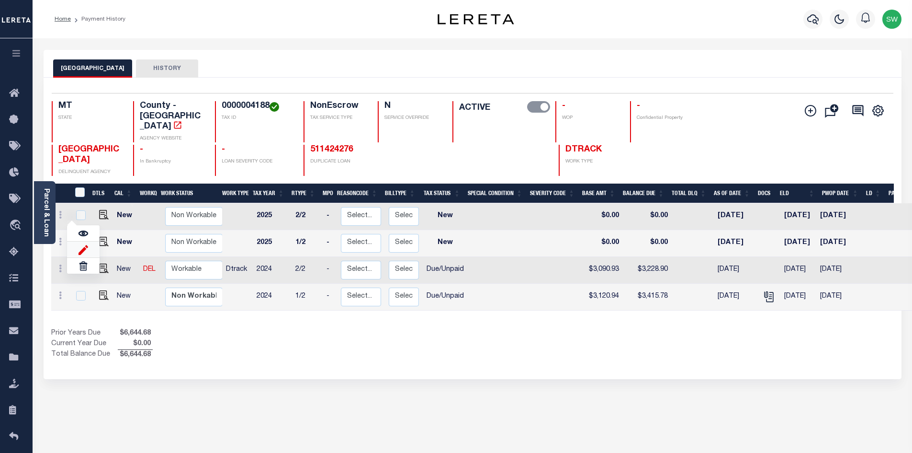
type input "$3,228.90"
type input "08/31/2025"
type input "$137.97"
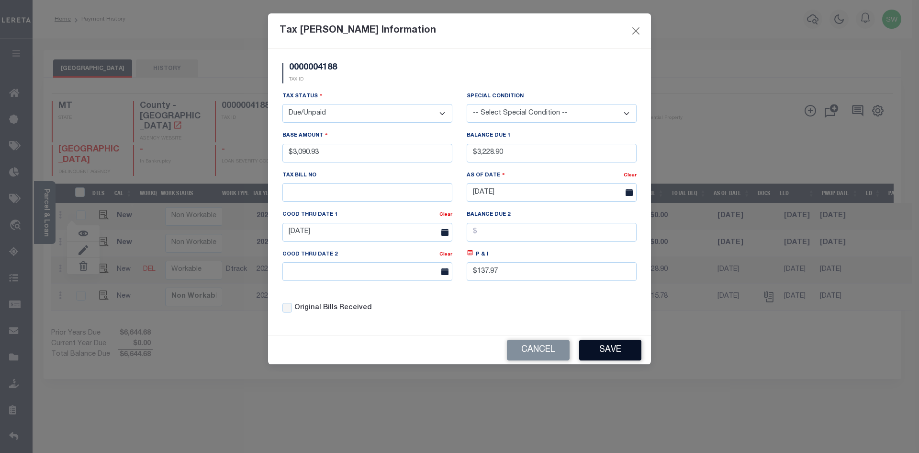
click at [611, 353] on button "Save" at bounding box center [610, 350] width 62 height 21
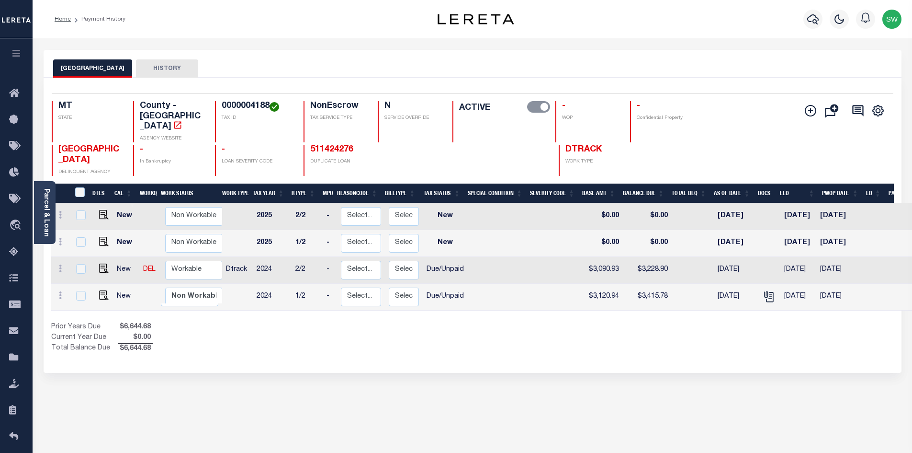
click at [256, 322] on div "Prior Years Due $6,644.68 Current Year Due $0.00 Total Balance Due $6,644.68" at bounding box center [261, 338] width 421 height 32
click at [103, 263] on img at bounding box center [104, 268] width 10 height 10
checkbox input "true"
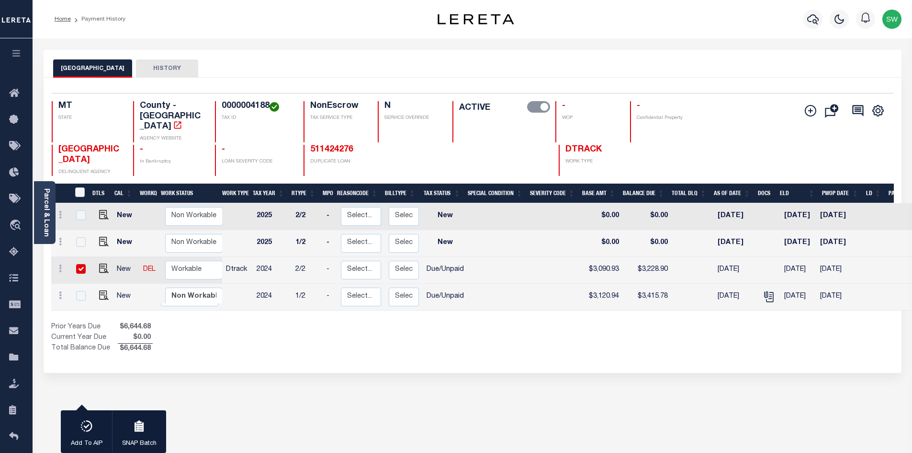
drag, startPoint x: 360, startPoint y: 339, endPoint x: 368, endPoint y: 331, distance: 11.2
click at [360, 339] on div "1 Selected 4 Results 1 Items per page 25 50 100 MT STATE TAX ID" at bounding box center [473, 225] width 858 height 295
click at [190, 260] on select "Non Workable Workable" at bounding box center [193, 269] width 57 height 19
checkbox input "false"
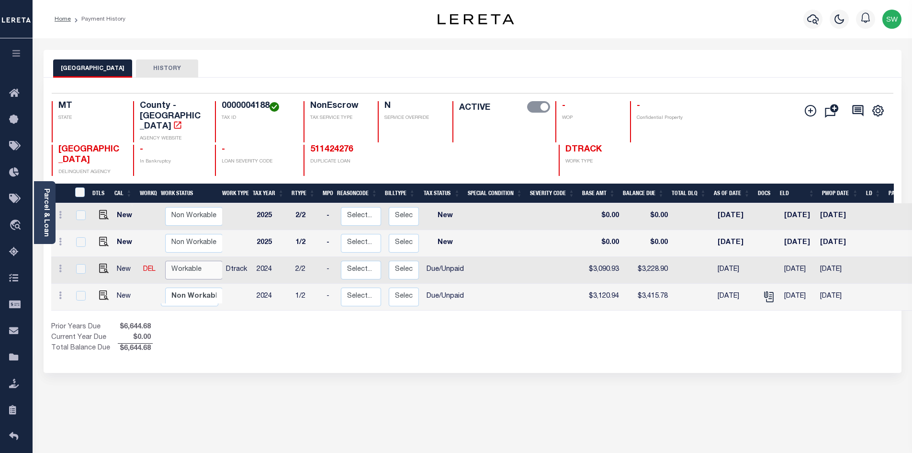
select select "true"
click at [165, 260] on select "Non Workable Workable" at bounding box center [193, 269] width 57 height 19
checkbox input "true"
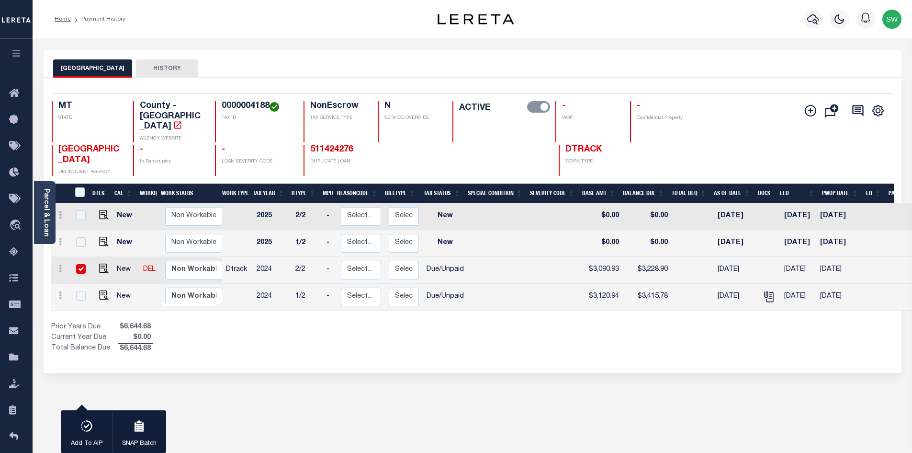
click at [210, 322] on div "Prior Years Due $6,644.68 Current Year Due $0.00 Total Balance Due $6,644.68" at bounding box center [261, 338] width 421 height 32
click at [818, 22] on icon "button" at bounding box center [812, 19] width 11 height 10
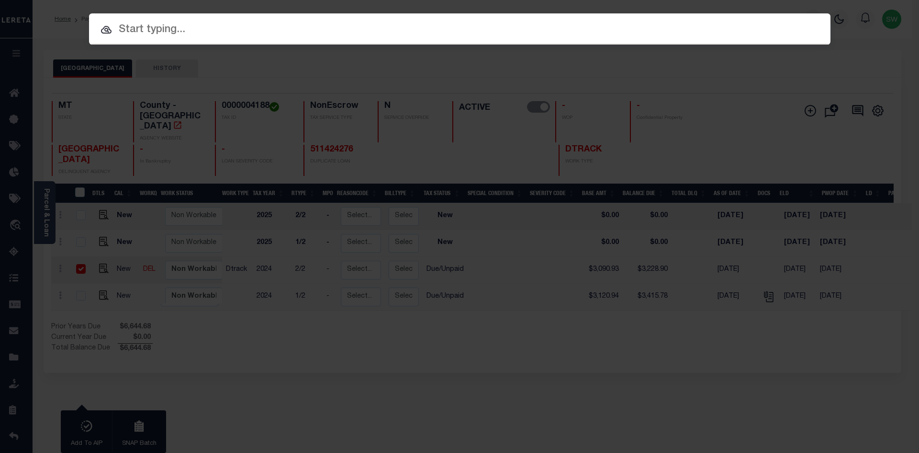
click at [155, 31] on input "text" at bounding box center [460, 30] width 742 height 17
paste input "3106170000026"
type input "3106170000026"
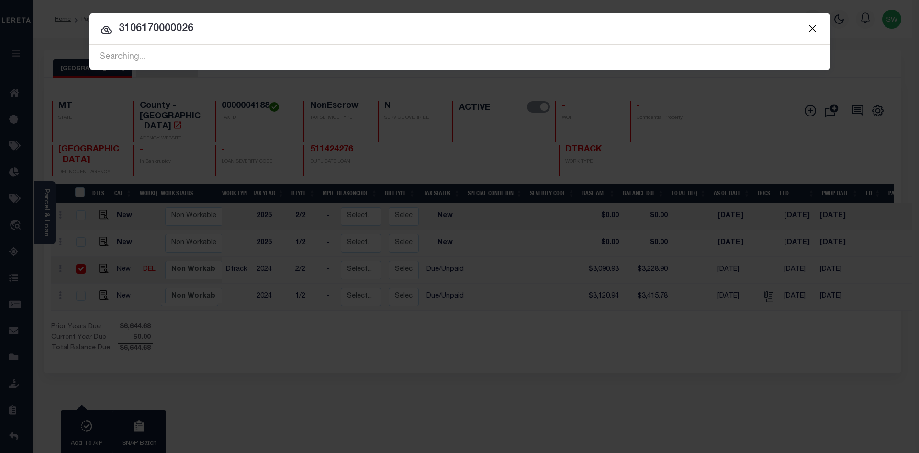
click at [199, 31] on input "3106170000026" at bounding box center [460, 29] width 742 height 17
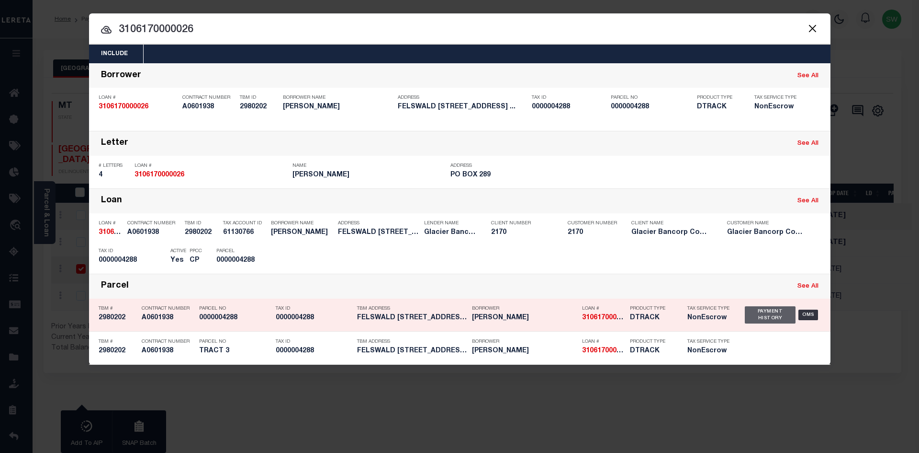
click at [780, 319] on div "Payment History" at bounding box center [770, 314] width 51 height 17
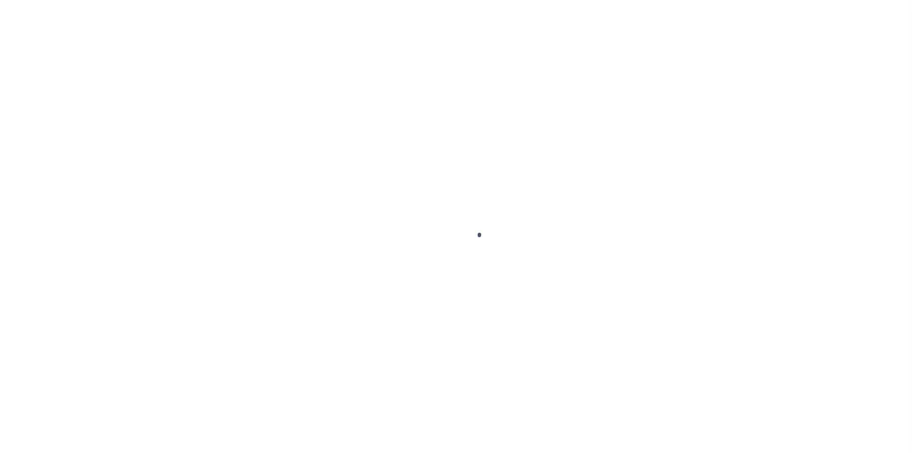
select select "DUE"
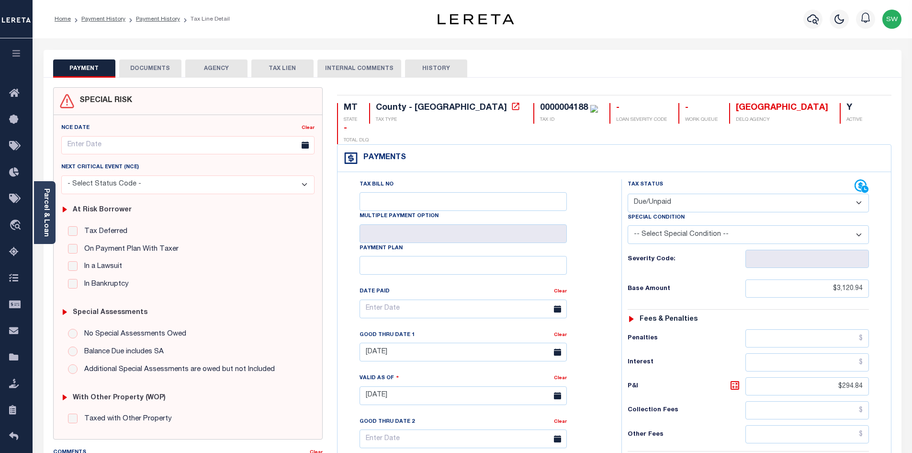
click at [162, 69] on button "DOCUMENTS" at bounding box center [150, 68] width 62 height 18
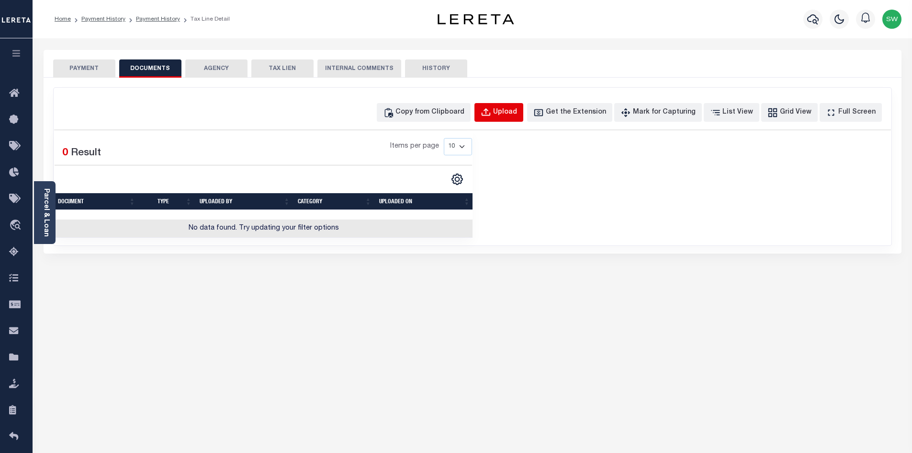
click at [517, 113] on div "Upload" at bounding box center [505, 112] width 24 height 11
select select "POP"
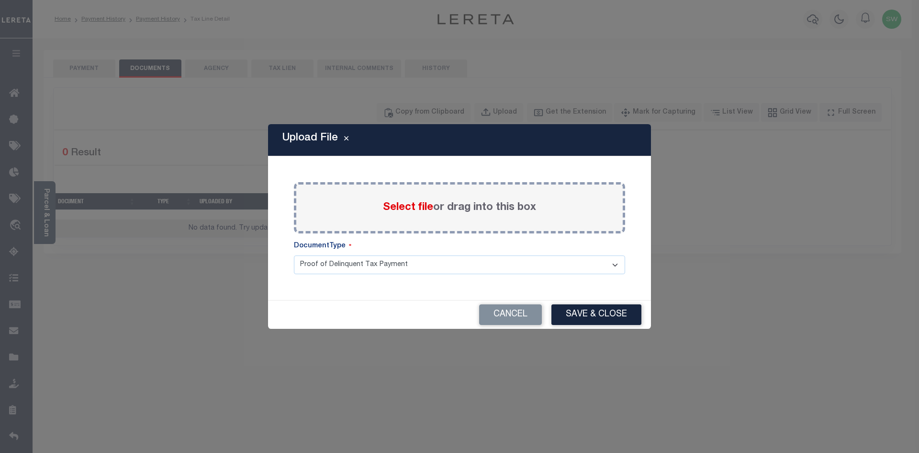
click at [379, 212] on div "Select file or drag into this box" at bounding box center [459, 207] width 331 height 51
click at [364, 207] on div "Select file or drag into this box" at bounding box center [459, 207] width 331 height 51
click at [384, 210] on span "Select file" at bounding box center [408, 207] width 50 height 11
click at [0, 0] on input "Select file or drag into this box" at bounding box center [0, 0] width 0 height 0
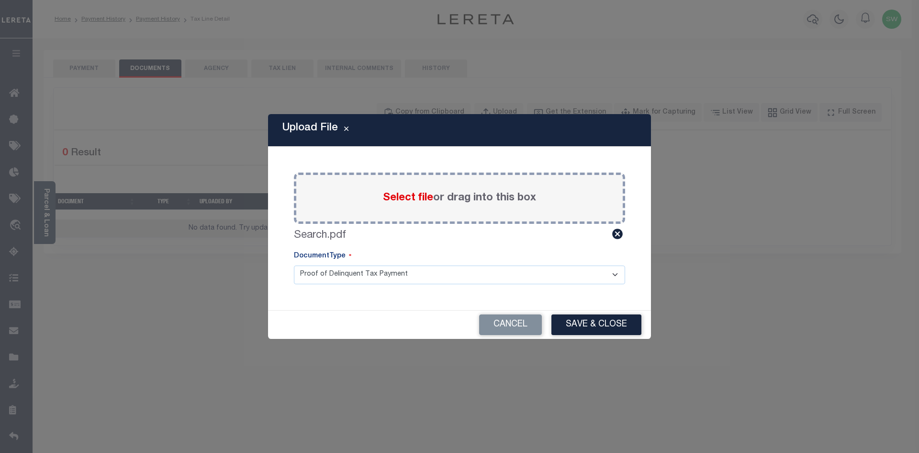
click at [322, 303] on div "Upload File Paste copied image or file into this box Select file or drag into t…" at bounding box center [459, 226] width 383 height 224
click at [583, 324] on button "Save & Close" at bounding box center [597, 324] width 90 height 21
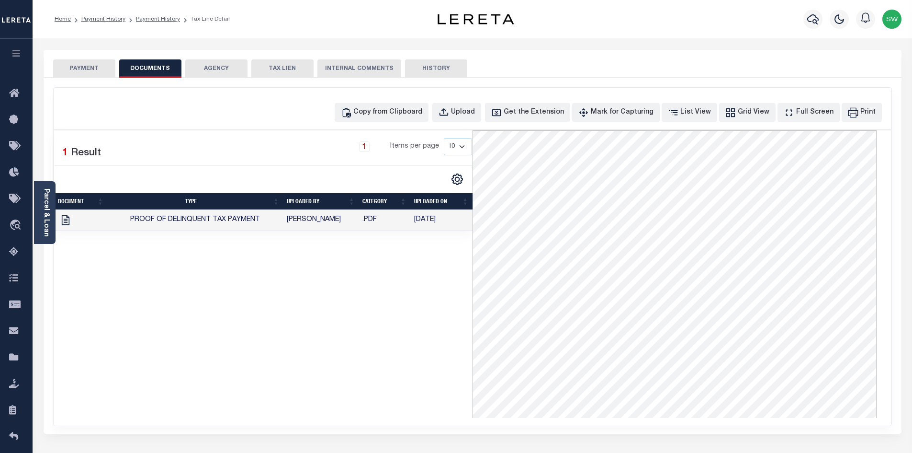
click button "PAYMENT"
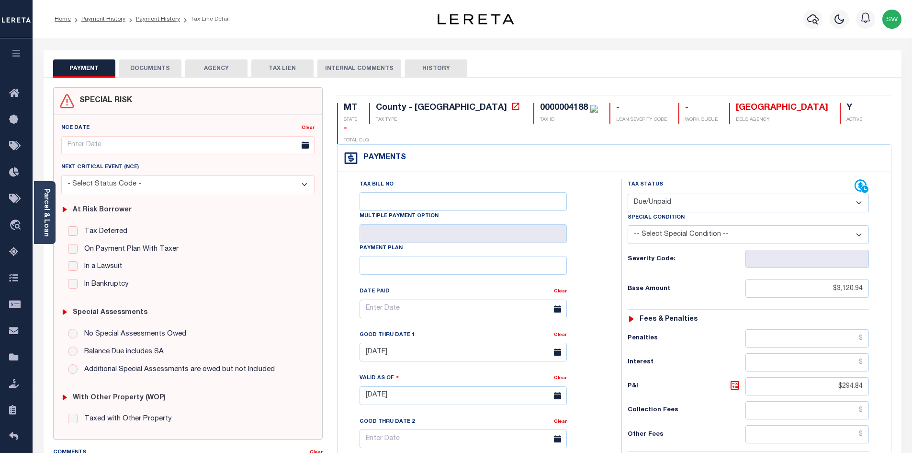
click div "Parcel & Loan Tax Bill Details 0000004188 TAX ID AGENCY 2024/2024 TAX YEAR"
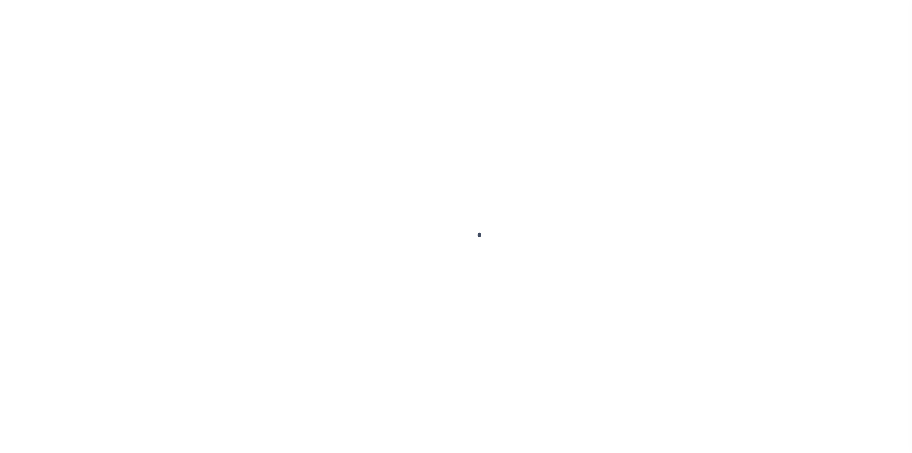
select select "DUE"
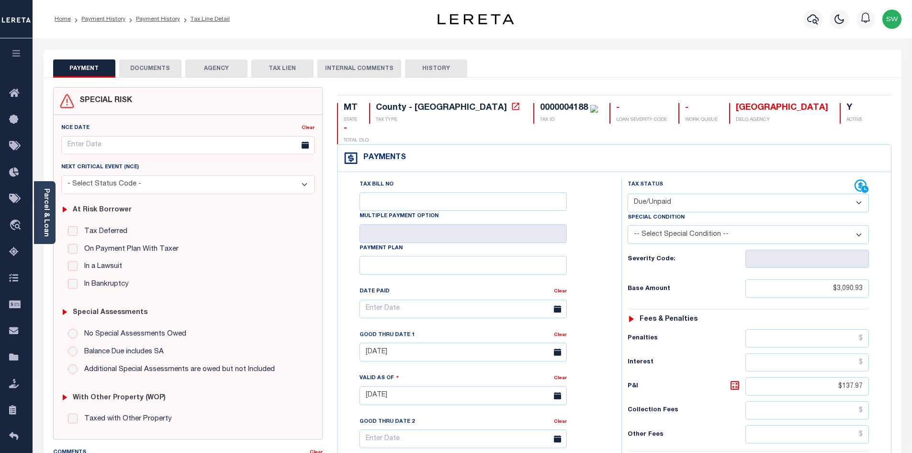
click at [173, 67] on button "DOCUMENTS" at bounding box center [150, 68] width 62 height 18
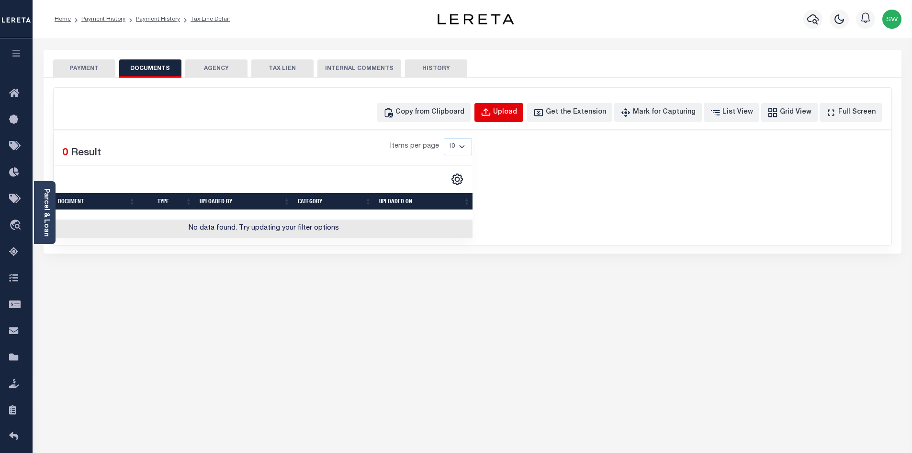
click at [517, 112] on div "Upload" at bounding box center [505, 112] width 24 height 11
select select "POP"
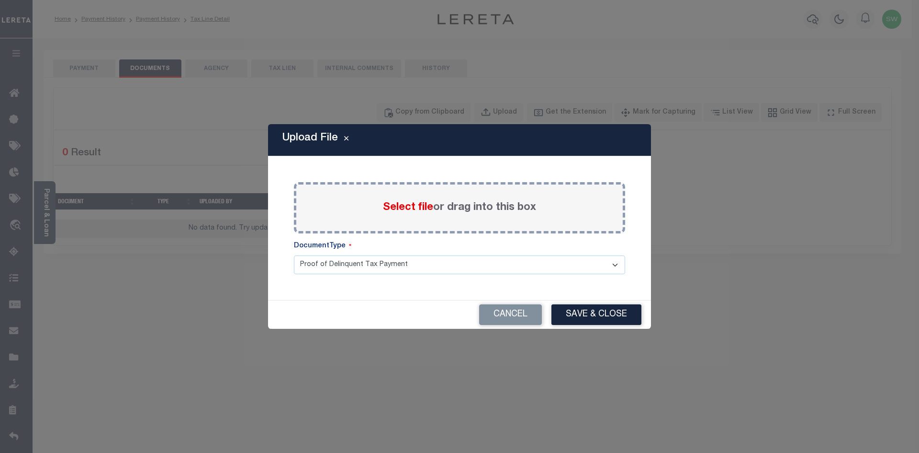
click at [421, 207] on span "Select file" at bounding box center [408, 207] width 50 height 11
click at [0, 0] on input "Select file or drag into this box" at bounding box center [0, 0] width 0 height 0
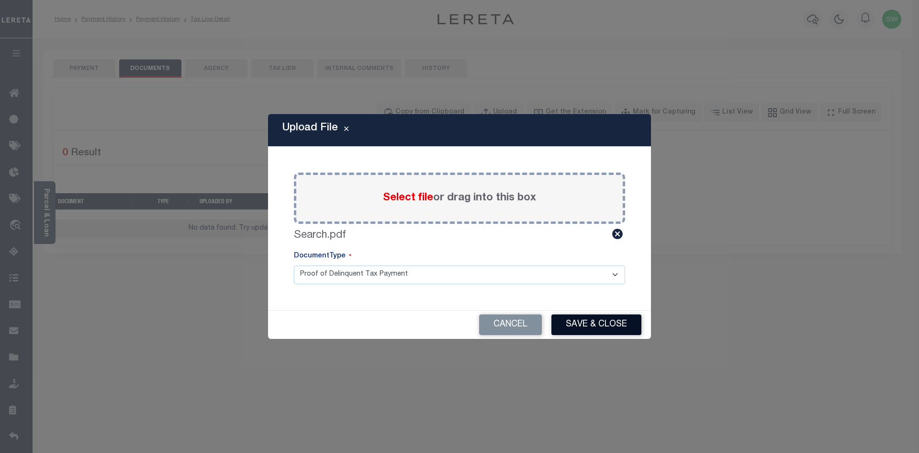
click at [585, 326] on button "Save & Close" at bounding box center [597, 324] width 90 height 21
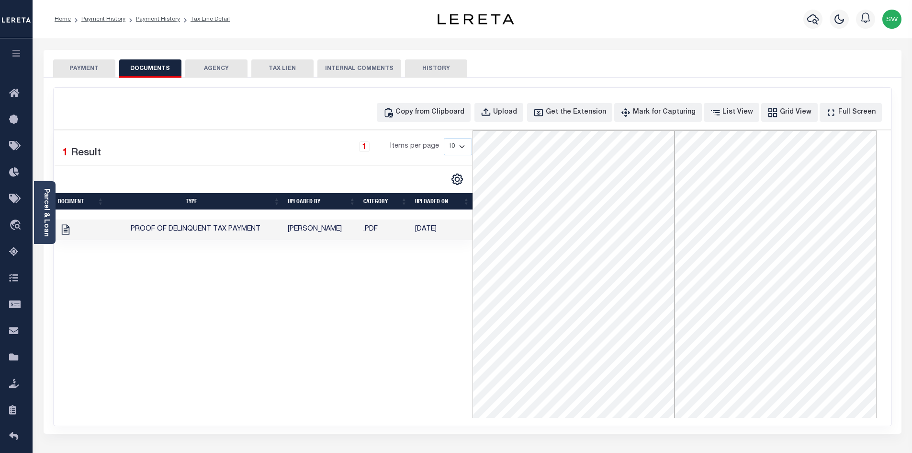
click at [403, 337] on div "1 Selected 1 Result 1 Items per page 10 25 50 100" at bounding box center [263, 273] width 419 height 287
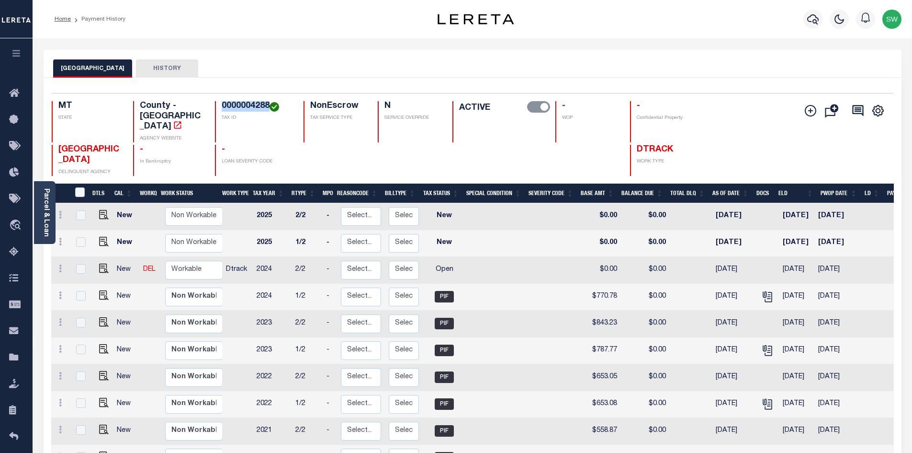
drag, startPoint x: 269, startPoint y: 104, endPoint x: 218, endPoint y: 106, distance: 51.3
click at [218, 106] on div "0000004288 TAX ID" at bounding box center [253, 121] width 77 height 41
copy h4 "0000004288"
click at [58, 266] on link at bounding box center [60, 270] width 11 height 8
click at [81, 296] on img at bounding box center [84, 301] width 10 height 10
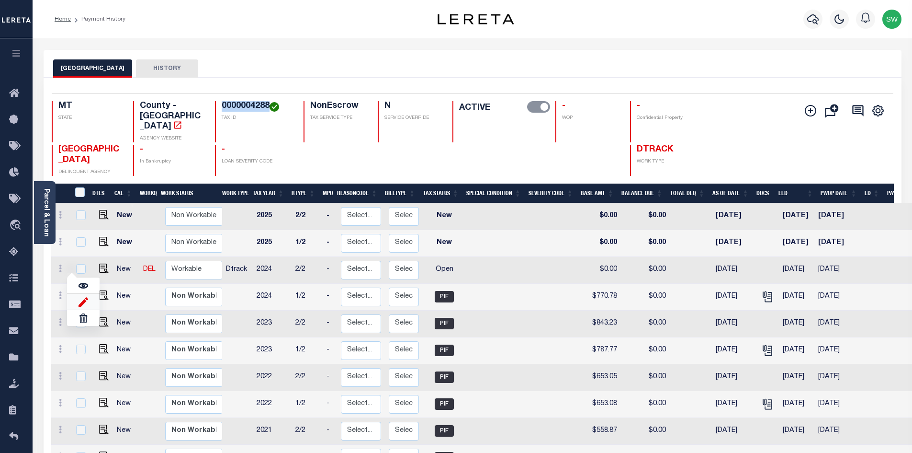
select select "OP2"
type input "$0.00"
type input "[DATE]"
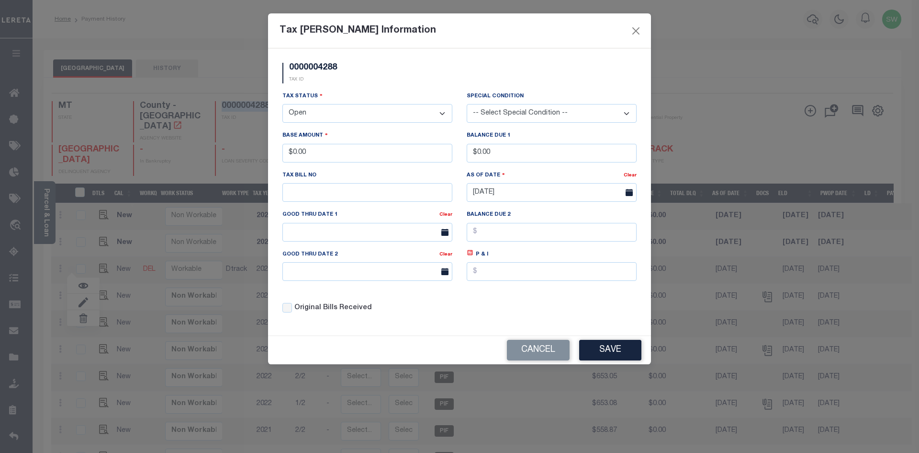
click at [442, 113] on select "- Select Status - Open Due/Unpaid Paid Incomplete No Tax Due Internal Refund Pr…" at bounding box center [368, 113] width 170 height 19
click at [442, 115] on select "- Select Status - Open Due/Unpaid Paid Incomplete No Tax Due Internal Refund Pr…" at bounding box center [368, 113] width 170 height 19
select select "PYD"
click at [283, 104] on select "- Select Status - Open Due/Unpaid Paid Incomplete No Tax Due Internal Refund Pr…" at bounding box center [368, 113] width 170 height 19
drag, startPoint x: 321, startPoint y: 153, endPoint x: 215, endPoint y: 155, distance: 105.8
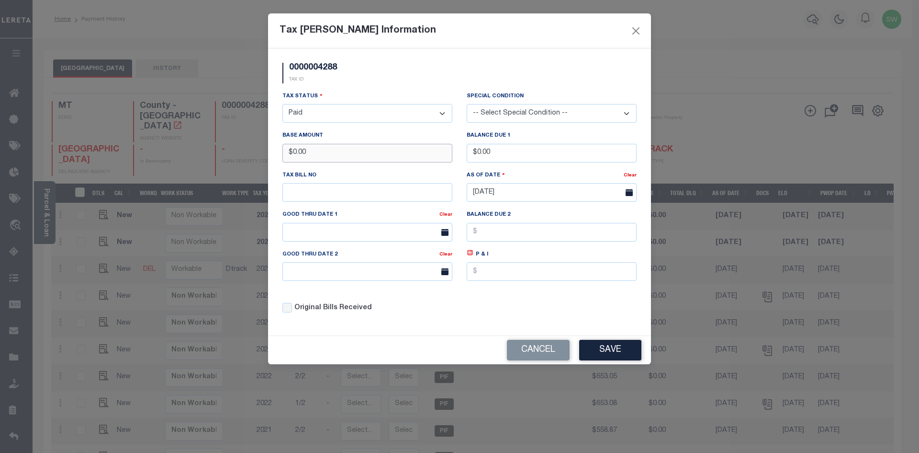
click at [215, 155] on div "Tax [PERSON_NAME] Information 0000004288 TAX ID Installment: TaxID: 0000004288 …" at bounding box center [459, 226] width 919 height 453
type input "$770.75"
click at [390, 74] on div "0000004288 TAX ID" at bounding box center [459, 77] width 369 height 28
click at [601, 311] on div "Tax Status - Select Status - Open Due/Unpaid Paid Incomplete No Tax Due Interna…" at bounding box center [459, 206] width 369 height 230
click at [618, 351] on button "Save" at bounding box center [610, 350] width 62 height 21
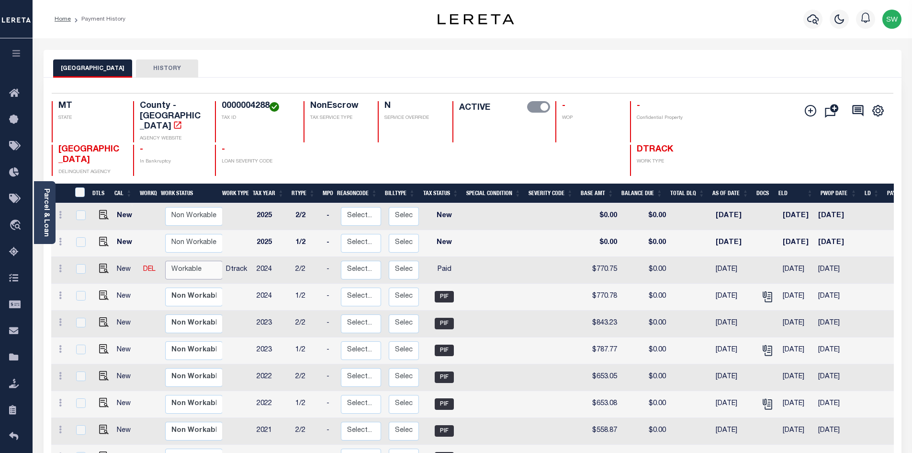
click at [201, 260] on select "Non Workable Workable" at bounding box center [193, 269] width 57 height 19
checkbox input "true"
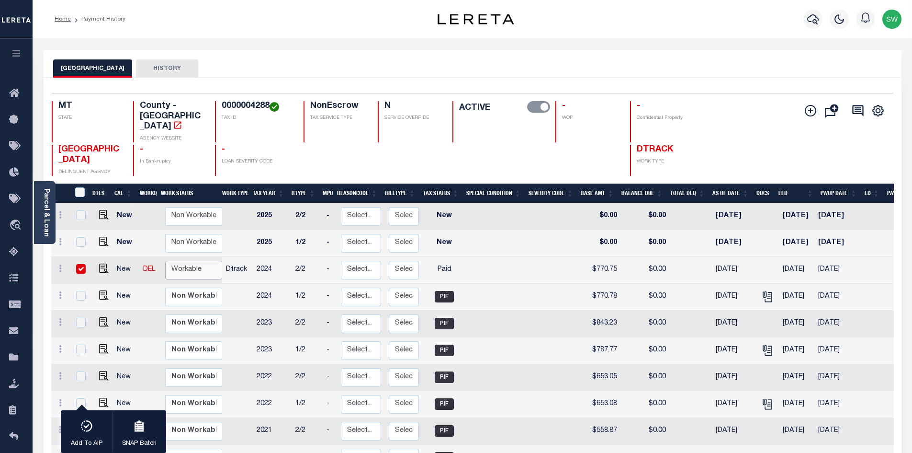
select select "true"
click at [165, 260] on select "Non Workable Workable" at bounding box center [193, 269] width 57 height 19
checkbox input "false"
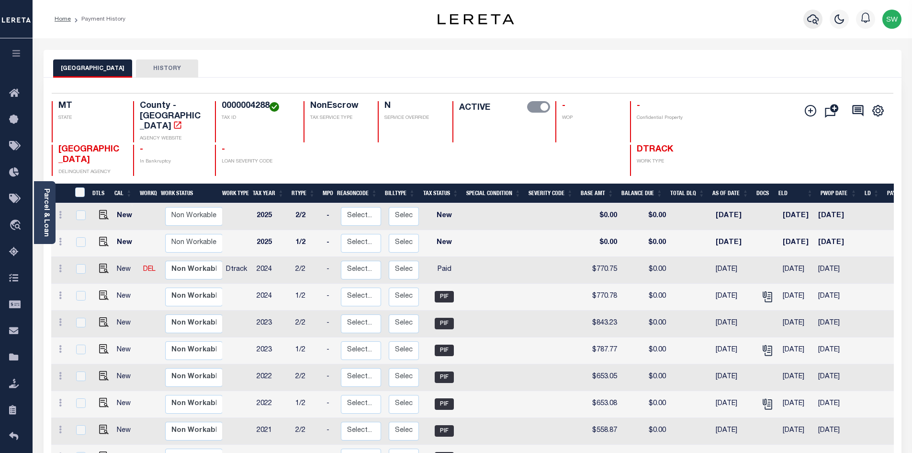
click at [818, 24] on icon "button" at bounding box center [812, 18] width 11 height 11
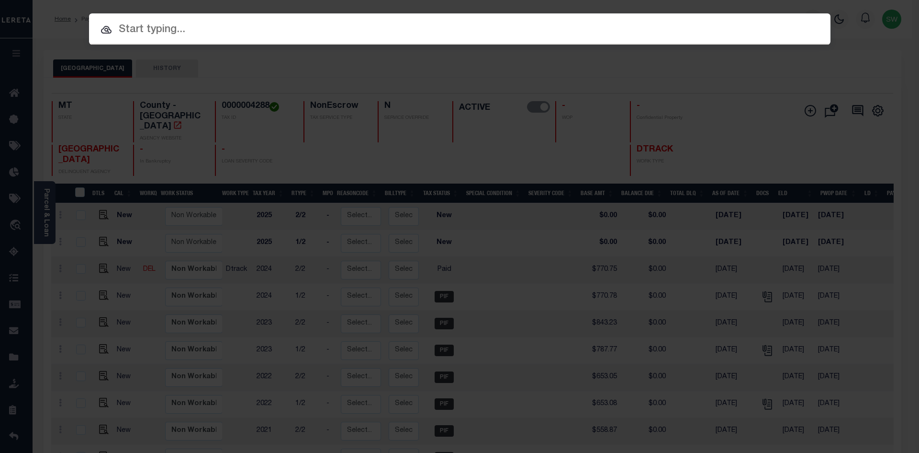
click at [141, 32] on input "text" at bounding box center [460, 30] width 742 height 17
paste input "3611220014941"
type input "3611220014941"
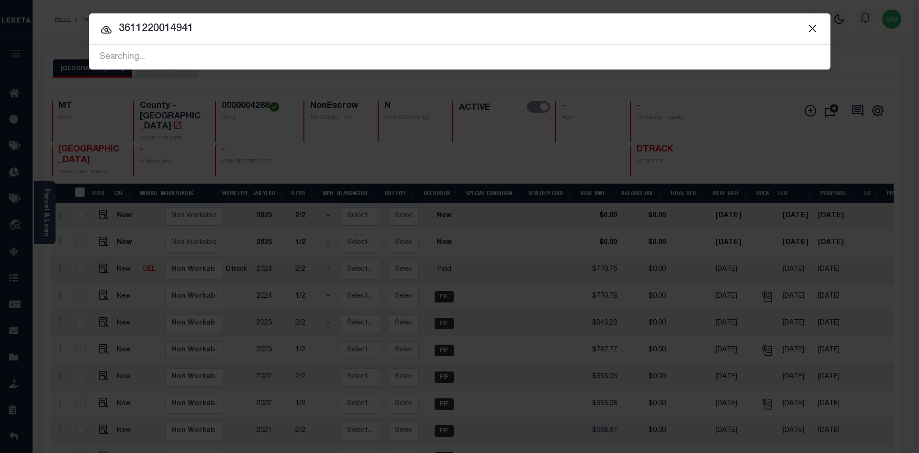
click at [215, 33] on input "3611220014941" at bounding box center [460, 29] width 742 height 17
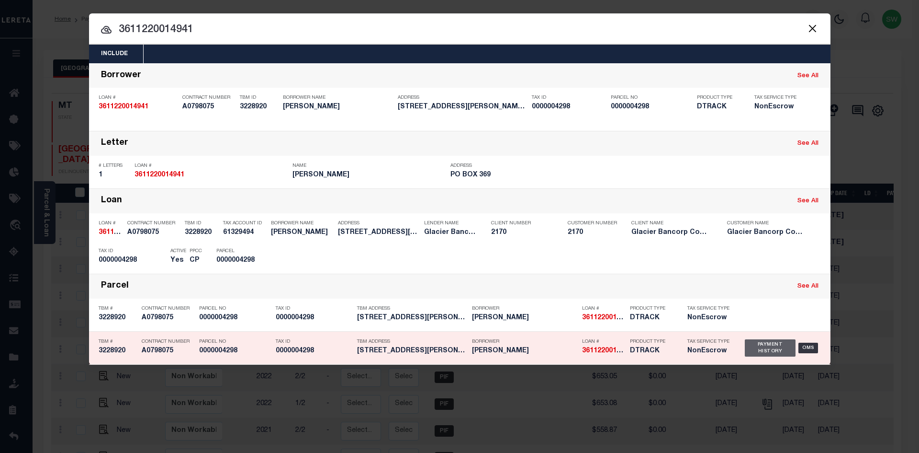
click at [774, 352] on div "Payment History" at bounding box center [770, 347] width 51 height 17
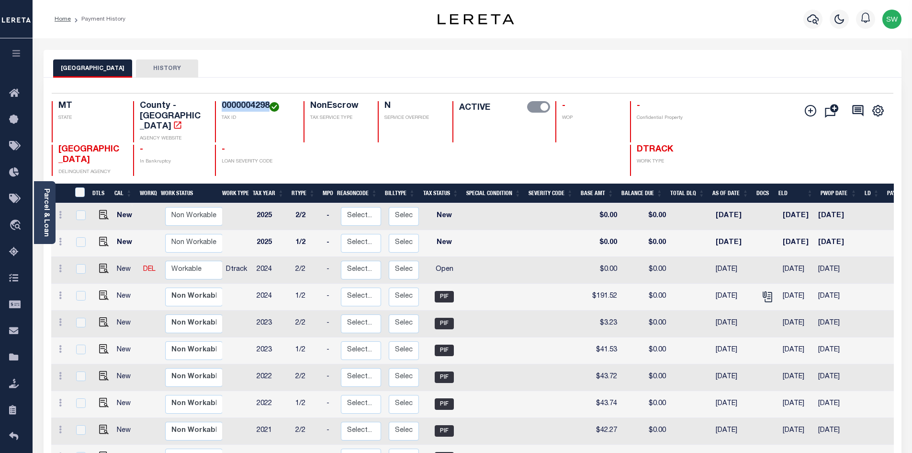
drag, startPoint x: 269, startPoint y: 104, endPoint x: 219, endPoint y: 103, distance: 49.8
click at [219, 103] on div "0000004298 TAX ID" at bounding box center [253, 121] width 77 height 41
copy h4 "0000004298"
click at [59, 264] on icon at bounding box center [60, 268] width 3 height 8
click at [83, 296] on img at bounding box center [84, 301] width 10 height 10
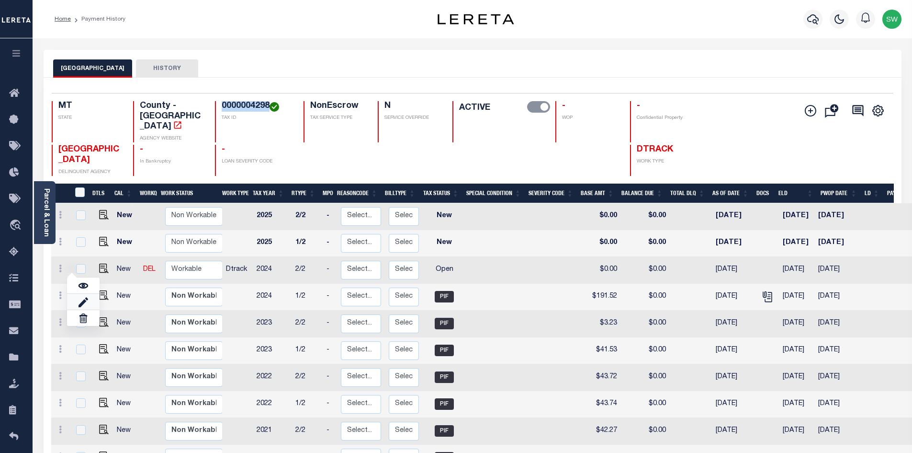
select select "OP2"
type input "$0.00"
type input "[DATE]"
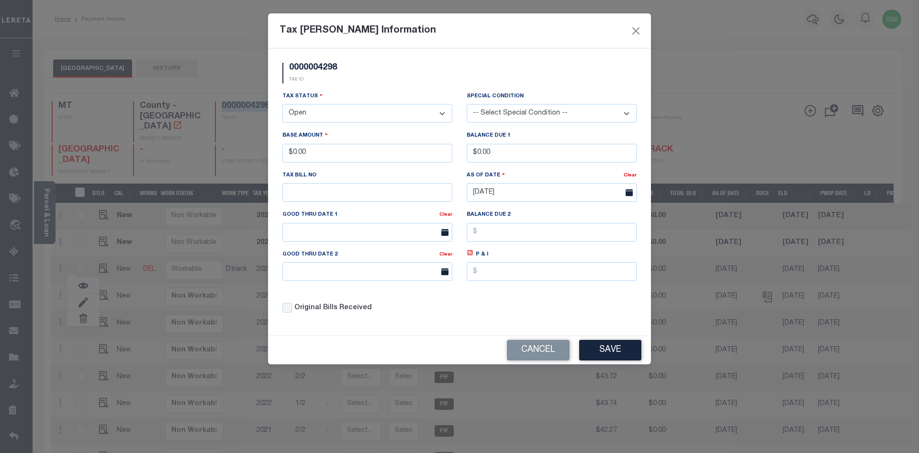
click at [442, 114] on select "- Select Status - Open Due/Unpaid Paid Incomplete No Tax Due Internal Refund Pr…" at bounding box center [368, 113] width 170 height 19
click at [442, 113] on select "- Select Status - Open Due/Unpaid Paid Incomplete No Tax Due Internal Refund Pr…" at bounding box center [368, 113] width 170 height 19
select select "PYD"
click at [283, 104] on select "- Select Status - Open Due/Unpaid Paid Incomplete No Tax Due Internal Refund Pr…" at bounding box center [368, 113] width 170 height 19
drag, startPoint x: 348, startPoint y: 158, endPoint x: 217, endPoint y: 154, distance: 130.3
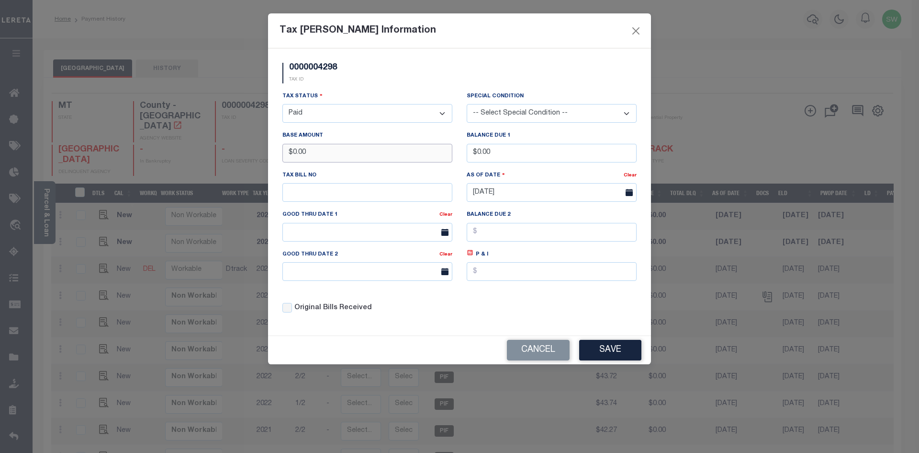
click at [217, 154] on div "Tax Bill Amount Information 0000004298 TAX ID Installment: TaxID: 0000004298 Ta…" at bounding box center [459, 226] width 919 height 453
type input "$191.51"
click at [548, 307] on div "Tax Status - Select Status - Open Due/Unpaid Paid Incomplete No Tax Due Interna…" at bounding box center [459, 206] width 369 height 230
click at [623, 349] on button "Save" at bounding box center [610, 350] width 62 height 21
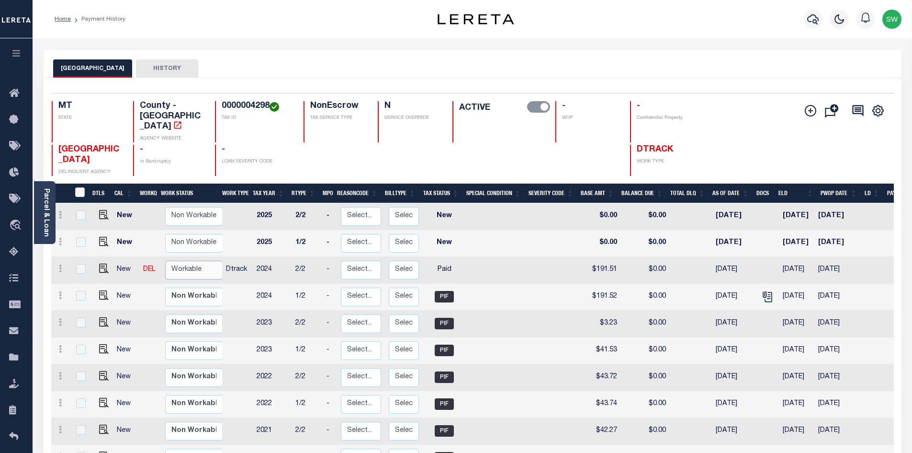
click at [187, 260] on select "Non Workable Workable" at bounding box center [193, 269] width 57 height 19
checkbox input "true"
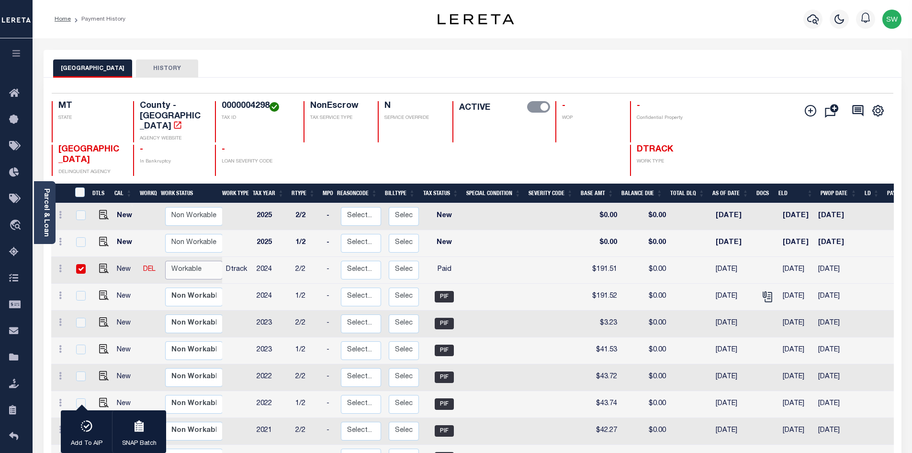
select select "true"
click at [165, 260] on select "Non Workable Workable" at bounding box center [193, 269] width 57 height 19
checkbox input "false"
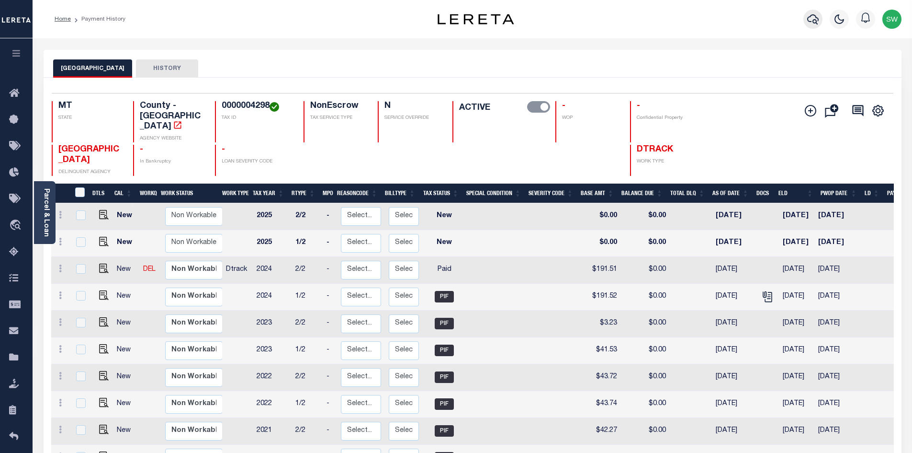
click at [815, 24] on icon "button" at bounding box center [812, 18] width 11 height 11
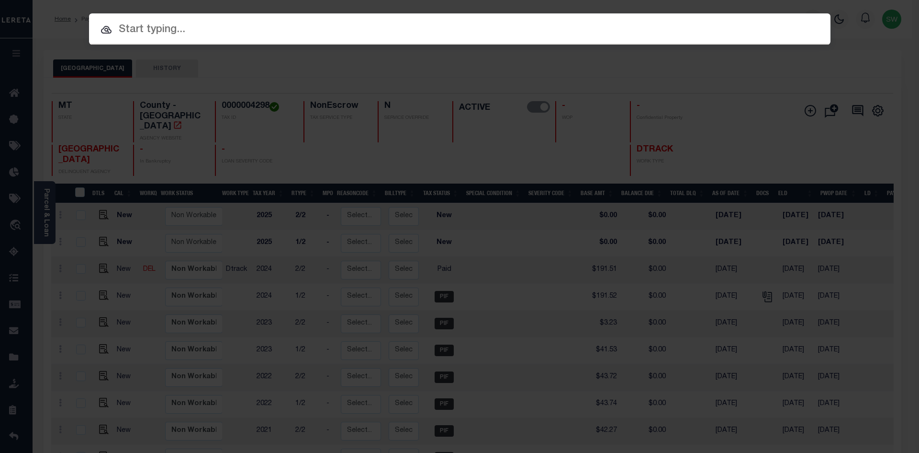
click at [130, 31] on input "text" at bounding box center [460, 30] width 742 height 17
paste input "3109210000036"
type input "3109210000036"
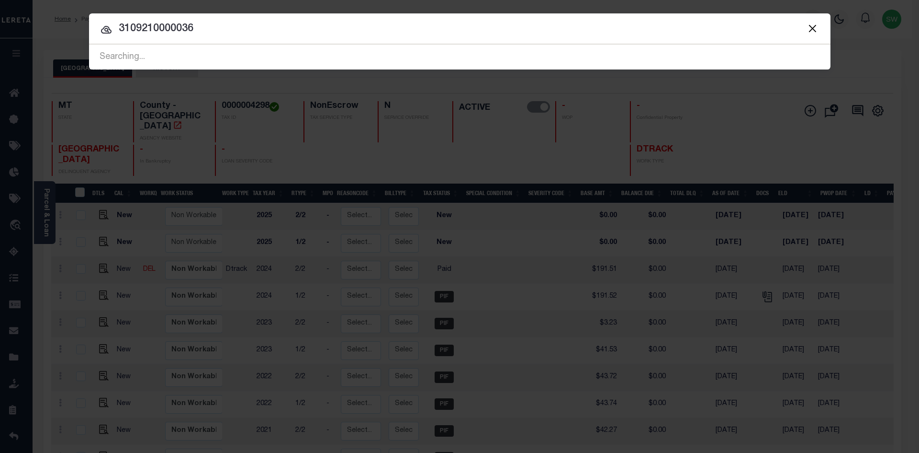
click at [207, 28] on input "3109210000036" at bounding box center [460, 29] width 742 height 17
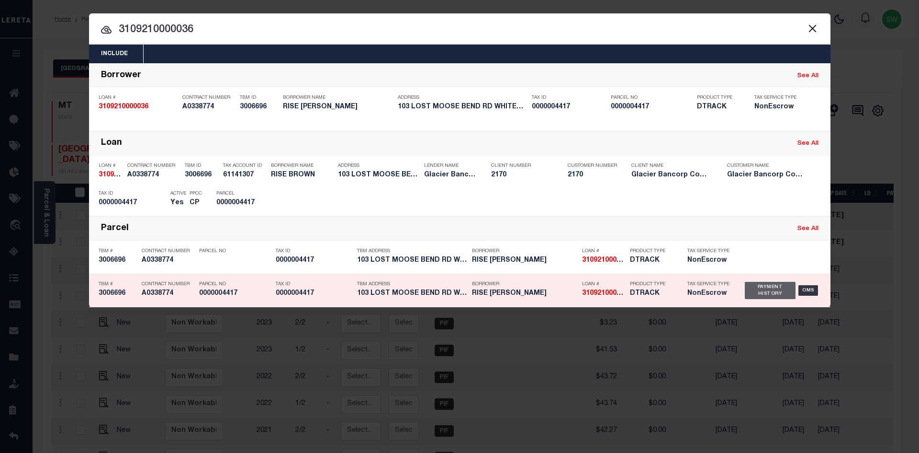
click at [773, 290] on div "Payment History" at bounding box center [770, 290] width 51 height 17
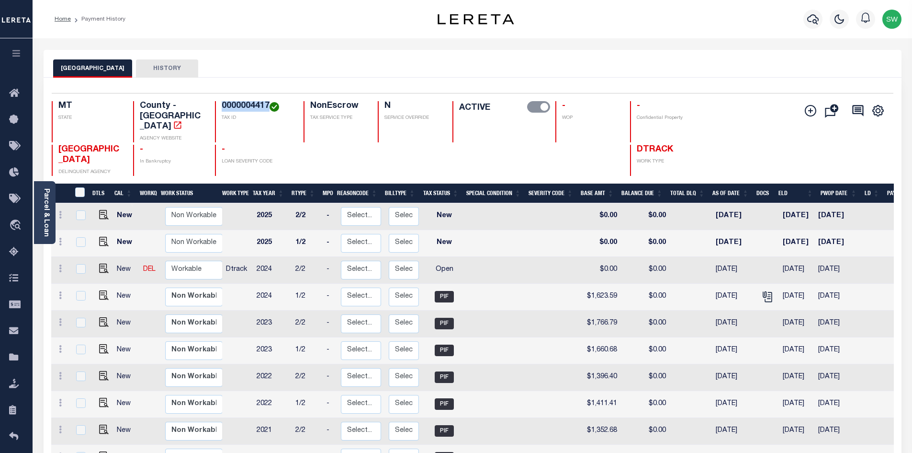
drag, startPoint x: 267, startPoint y: 105, endPoint x: 221, endPoint y: 104, distance: 46.5
click at [221, 104] on div "0000004417 TAX ID" at bounding box center [253, 121] width 77 height 41
copy h4 "0000004417"
click at [60, 264] on icon at bounding box center [60, 268] width 3 height 8
click at [83, 296] on img at bounding box center [84, 301] width 10 height 10
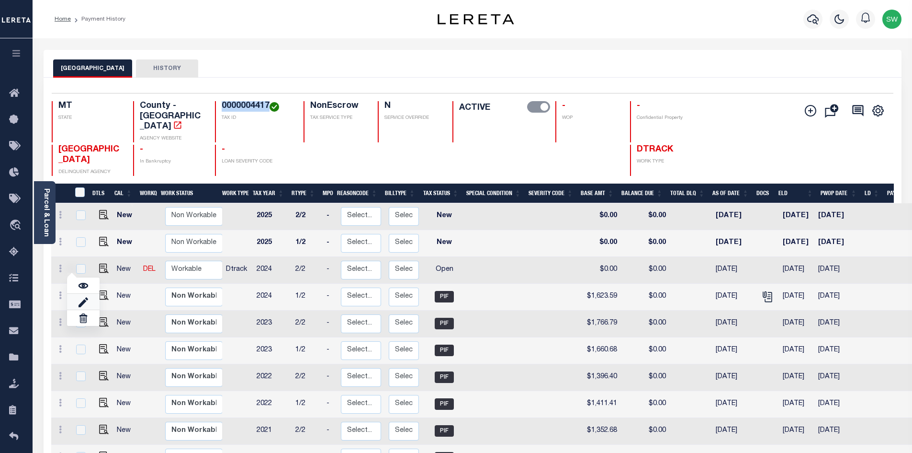
select select "OP2"
type input "$0.00"
type input "[DATE]"
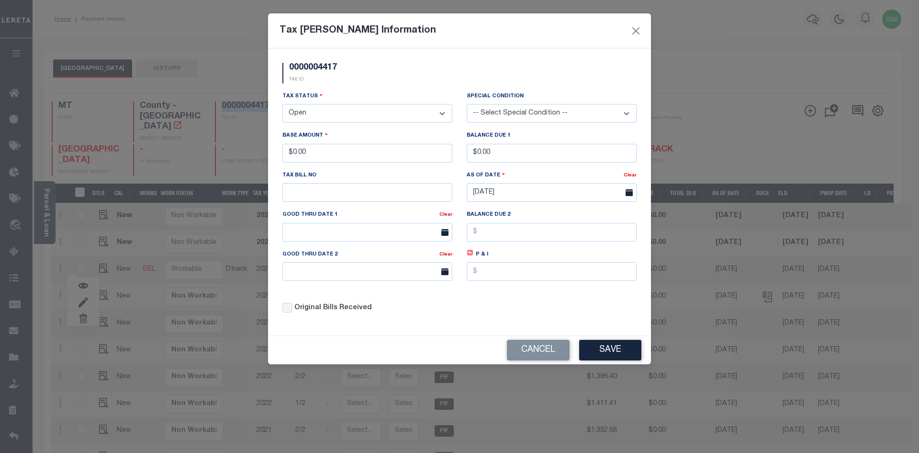
click at [442, 112] on select "- Select Status - Open Due/Unpaid Paid Incomplete No Tax Due Internal Refund Pr…" at bounding box center [368, 113] width 170 height 19
click at [444, 115] on select "- Select Status - Open Due/Unpaid Paid Incomplete No Tax Due Internal Refund Pr…" at bounding box center [368, 113] width 170 height 19
select select "PYD"
click at [283, 104] on select "- Select Status - Open Due/Unpaid Paid Incomplete No Tax Due Internal Refund Pr…" at bounding box center [368, 113] width 170 height 19
drag, startPoint x: 332, startPoint y: 159, endPoint x: 181, endPoint y: 155, distance: 150.4
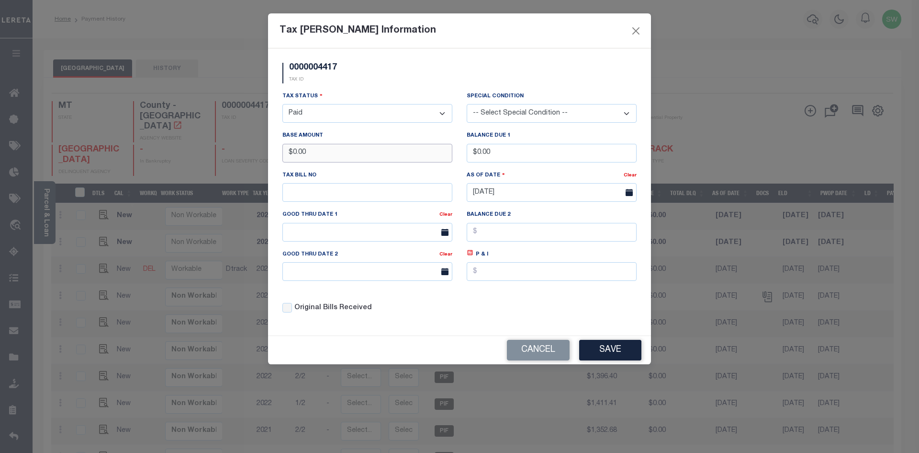
click at [181, 155] on div "Tax [PERSON_NAME] Information 0000004417 TAX ID Installment: TaxID: 0000004417 …" at bounding box center [459, 226] width 919 height 453
type input "$1,608.57"
drag, startPoint x: 423, startPoint y: 81, endPoint x: 457, endPoint y: 91, distance: 35.5
click at [423, 81] on div "0000004417 TAX ID" at bounding box center [459, 77] width 369 height 28
click at [566, 305] on div "Tax Status - Select Status - Open Due/Unpaid Paid Incomplete No Tax Due Interna…" at bounding box center [459, 206] width 369 height 230
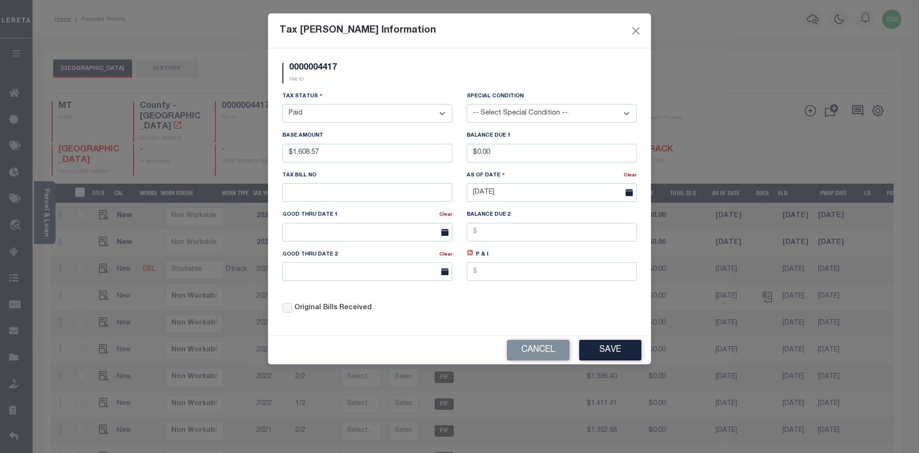
click at [618, 355] on button "Save" at bounding box center [610, 350] width 62 height 21
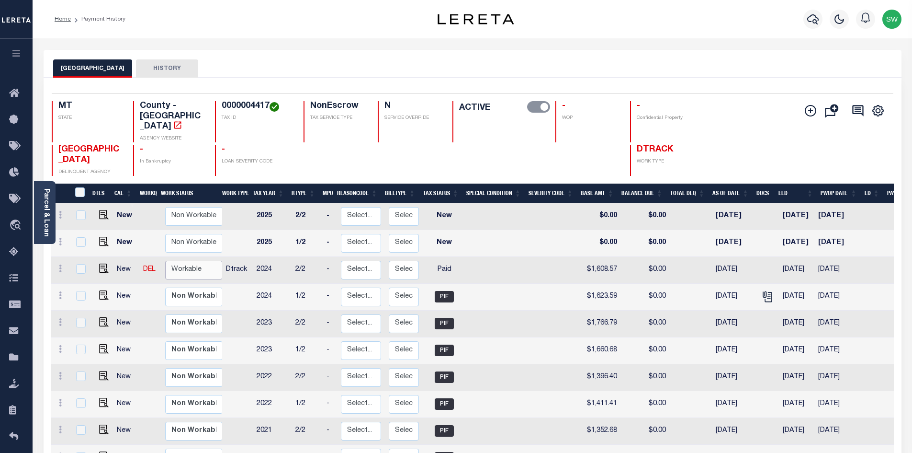
click at [204, 260] on select "Non Workable Workable" at bounding box center [193, 269] width 57 height 19
checkbox input "true"
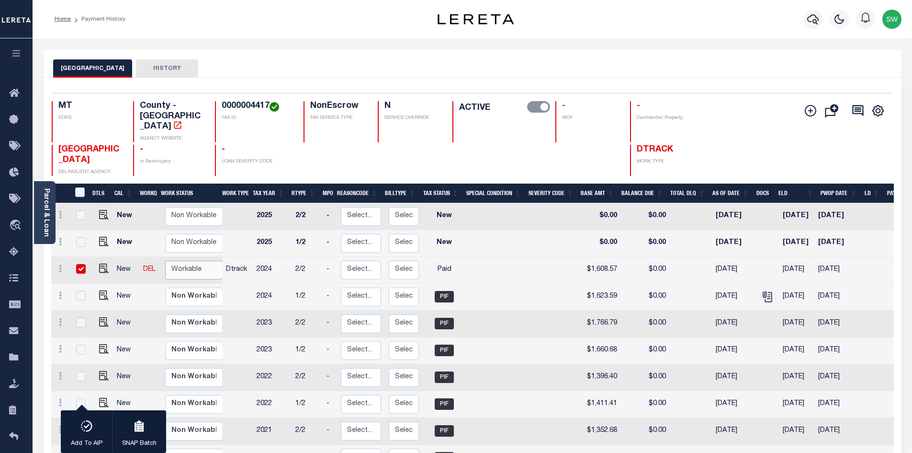
select select "true"
click at [165, 260] on select "Non Workable Workable" at bounding box center [193, 269] width 57 height 19
checkbox input "false"
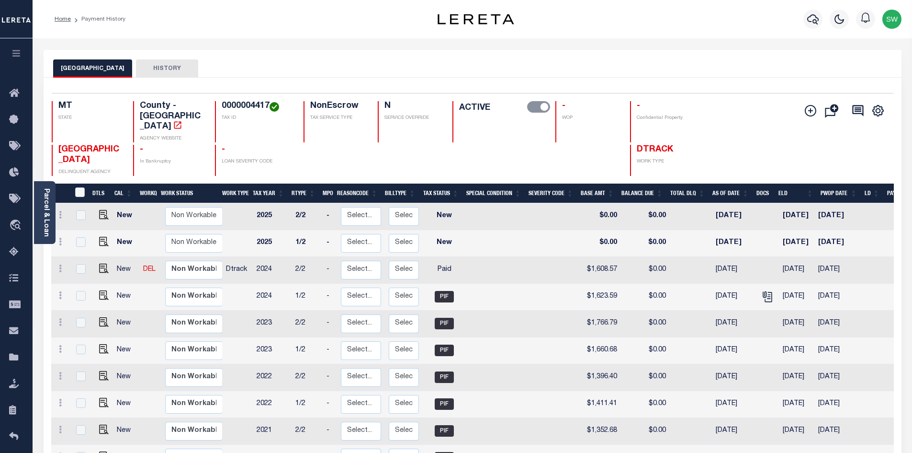
click at [538, 64] on div "JEFFERSON COUNTY HISTORY" at bounding box center [472, 68] width 839 height 18
click at [813, 20] on icon "button" at bounding box center [812, 18] width 11 height 11
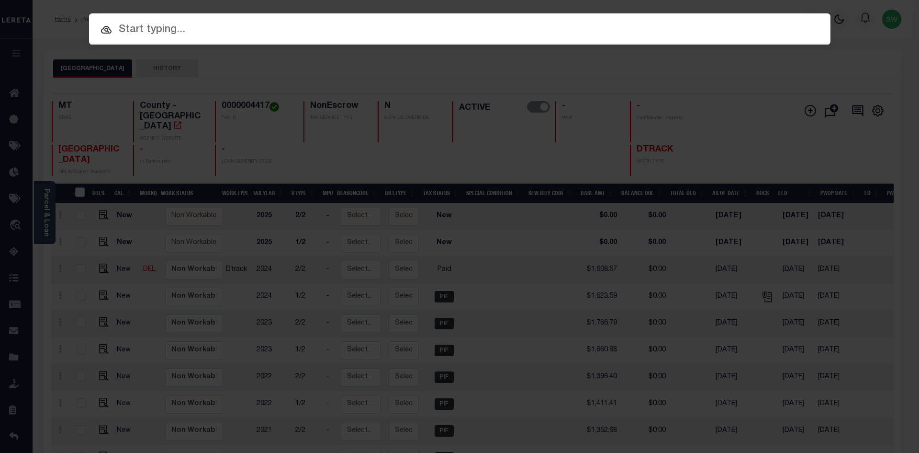
click at [180, 35] on input "text" at bounding box center [460, 30] width 742 height 17
paste input "161960000711"
type input "161960000711"
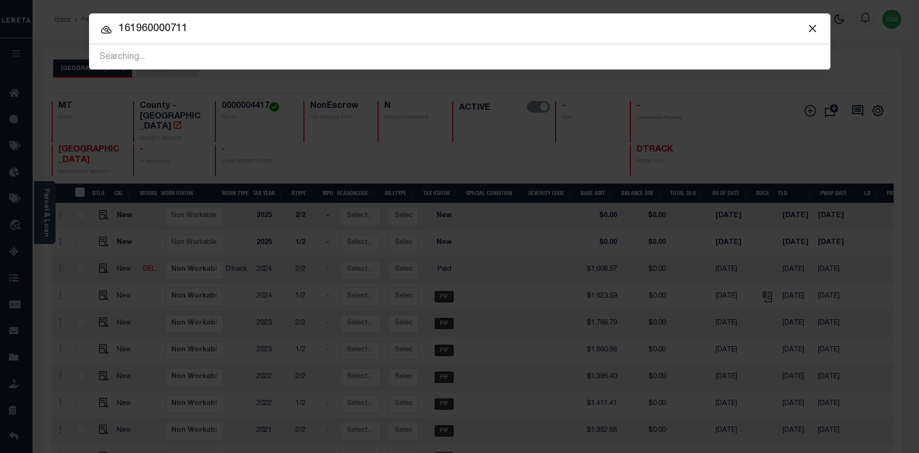
click at [270, 32] on input "161960000711" at bounding box center [460, 29] width 742 height 17
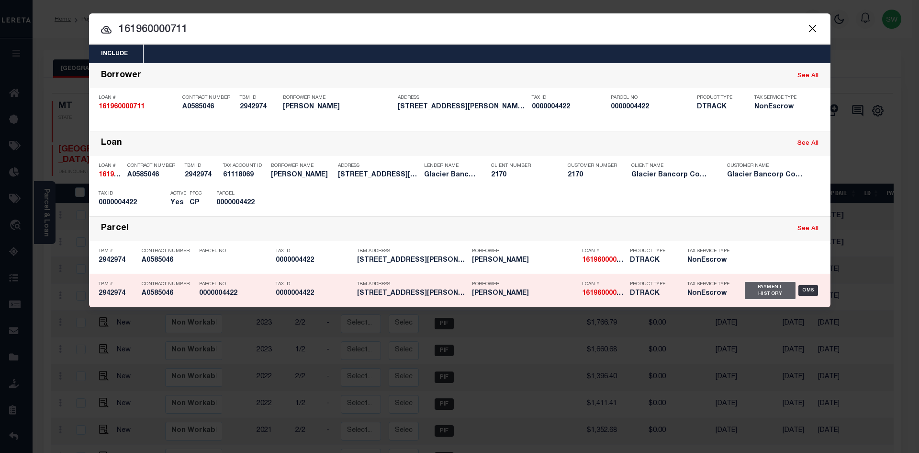
click at [753, 291] on div "Payment History" at bounding box center [770, 290] width 51 height 17
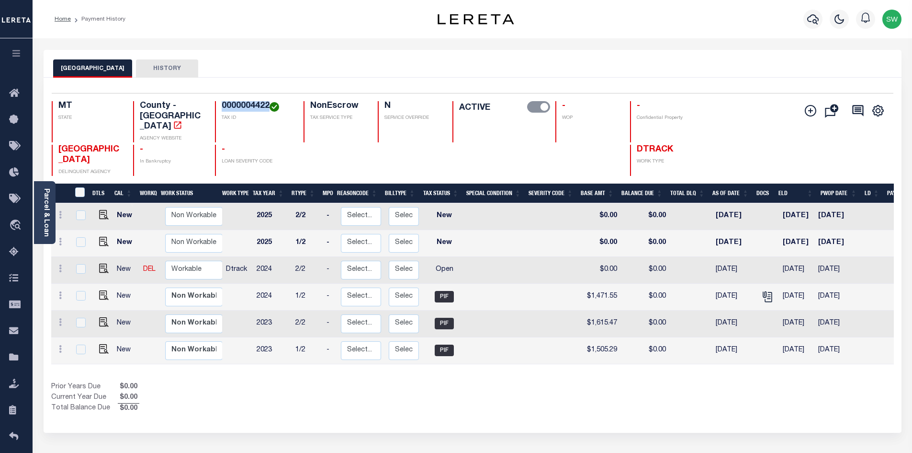
drag, startPoint x: 269, startPoint y: 103, endPoint x: 215, endPoint y: 104, distance: 53.6
click at [215, 104] on div "0000004422 TAX ID" at bounding box center [253, 121] width 77 height 41
copy h4 "0000004422"
click at [60, 264] on icon at bounding box center [60, 268] width 3 height 8
click at [86, 296] on img at bounding box center [84, 301] width 10 height 10
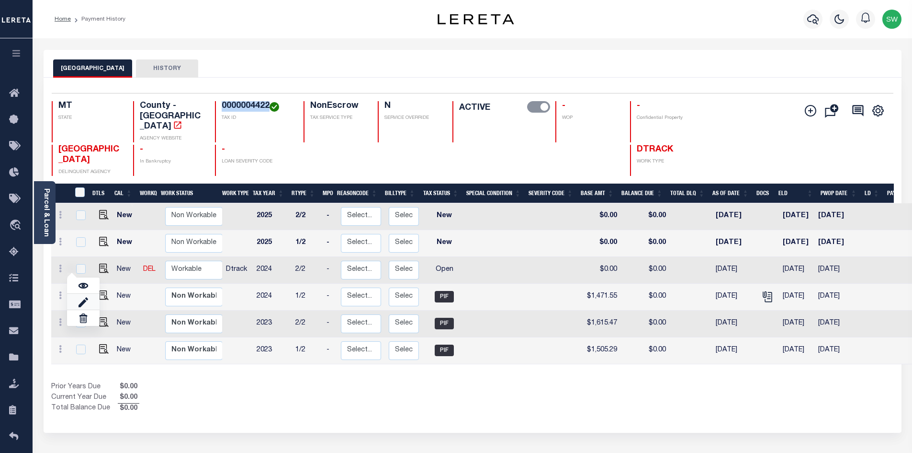
select select "OP2"
type input "$0.00"
type input "[DATE]"
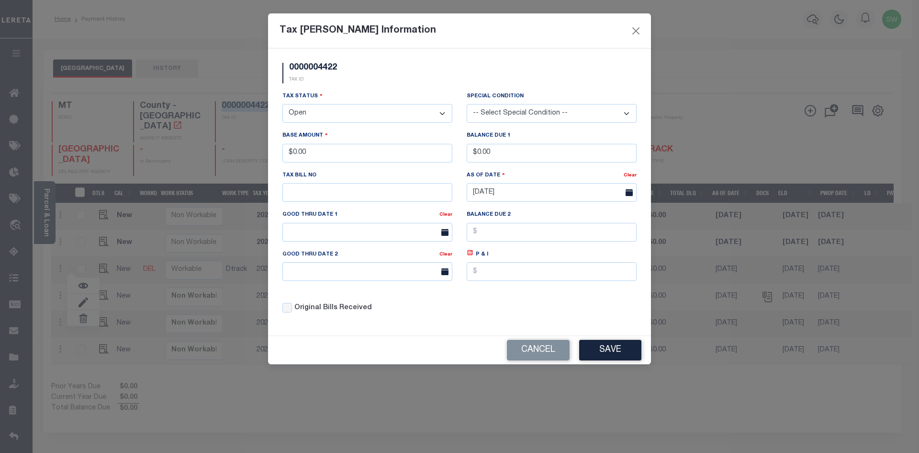
click at [440, 112] on select "- Select Status - Open Due/Unpaid Paid Incomplete No Tax Due Internal Refund Pr…" at bounding box center [368, 113] width 170 height 19
click at [443, 114] on select "- Select Status - Open Due/Unpaid Paid Incomplete No Tax Due Internal Refund Pr…" at bounding box center [368, 113] width 170 height 19
select select "PYD"
click at [283, 104] on select "- Select Status - Open Due/Unpaid Paid Incomplete No Tax Due Internal Refund Pr…" at bounding box center [368, 113] width 170 height 19
drag, startPoint x: 334, startPoint y: 150, endPoint x: 214, endPoint y: 157, distance: 119.9
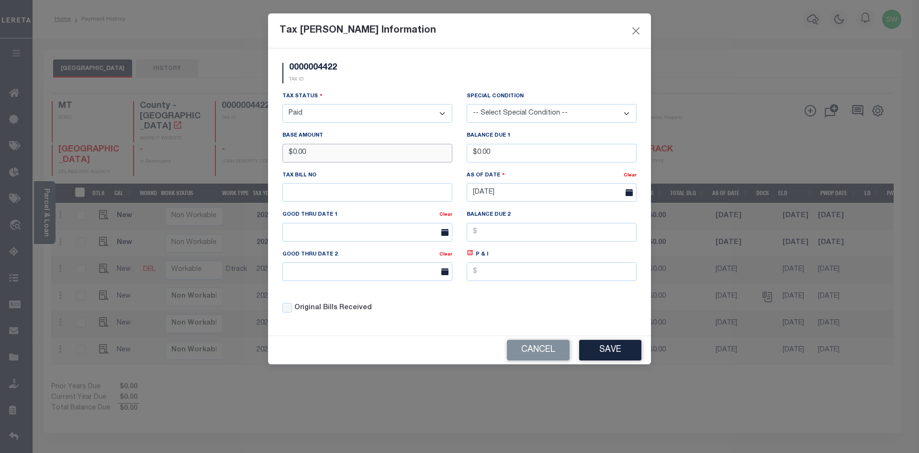
click at [214, 157] on div "Tax [PERSON_NAME] Information 0000004422 TAX ID Installment: TaxID: 0000004422 …" at bounding box center [459, 226] width 919 height 453
type input "$1,471.53"
click at [391, 83] on div "0000004422 TAX ID" at bounding box center [459, 77] width 369 height 28
drag, startPoint x: 473, startPoint y: 313, endPoint x: 617, endPoint y: 353, distance: 149.6
click at [474, 313] on div "Tax Status - Select Status - Open Due/Unpaid Paid Incomplete No Tax Due Interna…" at bounding box center [459, 206] width 369 height 230
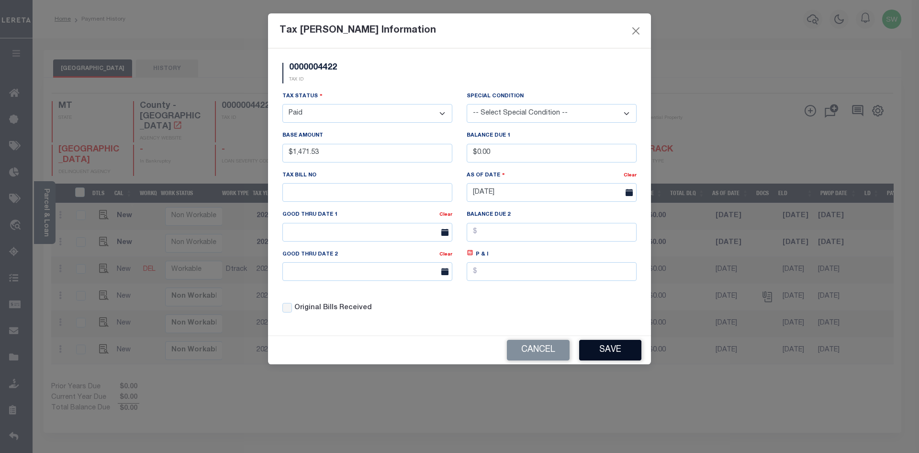
click at [616, 353] on button "Save" at bounding box center [610, 350] width 62 height 21
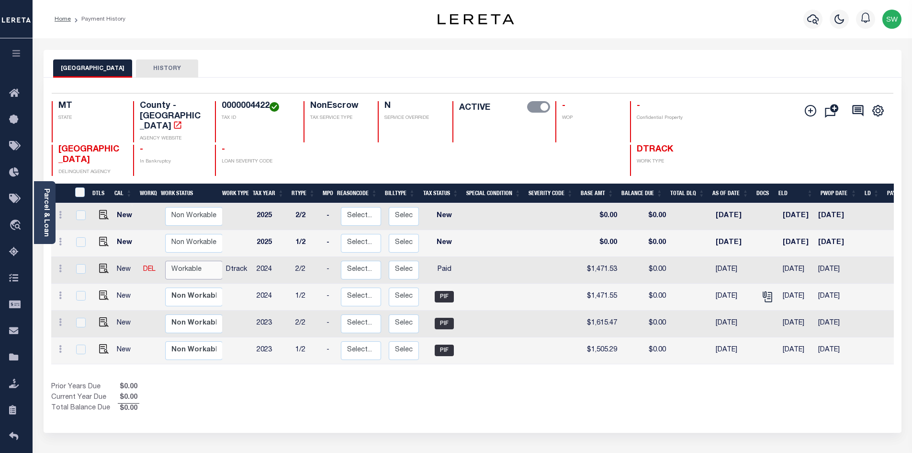
click at [178, 260] on select "Non Workable Workable" at bounding box center [193, 269] width 57 height 19
checkbox input "true"
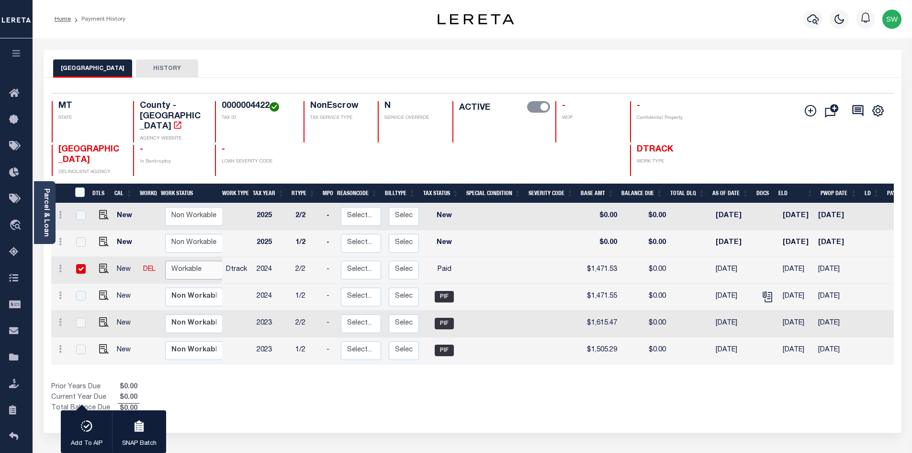
select select "true"
click at [165, 260] on select "Non Workable Workable" at bounding box center [193, 269] width 57 height 19
checkbox input "false"
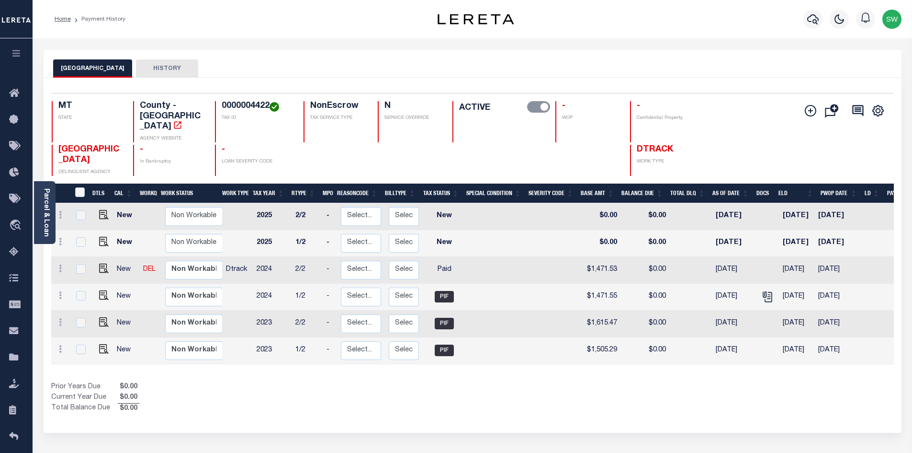
click at [246, 361] on div "DTLS CAL WorkQ Work Status Work Type Tax Year RType MPO ReasonCode BillType Tax…" at bounding box center [472, 298] width 843 height 230
click at [816, 20] on icon "button" at bounding box center [812, 18] width 11 height 11
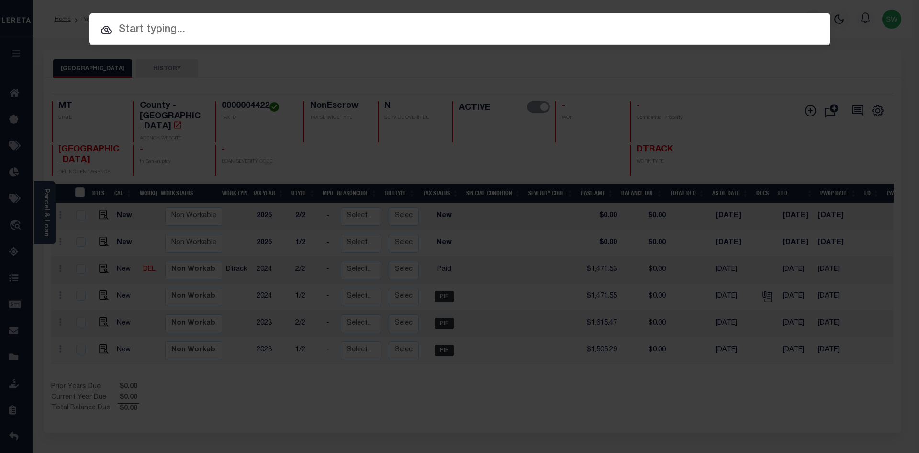
click at [157, 30] on input "text" at bounding box center [460, 30] width 742 height 17
paste input "3105180000038"
type input "3105180000038"
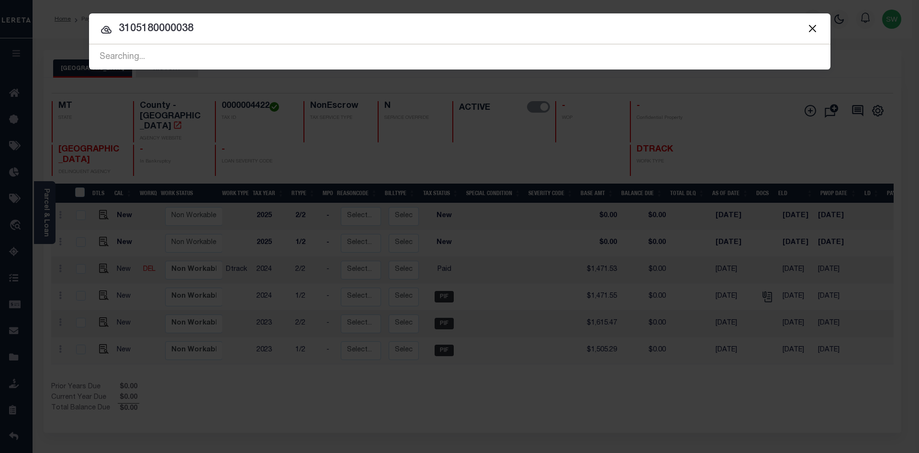
click at [207, 29] on input "3105180000038" at bounding box center [460, 29] width 742 height 17
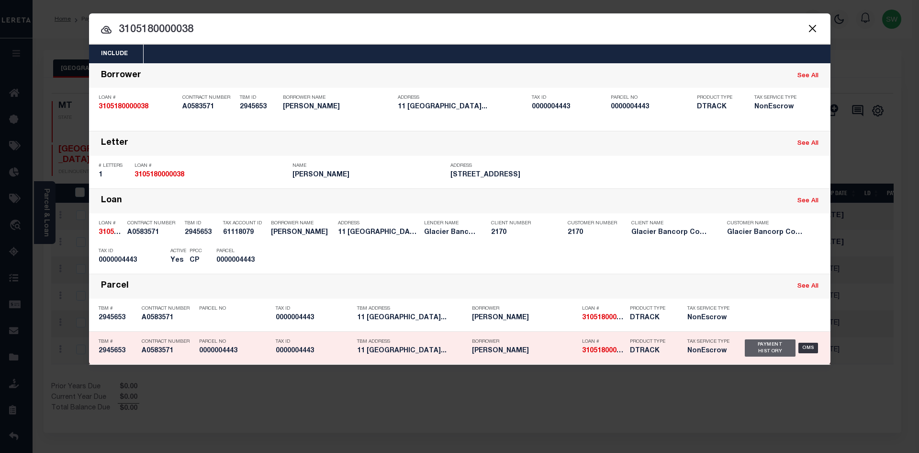
click at [752, 355] on div "Payment History" at bounding box center [770, 347] width 51 height 17
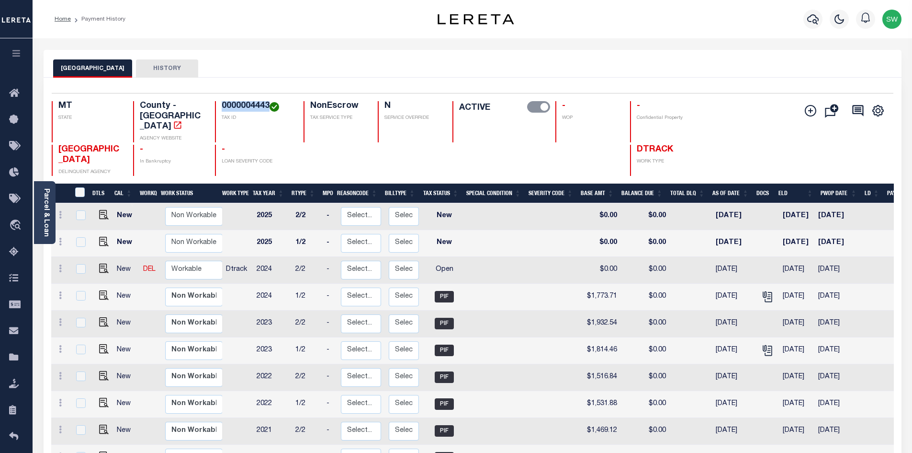
drag, startPoint x: 268, startPoint y: 104, endPoint x: 223, endPoint y: 103, distance: 45.0
click at [223, 103] on h4 "0000004443" at bounding box center [257, 106] width 70 height 11
copy h4 "0000004443"
click at [59, 264] on icon at bounding box center [60, 268] width 3 height 8
click at [86, 296] on img at bounding box center [84, 301] width 10 height 10
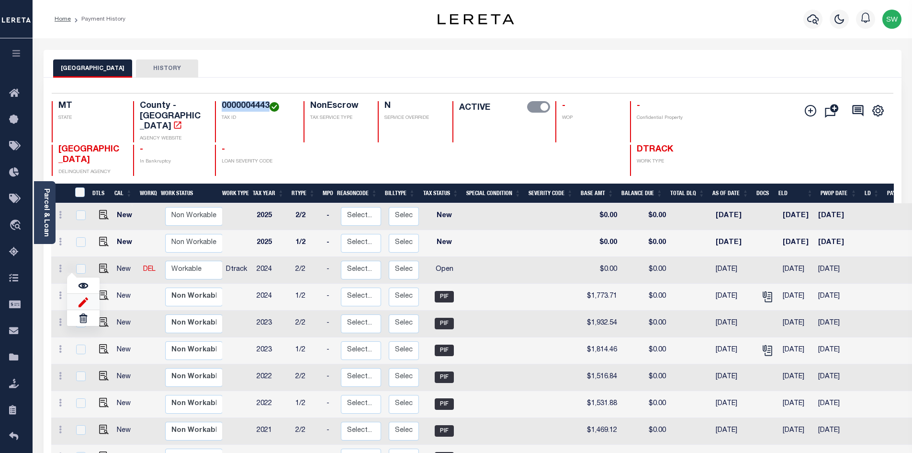
select select "OP2"
type input "$0.00"
type input "[DATE]"
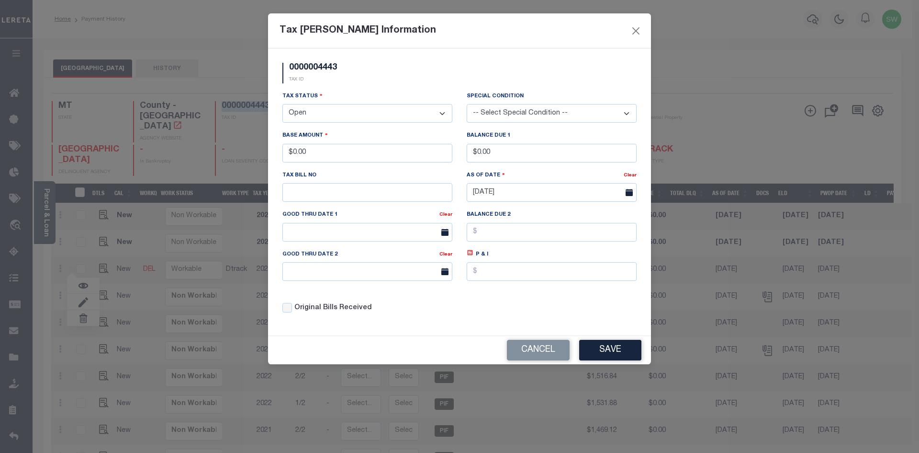
click at [441, 114] on select "- Select Status - Open Due/Unpaid Paid Incomplete No Tax Due Internal Refund Pr…" at bounding box center [368, 113] width 170 height 19
drag, startPoint x: 445, startPoint y: 113, endPoint x: 440, endPoint y: 114, distance: 5.8
click at [445, 113] on select "- Select Status - Open Due/Unpaid Paid Incomplete No Tax Due Internal Refund Pr…" at bounding box center [368, 113] width 170 height 19
select select "PYD"
click at [283, 104] on select "- Select Status - Open Due/Unpaid Paid Incomplete No Tax Due Internal Refund Pr…" at bounding box center [368, 113] width 170 height 19
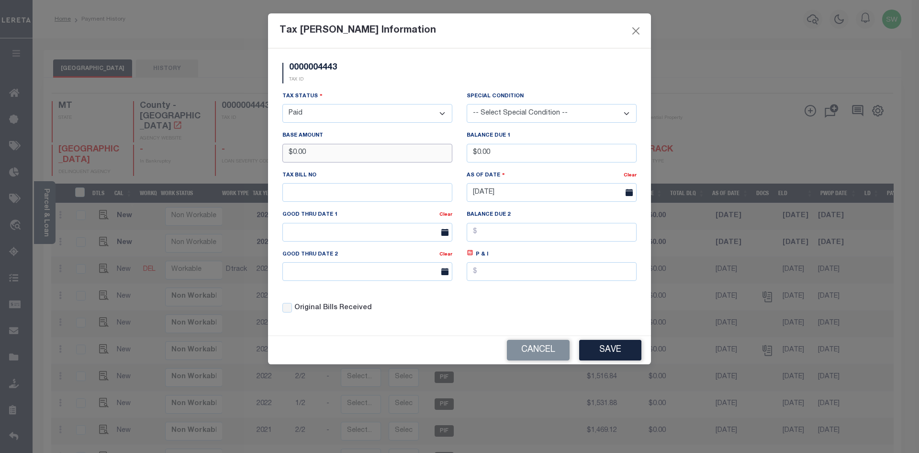
drag, startPoint x: 332, startPoint y: 154, endPoint x: 197, endPoint y: 154, distance: 135.5
click at [197, 154] on div "Tax [PERSON_NAME] Information 0000004443 TAX ID Installment: TaxID: 0000004443 …" at bounding box center [459, 226] width 919 height 453
type input "$1,758.69"
click at [382, 93] on div "Tax Status - Select Status - Open Due/Unpaid Paid Incomplete No Tax Due Interna…" at bounding box center [368, 107] width 170 height 32
click at [495, 301] on div "Tax Status - Select Status - Open Due/Unpaid Paid Incomplete No Tax Due Interna…" at bounding box center [459, 206] width 369 height 230
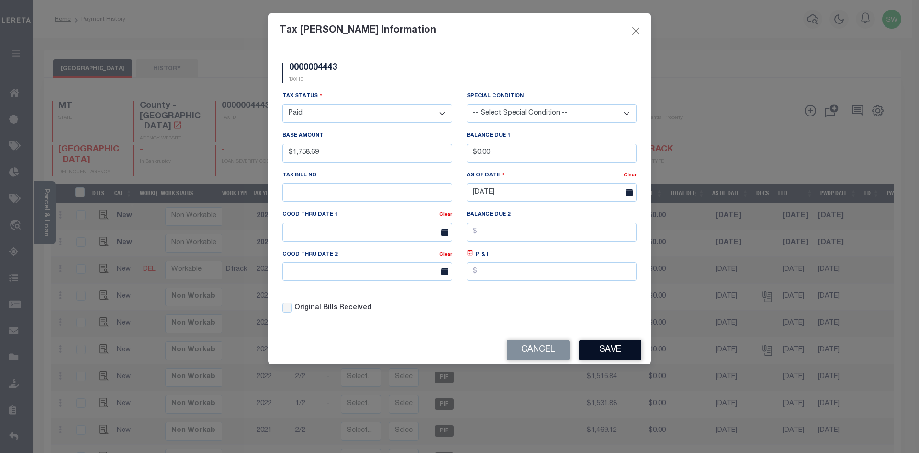
click at [623, 348] on button "Save" at bounding box center [610, 350] width 62 height 21
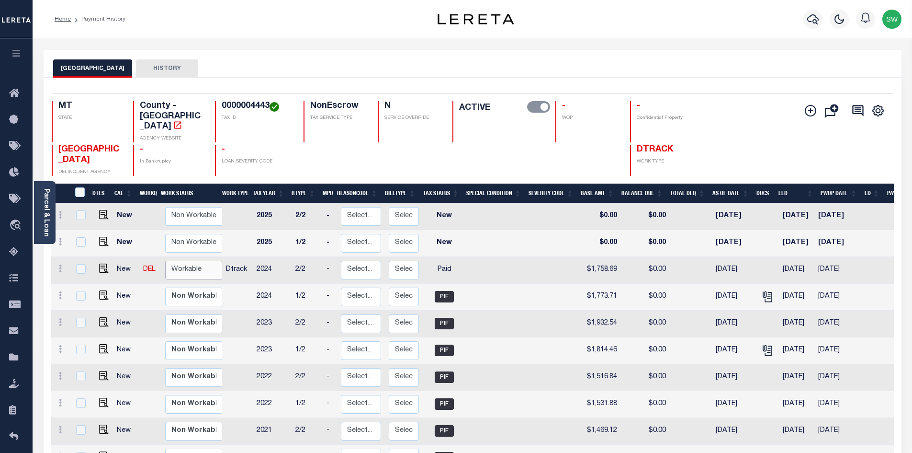
click at [182, 260] on select "Non Workable Workable" at bounding box center [193, 269] width 57 height 19
checkbox input "true"
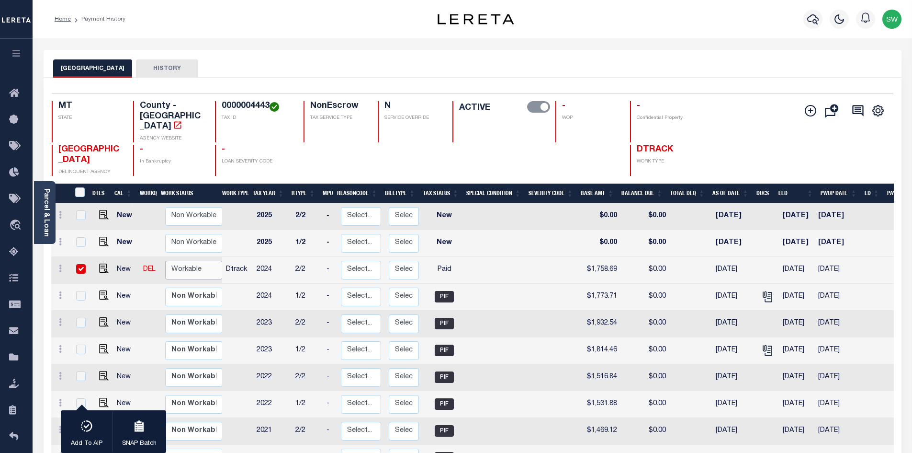
select select "true"
click at [165, 260] on select "Non Workable Workable" at bounding box center [193, 269] width 57 height 19
checkbox input "false"
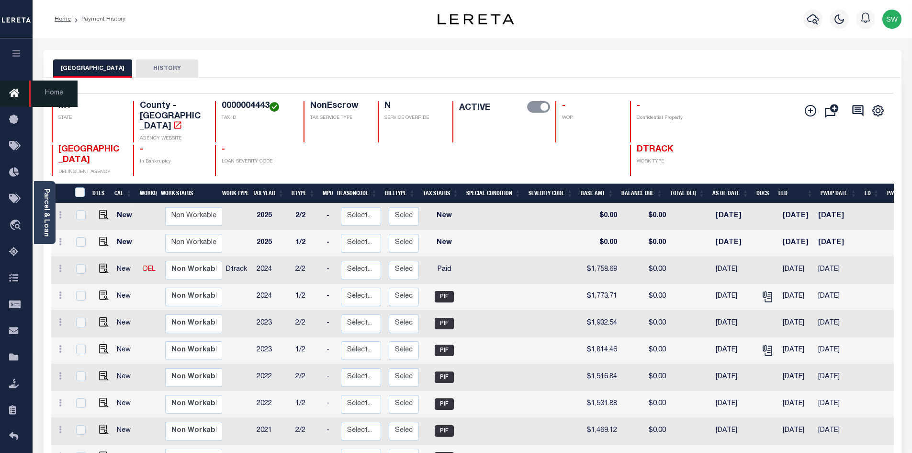
click at [18, 91] on icon at bounding box center [16, 94] width 15 height 12
